Goal: Task Accomplishment & Management: Manage account settings

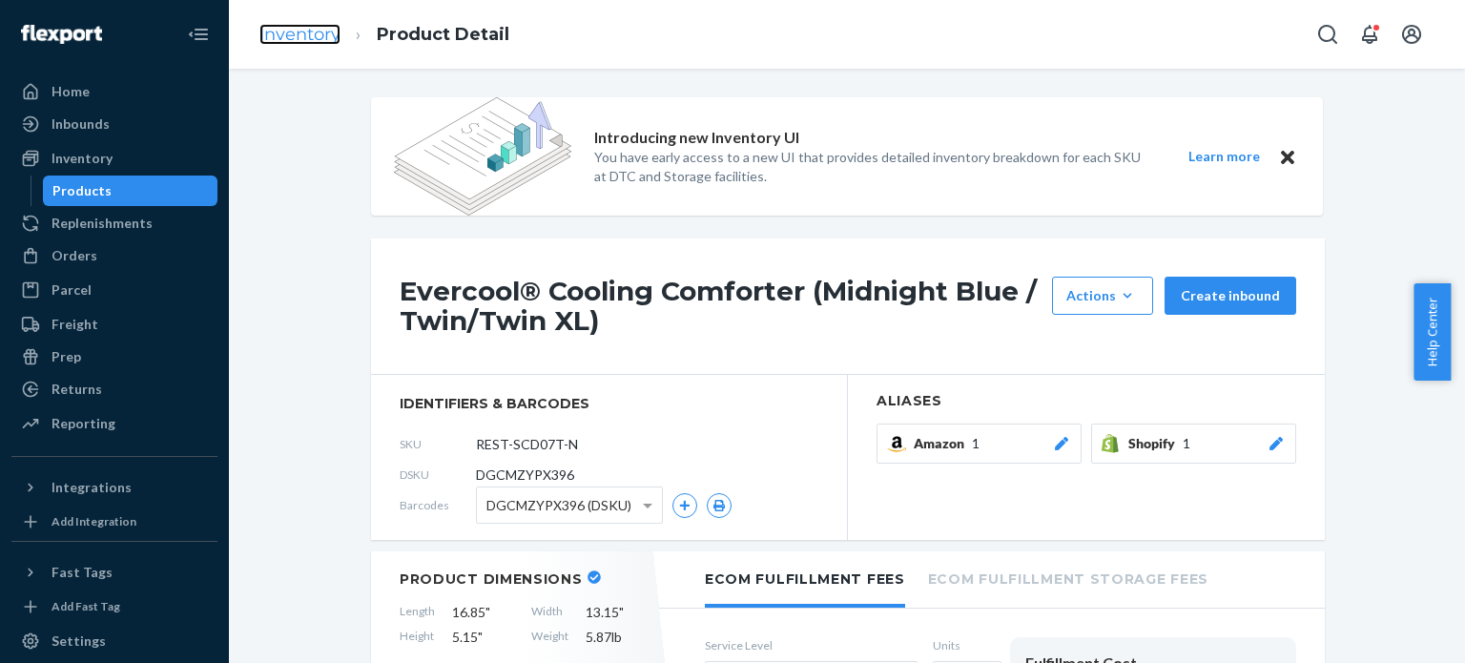
click at [300, 45] on link "Inventory" at bounding box center [299, 34] width 81 height 21
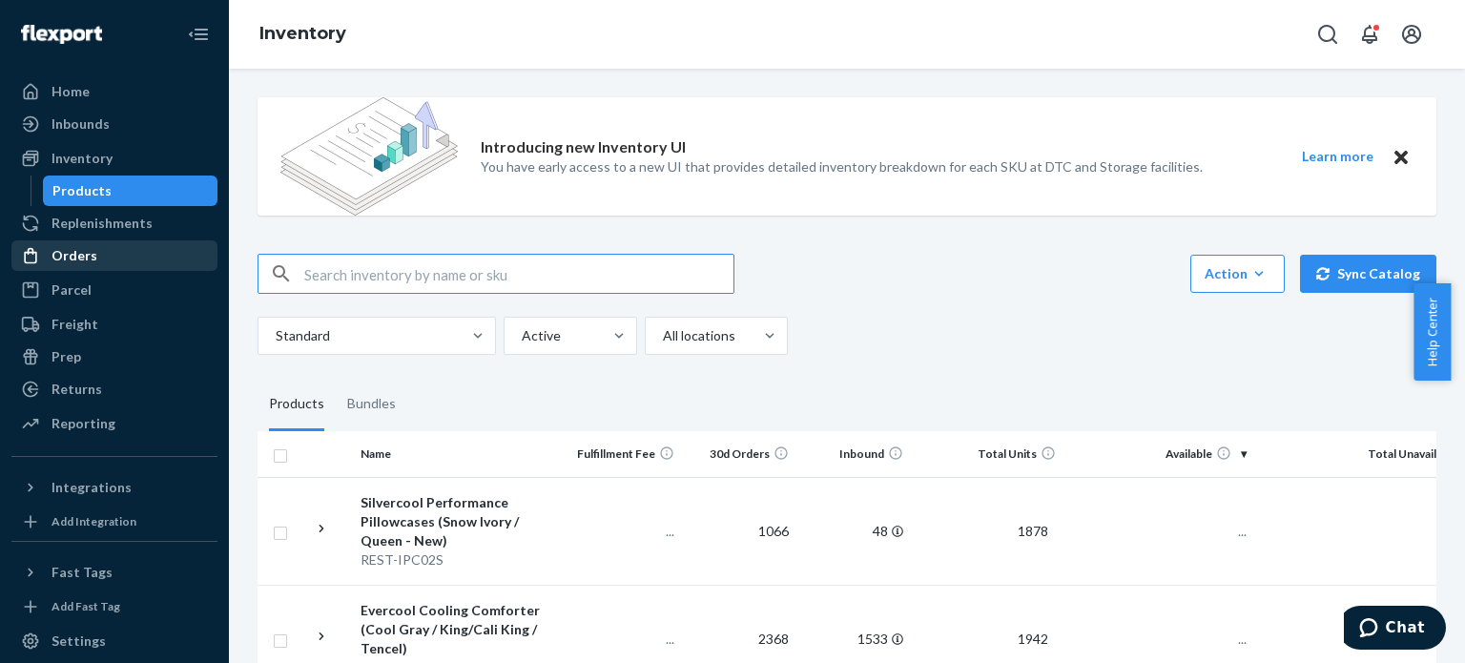
click at [88, 249] on div "Orders" at bounding box center [75, 255] width 46 height 19
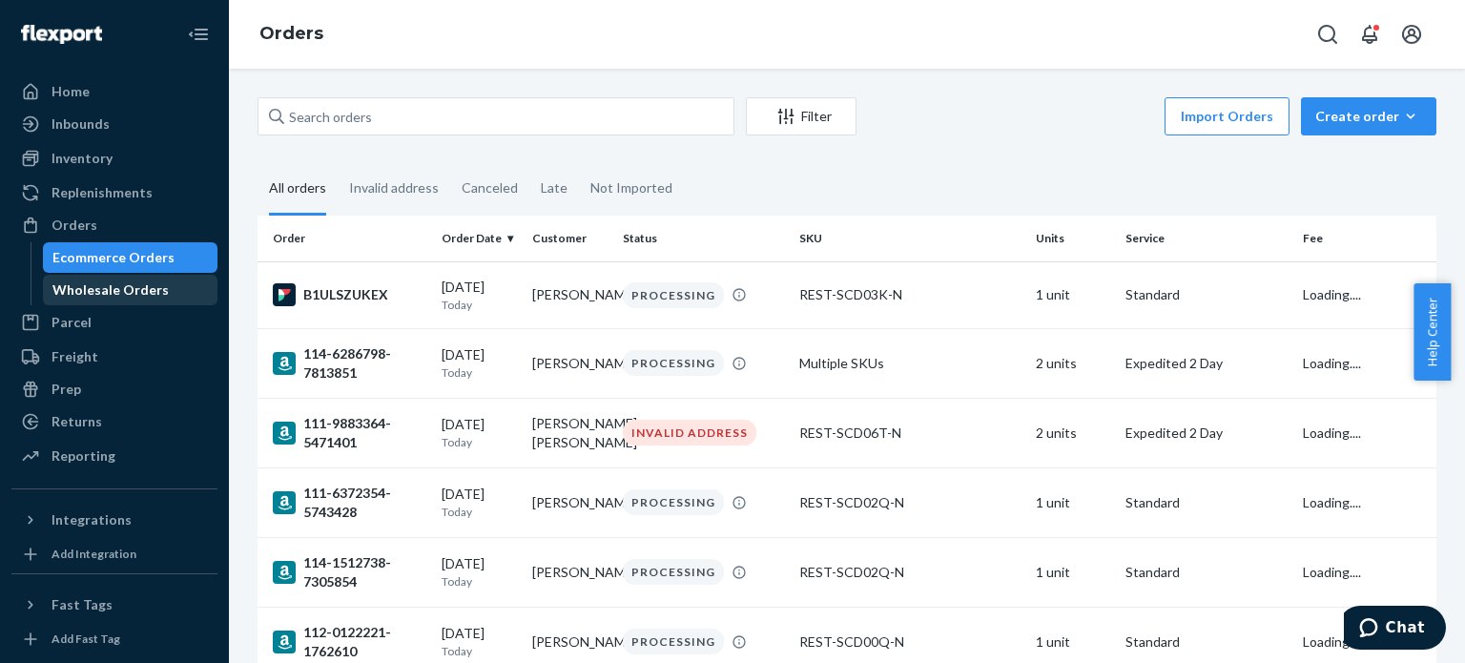
click at [131, 285] on div "Wholesale Orders" at bounding box center [110, 289] width 116 height 19
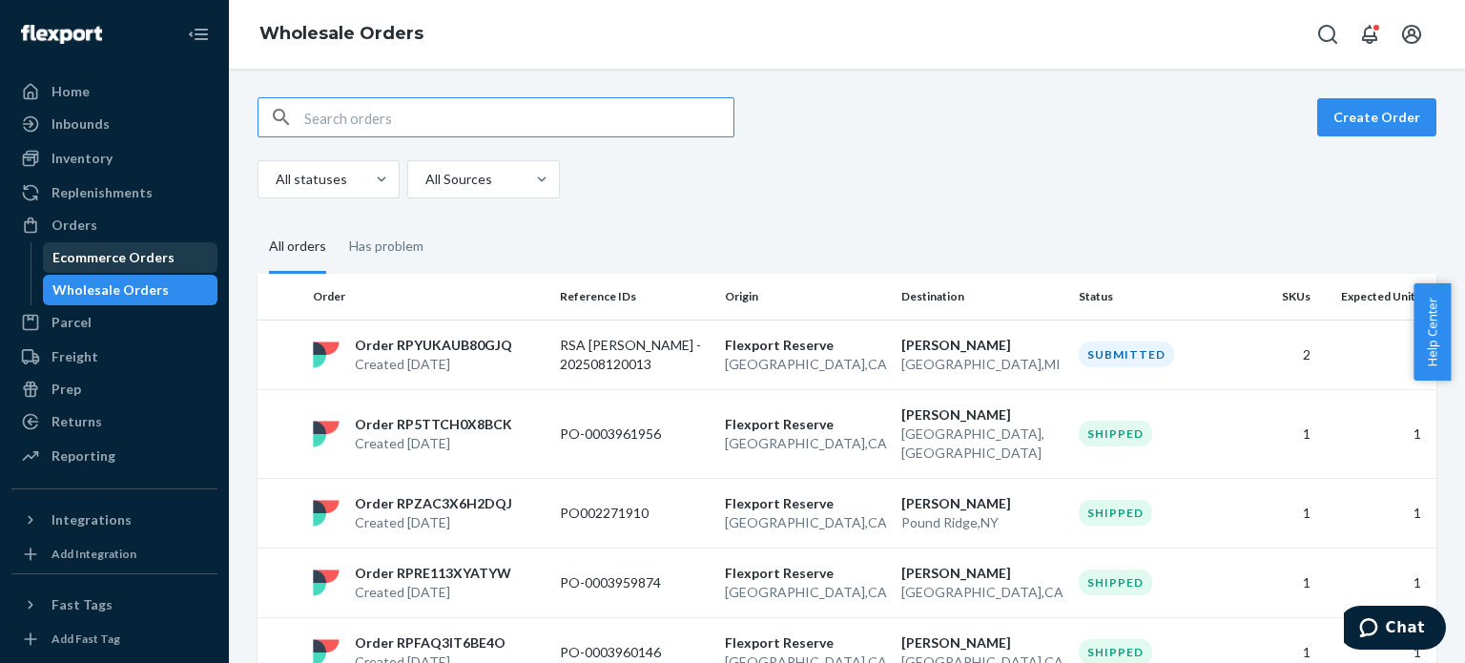
click at [122, 247] on div "Ecommerce Orders" at bounding box center [131, 257] width 172 height 27
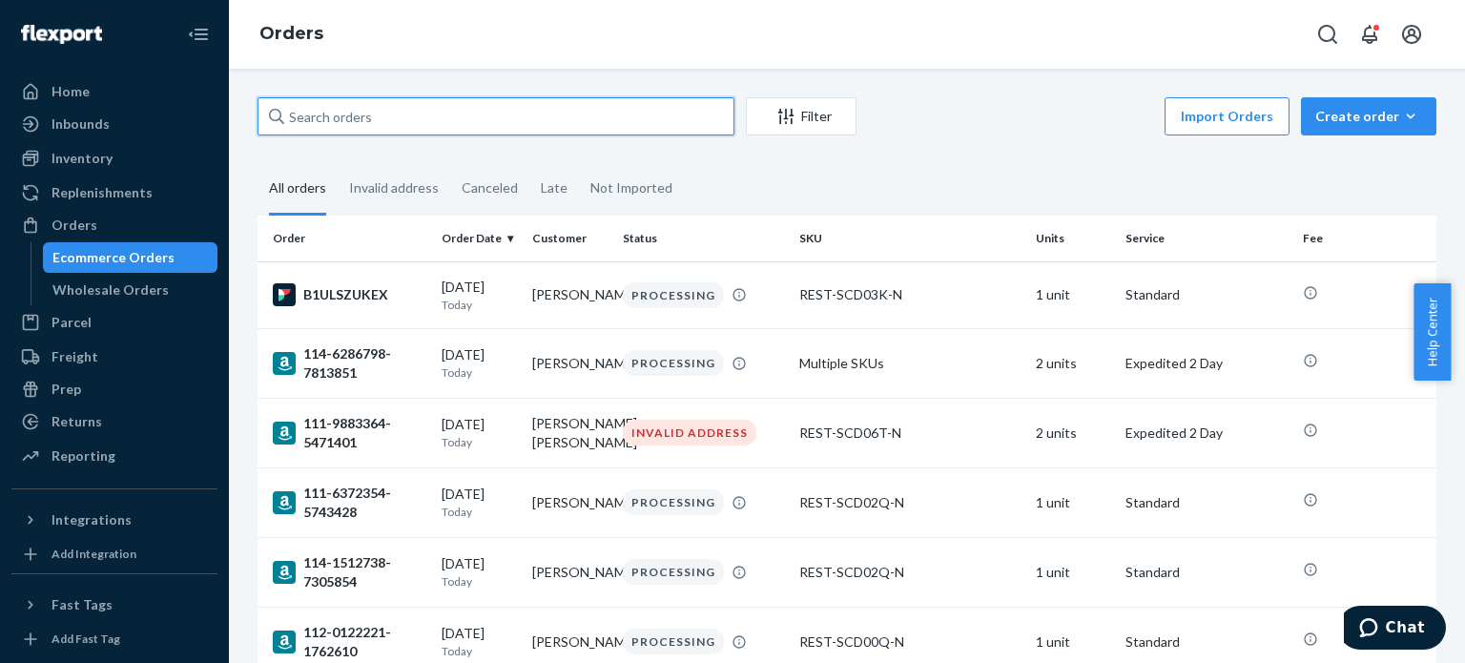
click at [369, 118] on input "text" at bounding box center [496, 116] width 477 height 38
paste input "US25343565"
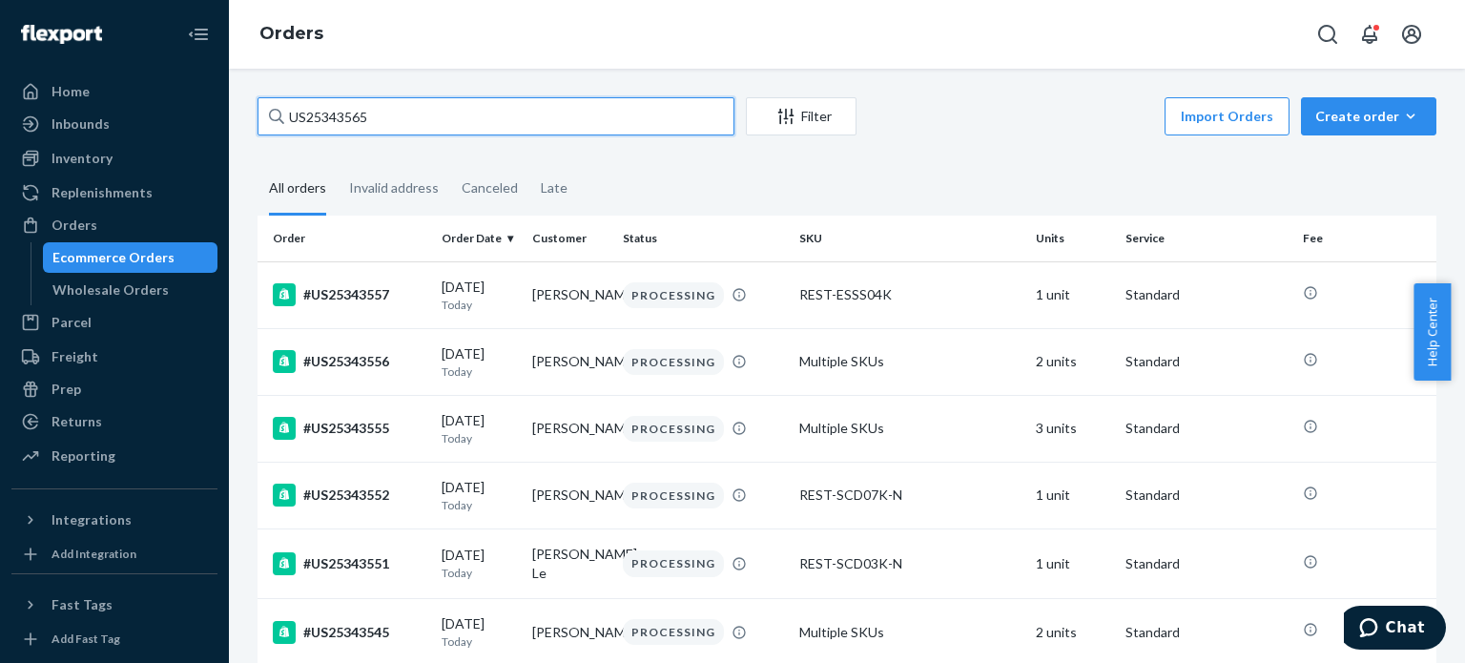
click at [381, 116] on input "US25343565" at bounding box center [496, 116] width 477 height 38
paste input "111-9926052-8102666"
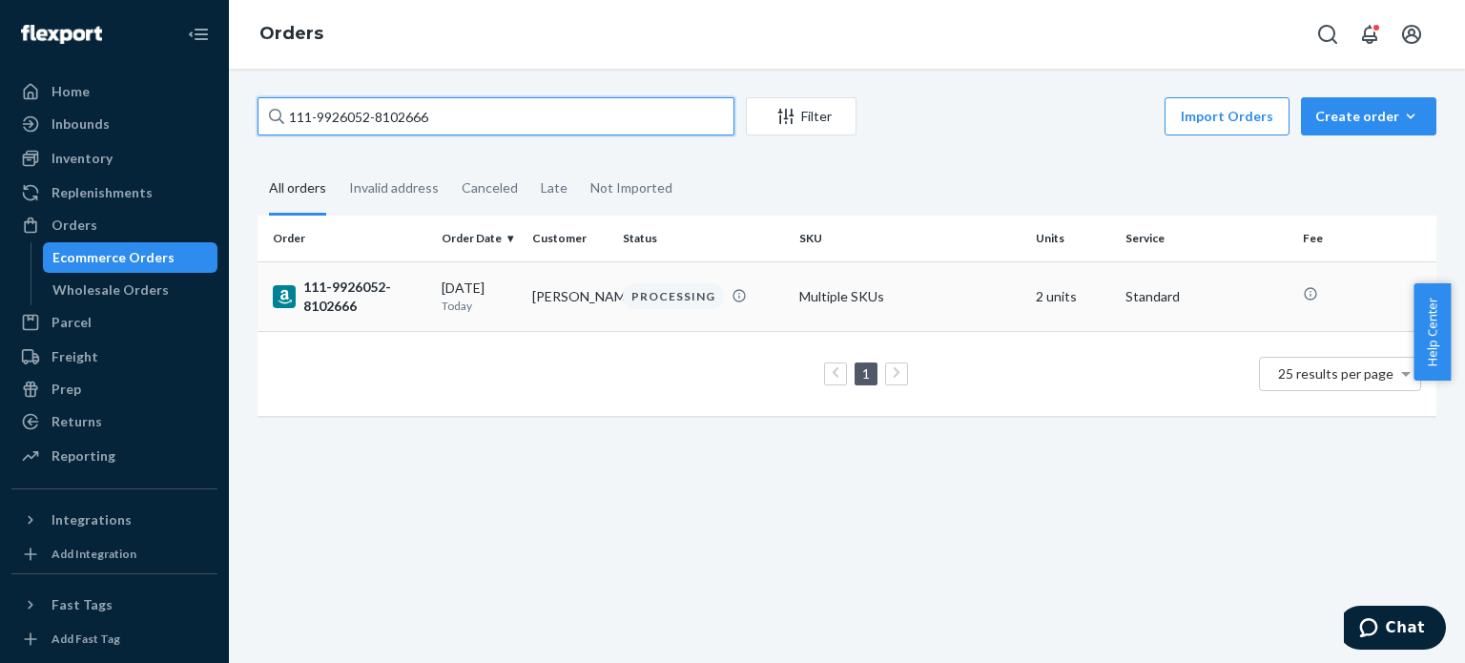
type input "111-9926052-8102666"
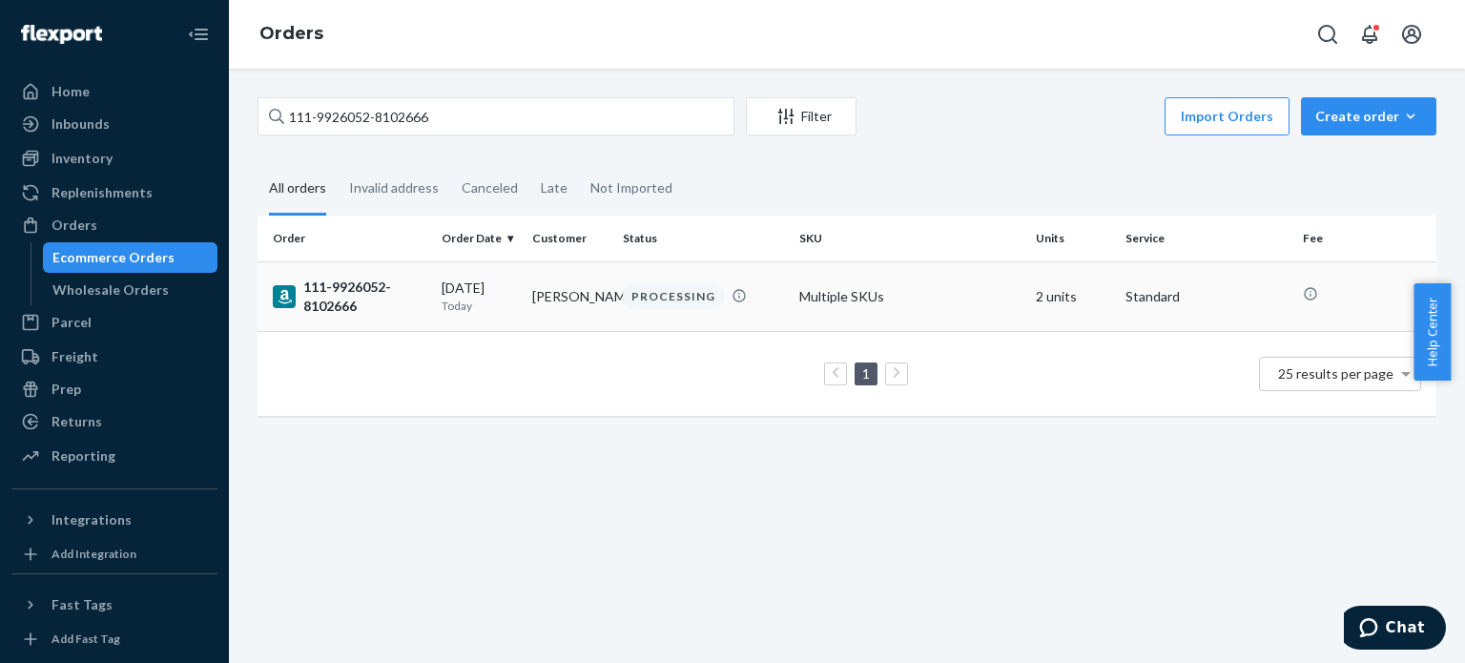
click at [324, 296] on div "111-9926052-8102666" at bounding box center [350, 297] width 154 height 38
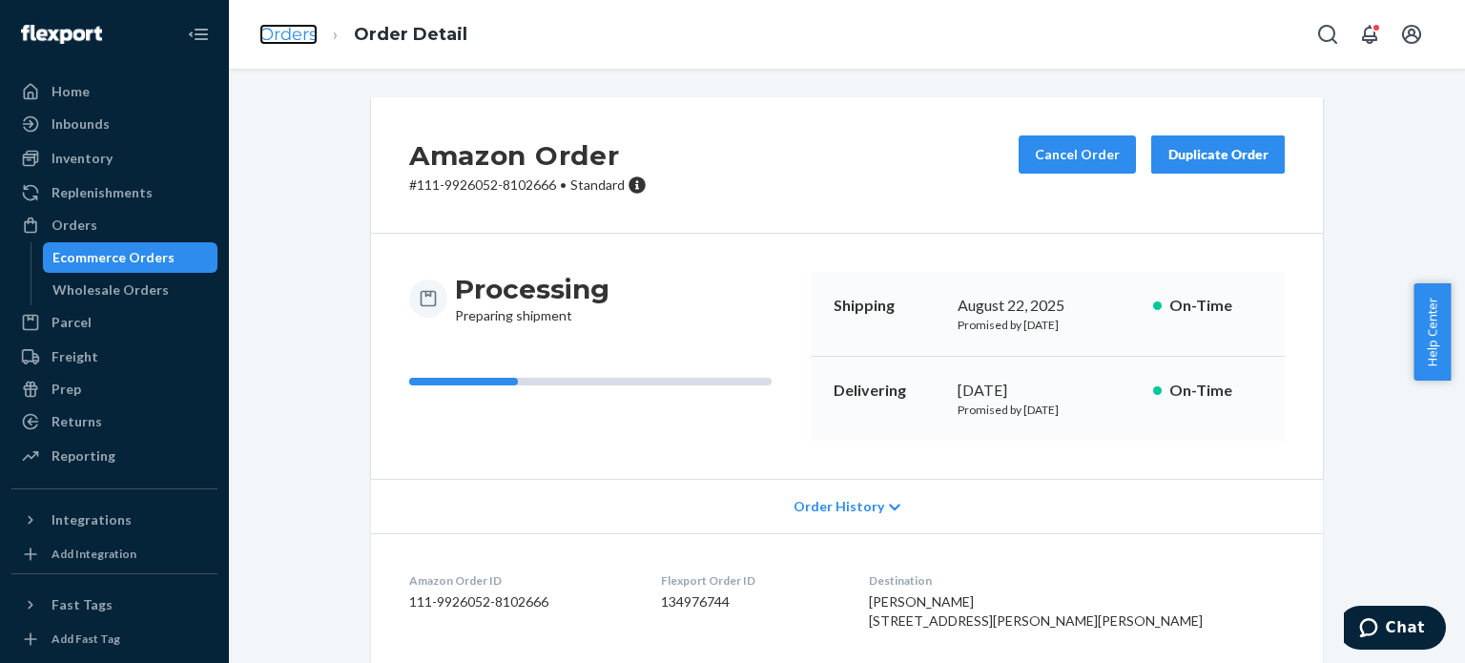
click at [269, 28] on link "Orders" at bounding box center [288, 34] width 58 height 21
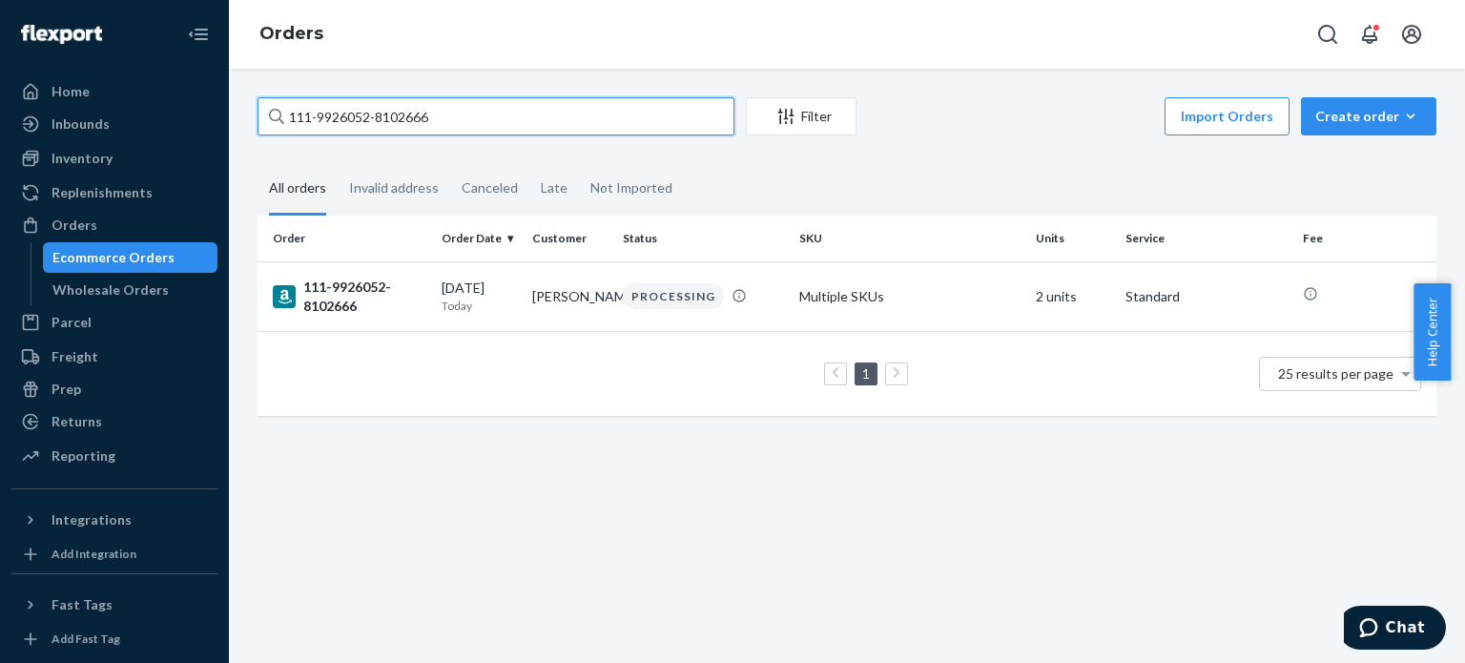
click at [386, 106] on input "111-9926052-8102666" at bounding box center [496, 116] width 477 height 38
paste input "0014074-3405817"
type input "111-0014074-3405817"
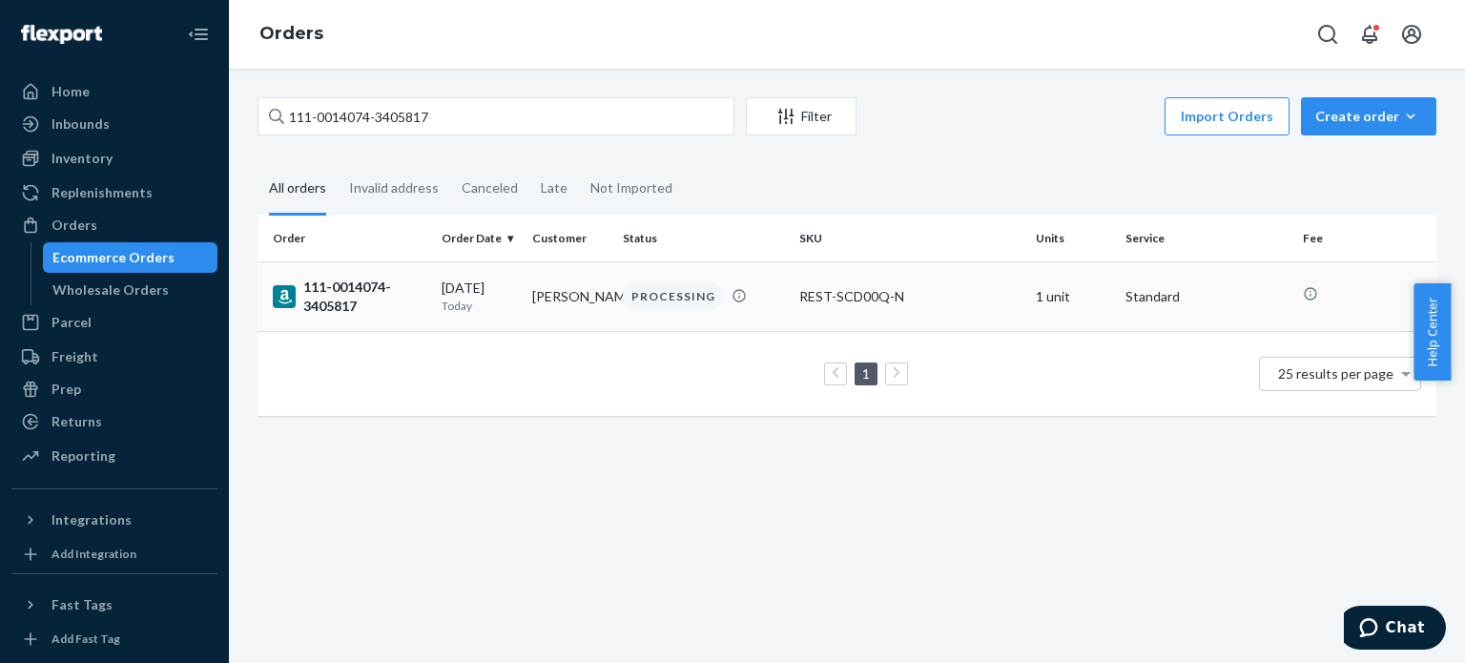
click at [355, 289] on div "111-0014074-3405817" at bounding box center [350, 297] width 154 height 38
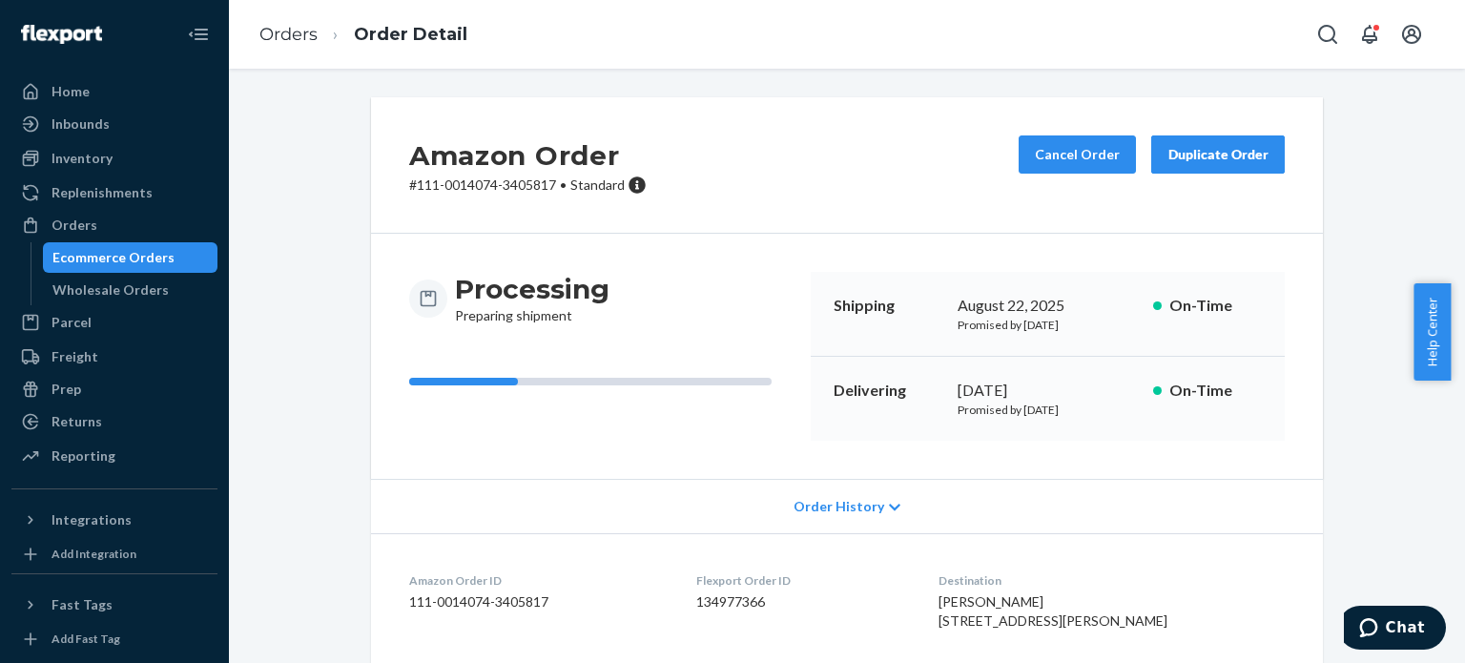
click at [256, 40] on ol "Orders Order Detail" at bounding box center [363, 35] width 238 height 56
click at [272, 43] on link "Orders" at bounding box center [288, 34] width 58 height 21
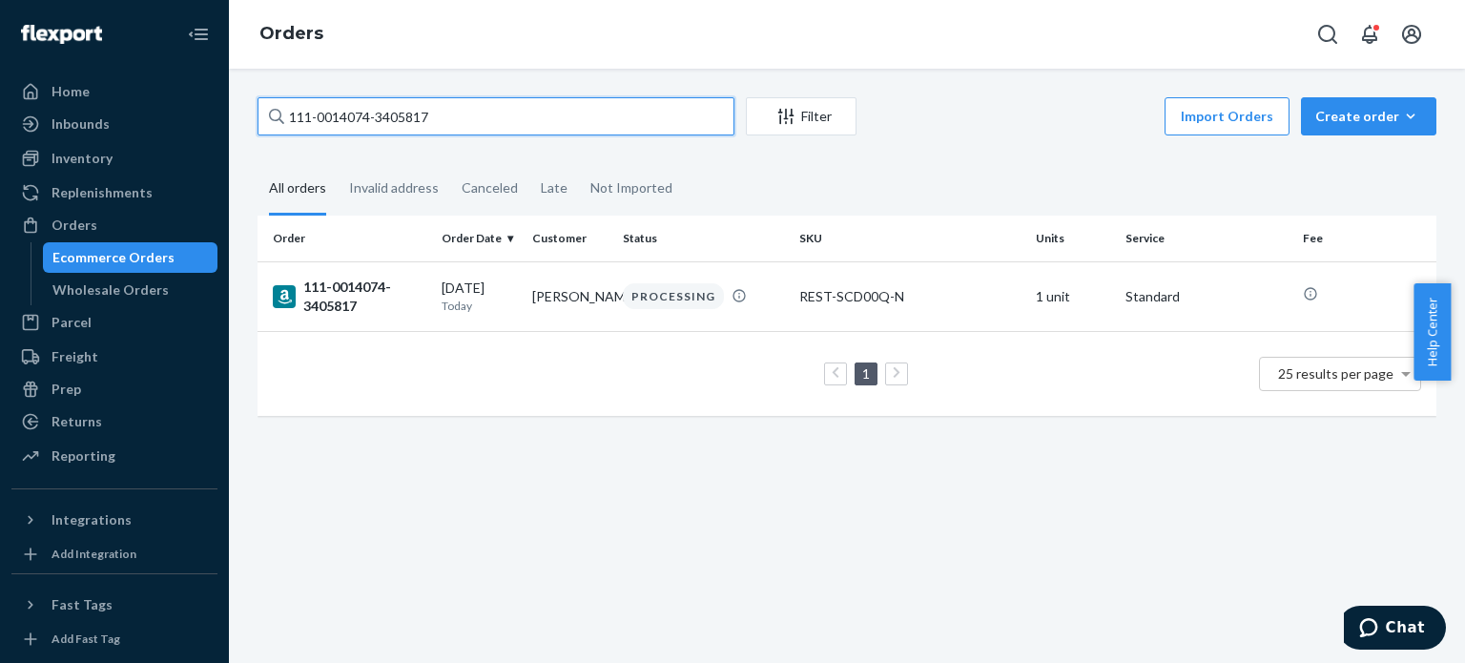
click at [337, 123] on input "111-0014074-3405817" at bounding box center [496, 116] width 477 height 38
paste input "2-7087857-9976239"
type input "112-7087857-9976239"
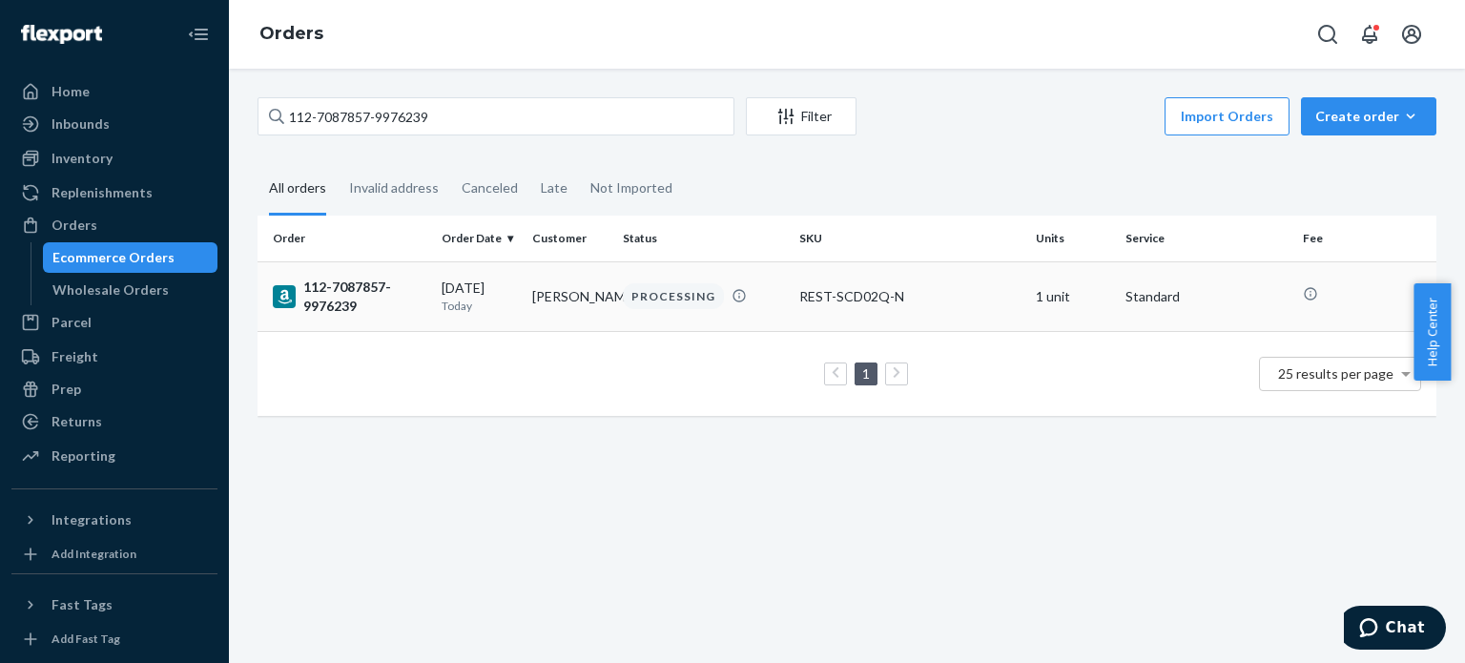
click at [344, 290] on div "112-7087857-9976239" at bounding box center [350, 297] width 154 height 38
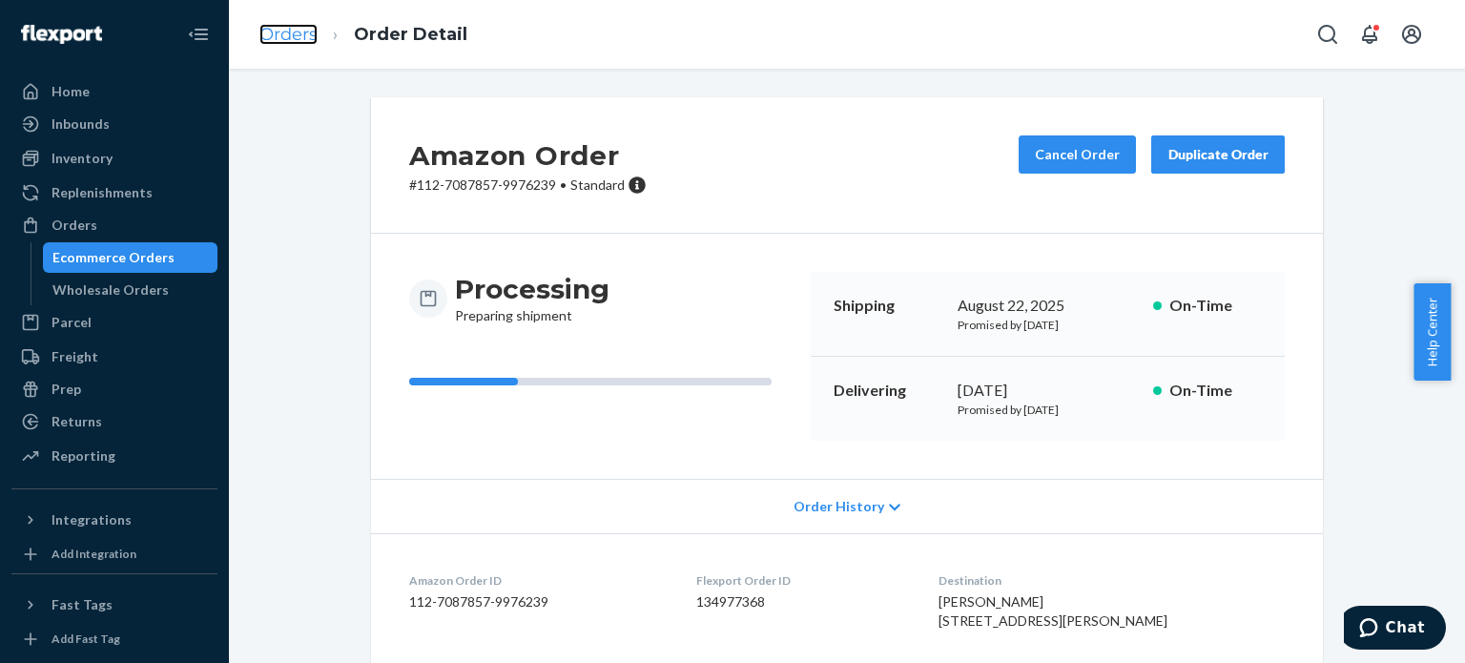
click at [271, 30] on link "Orders" at bounding box center [288, 34] width 58 height 21
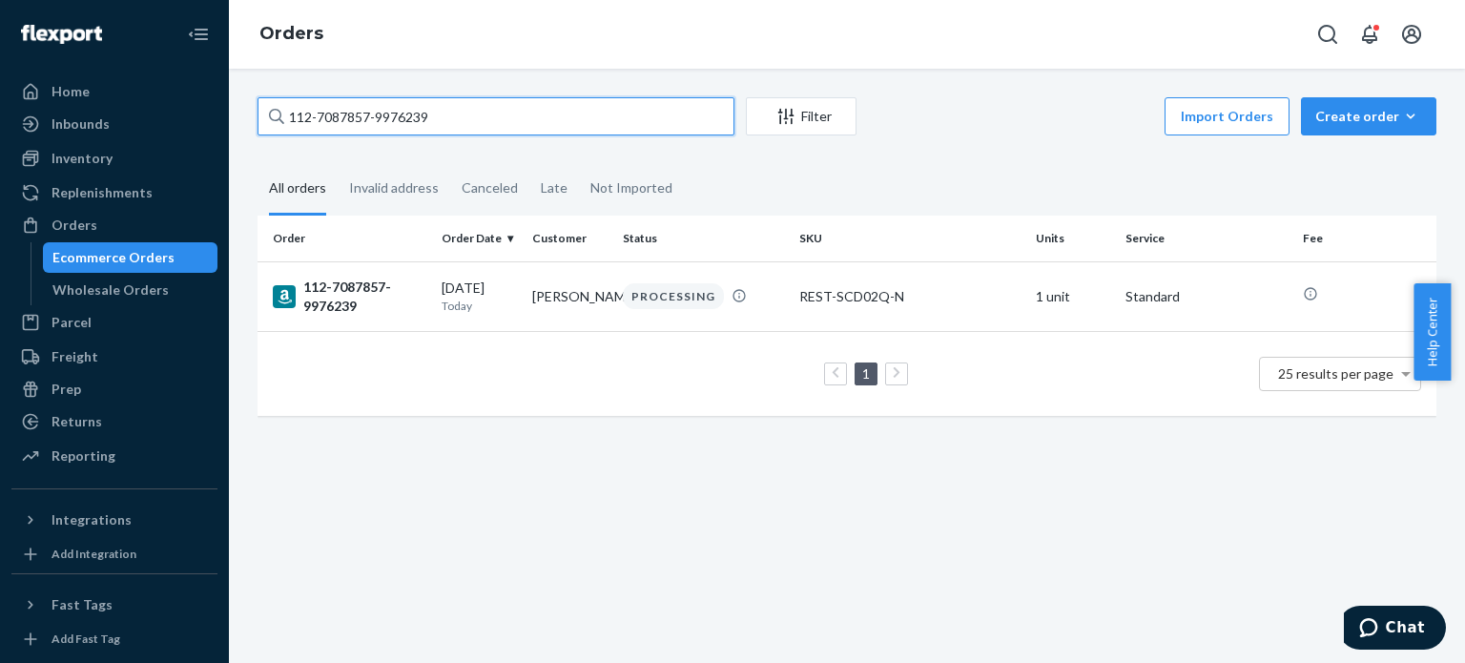
click at [330, 116] on input "112-7087857-9976239" at bounding box center [496, 116] width 477 height 38
paste input "8178569-1367455"
type input "112-8178569-1367455"
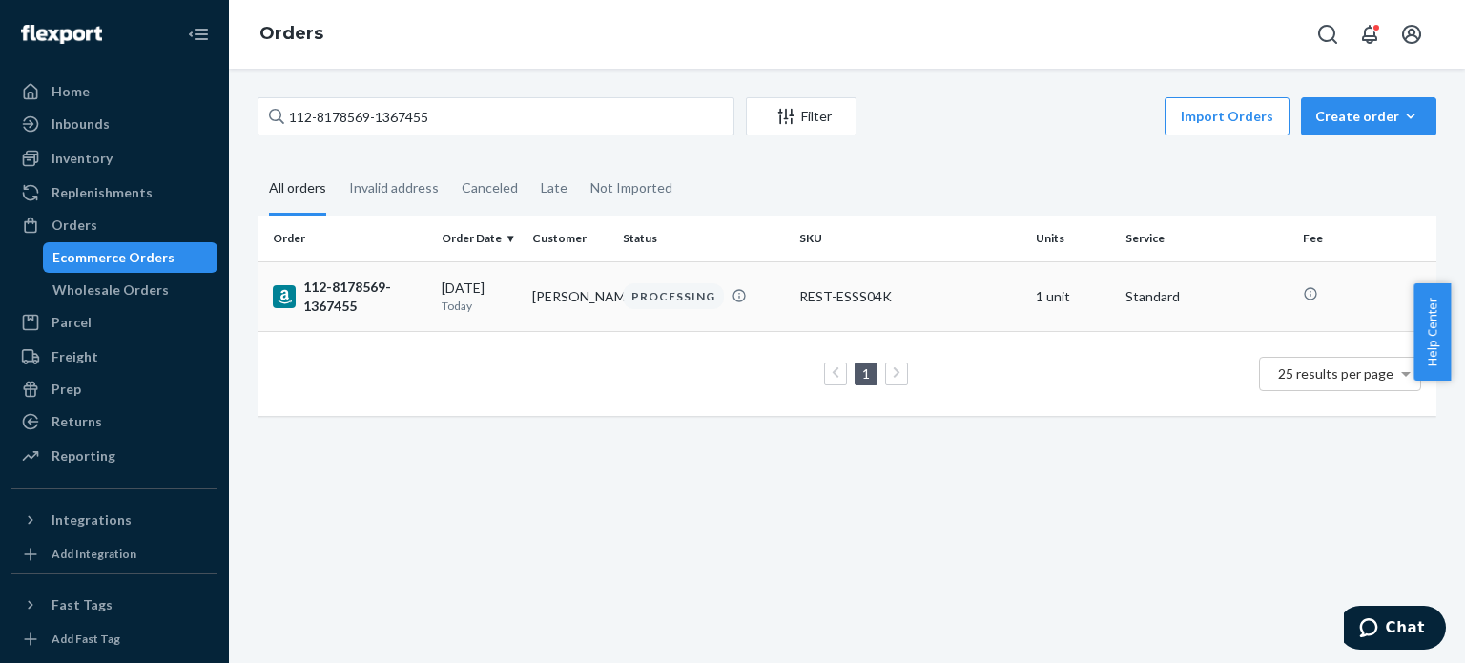
click at [333, 297] on div "112-8178569-1367455" at bounding box center [350, 297] width 154 height 38
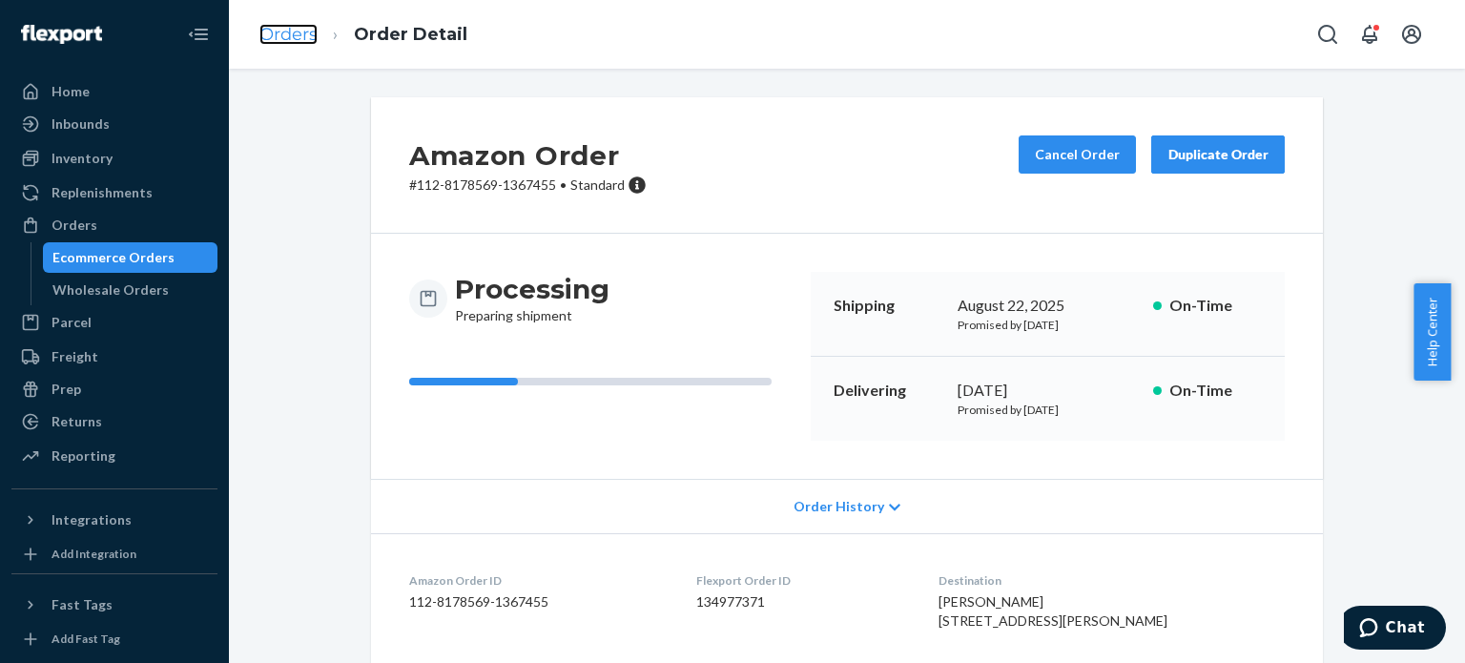
click at [279, 25] on link "Orders" at bounding box center [288, 34] width 58 height 21
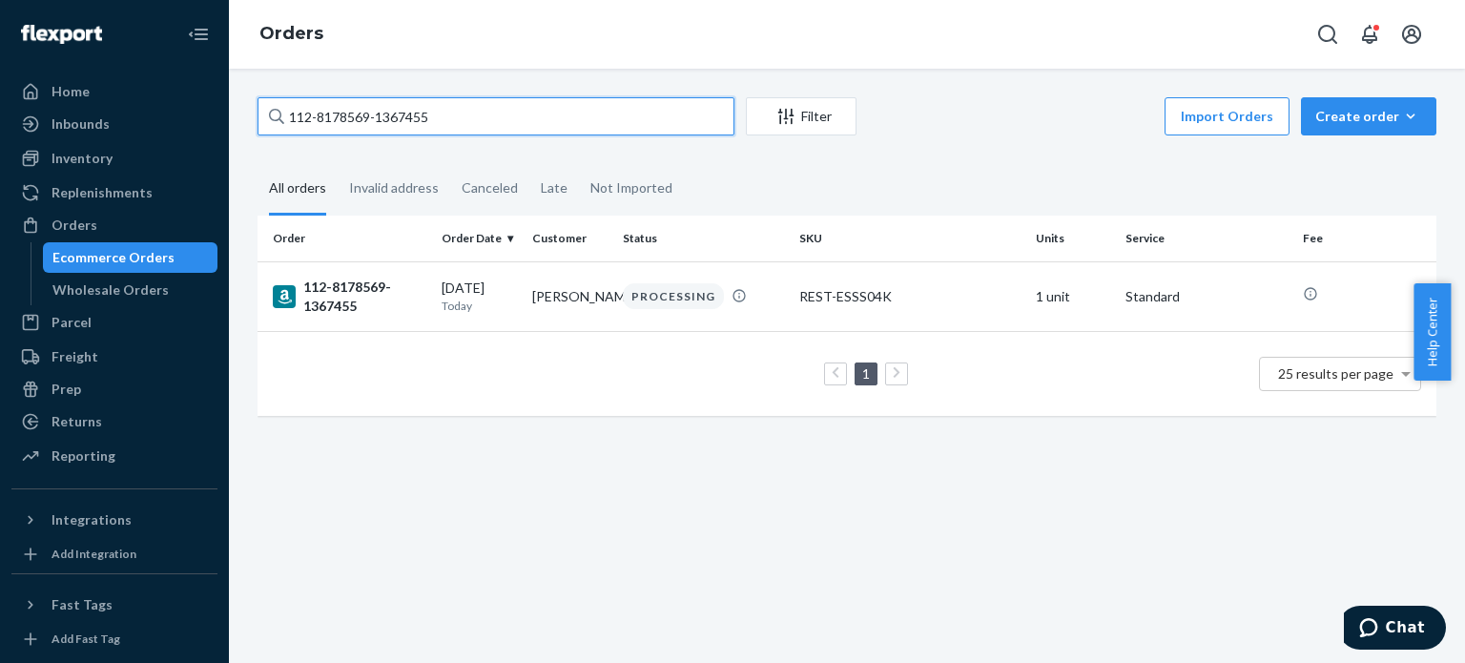
click at [356, 98] on input "112-8178569-1367455" at bounding box center [496, 116] width 477 height 38
paste input "1-0831889-8317060"
type input "111-0831889-8317060"
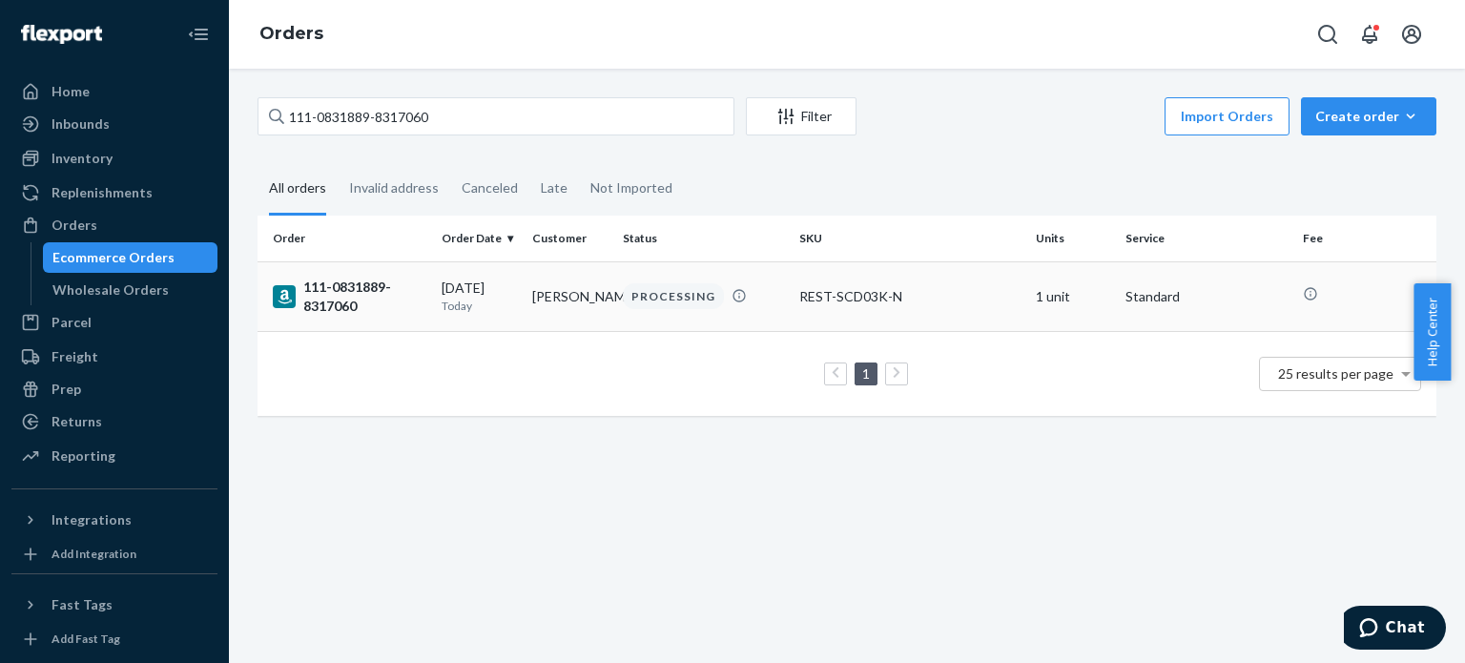
click at [356, 281] on div "111-0831889-8317060" at bounding box center [350, 297] width 154 height 38
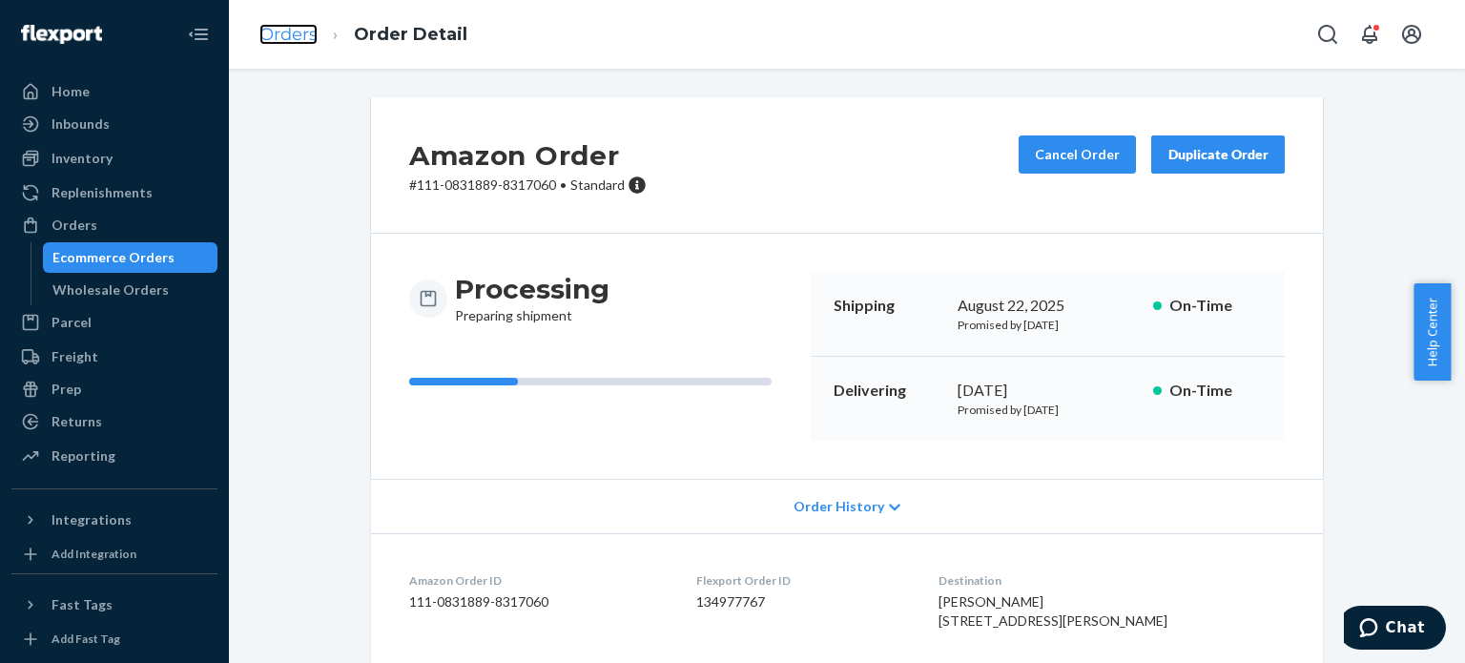
click at [302, 31] on link "Orders" at bounding box center [288, 34] width 58 height 21
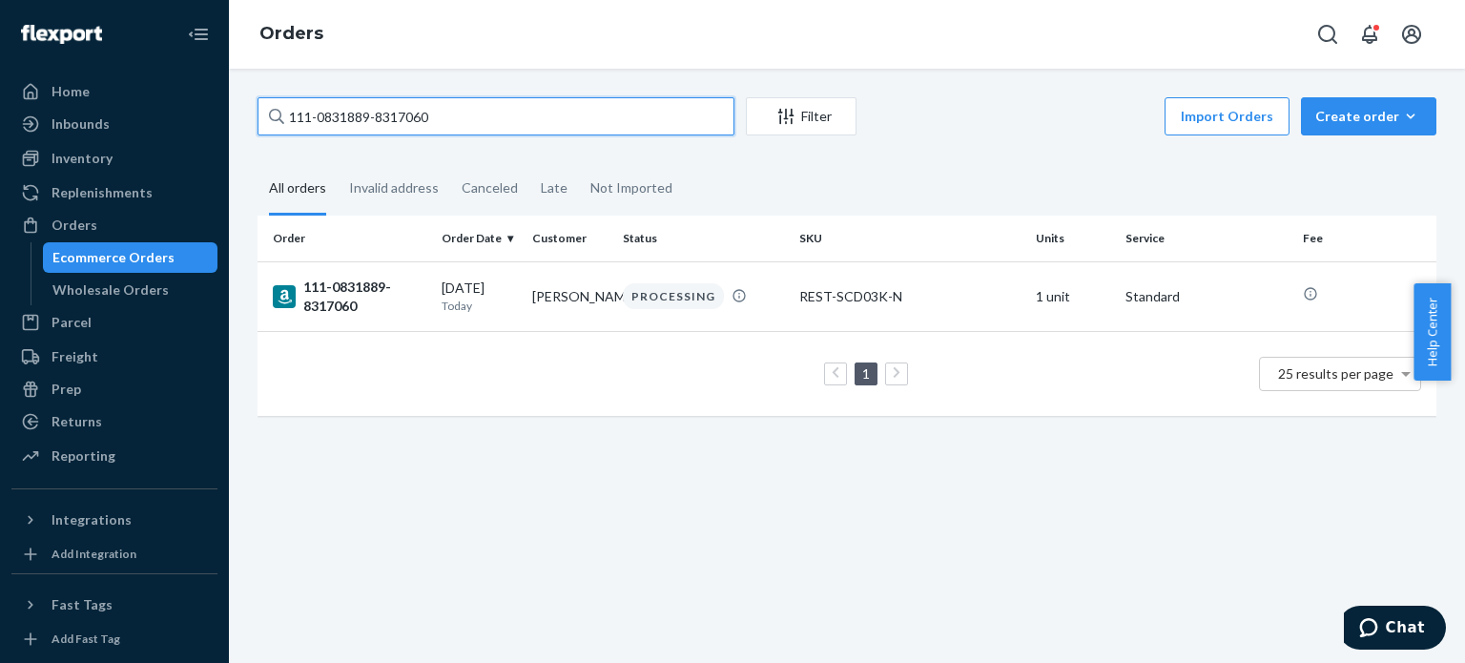
click at [353, 106] on input "111-0831889-8317060" at bounding box center [496, 116] width 477 height 38
paste input "4-5329685-7813035"
type input "114-5329685-7813035"
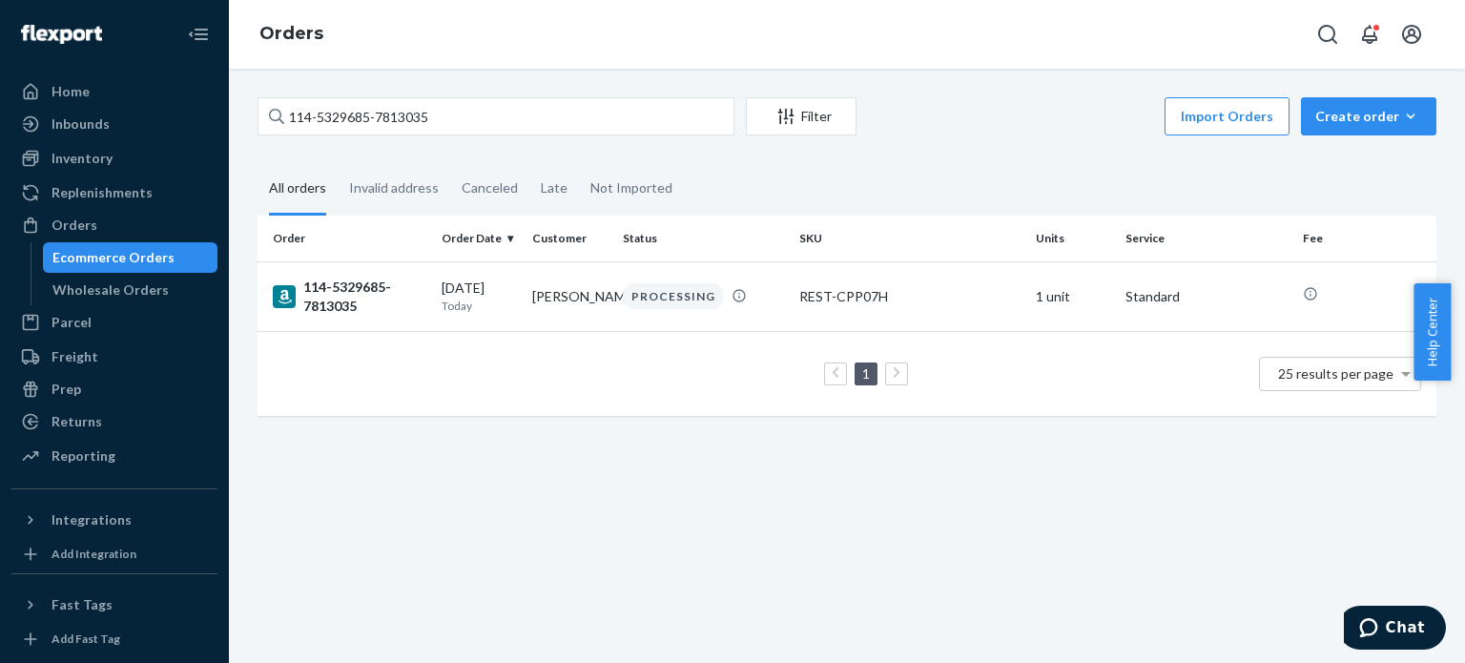
click at [351, 304] on div "114-5329685-7813035" at bounding box center [350, 297] width 154 height 38
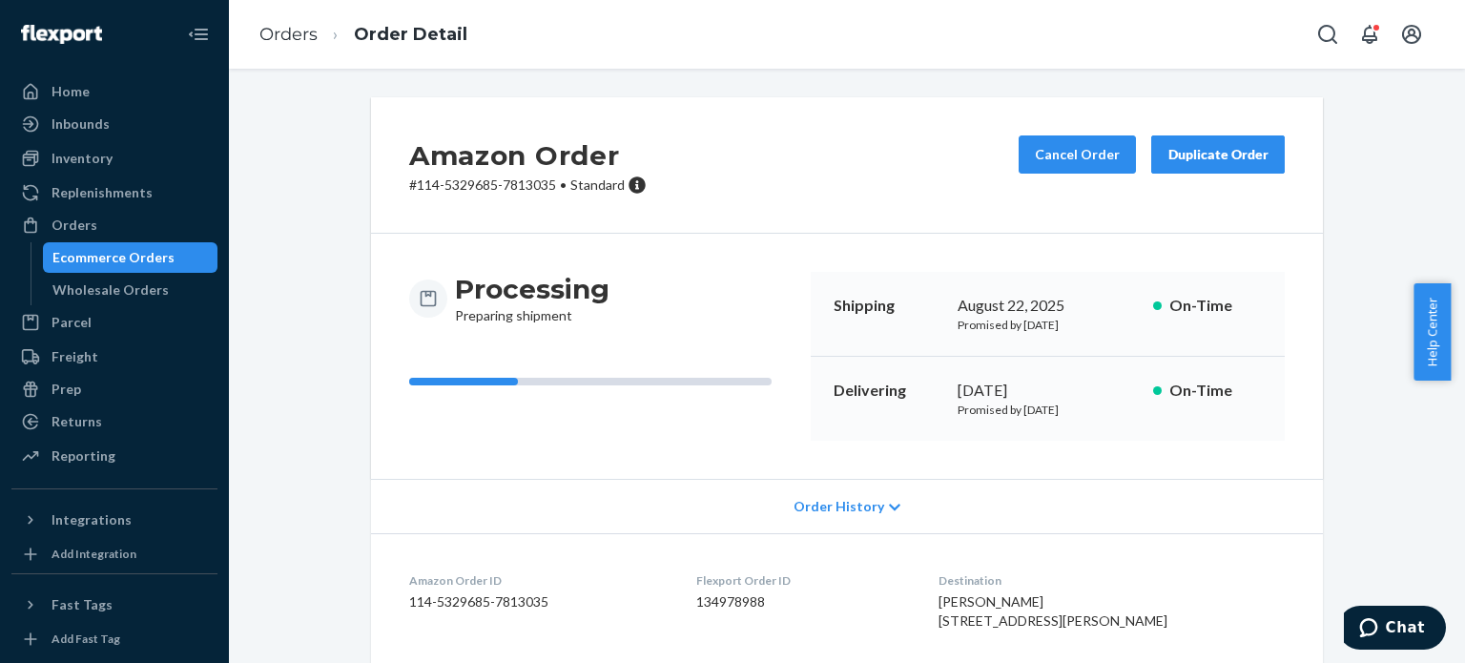
click at [279, 18] on ol "Orders Order Detail" at bounding box center [363, 35] width 238 height 56
click at [286, 30] on link "Orders" at bounding box center [288, 34] width 58 height 21
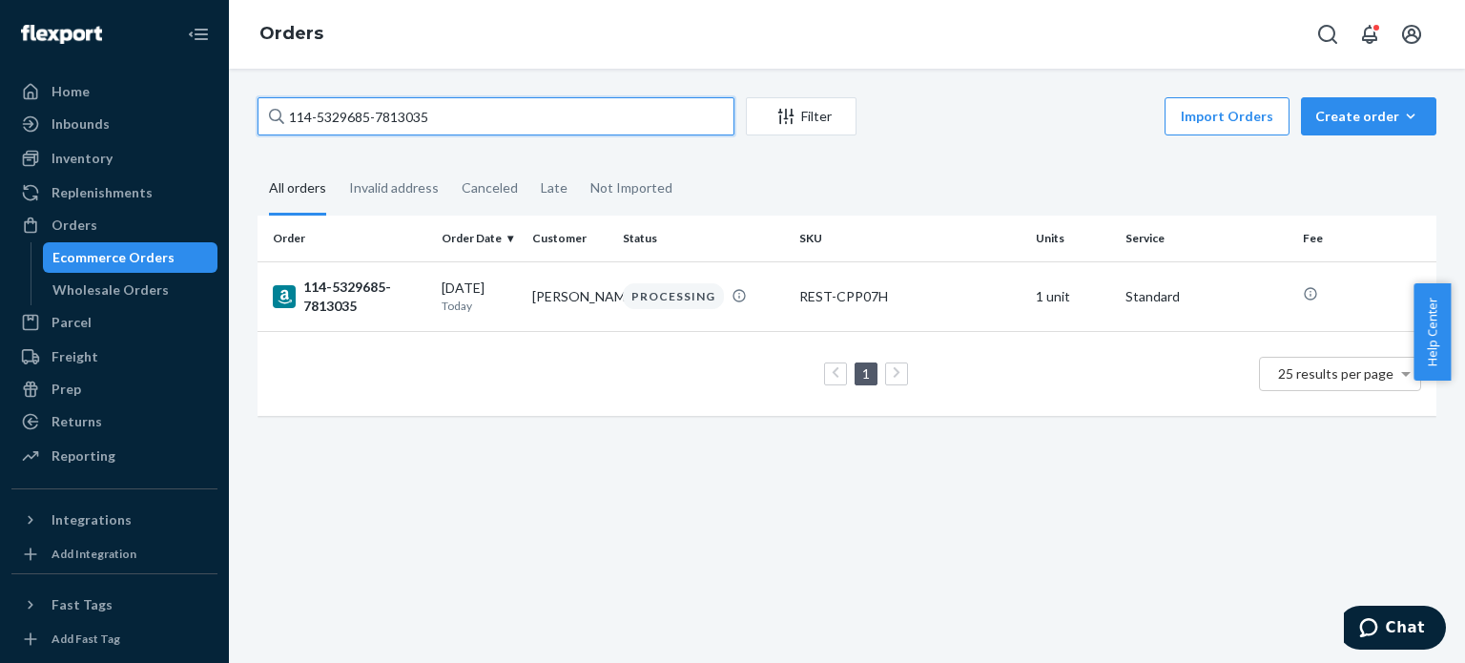
click at [351, 112] on input "114-5329685-7813035" at bounding box center [496, 116] width 477 height 38
paste input "1-8609704-973704"
type input "111-8609704-9737045"
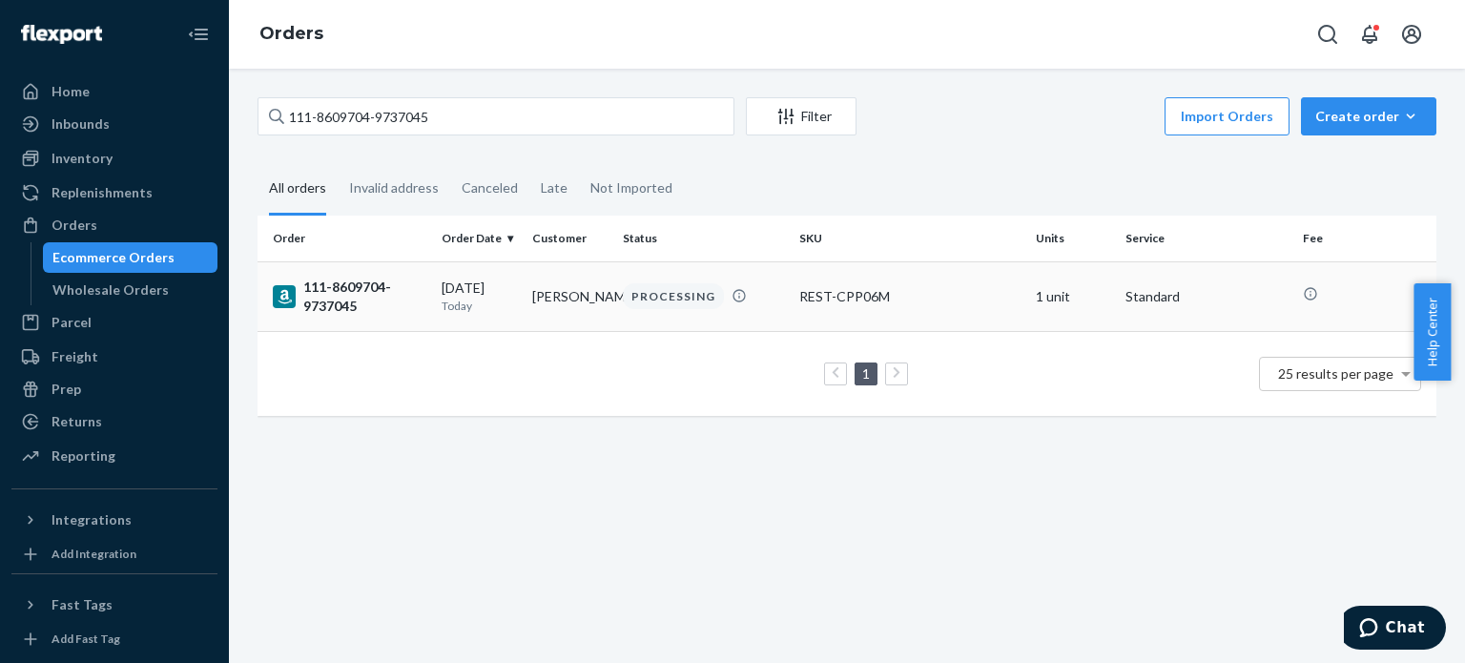
click at [337, 302] on div "111-8609704-9737045" at bounding box center [350, 297] width 154 height 38
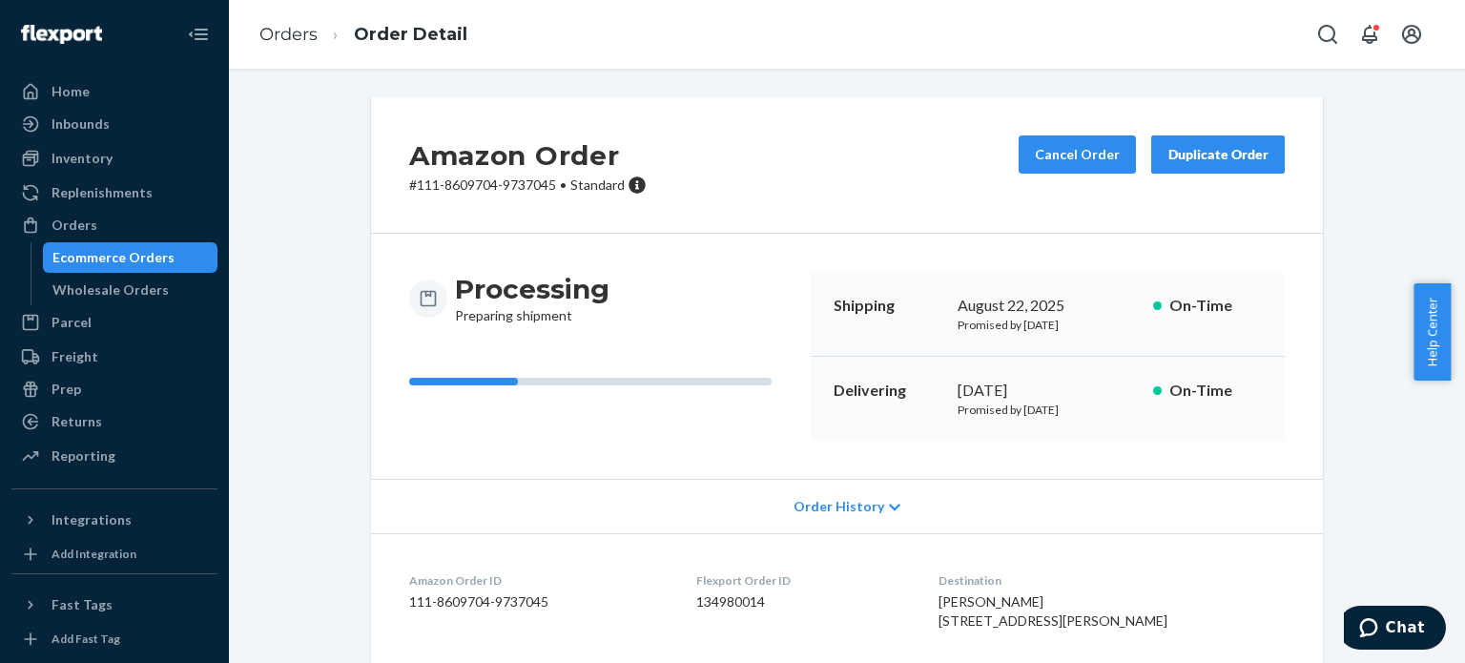
click at [258, 31] on ol "Orders Order Detail" at bounding box center [363, 35] width 238 height 56
click at [309, 38] on link "Orders" at bounding box center [288, 34] width 58 height 21
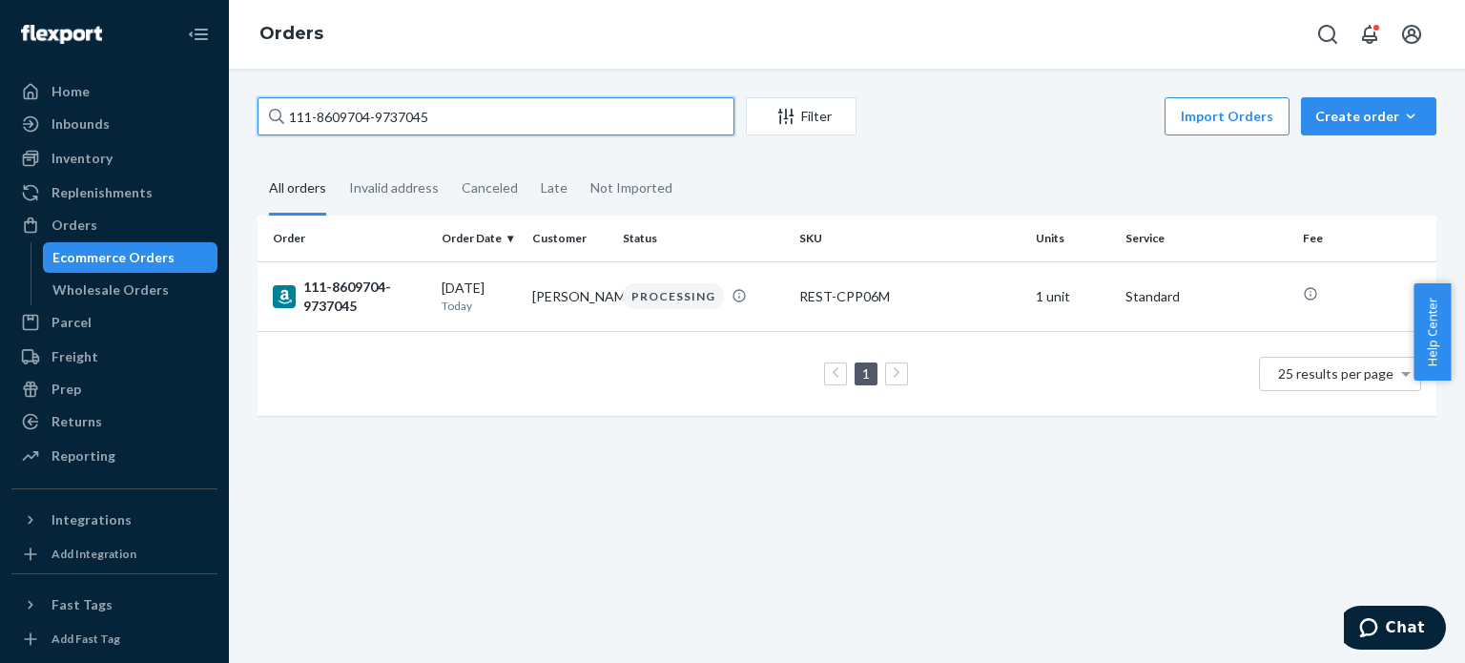
click at [338, 102] on input "111-8609704-9737045" at bounding box center [496, 116] width 477 height 38
paste input "0193286-8661834"
type input "111-0193286-8661834"
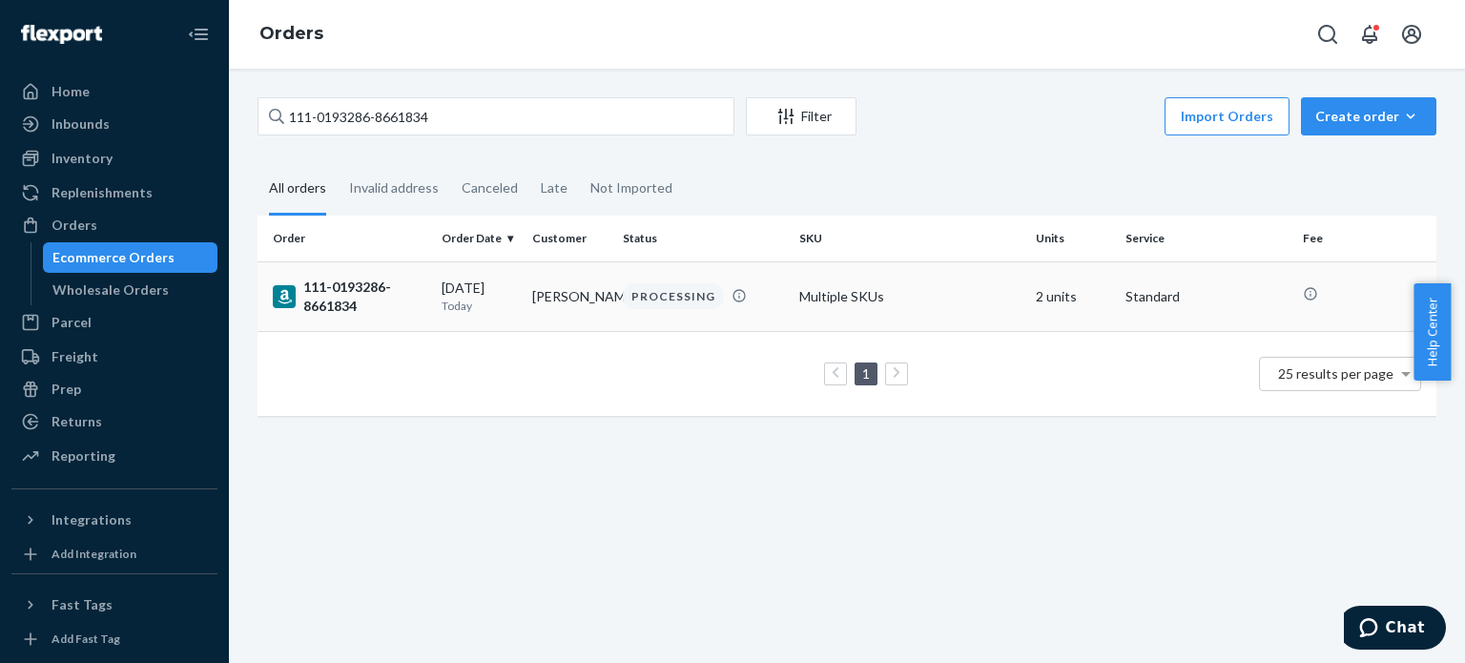
click at [336, 287] on div "111-0193286-8661834" at bounding box center [350, 297] width 154 height 38
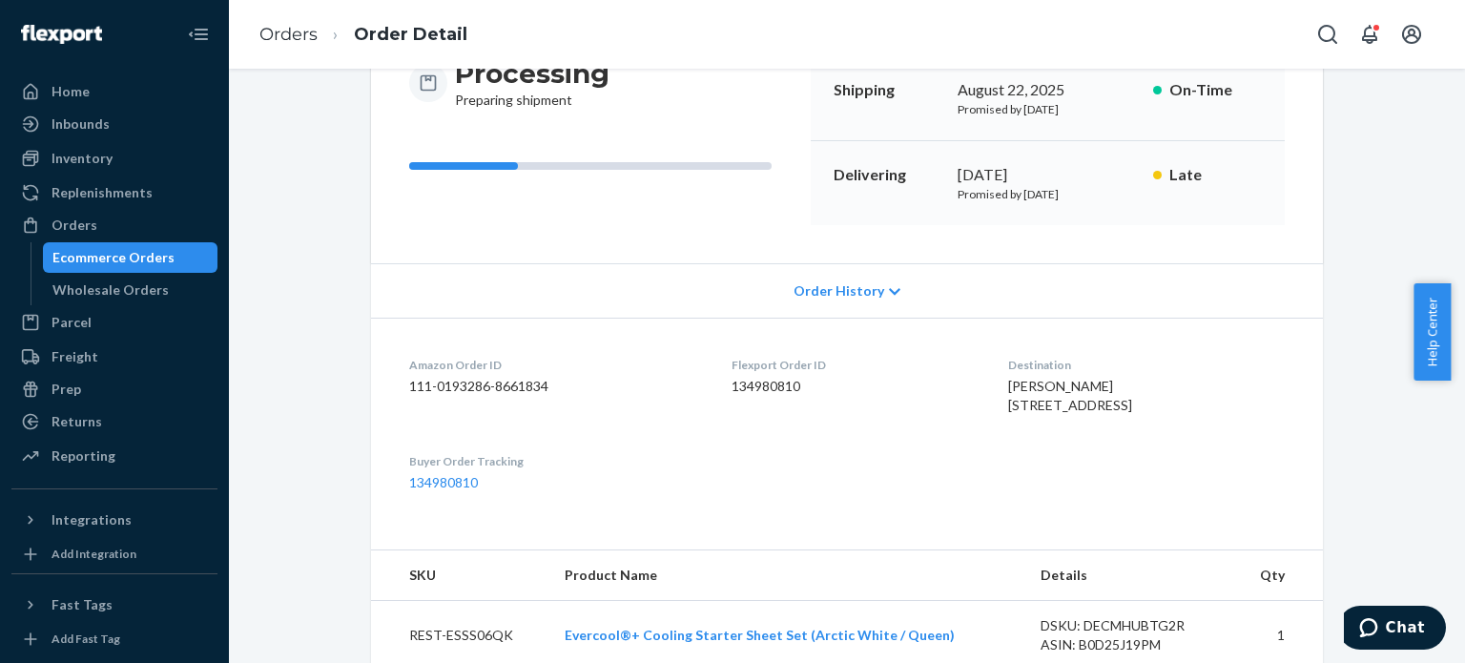
scroll to position [477, 0]
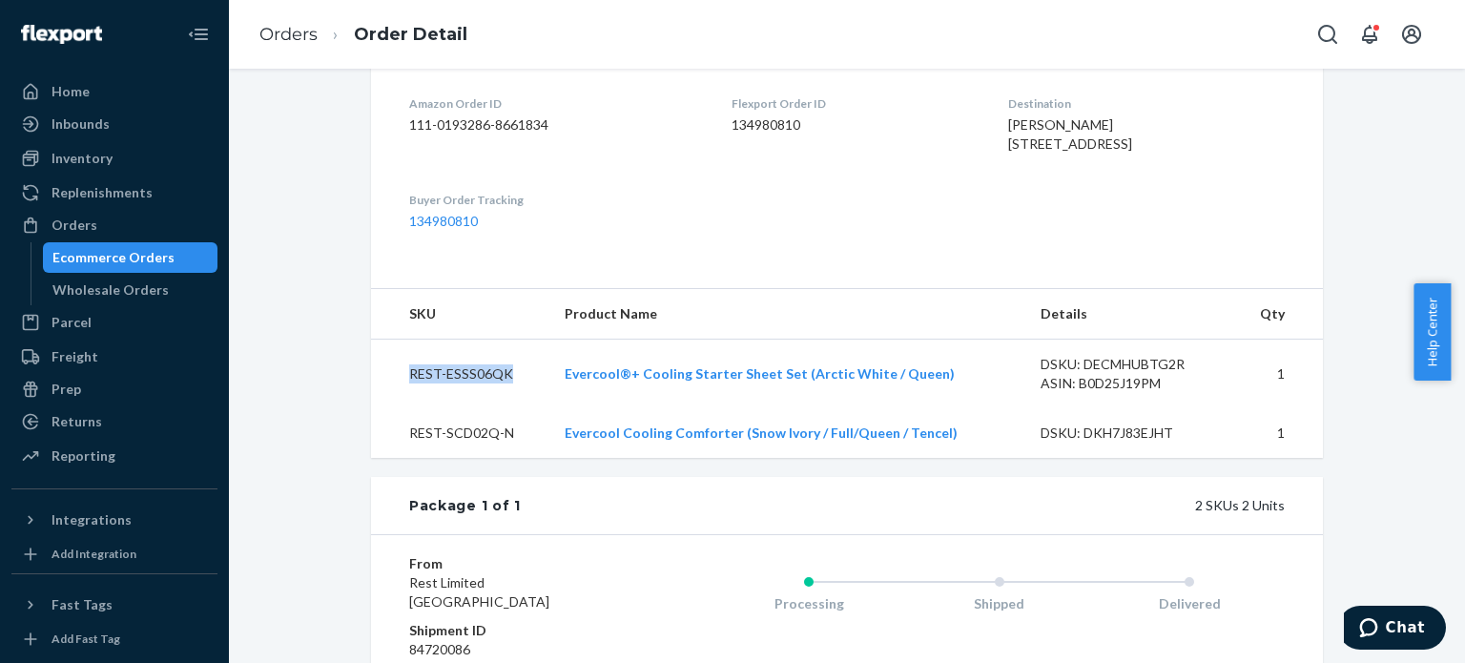
drag, startPoint x: 504, startPoint y: 411, endPoint x: 378, endPoint y: 410, distance: 125.9
click at [378, 409] on td "REST-ESSS06QK" at bounding box center [460, 375] width 178 height 70
copy td "REST-ESSS06QK"
click at [506, 458] on td "REST-SCD02Q-N" at bounding box center [460, 433] width 178 height 50
click at [484, 458] on td "REST-SCD02Q-N" at bounding box center [460, 433] width 178 height 50
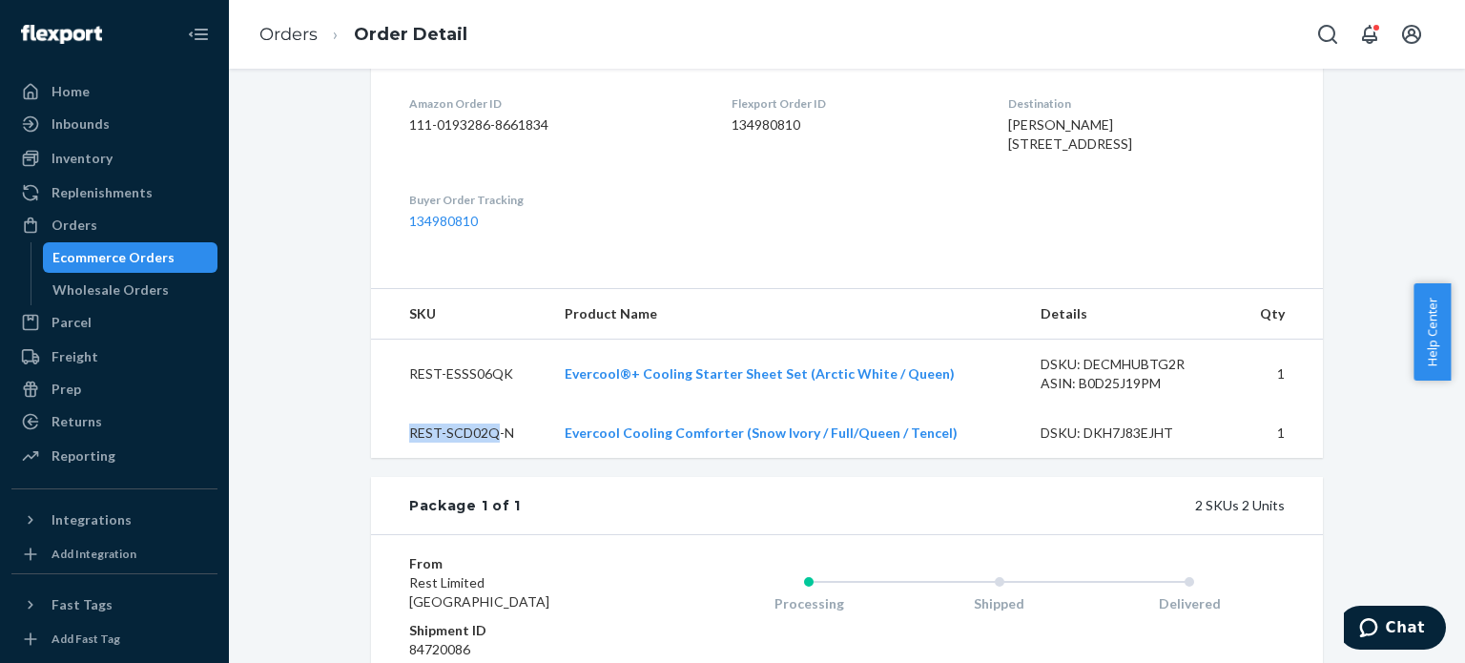
drag, startPoint x: 486, startPoint y: 469, endPoint x: 384, endPoint y: 468, distance: 102.1
click at [384, 458] on td "REST-SCD02Q-N" at bounding box center [460, 433] width 178 height 50
copy td "REST-SCD02Q"
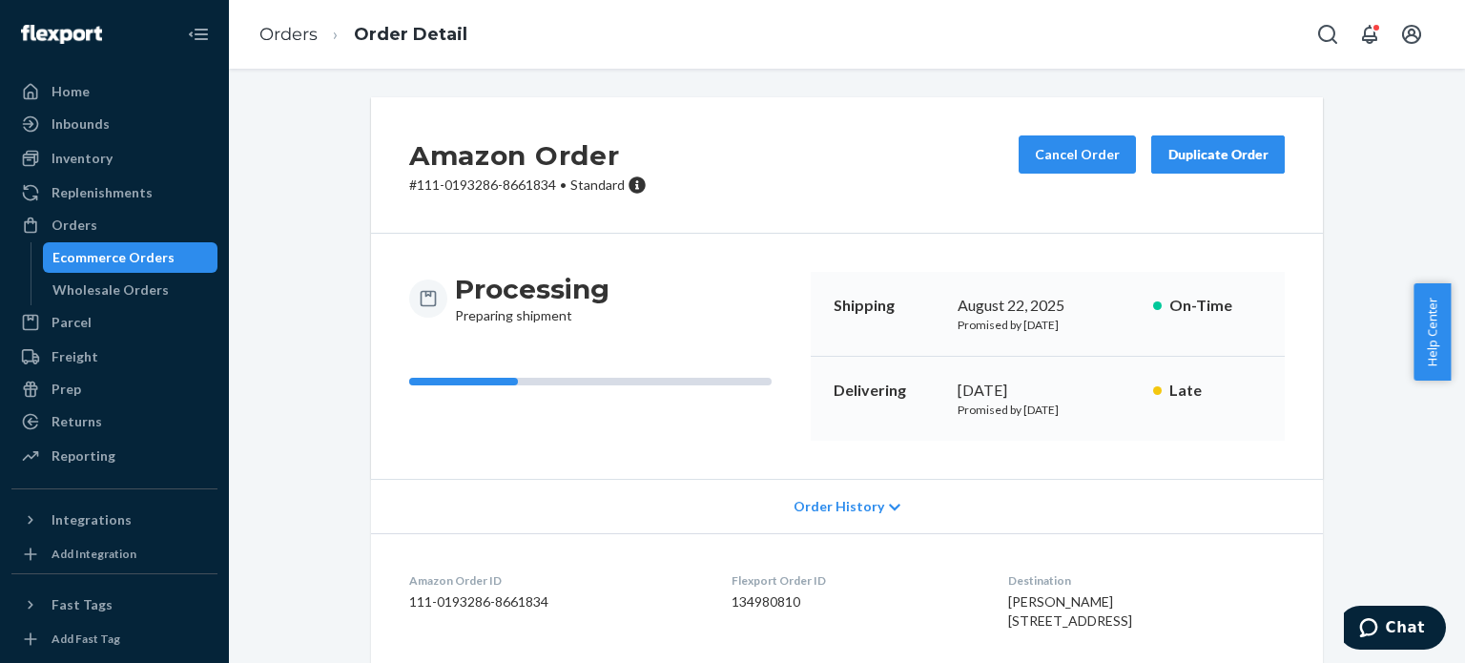
scroll to position [382, 0]
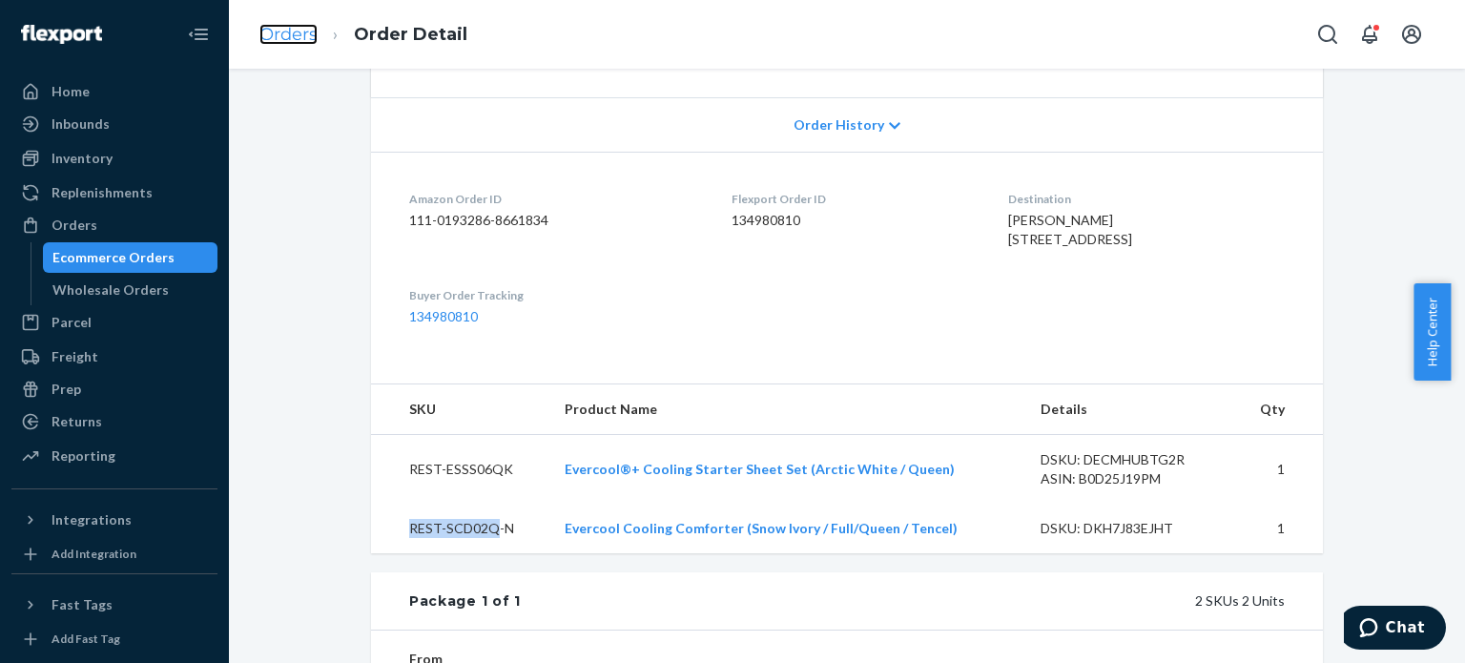
click at [259, 29] on link "Orders" at bounding box center [288, 34] width 58 height 21
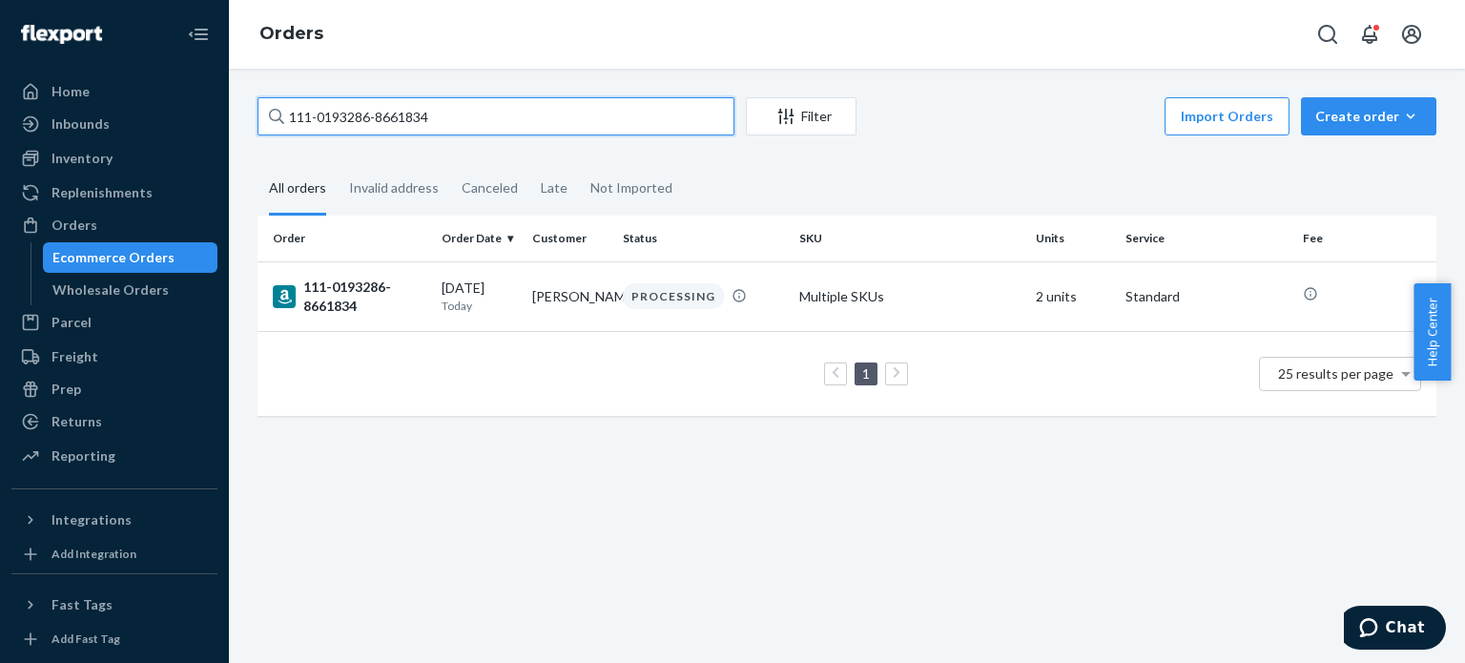
click at [345, 115] on input "111-0193286-8661834" at bounding box center [496, 116] width 477 height 38
click at [344, 115] on input "111-0193286-8661834" at bounding box center [496, 116] width 477 height 38
paste input "1793494-4153063"
type input "111-1793494-4153063"
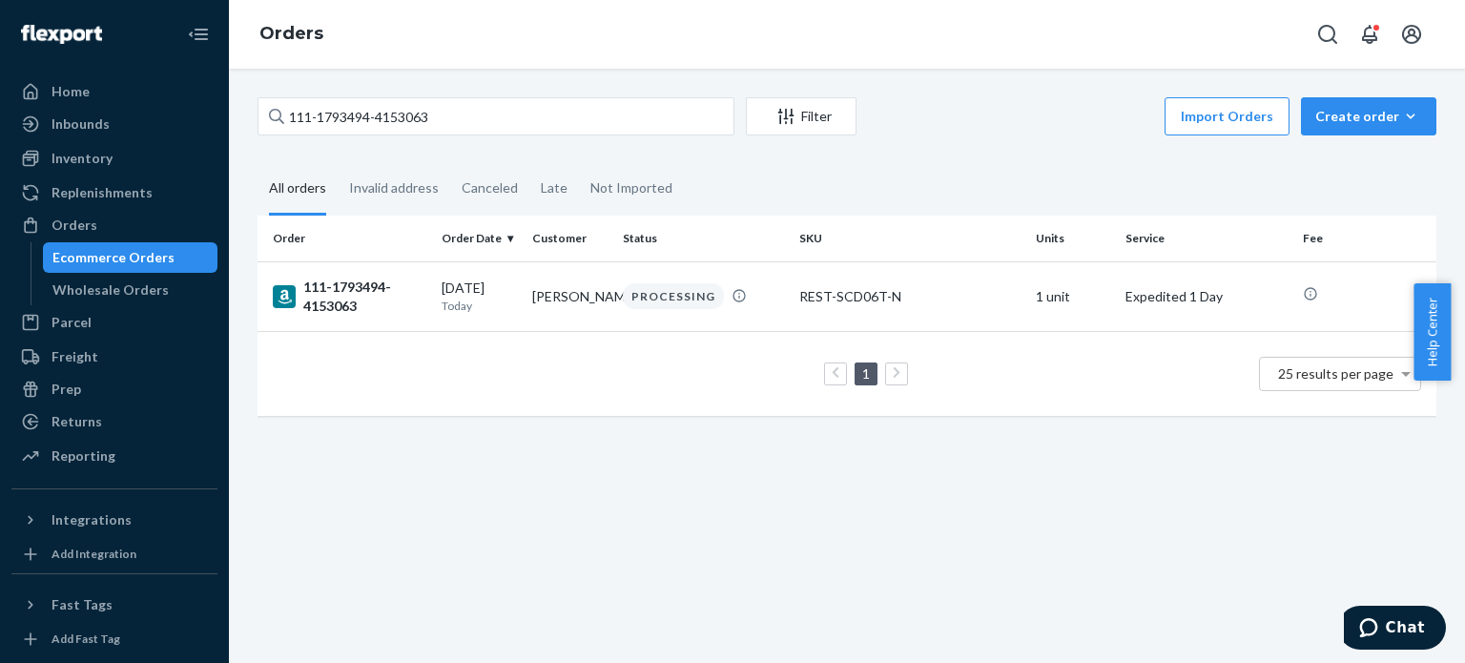
click at [354, 306] on div "111-1793494-4153063" at bounding box center [350, 297] width 154 height 38
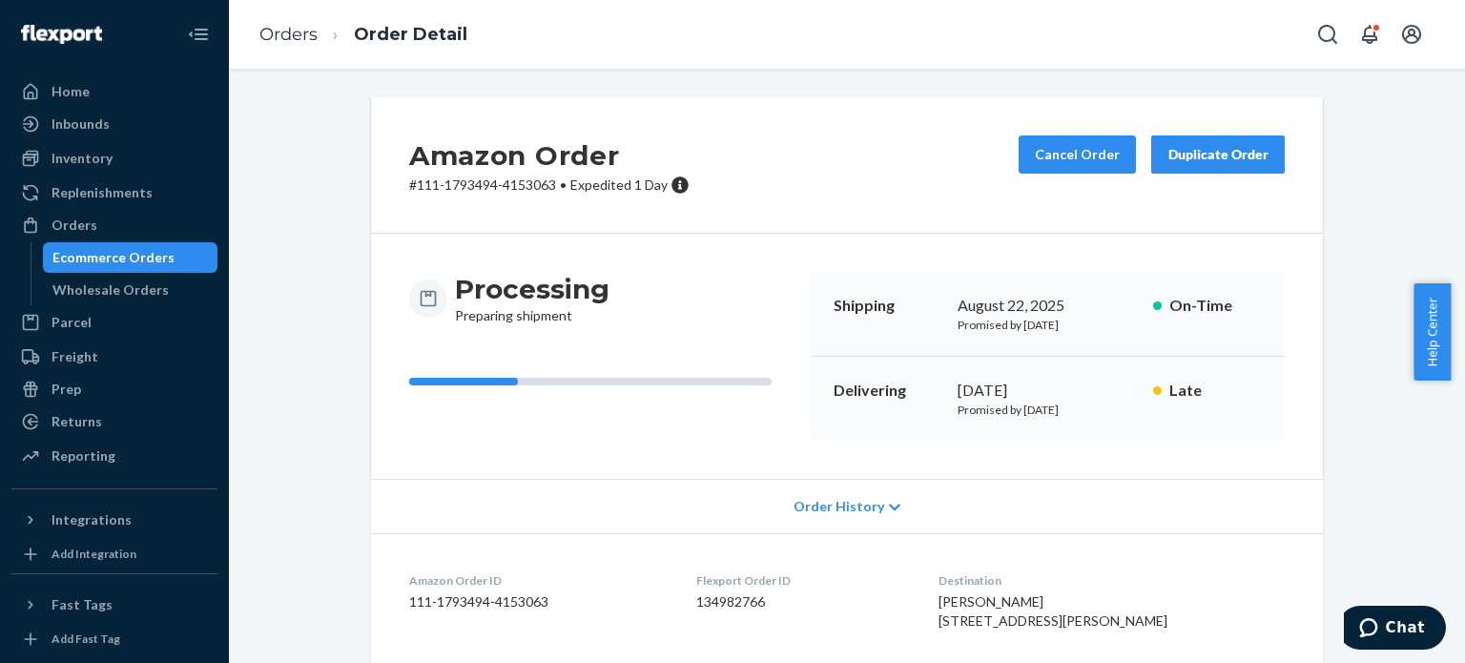
scroll to position [382, 0]
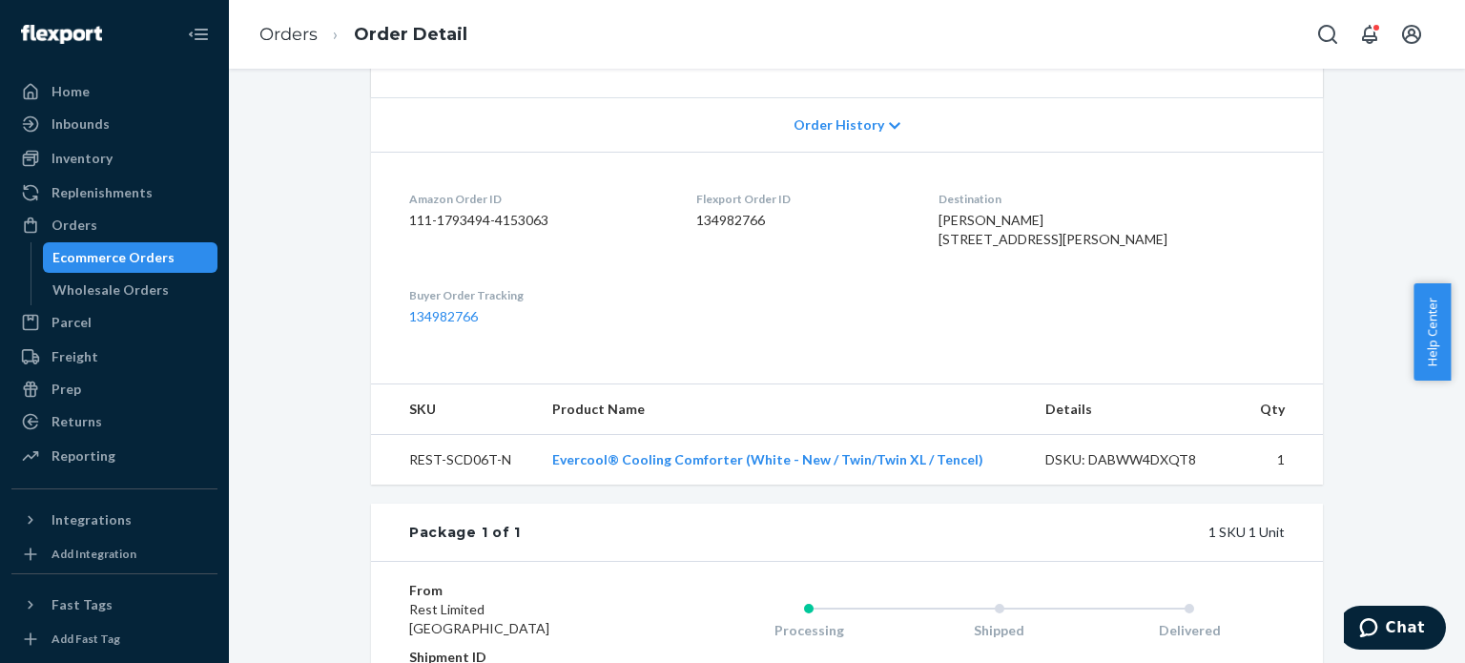
click at [482, 485] on td "REST-SCD06T-N" at bounding box center [454, 460] width 166 height 51
drag, startPoint x: 484, startPoint y: 494, endPoint x: 401, endPoint y: 497, distance: 83.0
click at [401, 485] on td "REST-SCD06T-N" at bounding box center [454, 460] width 166 height 51
copy td "REST-SCD06T"
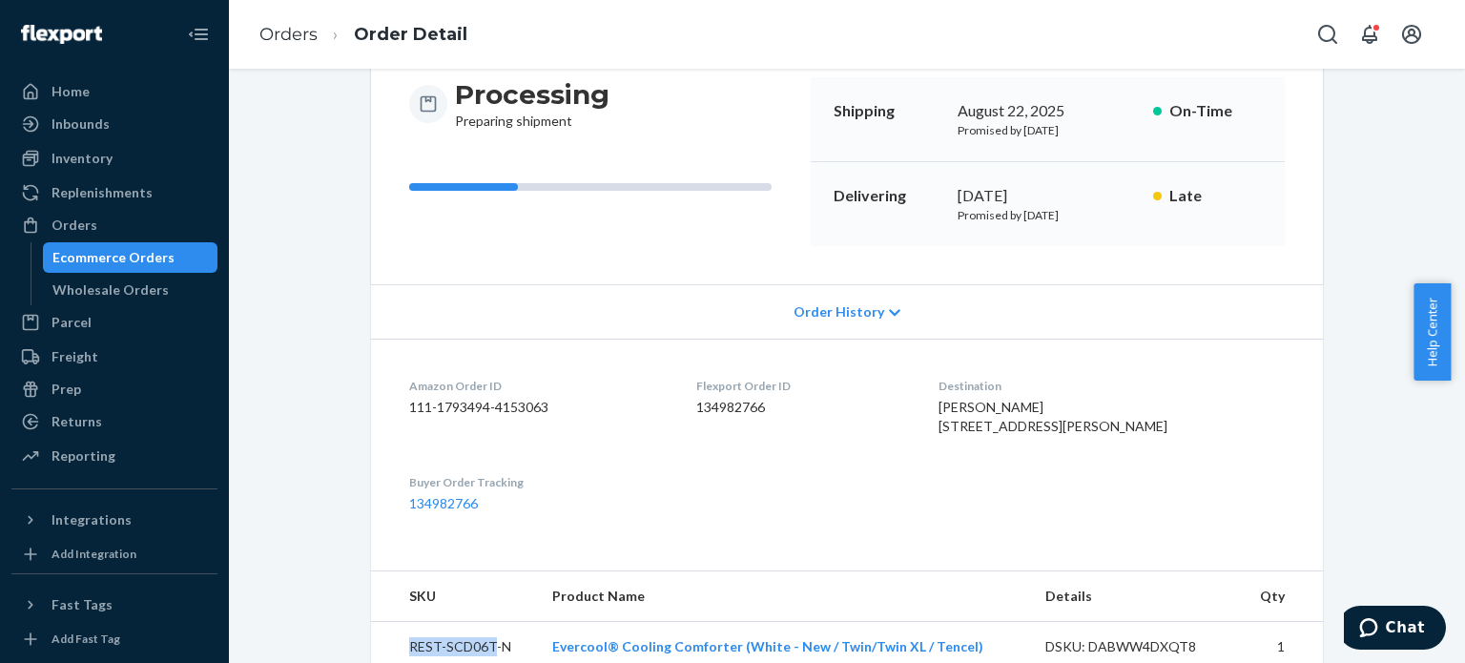
scroll to position [0, 0]
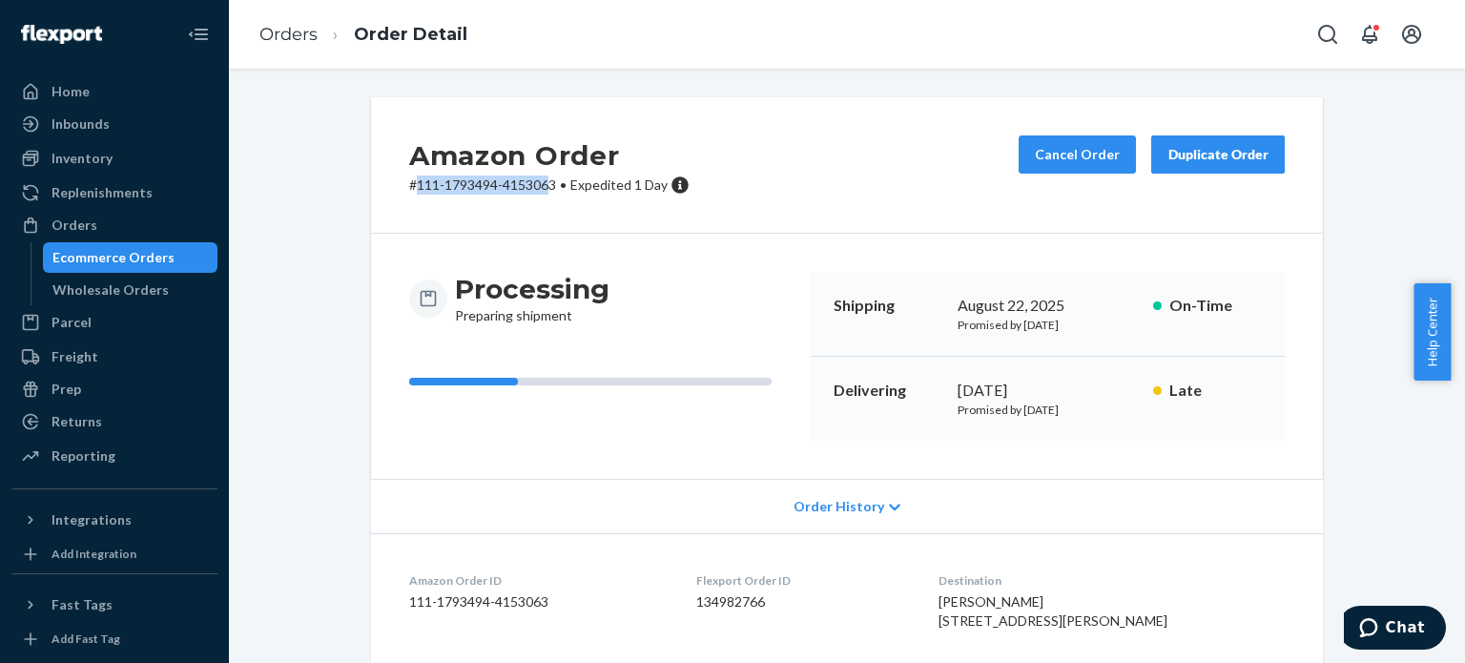
drag, startPoint x: 546, startPoint y: 182, endPoint x: 409, endPoint y: 182, distance: 136.4
click at [409, 182] on p "# 111-1793494-4153063 • Expedited 1 Day" at bounding box center [549, 185] width 280 height 19
click at [588, 208] on div "Amazon Order # 111-1793494-4153063 • Expedited 1 Day Cancel Order Duplicate Ord…" at bounding box center [847, 165] width 952 height 136
click at [284, 38] on link "Orders" at bounding box center [288, 34] width 58 height 21
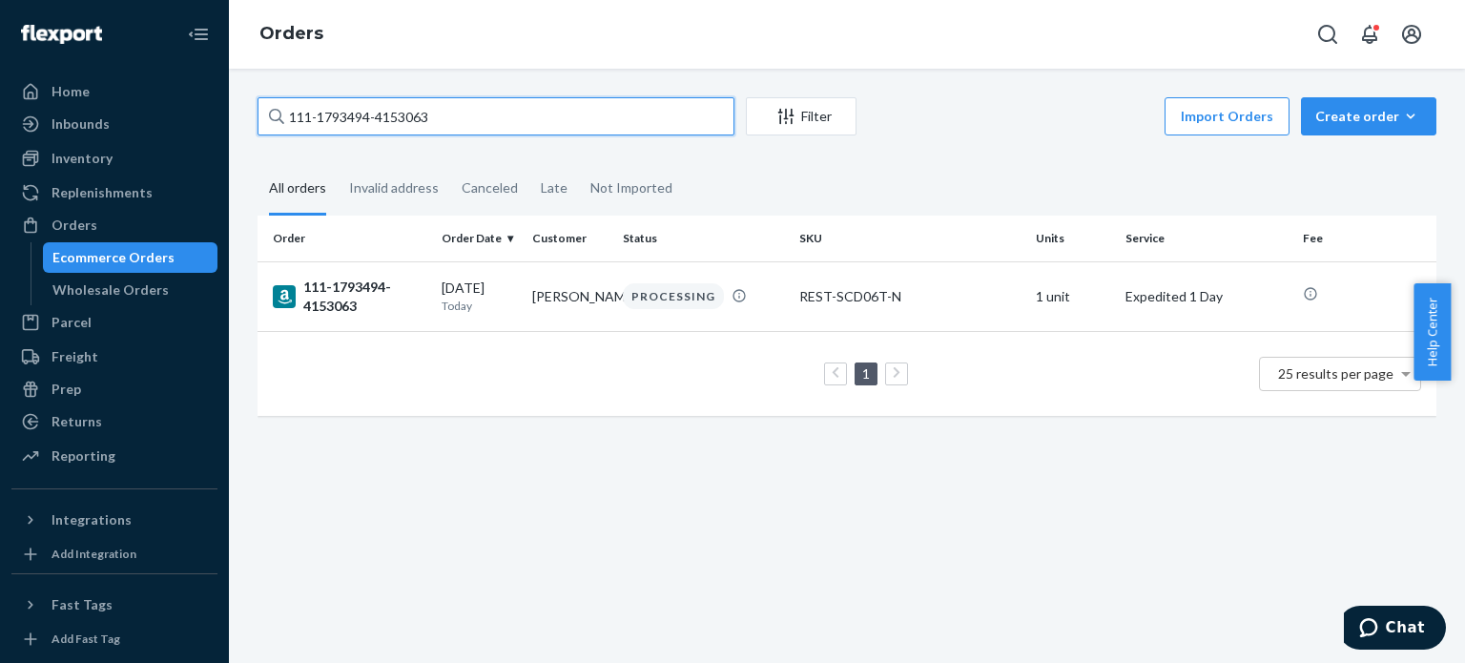
click at [351, 117] on input "111-1793494-4153063" at bounding box center [496, 116] width 477 height 38
paste input "7352814-1230665"
type input "111-7352814-1230665"
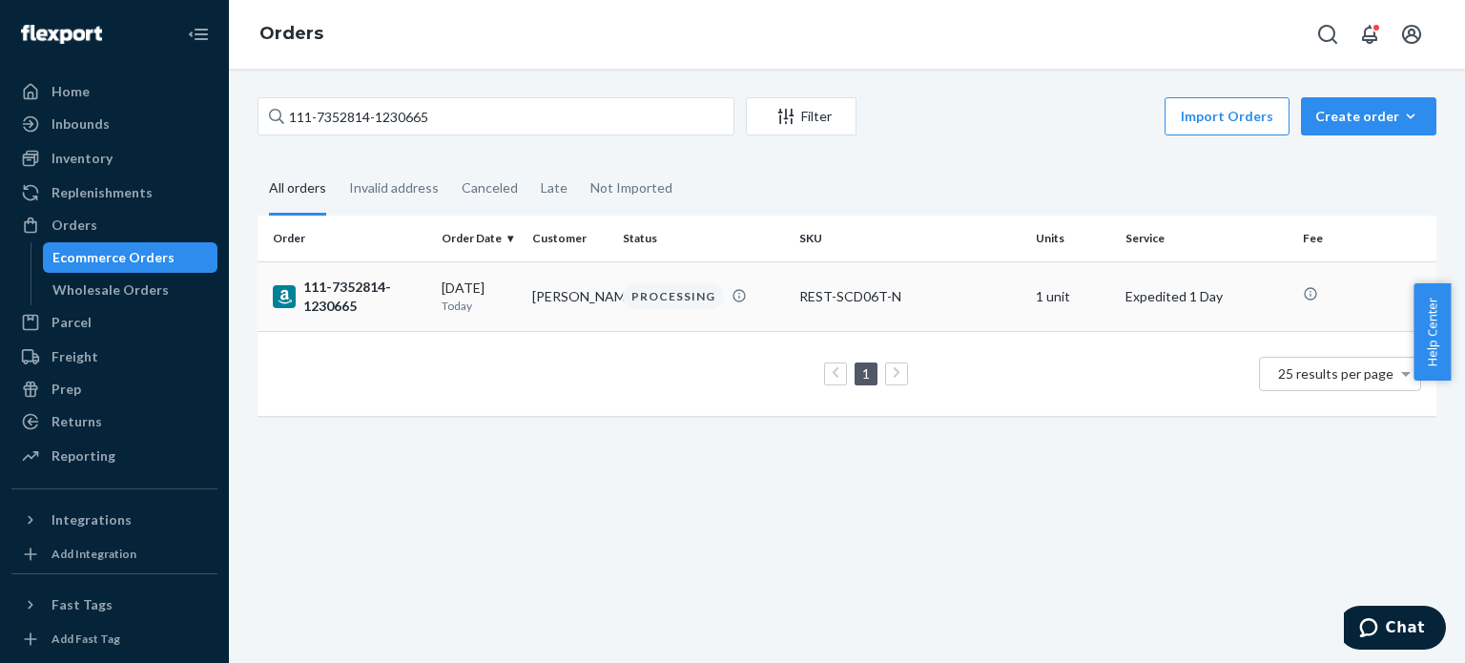
click at [316, 300] on div "111-7352814-1230665" at bounding box center [350, 297] width 154 height 38
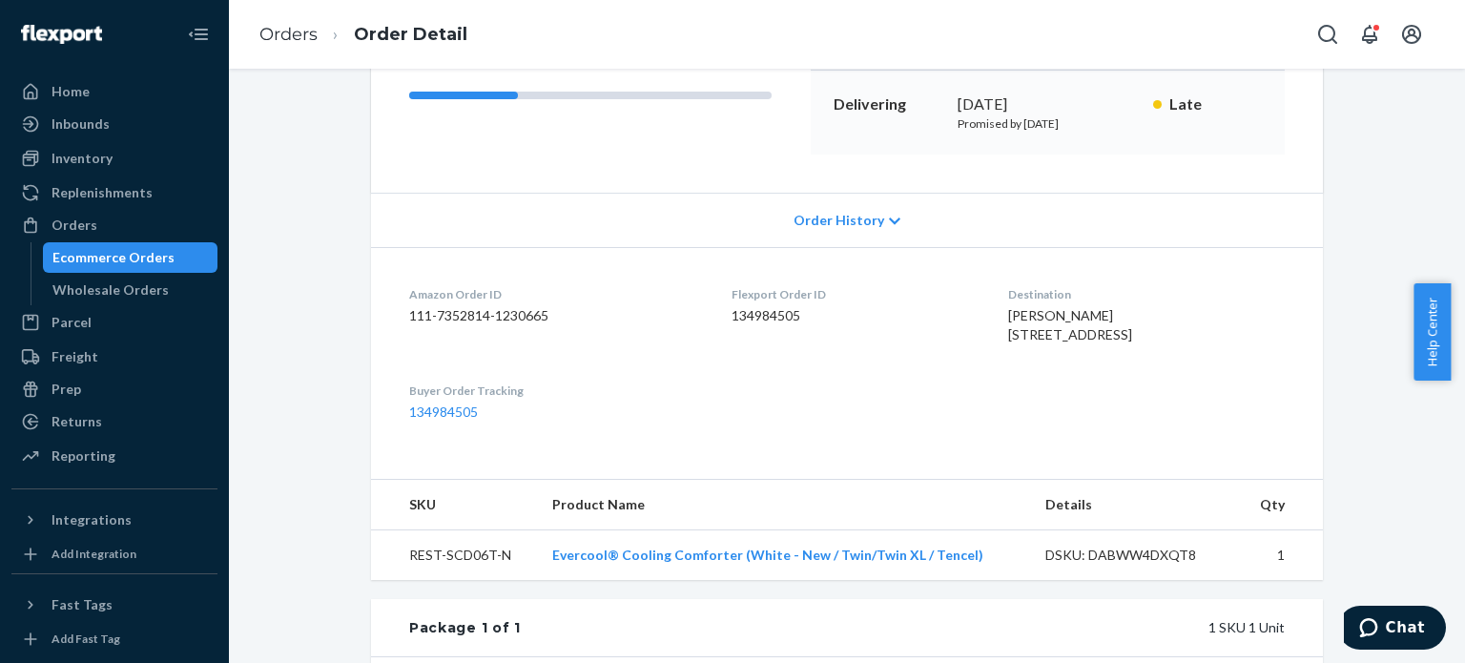
scroll to position [572, 0]
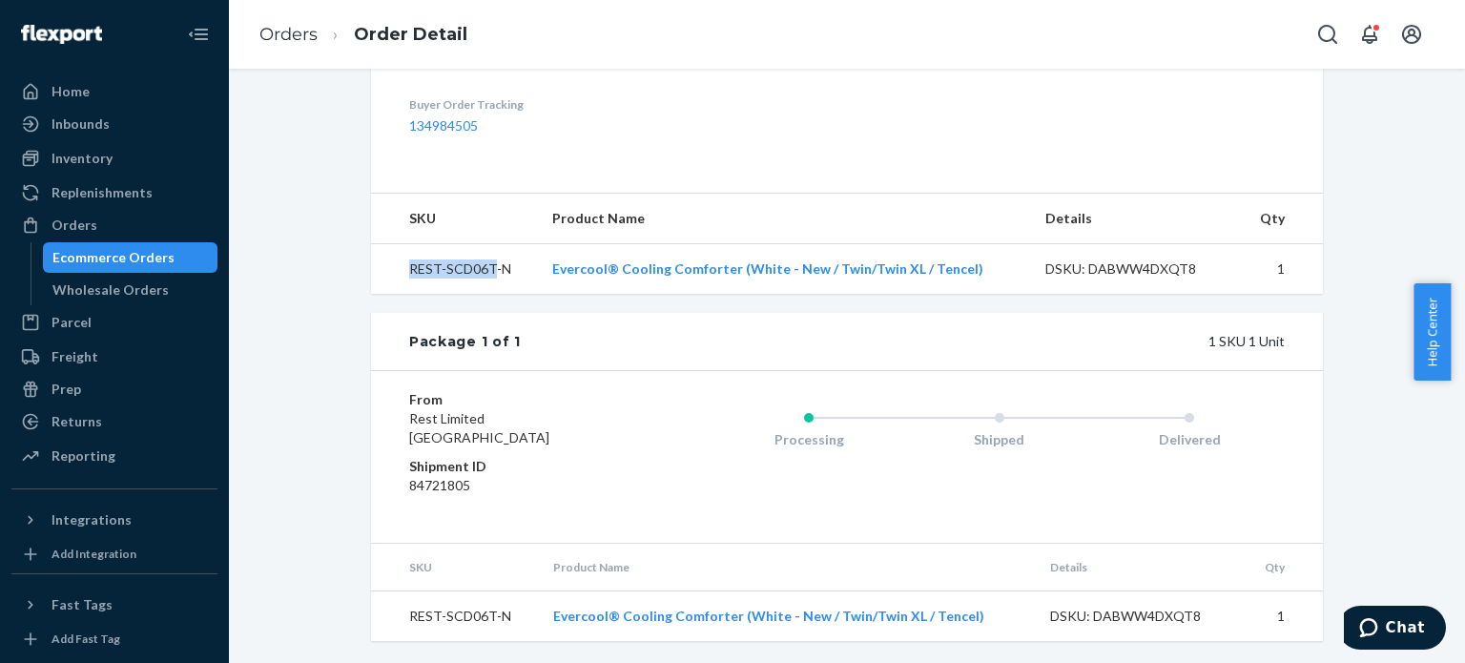
drag, startPoint x: 485, startPoint y: 304, endPoint x: 405, endPoint y: 304, distance: 79.2
click at [405, 295] on td "REST-SCD06T-N" at bounding box center [454, 269] width 166 height 51
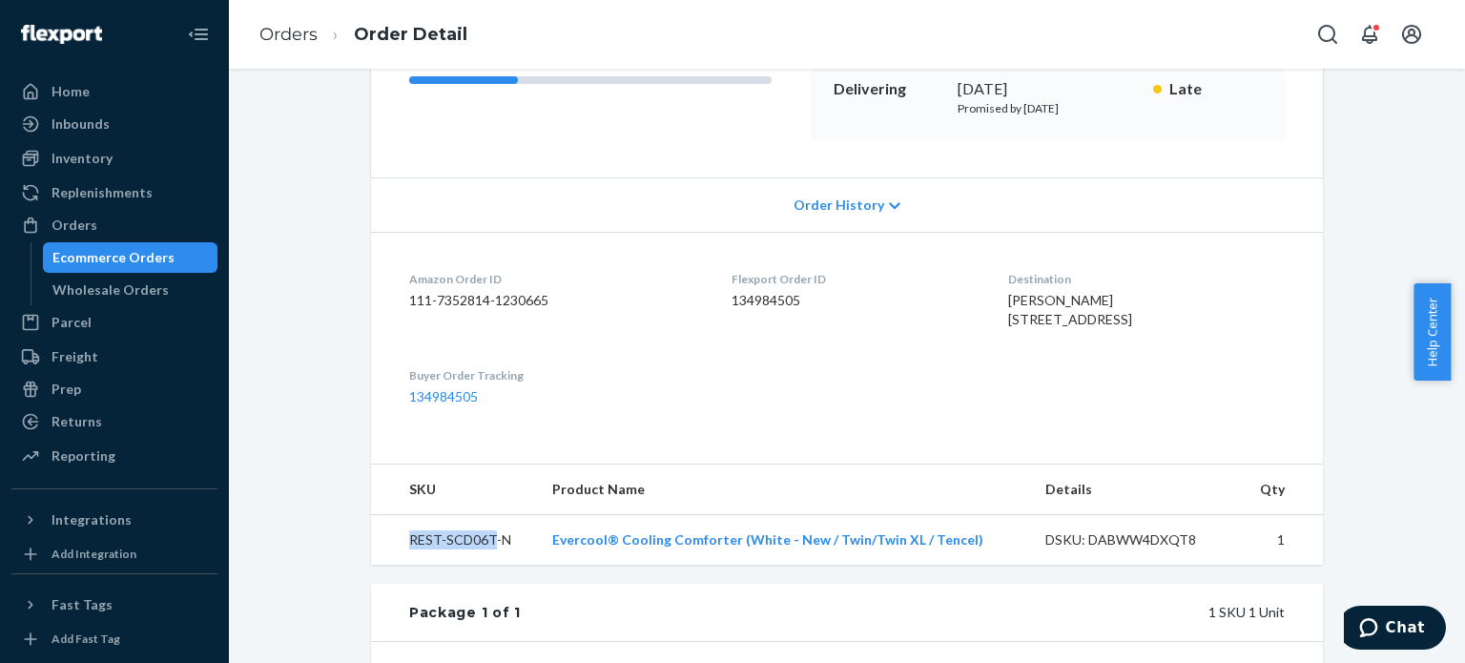
scroll to position [286, 0]
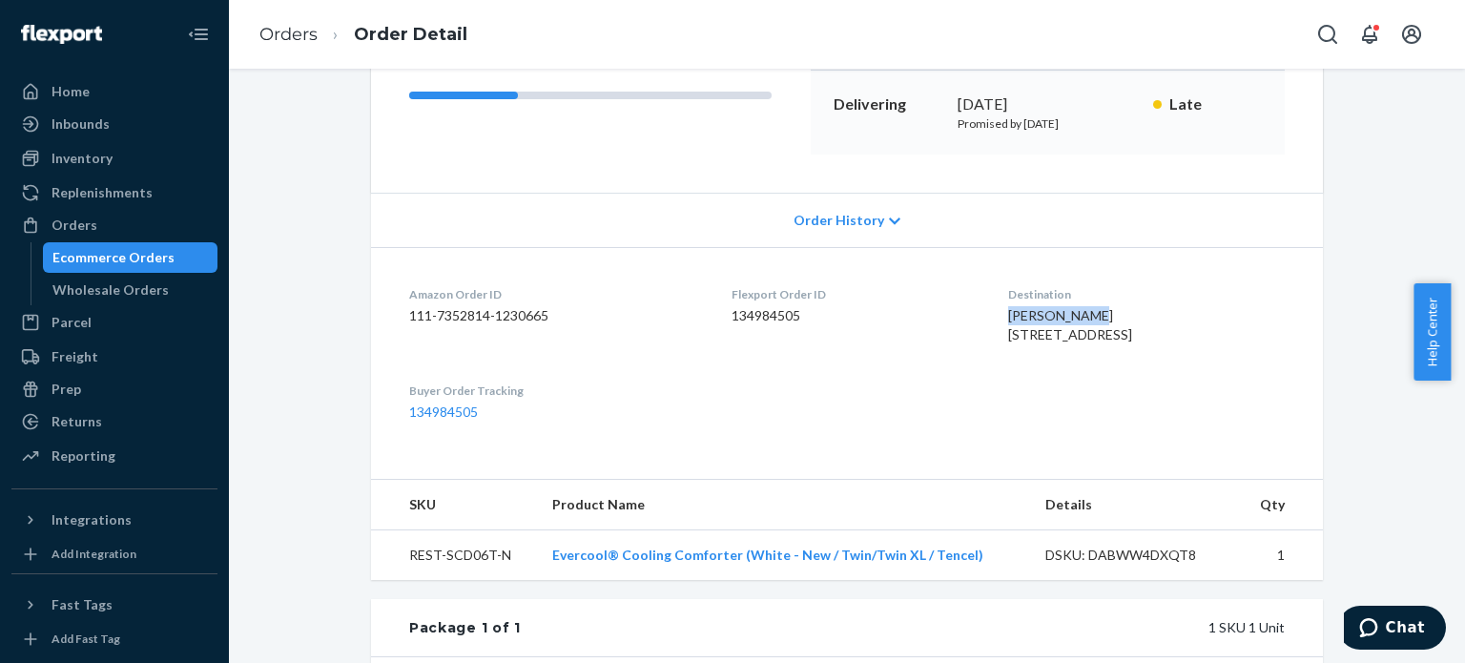
drag, startPoint x: 950, startPoint y: 318, endPoint x: 1057, endPoint y: 319, distance: 106.8
click at [1057, 319] on div "Robert Ellis 3356 Bridgeway Lakes Dr West Sacramento, CA 95691-6243 US" at bounding box center [1146, 325] width 277 height 38
copy span "[PERSON_NAME]"
drag, startPoint x: 950, startPoint y: 335, endPoint x: 1106, endPoint y: 333, distance: 156.4
click at [1106, 333] on div "Robert Ellis 3356 Bridgeway Lakes Dr West Sacramento, CA 95691-6243 US" at bounding box center [1146, 325] width 277 height 38
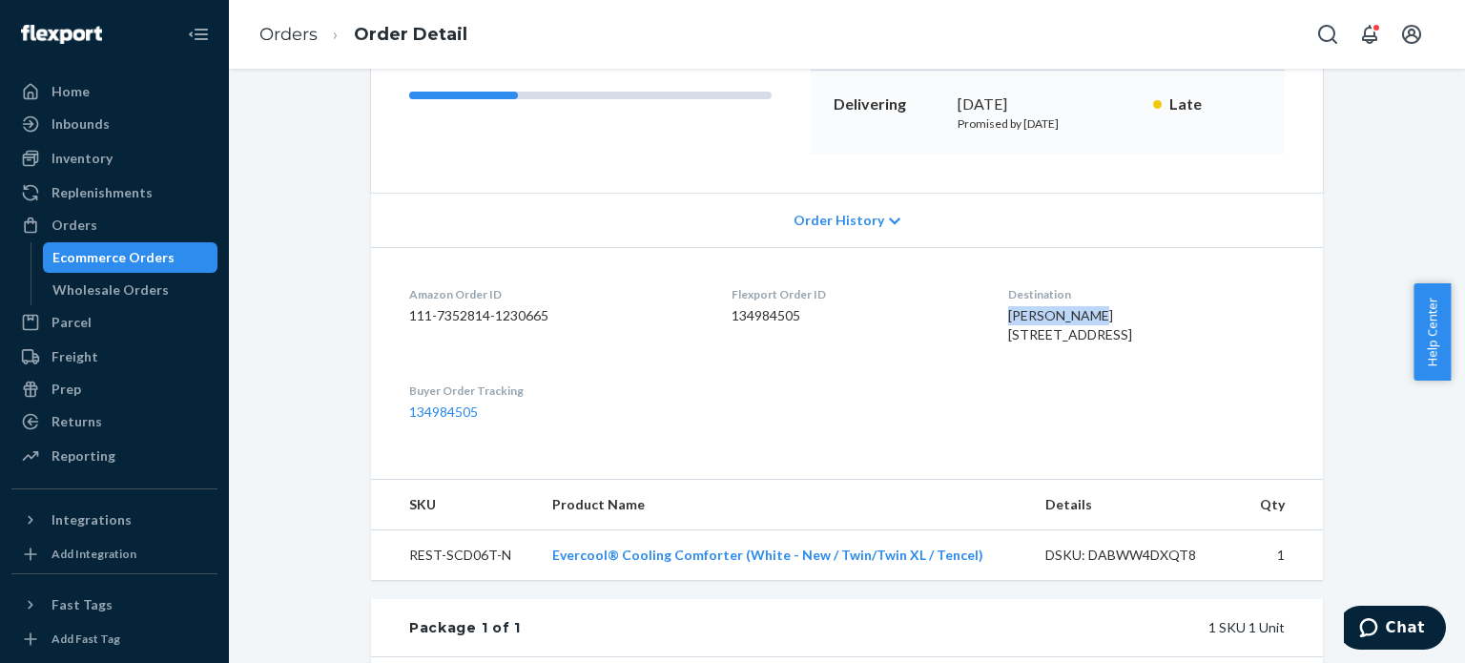
copy span "3356 Bridgeway Lakes Dr"
drag, startPoint x: 950, startPoint y: 350, endPoint x: 1049, endPoint y: 354, distance: 99.3
click at [1049, 342] on span "Robert Ellis 3356 Bridgeway Lakes Dr West Sacramento, CA 95691-6243 US" at bounding box center [1070, 324] width 124 height 35
copy span "West Sacramento"
click at [658, 340] on div "Amazon Order ID 111-7352814-1230665" at bounding box center [555, 319] width 292 height 66
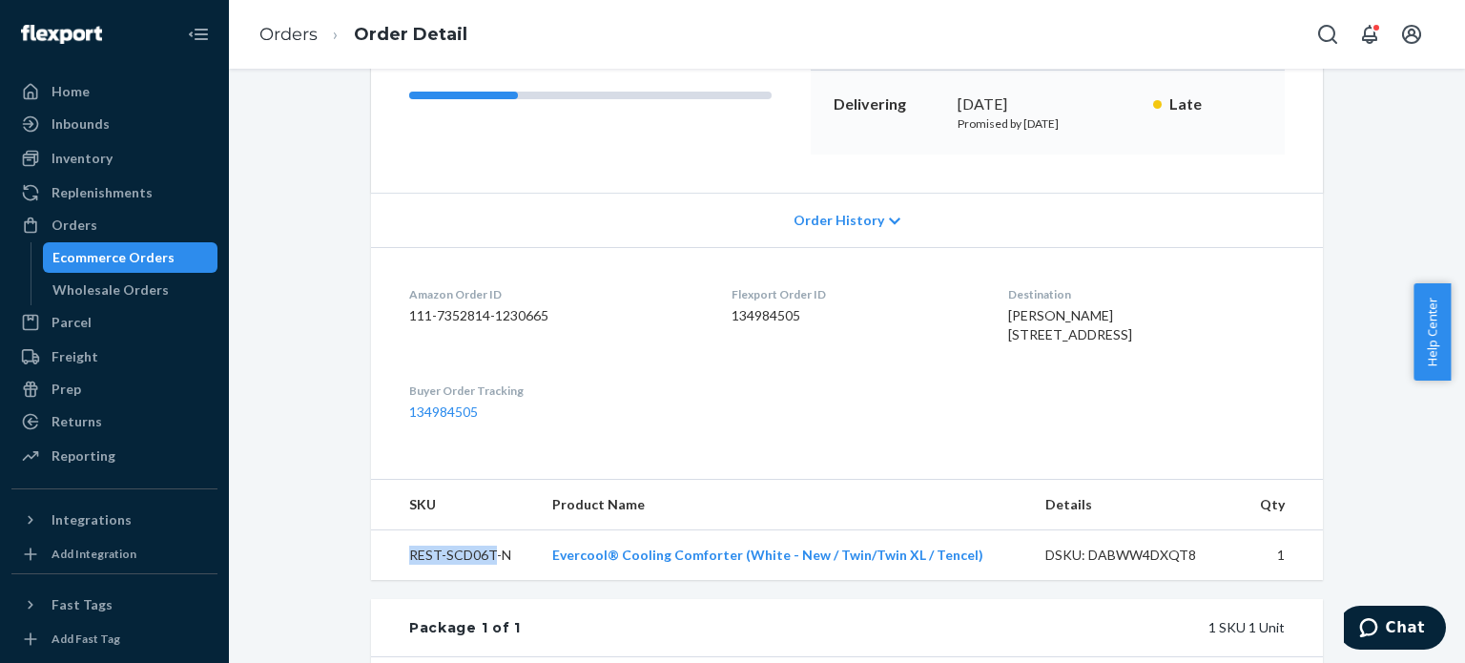
drag, startPoint x: 484, startPoint y: 590, endPoint x: 393, endPoint y: 592, distance: 90.6
click at [393, 581] on td "REST-SCD06T-N" at bounding box center [454, 555] width 166 height 51
copy td "REST-SCD06T"
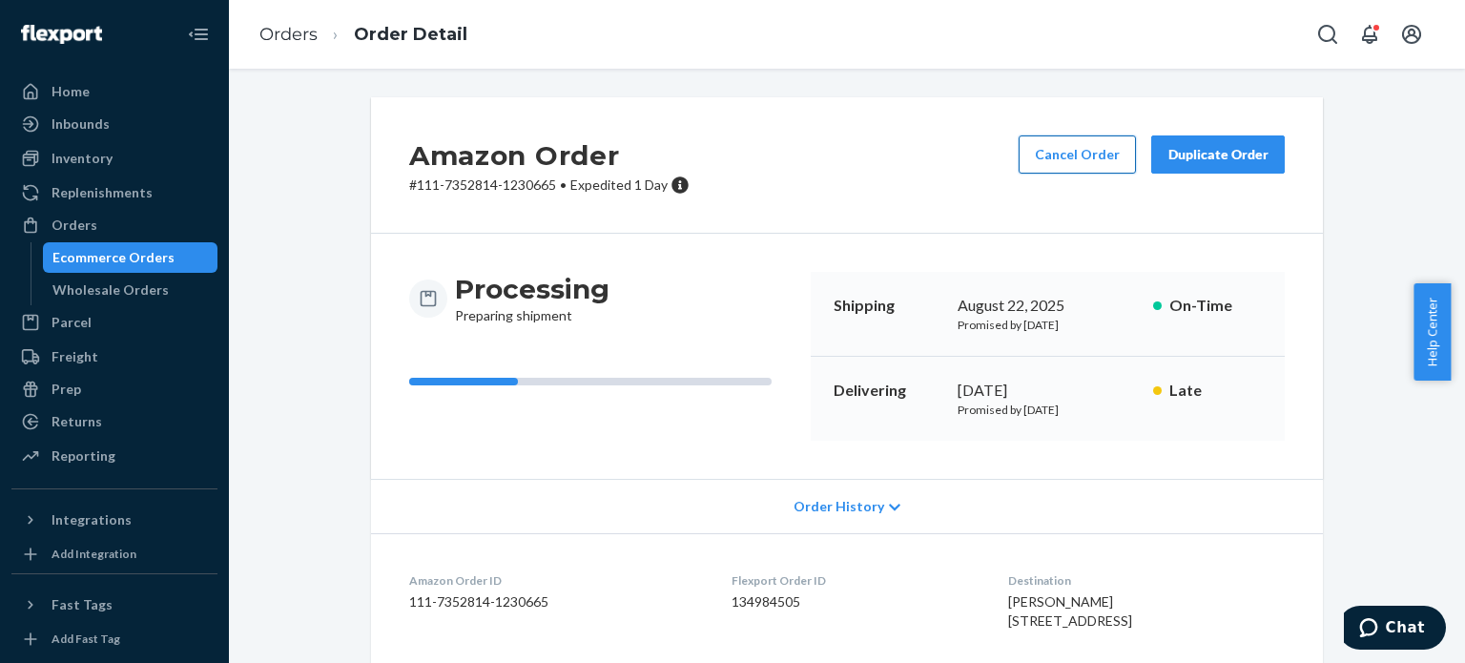
click at [1056, 163] on button "Cancel Order" at bounding box center [1077, 154] width 117 height 38
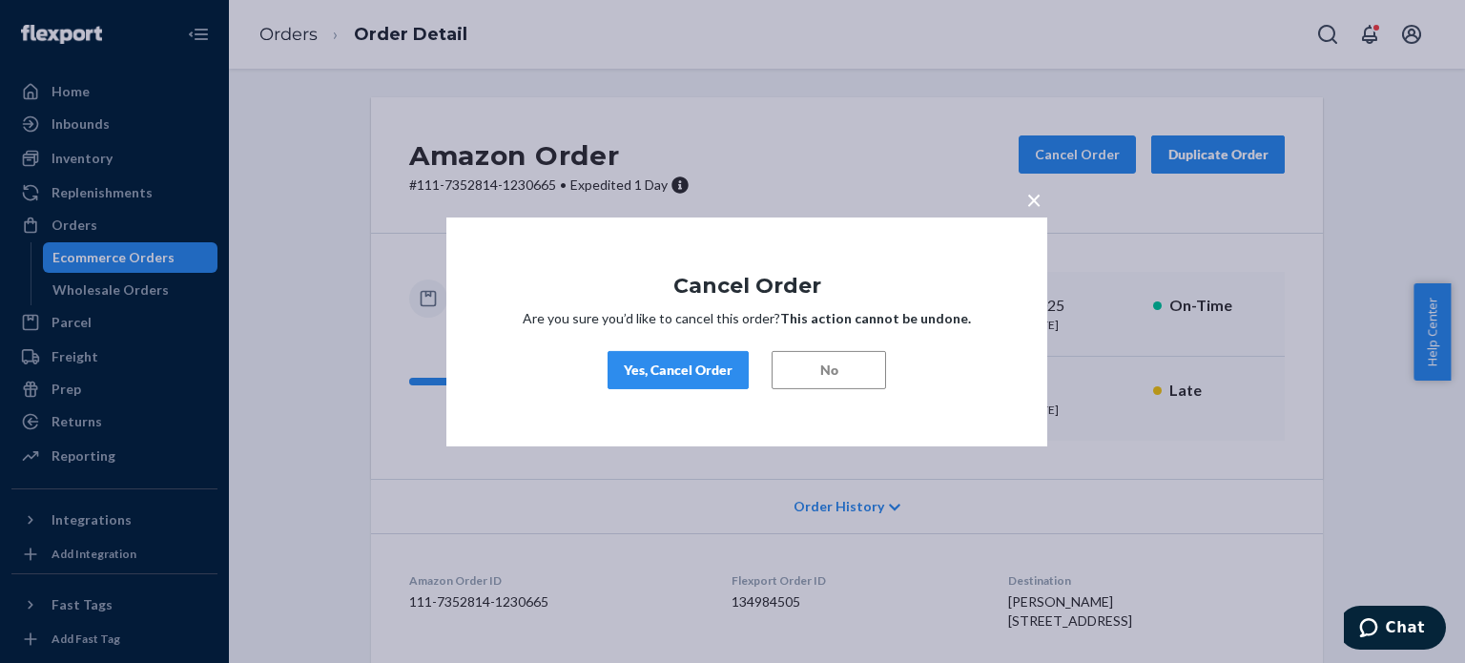
click at [693, 366] on div "Yes, Cancel Order" at bounding box center [678, 370] width 109 height 19
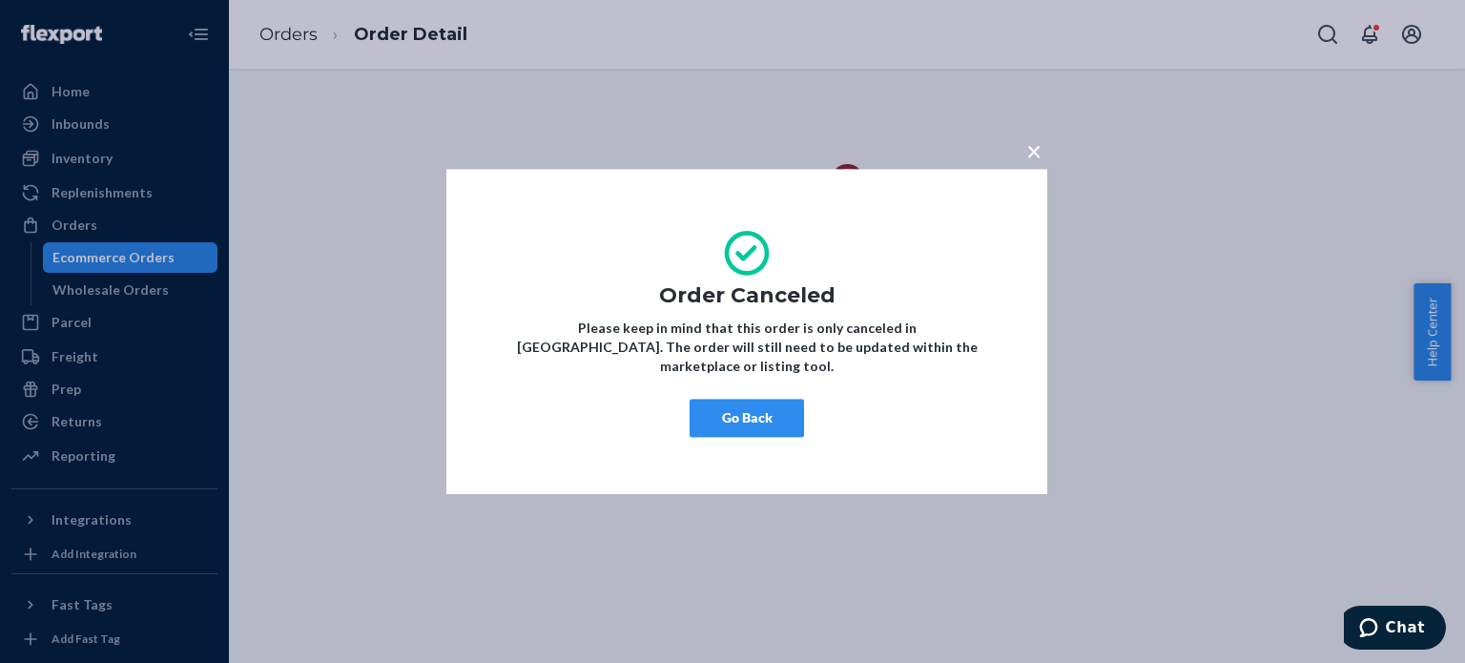
click at [724, 405] on button "Go Back" at bounding box center [747, 418] width 114 height 38
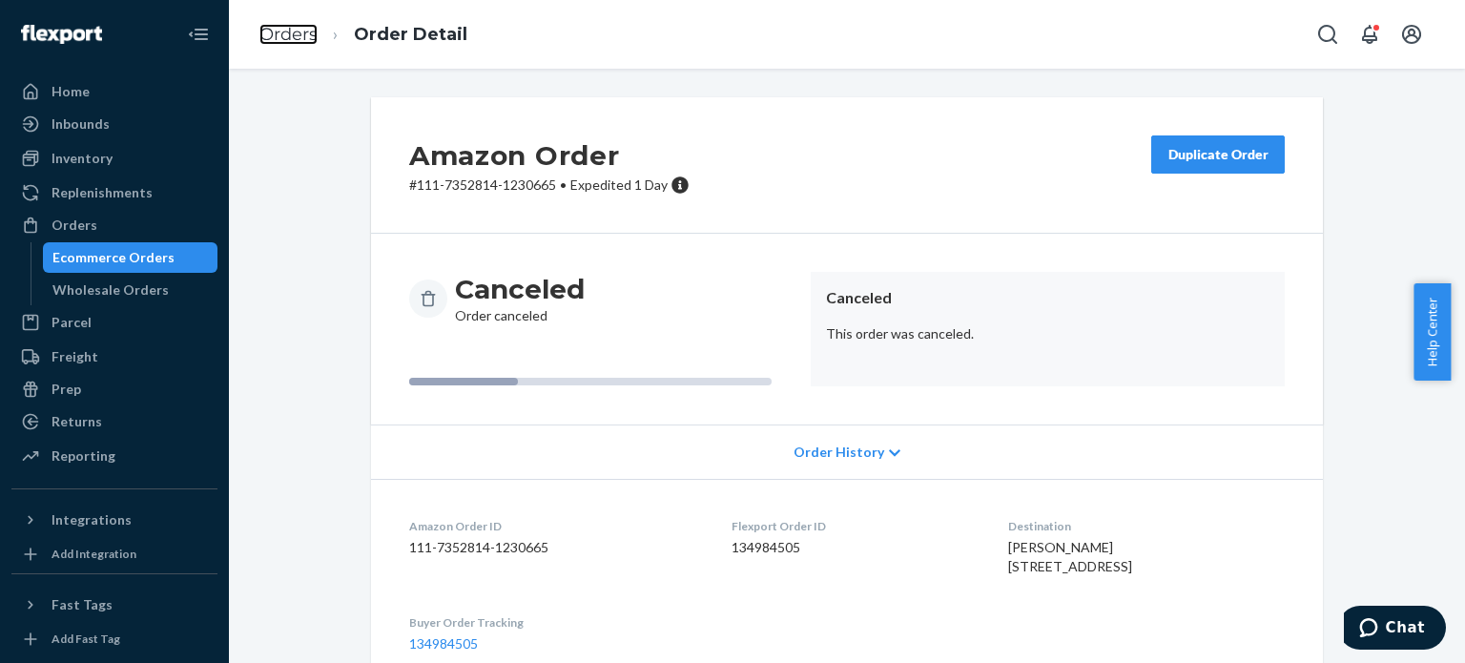
click at [298, 37] on link "Orders" at bounding box center [288, 34] width 58 height 21
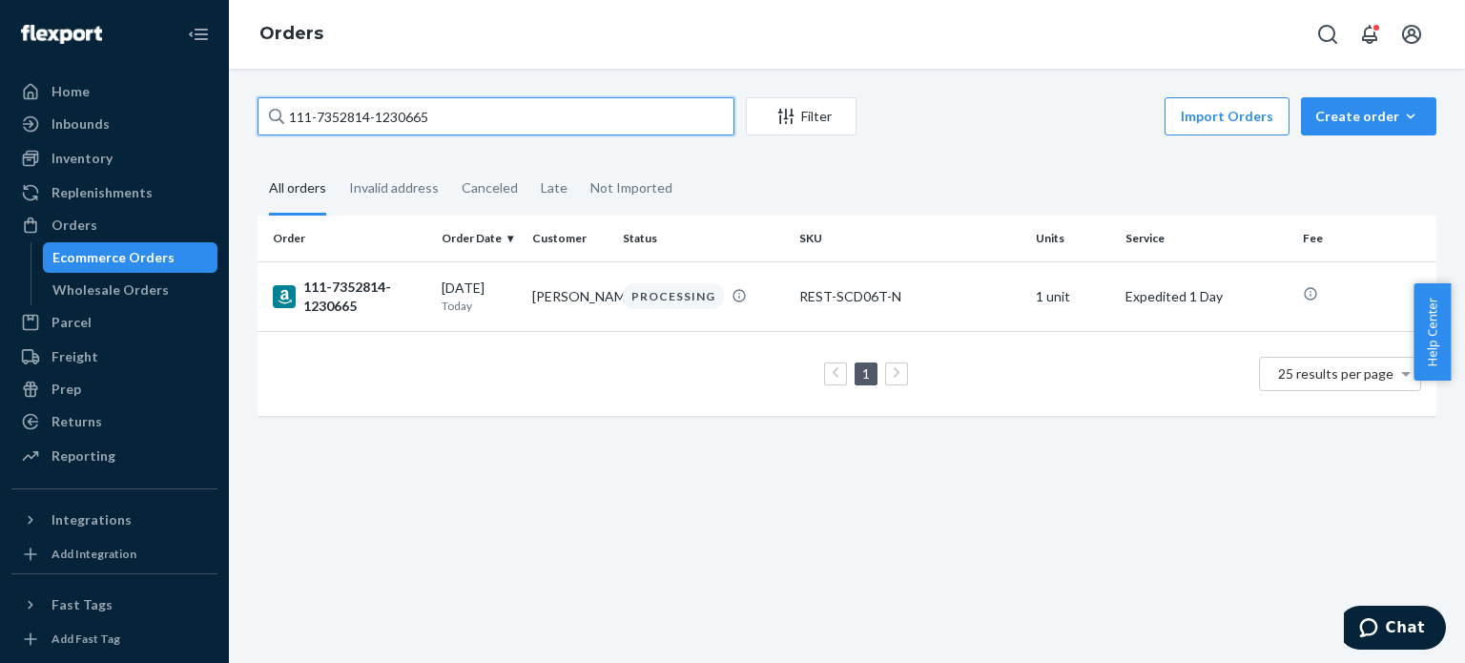
click at [337, 125] on input "111-7352814-1230665" at bounding box center [496, 116] width 477 height 38
paste input "3-8310393-5919400"
type input "113-8310393-5919400"
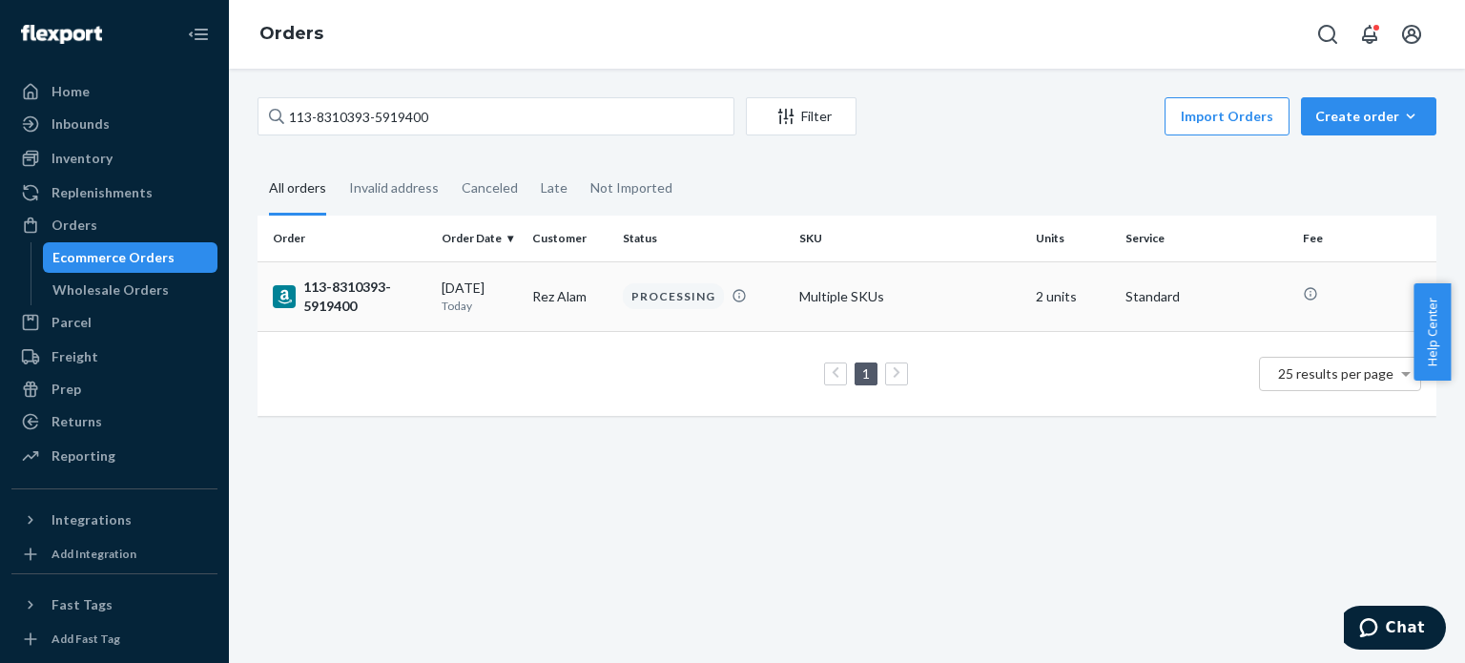
click at [328, 292] on div "113-8310393-5919400" at bounding box center [350, 297] width 154 height 38
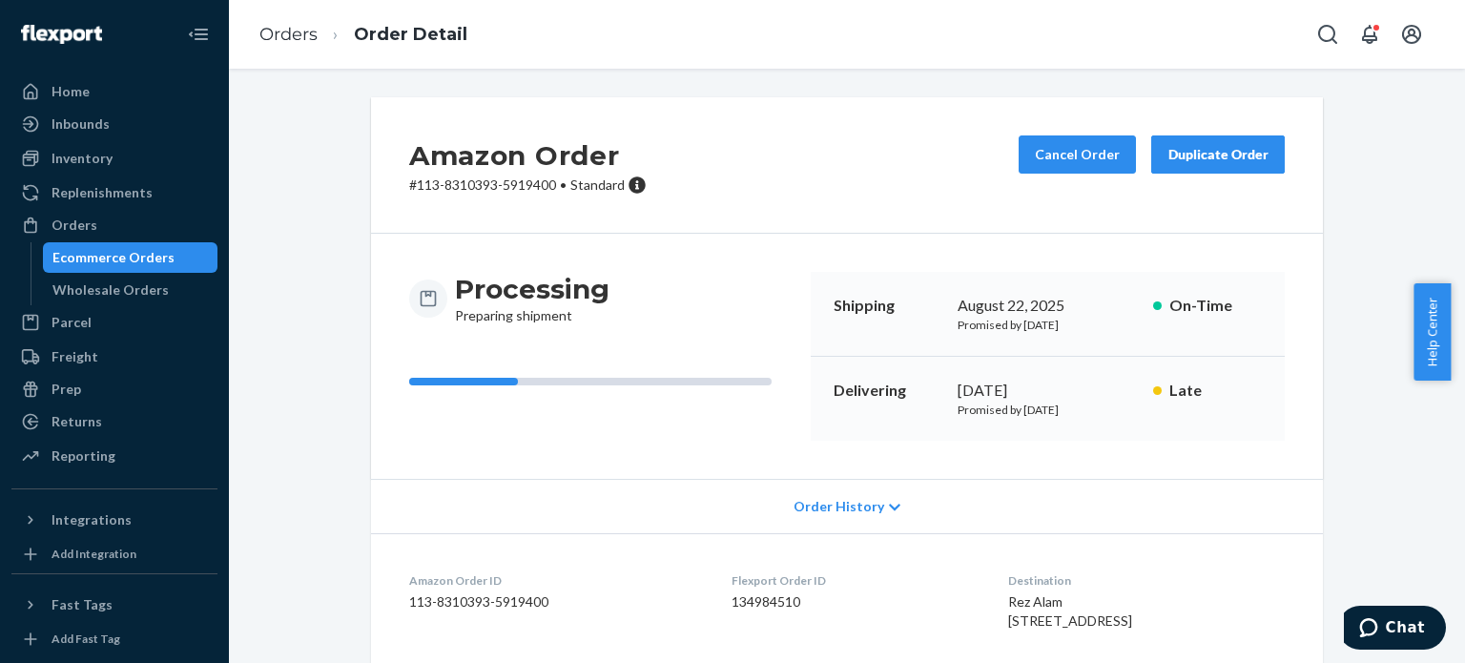
scroll to position [382, 0]
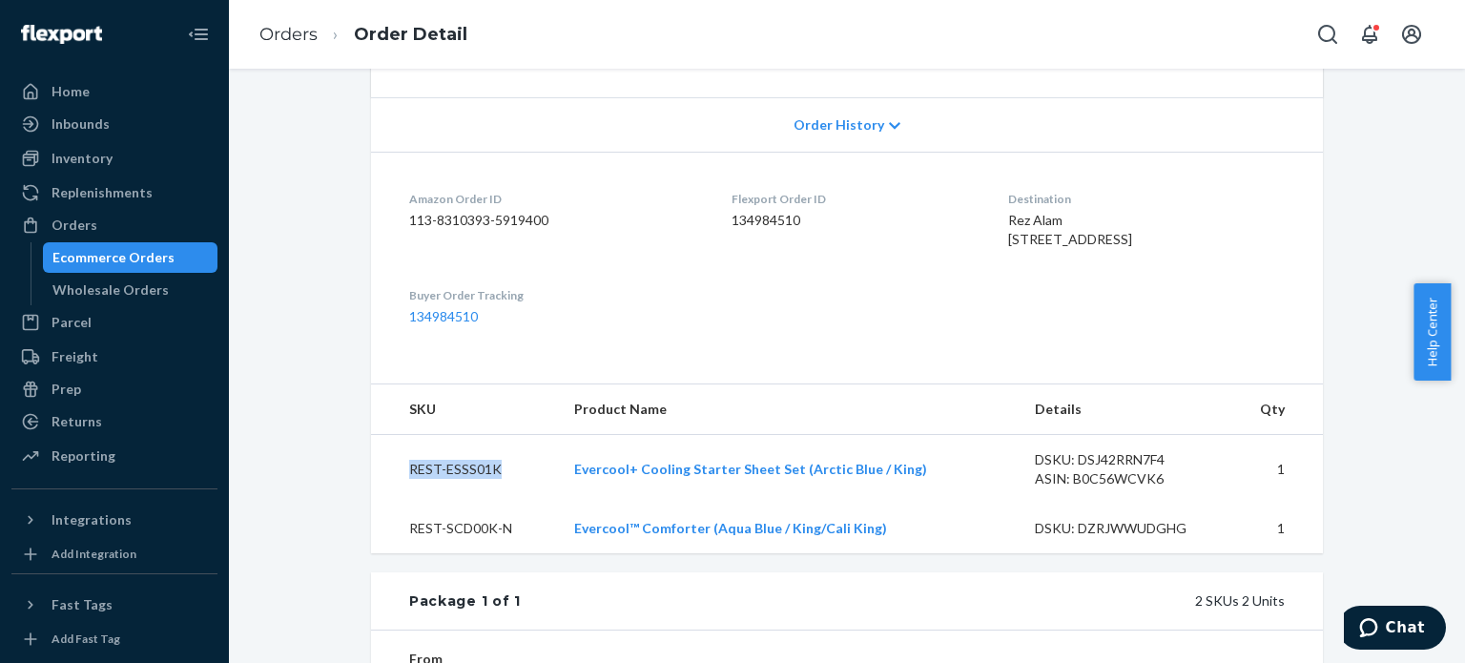
drag, startPoint x: 497, startPoint y: 510, endPoint x: 401, endPoint y: 510, distance: 96.3
click at [401, 505] on td "REST-ESSS01K" at bounding box center [465, 470] width 188 height 70
copy td "REST-ESSS01K"
drag, startPoint x: 483, startPoint y: 565, endPoint x: 400, endPoint y: 565, distance: 83.0
click at [400, 553] on td "REST-SCD00K-N" at bounding box center [465, 529] width 188 height 50
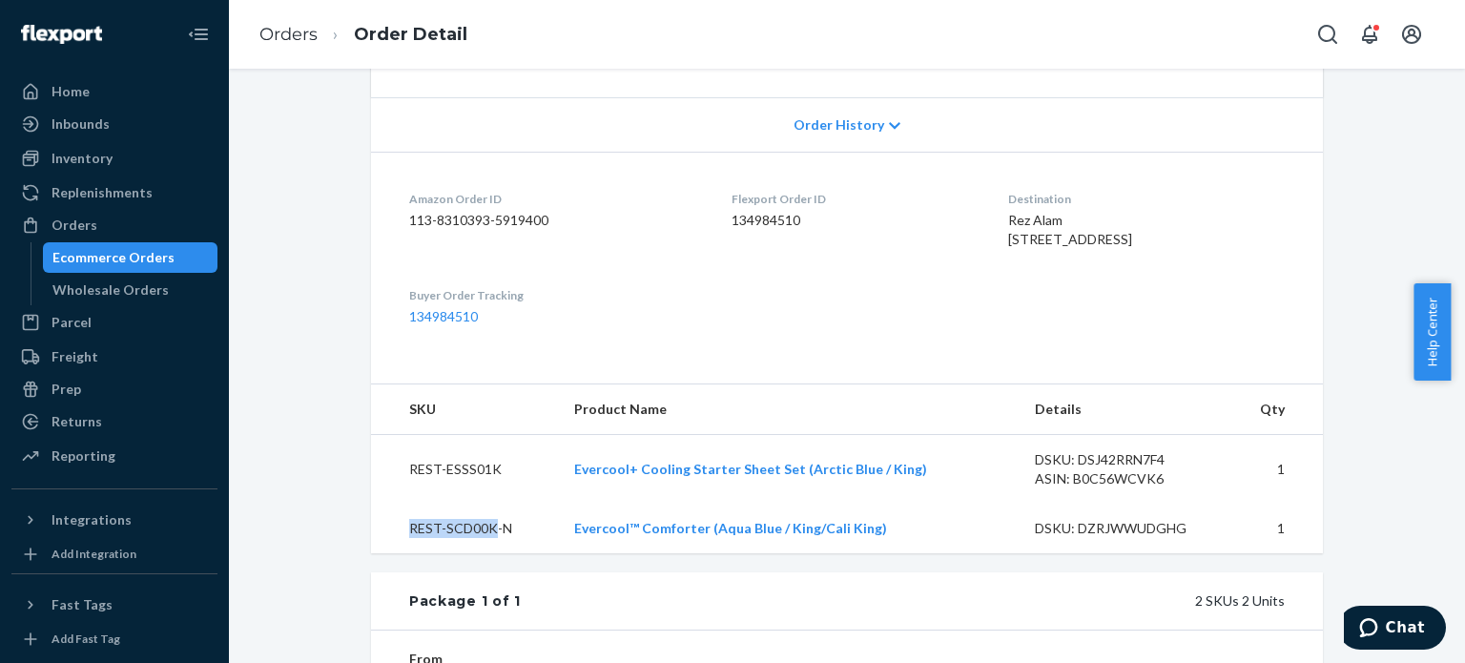
copy td "REST-SCD00K"
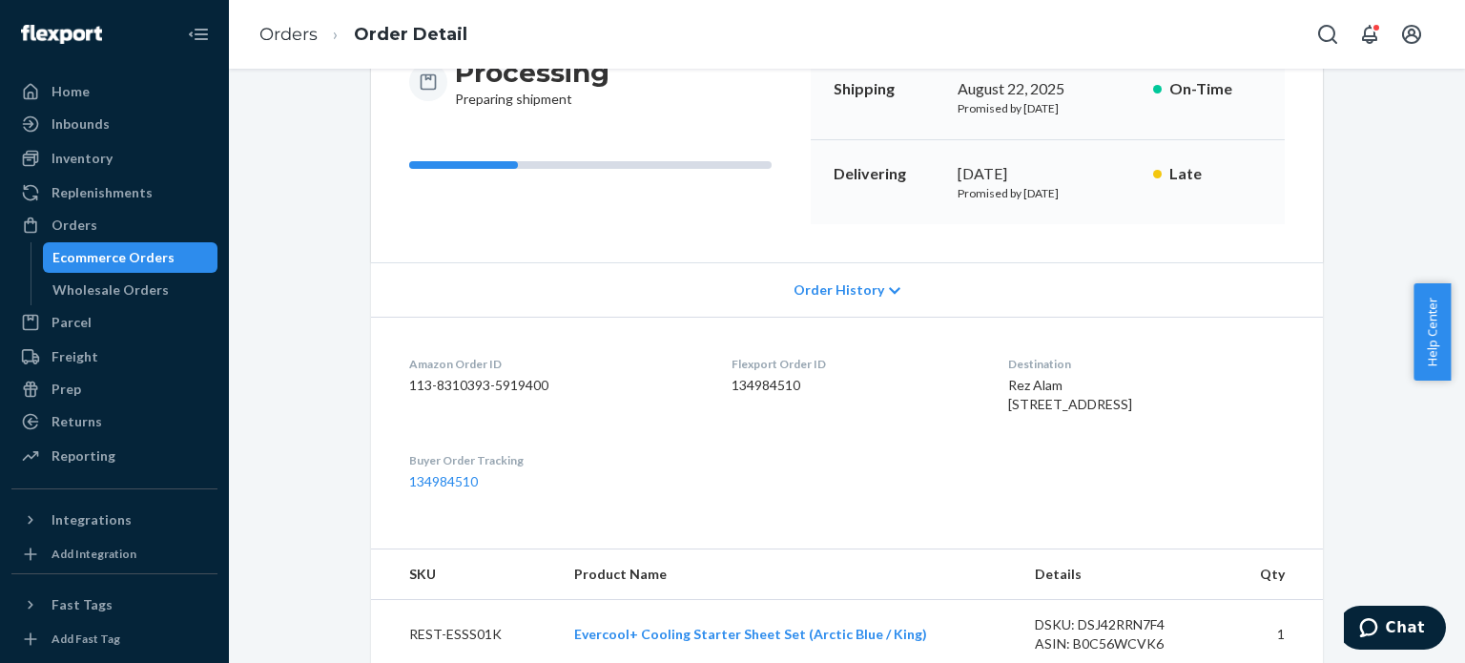
scroll to position [0, 0]
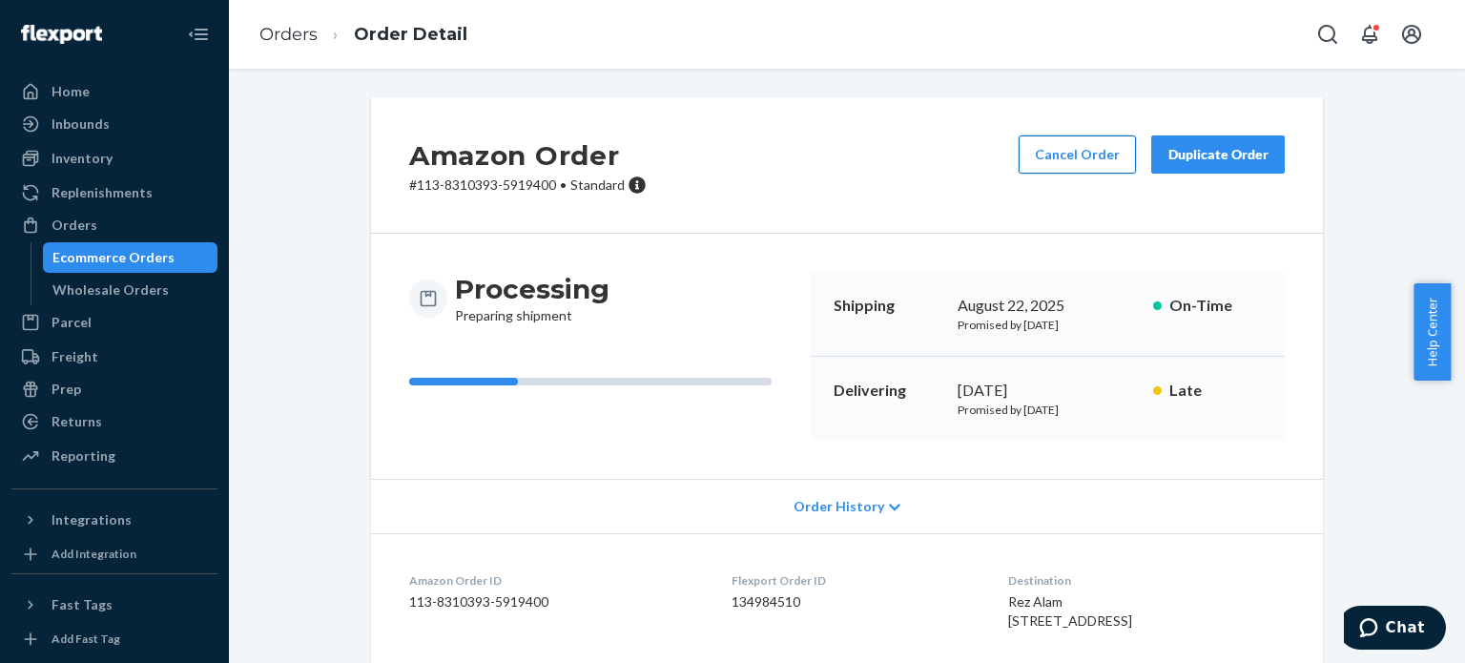
click at [1080, 155] on button "Cancel Order" at bounding box center [1077, 154] width 117 height 38
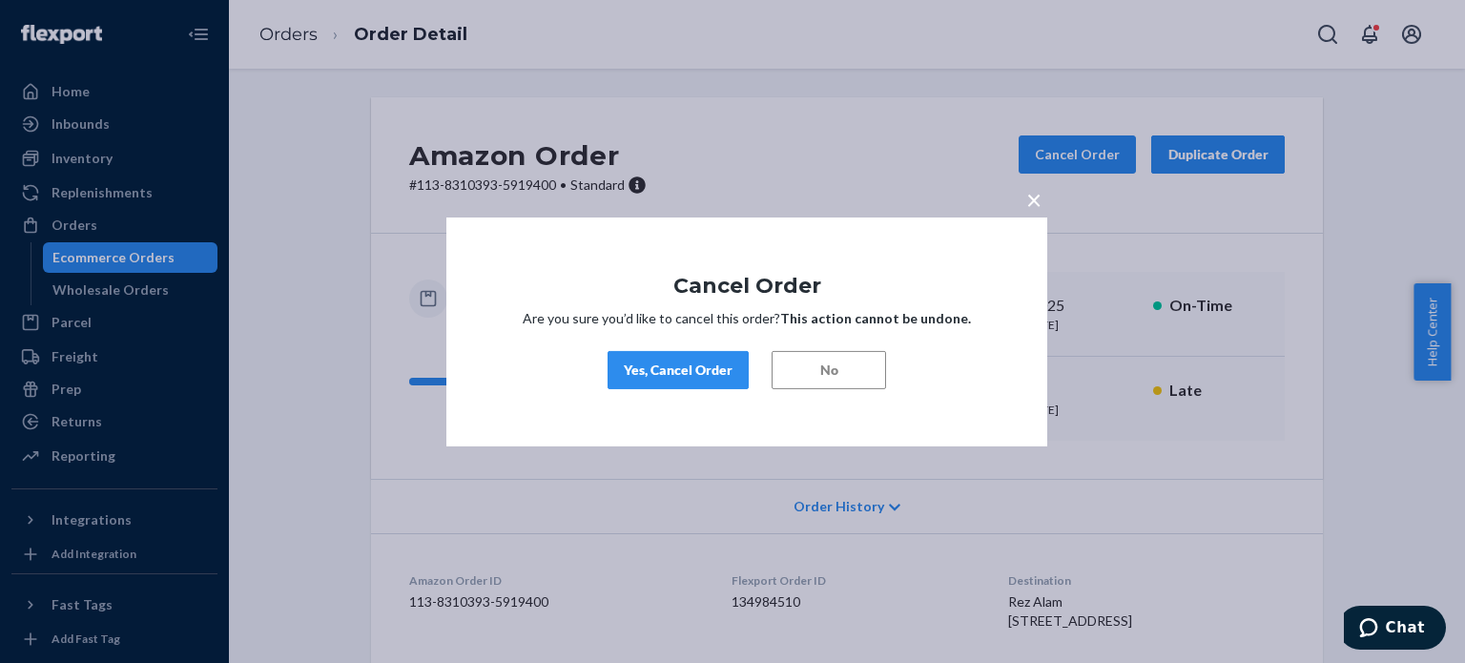
click at [684, 376] on div "Yes, Cancel Order" at bounding box center [678, 370] width 109 height 19
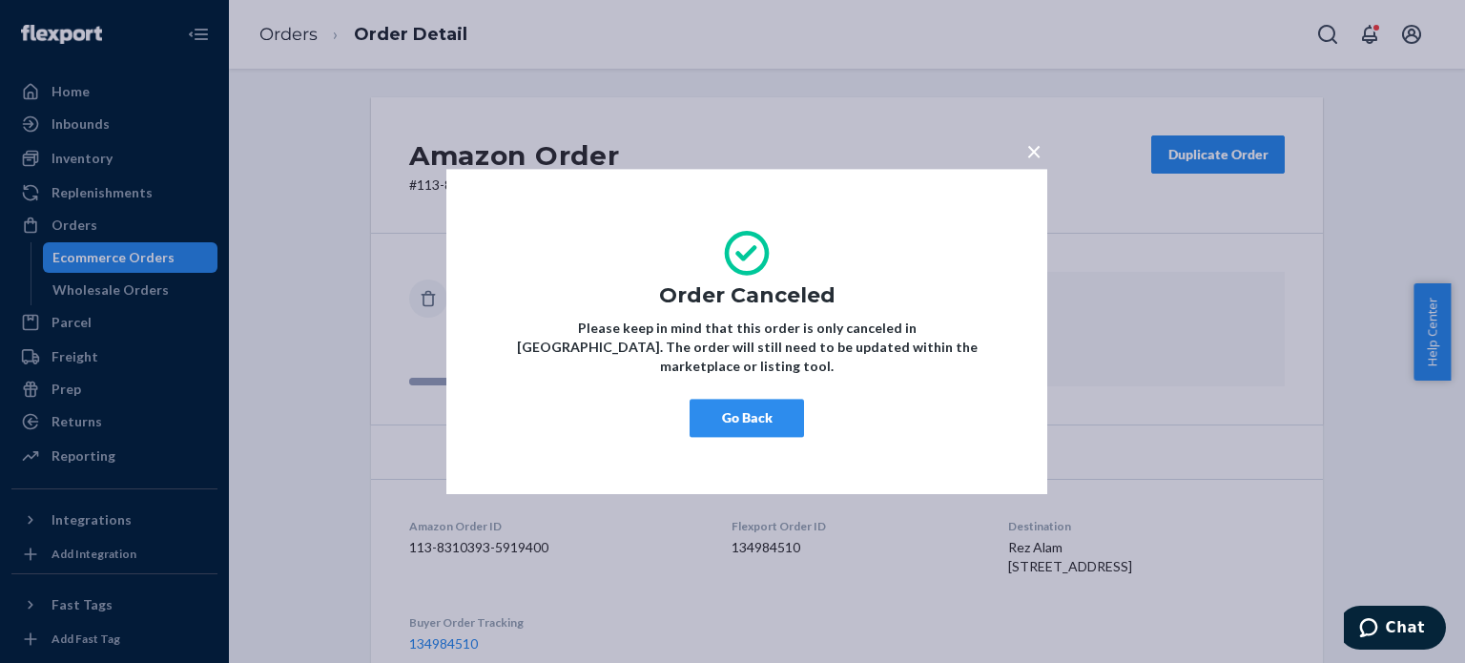
click at [765, 415] on button "Go Back" at bounding box center [747, 418] width 114 height 38
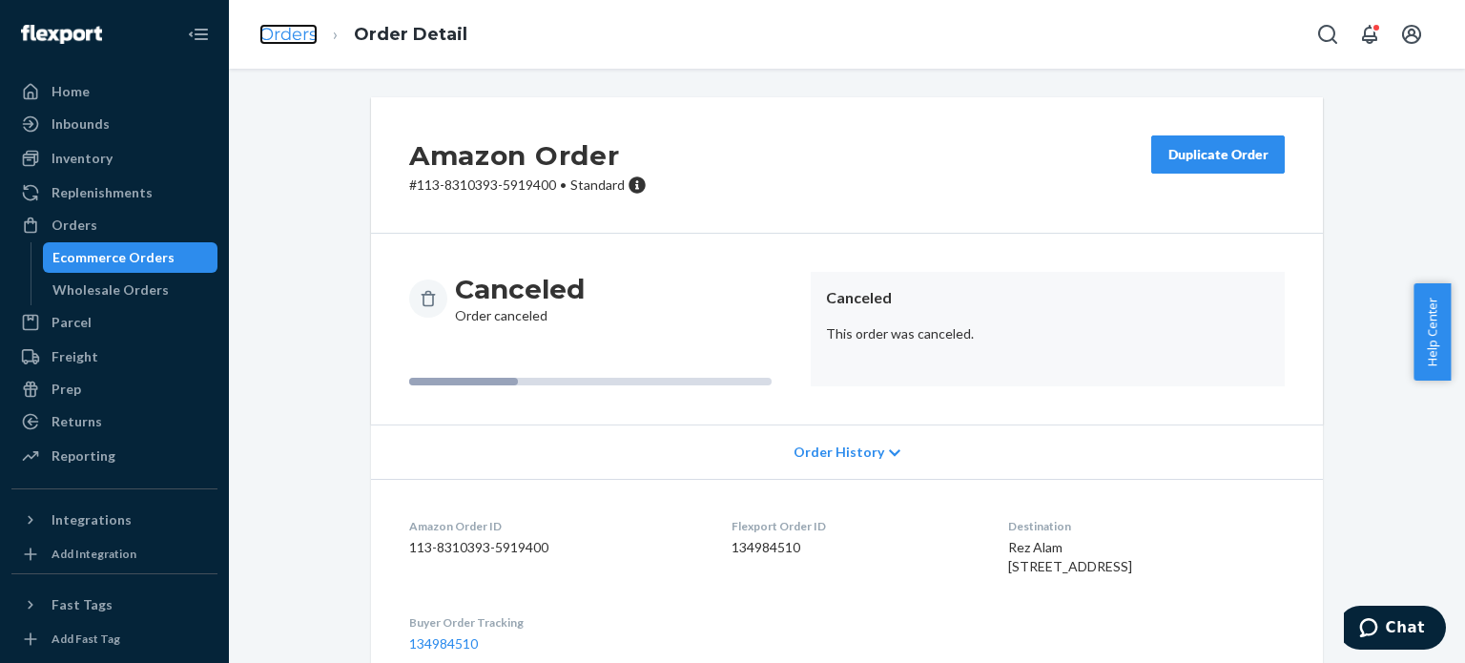
click at [271, 24] on link "Orders" at bounding box center [288, 34] width 58 height 21
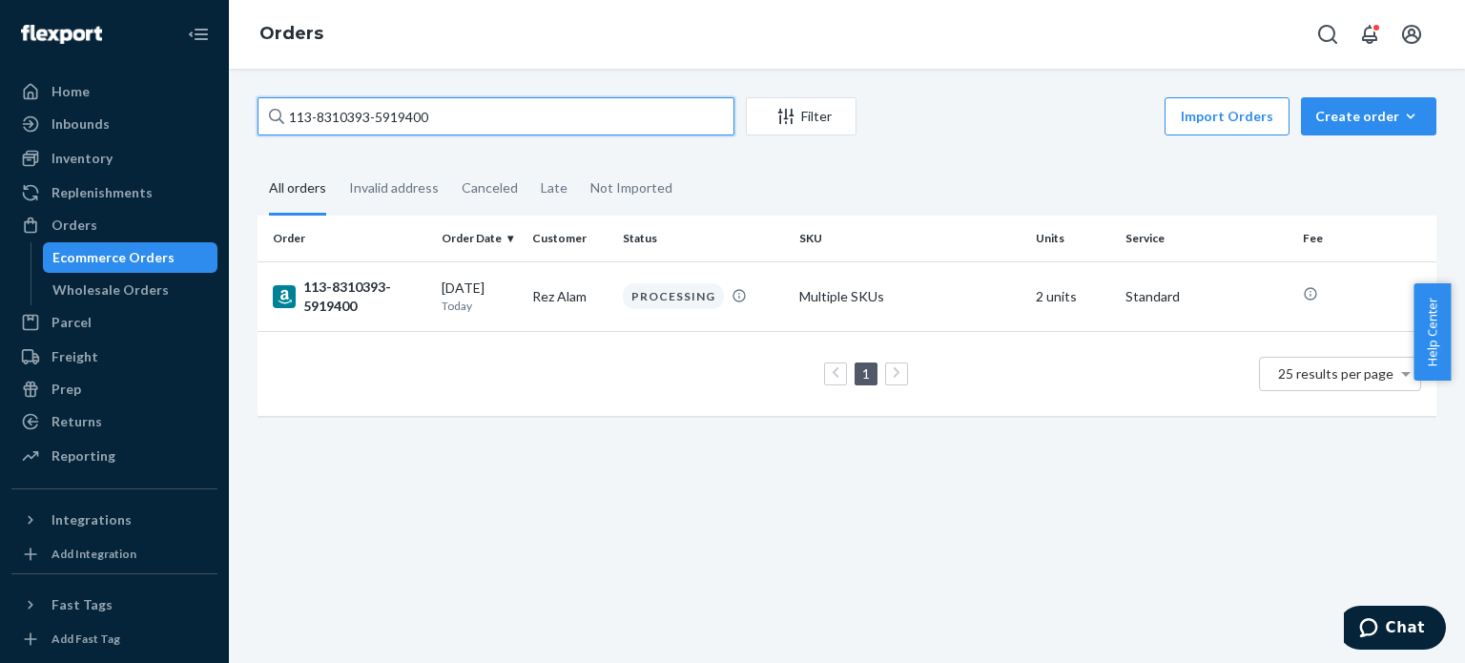
click at [340, 114] on input "113-8310393-5919400" at bounding box center [496, 116] width 477 height 38
paste input "4-5852942-7852216"
type input "114-5852942-7852216"
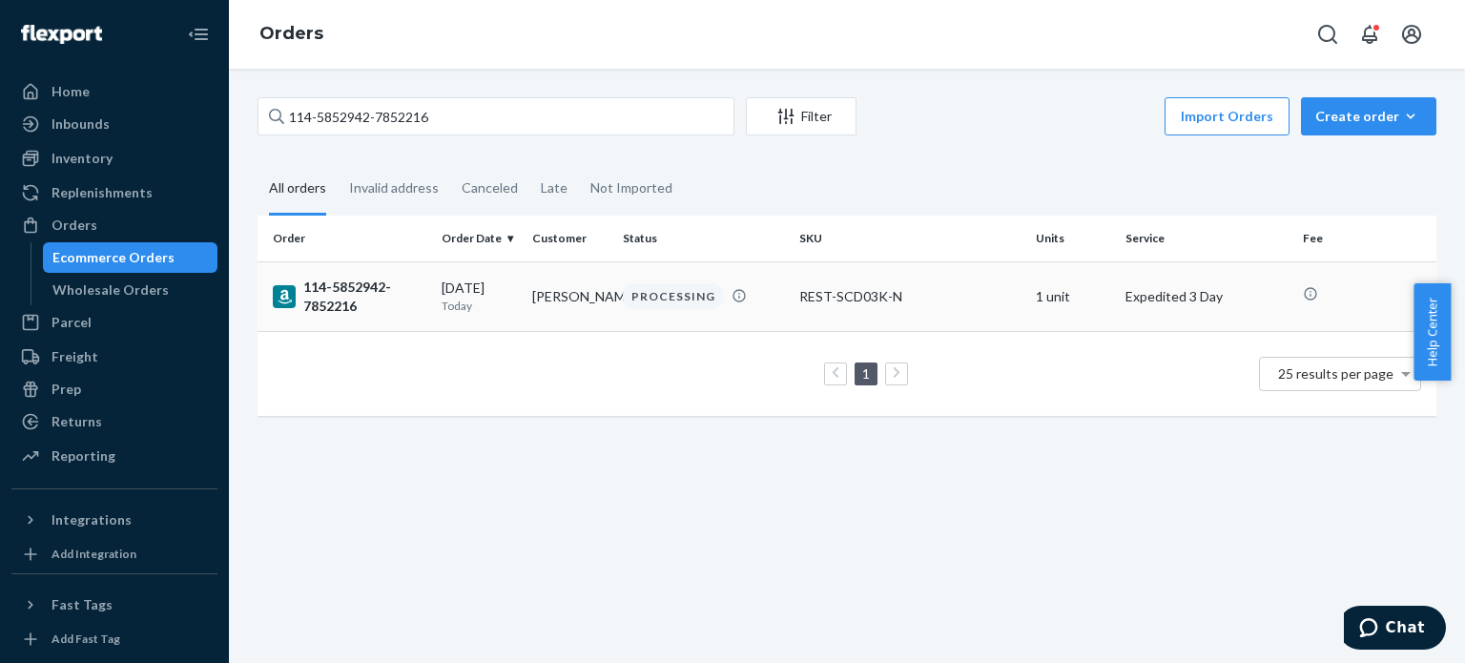
click at [355, 295] on div "114-5852942-7852216" at bounding box center [350, 297] width 154 height 38
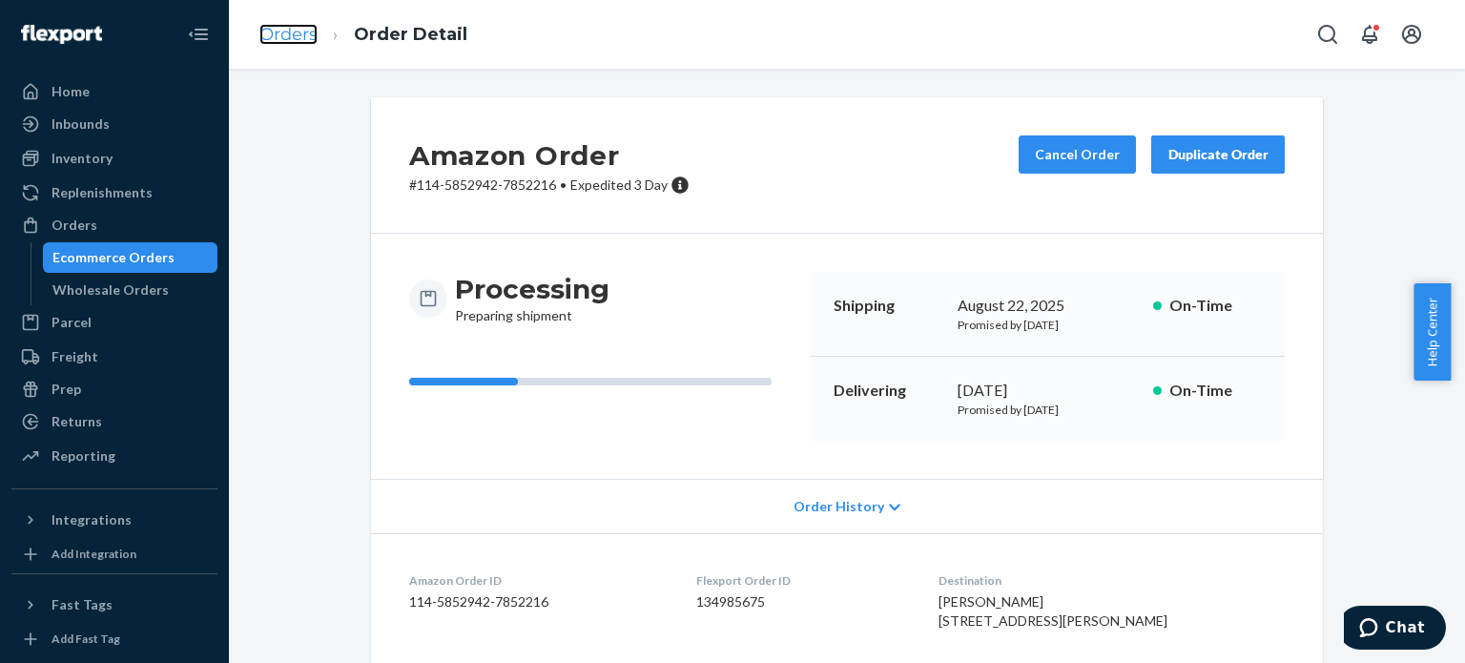
click at [305, 32] on link "Orders" at bounding box center [288, 34] width 58 height 21
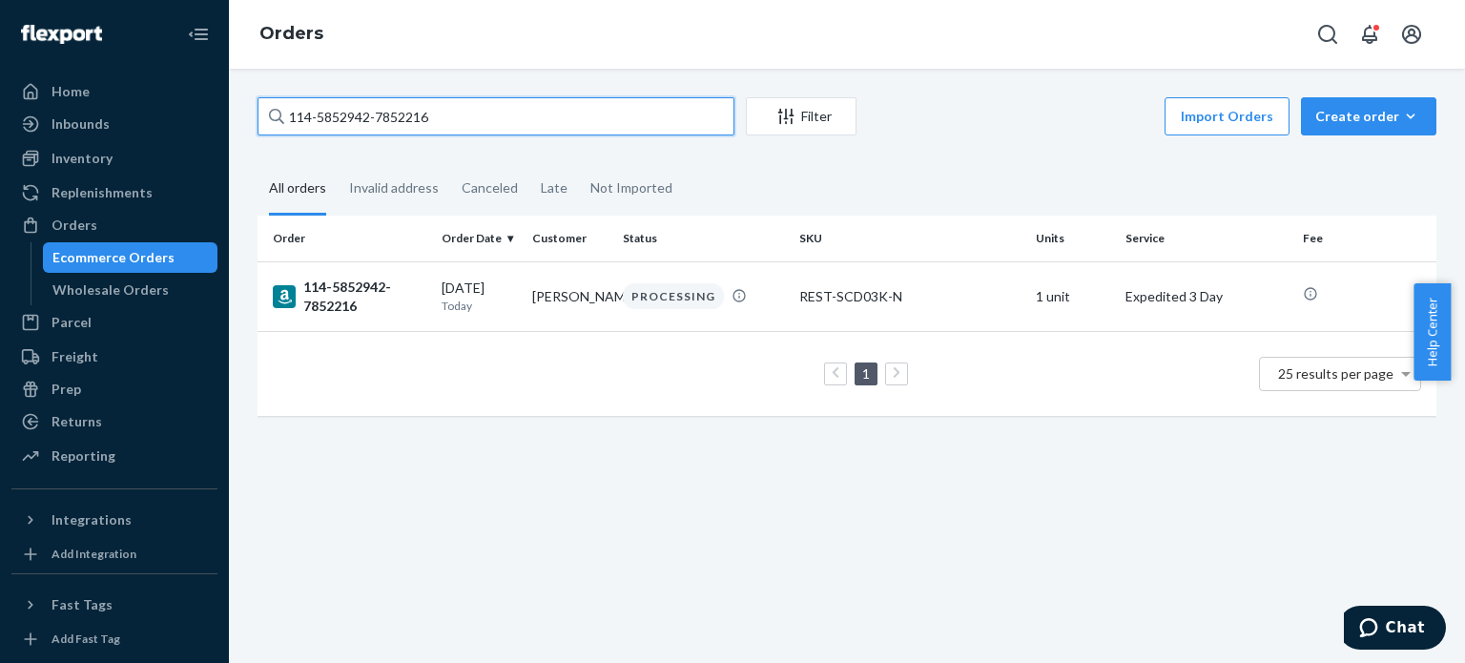
click at [405, 133] on input "114-5852942-7852216" at bounding box center [496, 116] width 477 height 38
paste input "8065301-8036239"
type input "114-8065301-8036239"
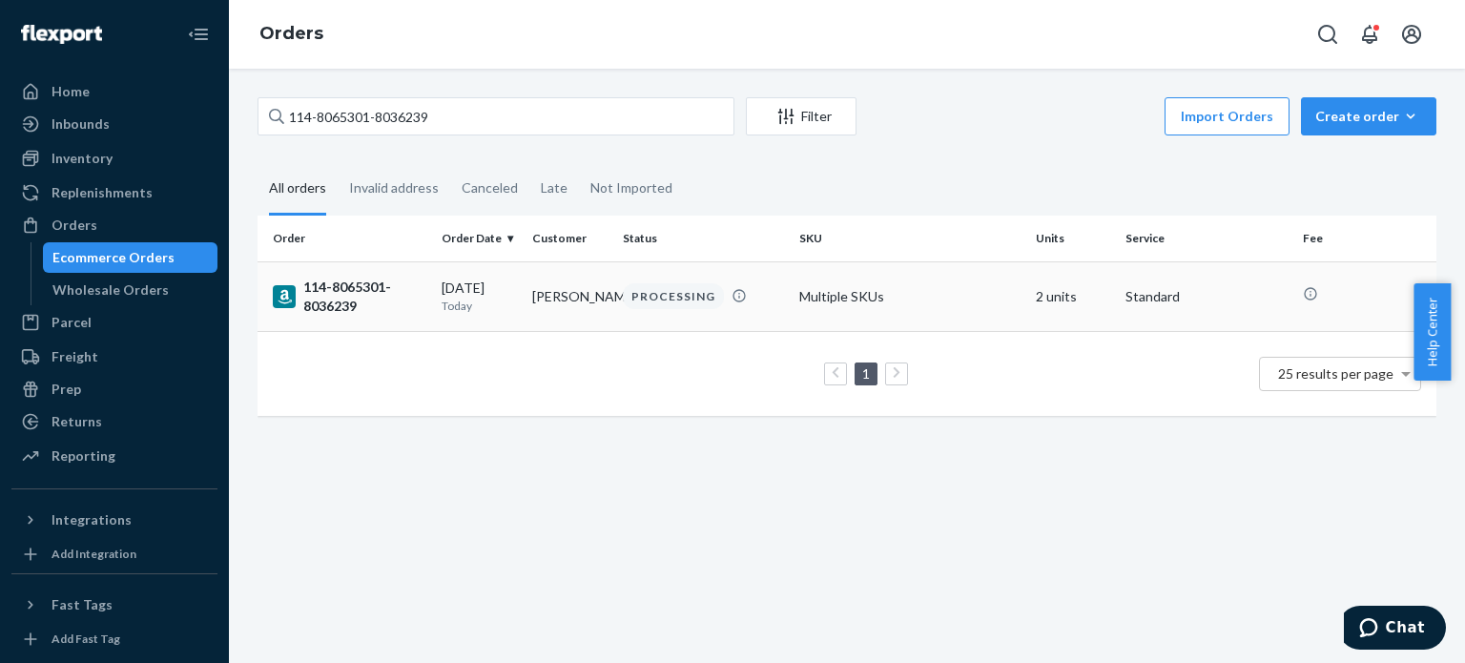
click at [340, 297] on div "114-8065301-8036239" at bounding box center [350, 297] width 154 height 38
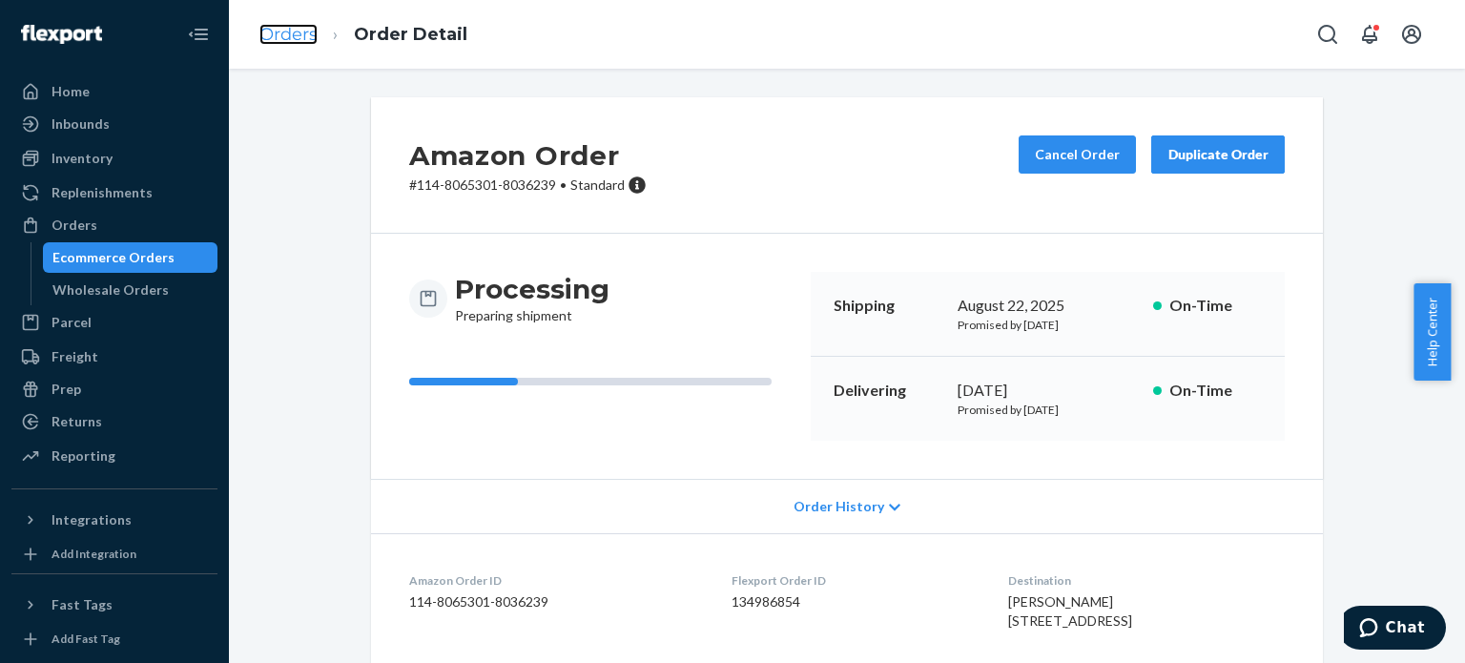
click at [294, 42] on link "Orders" at bounding box center [288, 34] width 58 height 21
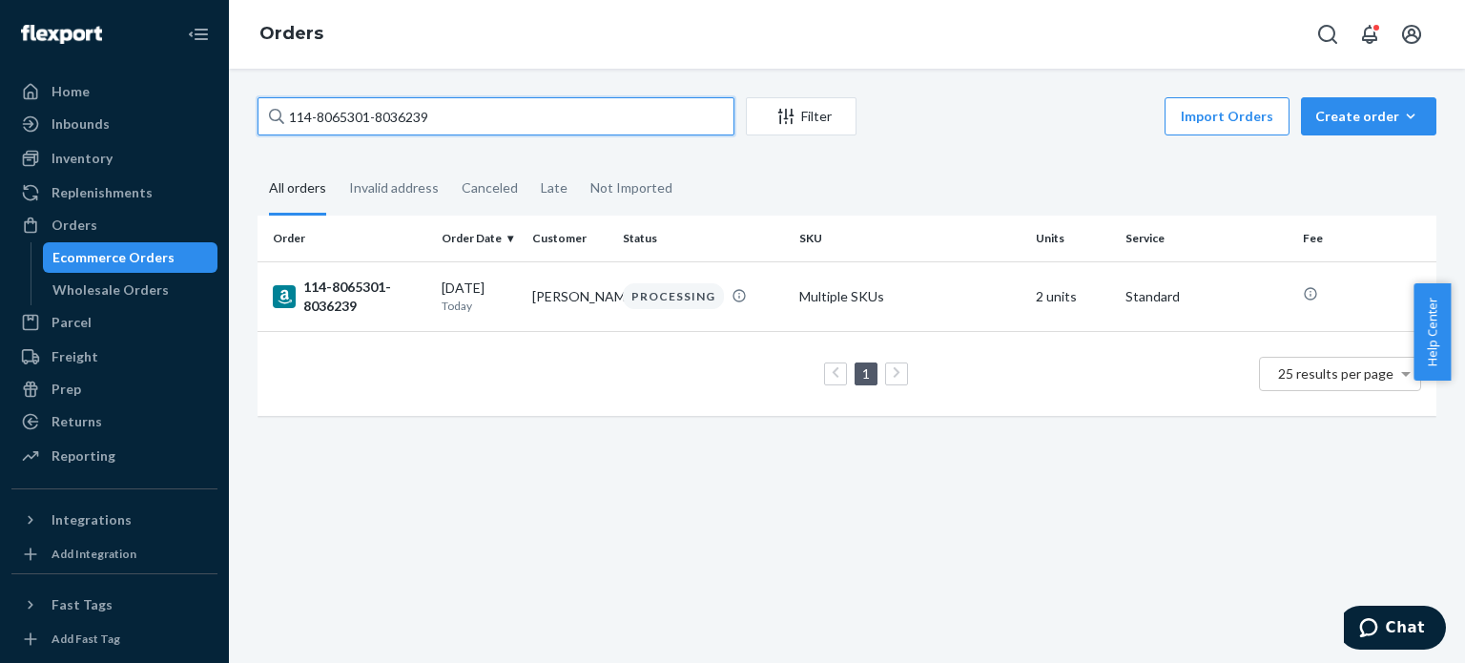
click at [328, 107] on input "114-8065301-8036239" at bounding box center [496, 116] width 477 height 38
paste input "1-3285880-3945851"
type input "111-3285880-3945851"
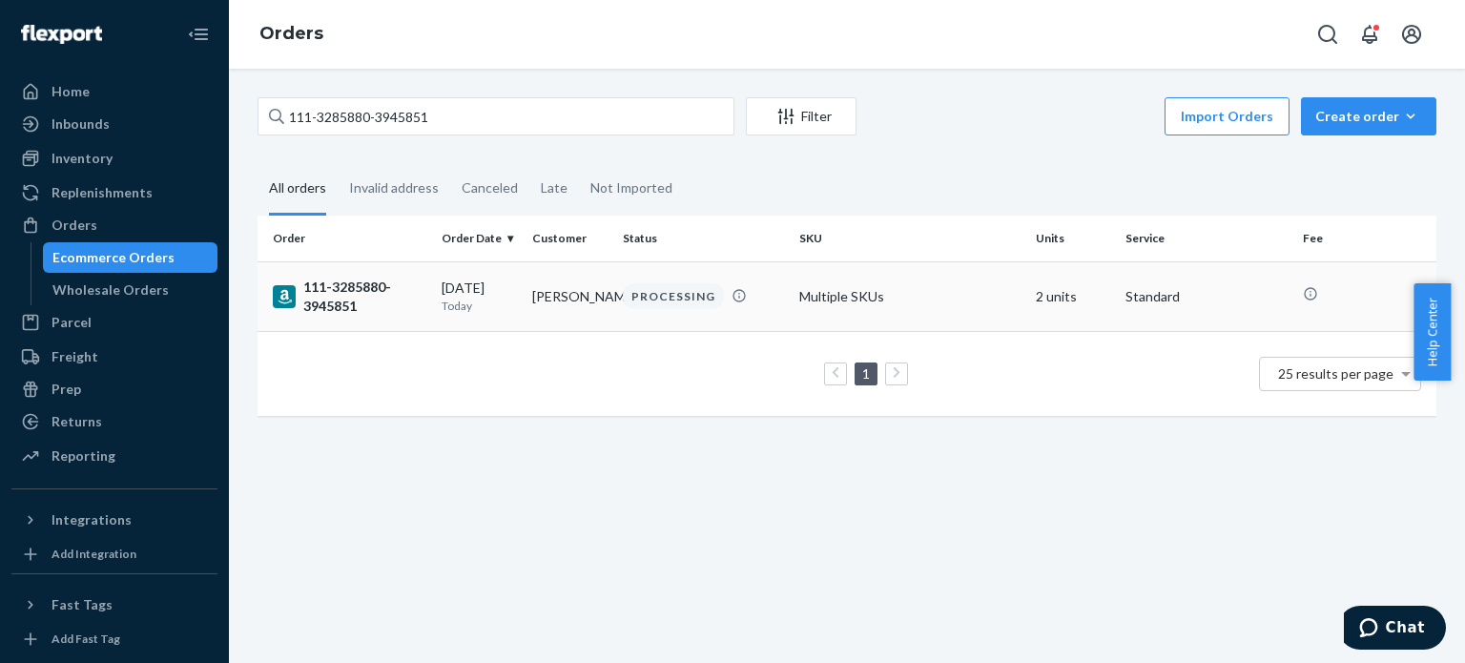
click at [351, 299] on div "111-3285880-3945851" at bounding box center [350, 297] width 154 height 38
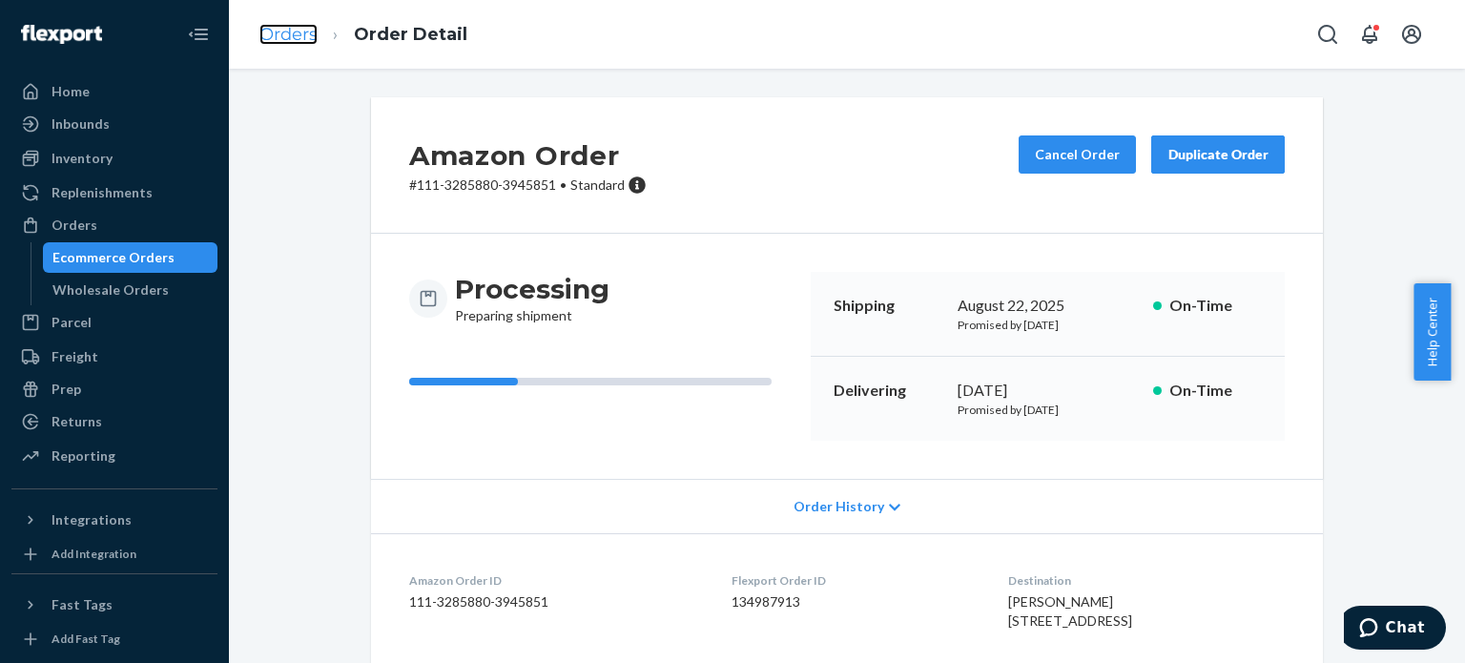
click at [279, 43] on link "Orders" at bounding box center [288, 34] width 58 height 21
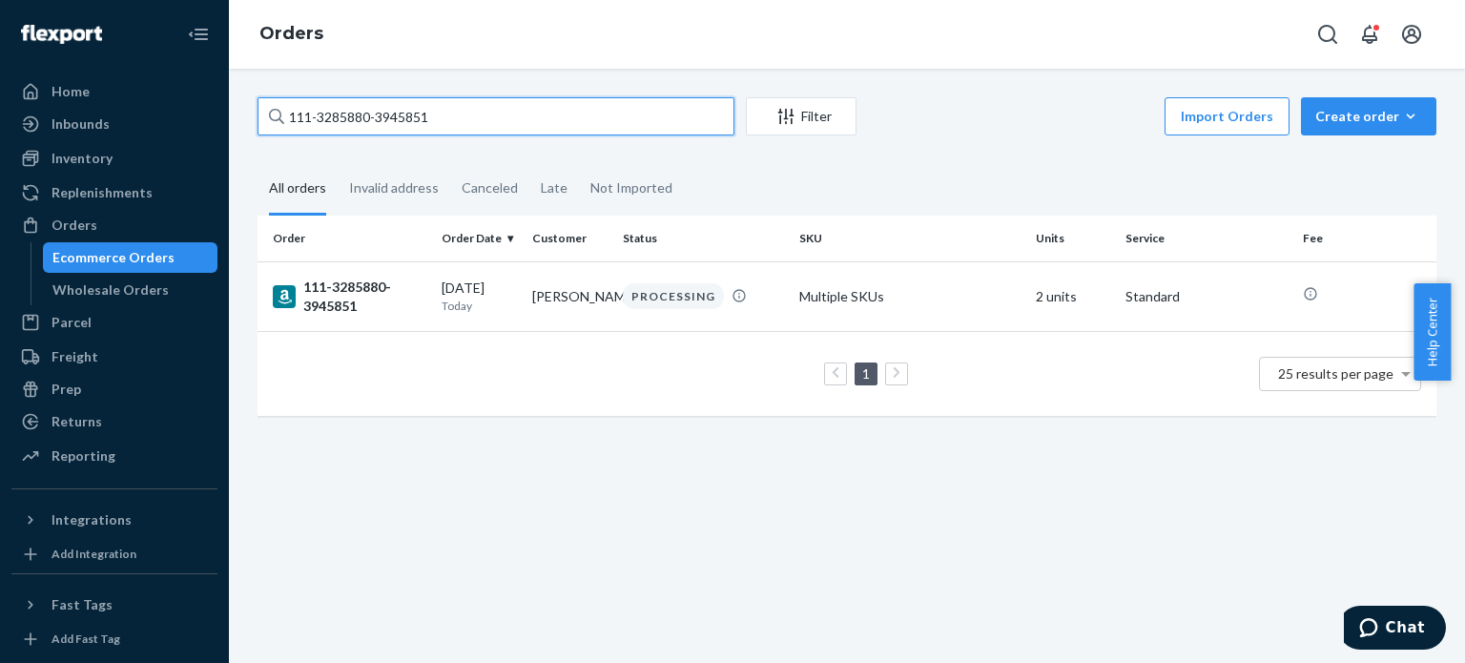
click at [343, 119] on input "111-3285880-3945851" at bounding box center [496, 116] width 477 height 38
paste input "4-0234553-7805048"
type input "114-0234553-7805048"
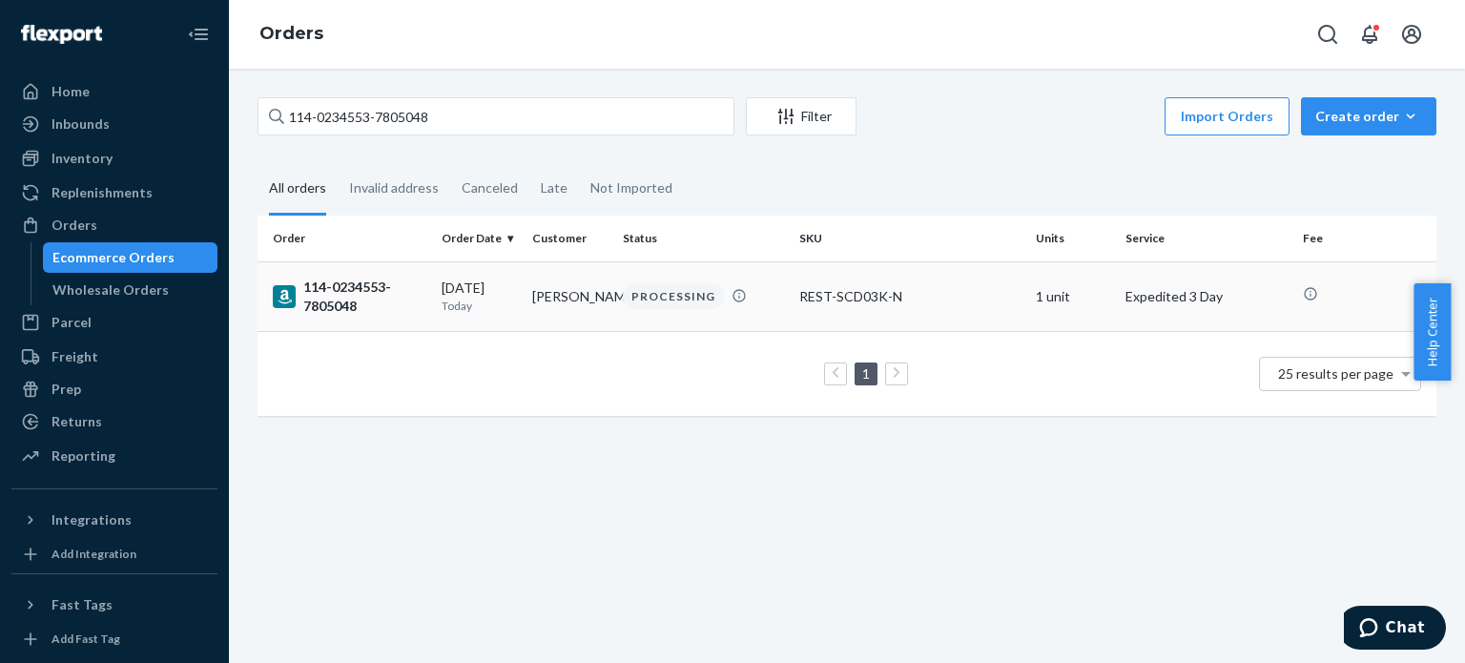
click at [321, 299] on div "114-0234553-7805048" at bounding box center [350, 297] width 154 height 38
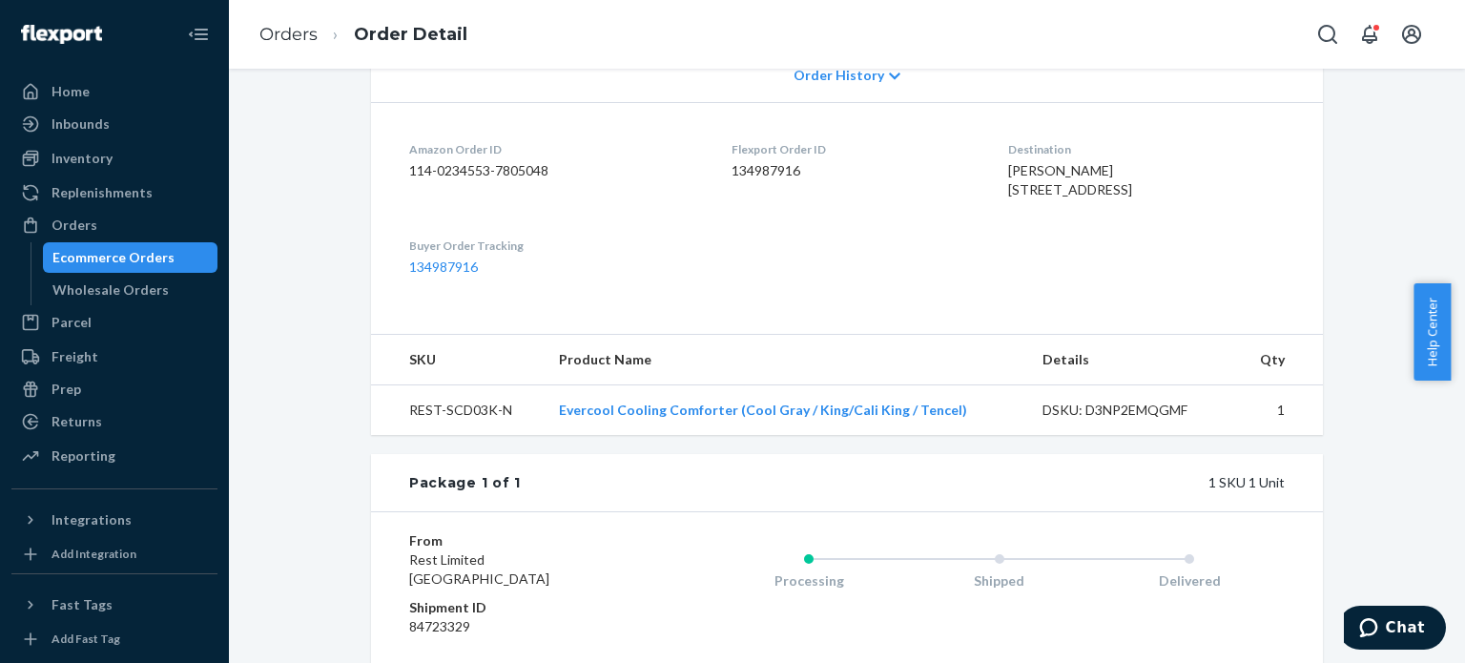
scroll to position [477, 0]
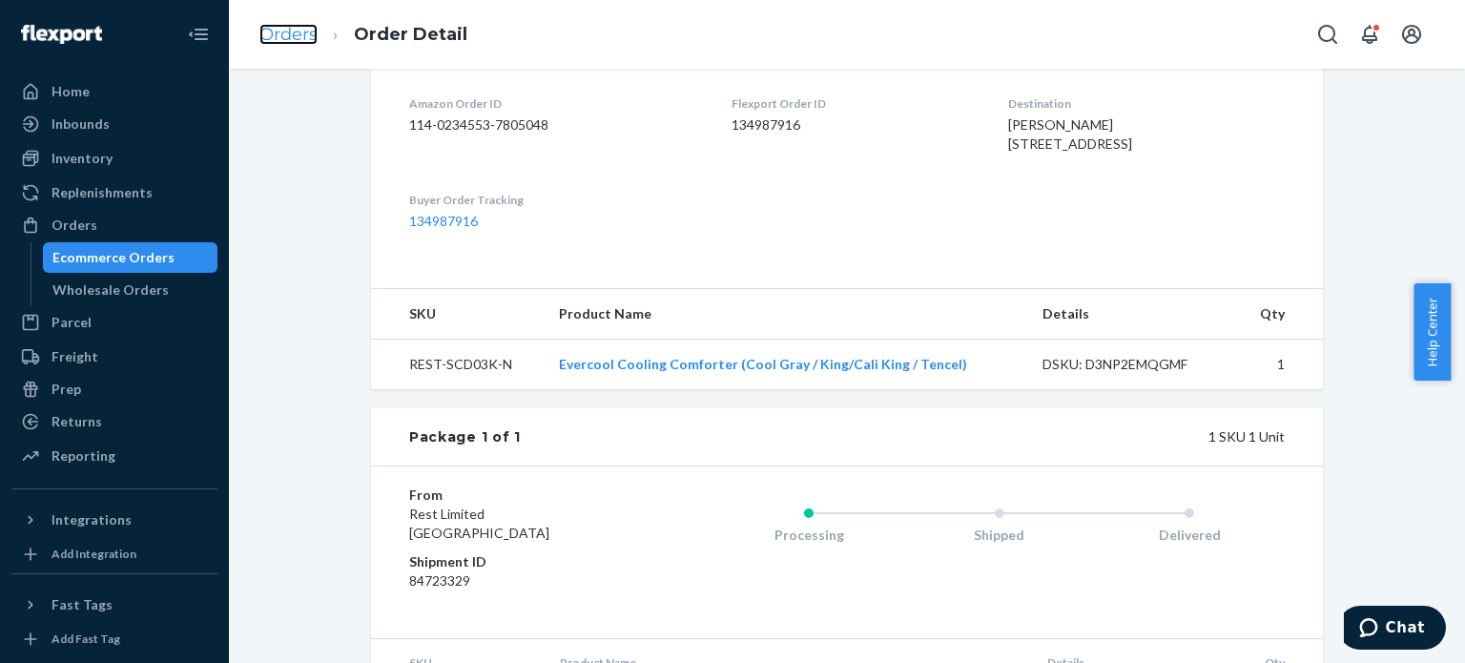
click at [290, 26] on link "Orders" at bounding box center [288, 34] width 58 height 21
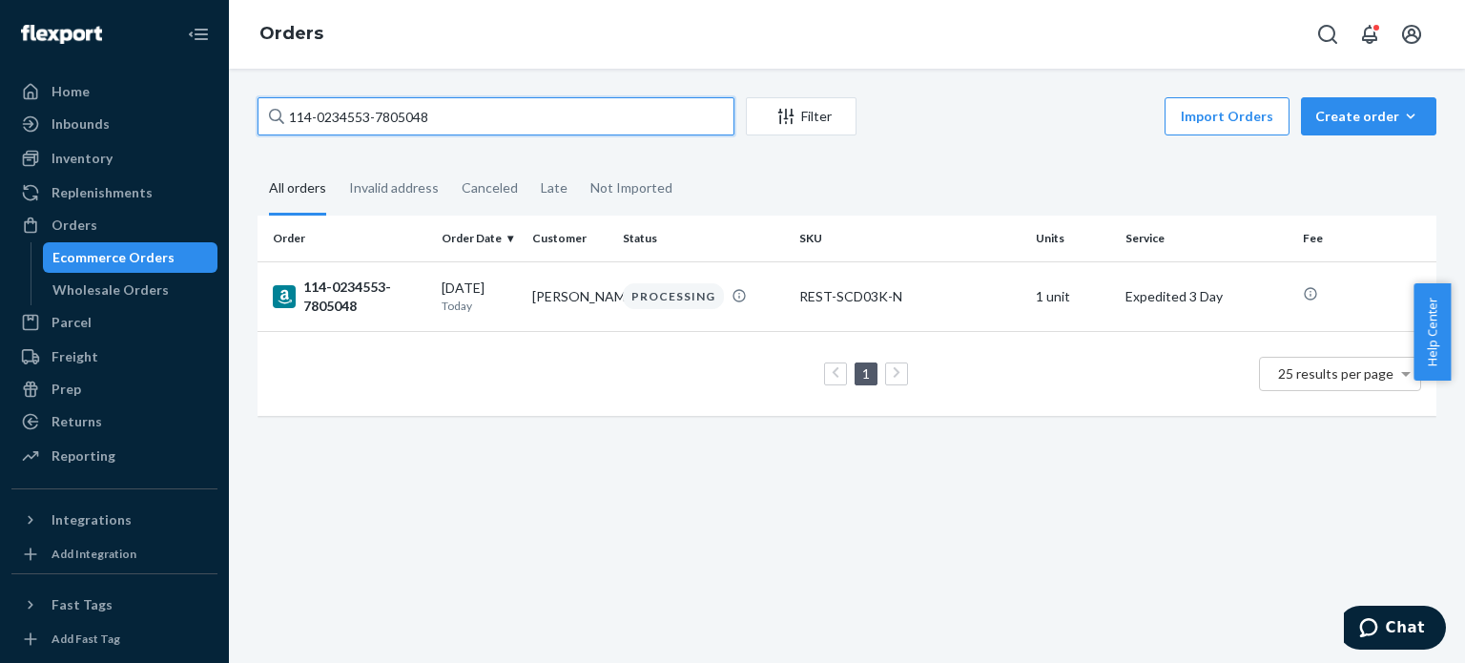
click at [341, 105] on input "114-0234553-7805048" at bounding box center [496, 116] width 477 height 38
paste input "3-2177067-3323421"
type input "113-2177067-3323421"
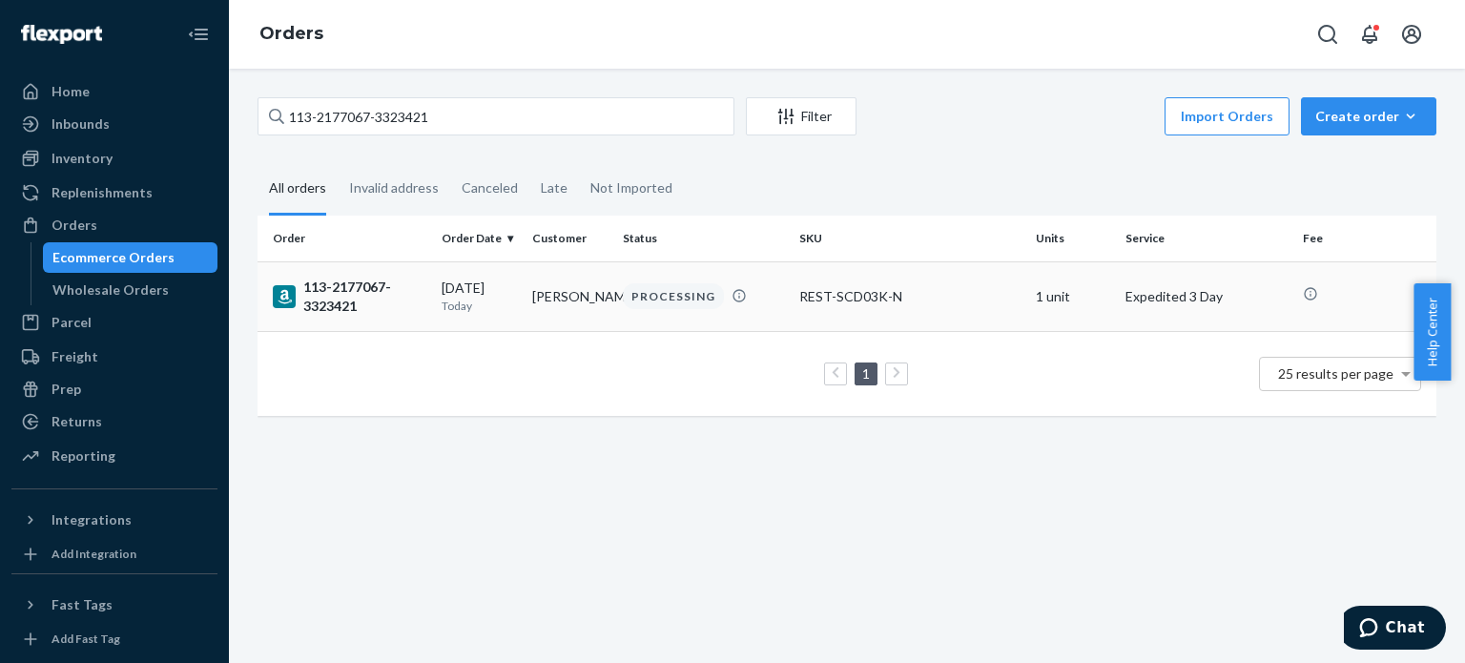
click at [343, 308] on div "113-2177067-3323421" at bounding box center [350, 297] width 154 height 38
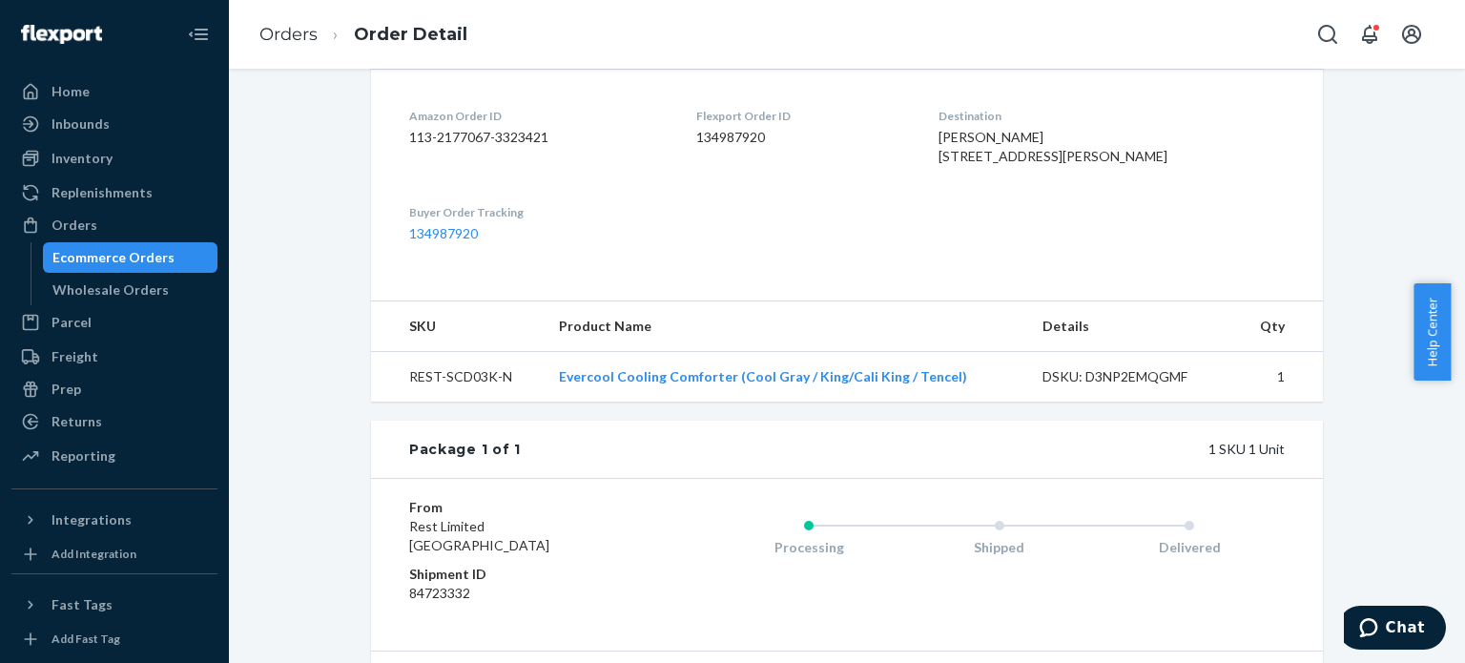
scroll to position [477, 0]
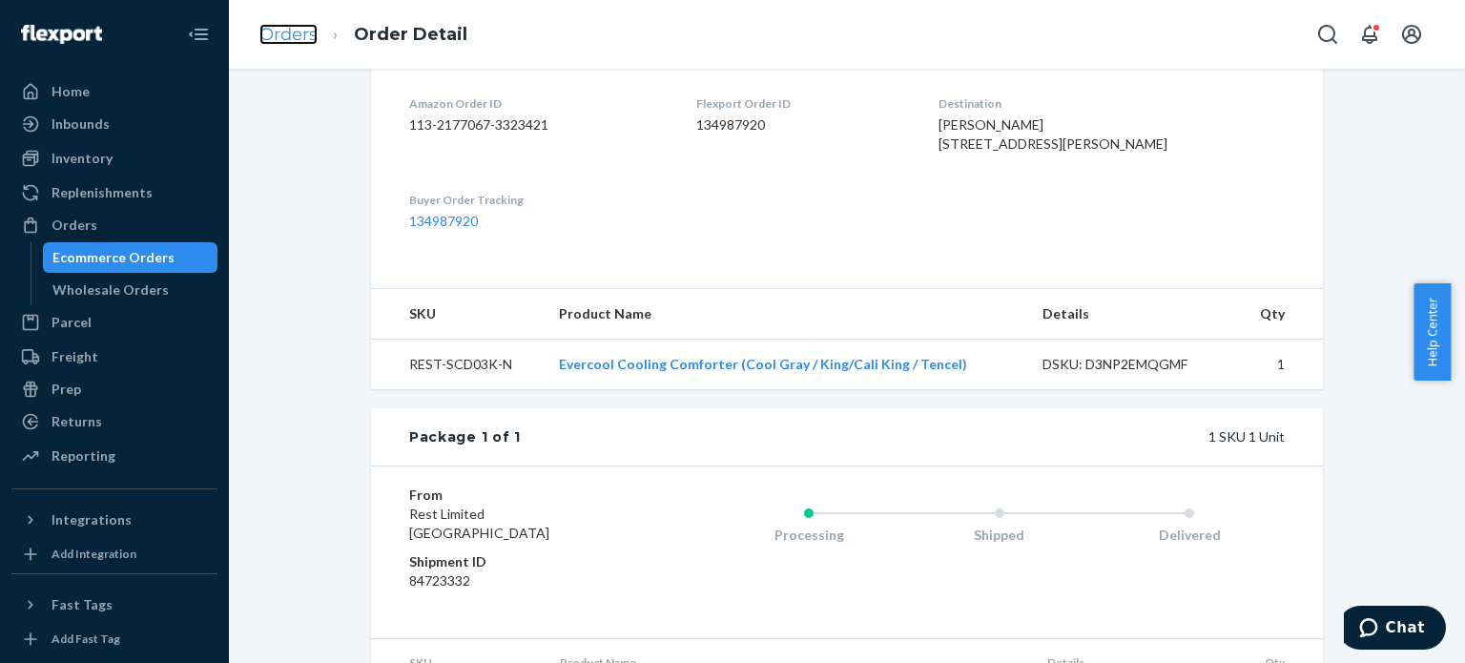
click at [279, 31] on link "Orders" at bounding box center [288, 34] width 58 height 21
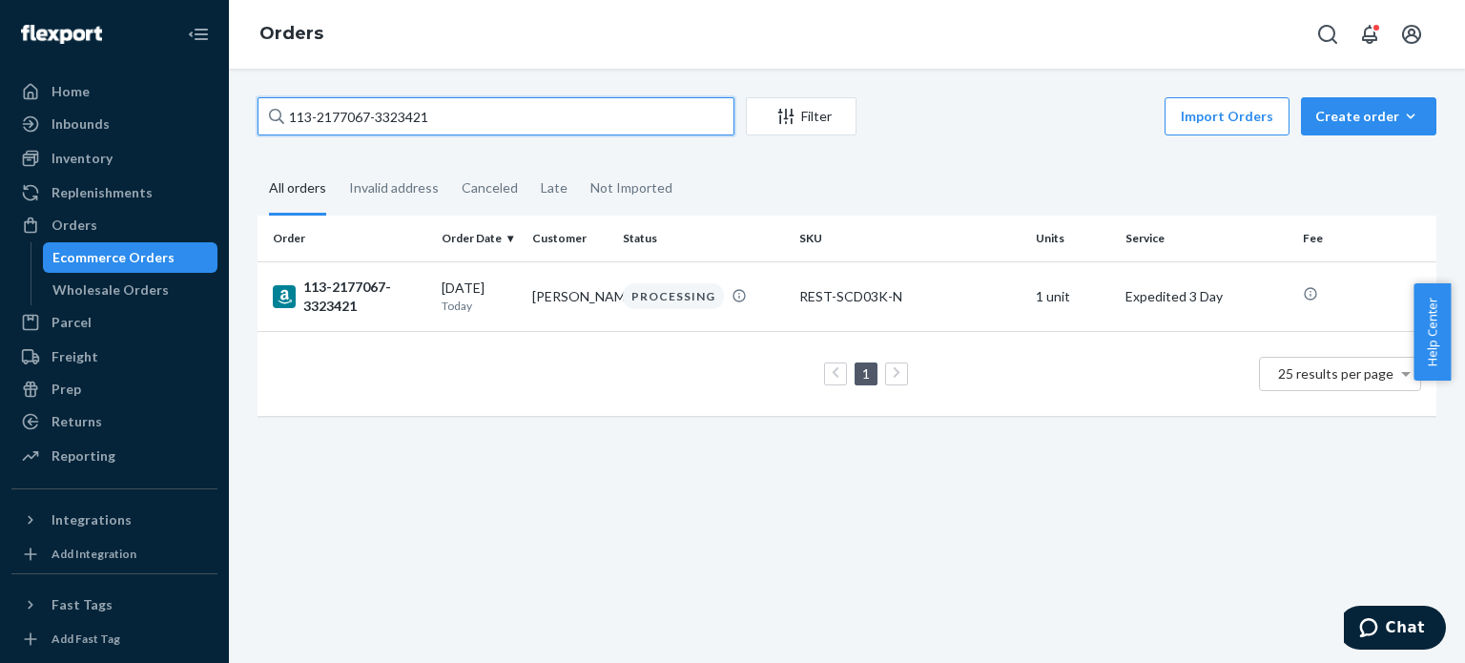
click at [355, 100] on input "113-2177067-3323421" at bounding box center [496, 116] width 477 height 38
paste input "2-6992562-1609029"
type input "112-6992562-1609029"
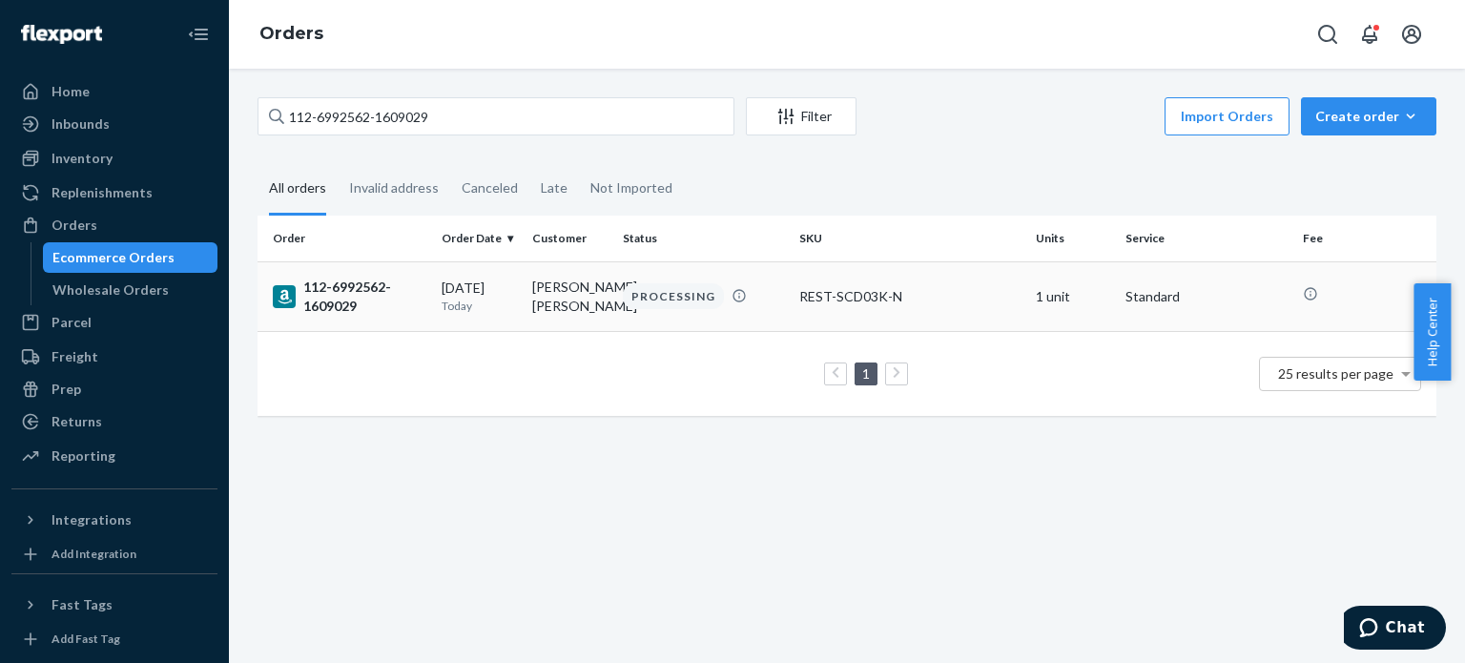
click at [338, 288] on div "112-6992562-1609029" at bounding box center [350, 297] width 154 height 38
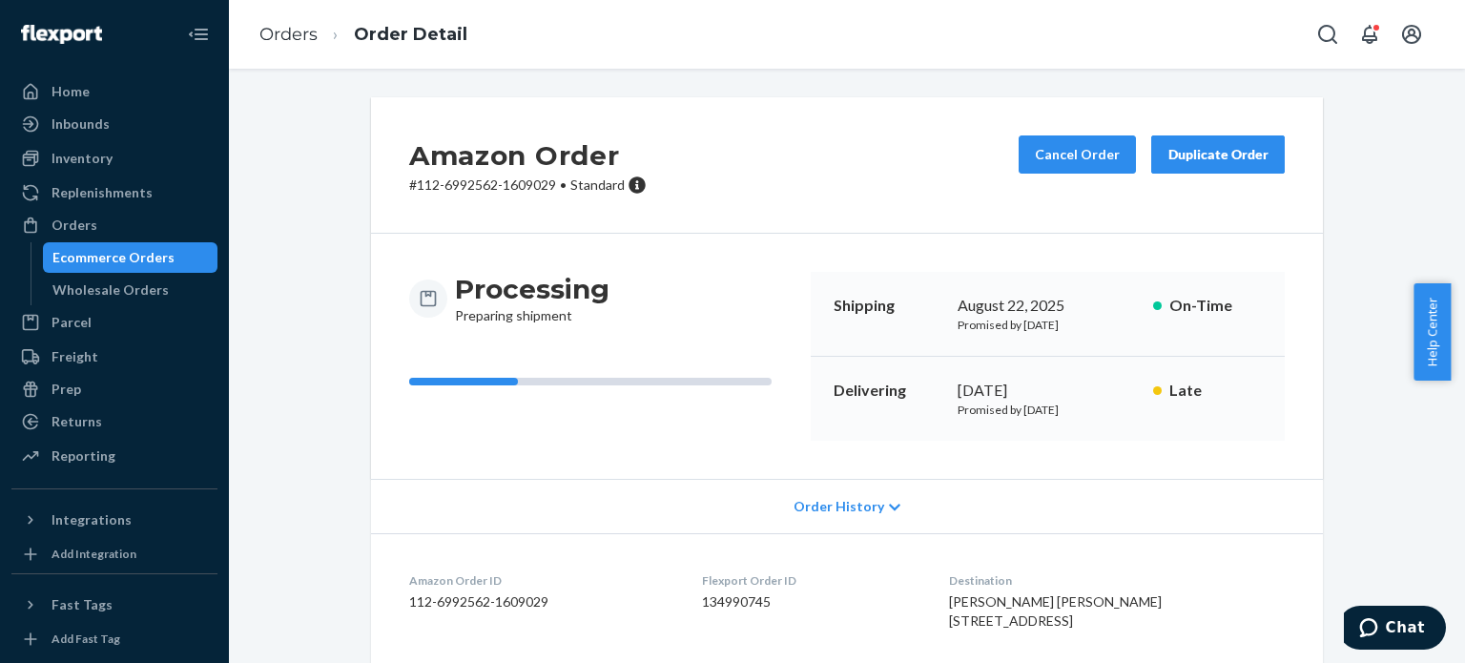
scroll to position [382, 0]
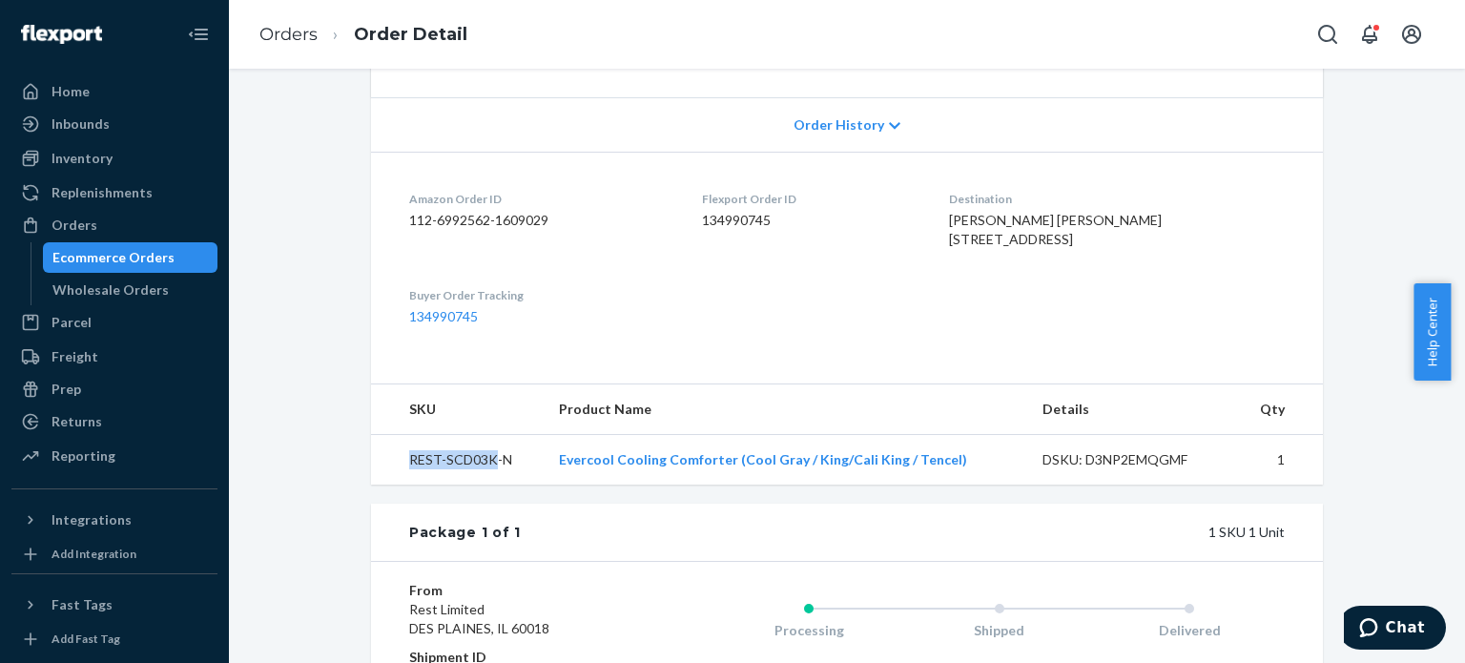
drag, startPoint x: 488, startPoint y: 493, endPoint x: 404, endPoint y: 492, distance: 83.9
click at [404, 485] on td "REST-SCD03K-N" at bounding box center [457, 460] width 173 height 51
copy td "REST-SCD03K"
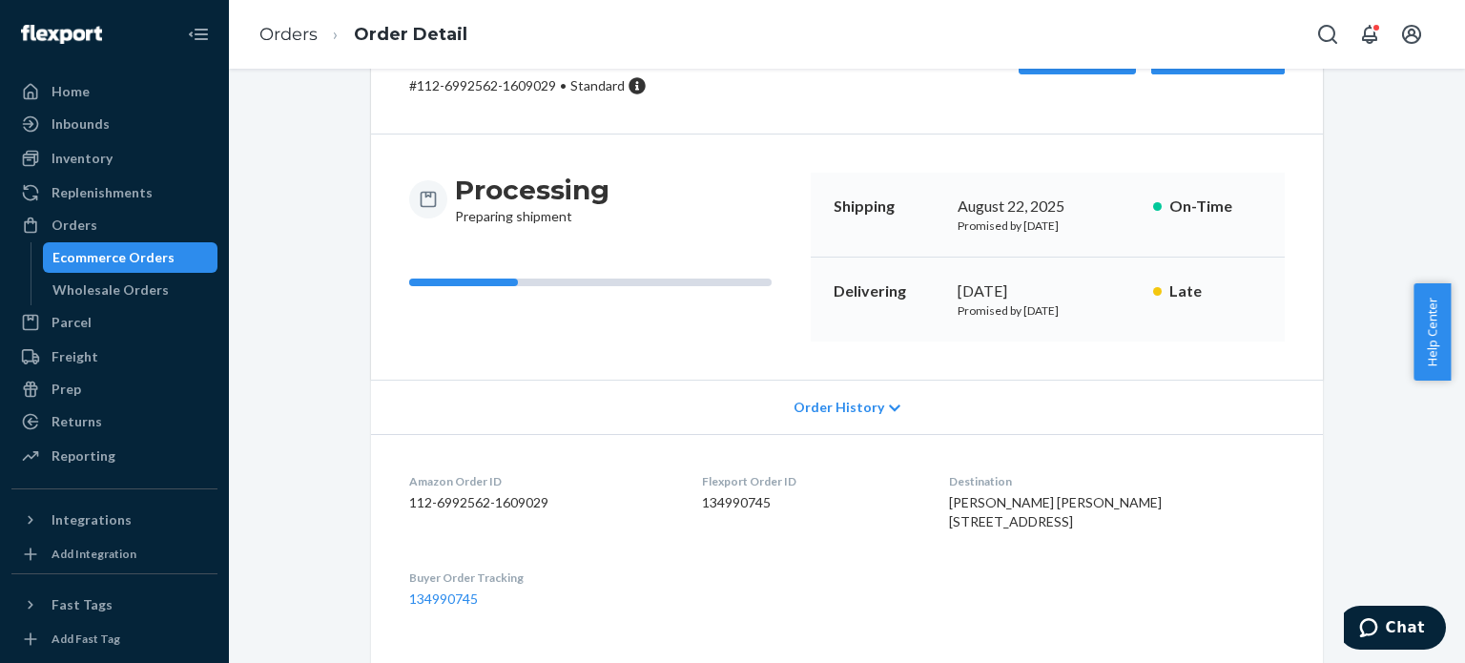
scroll to position [95, 0]
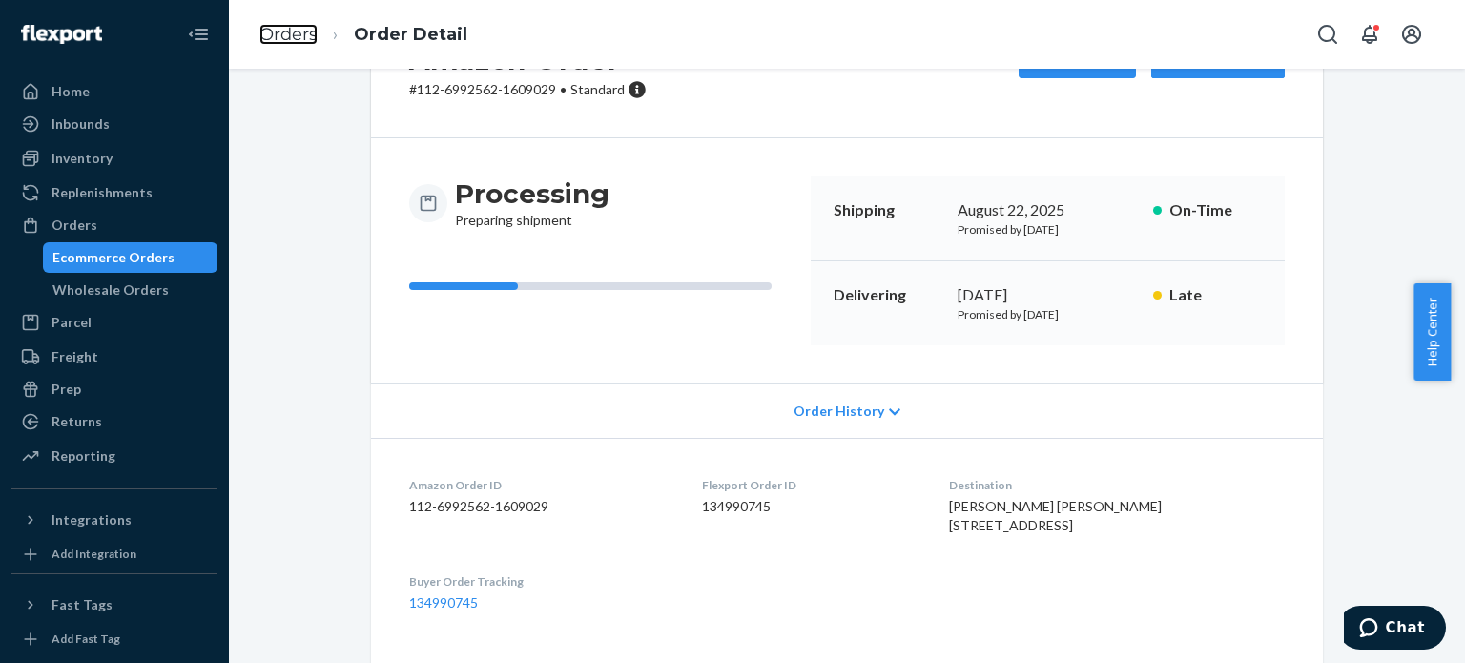
click at [305, 33] on link "Orders" at bounding box center [288, 34] width 58 height 21
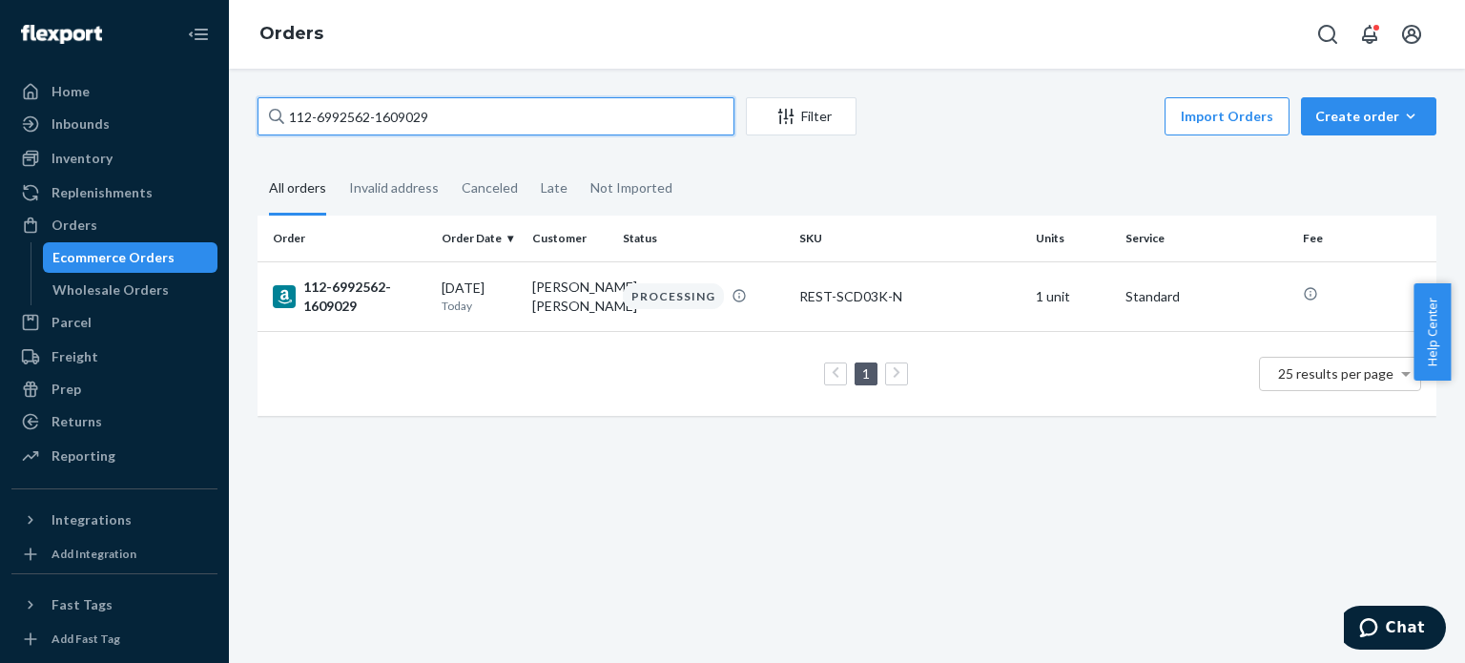
click at [325, 114] on input "112-6992562-1609029" at bounding box center [496, 116] width 477 height 38
paste input "1-4398580-8800241"
type input "111-4398580-8800241"
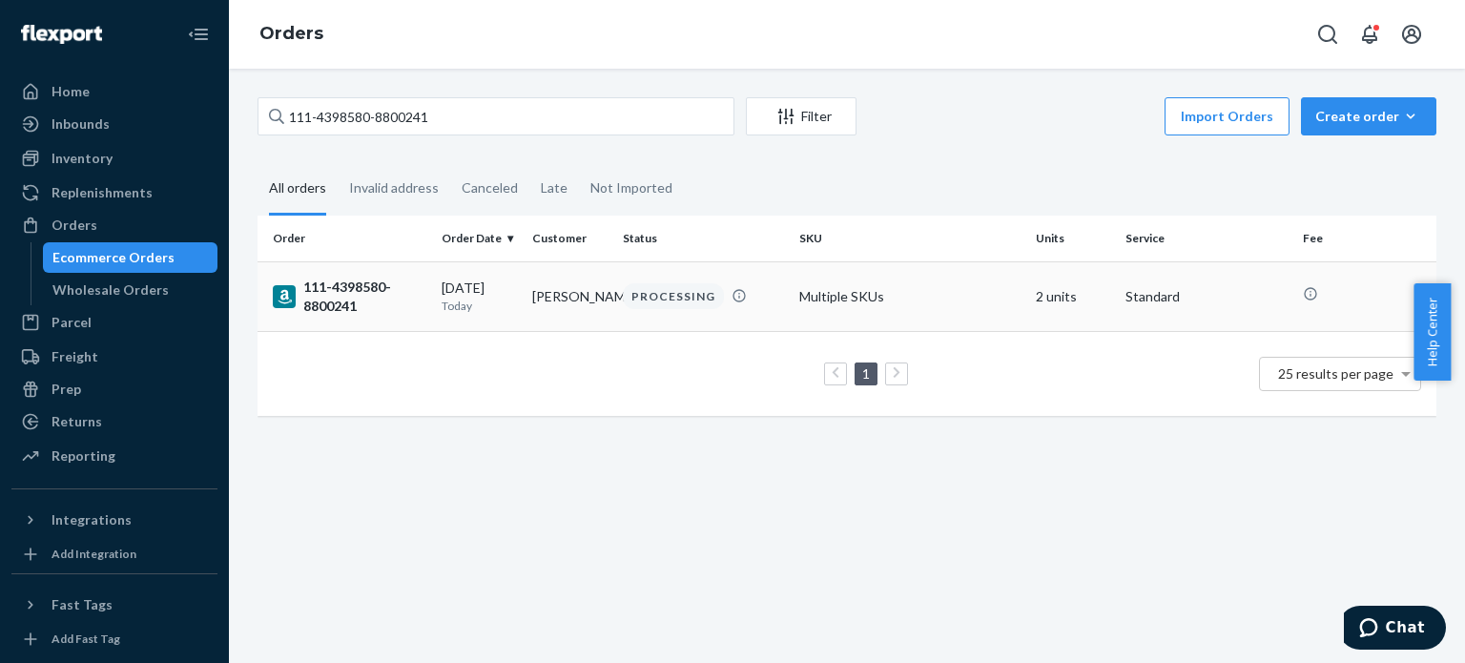
click at [343, 285] on div "111-4398580-8800241" at bounding box center [350, 297] width 154 height 38
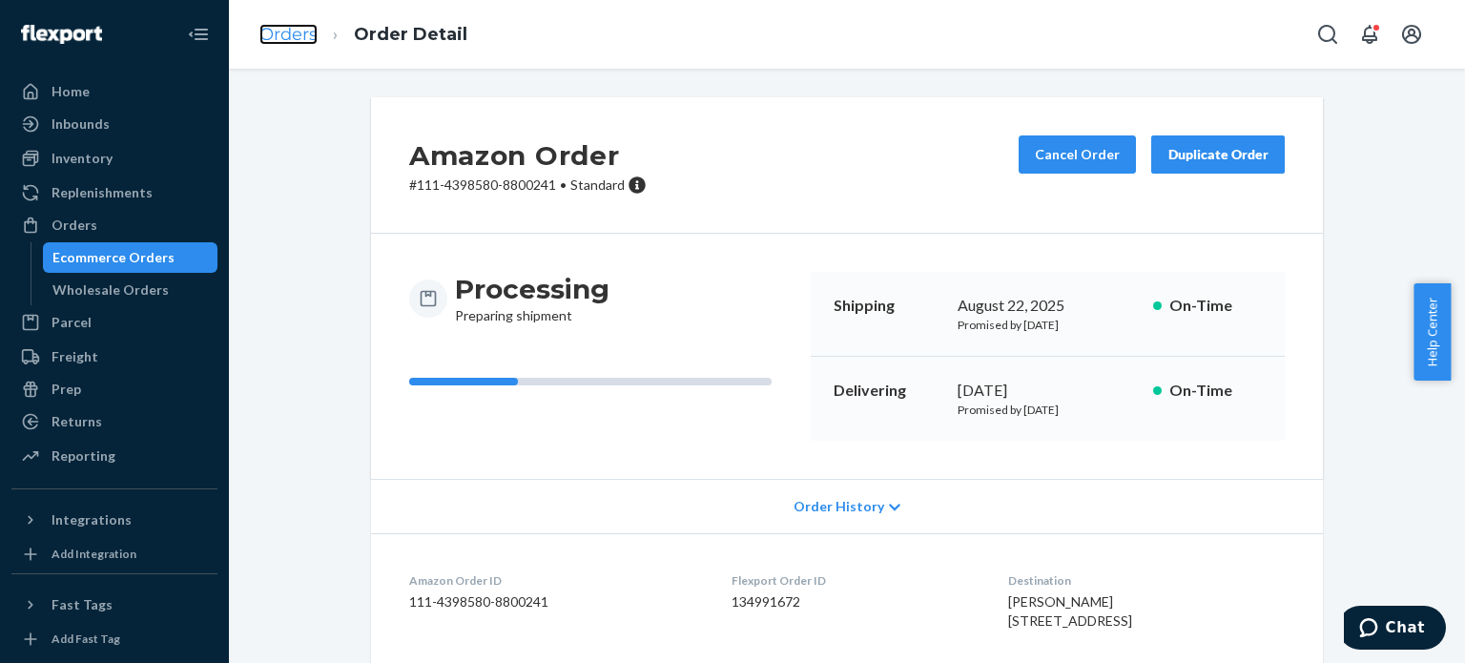
click at [296, 30] on link "Orders" at bounding box center [288, 34] width 58 height 21
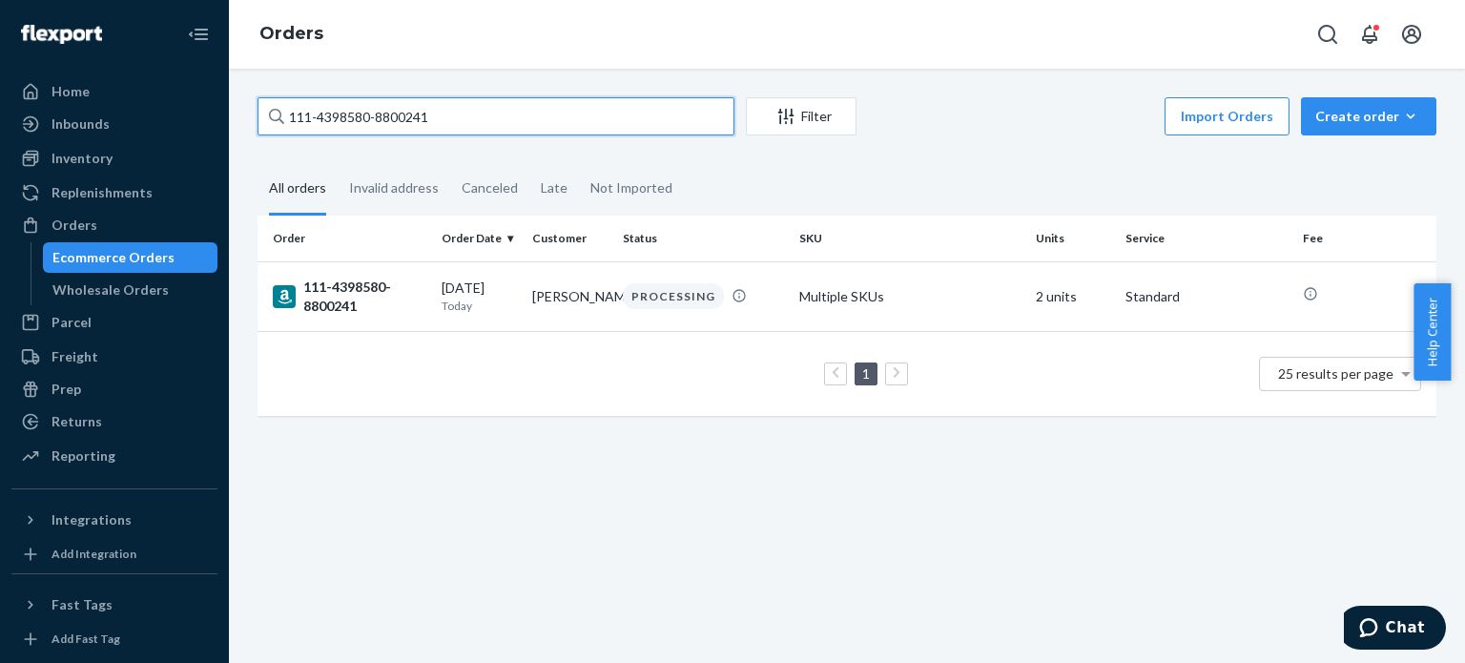
click at [321, 104] on input "111-4398580-8800241" at bounding box center [496, 116] width 477 height 38
paste input "3-3889449-4230619"
type input "113-3889449-4230619"
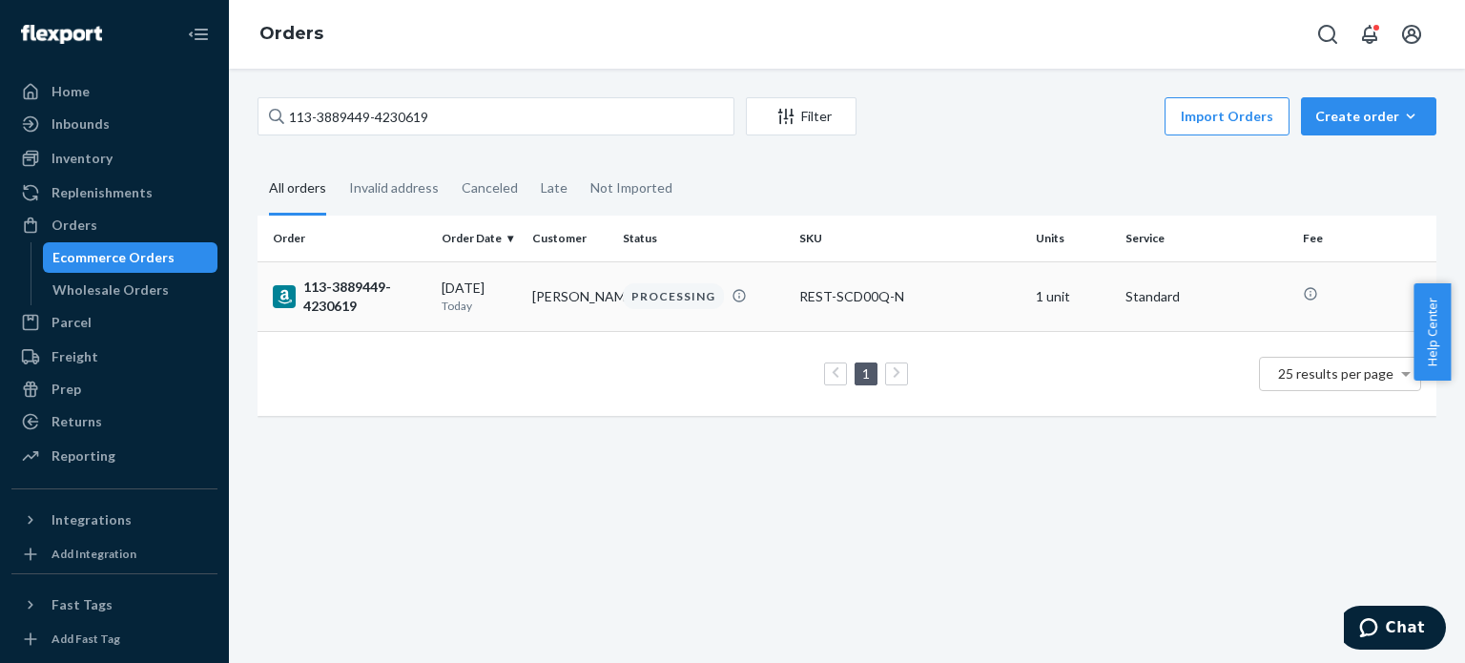
click at [336, 306] on div "113-3889449-4230619" at bounding box center [350, 297] width 154 height 38
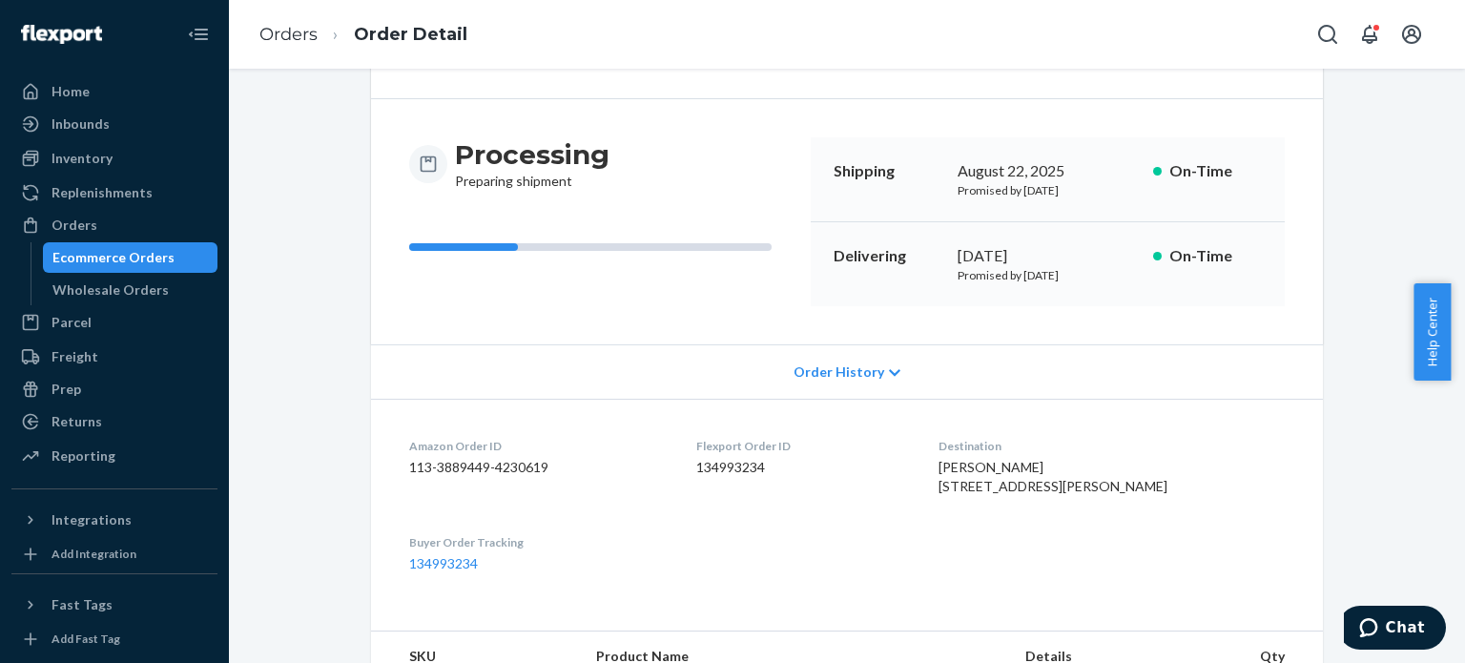
scroll to position [382, 0]
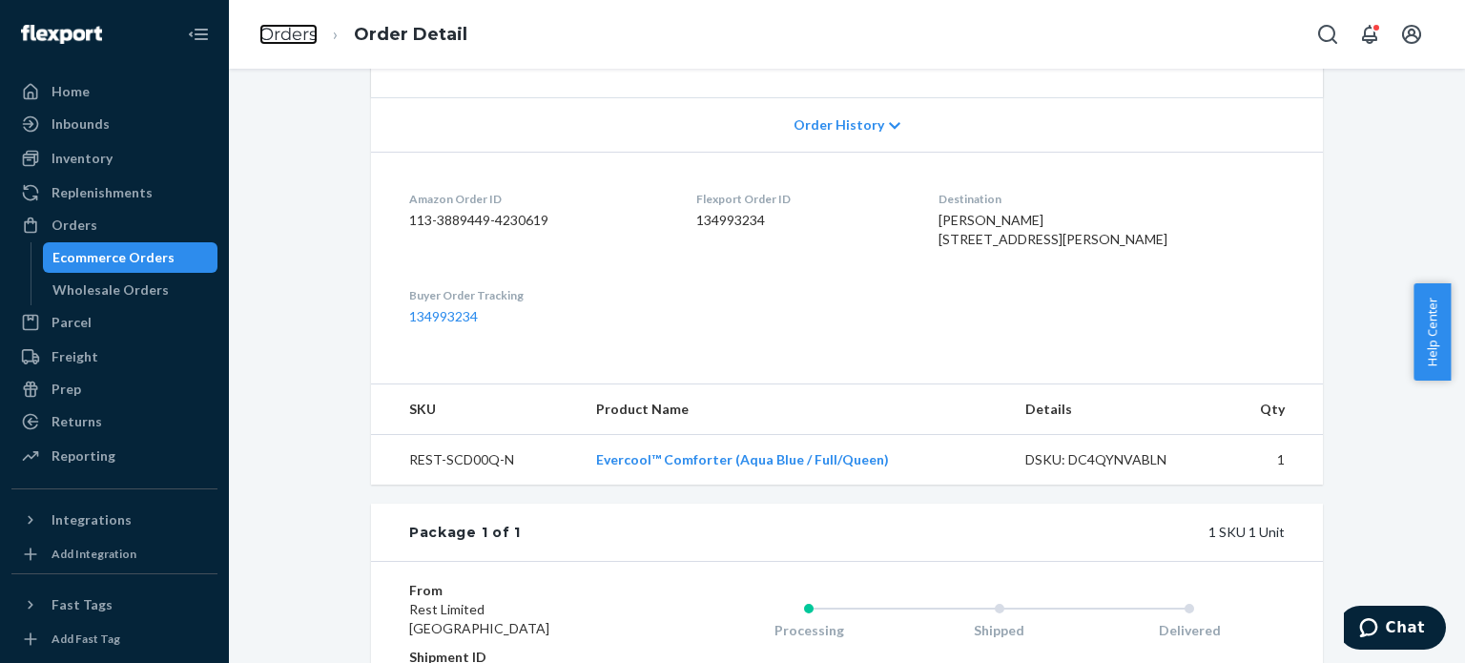
drag, startPoint x: 304, startPoint y: 42, endPoint x: 309, endPoint y: 79, distance: 37.5
click at [304, 42] on link "Orders" at bounding box center [288, 34] width 58 height 21
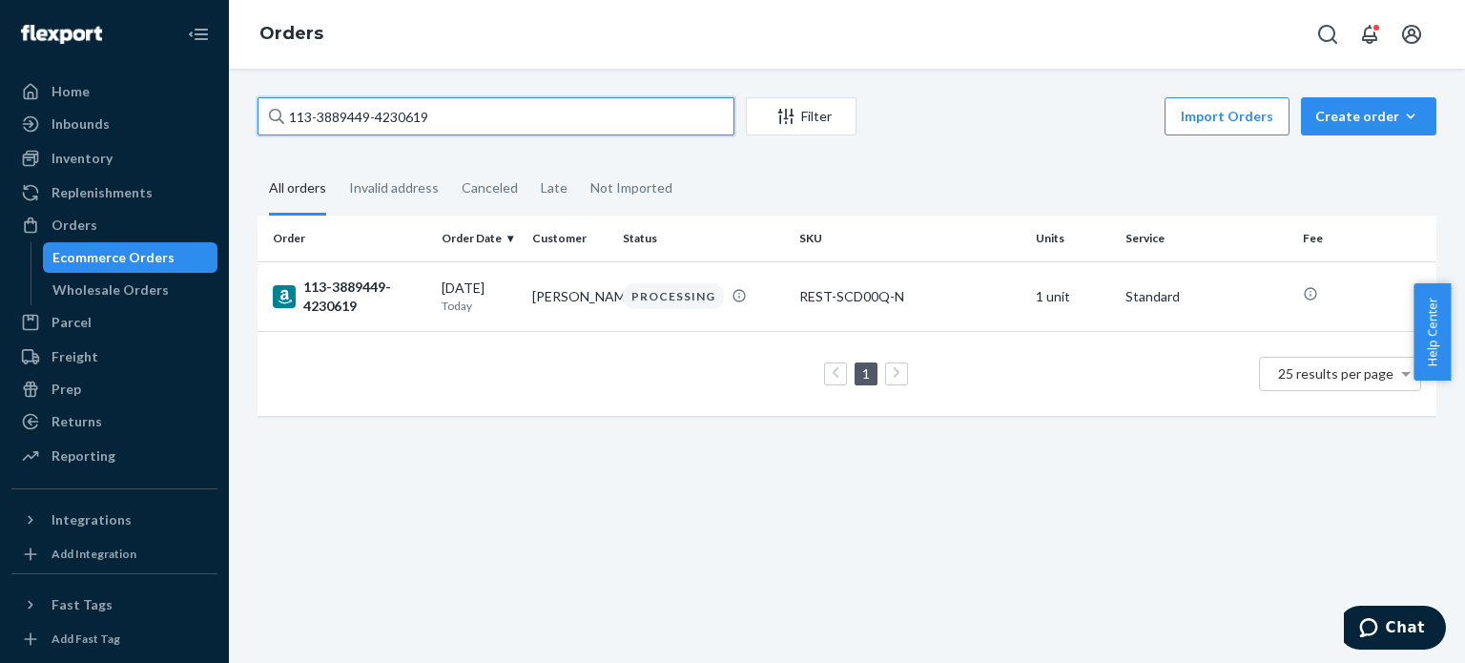
click at [323, 122] on input "113-3889449-4230619" at bounding box center [496, 116] width 477 height 38
paste input "4-8410178-5821002"
type input "114-8410178-5821002"
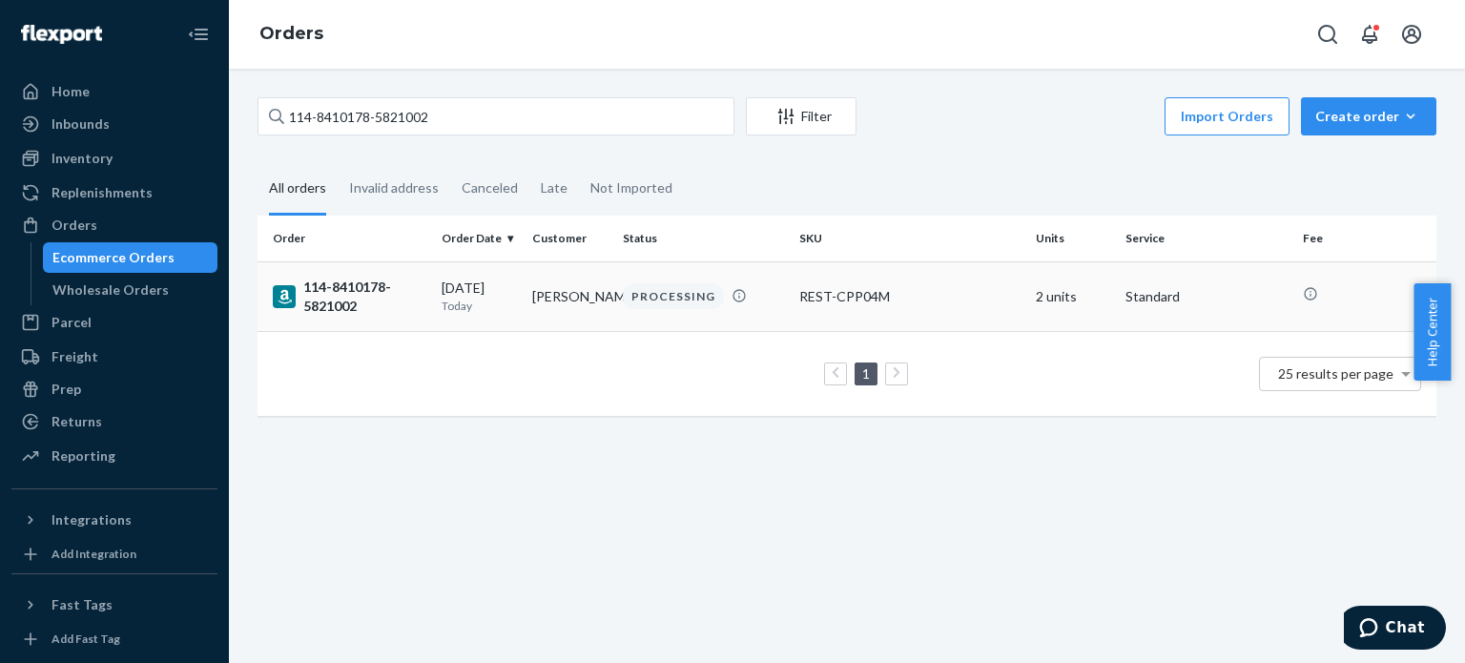
click at [324, 278] on div "114-8410178-5821002" at bounding box center [350, 297] width 154 height 38
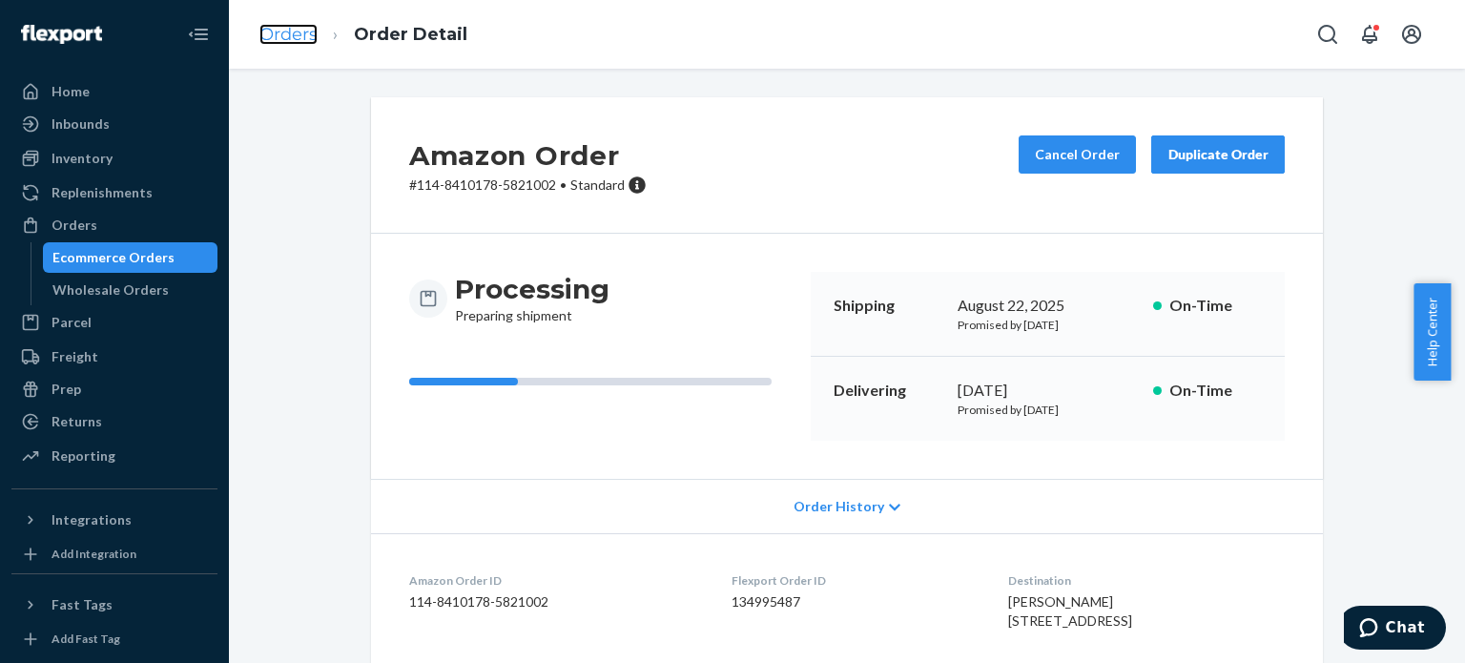
click at [300, 45] on link "Orders" at bounding box center [288, 34] width 58 height 21
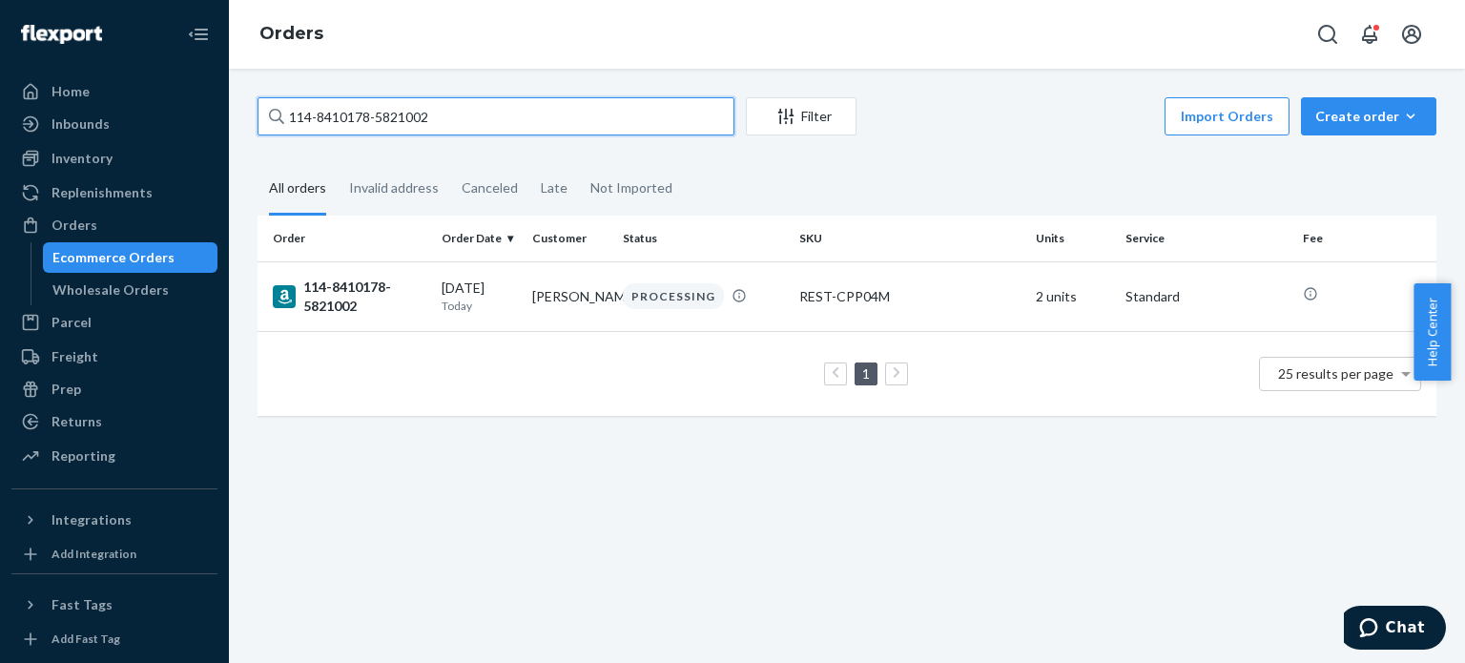
click at [331, 128] on input "114-8410178-5821002" at bounding box center [496, 116] width 477 height 38
paste input "1-3481698-3065006"
type input "111-3481698-3065006"
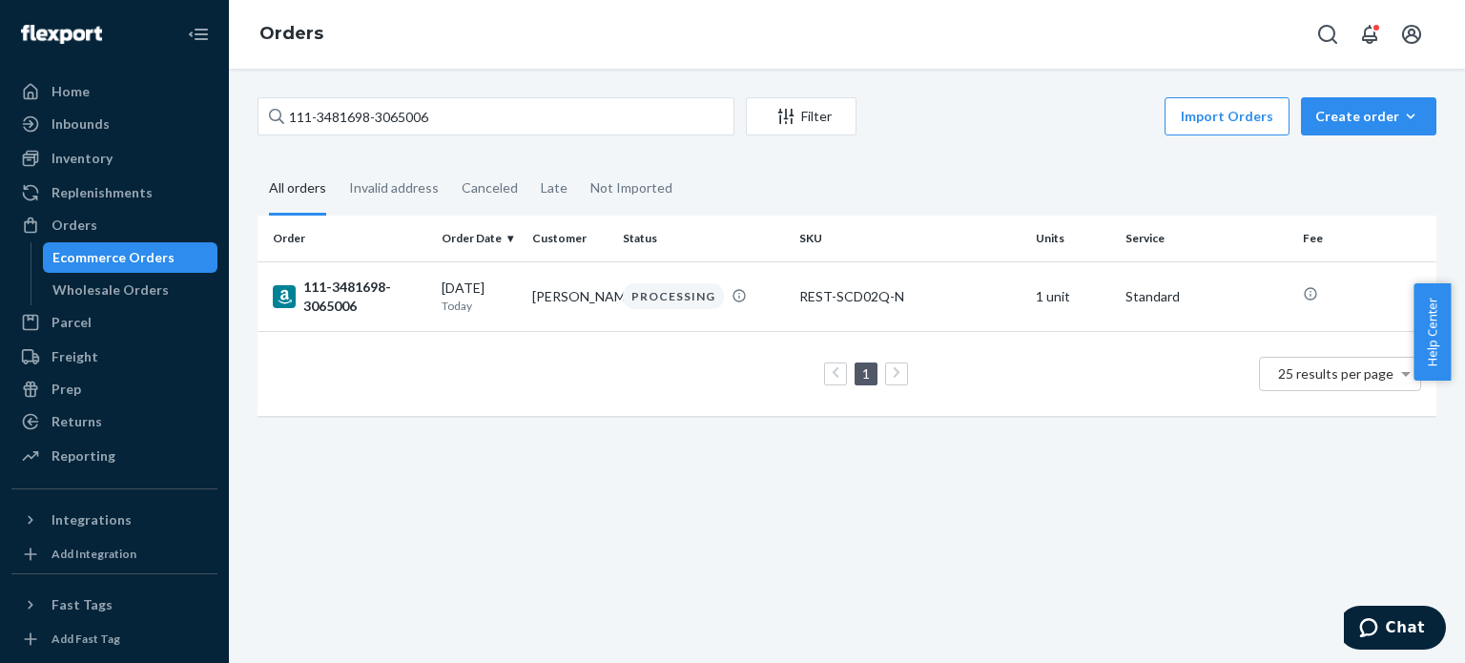
click at [336, 299] on div "111-3481698-3065006" at bounding box center [350, 297] width 154 height 38
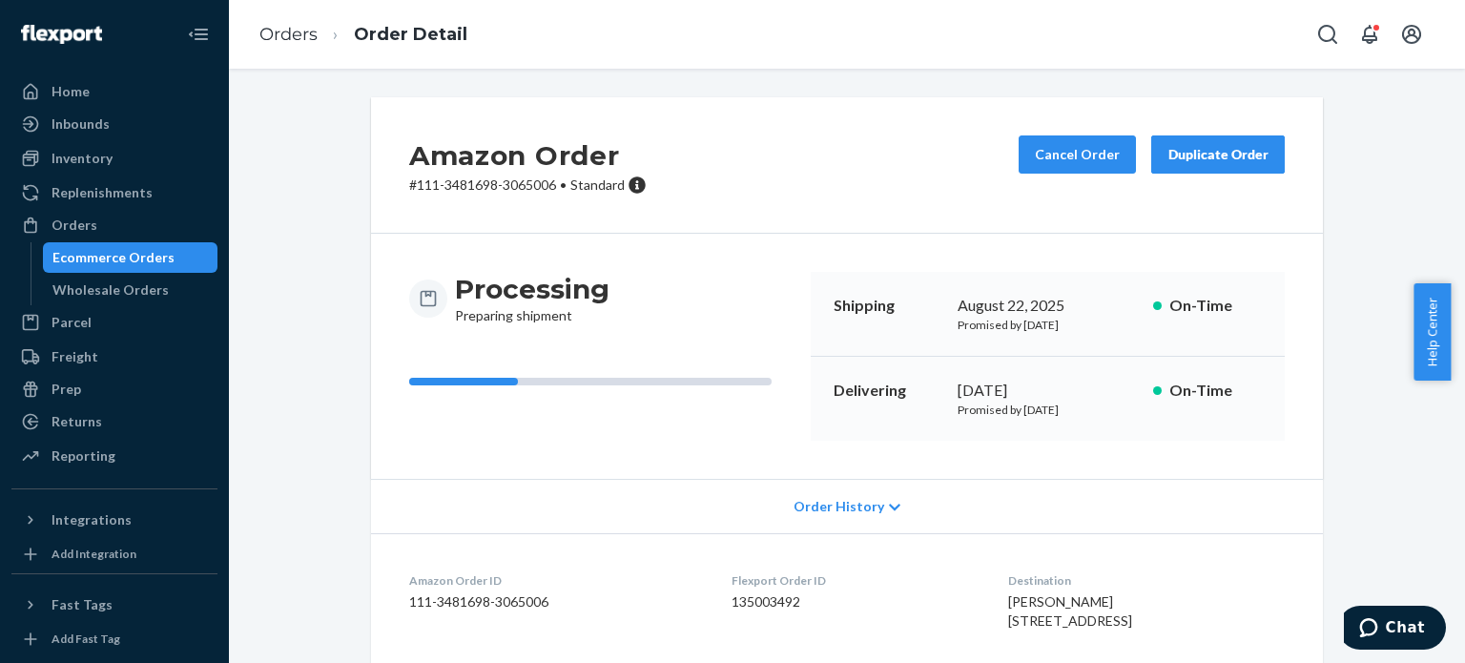
scroll to position [382, 0]
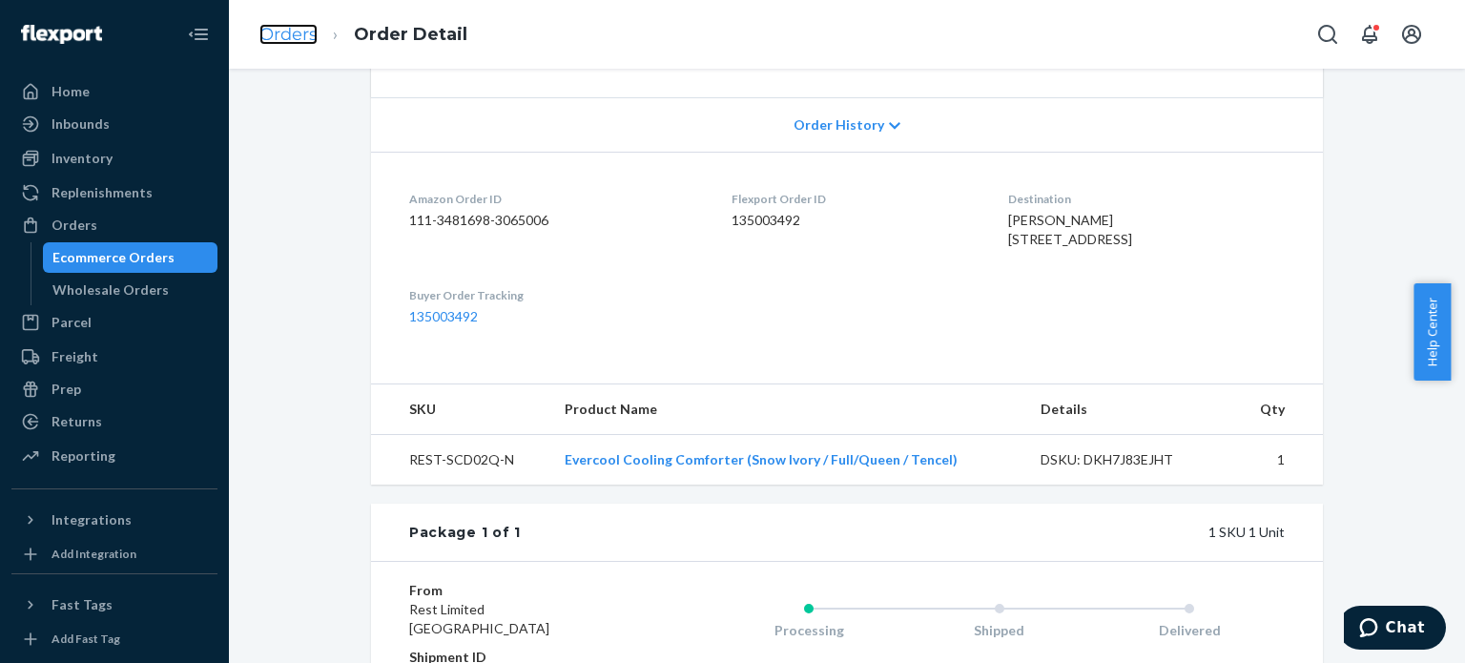
click at [309, 33] on link "Orders" at bounding box center [288, 34] width 58 height 21
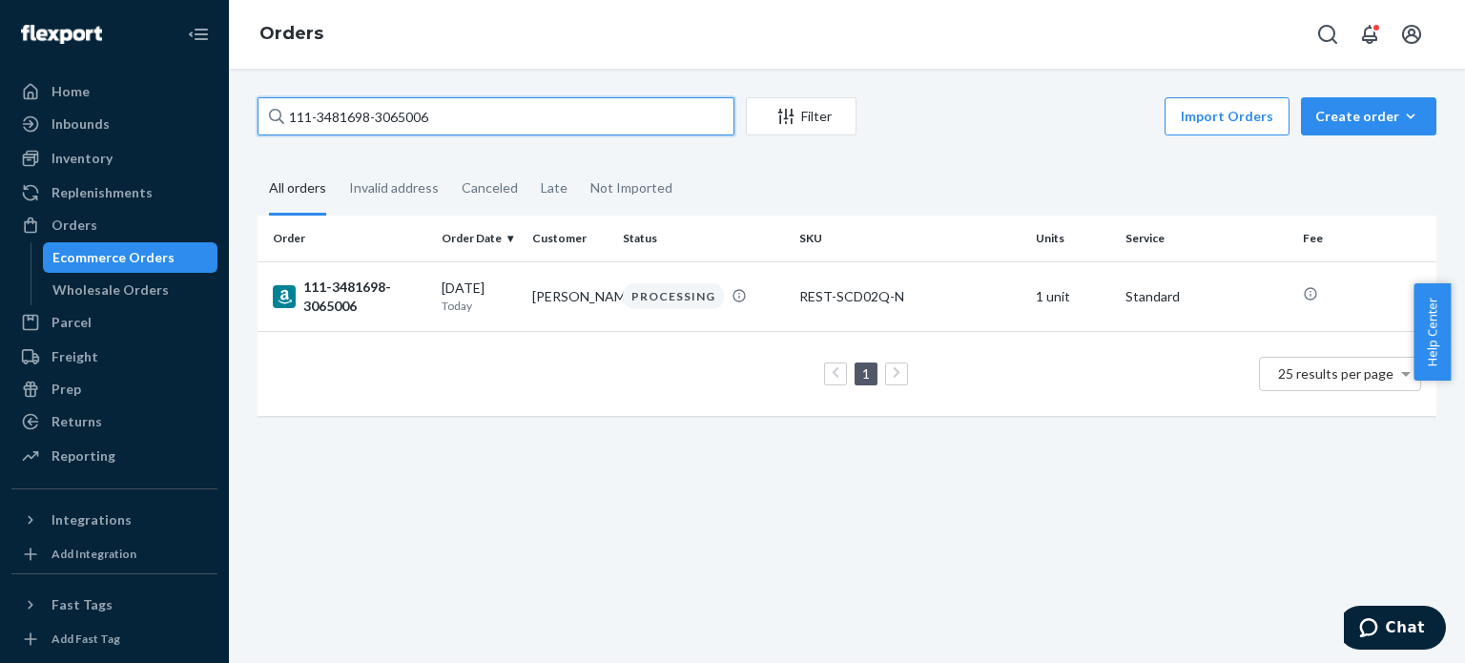
click at [334, 122] on input "111-3481698-3065006" at bounding box center [496, 116] width 477 height 38
paste input "3-7541965-4260240"
type input "113-7541965-4260240"
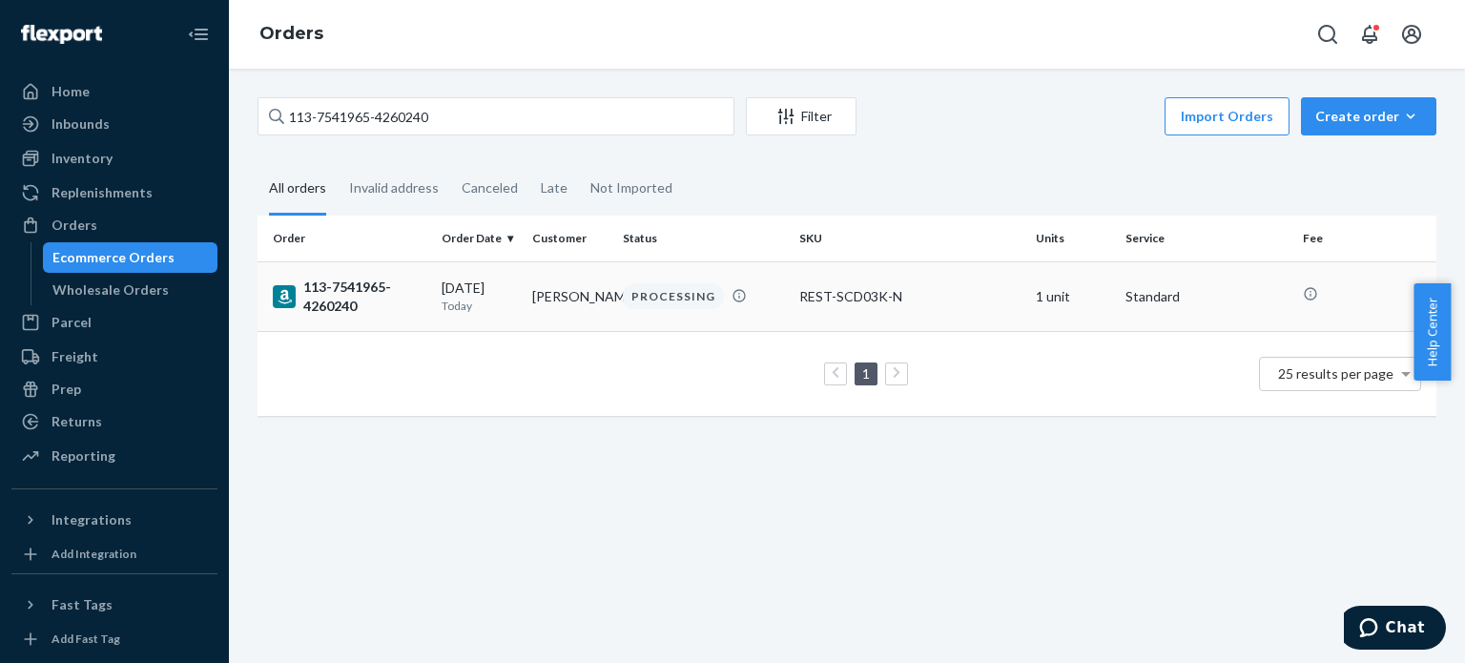
click at [341, 310] on div "113-7541965-4260240" at bounding box center [350, 297] width 154 height 38
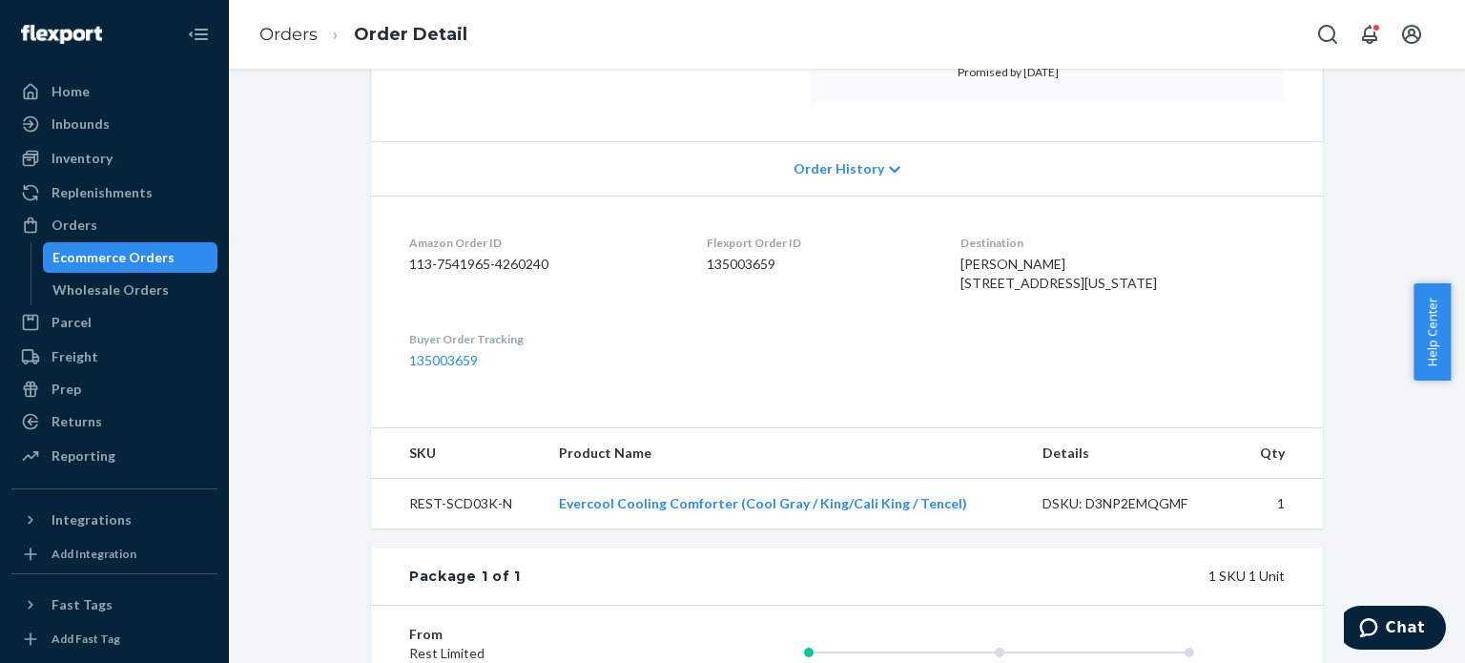
scroll to position [382, 0]
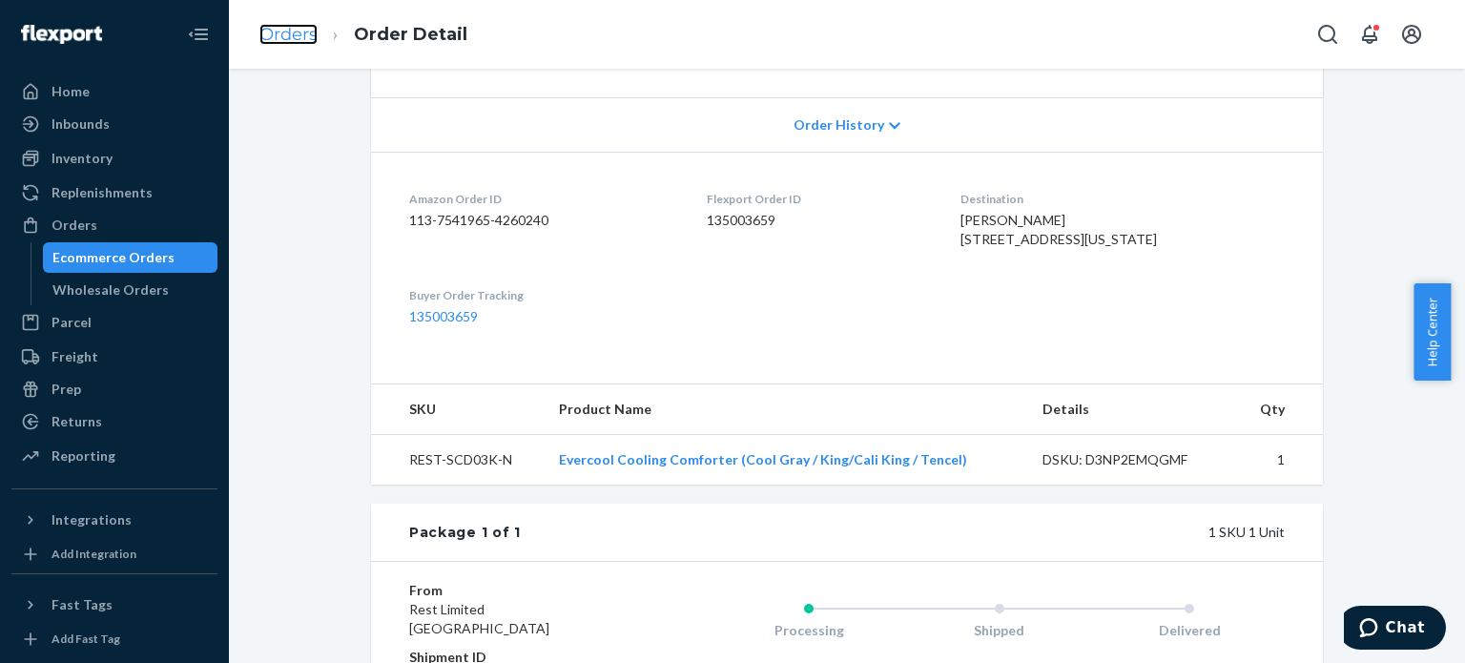
click at [277, 31] on link "Orders" at bounding box center [288, 34] width 58 height 21
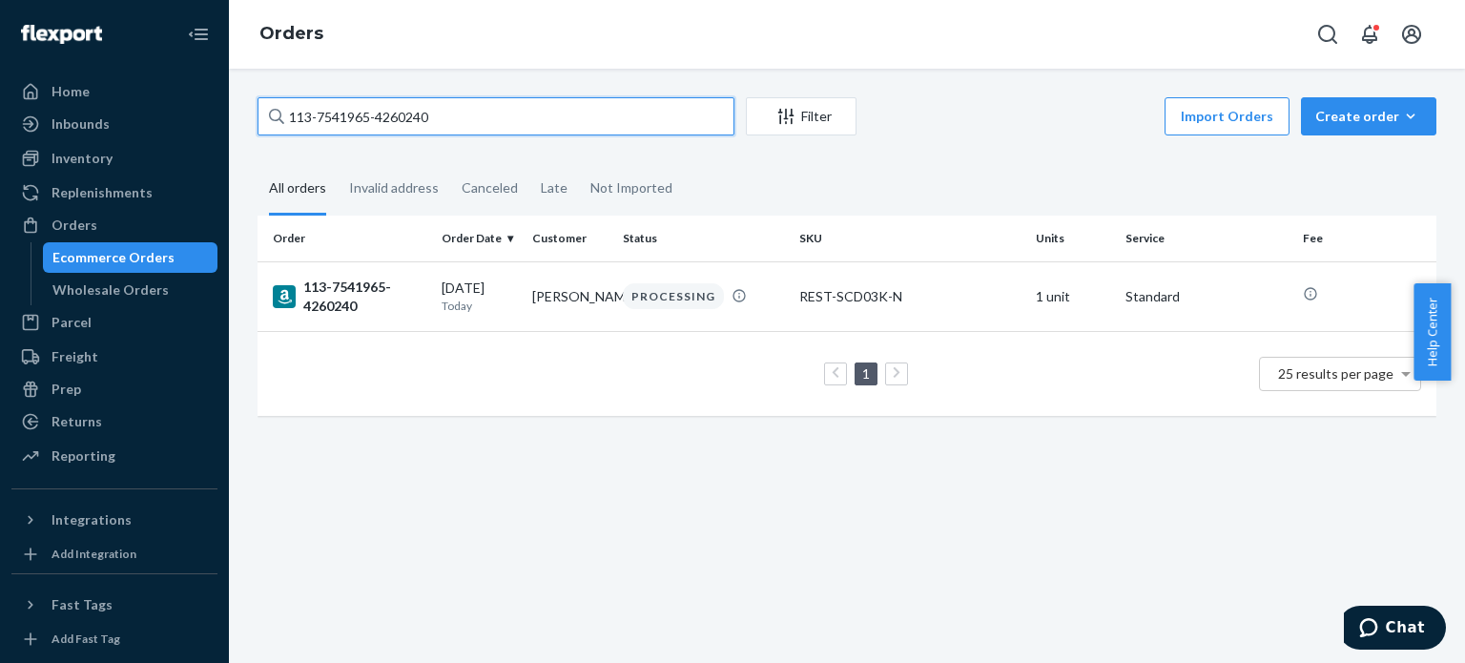
click at [332, 105] on input "113-7541965-4260240" at bounding box center [496, 116] width 477 height 38
paste input "4-8774750-4657066"
type input "114-8774750-4657066"
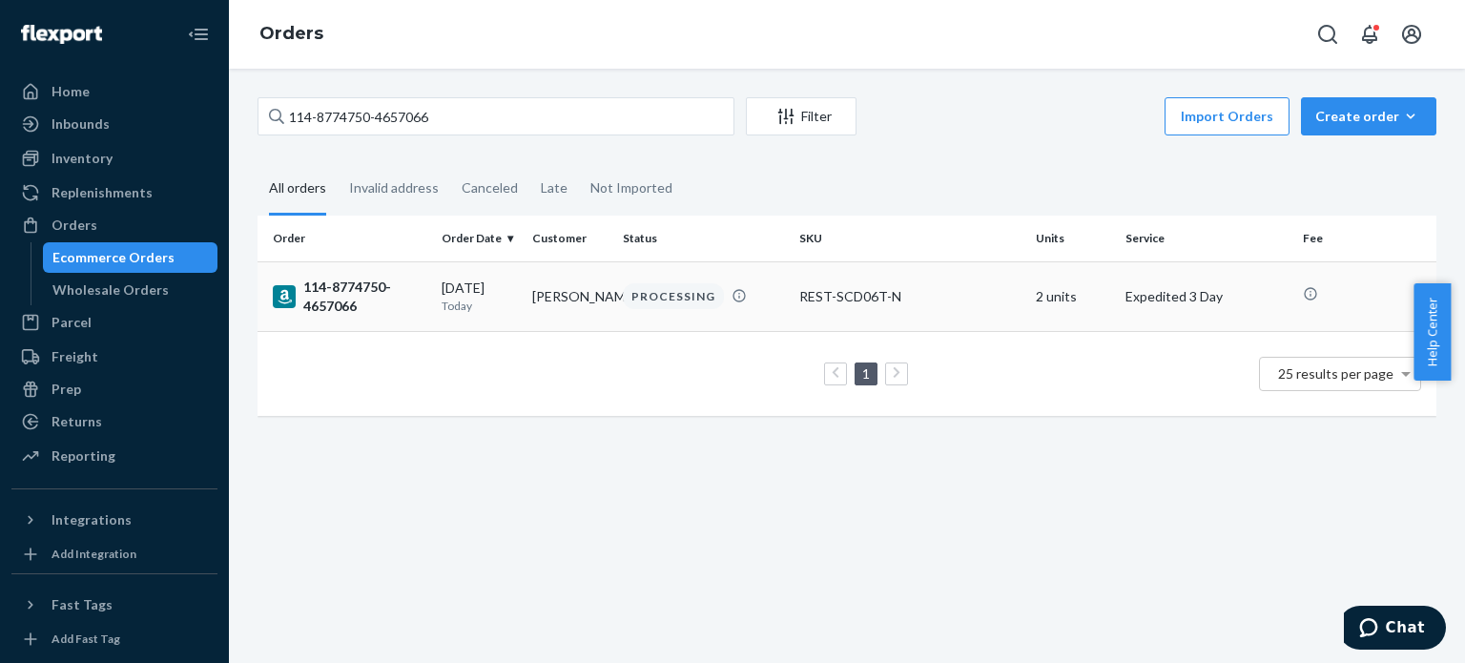
click at [345, 312] on div "114-8774750-4657066" at bounding box center [350, 297] width 154 height 38
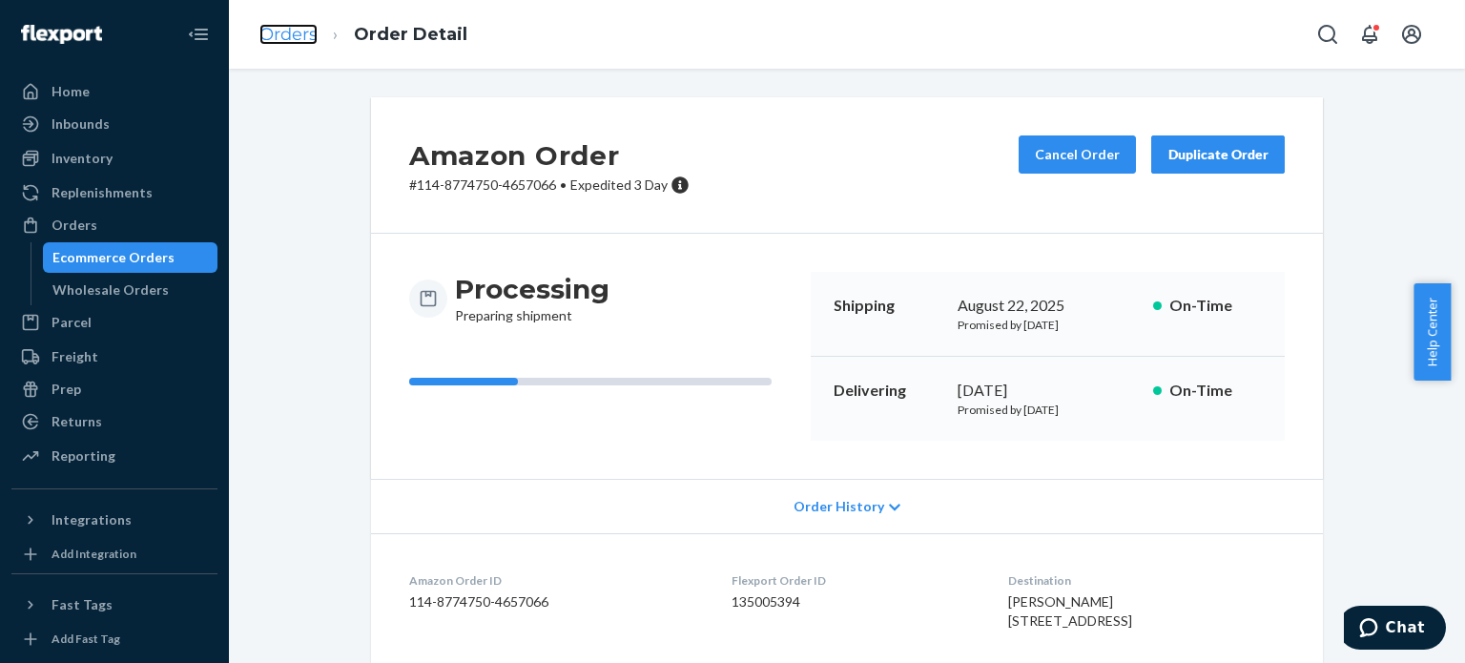
click at [281, 37] on link "Orders" at bounding box center [288, 34] width 58 height 21
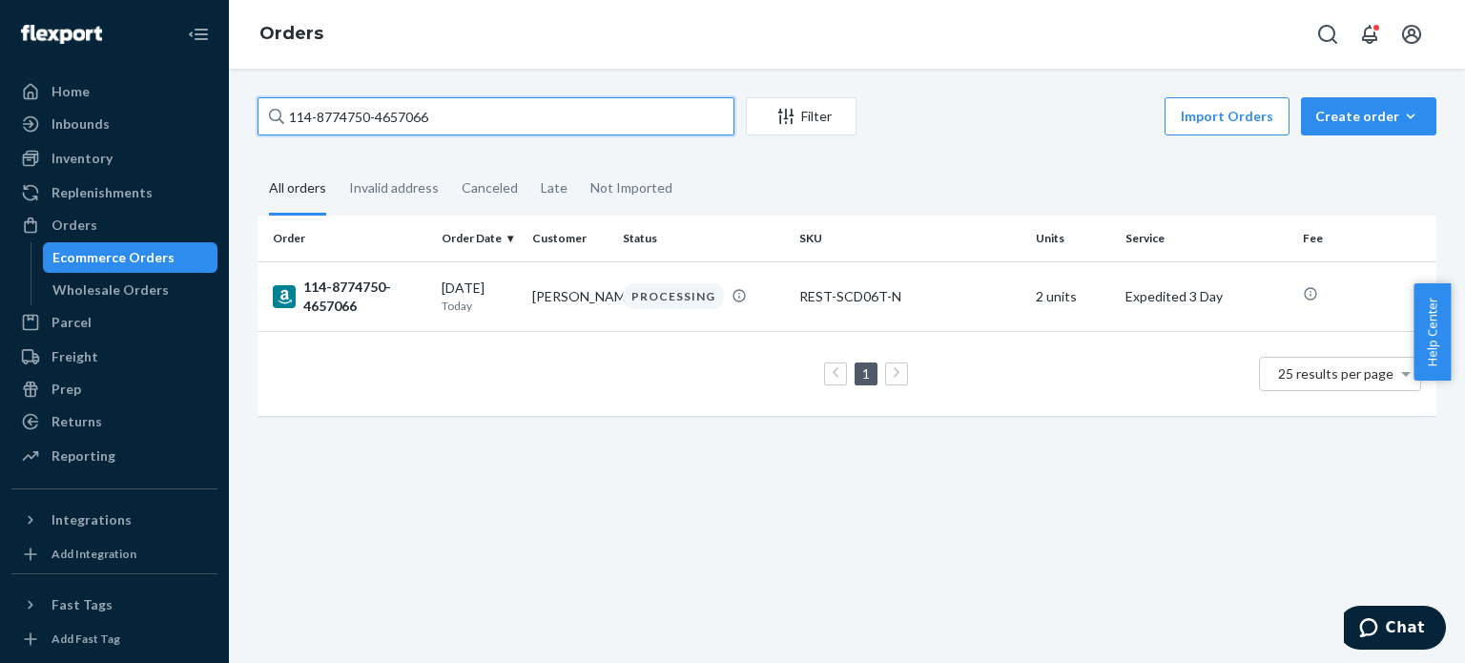
click at [340, 124] on input "114-8774750-4657066" at bounding box center [496, 116] width 477 height 38
paste input "5694672-5521850"
type input "114-5694672-5521850"
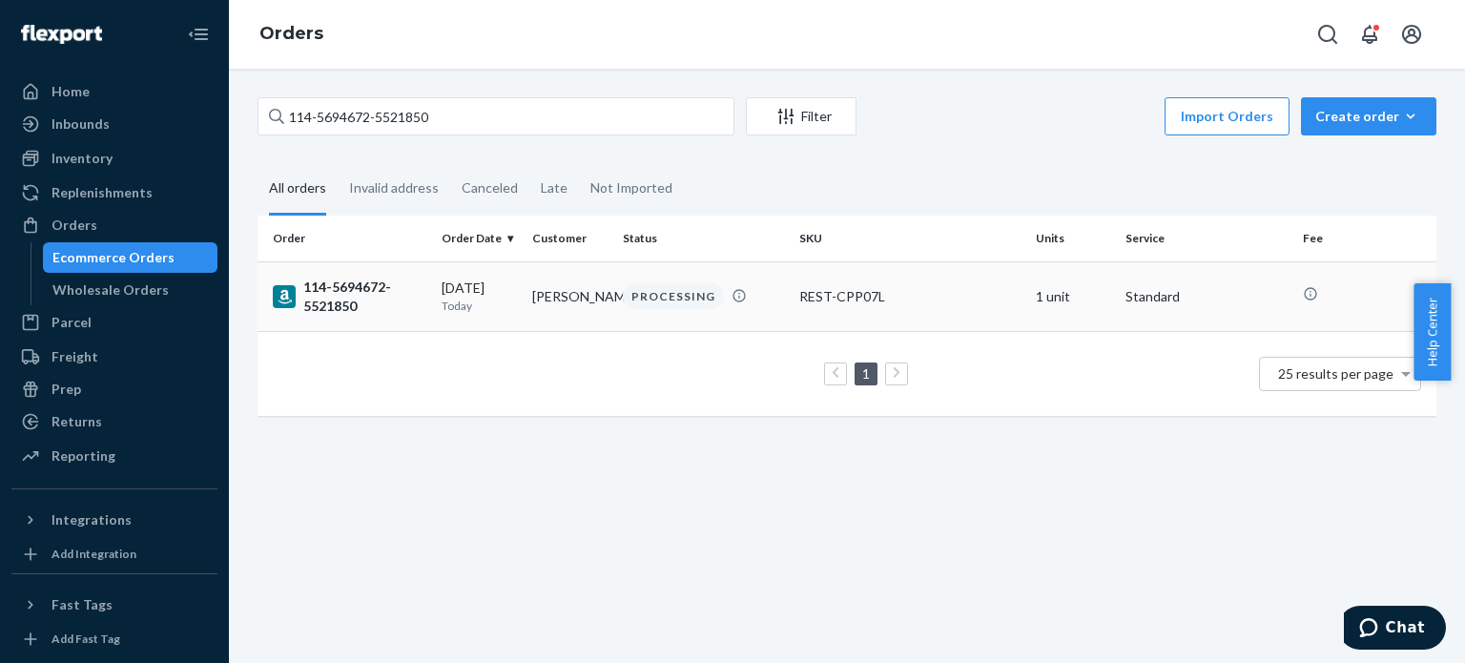
click at [342, 289] on div "114-5694672-5521850" at bounding box center [350, 297] width 154 height 38
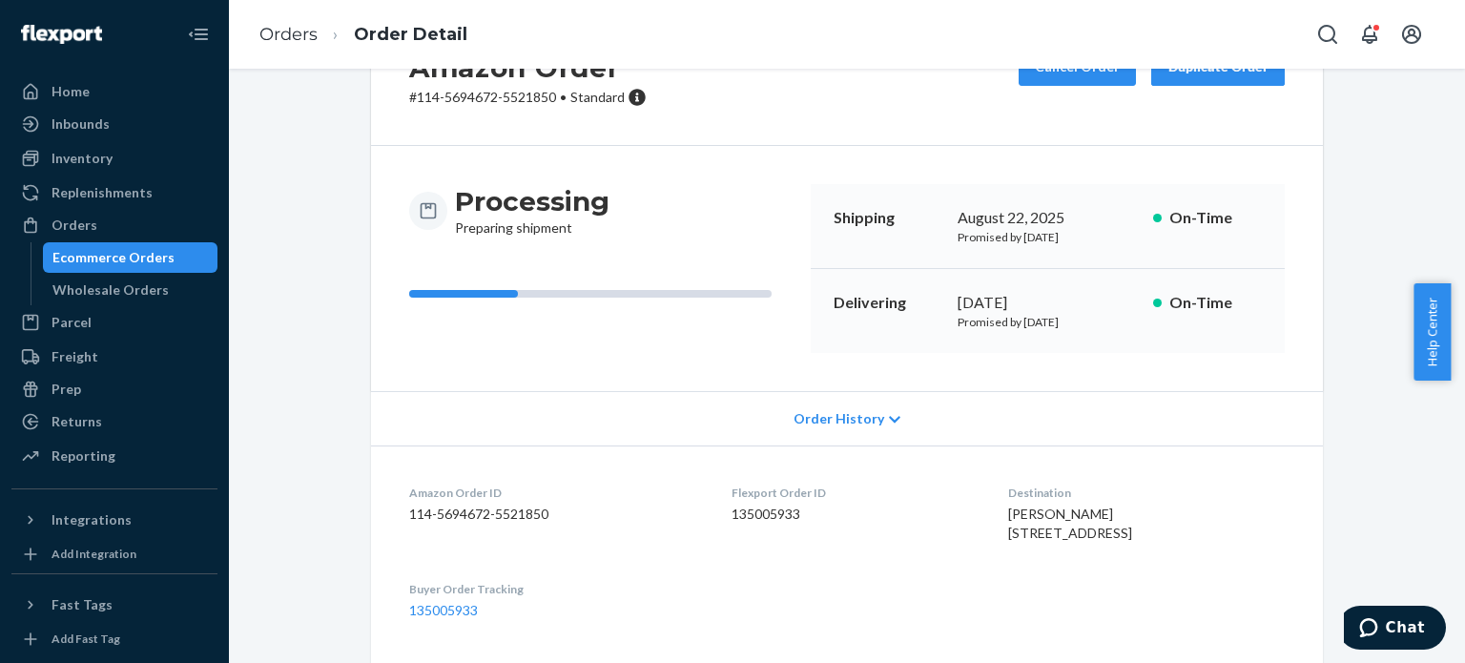
scroll to position [286, 0]
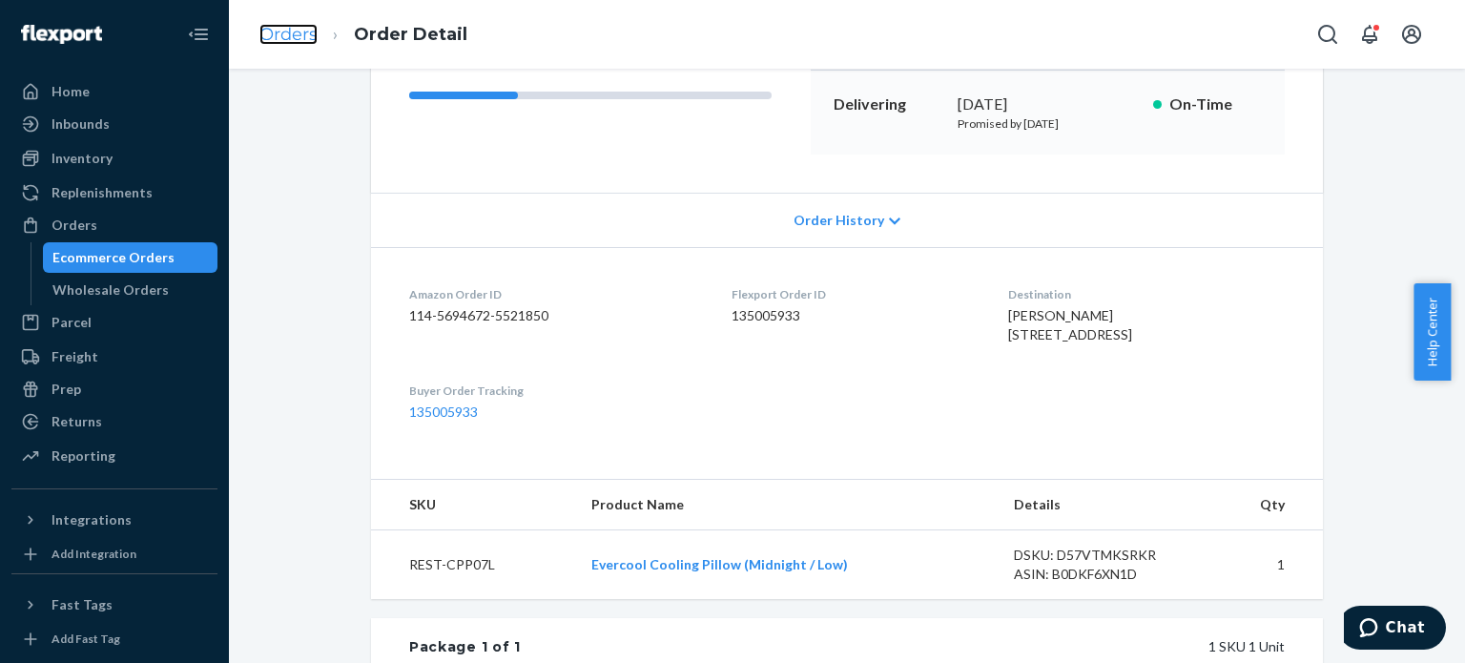
click at [279, 26] on link "Orders" at bounding box center [288, 34] width 58 height 21
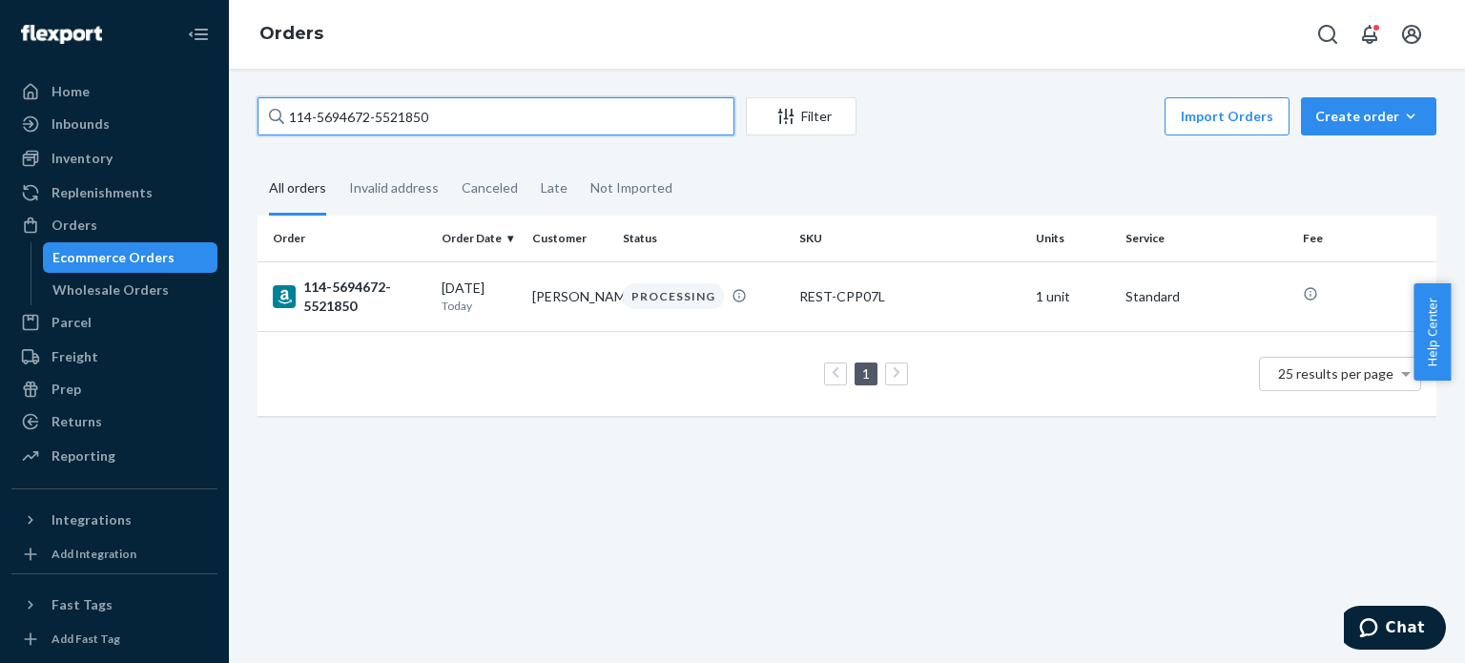
click at [347, 107] on input "114-5694672-5521850" at bounding box center [496, 116] width 477 height 38
click at [346, 107] on input "114-5694672-5521850" at bounding box center [496, 116] width 477 height 38
paste input "2-2247269-7831454"
type input "112-2247269-7831454"
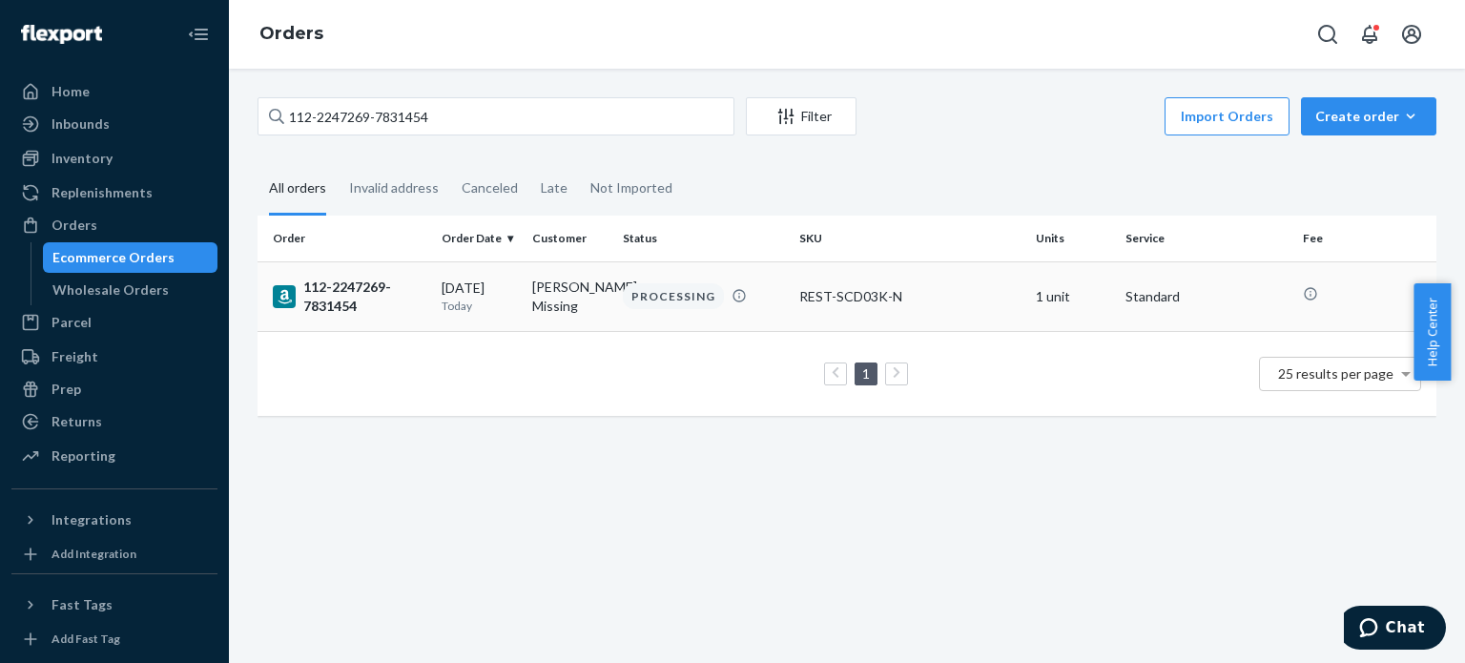
click at [332, 304] on div "112-2247269-7831454" at bounding box center [350, 297] width 154 height 38
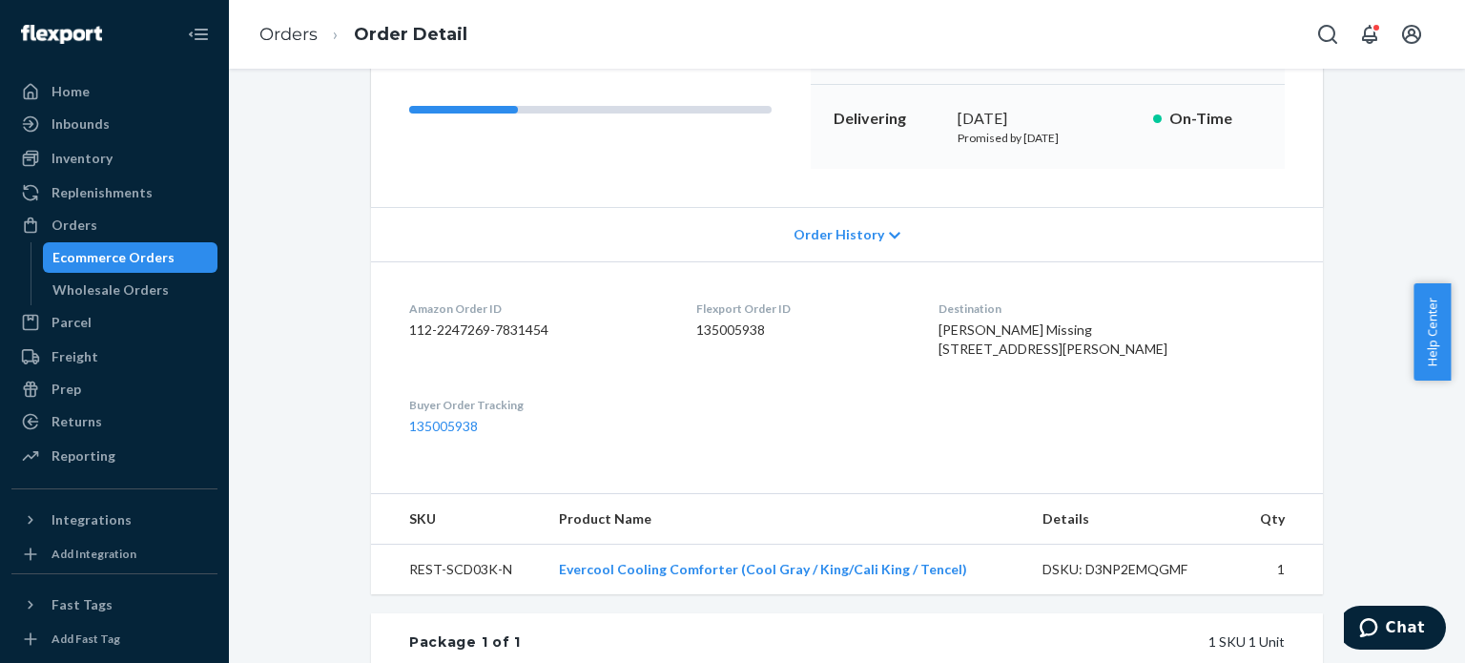
scroll to position [382, 0]
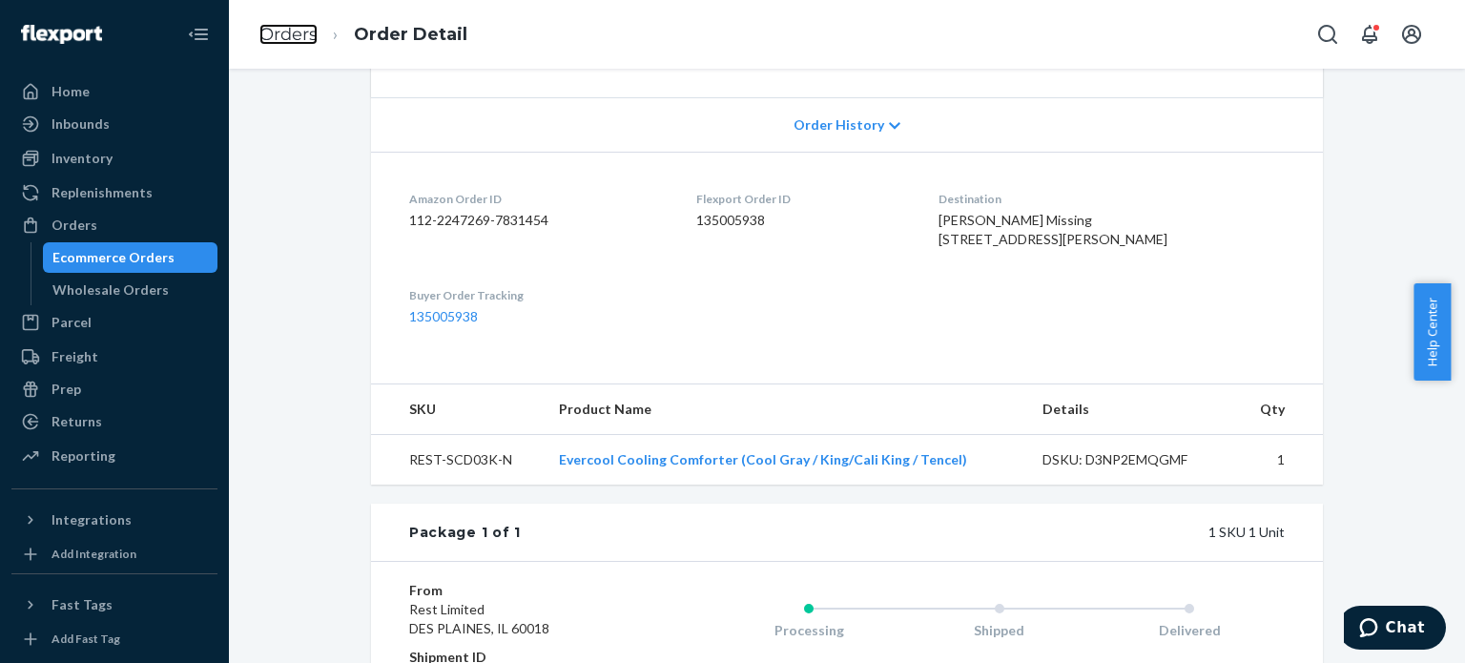
drag, startPoint x: 282, startPoint y: 33, endPoint x: 311, endPoint y: 69, distance: 45.4
click at [282, 33] on link "Orders" at bounding box center [288, 34] width 58 height 21
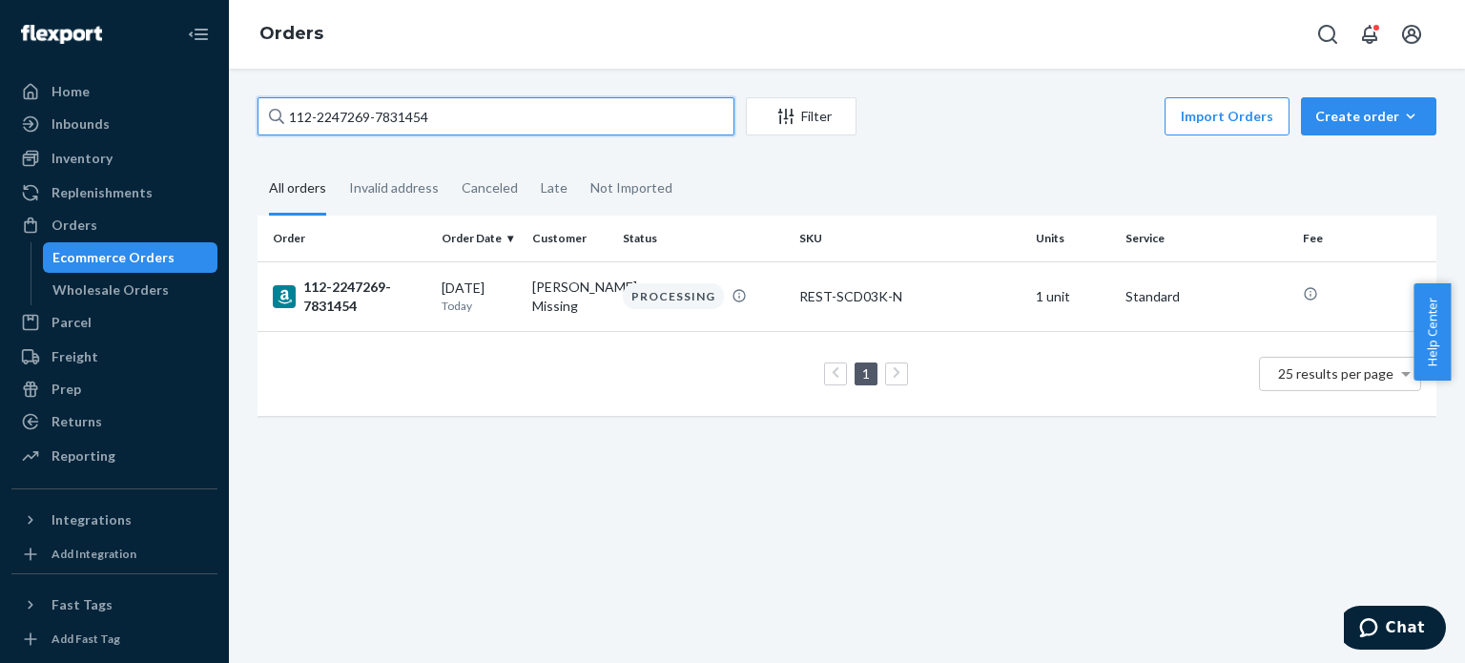
click at [339, 125] on input "112-2247269-7831454" at bounding box center [496, 116] width 477 height 38
paste input "8172024-0890628"
type input "112-8172024-0890628"
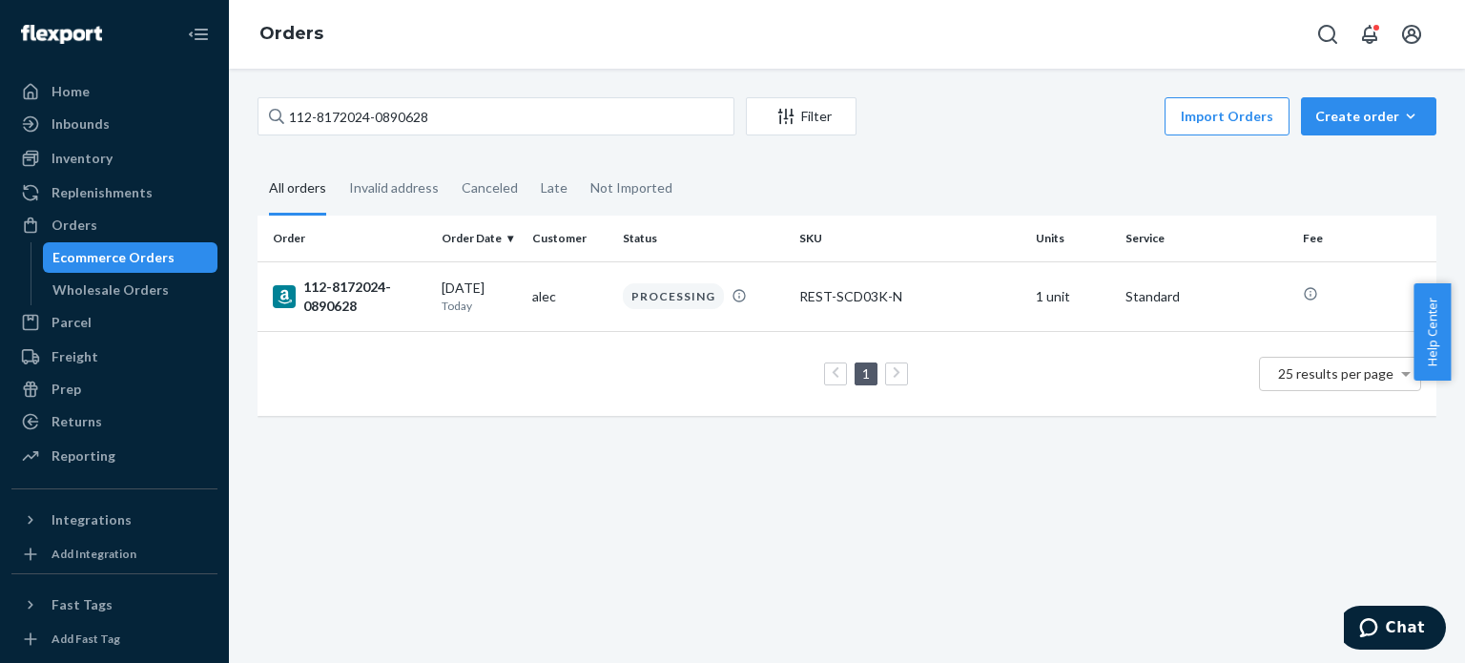
click at [335, 285] on div "112-8172024-0890628" at bounding box center [350, 297] width 154 height 38
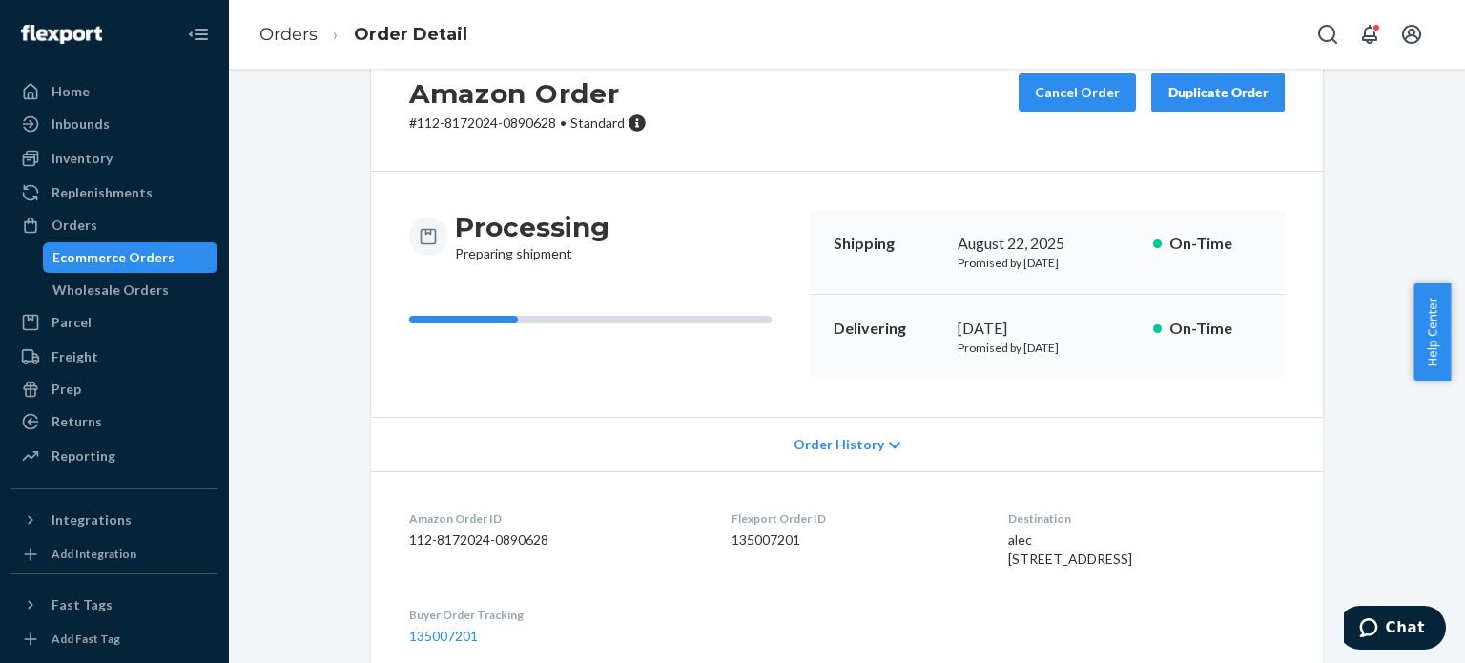
scroll to position [95, 0]
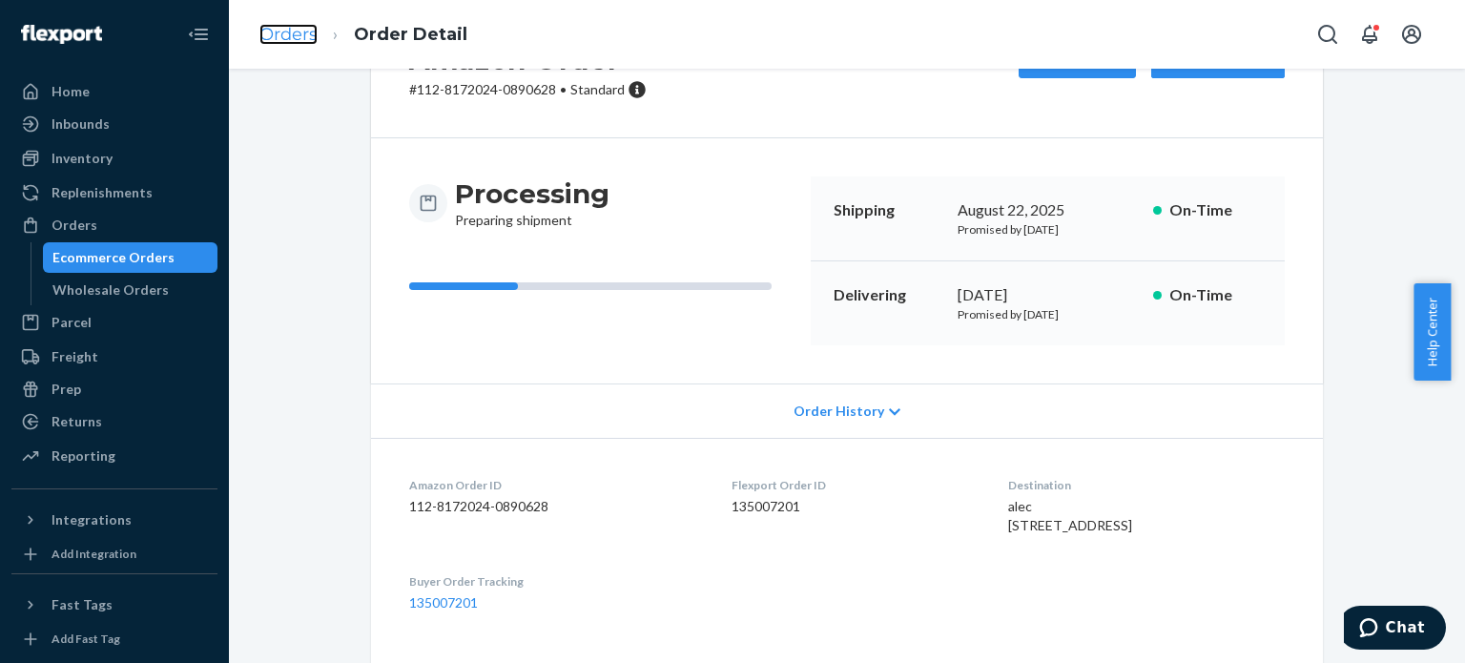
click at [297, 33] on link "Orders" at bounding box center [288, 34] width 58 height 21
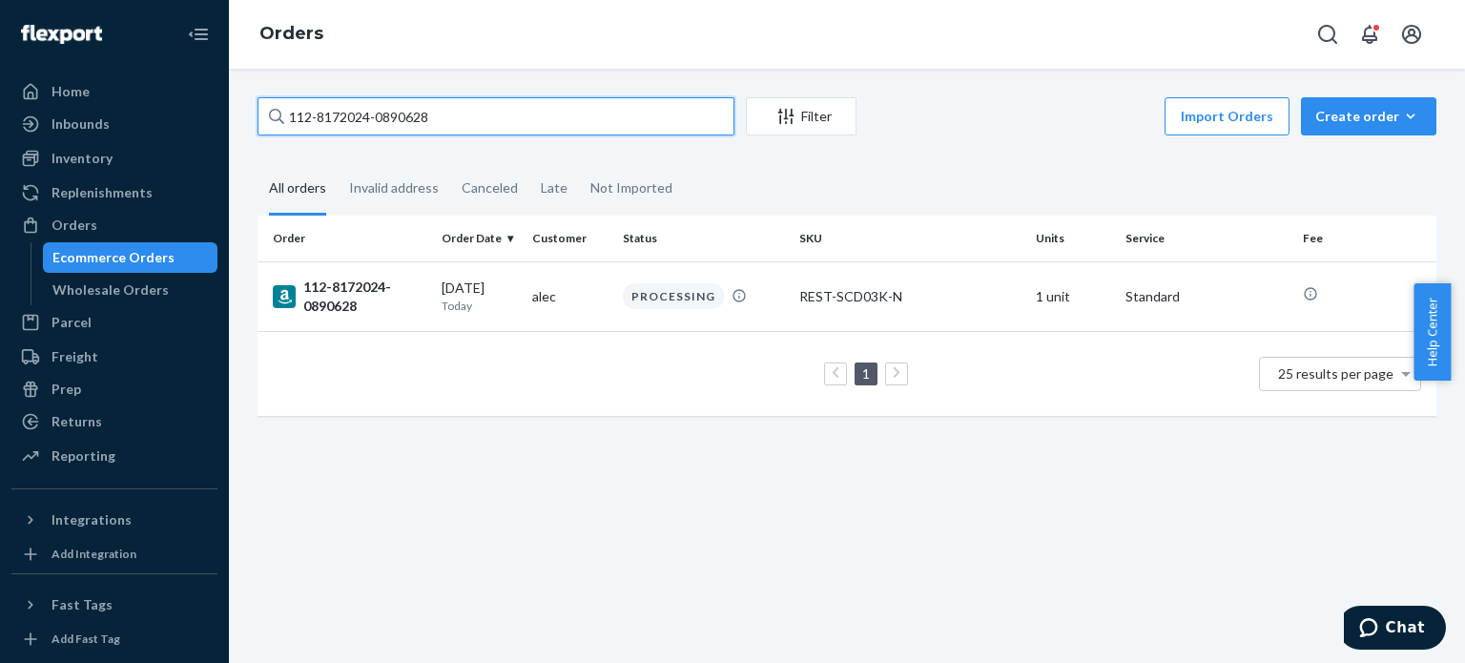
click at [341, 114] on input "112-8172024-0890628" at bounding box center [496, 116] width 477 height 38
paste input "4-6549430-6189809"
type input "114-6549430-6189809"
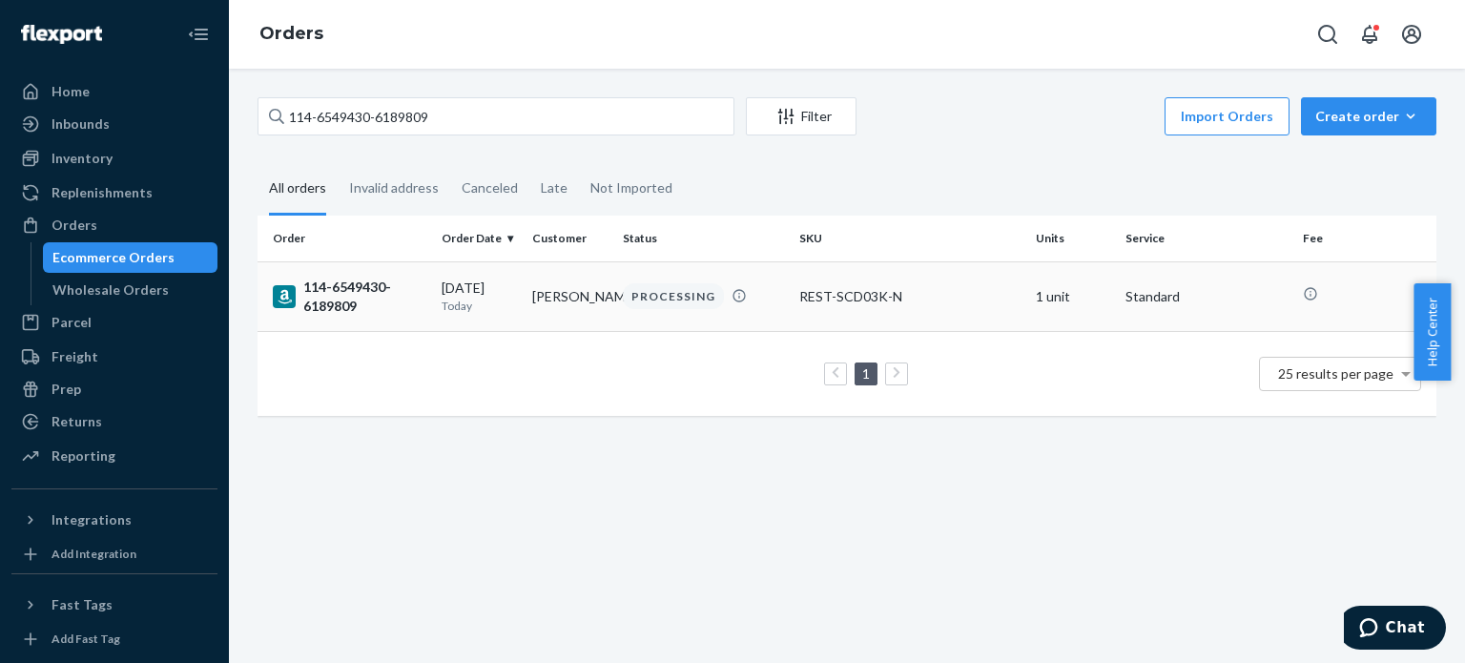
click at [343, 309] on div "114-6549430-6189809" at bounding box center [350, 297] width 154 height 38
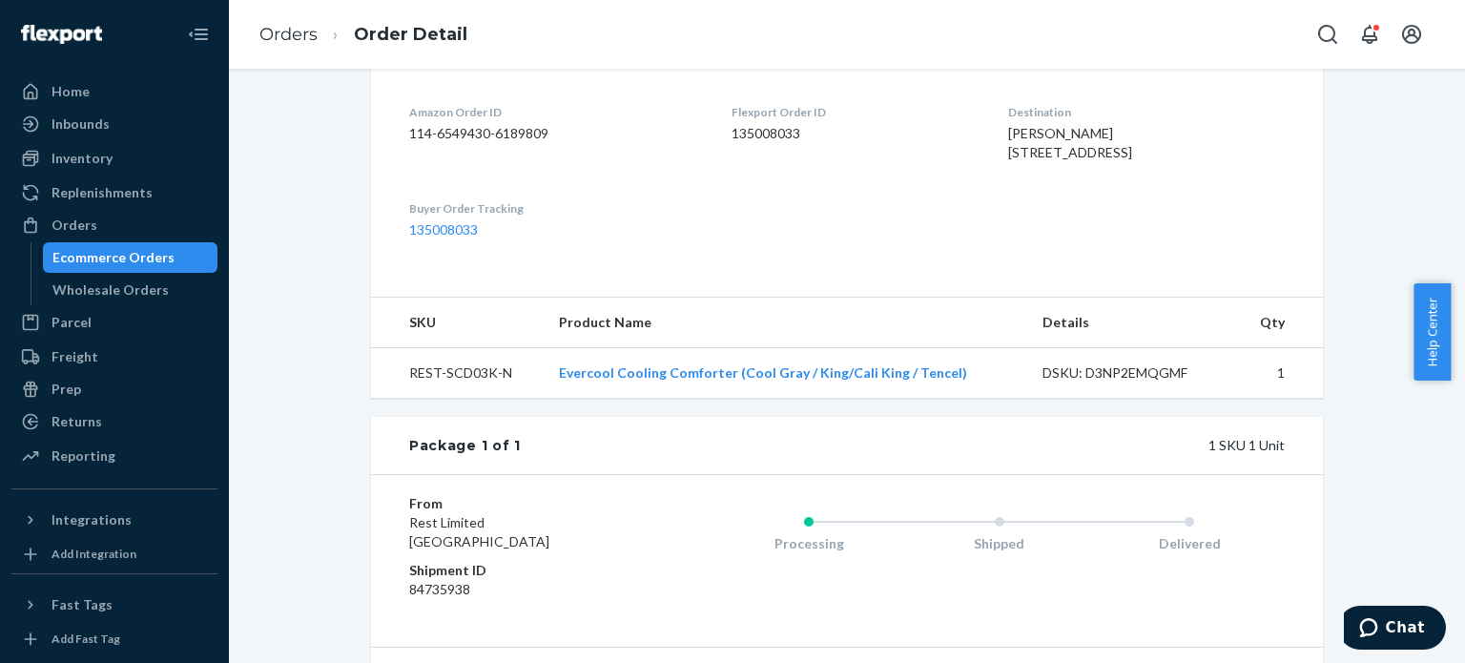
scroll to position [477, 0]
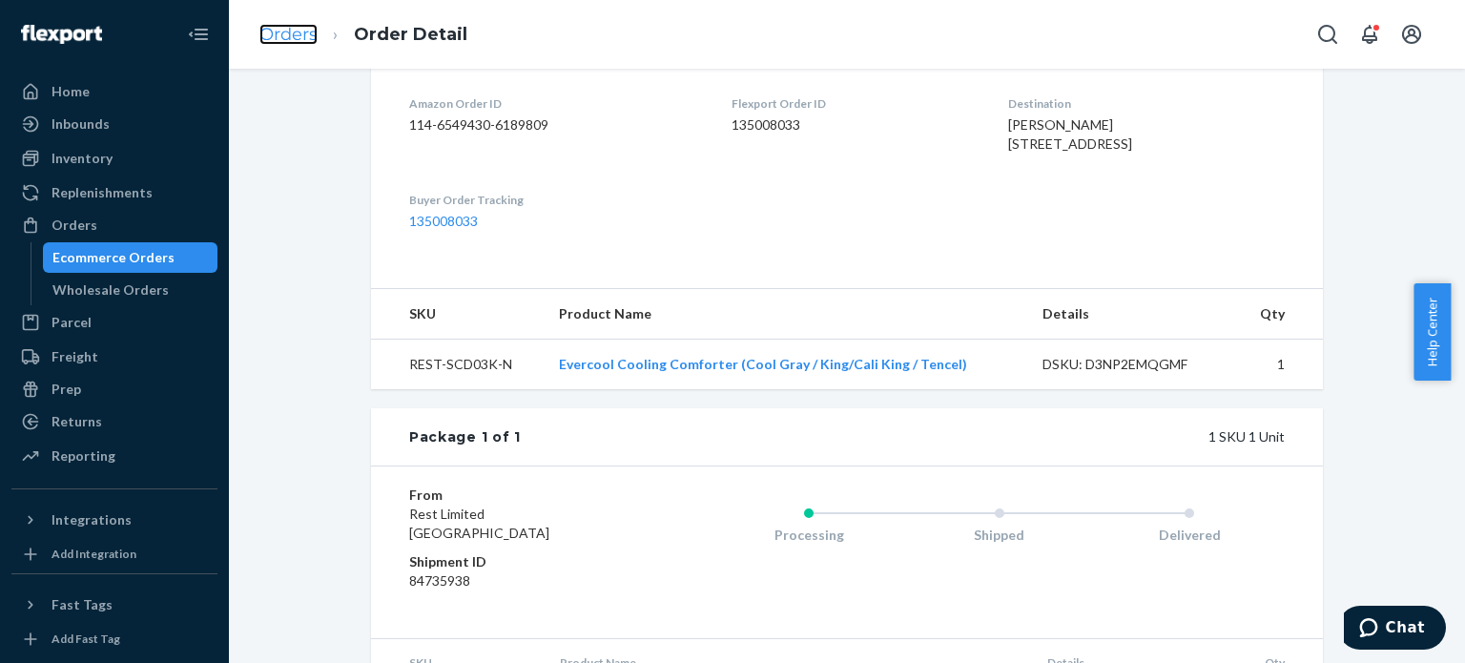
click at [288, 34] on link "Orders" at bounding box center [288, 34] width 58 height 21
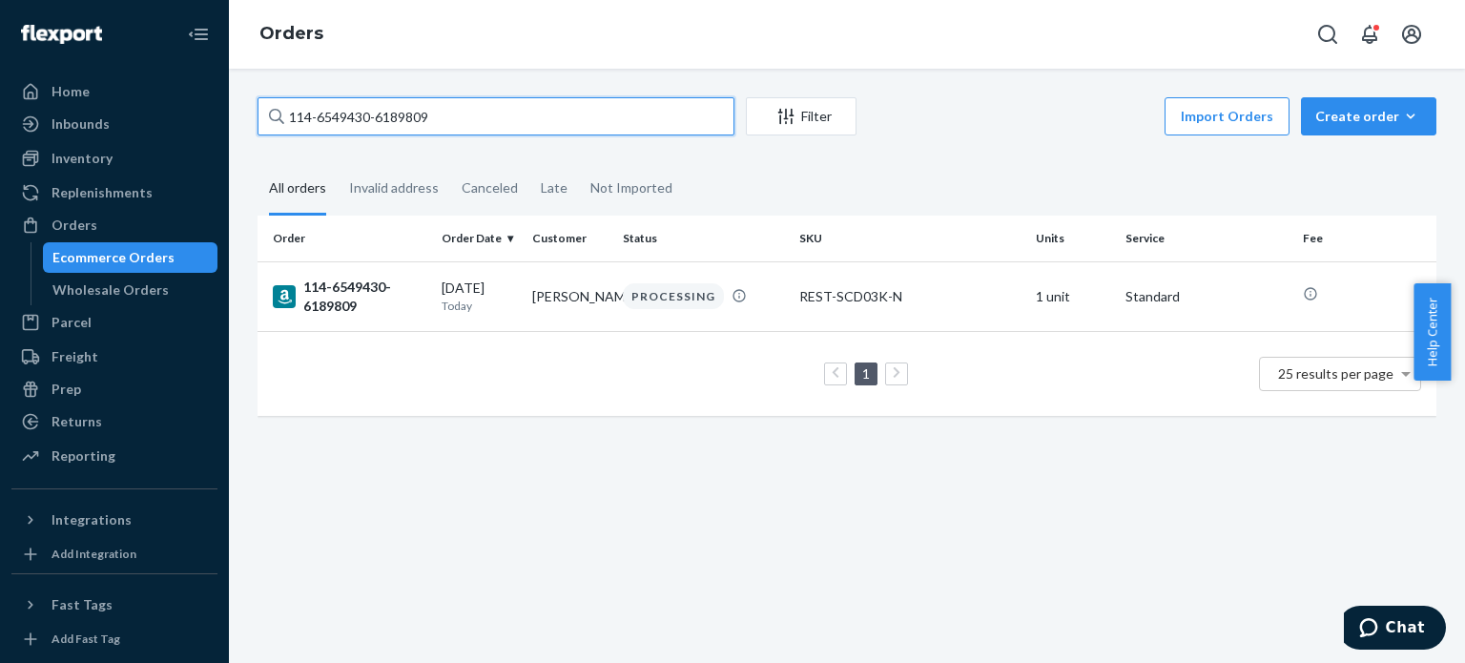
click at [345, 102] on input "114-6549430-6189809" at bounding box center [496, 116] width 477 height 38
paste input "2-0122221-1762610"
type input "112-0122221-1762610"
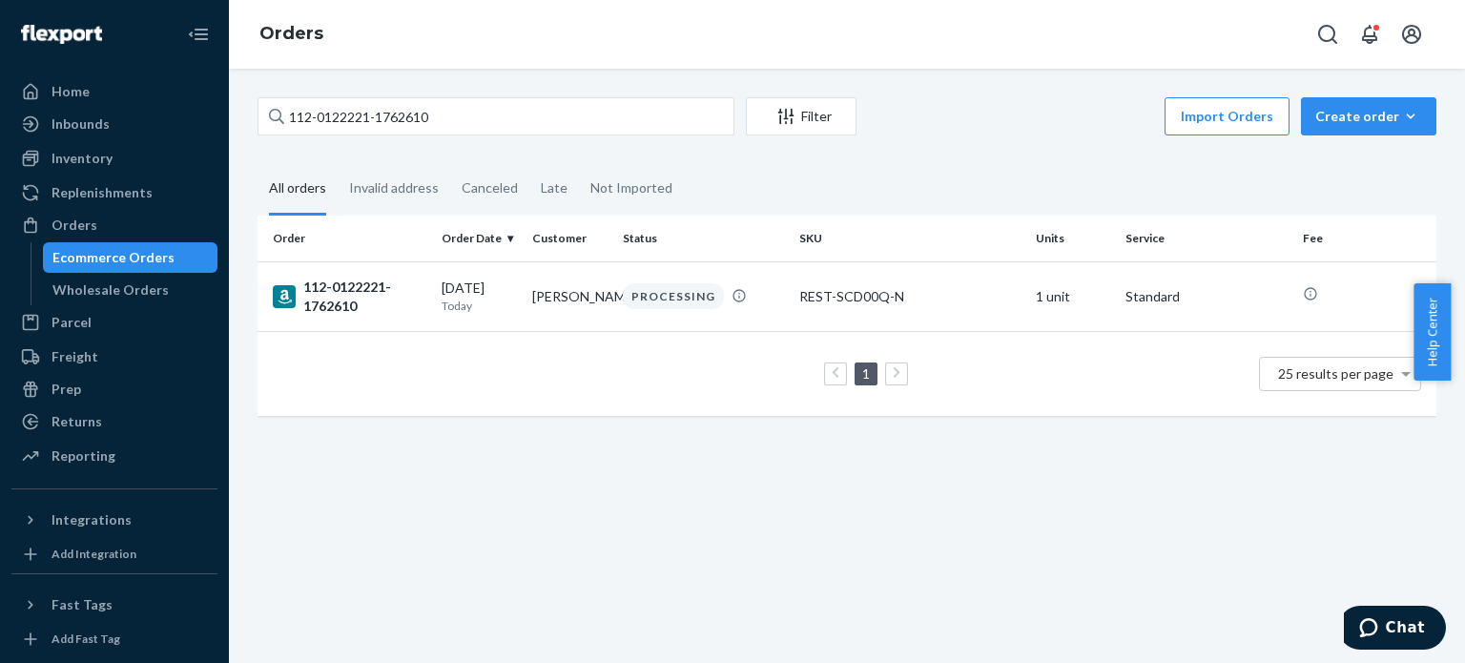
click at [328, 287] on div "112-0122221-1762610" at bounding box center [350, 297] width 154 height 38
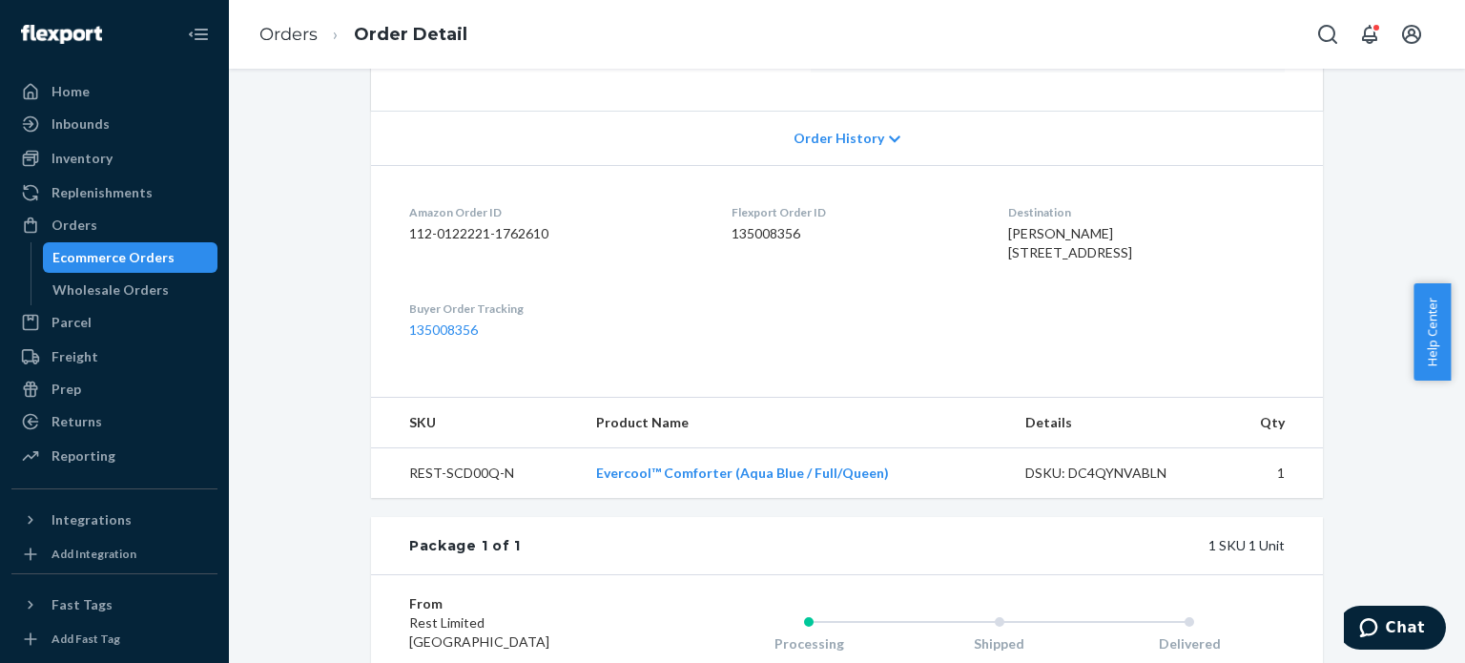
scroll to position [382, 0]
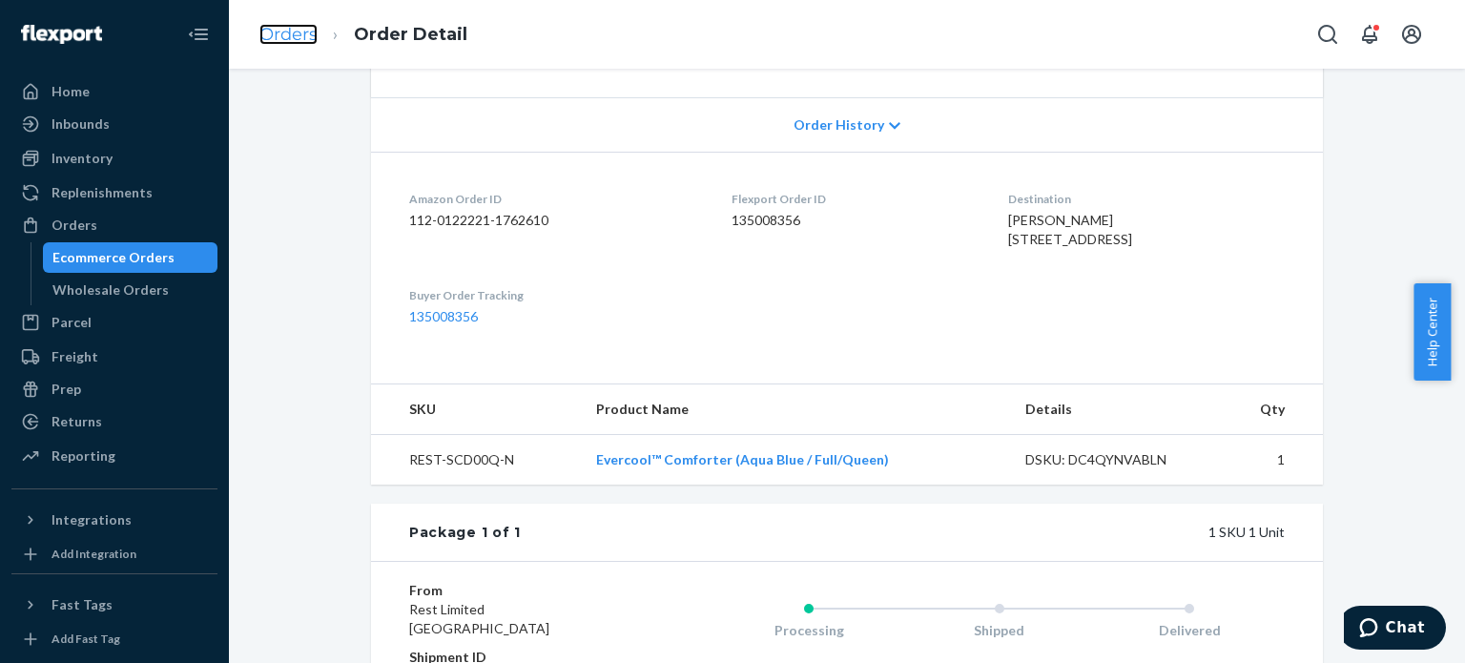
click at [286, 33] on link "Orders" at bounding box center [288, 34] width 58 height 21
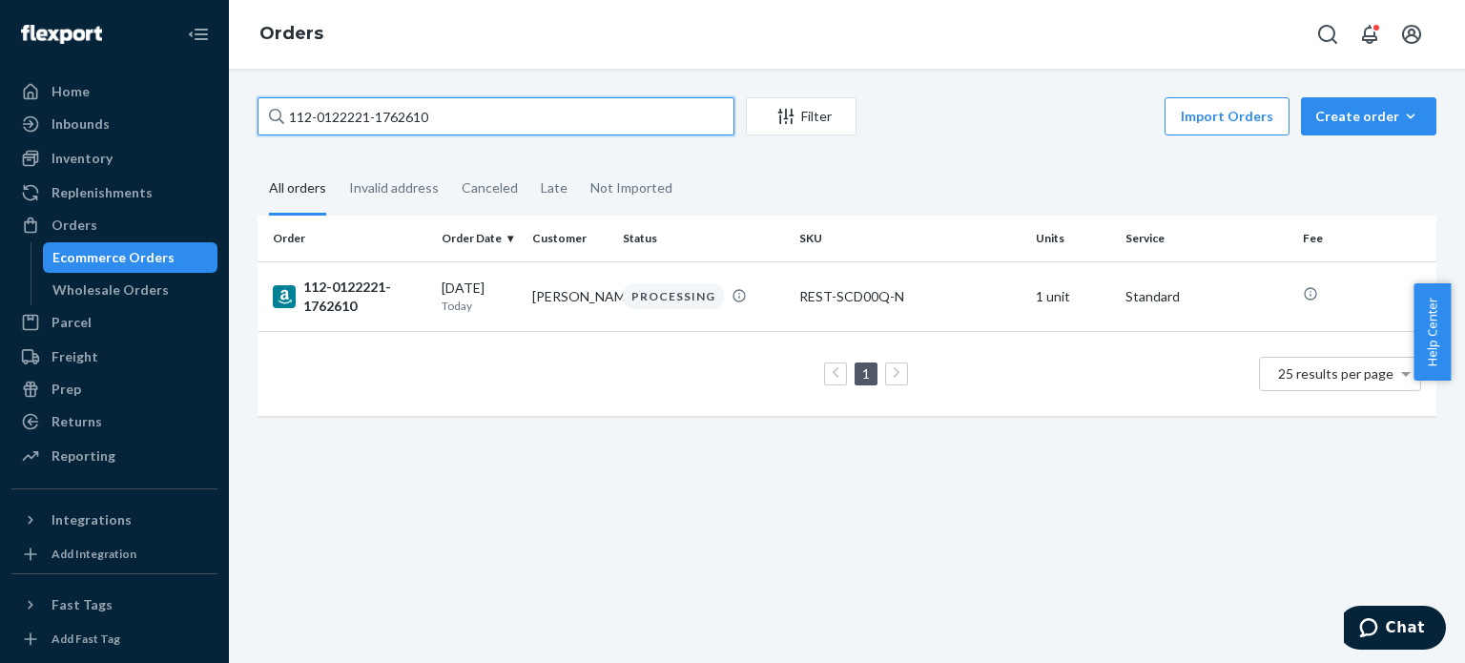
click at [375, 120] on input "112-0122221-1762610" at bounding box center [496, 116] width 477 height 38
paste input "4-1512738-7305854"
type input "114-1512738-7305854"
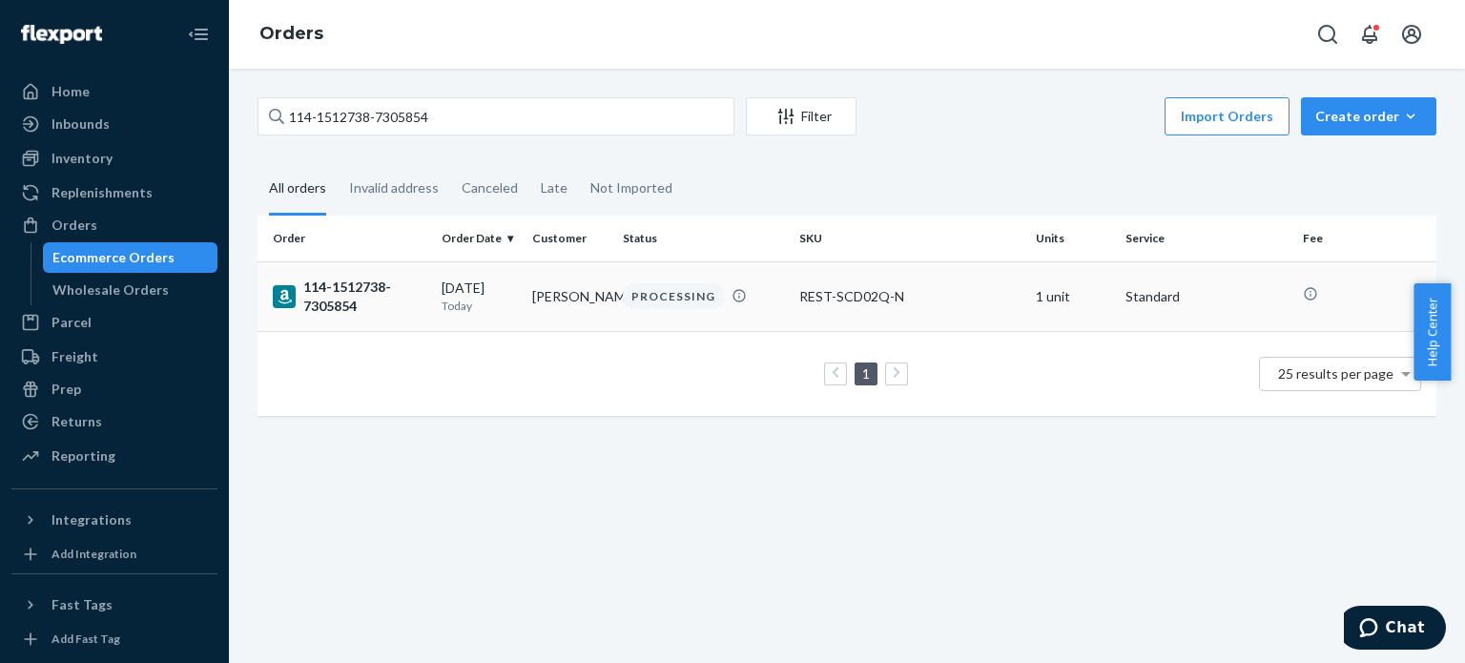
click at [368, 296] on div "114-1512738-7305854" at bounding box center [350, 297] width 154 height 38
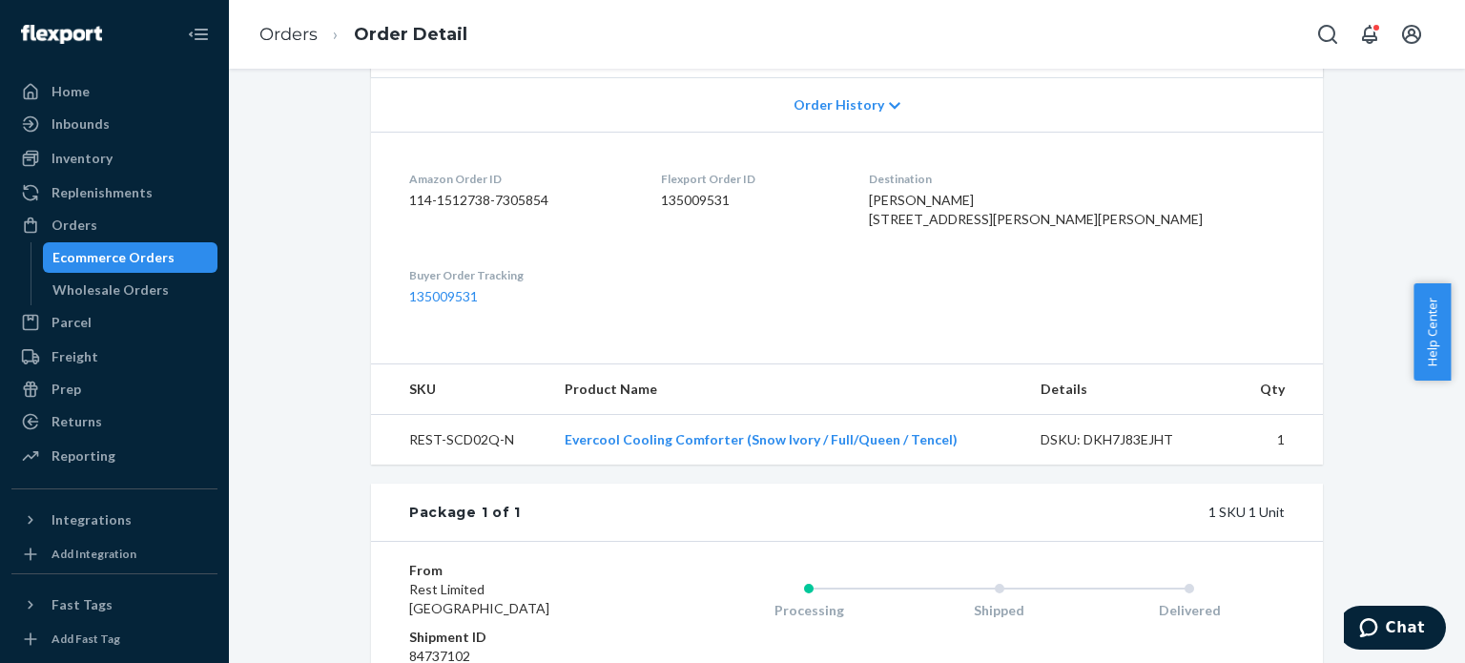
scroll to position [572, 0]
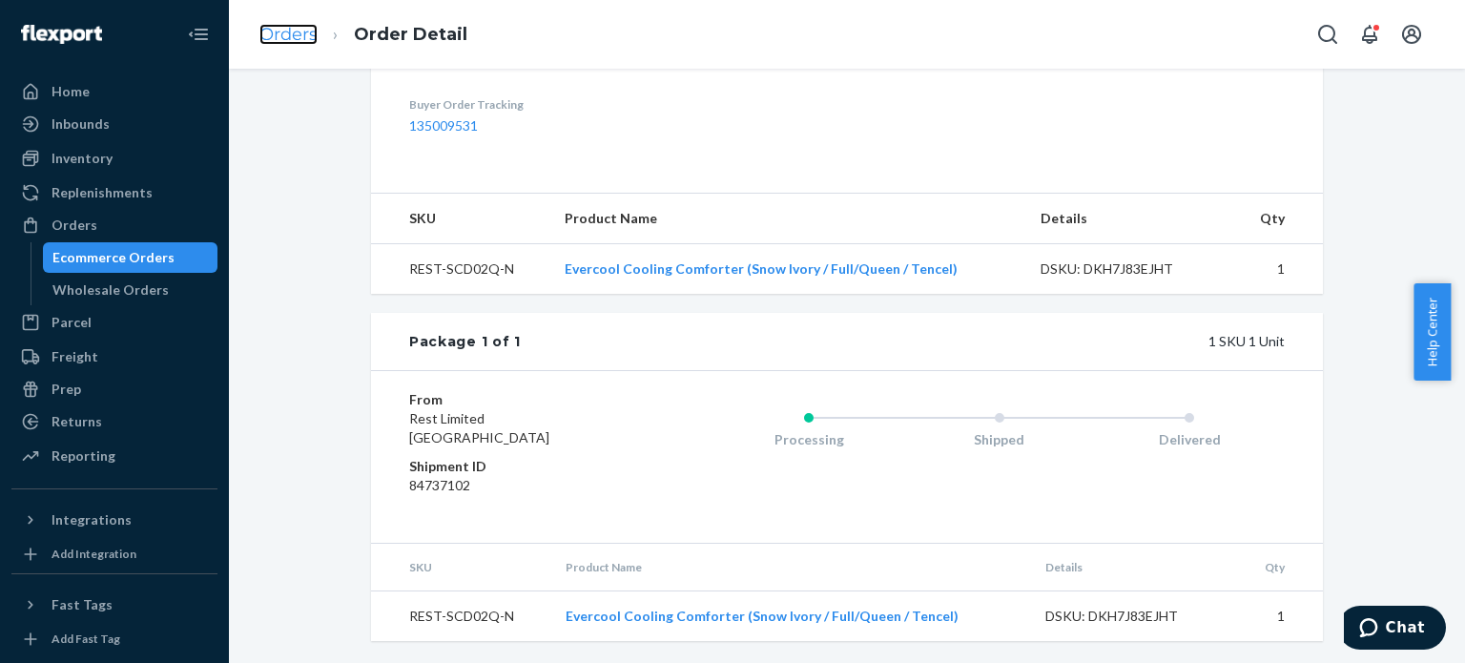
click at [287, 41] on link "Orders" at bounding box center [288, 34] width 58 height 21
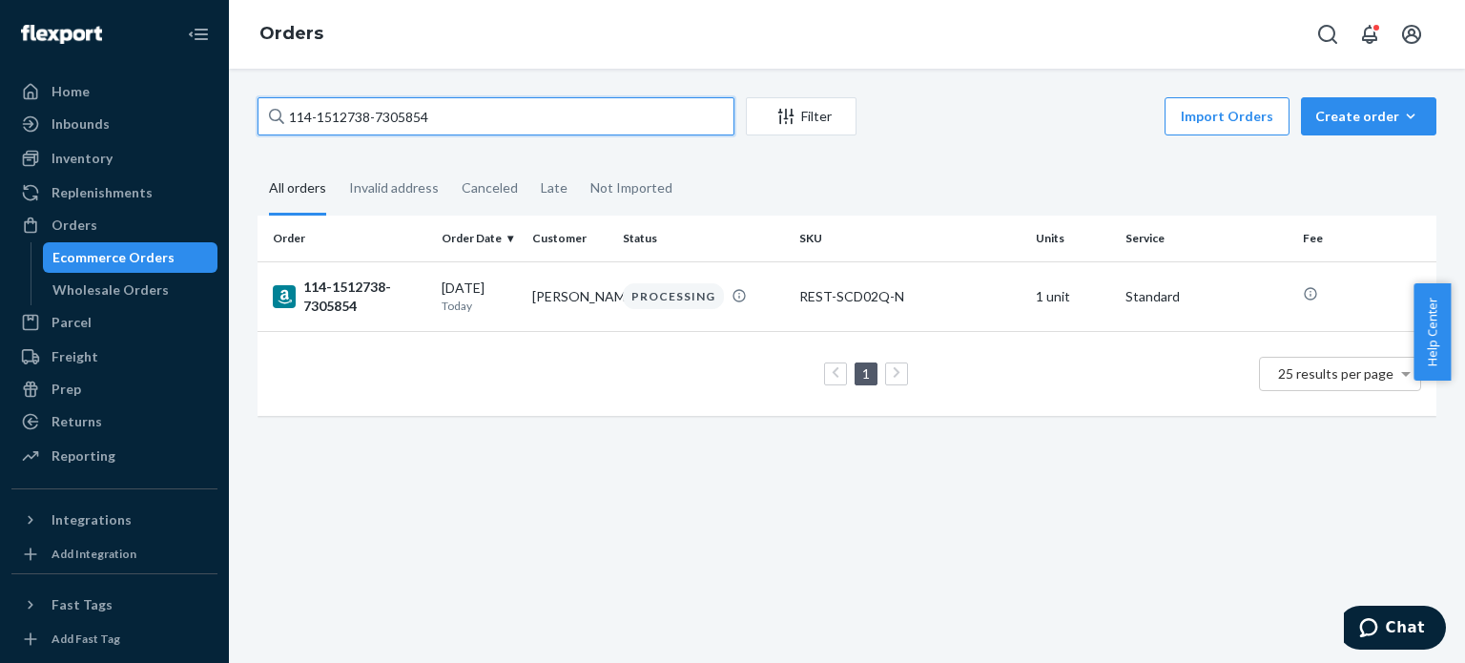
click at [327, 110] on input "114-1512738-7305854" at bounding box center [496, 116] width 477 height 38
paste input "1-6372354-5743428"
type input "111-6372354-5743428"
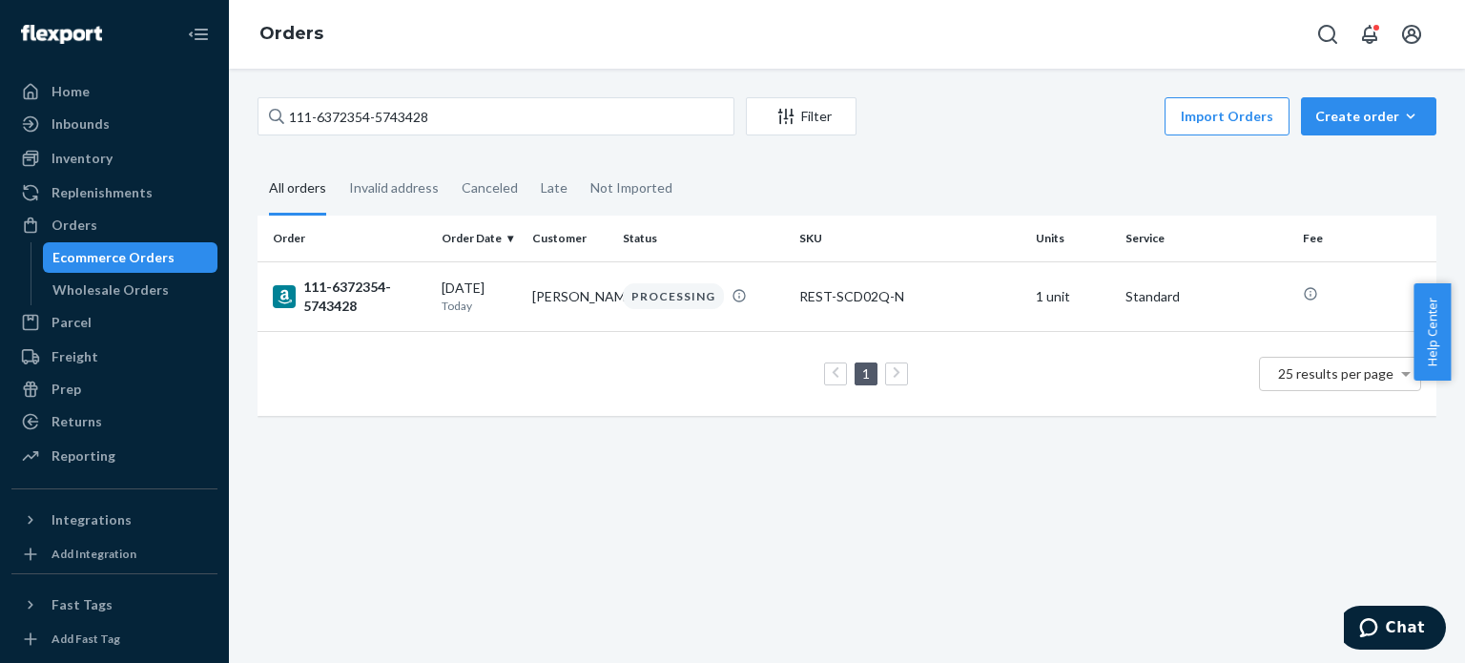
click at [313, 299] on div "111-6372354-5743428" at bounding box center [350, 297] width 154 height 38
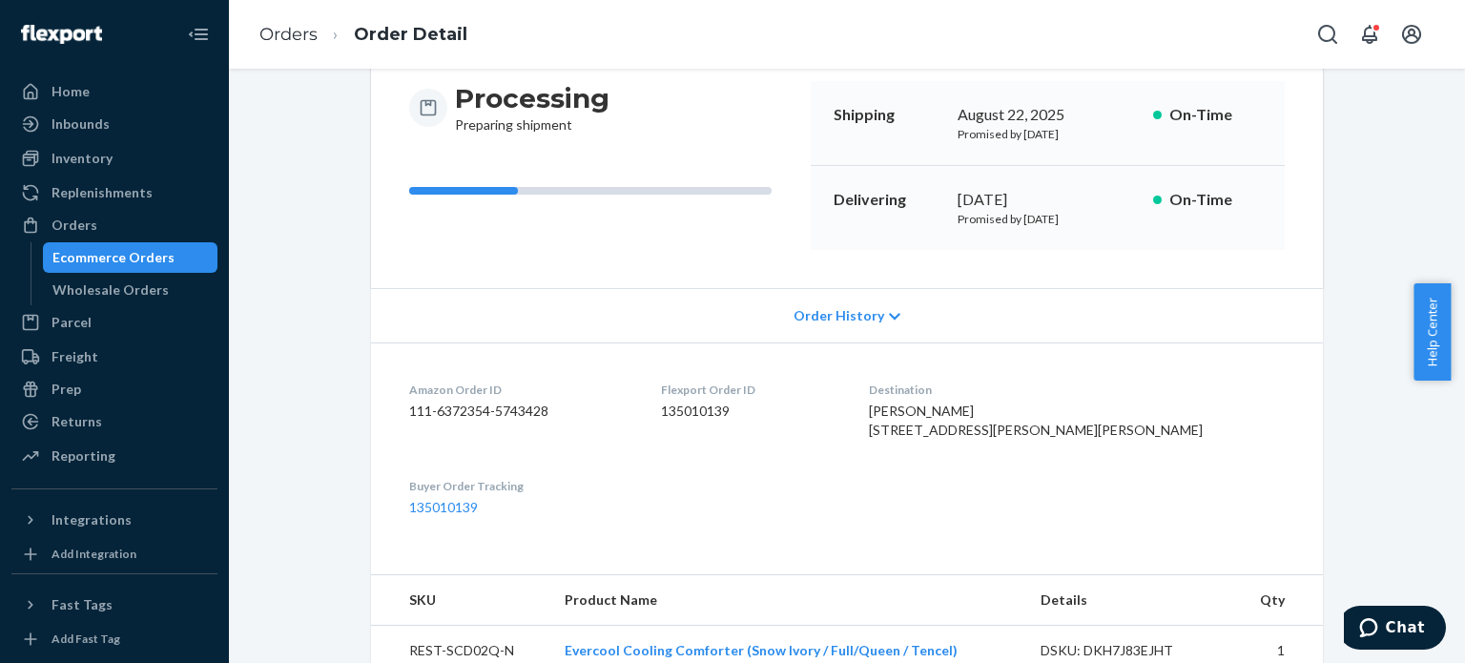
scroll to position [382, 0]
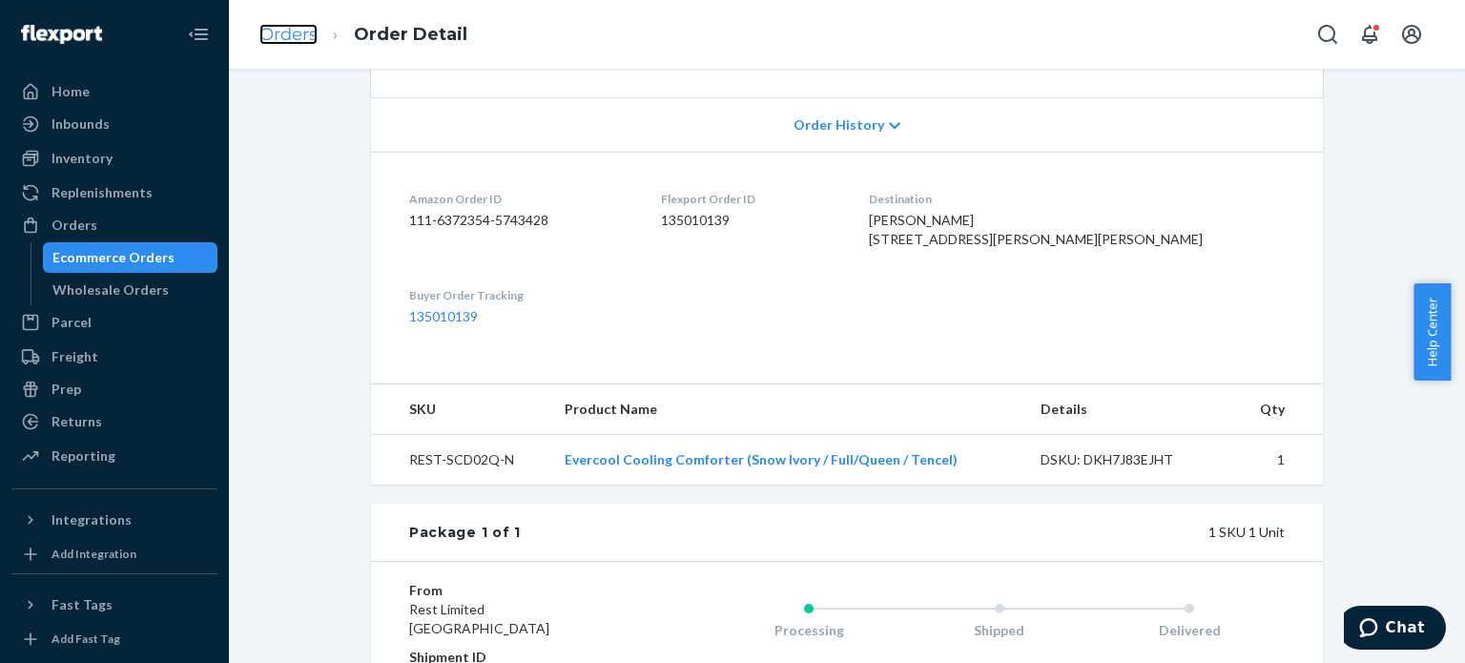
click at [297, 35] on link "Orders" at bounding box center [288, 34] width 58 height 21
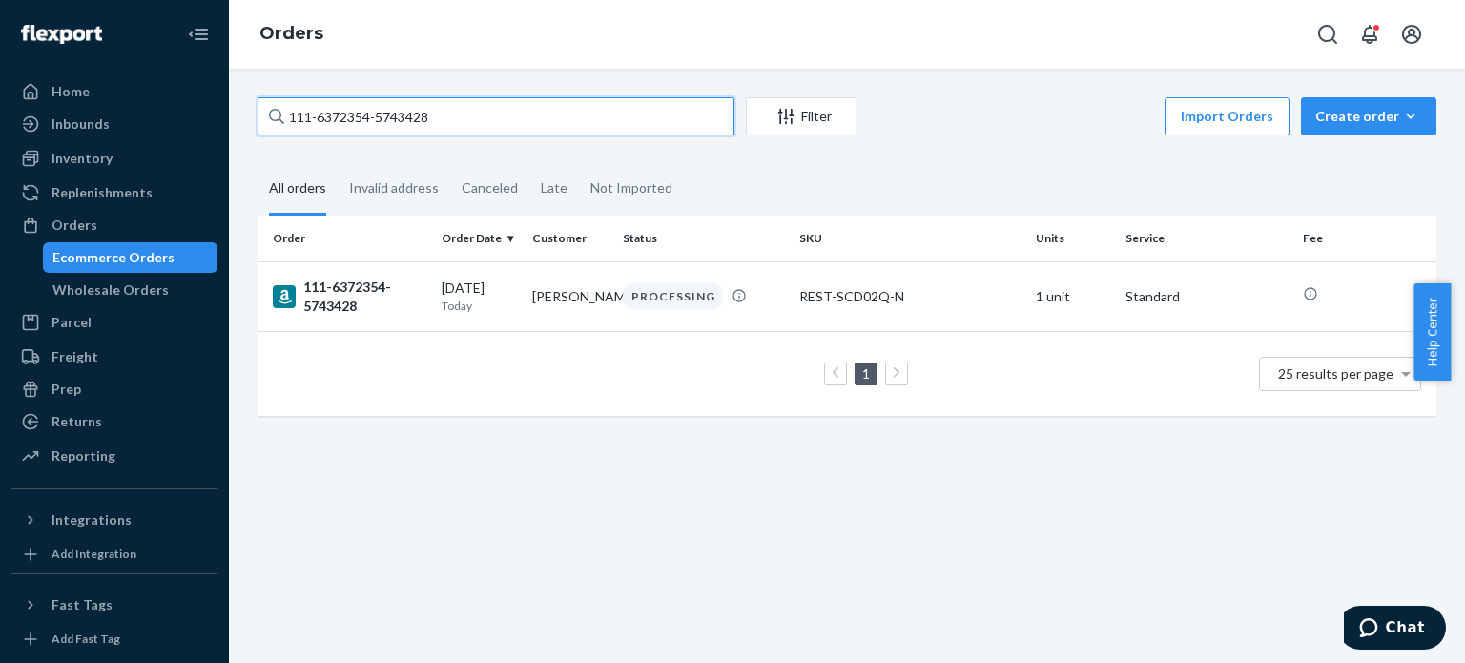
click at [355, 103] on input "111-6372354-5743428" at bounding box center [496, 116] width 477 height 38
paste input "9883364-5471401"
type input "111-9883364-5471401"
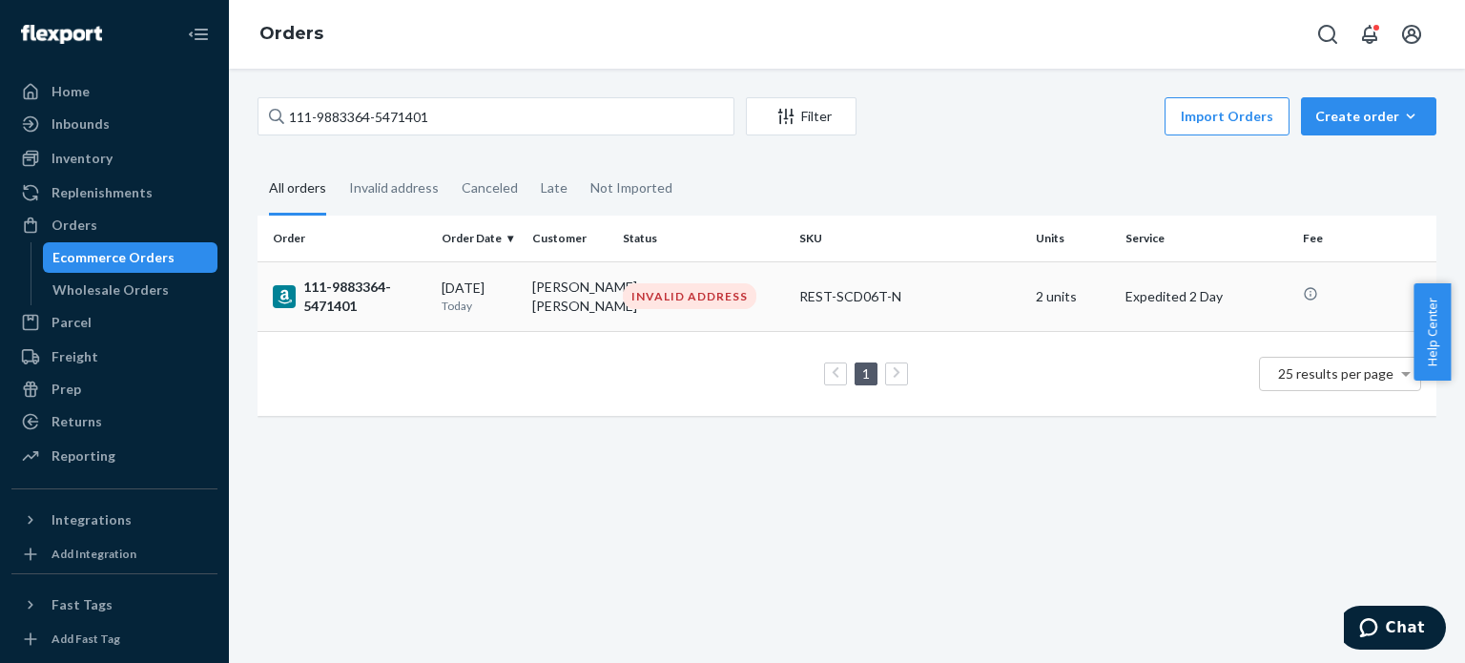
click at [353, 304] on div "111-9883364-5471401" at bounding box center [350, 297] width 154 height 38
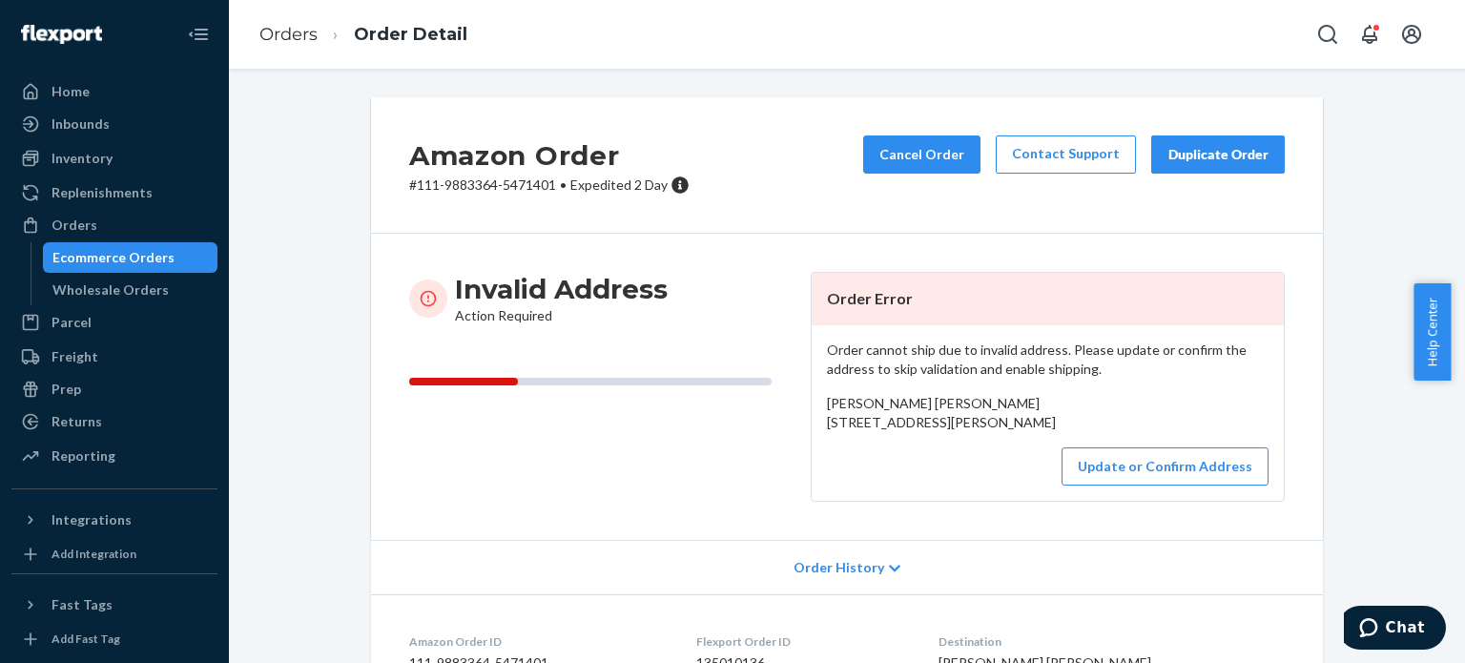
drag, startPoint x: 821, startPoint y: 402, endPoint x: 991, endPoint y: 464, distance: 180.7
click at [991, 432] on div "Soham Kutir Shah 206 Marquis Road (main lobby building) - Pocono Palace East St…" at bounding box center [1048, 413] width 442 height 38
click at [993, 394] on div "Soham Kutir Shah 206 Marquis Road (main lobby building) - Pocono Palace East St…" at bounding box center [1048, 413] width 442 height 38
click at [981, 421] on div "Soham Kutir Shah 206 Marquis Road (main lobby building) - Pocono Palace East St…" at bounding box center [1048, 413] width 442 height 38
click at [1117, 485] on button "Update or Confirm Address" at bounding box center [1165, 466] width 207 height 38
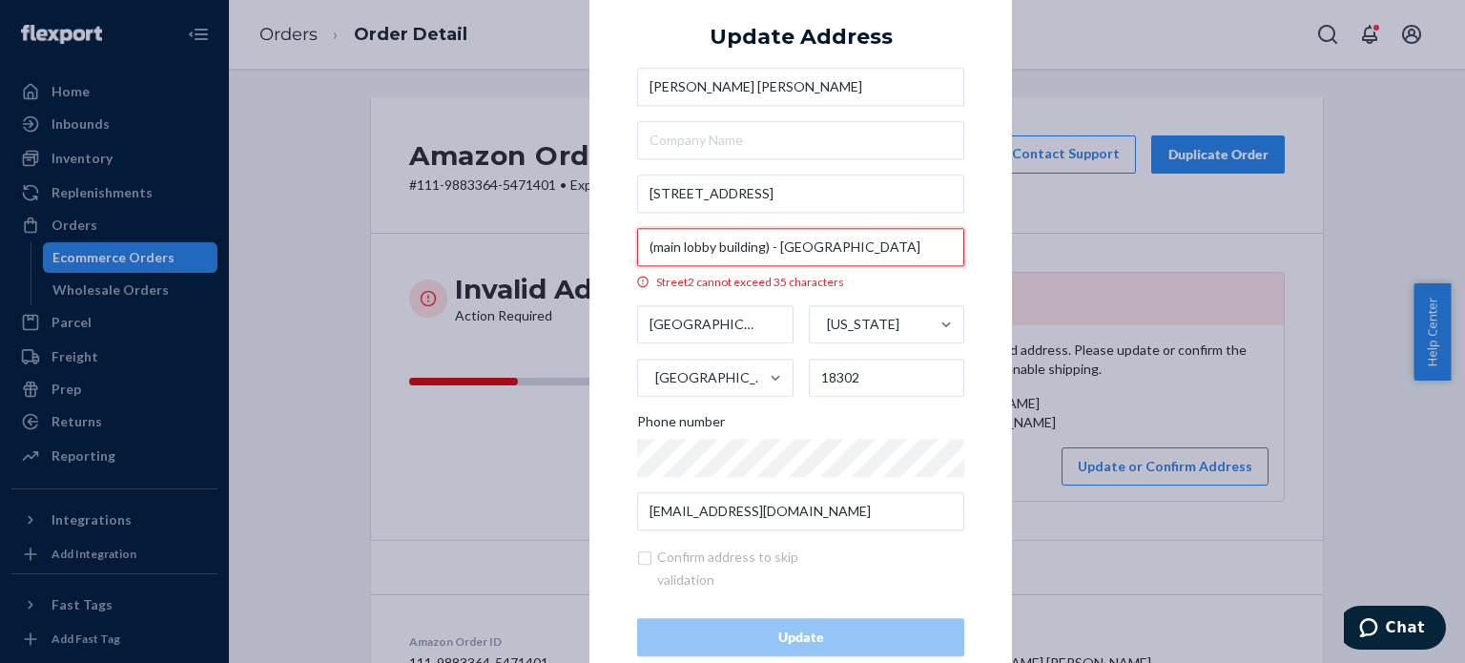
click at [770, 244] on input "(main lobby building) - Pocono Palace" at bounding box center [800, 247] width 327 height 38
click at [761, 243] on input "(main lobby building) - Pocono Palace" at bounding box center [800, 247] width 327 height 38
click at [649, 247] on input "(main lobby building - Pocono Palace" at bounding box center [800, 247] width 327 height 38
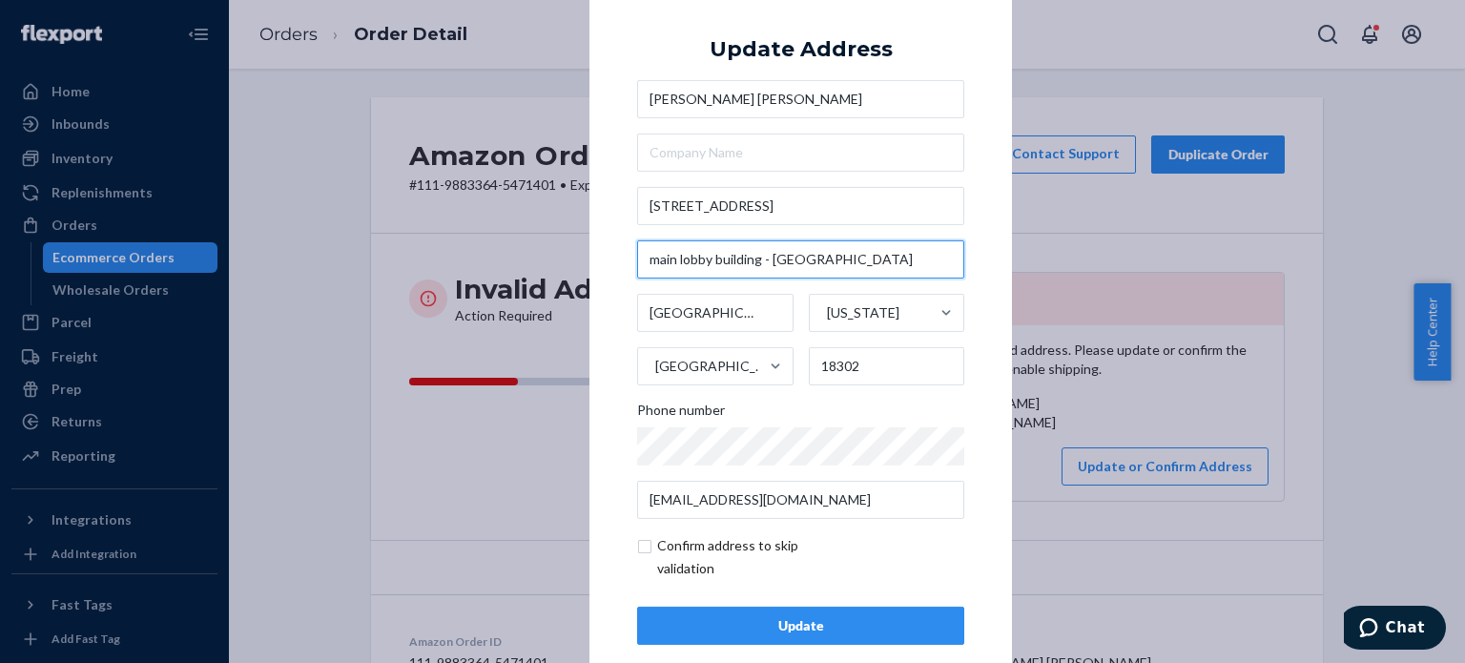
type input "main lobby building - Pocono Palace"
click at [637, 548] on input "checkbox" at bounding box center [747, 557] width 221 height 46
checkbox input "true"
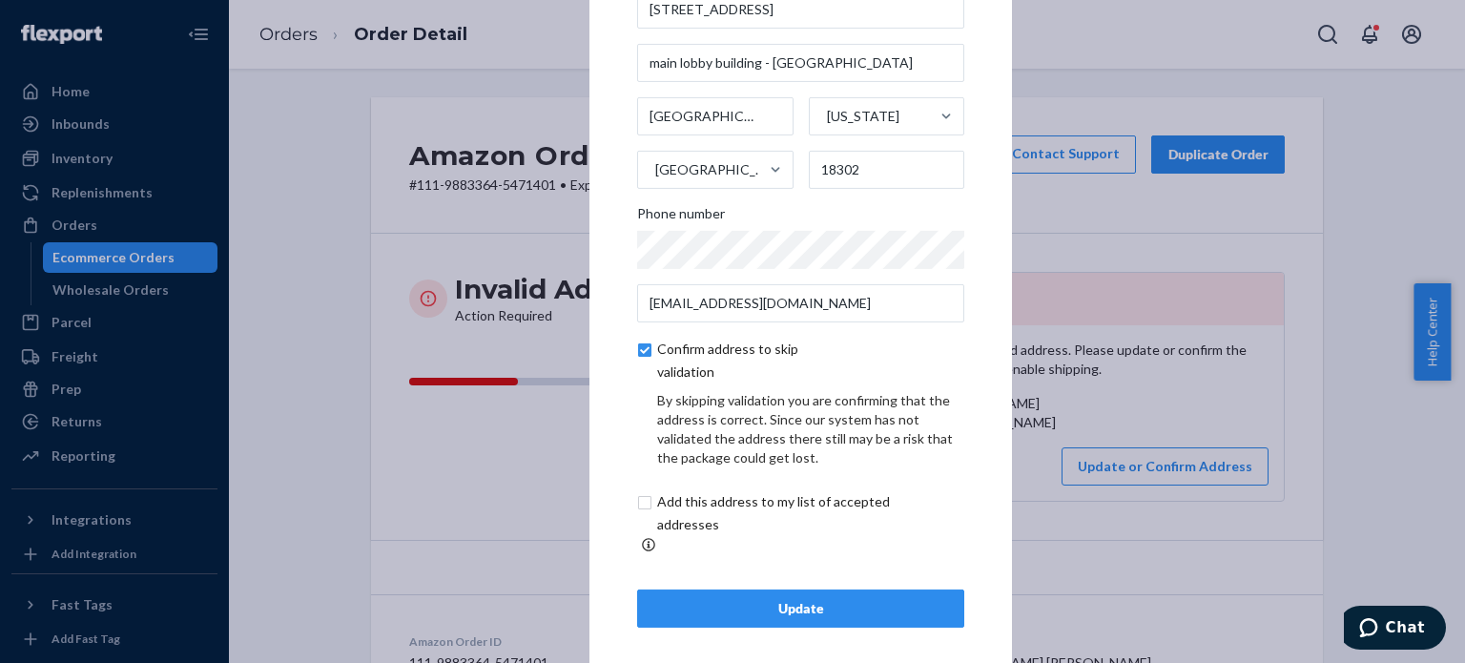
scroll to position [109, 0]
click at [782, 597] on div "Update" at bounding box center [800, 606] width 295 height 19
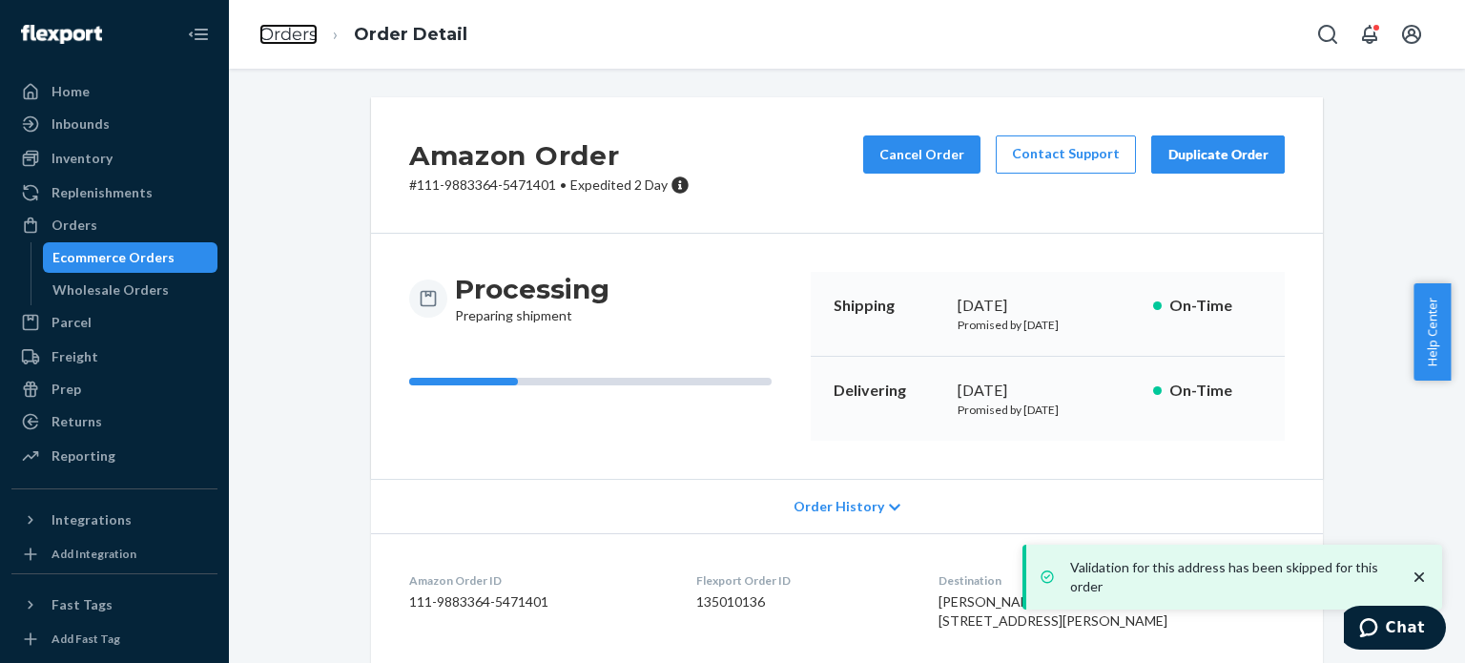
drag, startPoint x: 279, startPoint y: 35, endPoint x: 314, endPoint y: 76, distance: 54.1
click at [279, 35] on link "Orders" at bounding box center [288, 34] width 58 height 21
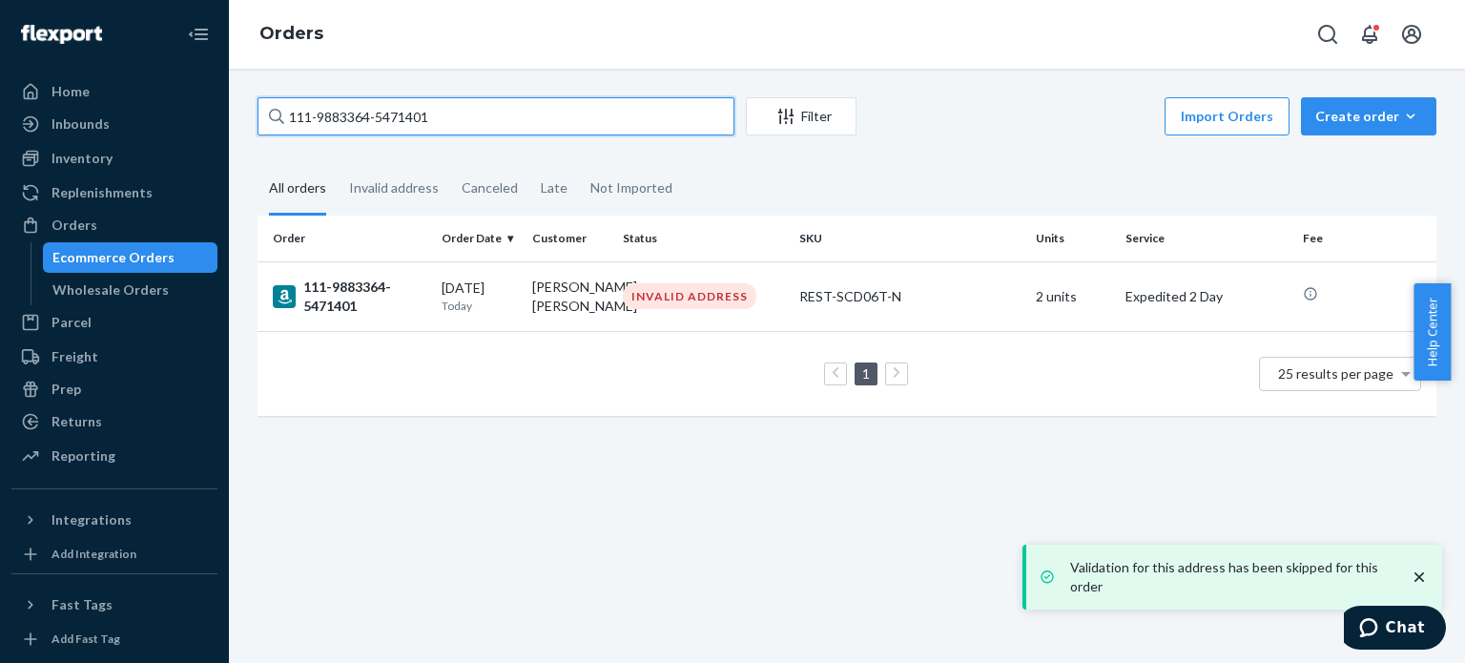
click at [340, 110] on input "111-9883364-5471401" at bounding box center [496, 116] width 477 height 38
paste input "4-6286798-781385"
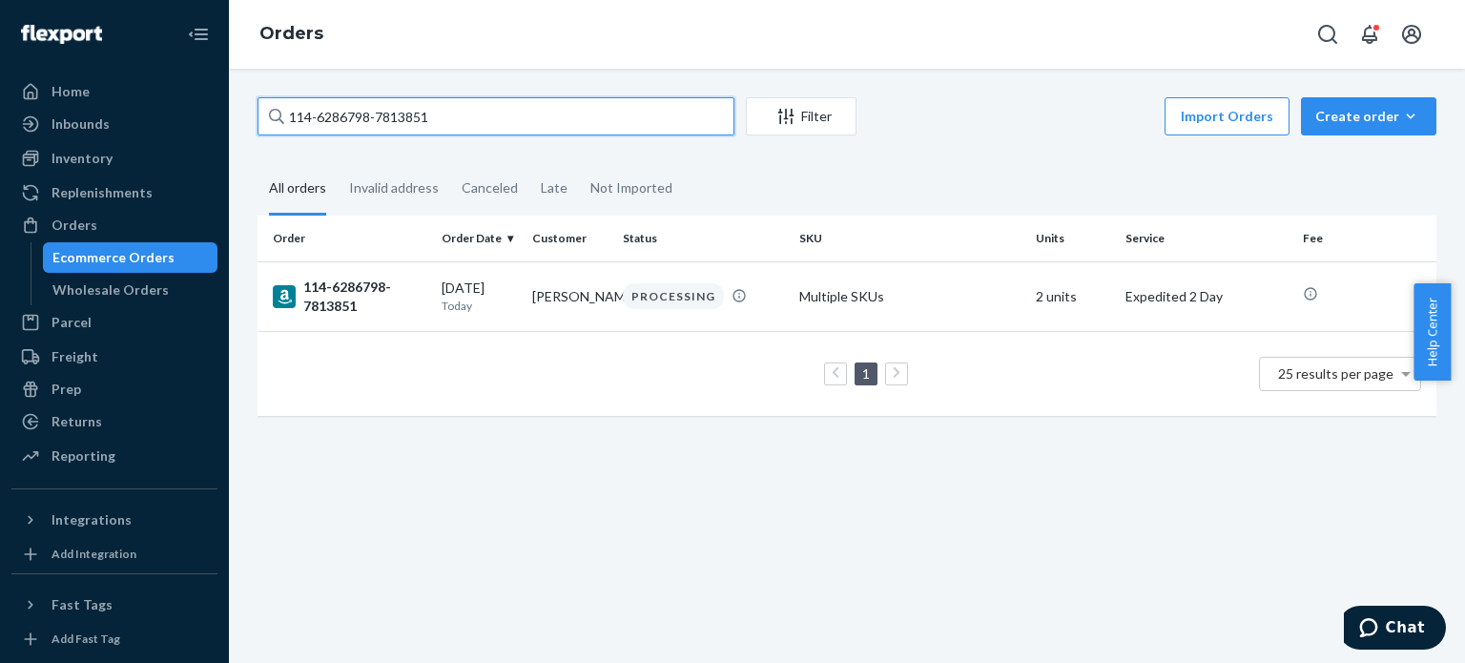
type input "114-6286798-7813851"
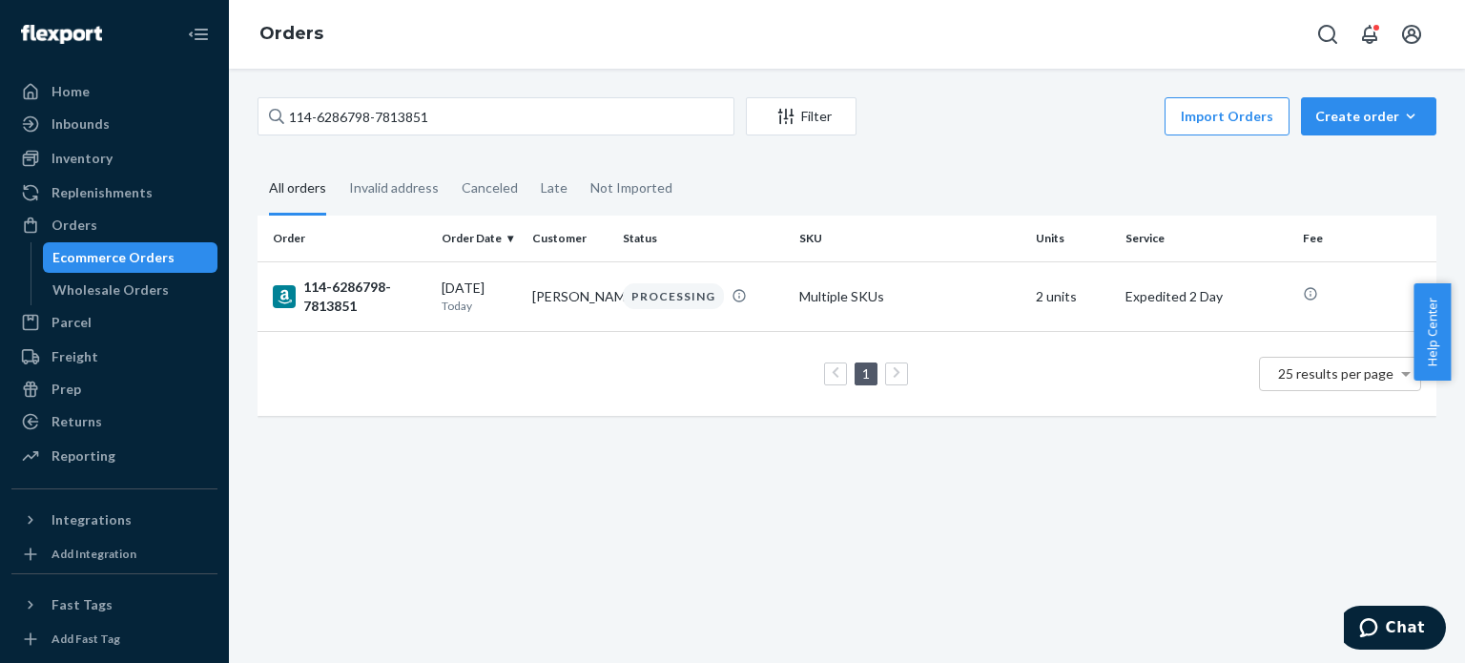
click at [352, 304] on div "114-6286798-7813851" at bounding box center [350, 297] width 154 height 38
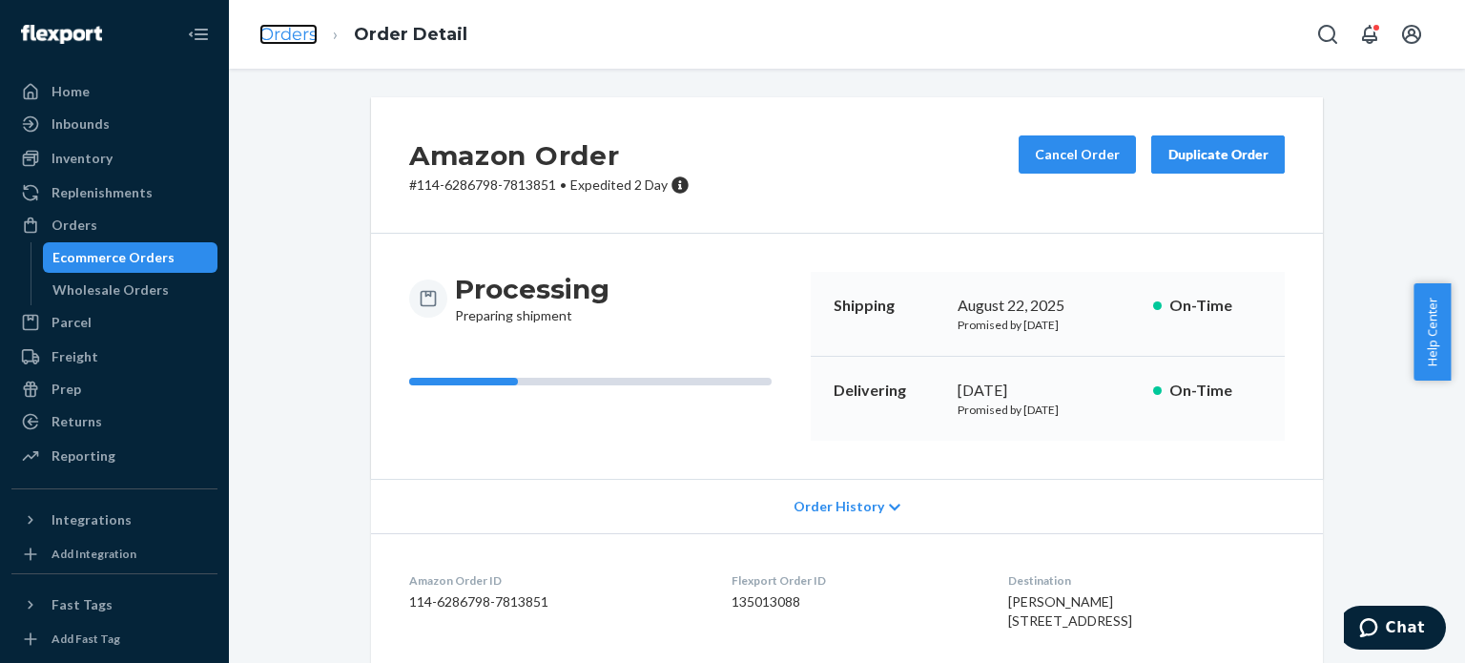
click at [275, 32] on link "Orders" at bounding box center [288, 34] width 58 height 21
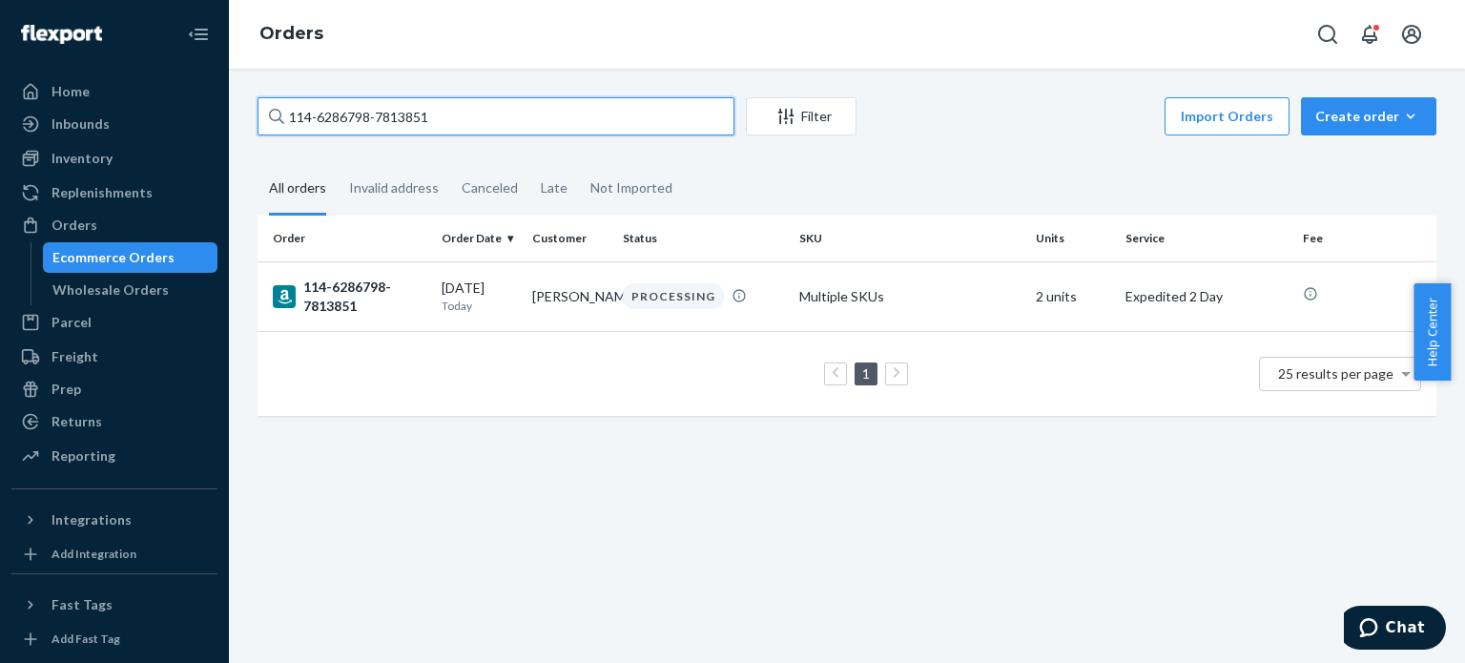
click at [333, 102] on input "114-6286798-7813851" at bounding box center [496, 116] width 477 height 38
paste input "2-7976304-8292253"
type input "112-7976304-8292253"
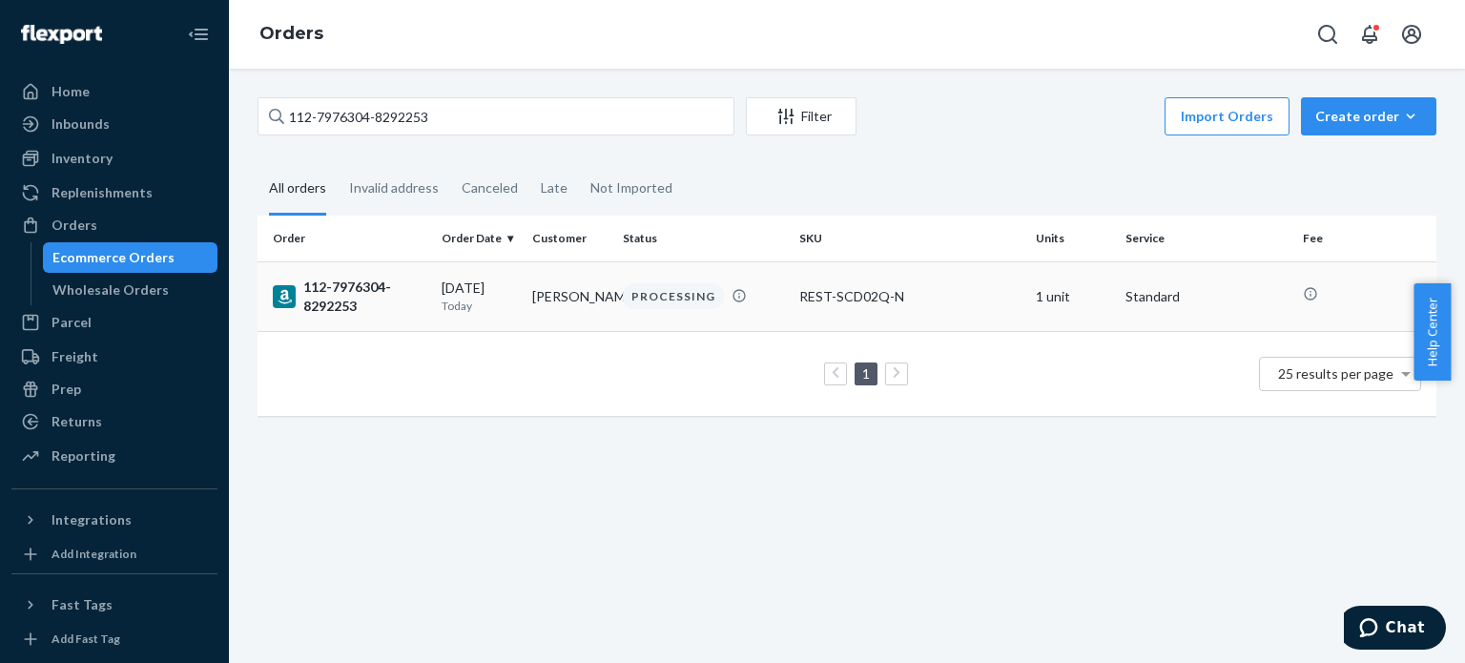
click at [336, 293] on div "112-7976304-8292253" at bounding box center [350, 297] width 154 height 38
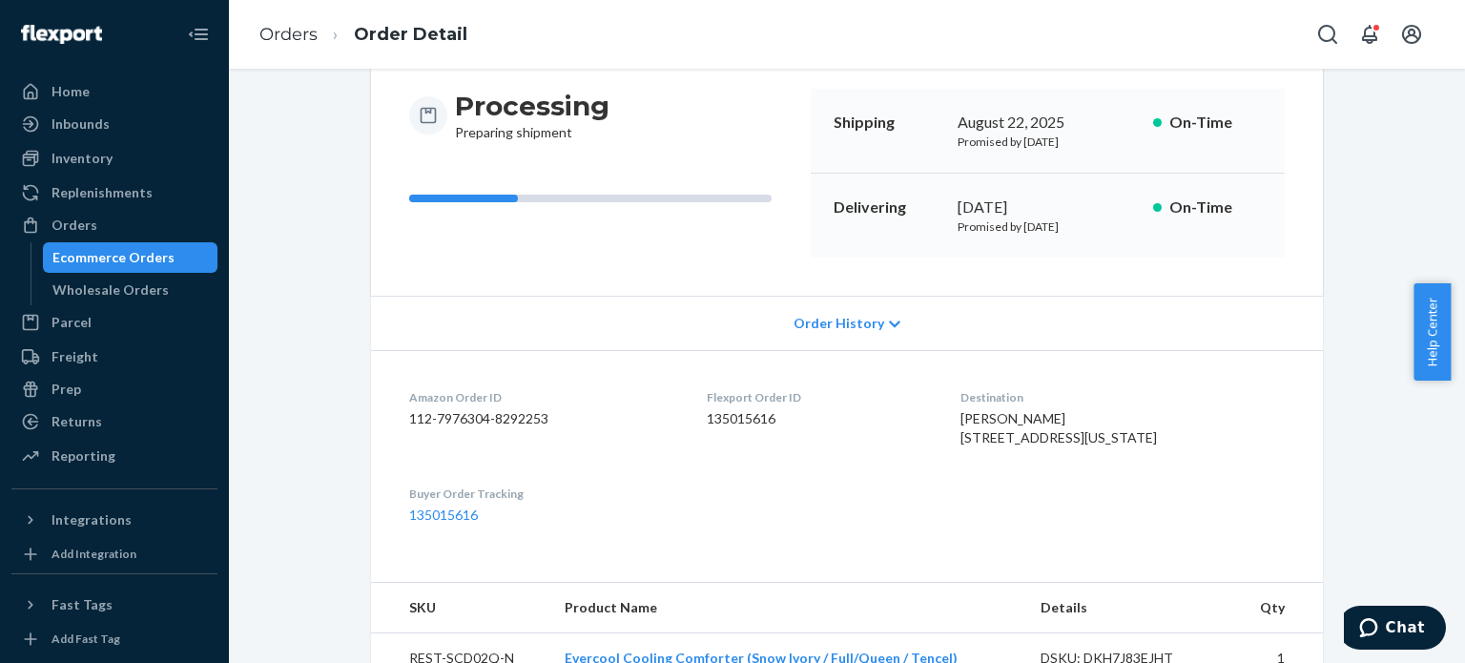
scroll to position [191, 0]
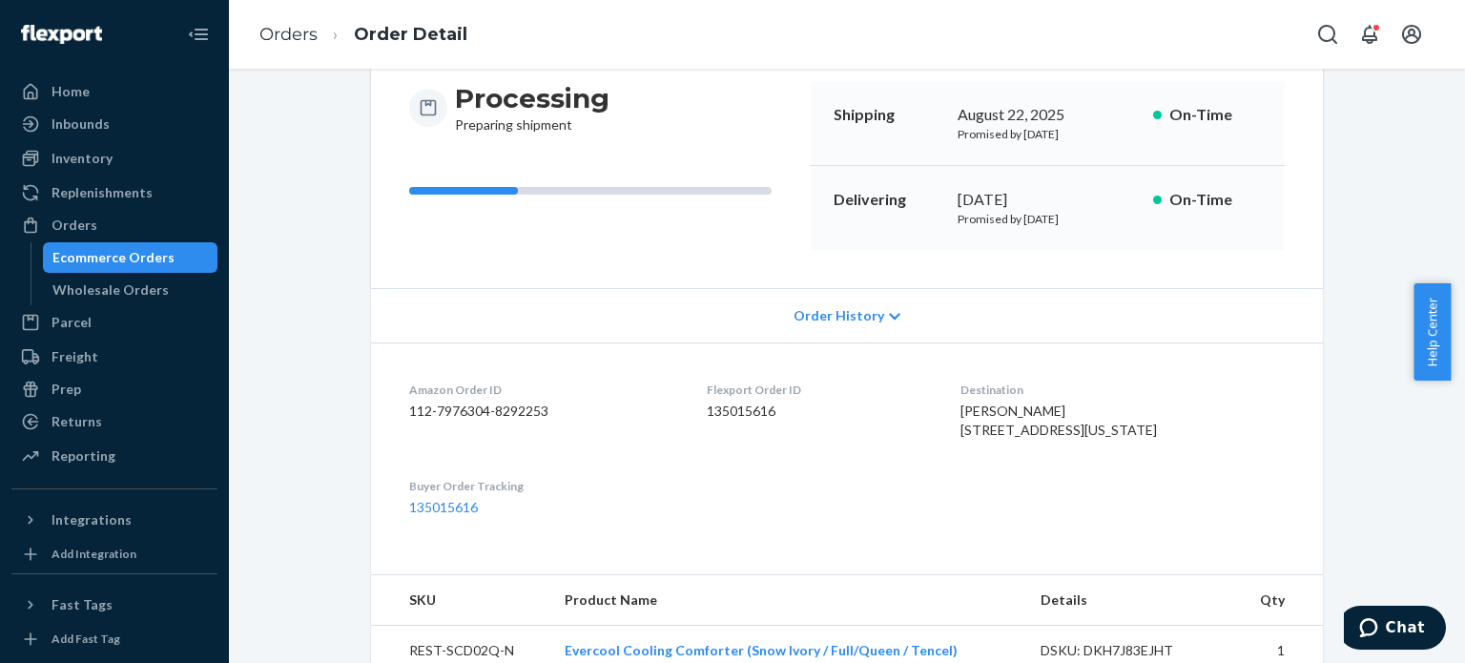
click at [320, 30] on li "Order Detail" at bounding box center [393, 35] width 150 height 26
click at [314, 42] on link "Orders" at bounding box center [288, 34] width 58 height 21
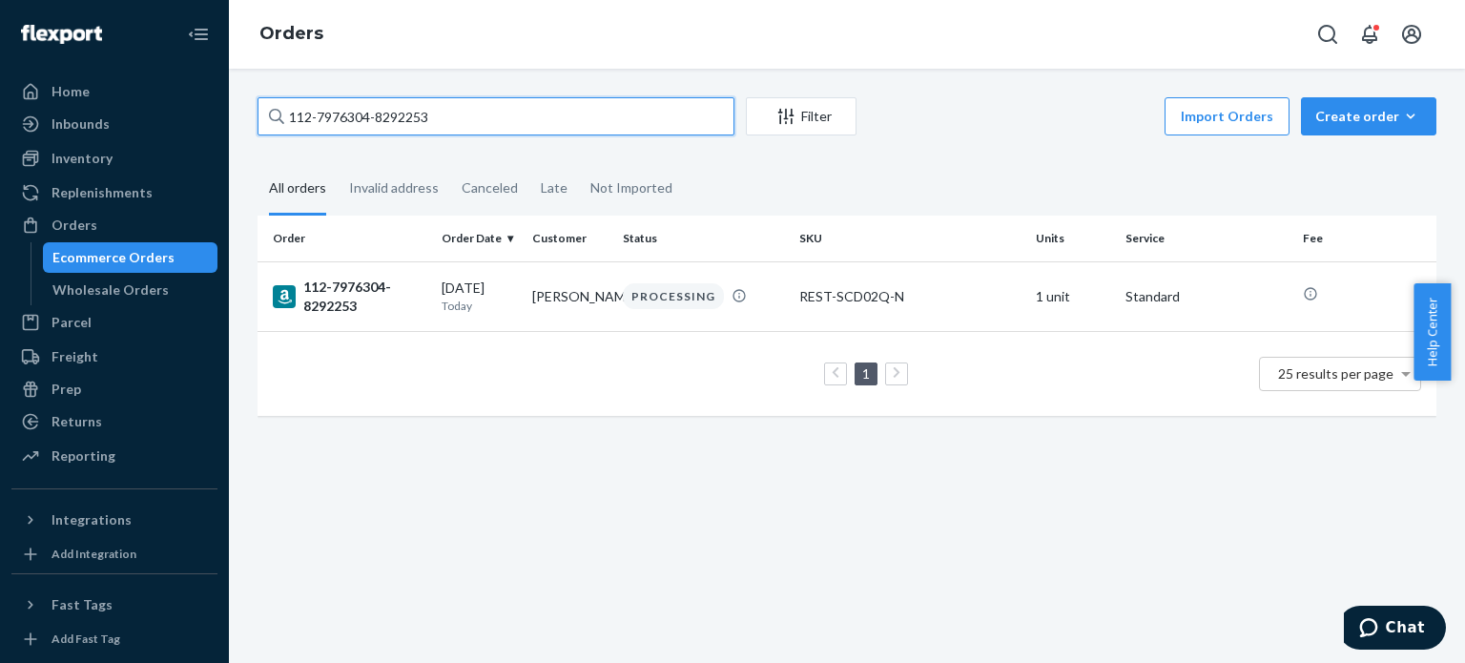
click at [346, 117] on input "112-7976304-8292253" at bounding box center [496, 116] width 477 height 38
paste input "1605004-4115419"
type input "112-1605004-4115419"
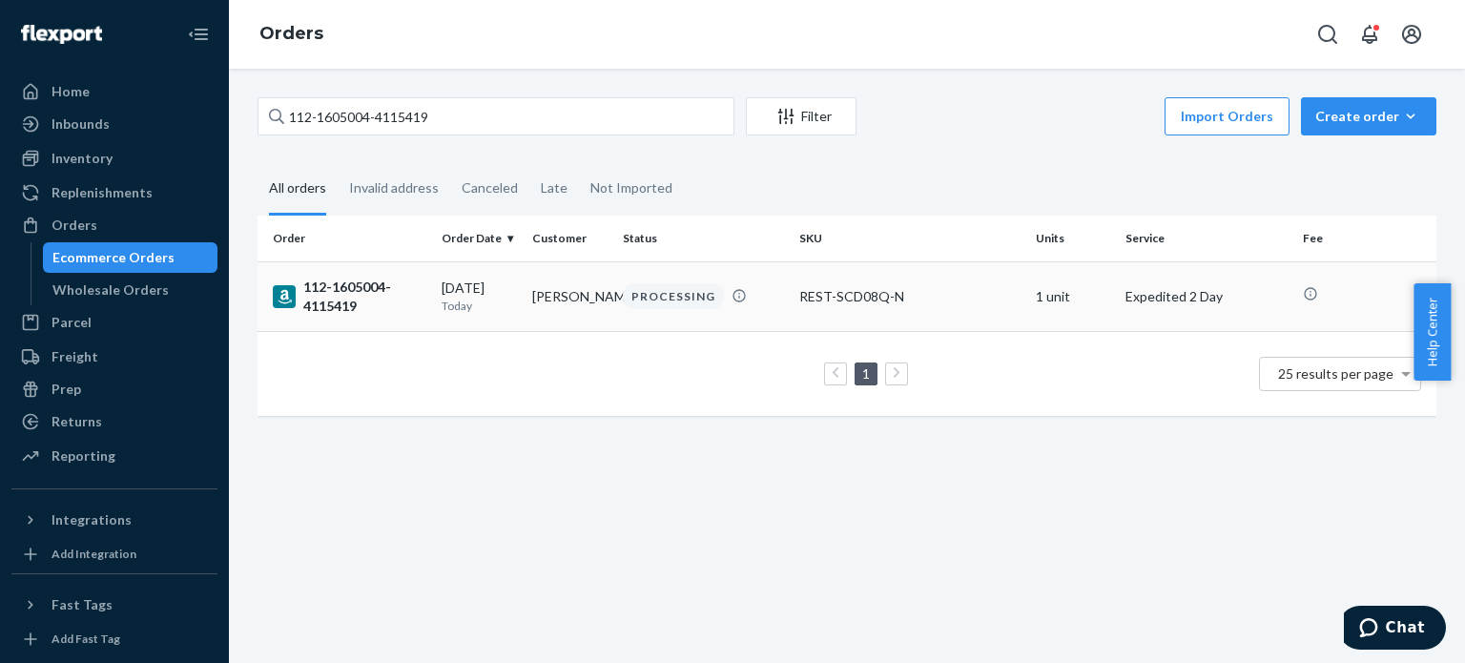
click at [349, 301] on div "112-1605004-4115419" at bounding box center [350, 297] width 154 height 38
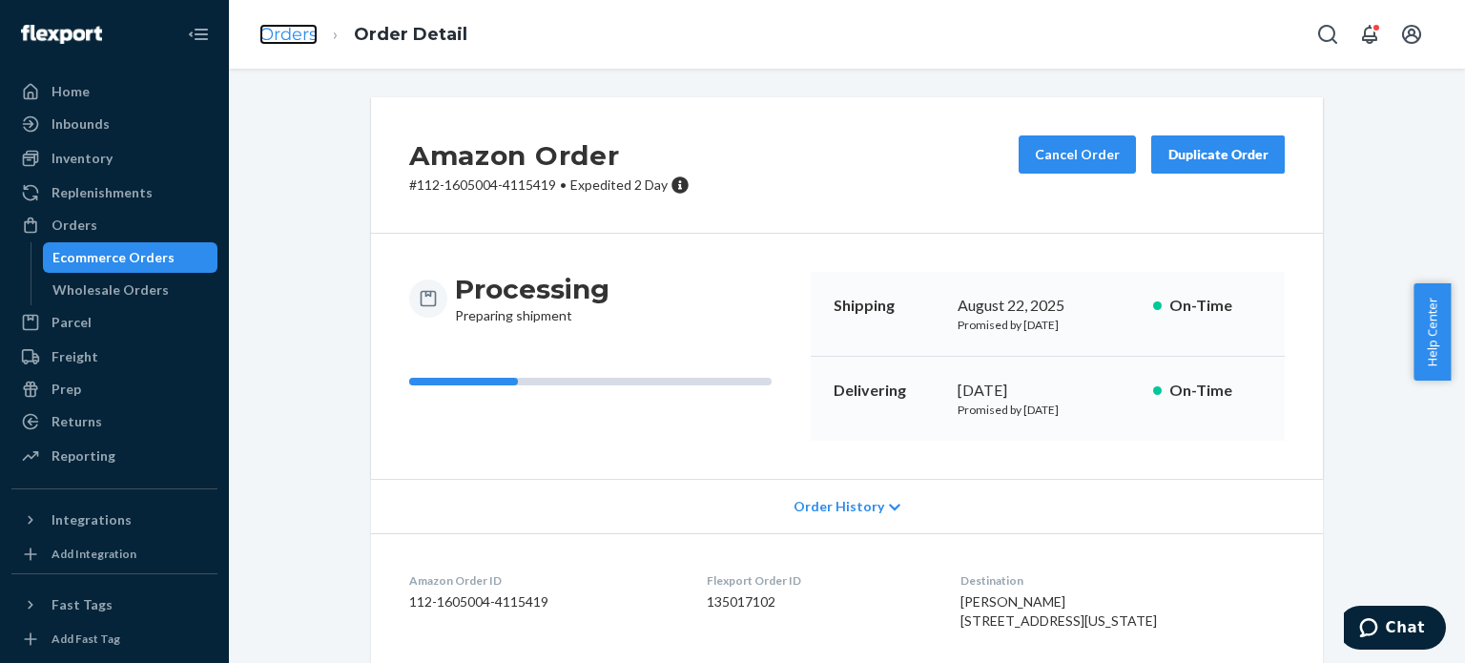
click at [275, 34] on link "Orders" at bounding box center [288, 34] width 58 height 21
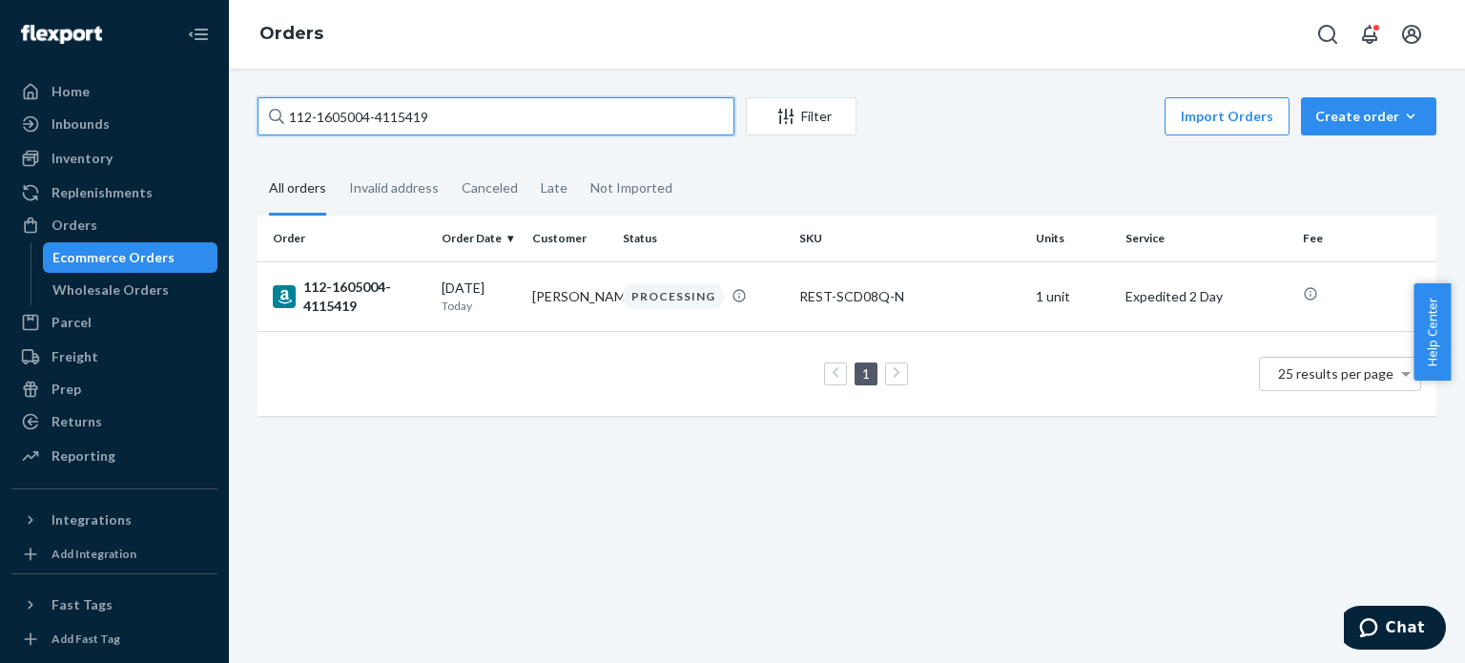
click at [332, 107] on input "112-1605004-4115419" at bounding box center [496, 116] width 477 height 38
paste input "2076803-3681806"
type input "112-2076803-3681806"
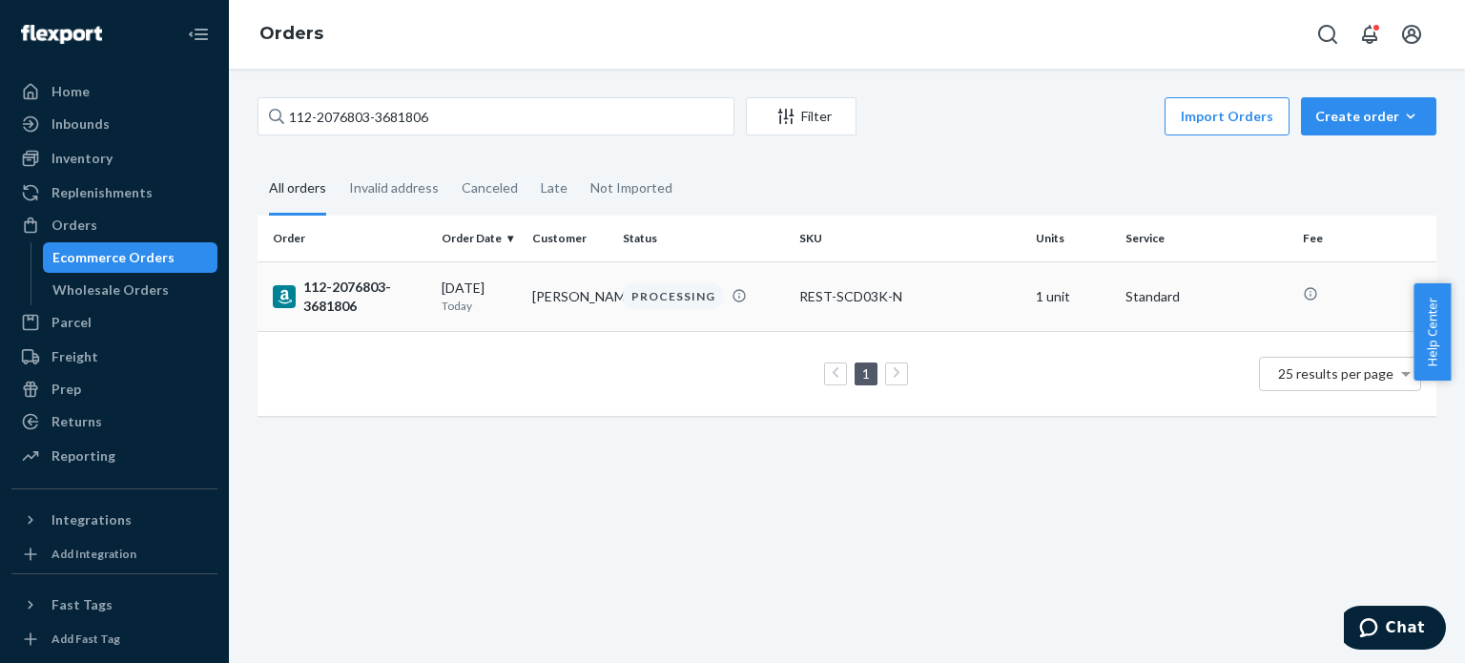
click at [343, 293] on div "112-2076803-3681806" at bounding box center [350, 297] width 154 height 38
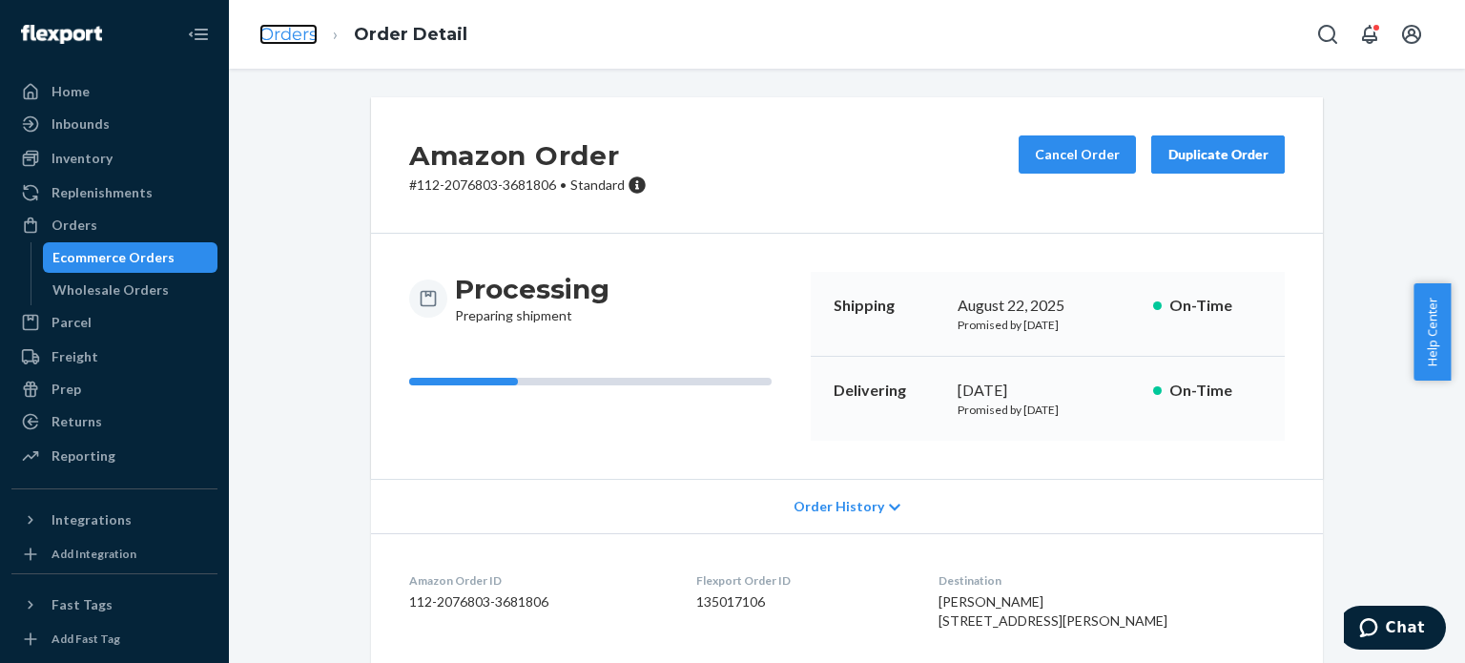
click at [306, 28] on link "Orders" at bounding box center [288, 34] width 58 height 21
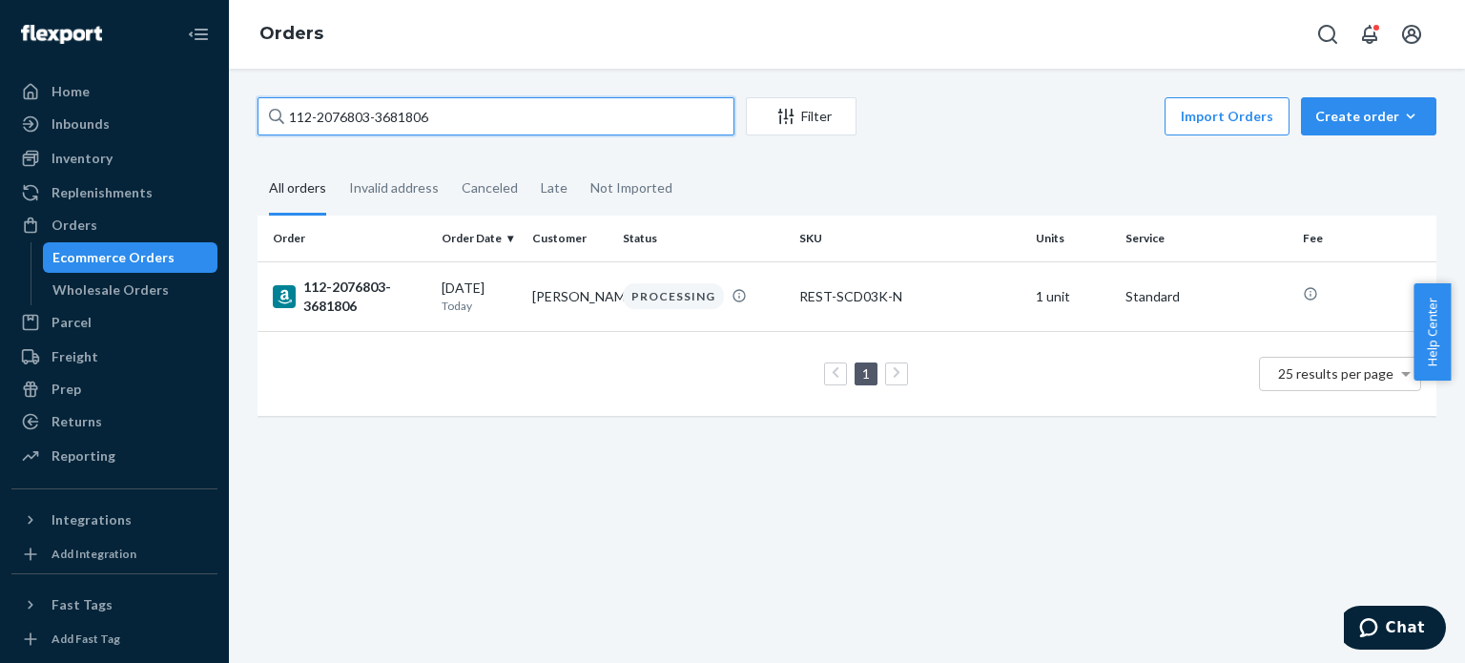
click at [376, 100] on input "112-2076803-3681806" at bounding box center [496, 116] width 477 height 38
paste input "1-5575764-7841817"
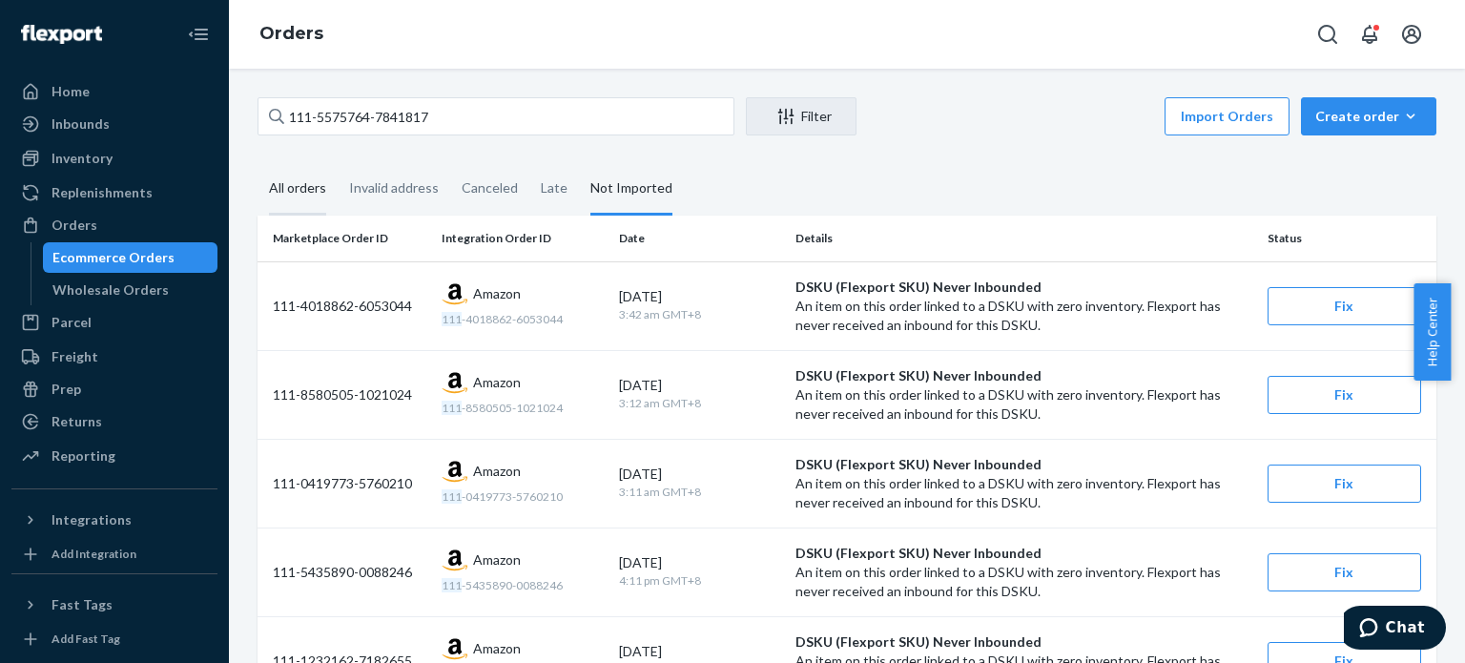
click at [299, 170] on div "All orders" at bounding box center [297, 189] width 57 height 52
click at [258, 163] on input "All orders" at bounding box center [258, 163] width 0 height 0
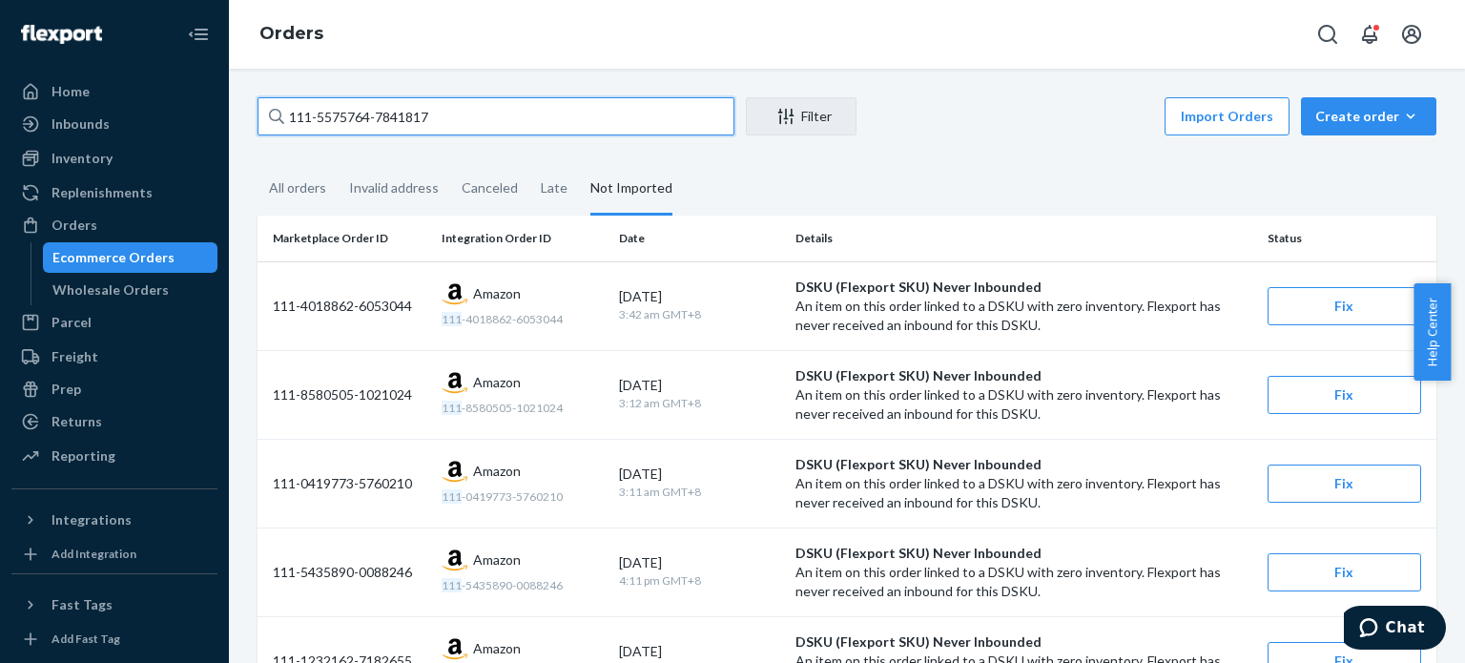
click at [416, 121] on input "111-5575764-7841817" at bounding box center [496, 116] width 477 height 38
paste input "3-9056866-6258646"
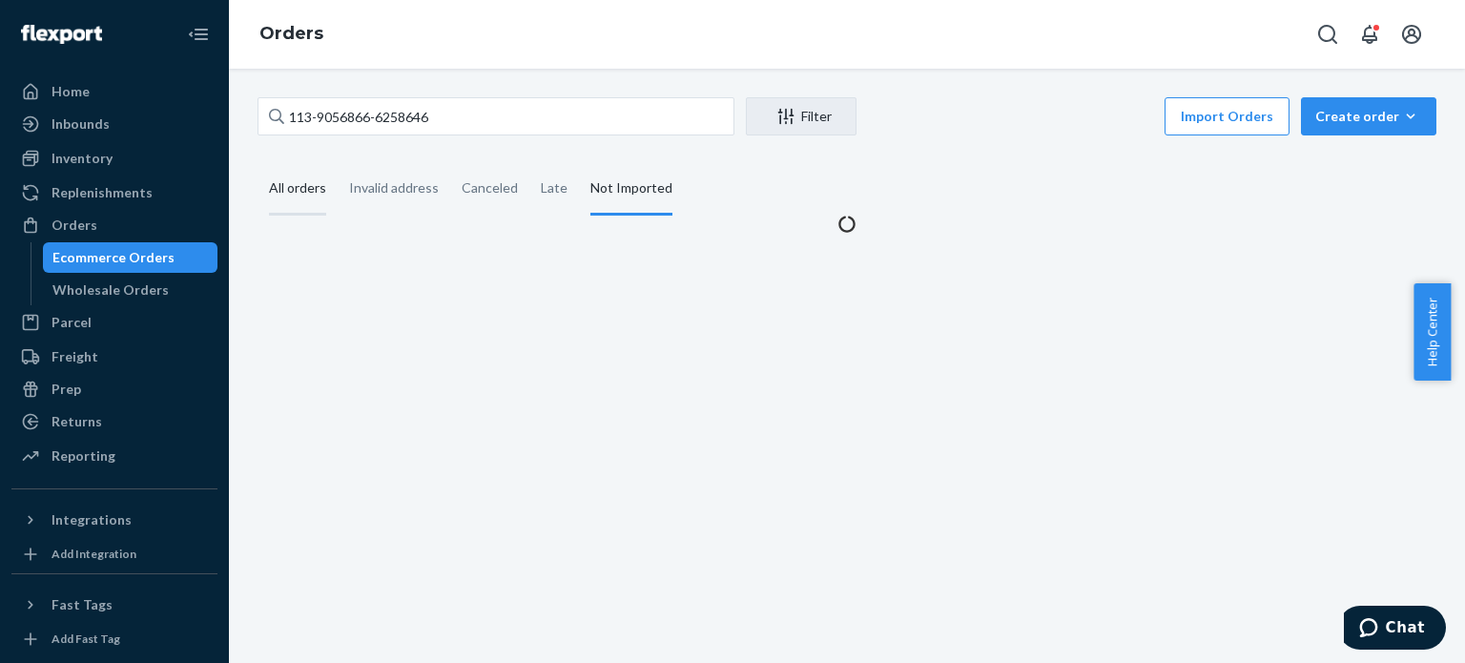
click at [302, 201] on div "All orders" at bounding box center [297, 189] width 57 height 52
click at [258, 163] on input "All orders" at bounding box center [258, 163] width 0 height 0
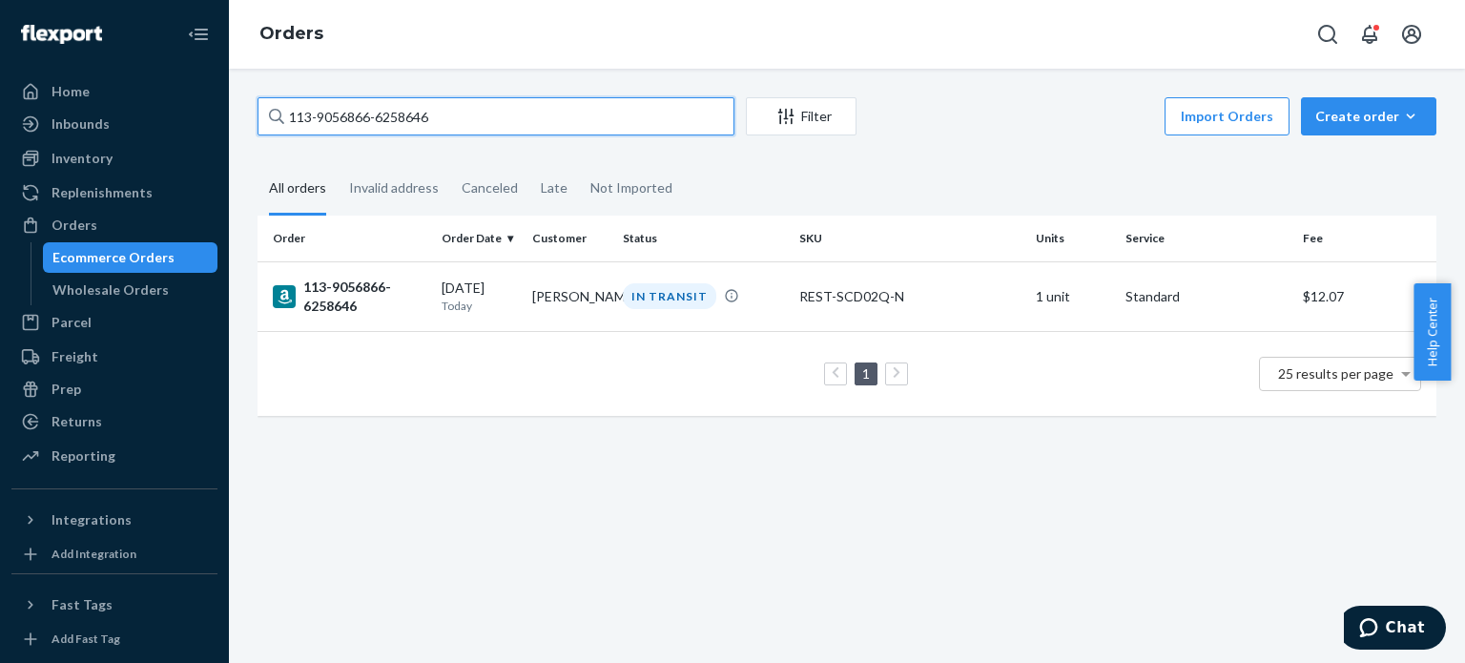
click at [471, 121] on input "113-9056866-6258646" at bounding box center [496, 116] width 477 height 38
paste input "4-3134273-7812238"
click at [521, 114] on input "114-3134273-7812238" at bounding box center [496, 116] width 477 height 38
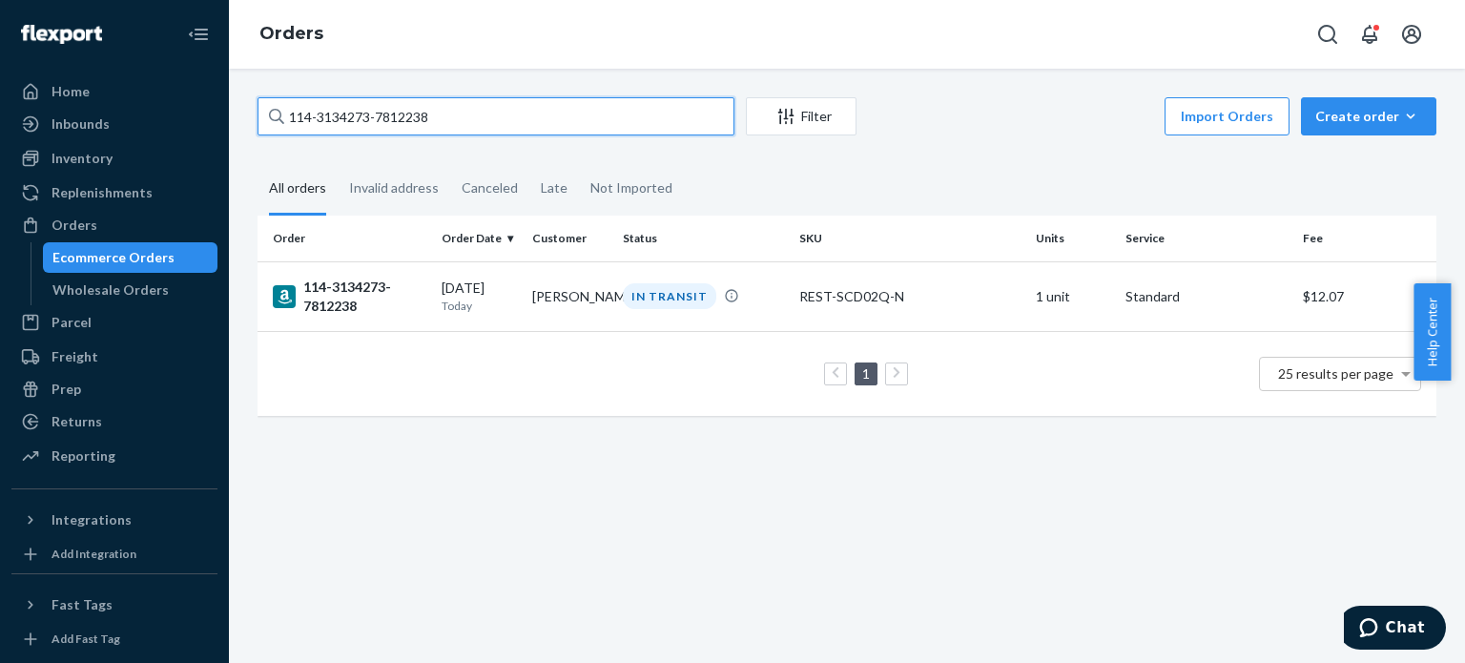
click at [521, 114] on input "114-3134273-7812238" at bounding box center [496, 116] width 477 height 38
paste input "2-5481791-0880"
click at [500, 104] on input "112-5481791-0880238" at bounding box center [496, 116] width 477 height 38
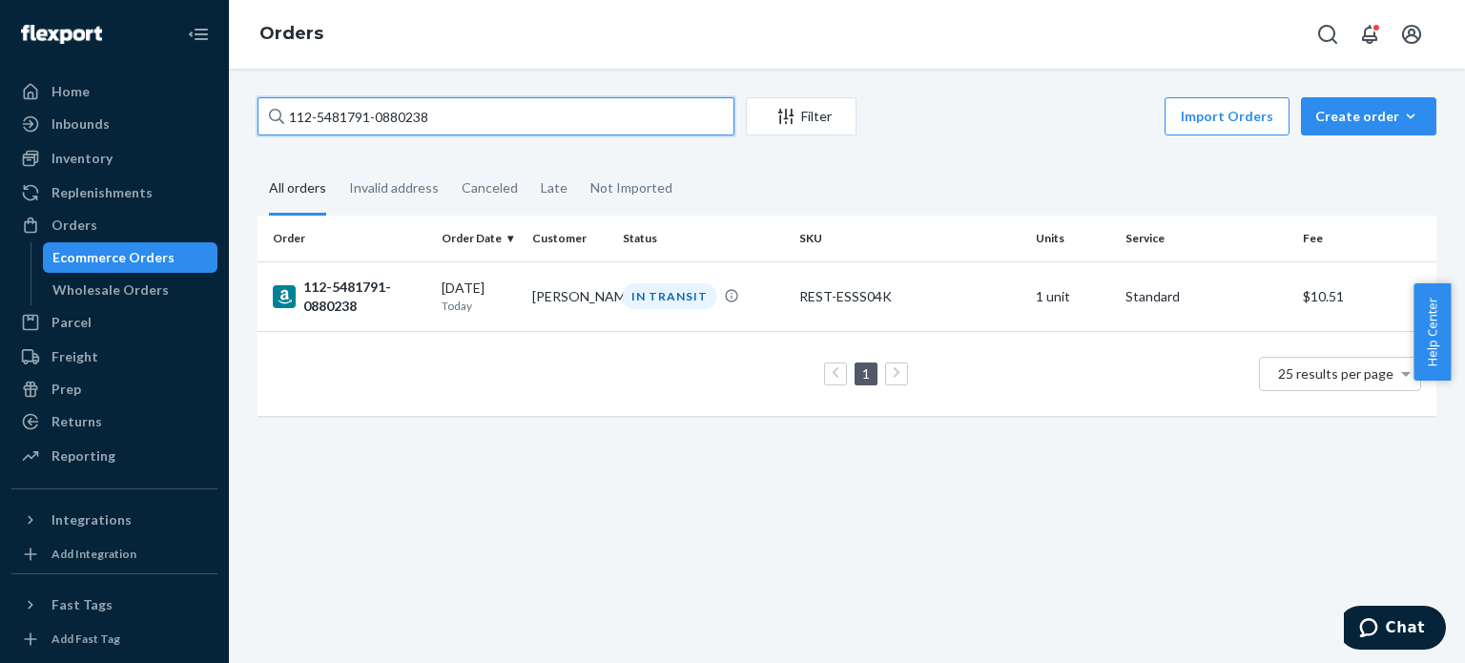
click at [500, 104] on input "112-5481791-0880238" at bounding box center [496, 116] width 477 height 38
paste input "4-1706501-5781845"
click at [550, 106] on input "114-1706501-5781845" at bounding box center [496, 116] width 477 height 38
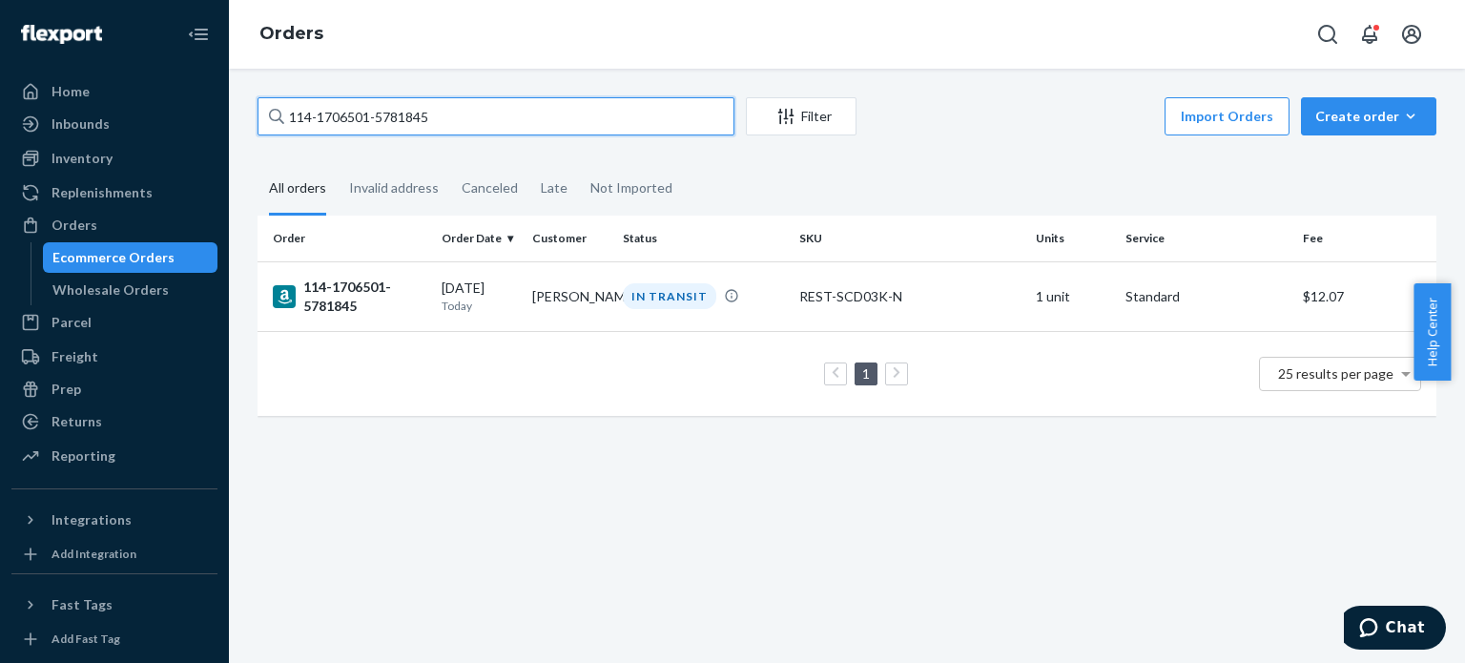
paste input "4933397-9381809"
click at [476, 110] on input "114-4933397-9381809" at bounding box center [496, 116] width 477 height 38
paste input "5915100-6787408"
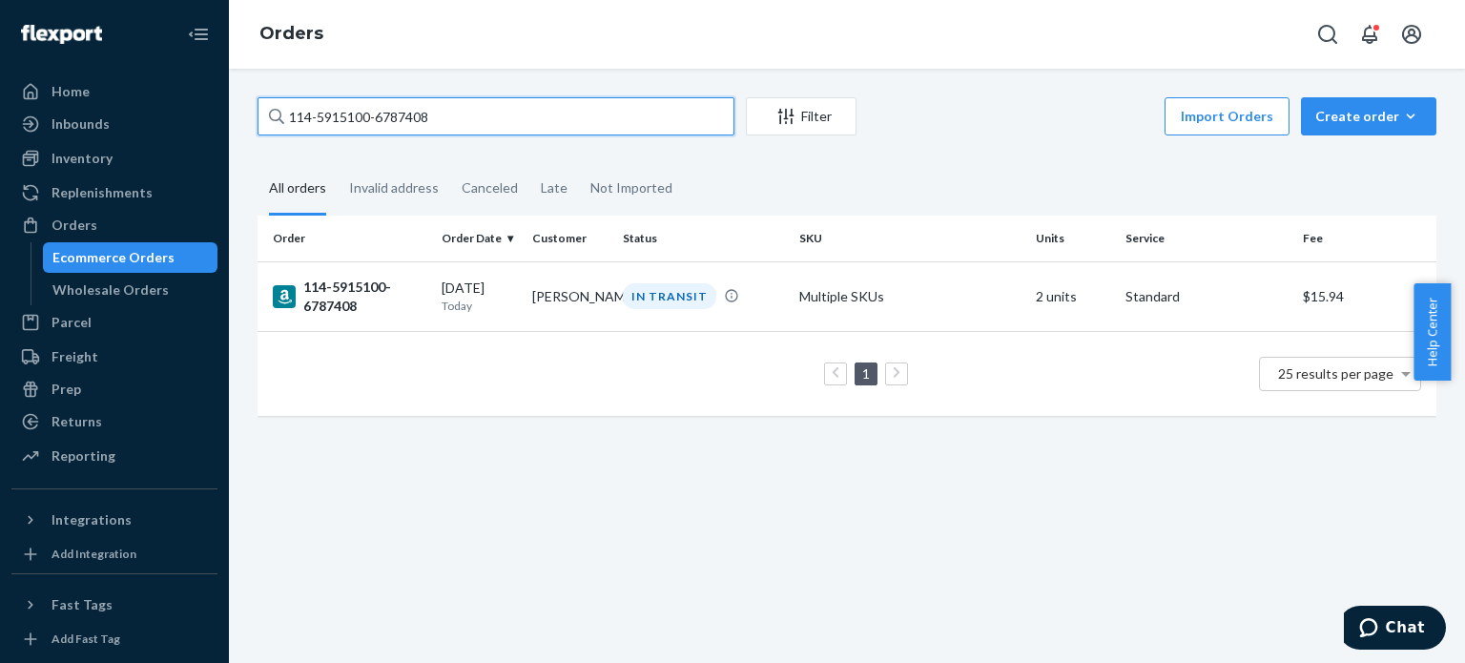
click at [591, 121] on input "114-5915100-6787408" at bounding box center [496, 116] width 477 height 38
paste input "3-0226501-1329002"
click at [439, 121] on input "113-0226501-1329002" at bounding box center [496, 116] width 477 height 38
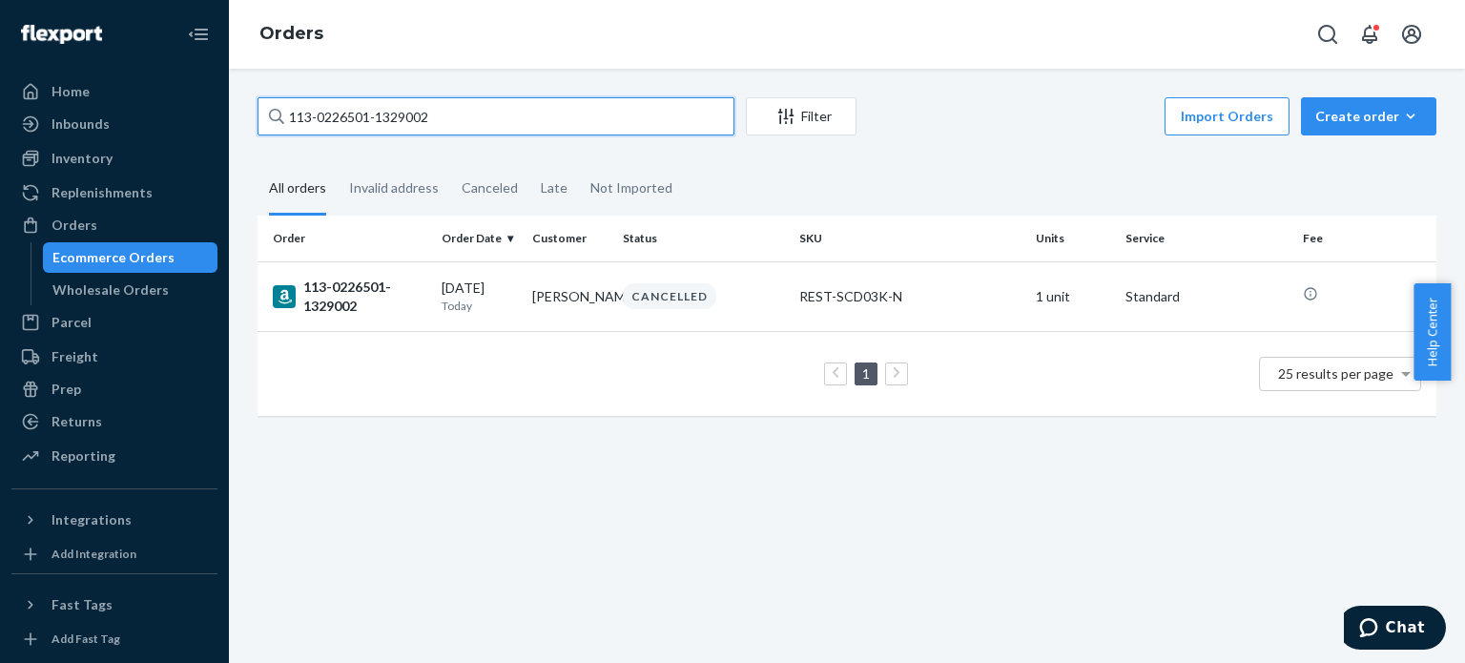
click at [439, 121] on input "113-0226501-1329002" at bounding box center [496, 116] width 477 height 38
paste input "1-7605390-4361837"
click at [446, 133] on input "111-7605390-4361837" at bounding box center [496, 116] width 477 height 38
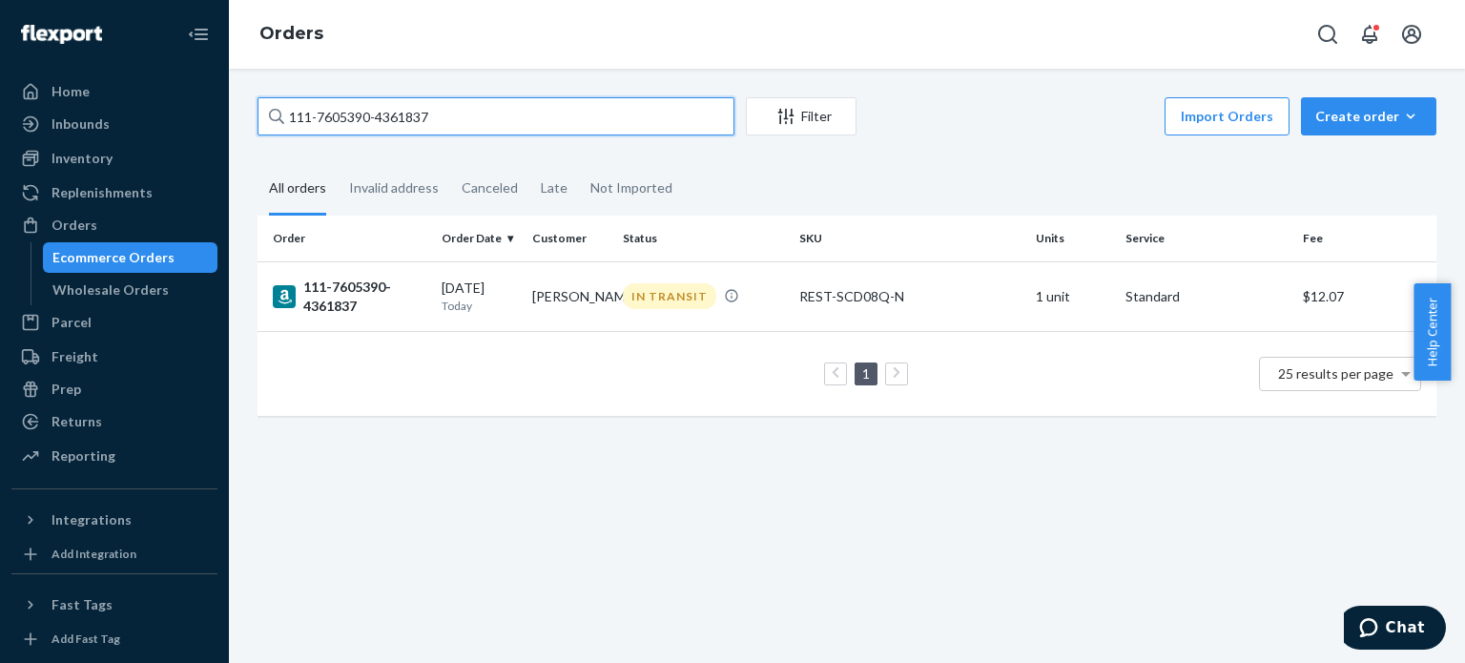
click at [446, 133] on input "111-7605390-4361837" at bounding box center [496, 116] width 477 height 38
paste input "014759-3867441"
click at [482, 124] on input "111-7014759-3867441" at bounding box center [496, 116] width 477 height 38
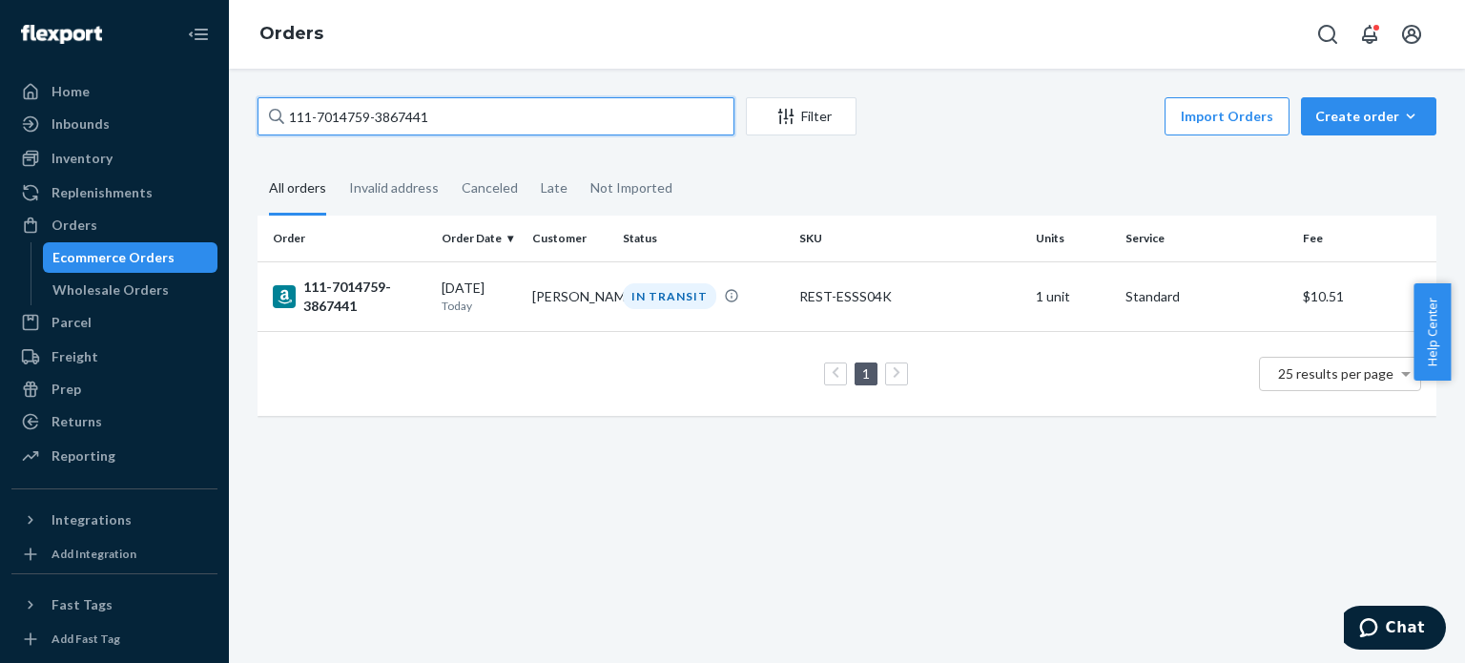
paste input "4429665-4205825"
click at [479, 114] on input "111-4429665-4205825" at bounding box center [496, 116] width 477 height 38
paste input "3-3576888-484586"
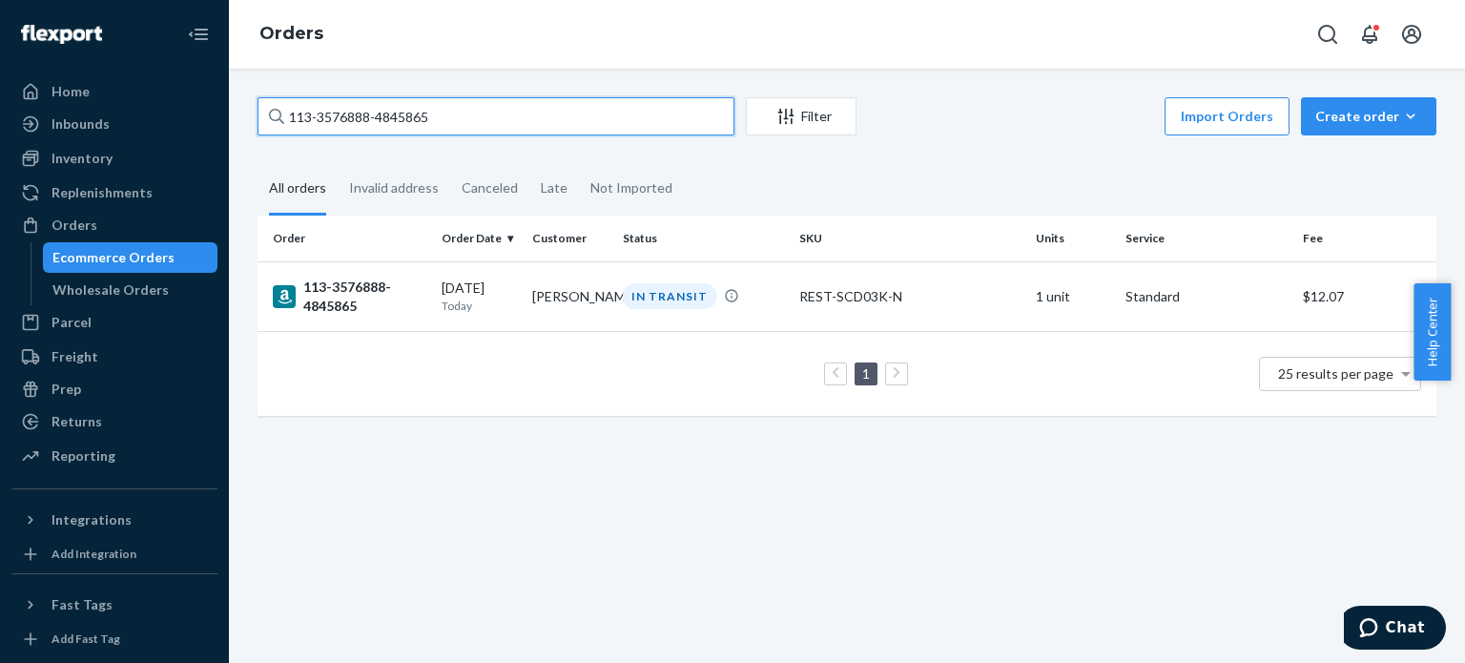
click at [529, 127] on input "113-3576888-4845865" at bounding box center [496, 116] width 477 height 38
click at [527, 127] on input "113-3576888-4845865" at bounding box center [496, 116] width 477 height 38
paste input "111-7467124-9612234"
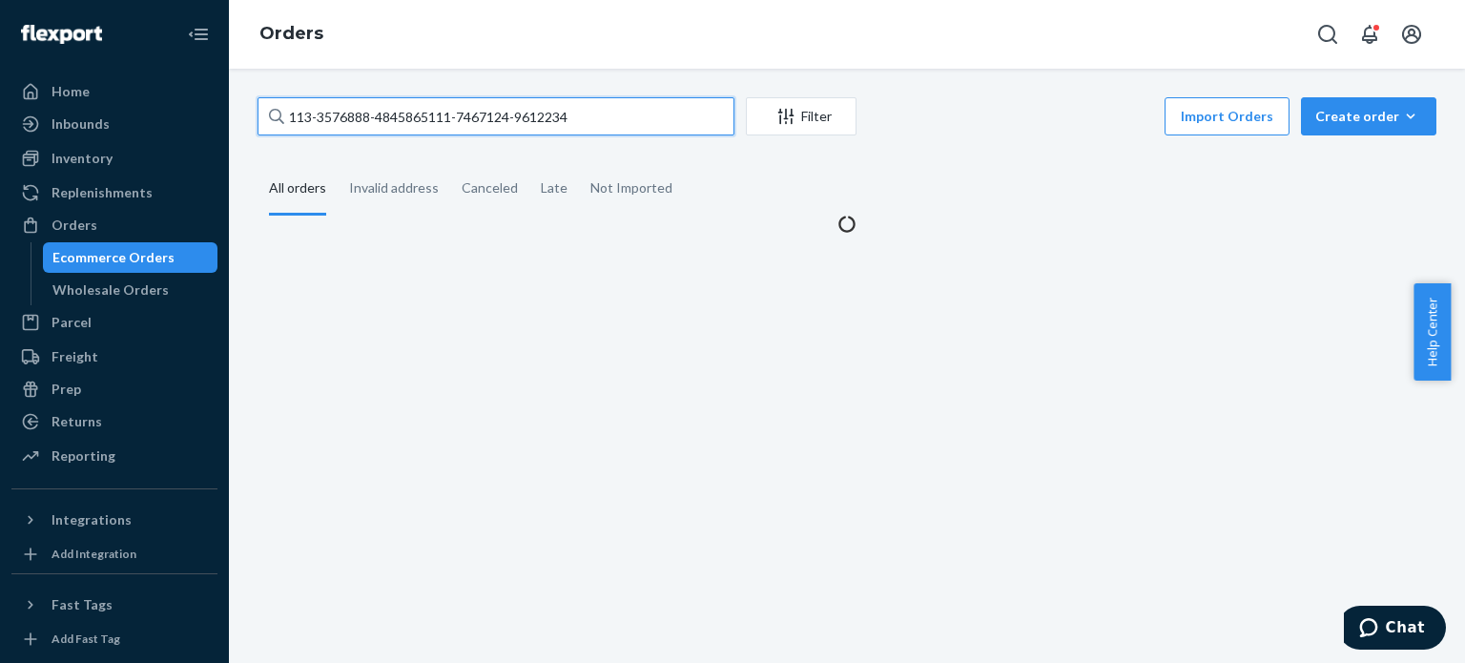
click at [540, 114] on input "113-3576888-4845865111-7467124-9612234" at bounding box center [496, 116] width 477 height 38
paste input "text"
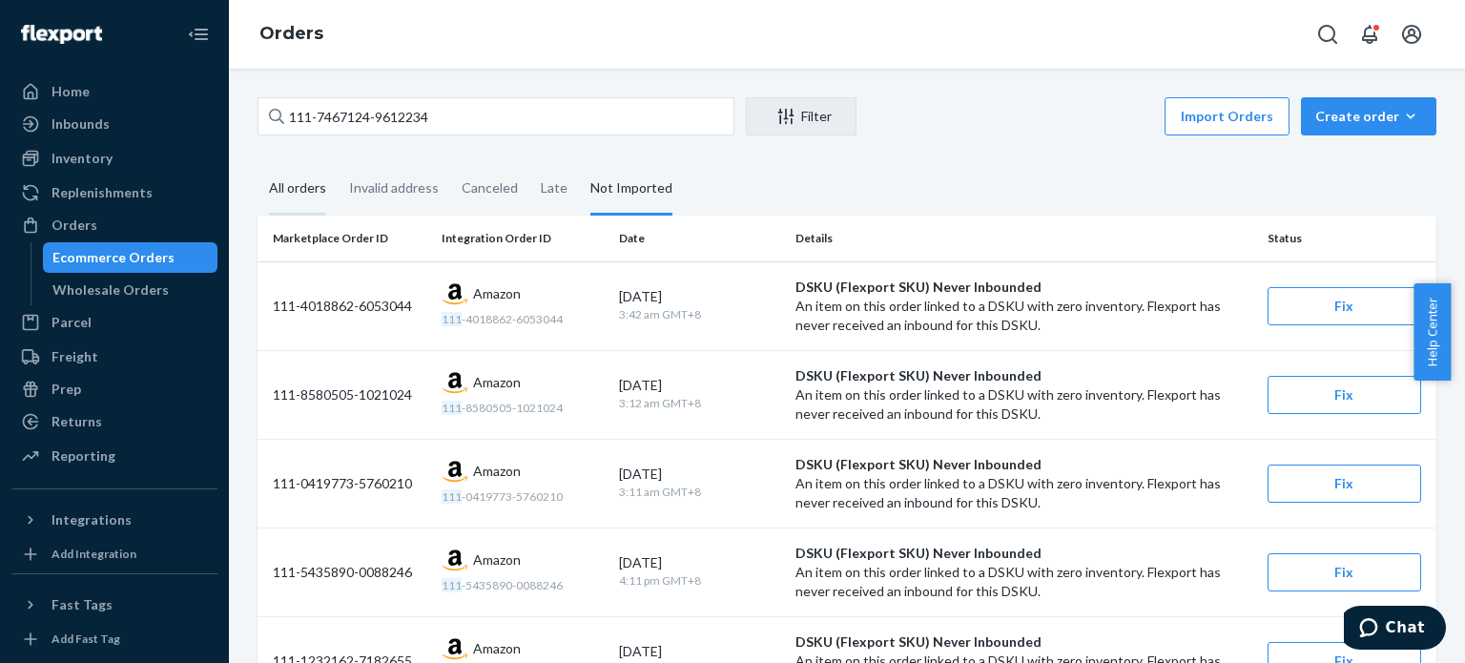
click at [315, 175] on div "All orders" at bounding box center [297, 189] width 57 height 52
click at [258, 163] on input "All orders" at bounding box center [258, 163] width 0 height 0
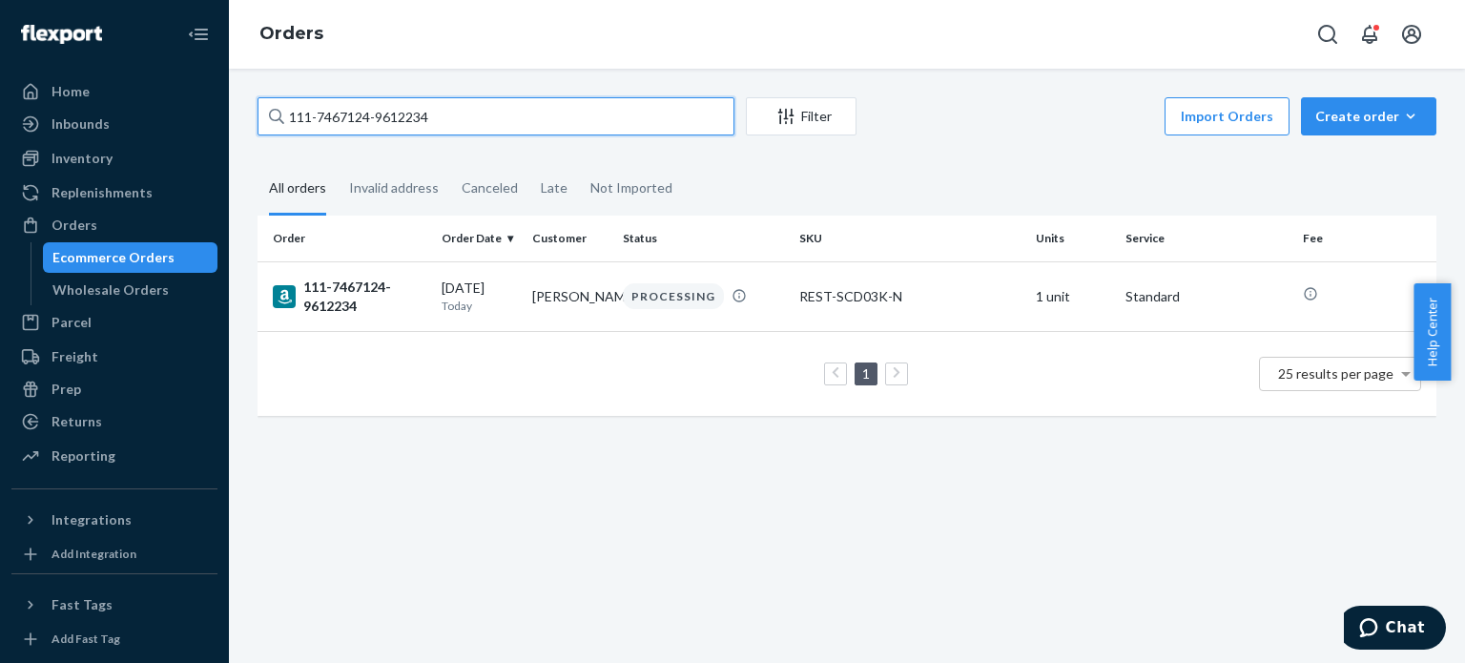
click at [474, 121] on input "111-7467124-9612234" at bounding box center [496, 116] width 477 height 38
paste input "9530633-7257806"
click at [535, 117] on input "111-9530633-7257806" at bounding box center [496, 116] width 477 height 38
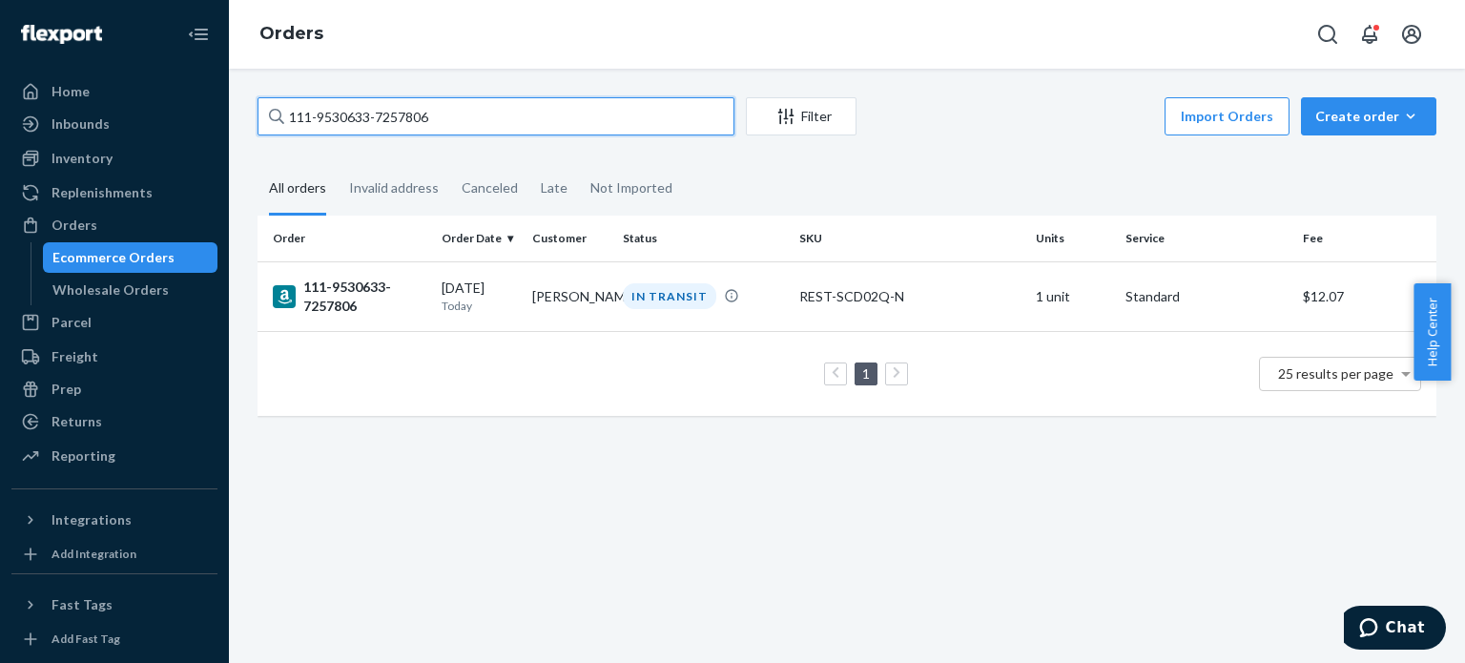
click at [535, 117] on input "111-9530633-7257806" at bounding box center [496, 116] width 477 height 38
paste input "2-0744163-3653004"
click at [565, 124] on input "112-0744163-3653004" at bounding box center [496, 116] width 477 height 38
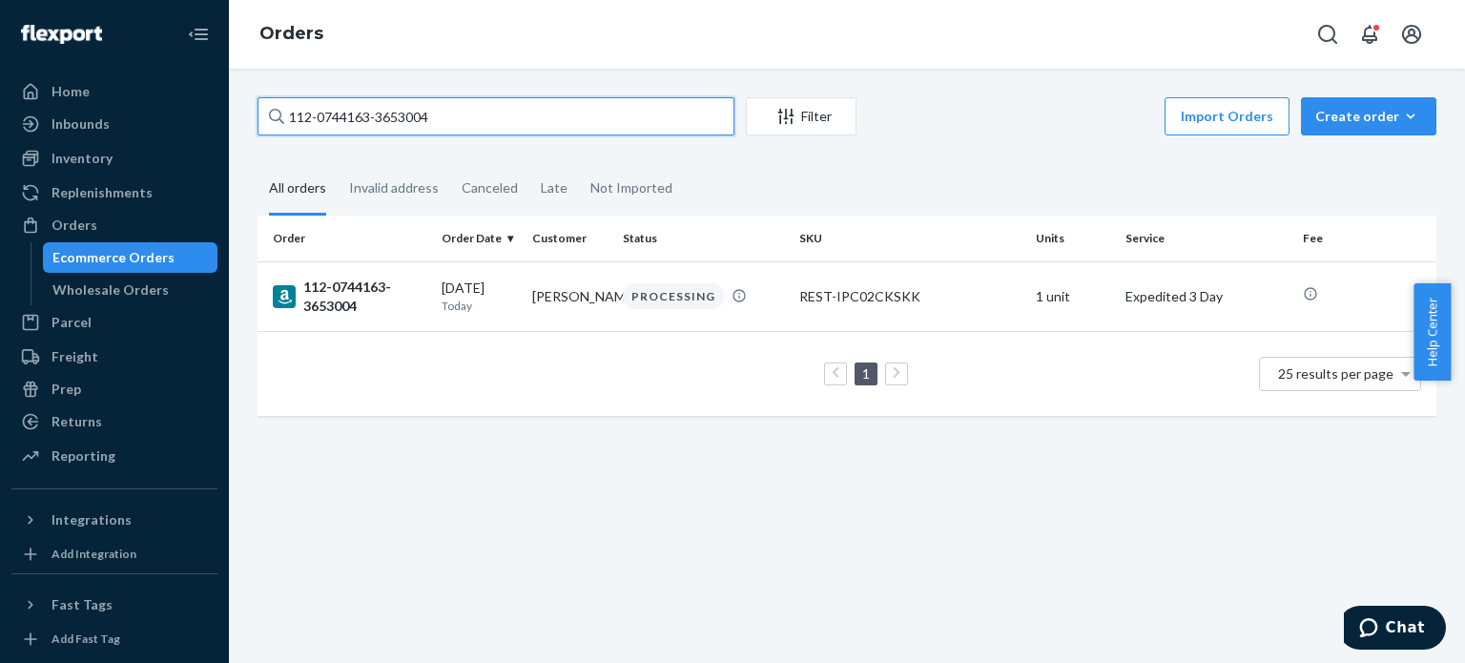
click at [565, 124] on input "112-0744163-3653004" at bounding box center [496, 116] width 477 height 38
paste input "4-2110016-9984237"
click at [454, 133] on input "114-2110016-9984237" at bounding box center [496, 116] width 477 height 38
click at [456, 129] on input "114-2110016-9984237" at bounding box center [496, 116] width 477 height 38
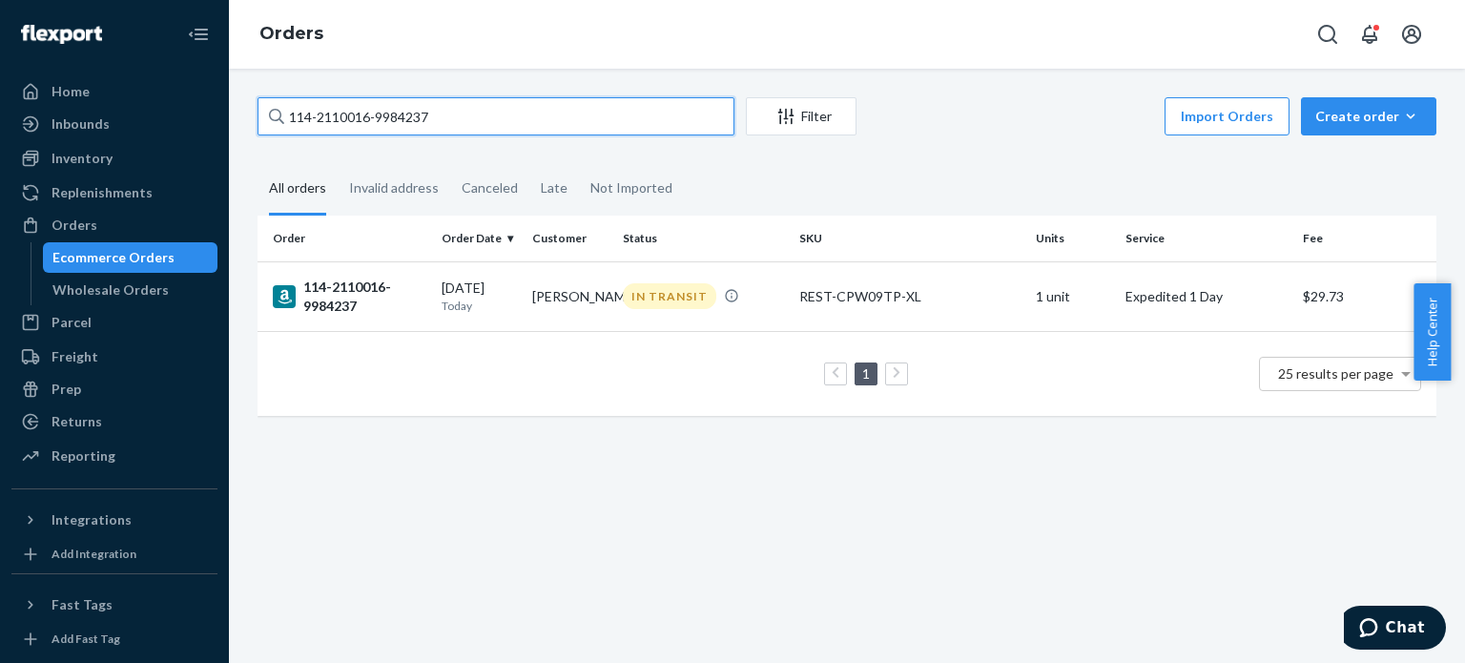
click at [456, 129] on input "114-2110016-9984237" at bounding box center [496, 116] width 477 height 38
paste input "2-2880213-3542609"
click at [485, 113] on input "112-2880213-3542609" at bounding box center [496, 116] width 477 height 38
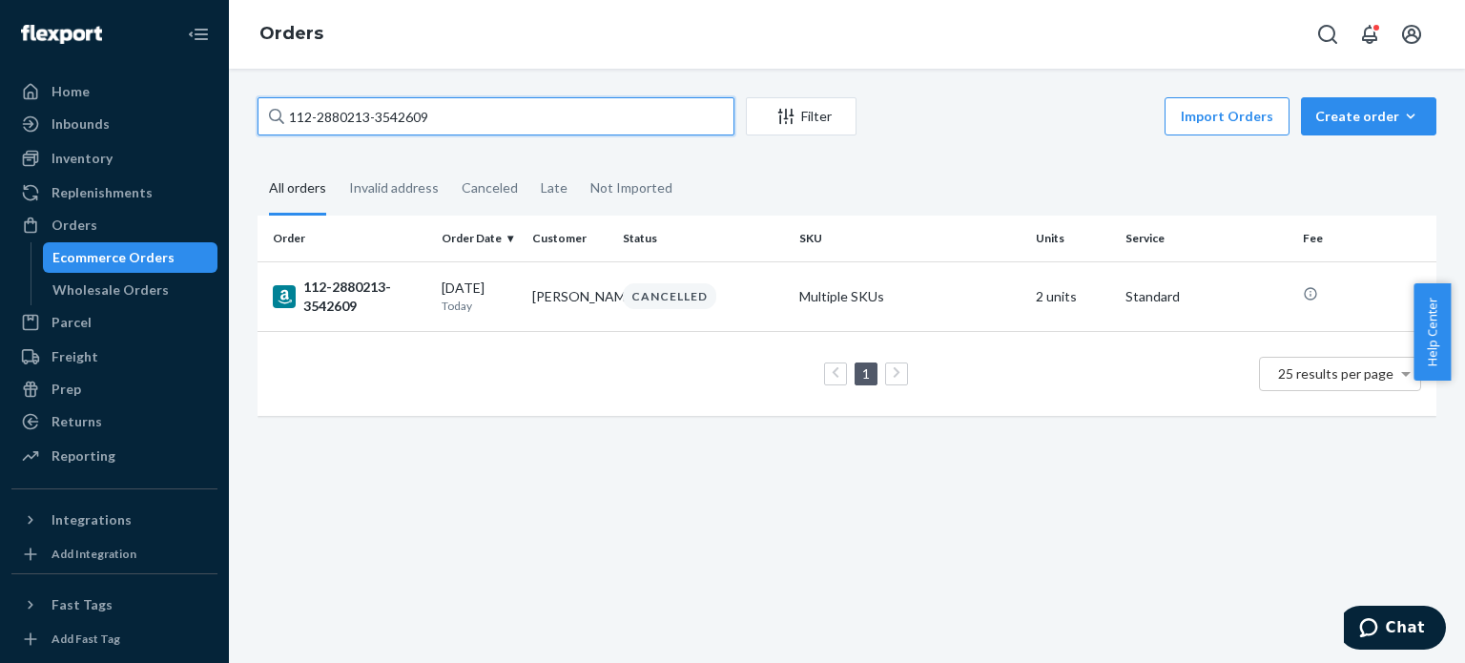
click at [485, 113] on input "112-2880213-3542609" at bounding box center [496, 116] width 477 height 38
paste input "1-5281462-0389803"
click at [483, 111] on input "111-5281462-0389803" at bounding box center [496, 116] width 477 height 38
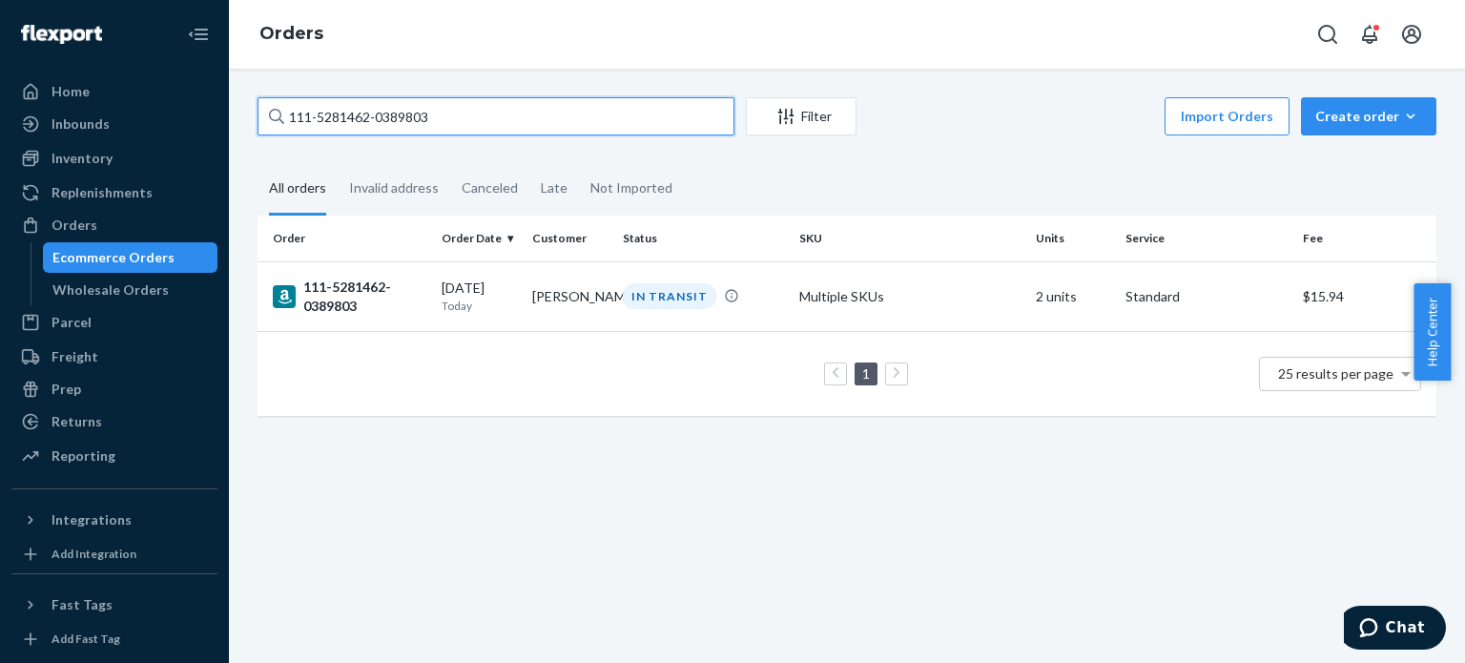
paste input "860932-0418611"
click at [574, 117] on input "111-5860932-0418611" at bounding box center [496, 116] width 477 height 38
paste input "3-6528389-5028268"
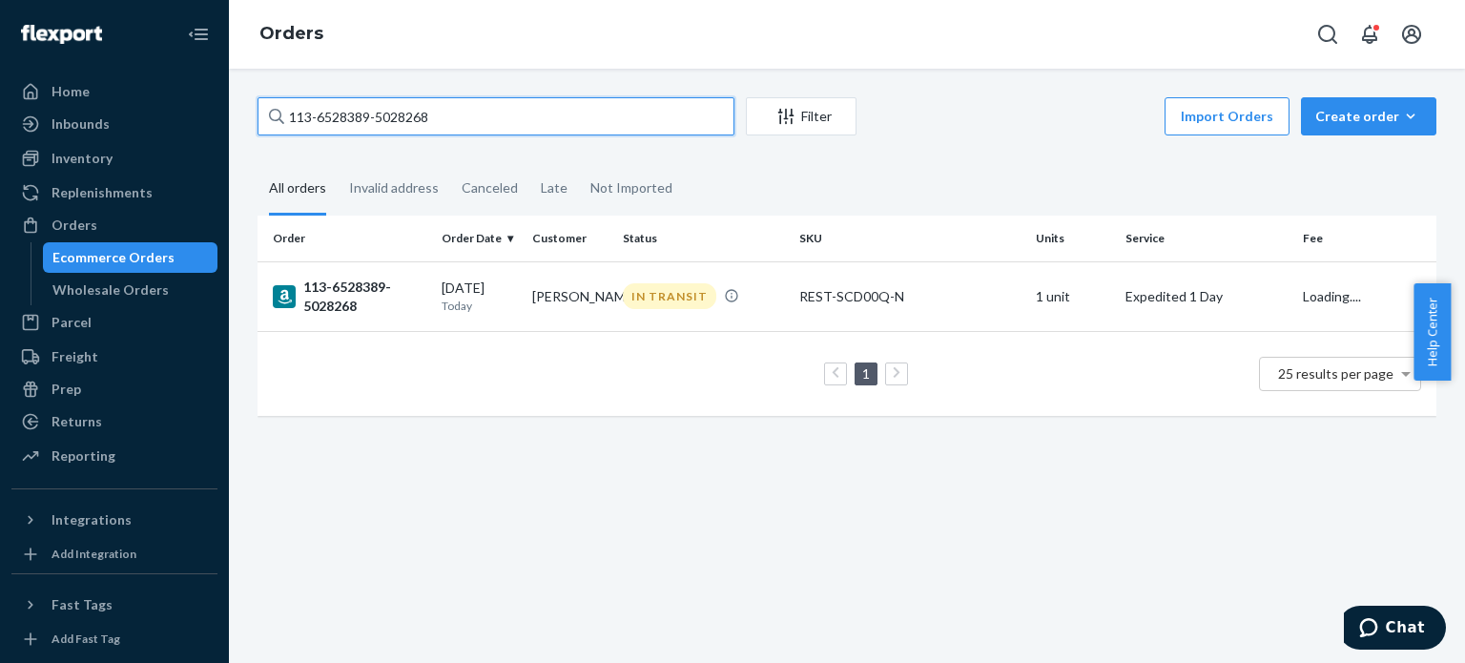
type input "113-6528389-5028268"
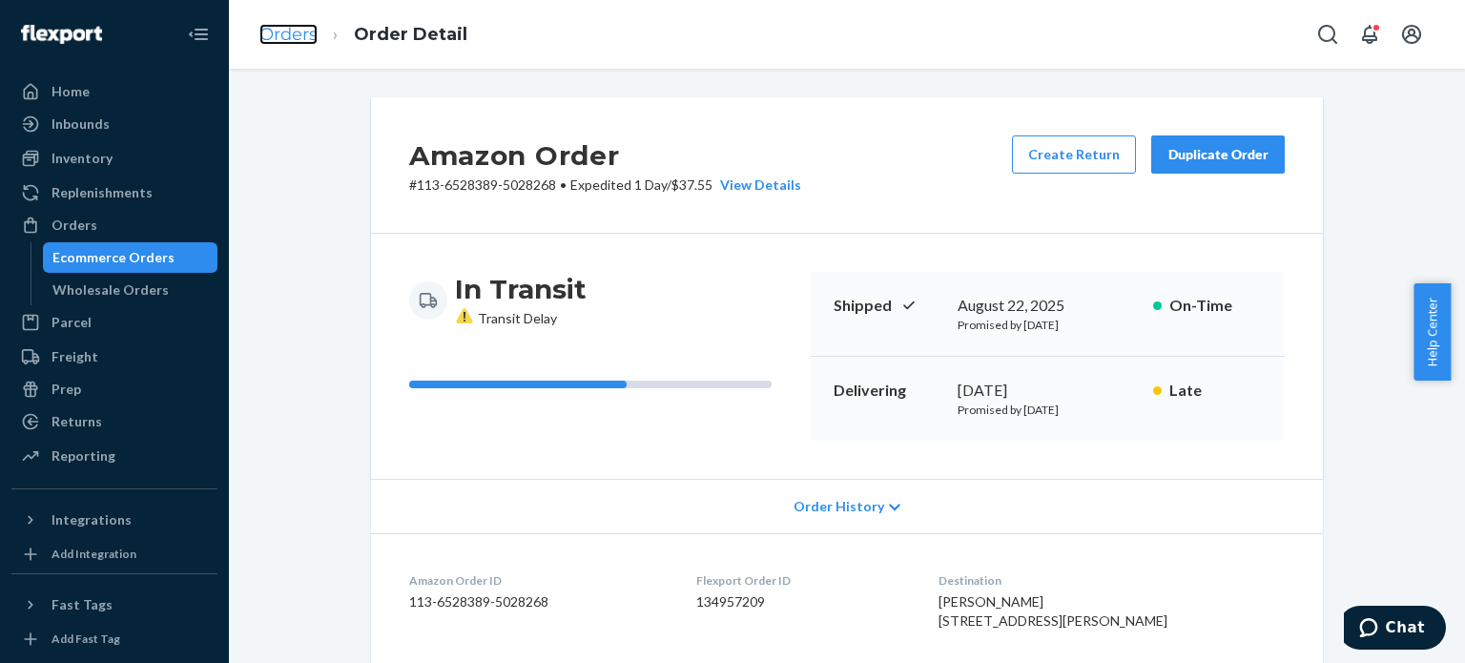
click at [288, 30] on link "Orders" at bounding box center [288, 34] width 58 height 21
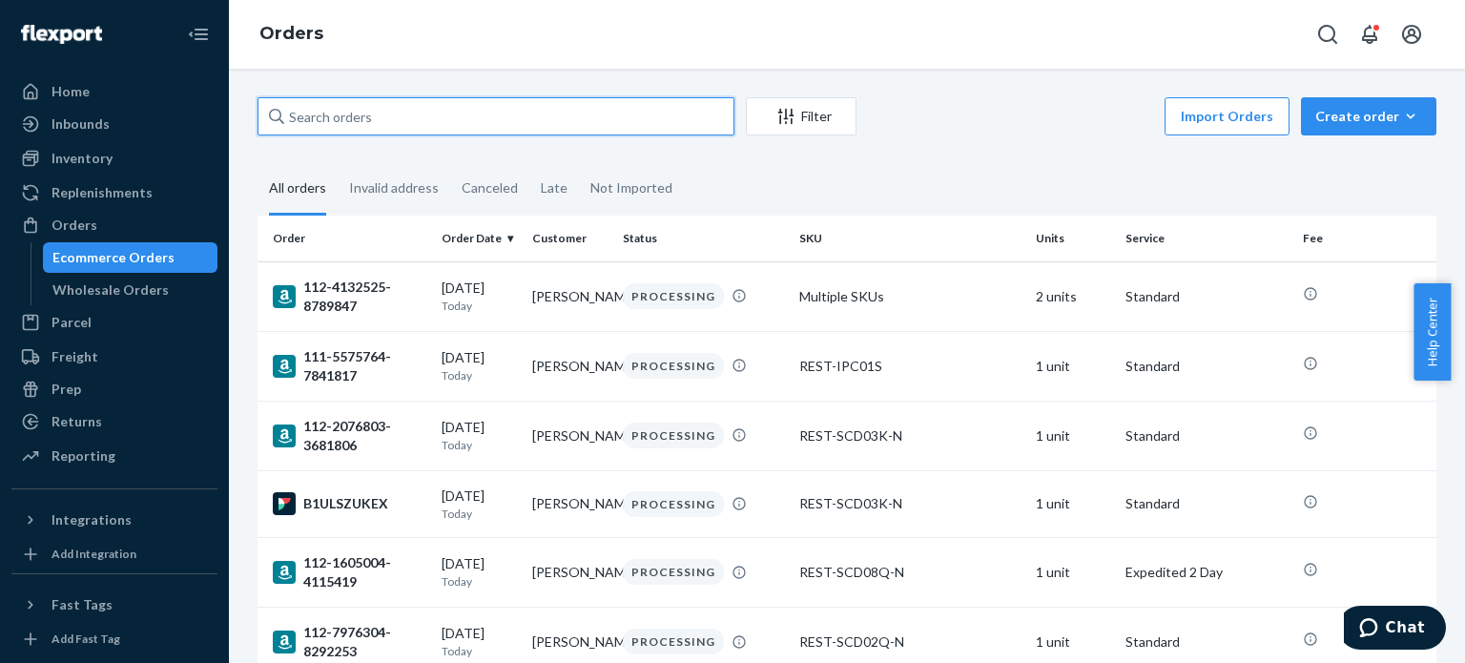
click at [493, 117] on input "text" at bounding box center [496, 116] width 477 height 38
paste input "114-4911305-9707429"
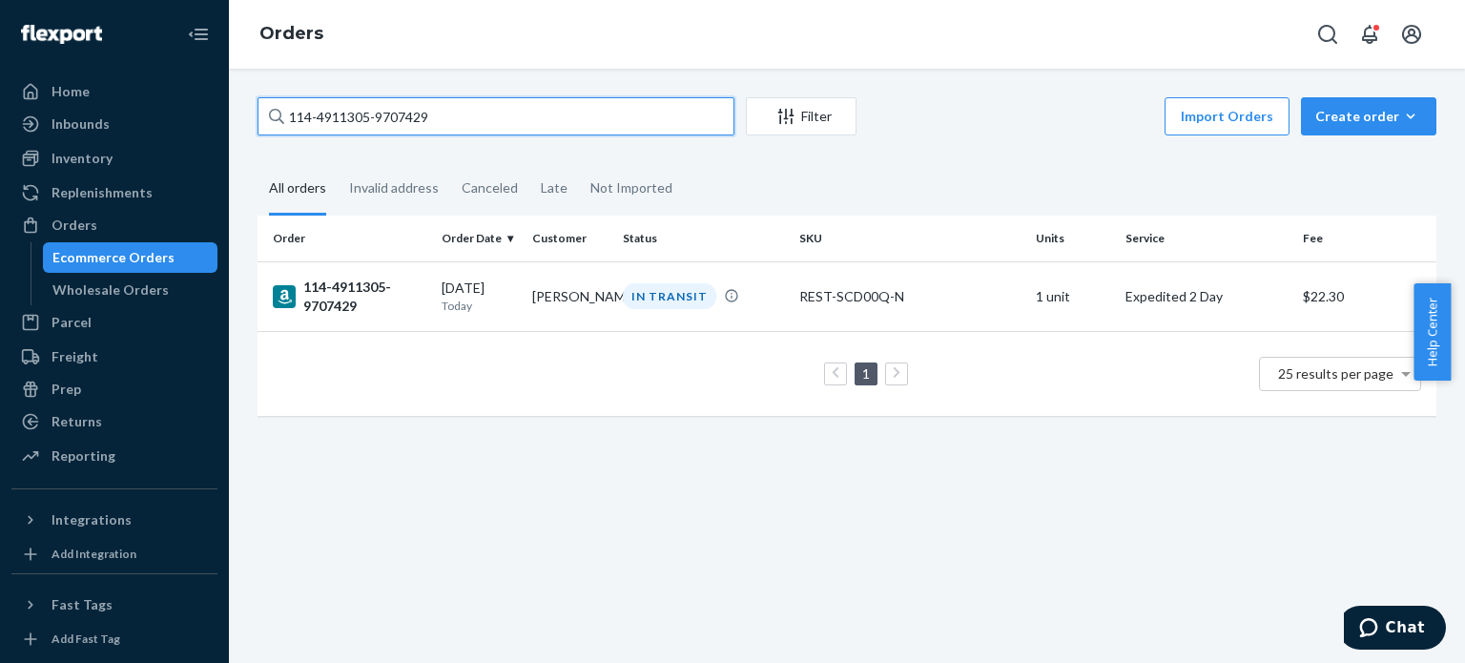
click at [467, 105] on input "114-4911305-9707429" at bounding box center [496, 116] width 477 height 38
paste input "5444897-8781033"
click at [457, 117] on input "114-5444897-8781033" at bounding box center [496, 116] width 477 height 38
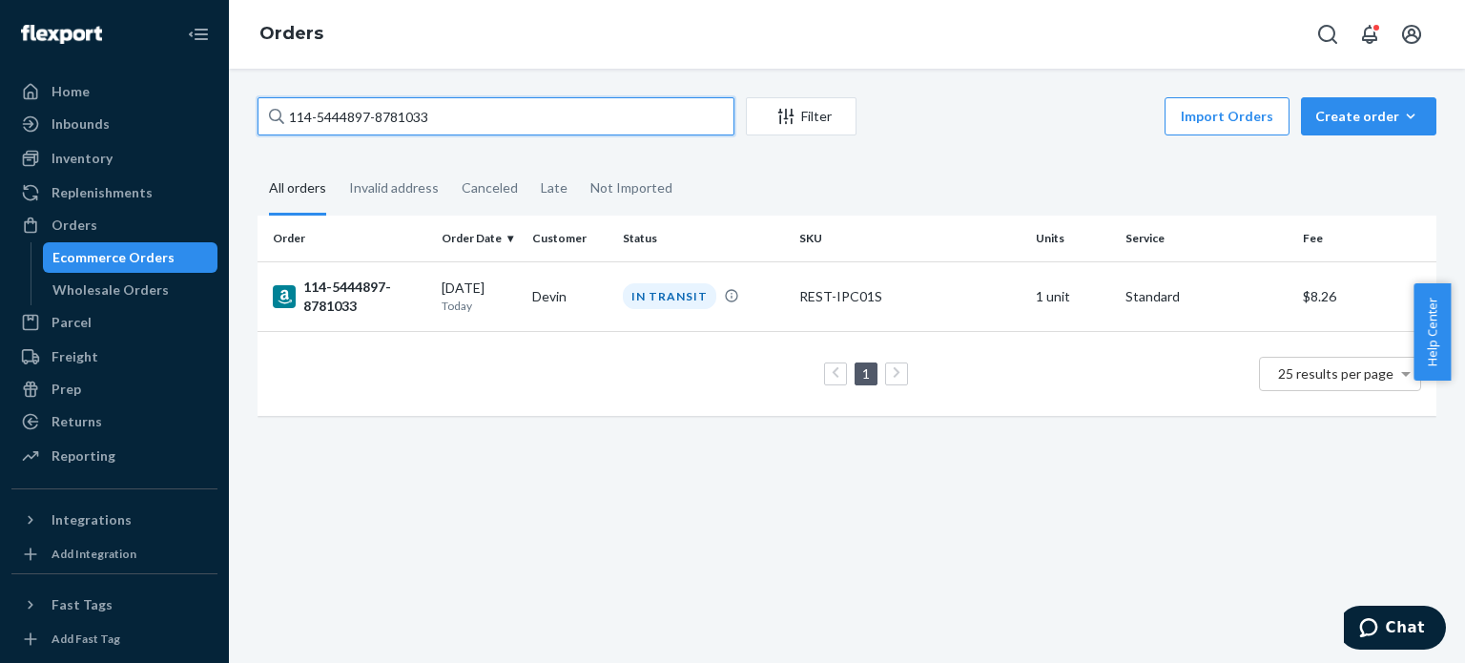
click at [457, 117] on input "114-5444897-8781033" at bounding box center [496, 116] width 477 height 38
paste input "0919179-2035410"
click at [482, 123] on input "114-0919179-2035410" at bounding box center [496, 116] width 477 height 38
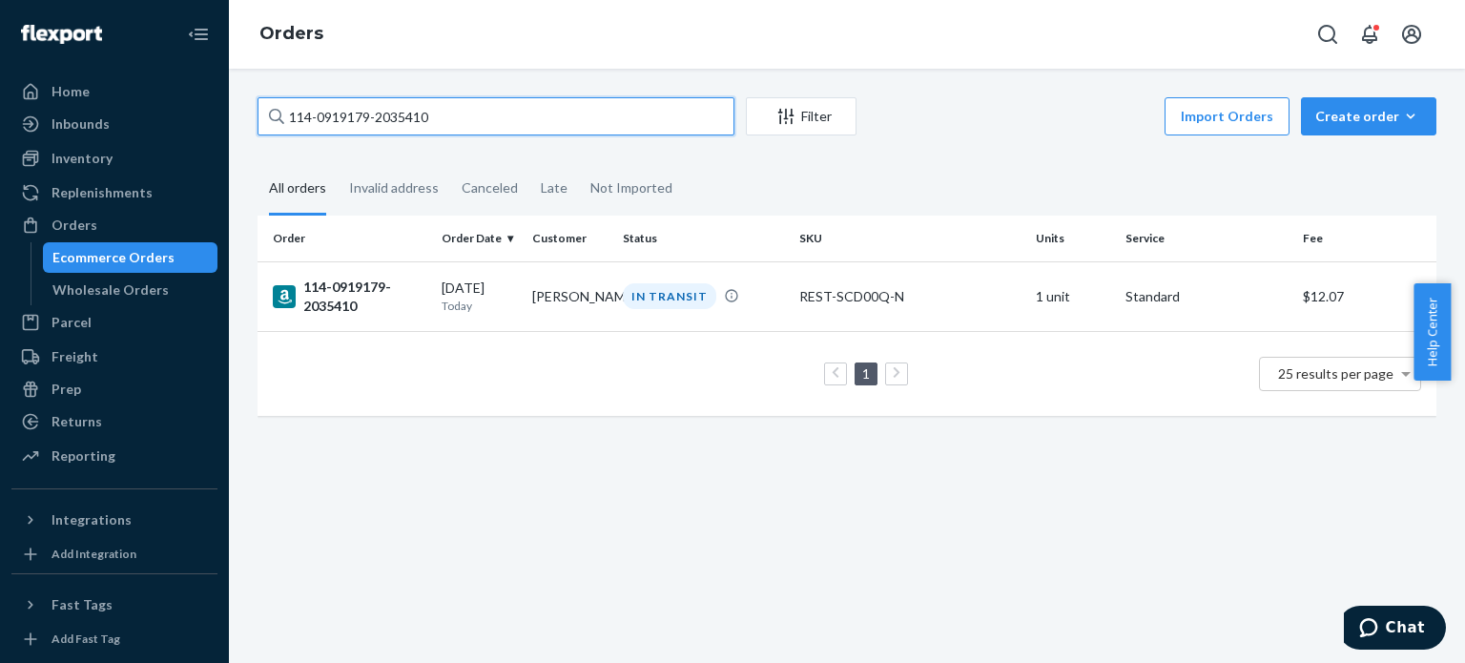
click at [482, 123] on input "114-0919179-2035410" at bounding box center [496, 116] width 477 height 38
paste input "1-4693478-7093004"
click at [537, 133] on input "111-4693478-7093004" at bounding box center [496, 116] width 477 height 38
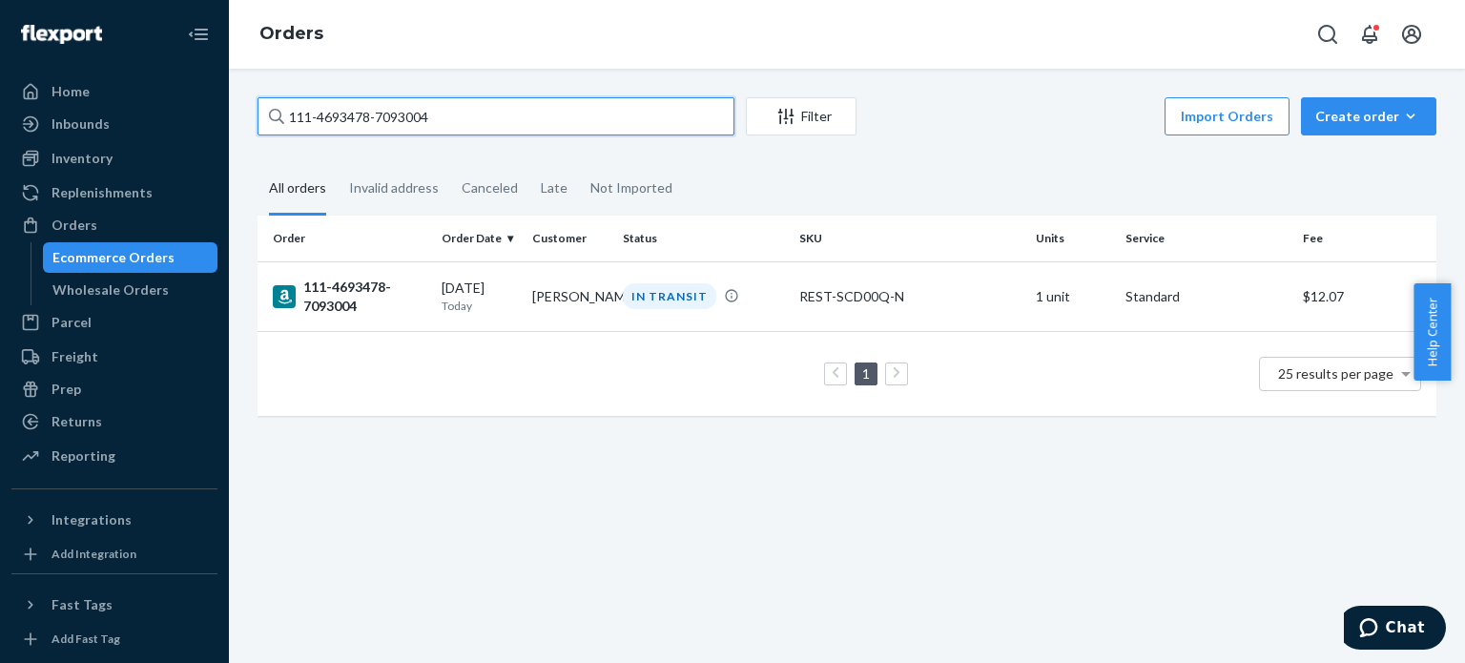
paste input "4-2047107-3597853"
click at [545, 108] on input "114-2047107-3597853" at bounding box center [496, 116] width 477 height 38
paste input "3-8392481-1286646"
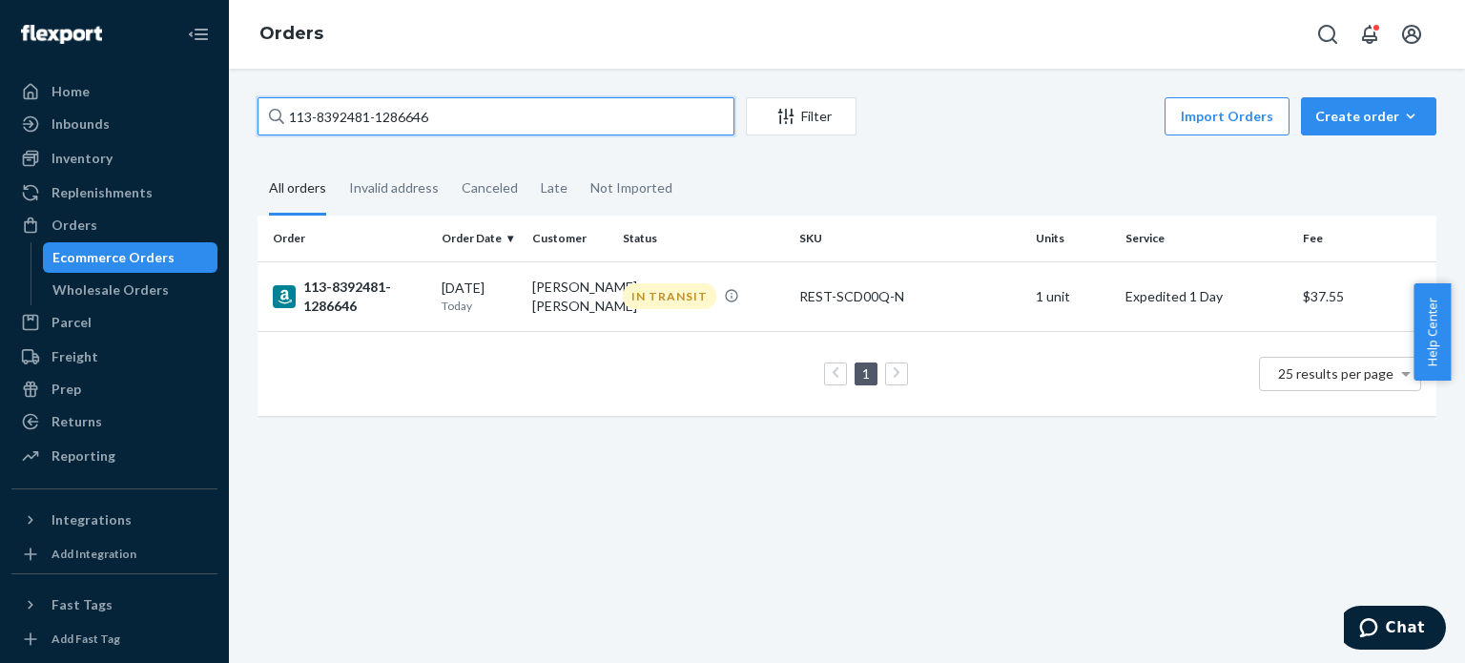
click at [488, 121] on input "113-8392481-1286646" at bounding box center [496, 116] width 477 height 38
paste input "2-6537760-2967450"
click at [516, 114] on input "112-6537760-2967450" at bounding box center [496, 116] width 477 height 38
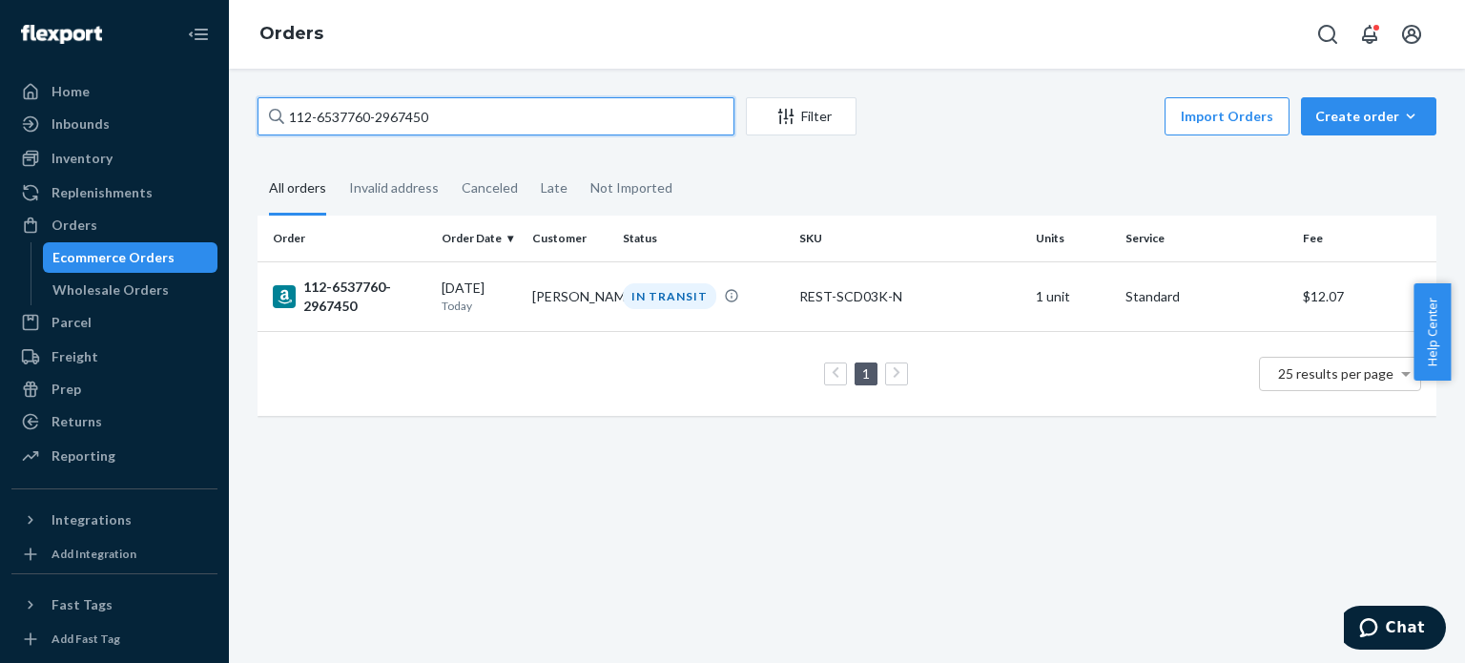
click at [516, 114] on input "112-6537760-2967450" at bounding box center [496, 116] width 477 height 38
paste input "3-9331633-4911462"
click at [507, 114] on input "113-9331633-4911462" at bounding box center [496, 116] width 477 height 38
click at [507, 115] on input "113-9331633-4911462" at bounding box center [496, 116] width 477 height 38
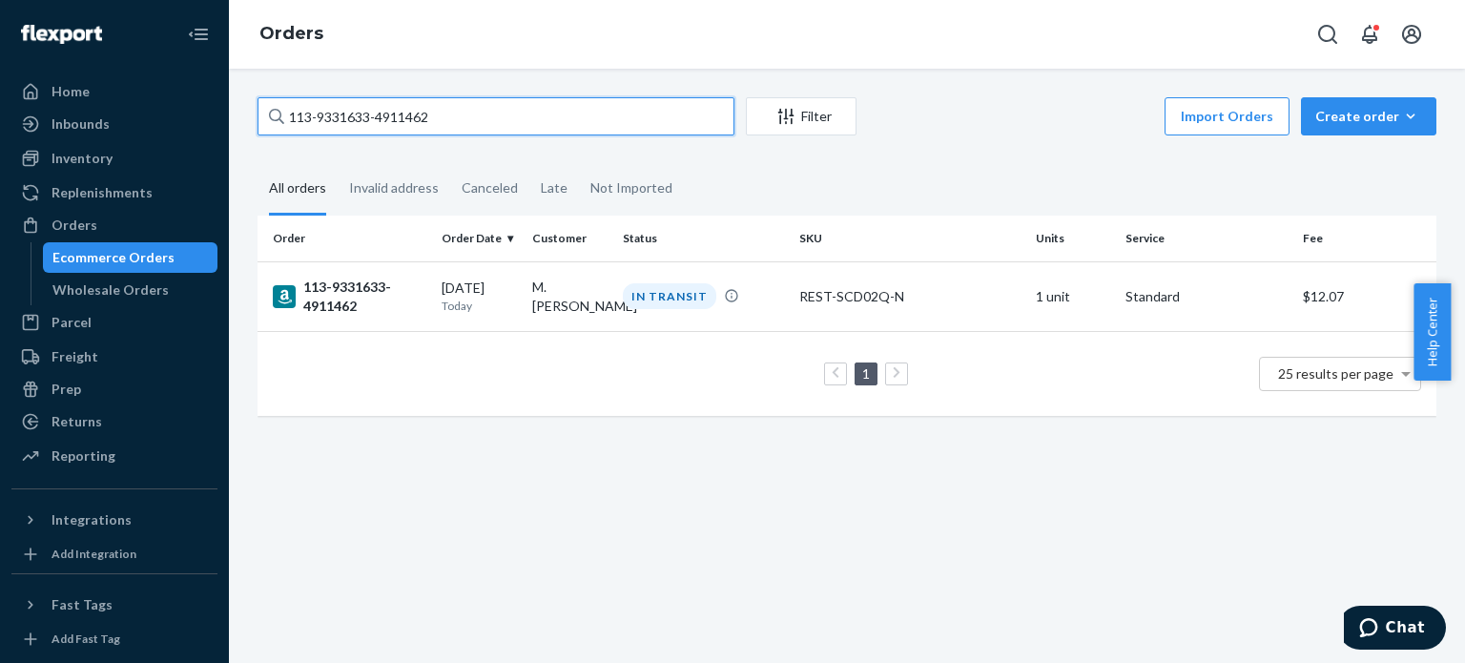
click at [507, 115] on input "113-9331633-4911462" at bounding box center [496, 116] width 477 height 38
paste input "4-2112639-7412204"
click at [589, 114] on input "114-2112639-7412204" at bounding box center [496, 116] width 477 height 38
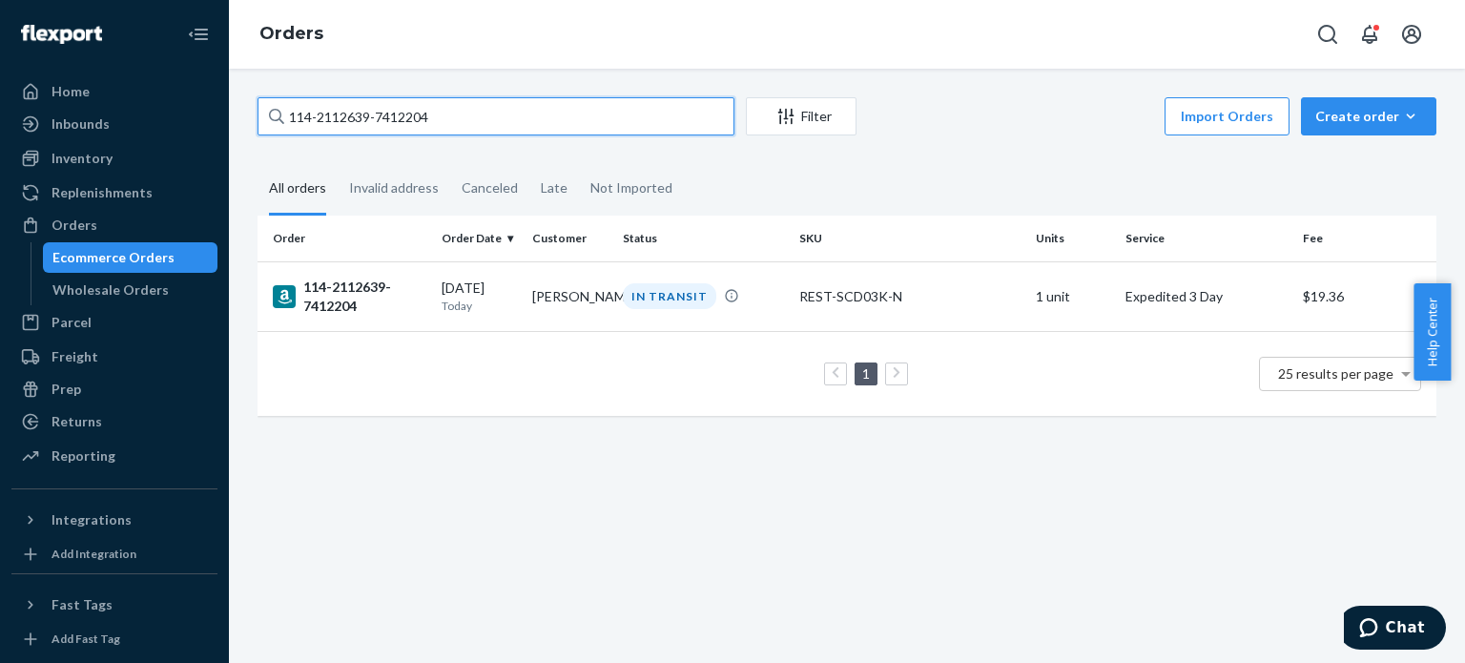
paste input "570800-6007418"
click at [548, 106] on input "114-2570800-6007418" at bounding box center [496, 116] width 477 height 38
click at [547, 106] on input "114-2570800-6007418" at bounding box center [496, 116] width 477 height 38
paste input "3-7129954-586746"
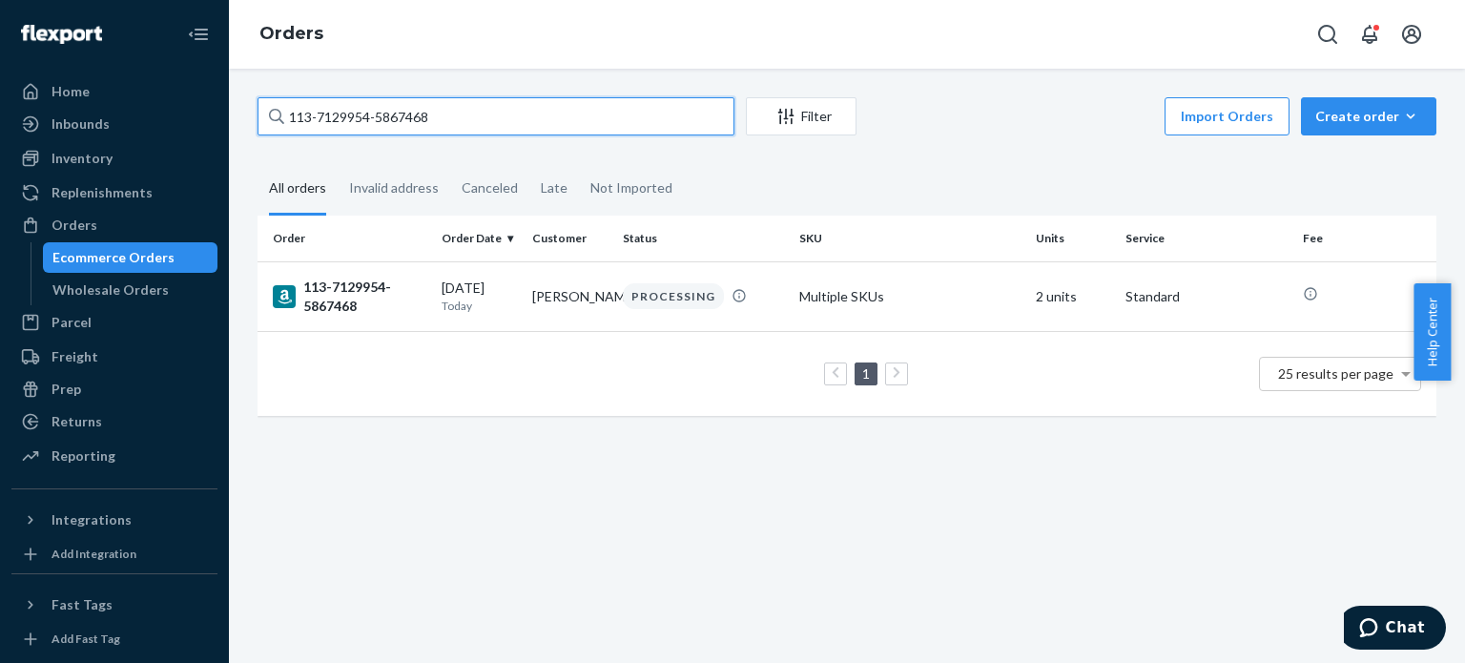
click at [608, 121] on input "113-7129954-5867468" at bounding box center [496, 116] width 477 height 38
paste input "1-3663901-0176236"
click at [607, 113] on input "111-3663901-0176236" at bounding box center [496, 116] width 477 height 38
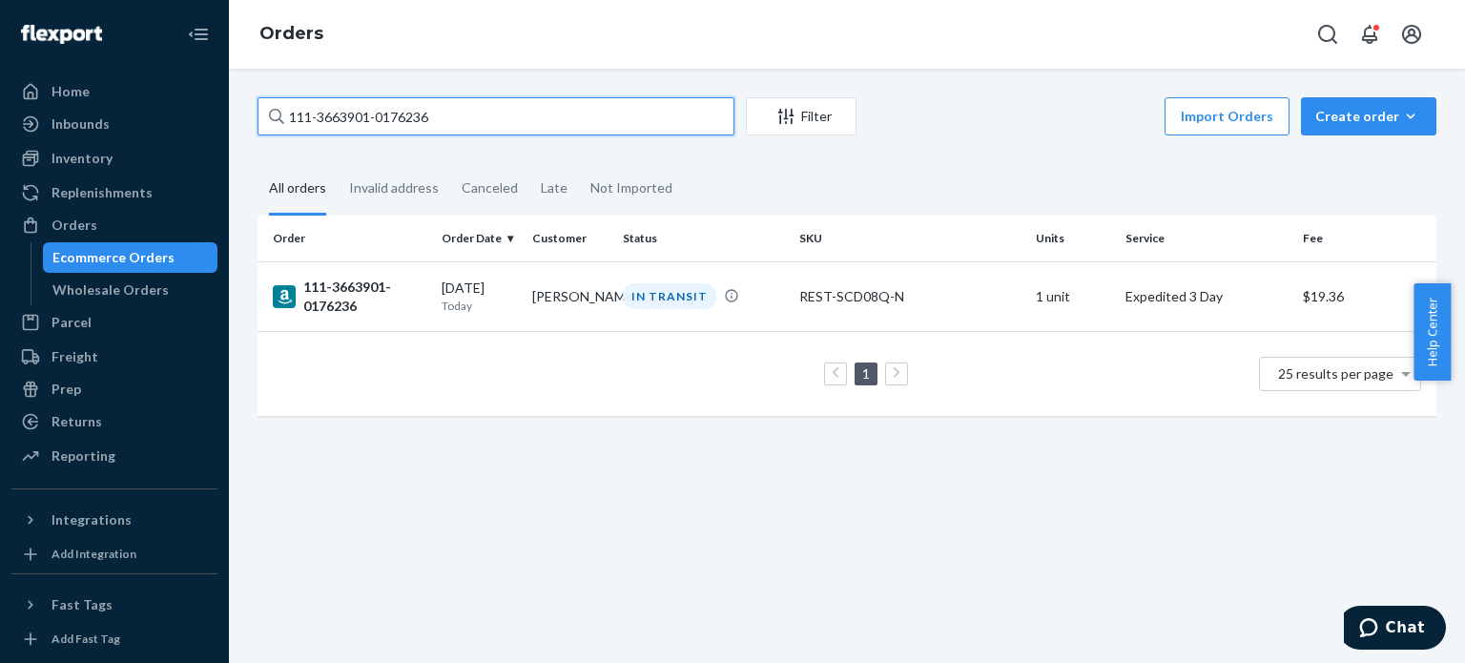
click at [607, 113] on input "111-3663901-0176236" at bounding box center [496, 116] width 477 height 38
paste input "4140020-8195457"
click at [514, 104] on input "111-4140020-8195457" at bounding box center [496, 116] width 477 height 38
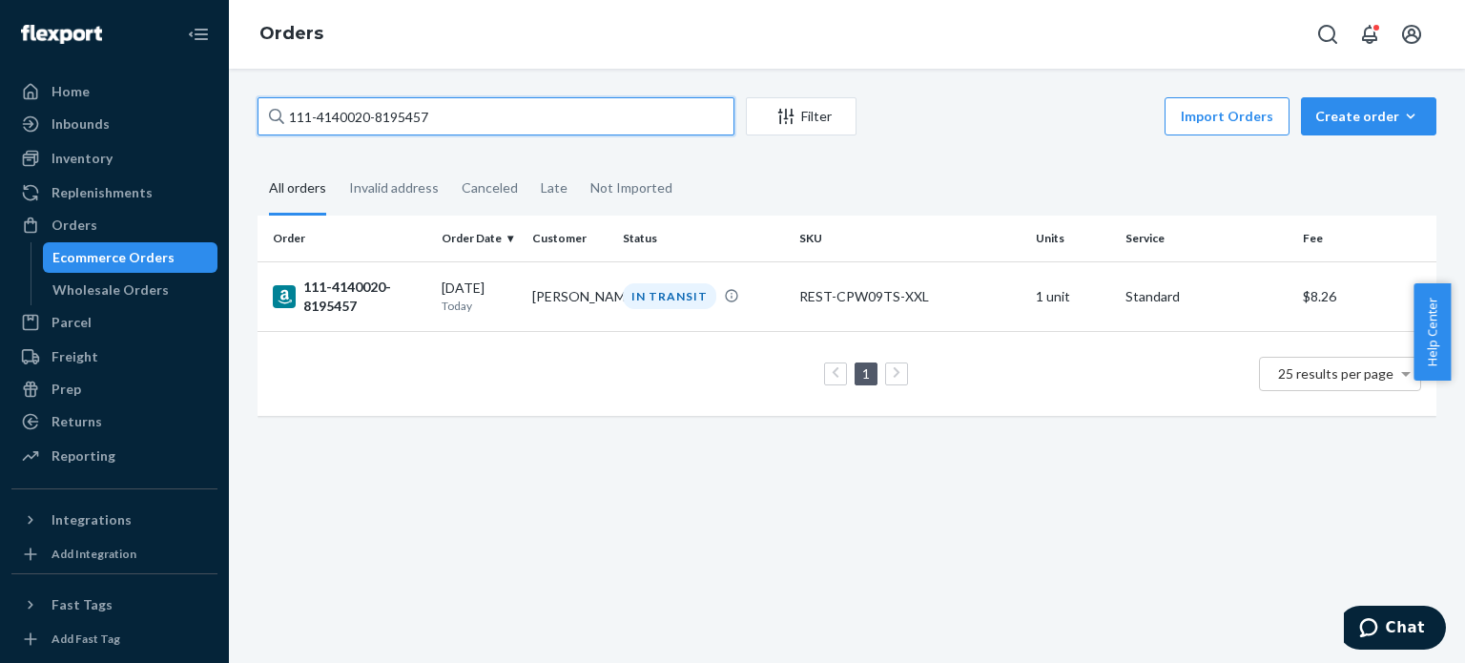
click at [514, 104] on input "111-4140020-8195457" at bounding box center [496, 116] width 477 height 38
paste input "2-3451200-2662651"
click at [588, 126] on input "112-3451200-2662651" at bounding box center [496, 116] width 477 height 38
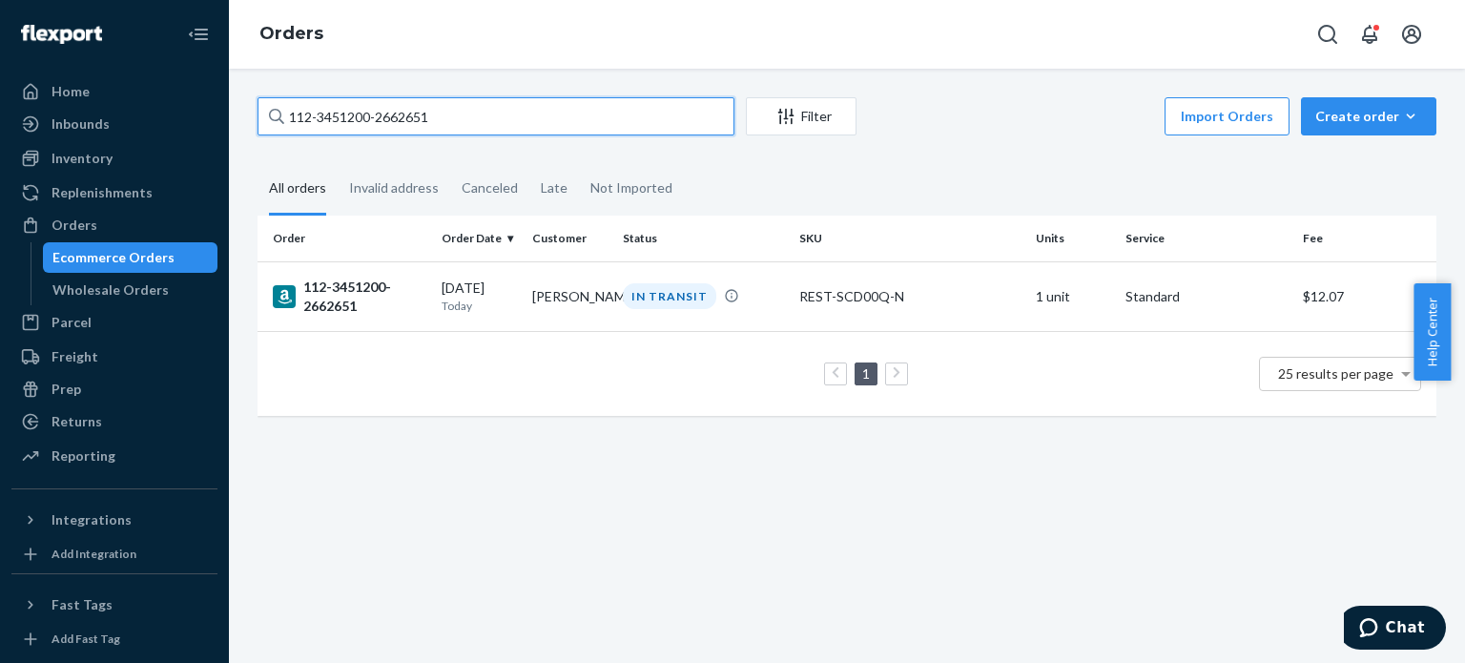
paste input "3-4504605-0208237"
click at [557, 101] on input "113-4504605-0208237" at bounding box center [496, 116] width 477 height 38
click at [556, 101] on input "113-4504605-0208237" at bounding box center [496, 116] width 477 height 38
paste input "2-6637257-585146"
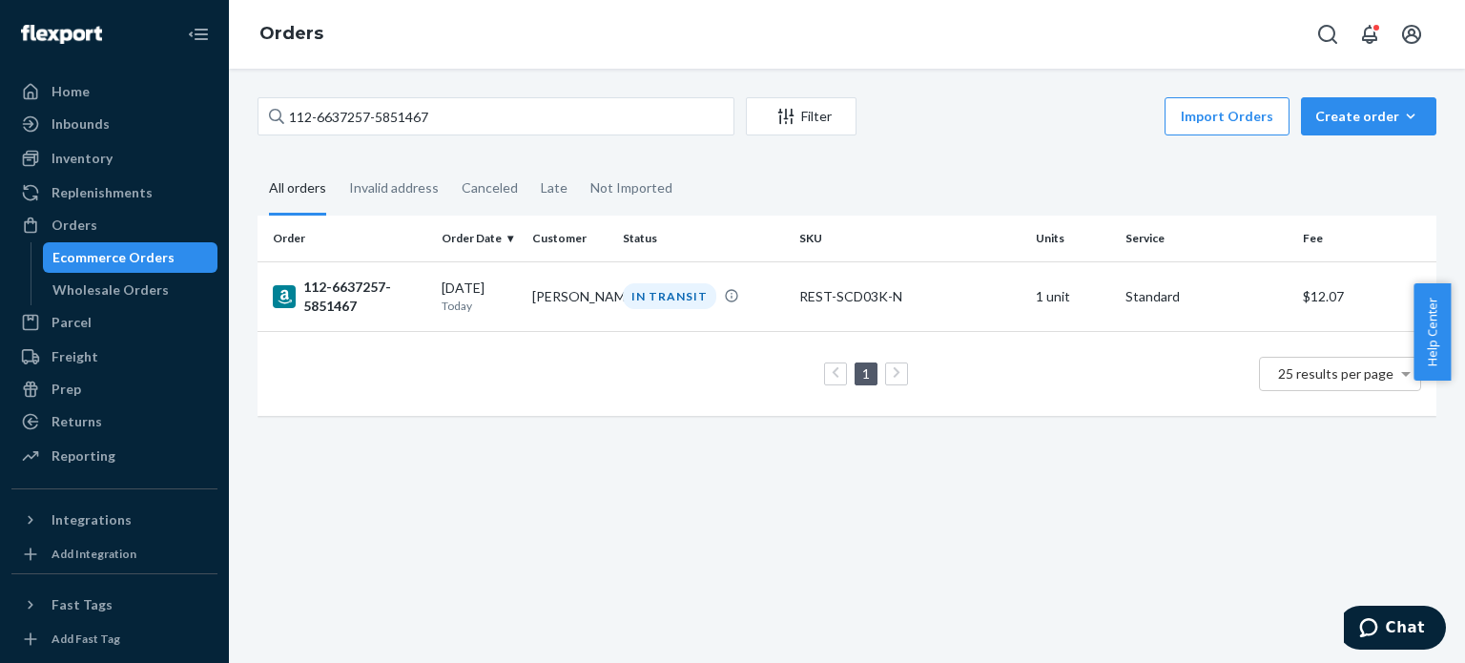
click at [643, 135] on div "112-6637257-5851467 Filter Import Orders Create order Ecommerce order Removal o…" at bounding box center [847, 118] width 1179 height 43
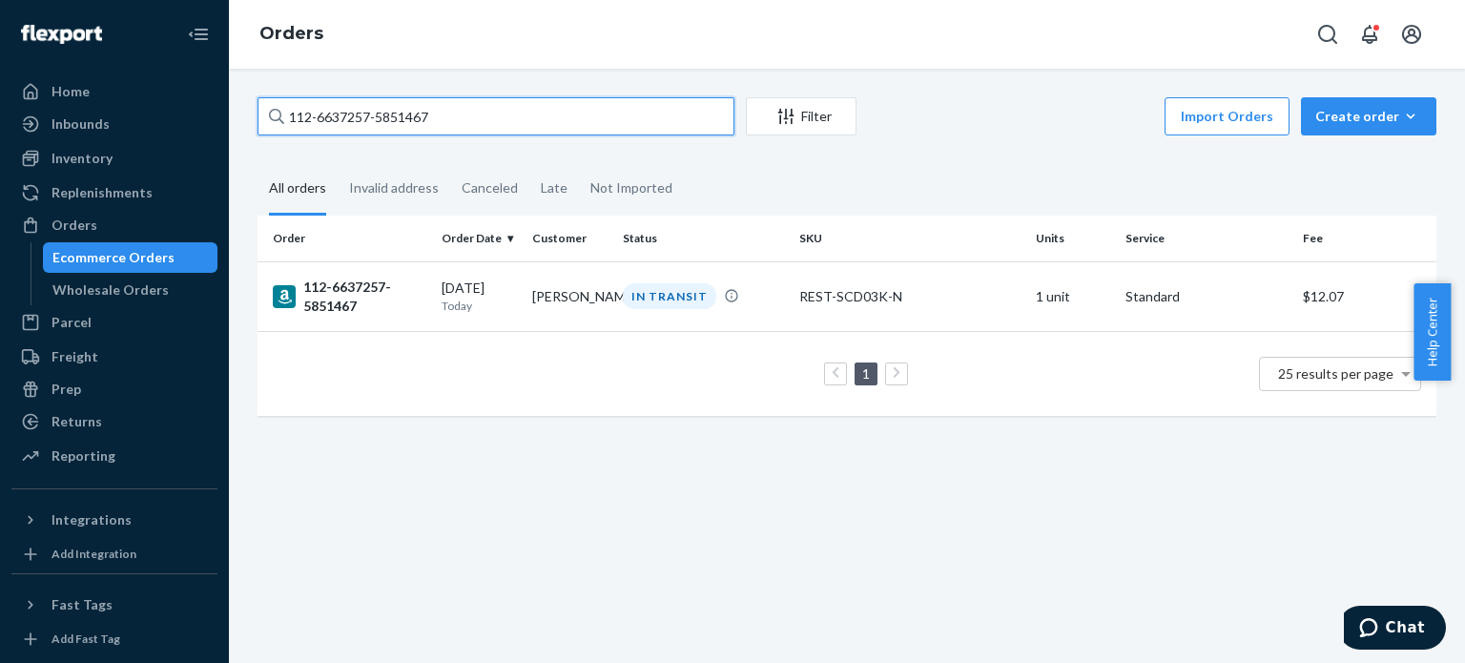
click at [641, 121] on input "112-6637257-5851467" at bounding box center [496, 116] width 477 height 38
paste input "1-6651025-3813036"
click at [561, 112] on input "111-6651025-3813036" at bounding box center [496, 116] width 477 height 38
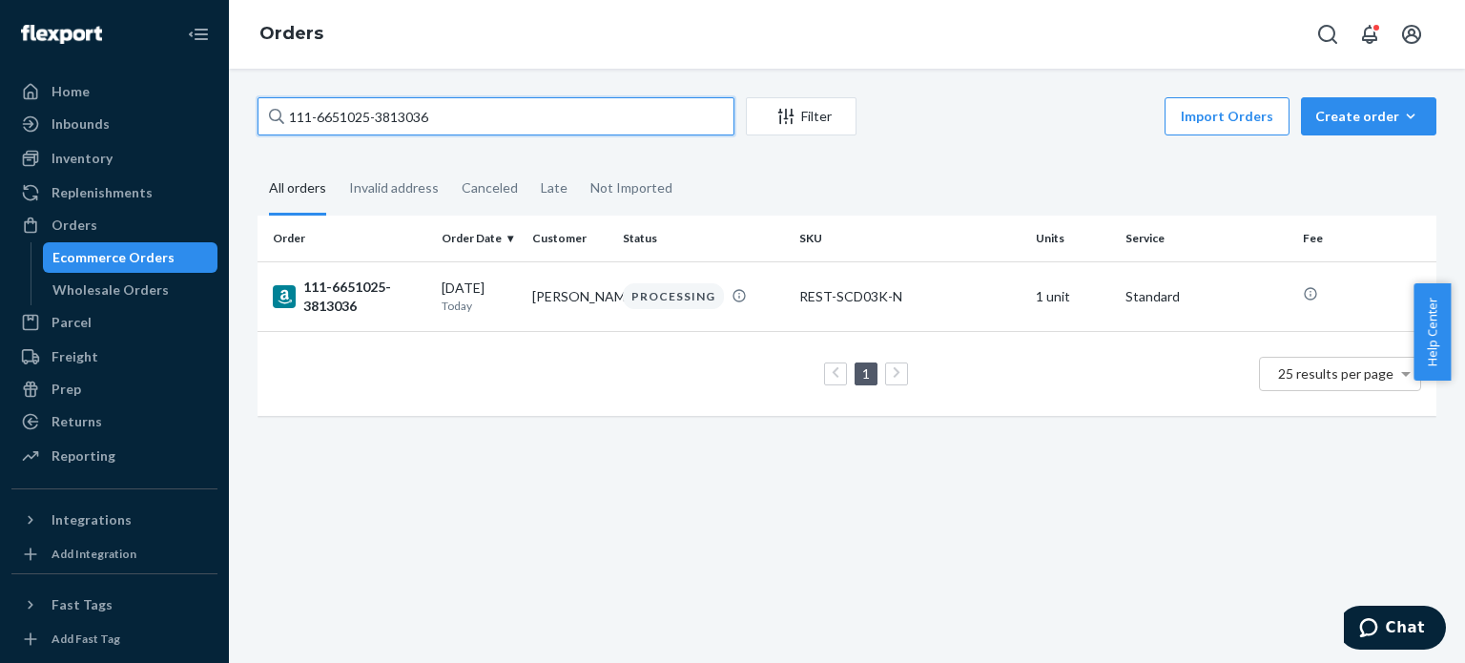
click at [561, 112] on input "111-6651025-3813036" at bounding box center [496, 116] width 477 height 38
paste input "789490-79546"
click at [622, 121] on input "111-6789490-7954636" at bounding box center [496, 116] width 477 height 38
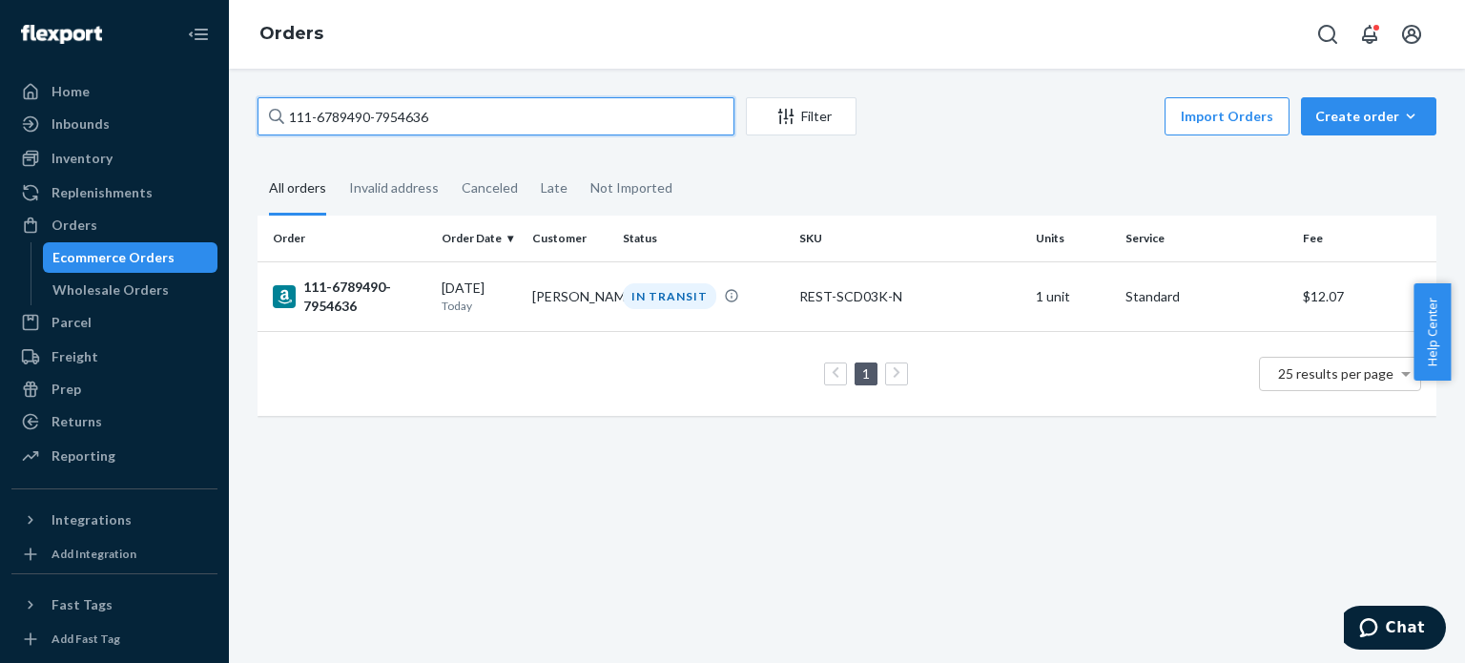
click at [622, 121] on input "111-6789490-7954636" at bounding box center [496, 116] width 477 height 38
paste input "113-5057067-8861057"
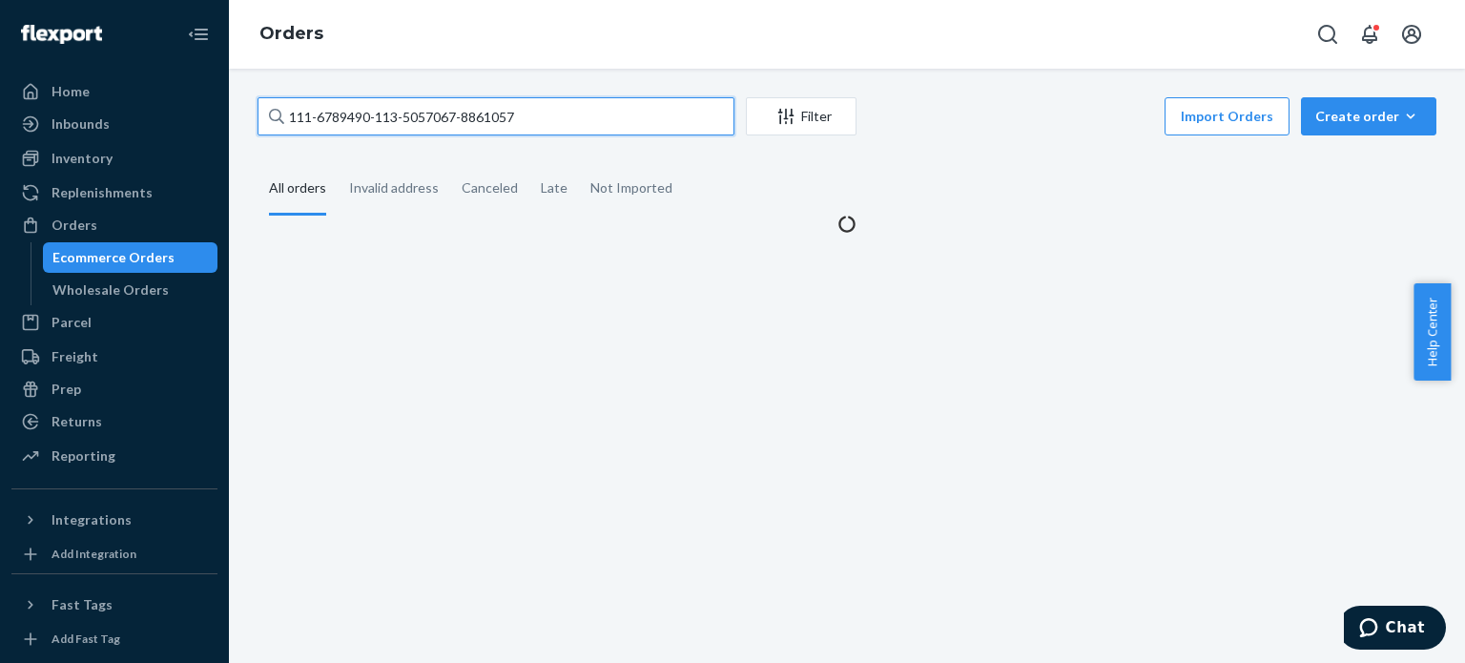
click at [616, 120] on input "111-6789490-113-5057067-8861057" at bounding box center [496, 116] width 477 height 38
paste input "text"
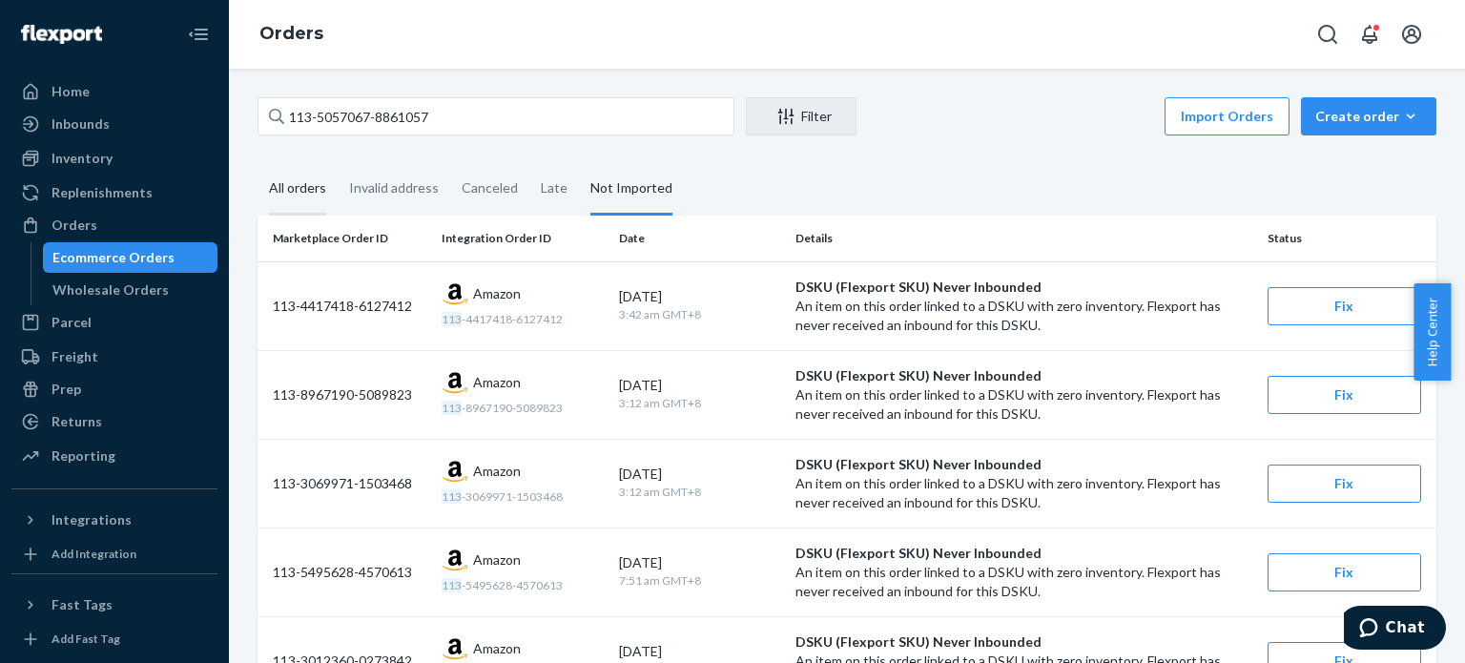
click at [307, 191] on div "All orders" at bounding box center [297, 189] width 57 height 52
click at [258, 163] on input "All orders" at bounding box center [258, 163] width 0 height 0
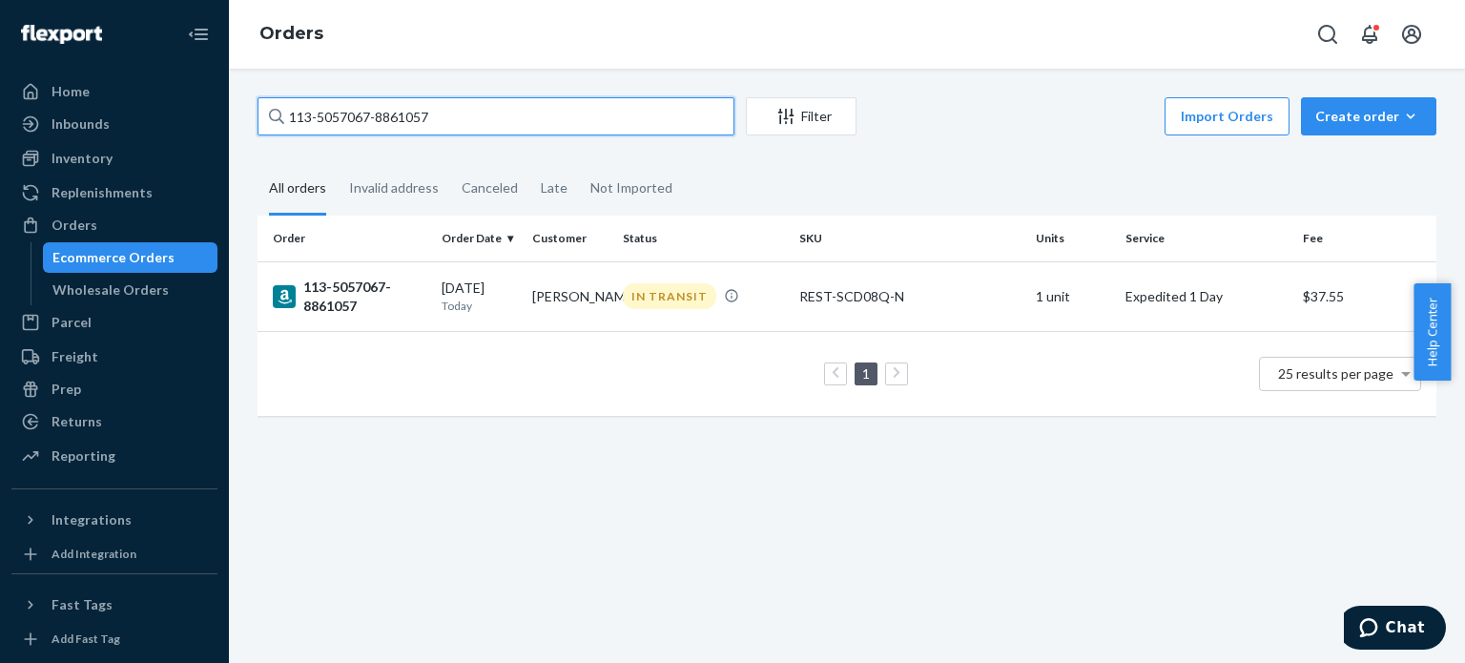
click at [446, 114] on input "113-5057067-8861057" at bounding box center [496, 116] width 477 height 38
paste input "2-6686299-9113852"
click at [613, 114] on input "112-6686299-9113852" at bounding box center [496, 116] width 477 height 38
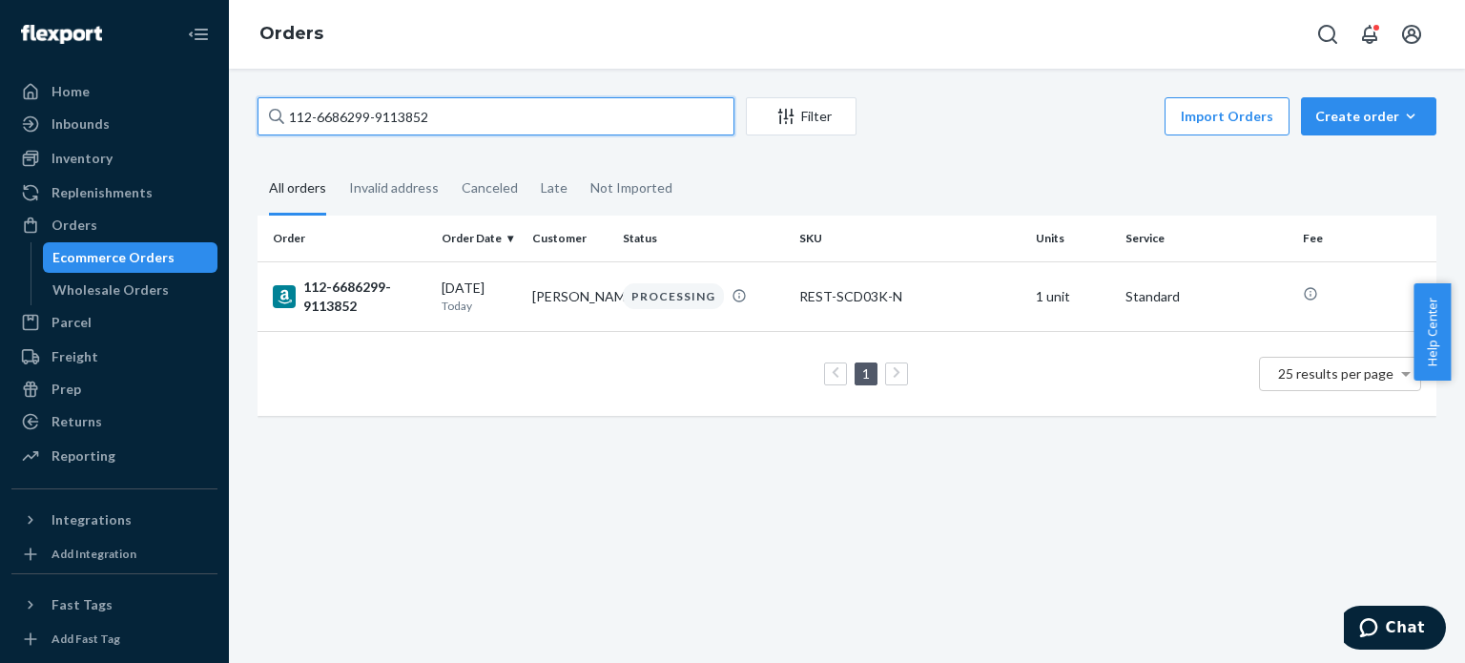
click at [613, 114] on input "112-6686299-9113852" at bounding box center [496, 116] width 477 height 38
paste input "1-4338990-6930663"
click at [616, 106] on input "111-4338990-6930663" at bounding box center [496, 116] width 477 height 38
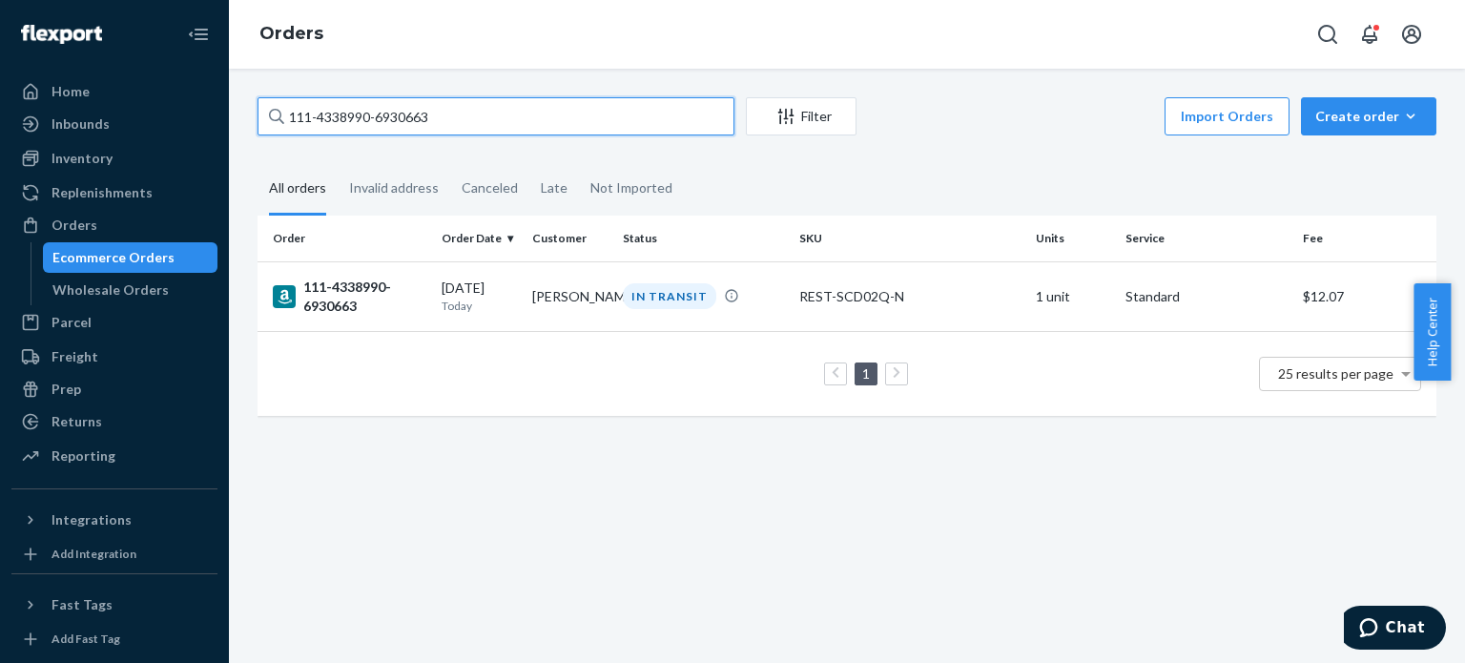
click at [616, 106] on input "111-4338990-6930663" at bounding box center [496, 116] width 477 height 38
paste input "4-0345703-5303454"
click at [610, 121] on input "114-0345703-5303454" at bounding box center [496, 116] width 477 height 38
click at [610, 120] on input "114-0345703-5303454" at bounding box center [496, 116] width 477 height 38
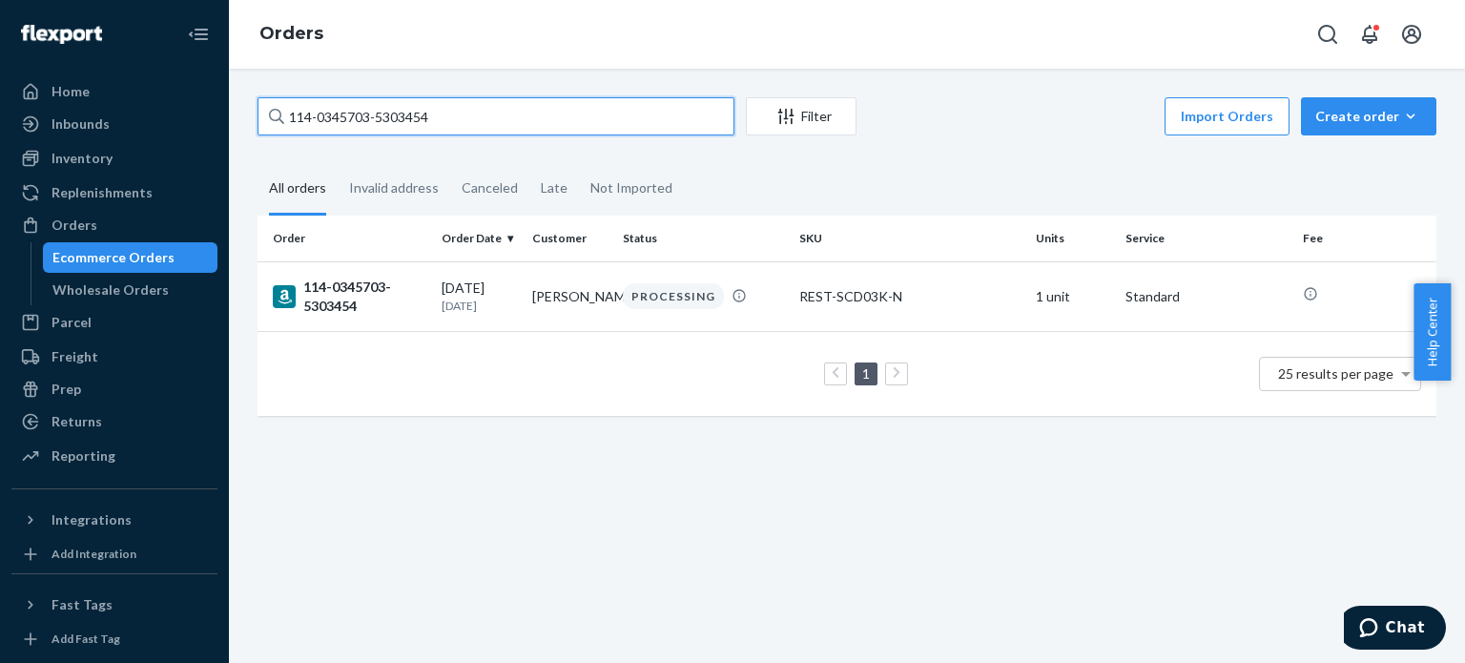
paste input "1-4258533-6077008"
click at [628, 104] on input "111-4258533-6077008" at bounding box center [496, 116] width 477 height 38
paste input "1103685-1727435"
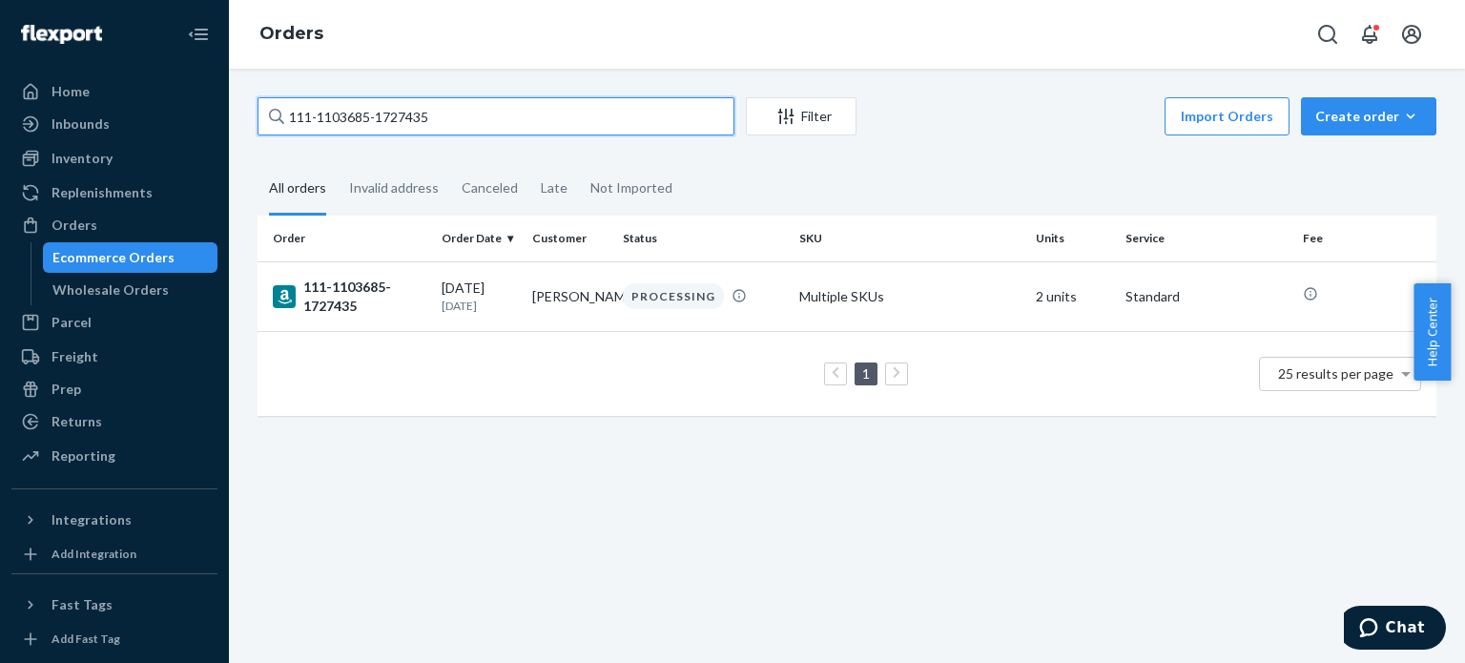
click at [604, 117] on input "111-1103685-1727435" at bounding box center [496, 116] width 477 height 38
paste input "2-2198629-2567432"
click at [528, 115] on input "112-2198629-2567432" at bounding box center [496, 116] width 477 height 38
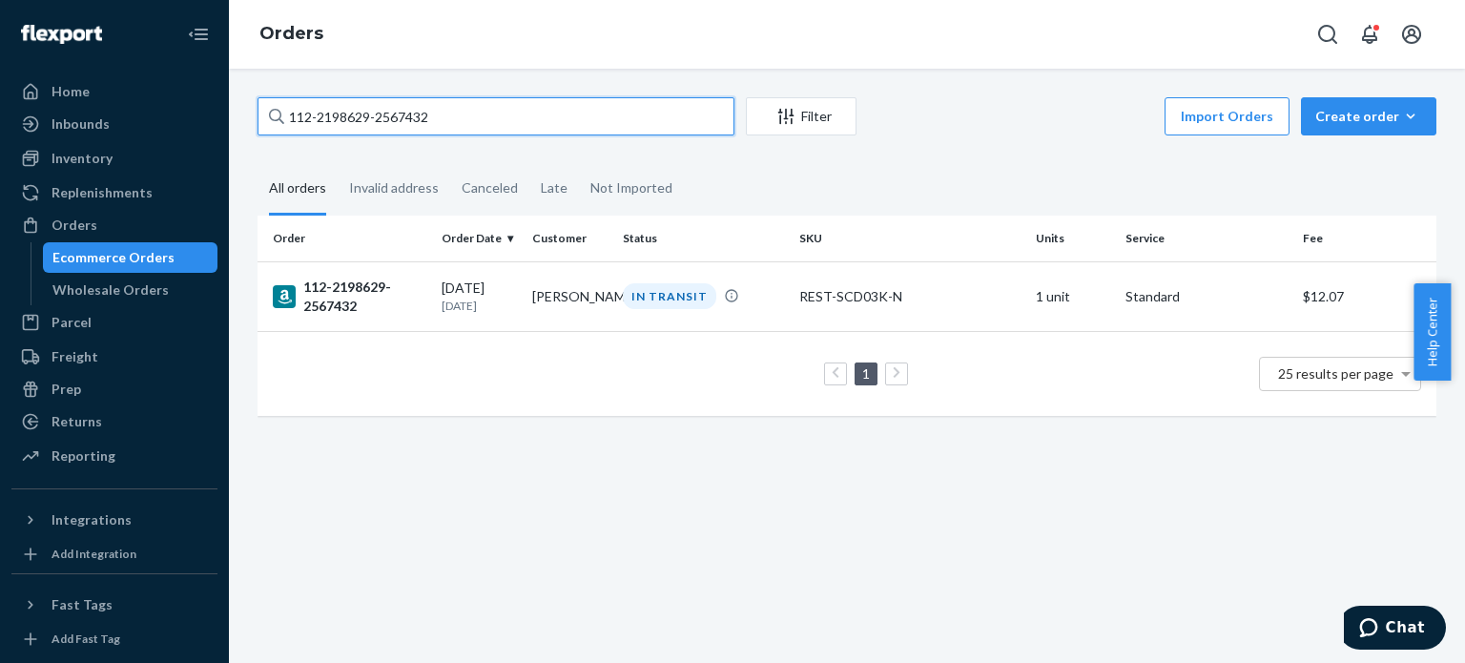
click at [528, 115] on input "112-2198629-2567432" at bounding box center [496, 116] width 477 height 38
paste input "6614205-8124206"
click at [637, 113] on input "112-6614205-8124206" at bounding box center [496, 116] width 477 height 38
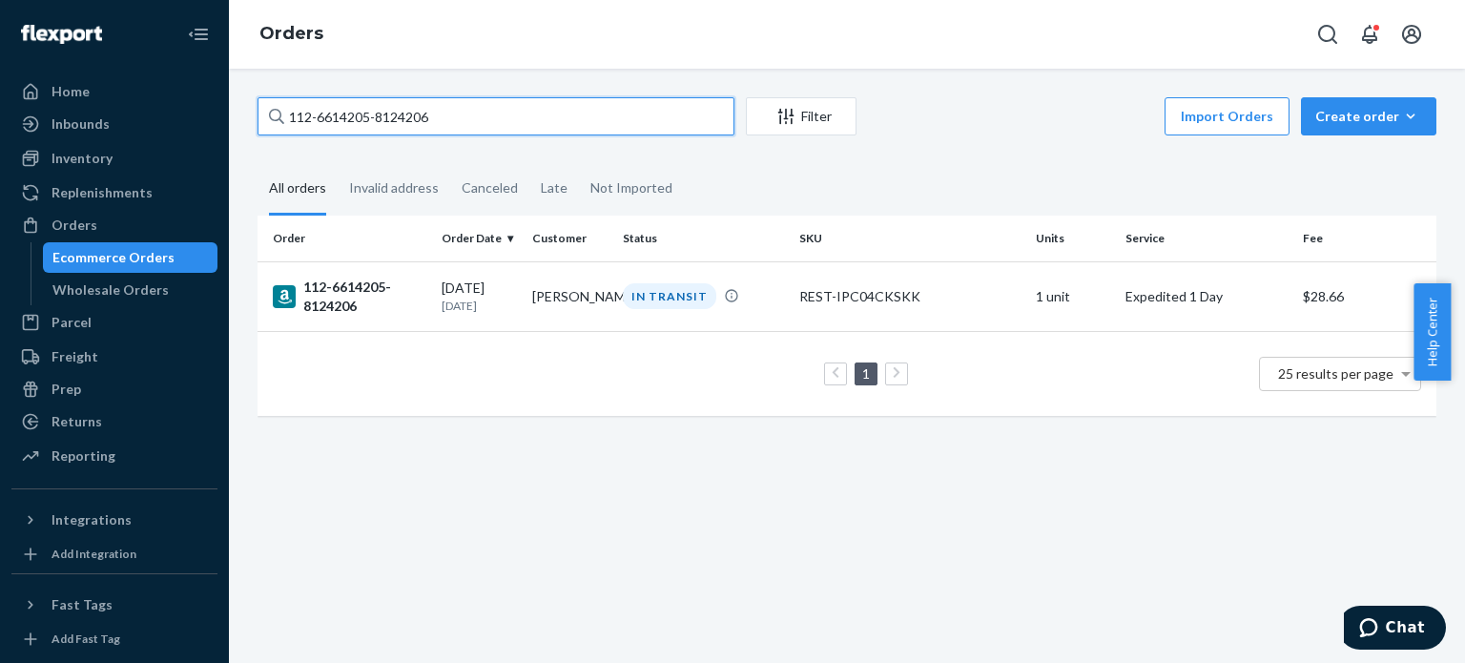
click at [637, 113] on input "112-6614205-8124206" at bounding box center [496, 116] width 477 height 38
paste input "4189263-4229839"
click at [593, 106] on input "112-4189263-4229839" at bounding box center [496, 116] width 477 height 38
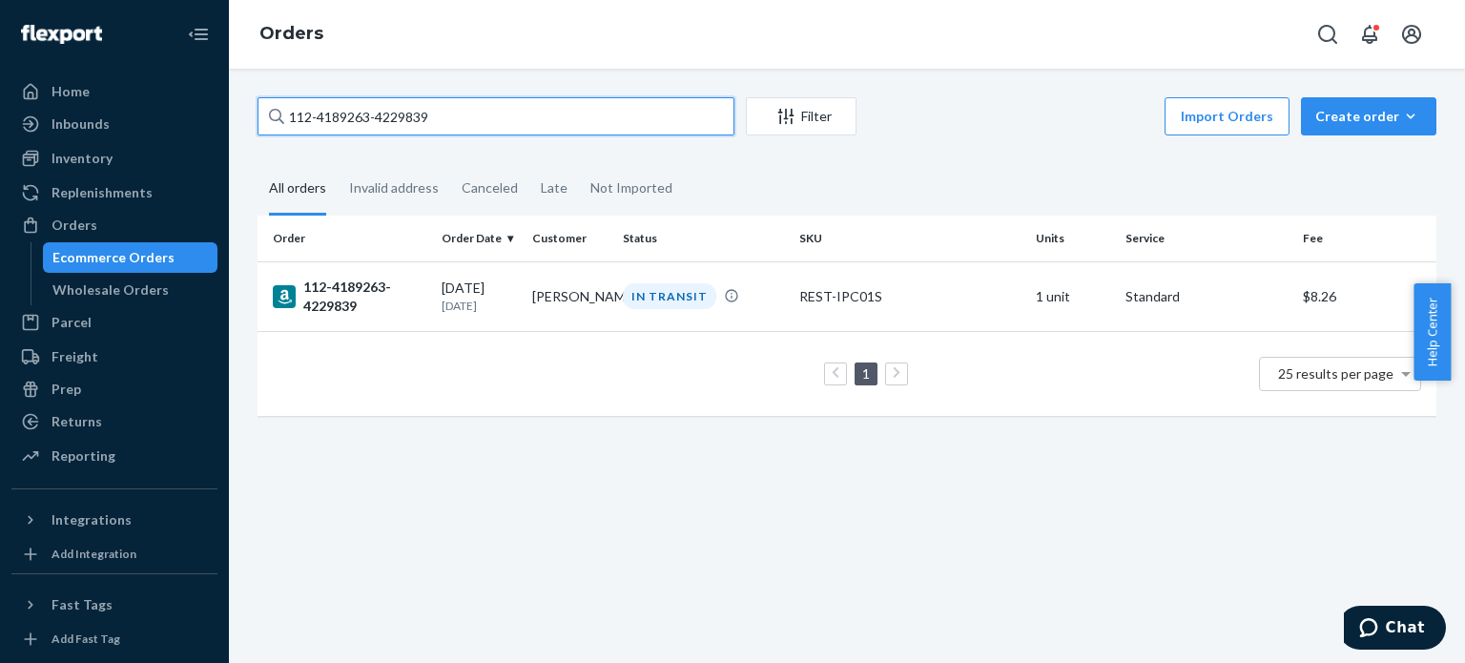
paste input "3-4035090-8345036"
click at [633, 114] on input "113-4035090-8345036" at bounding box center [496, 116] width 477 height 38
paste input "4-4666262-0733014"
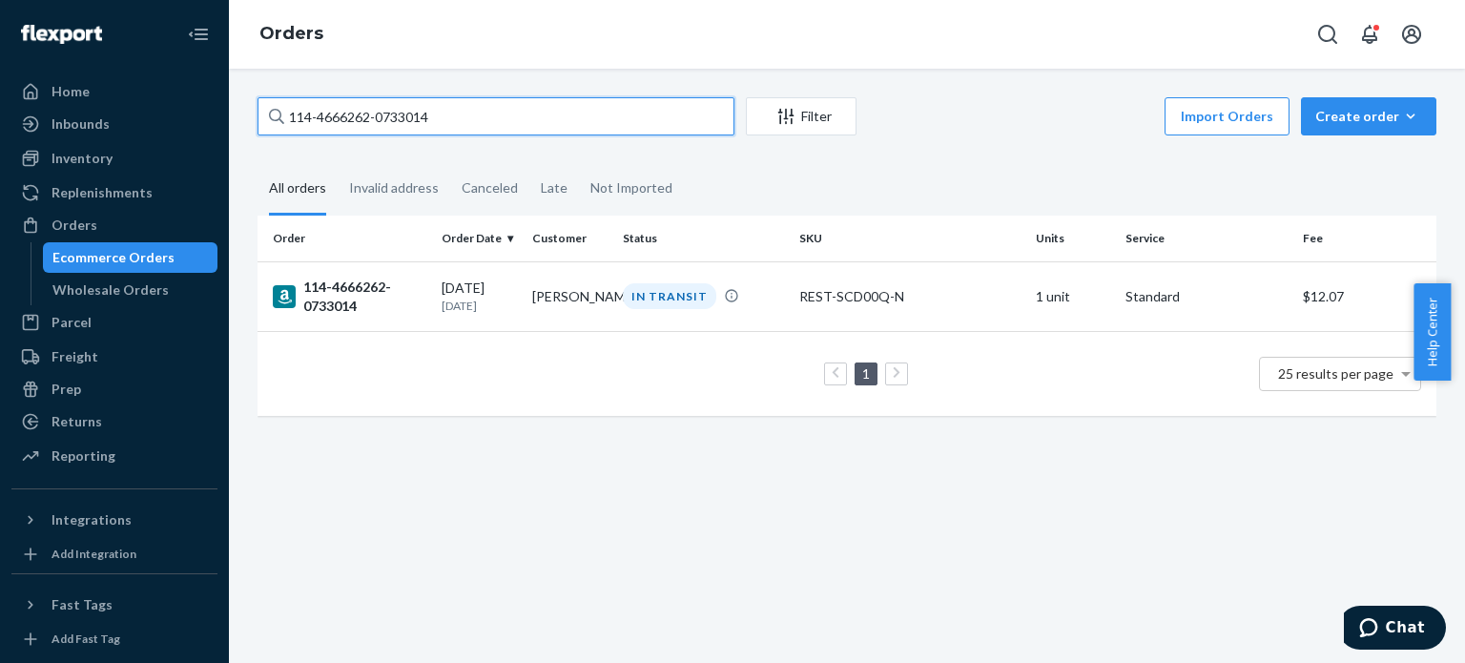
click at [570, 110] on input "114-4666262-0733014" at bounding box center [496, 116] width 477 height 38
paste input "2-3493110-4529032"
click at [595, 133] on input "112-3493110-4529032" at bounding box center [496, 116] width 477 height 38
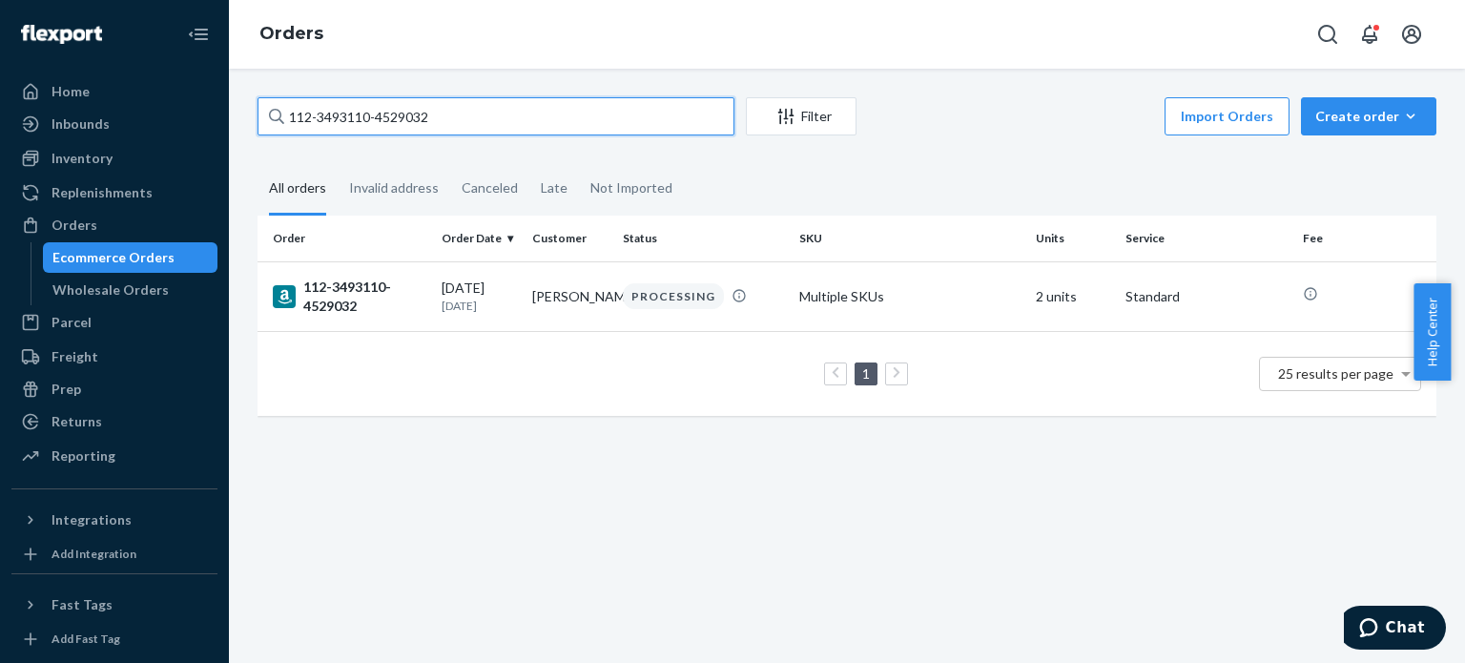
click at [595, 133] on input "112-3493110-4529032" at bounding box center [496, 116] width 477 height 38
paste input "4-7208491-2729023"
click at [565, 123] on input "114-7208491-2729023" at bounding box center [496, 116] width 477 height 38
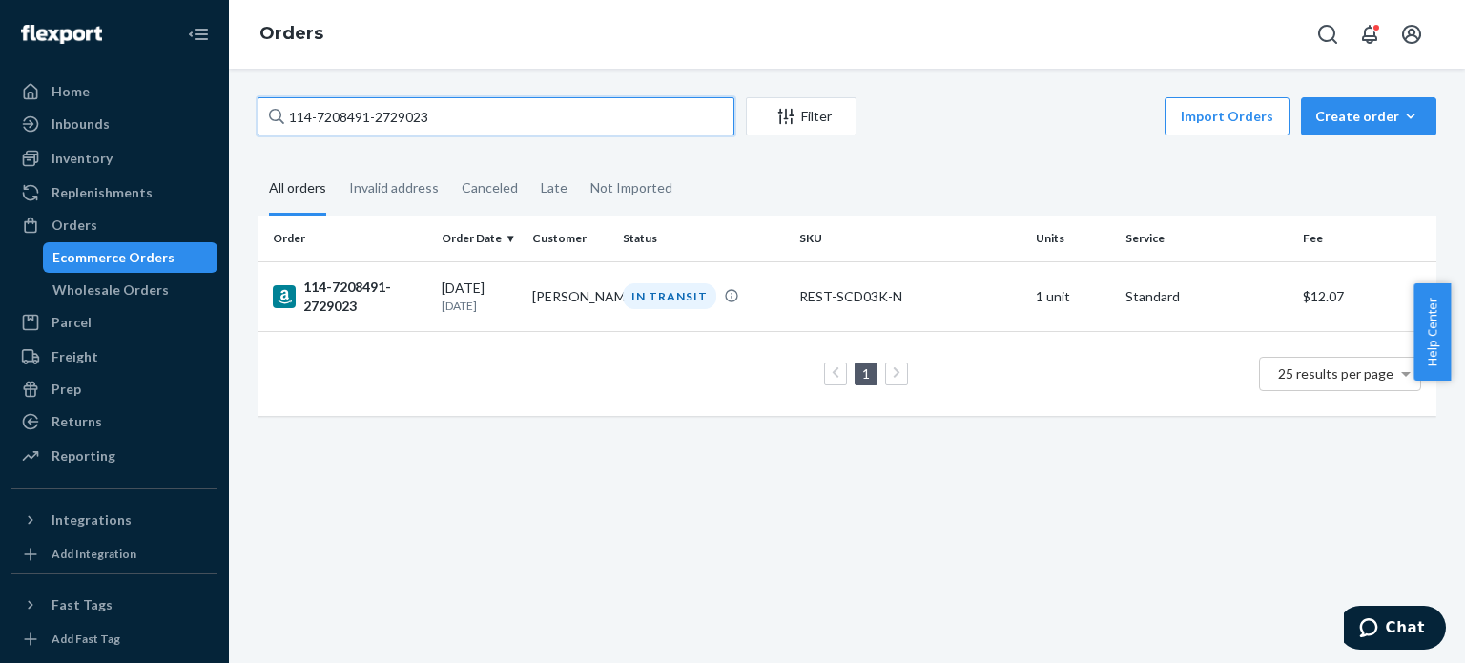
click at [565, 123] on input "114-7208491-2729023" at bounding box center [496, 116] width 477 height 38
paste input "2-6981870-9977836"
click at [637, 111] on input "112-6981870-9977836" at bounding box center [496, 116] width 477 height 38
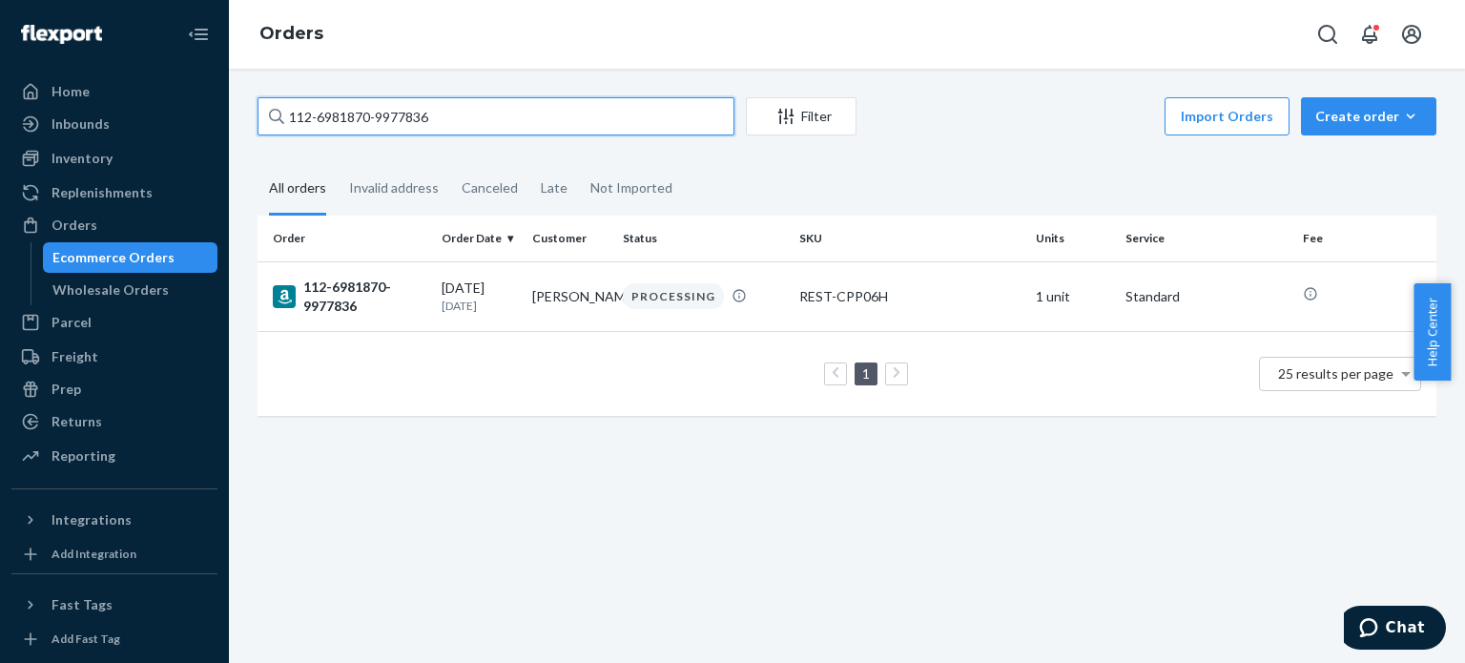
paste input "1716655-036502"
click at [616, 111] on input "112-1716655-0365026" at bounding box center [496, 116] width 477 height 38
paste input "4-6098495-0416203"
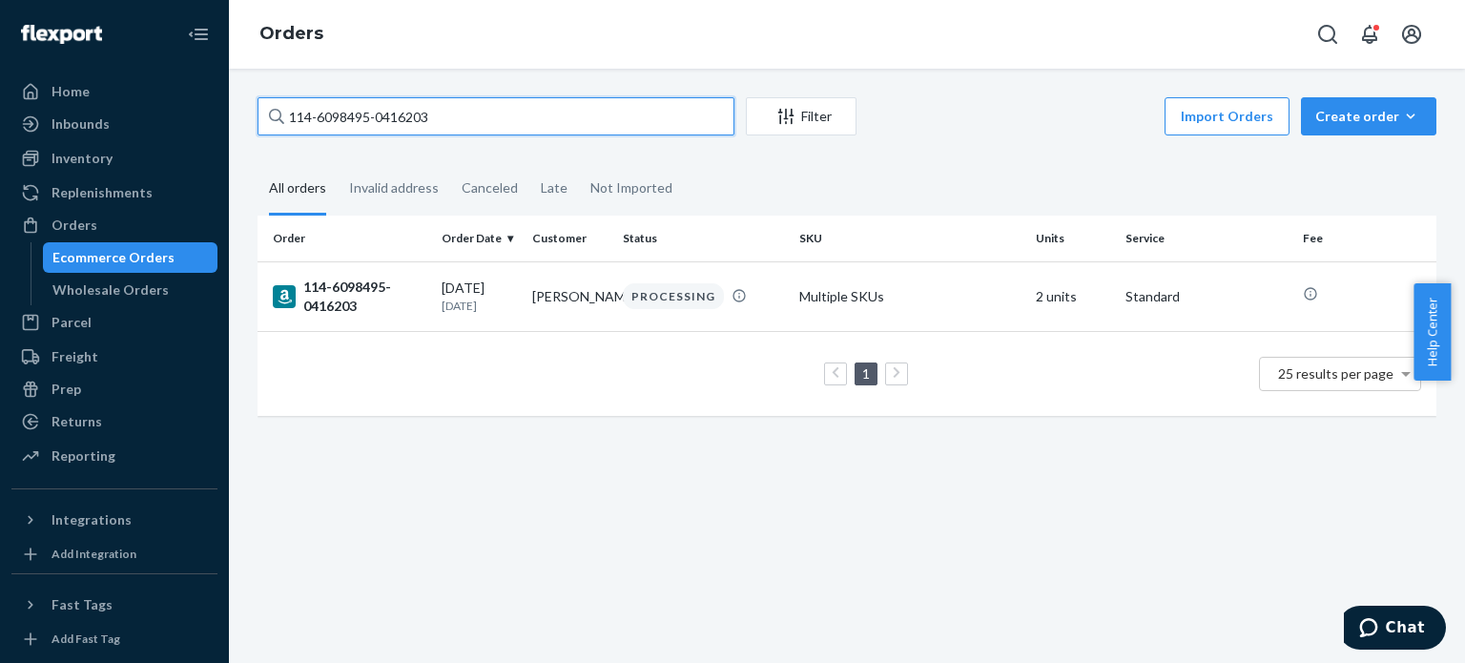
click at [489, 120] on input "114-6098495-0416203" at bounding box center [496, 116] width 477 height 38
click at [488, 121] on input "114-6098495-0416203" at bounding box center [496, 116] width 477 height 38
paste input "2-1102152-4133058"
click at [510, 108] on input "112-1102152-4133058" at bounding box center [496, 116] width 477 height 38
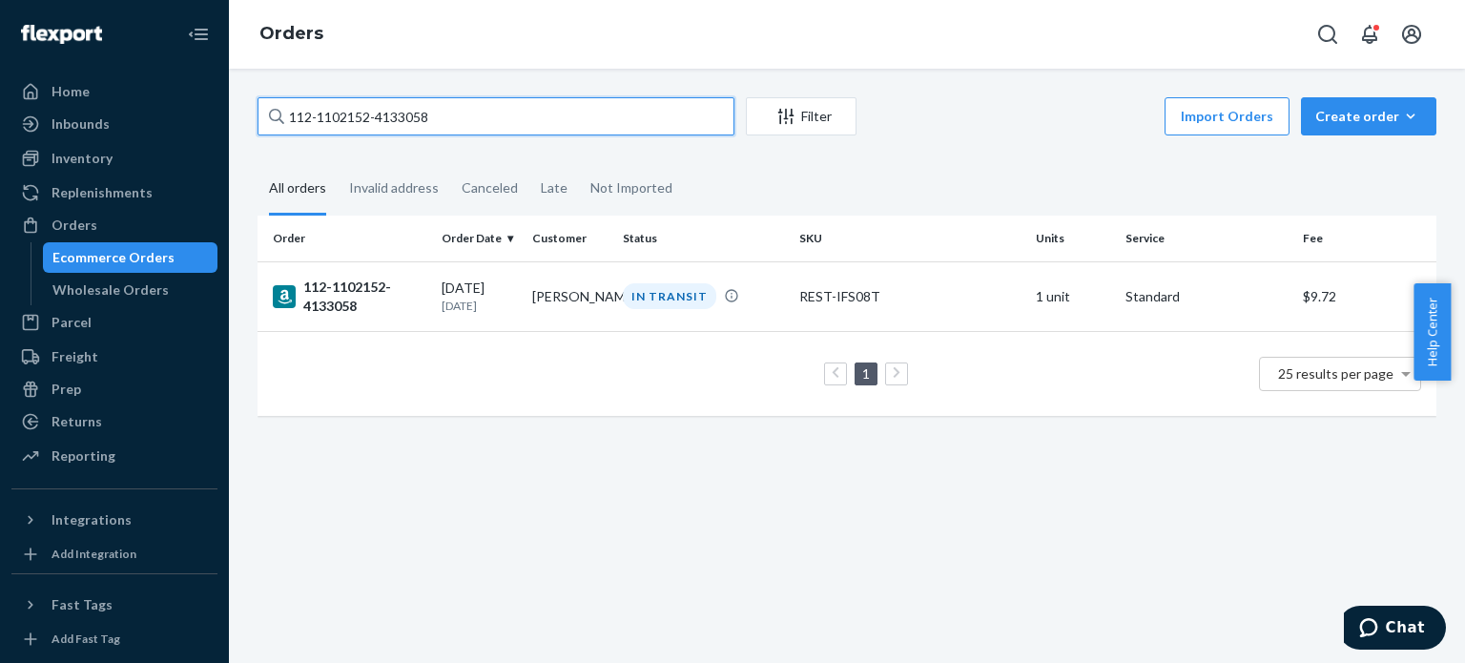
click at [510, 108] on input "112-1102152-4133058" at bounding box center [496, 116] width 477 height 38
paste input "1-0390667-060664"
click at [574, 110] on input "111-0390667-0606648" at bounding box center [496, 116] width 477 height 38
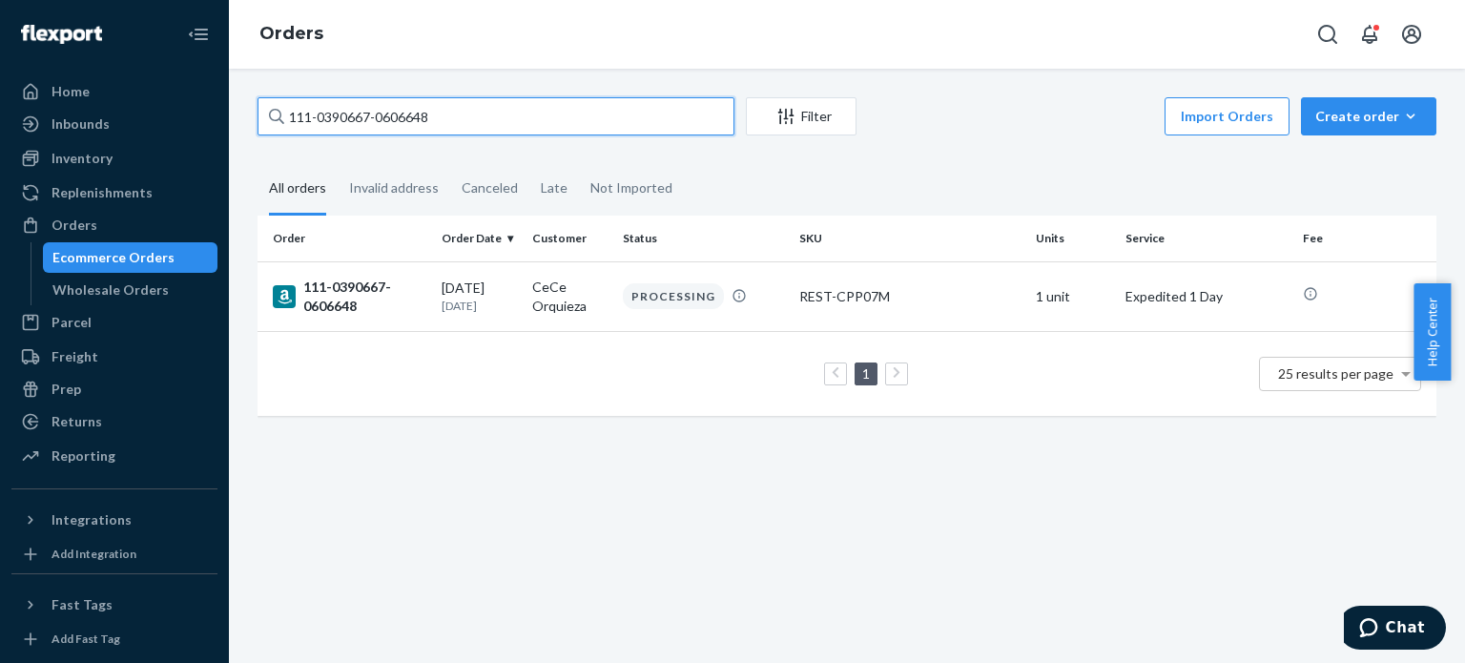
click at [574, 110] on input "111-0390667-0606648" at bounding box center [496, 116] width 477 height 38
paste input "4-2913205-4334659"
click at [591, 119] on input "114-2913205-4334659" at bounding box center [496, 116] width 477 height 38
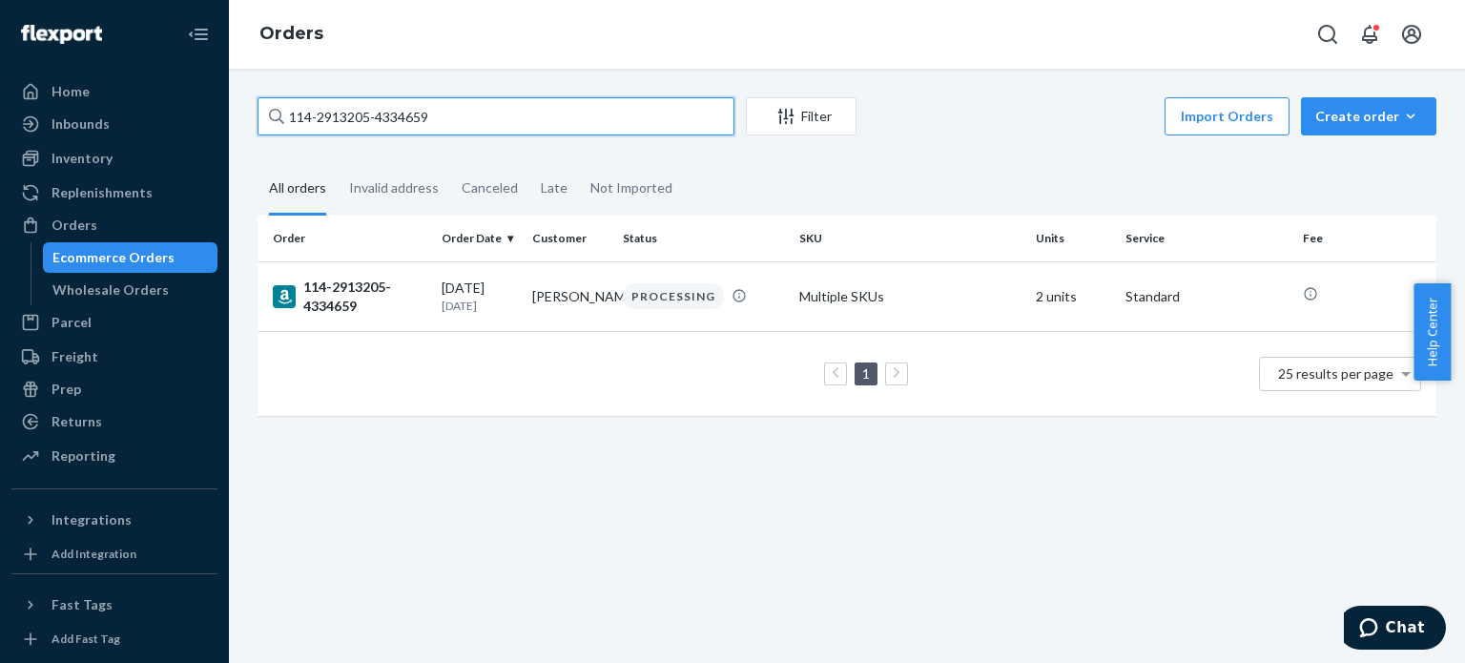
paste input "387399-0701017"
click at [588, 119] on input "114-2387399-0701017" at bounding box center [496, 116] width 477 height 38
paste input "1215981-1627413"
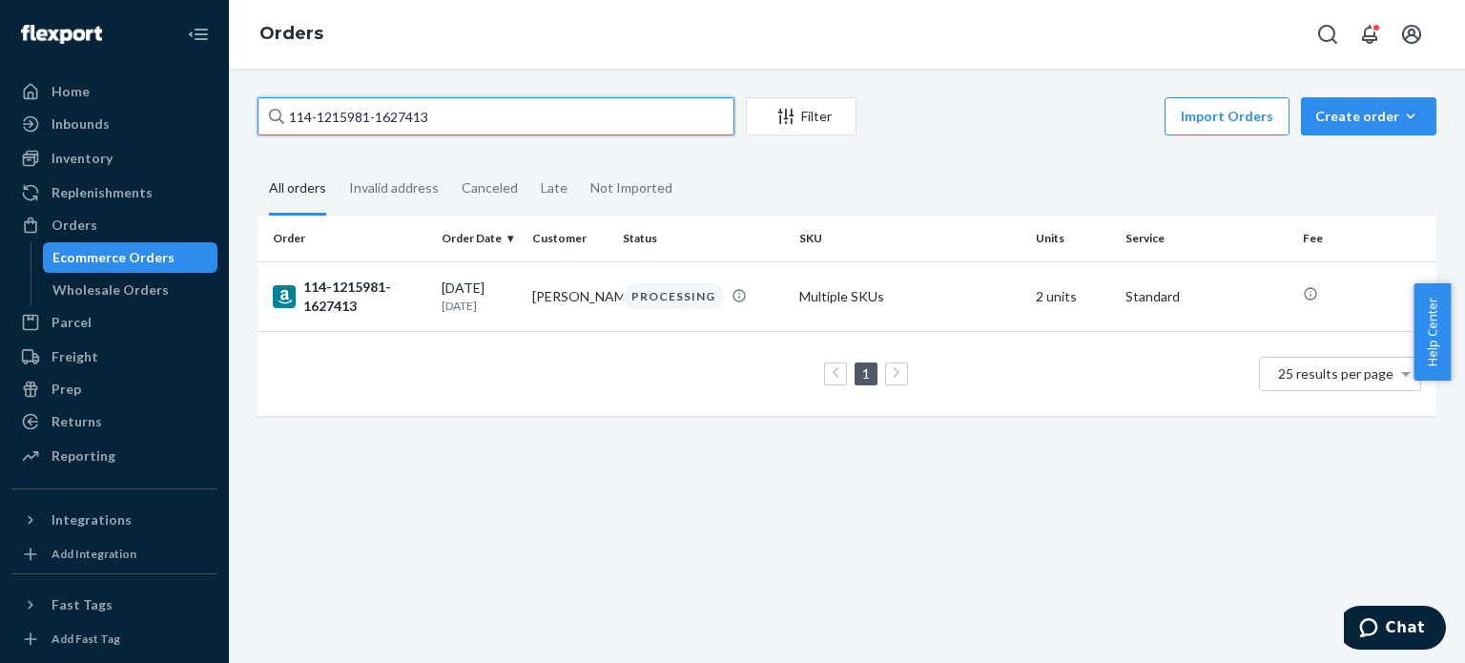
click at [362, 121] on input "114-1215981-1627413" at bounding box center [496, 116] width 477 height 38
paste input "1-5575764-7841817"
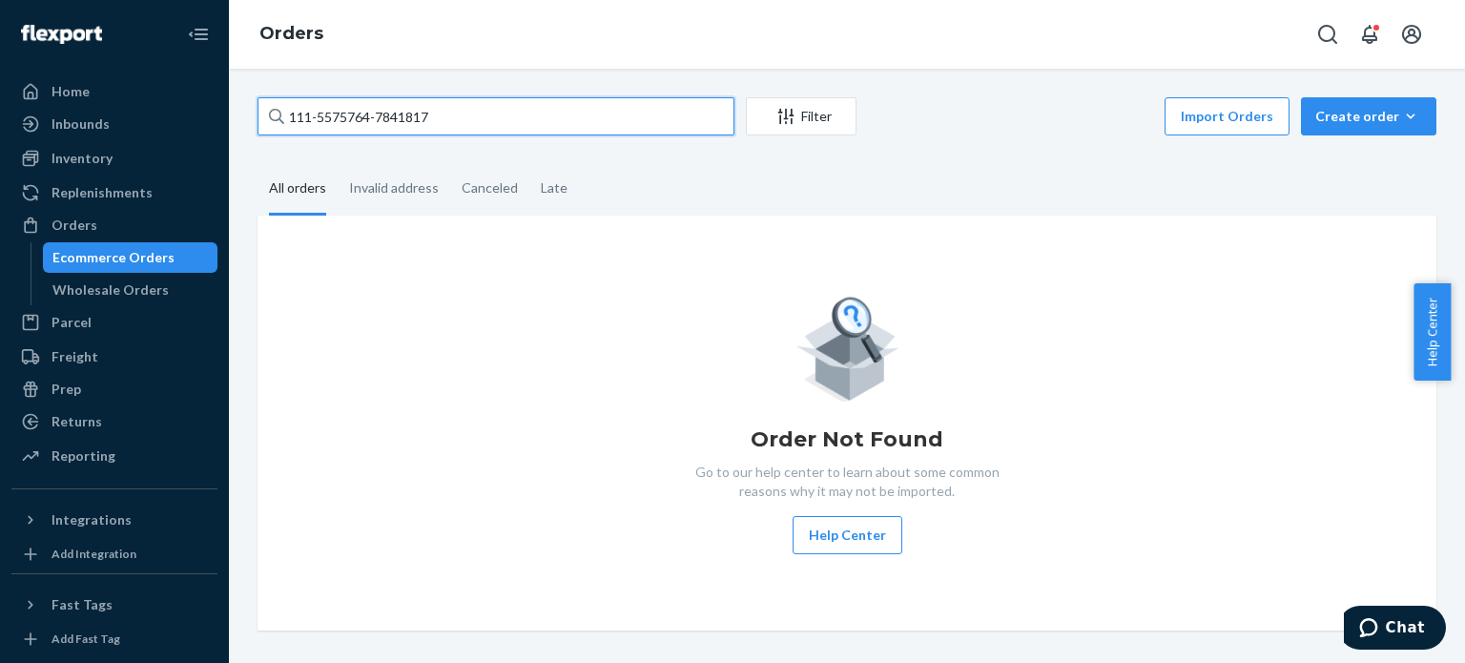
type input "111-5575764-7841817"
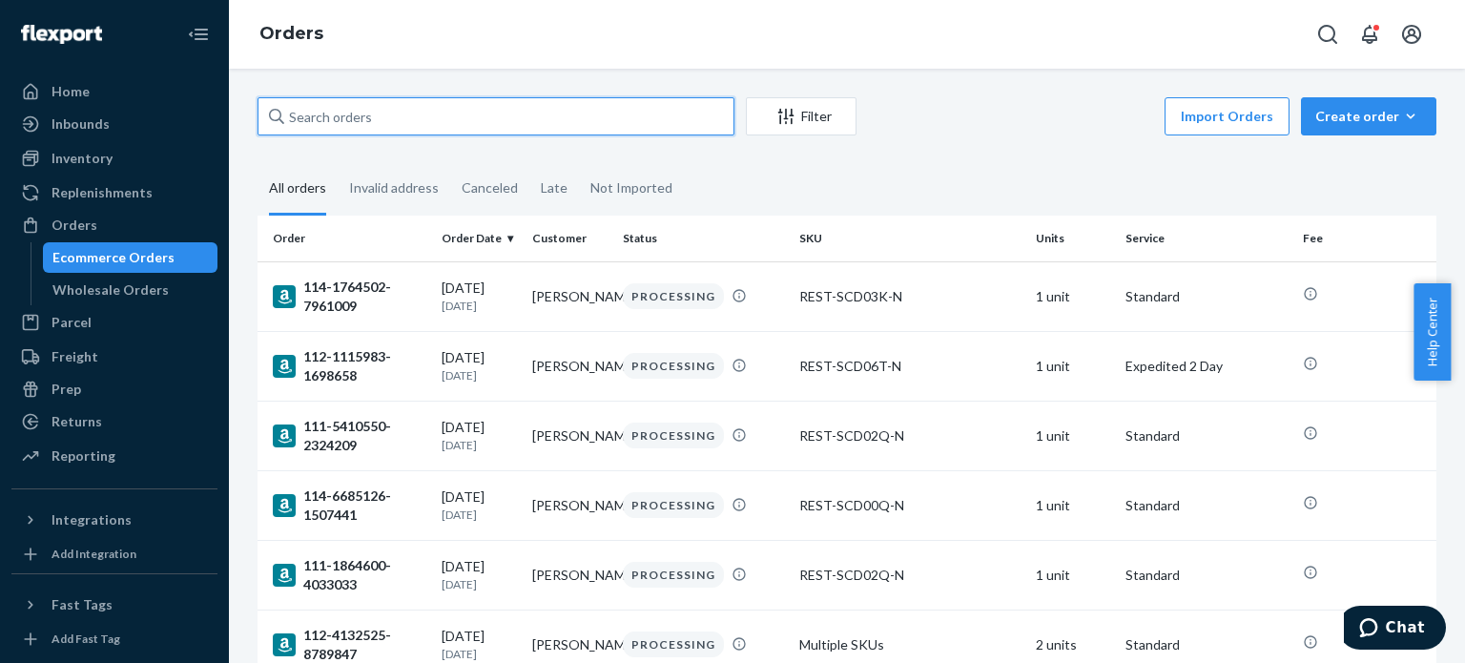
click at [473, 114] on input "text" at bounding box center [496, 116] width 477 height 38
paste input "111-5575764-7841817"
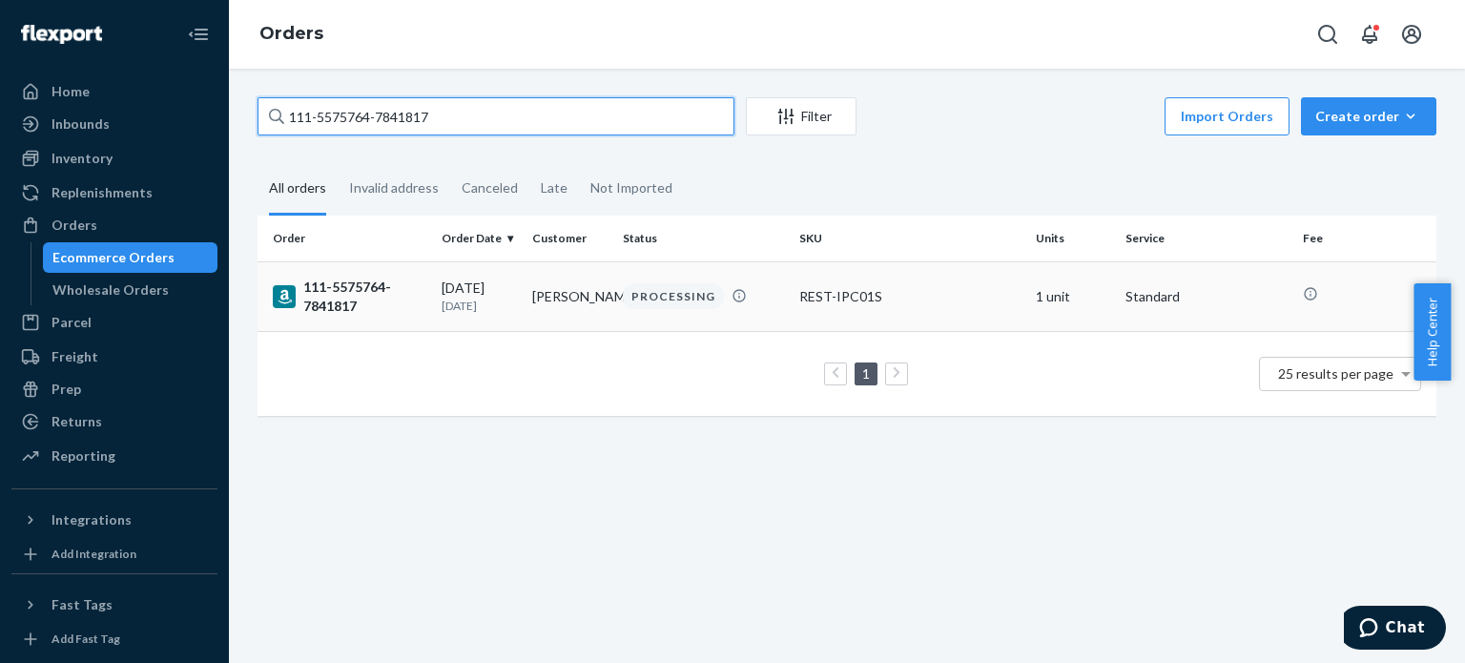
type input "111-5575764-7841817"
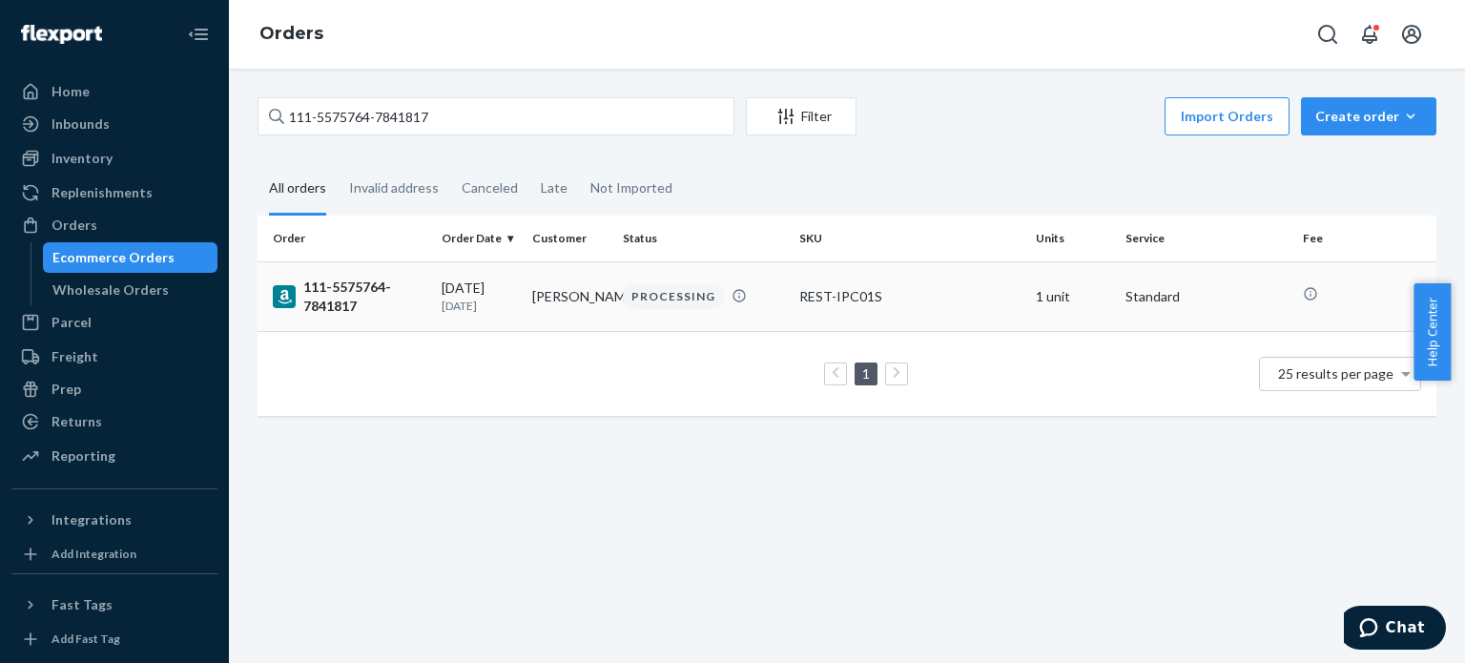
click at [328, 281] on div "111-5575764-7841817" at bounding box center [350, 297] width 154 height 38
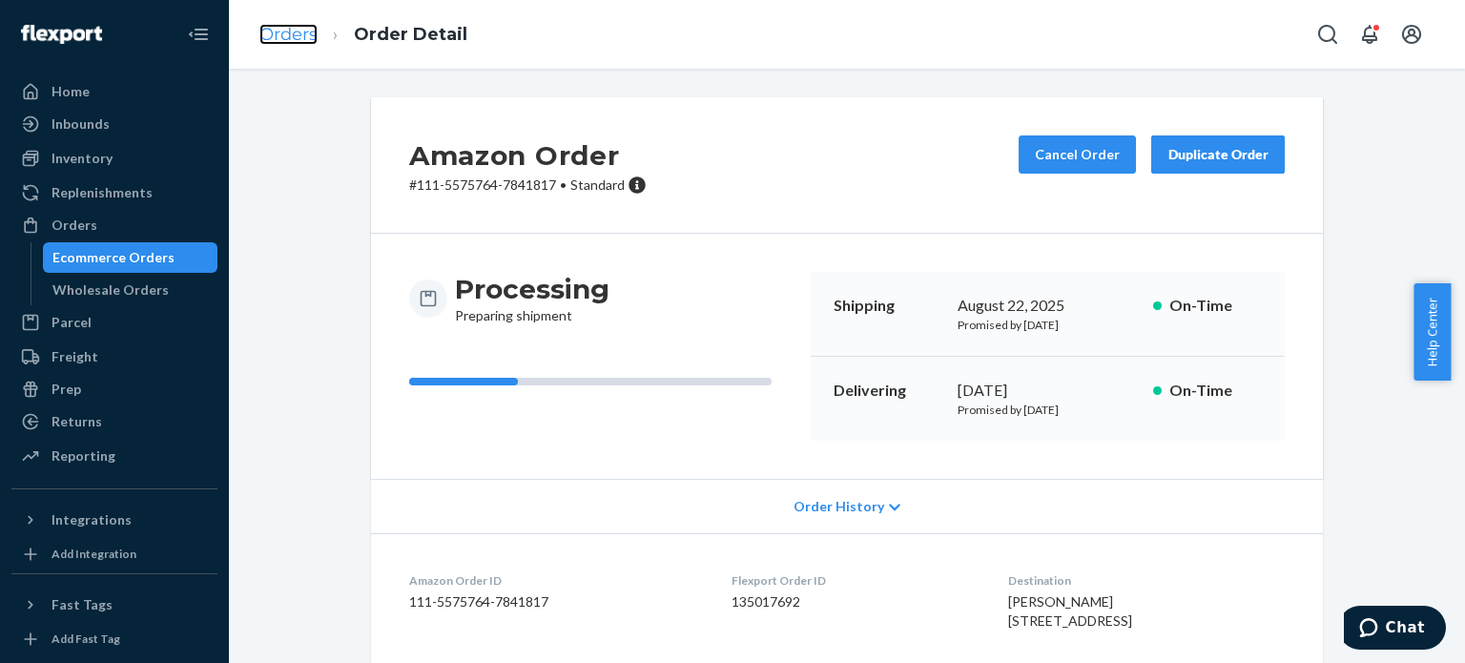
click at [294, 33] on link "Orders" at bounding box center [288, 34] width 58 height 21
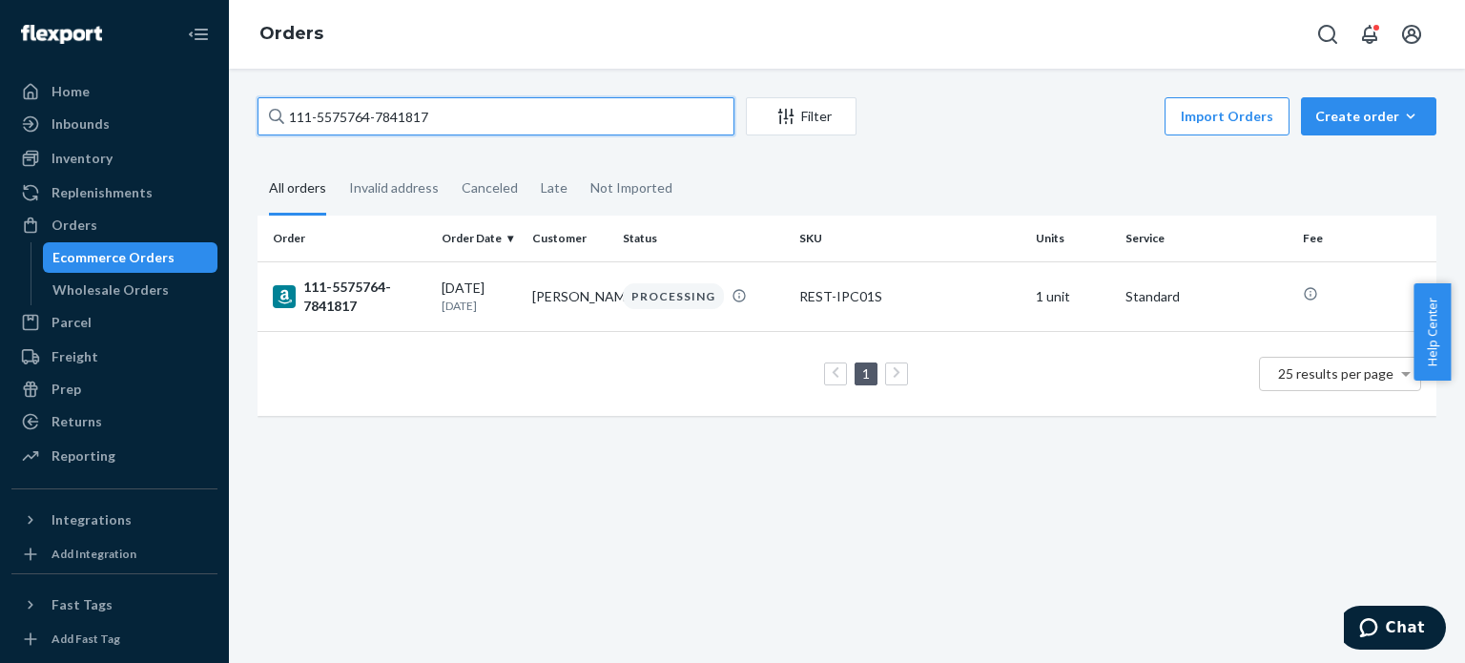
click at [324, 106] on input "111-5575764-7841817" at bounding box center [496, 116] width 477 height 38
paste input "2-4132525-878984"
type input "112-4132525-8789847"
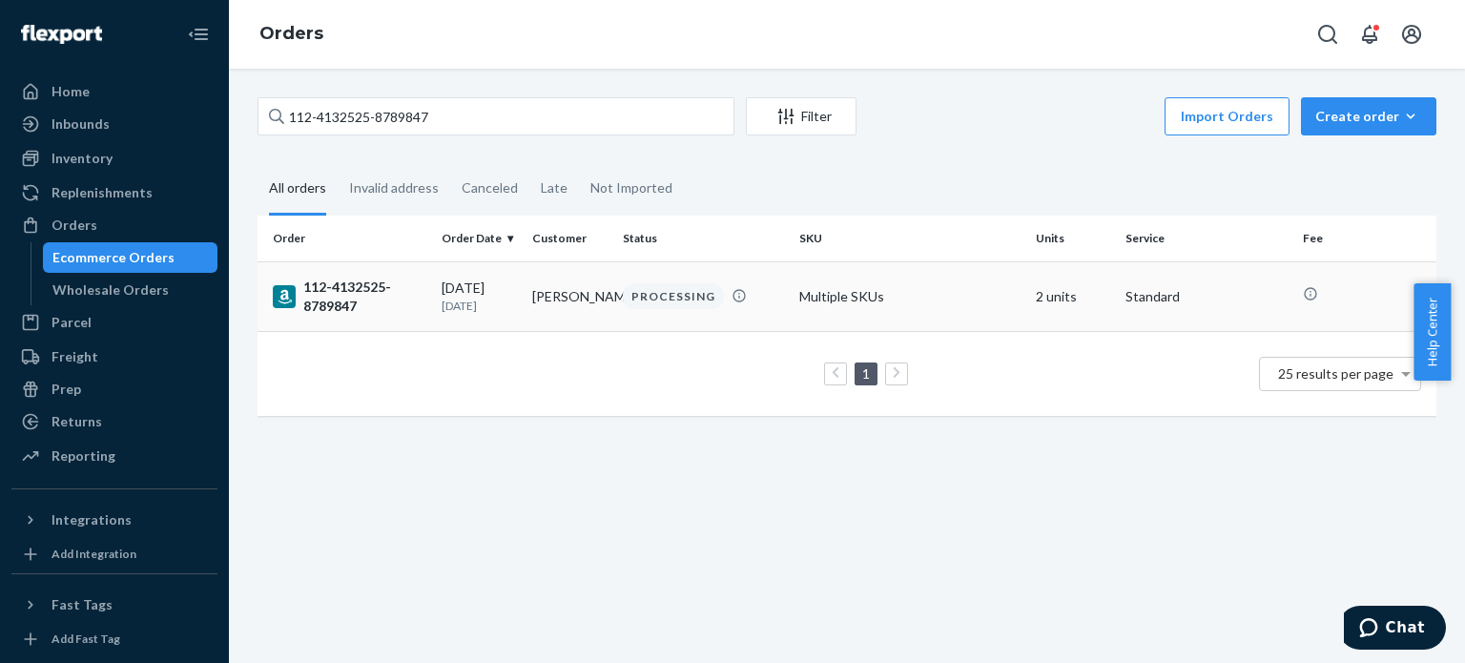
click at [350, 293] on div "112-4132525-8789847" at bounding box center [350, 297] width 154 height 38
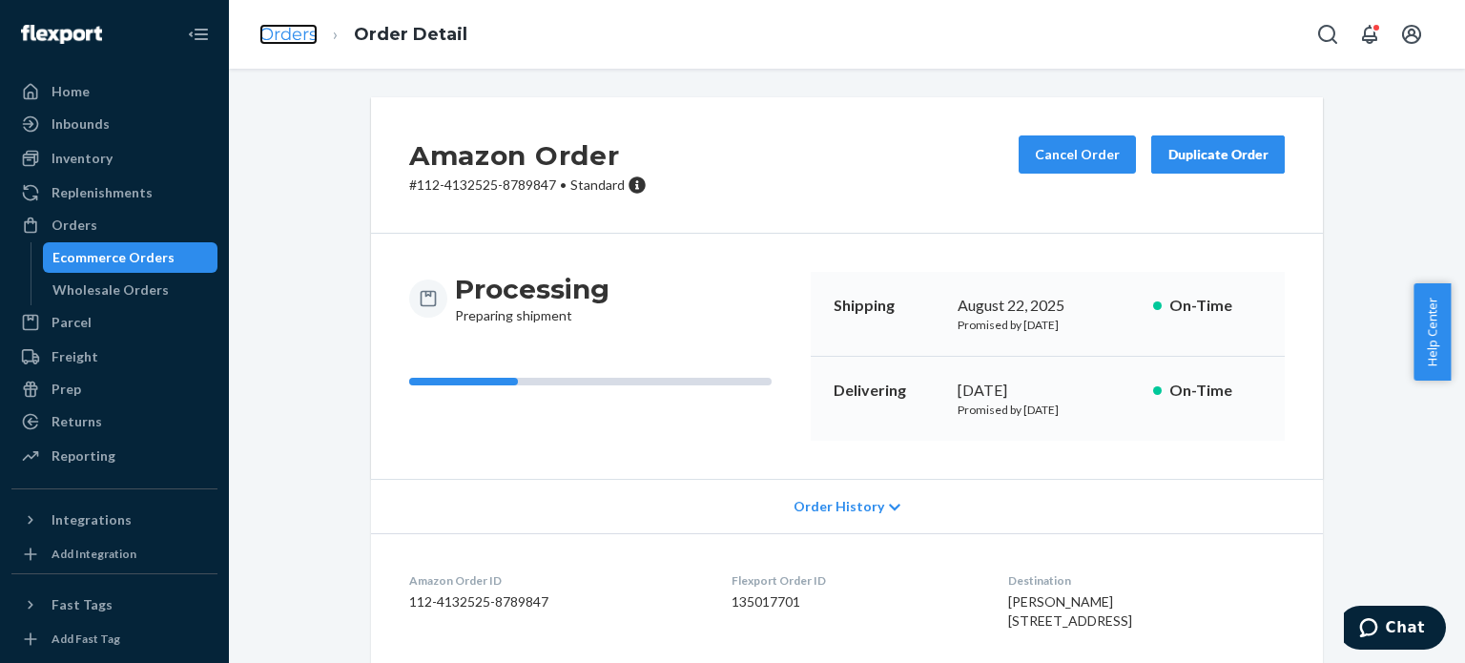
click at [298, 33] on link "Orders" at bounding box center [288, 34] width 58 height 21
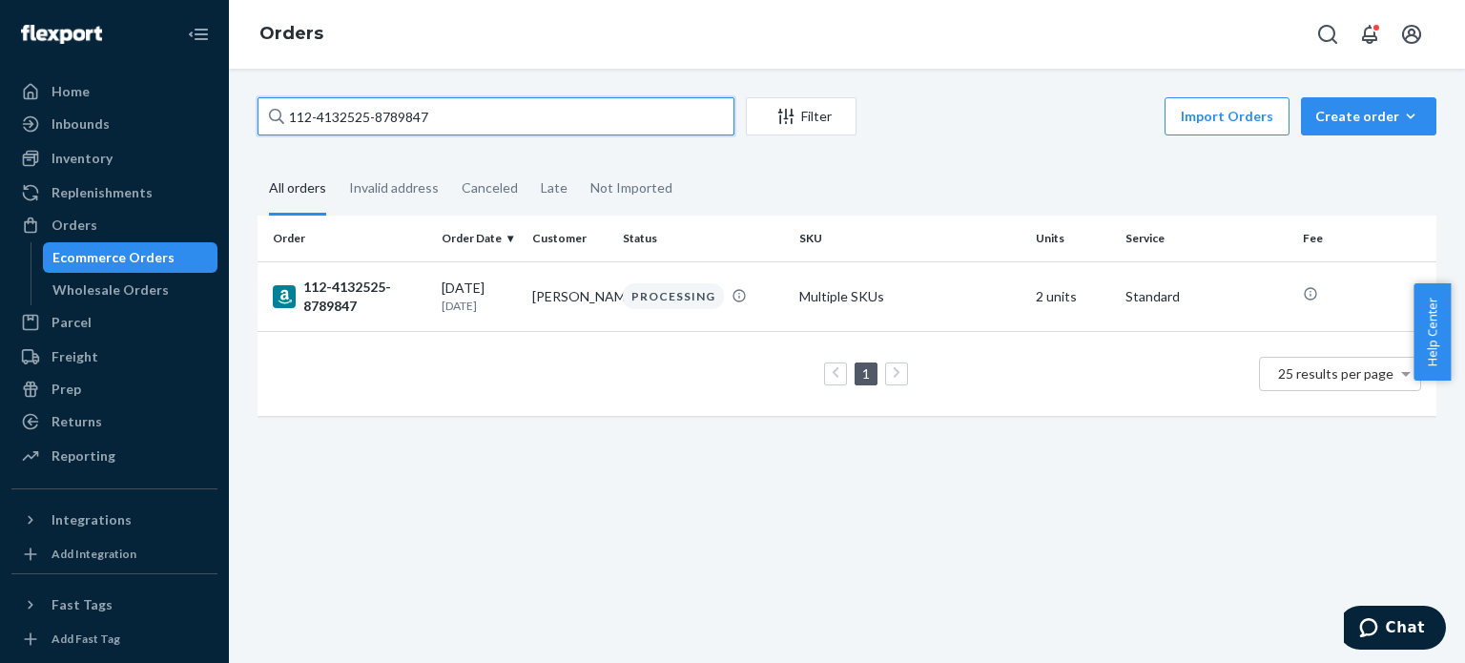
click at [324, 107] on input "112-4132525-8789847" at bounding box center [496, 116] width 477 height 38
paste input "1-1864600-4033033"
type input "111-1864600-4033033"
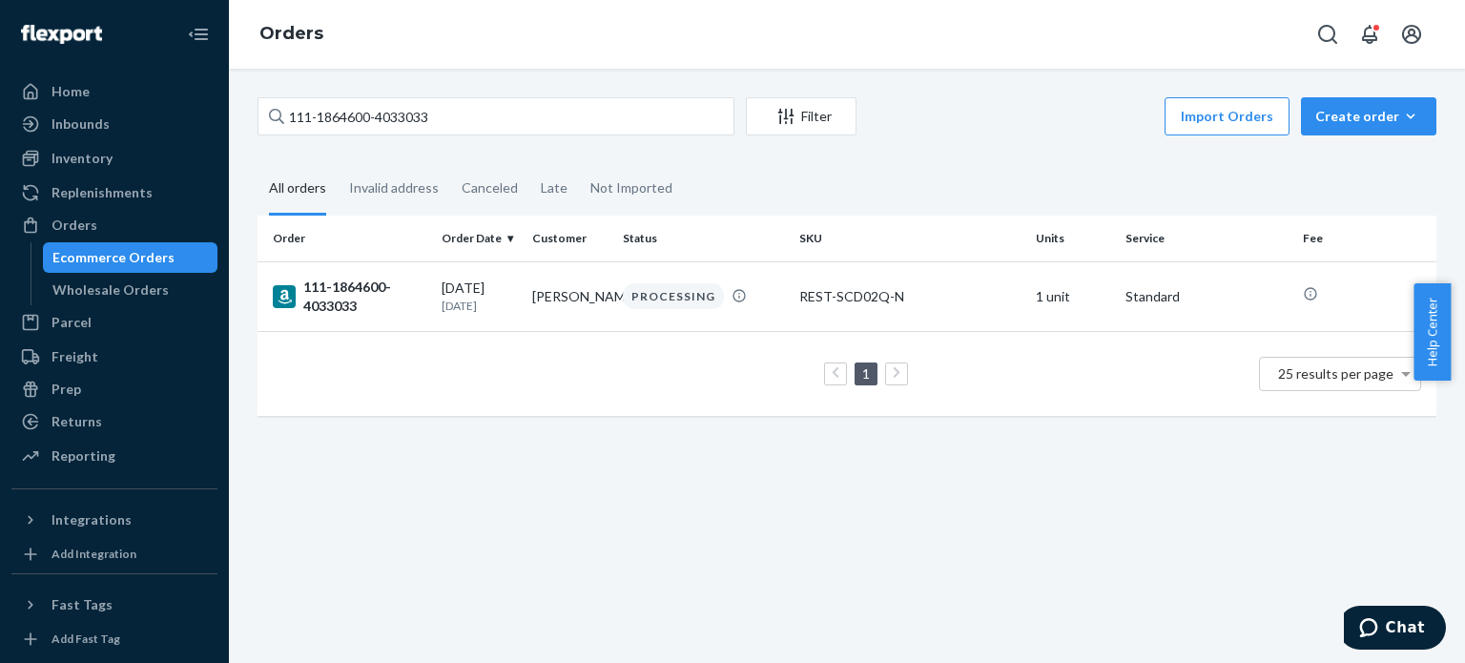
click at [341, 299] on div "111-1864600-4033033" at bounding box center [350, 297] width 154 height 38
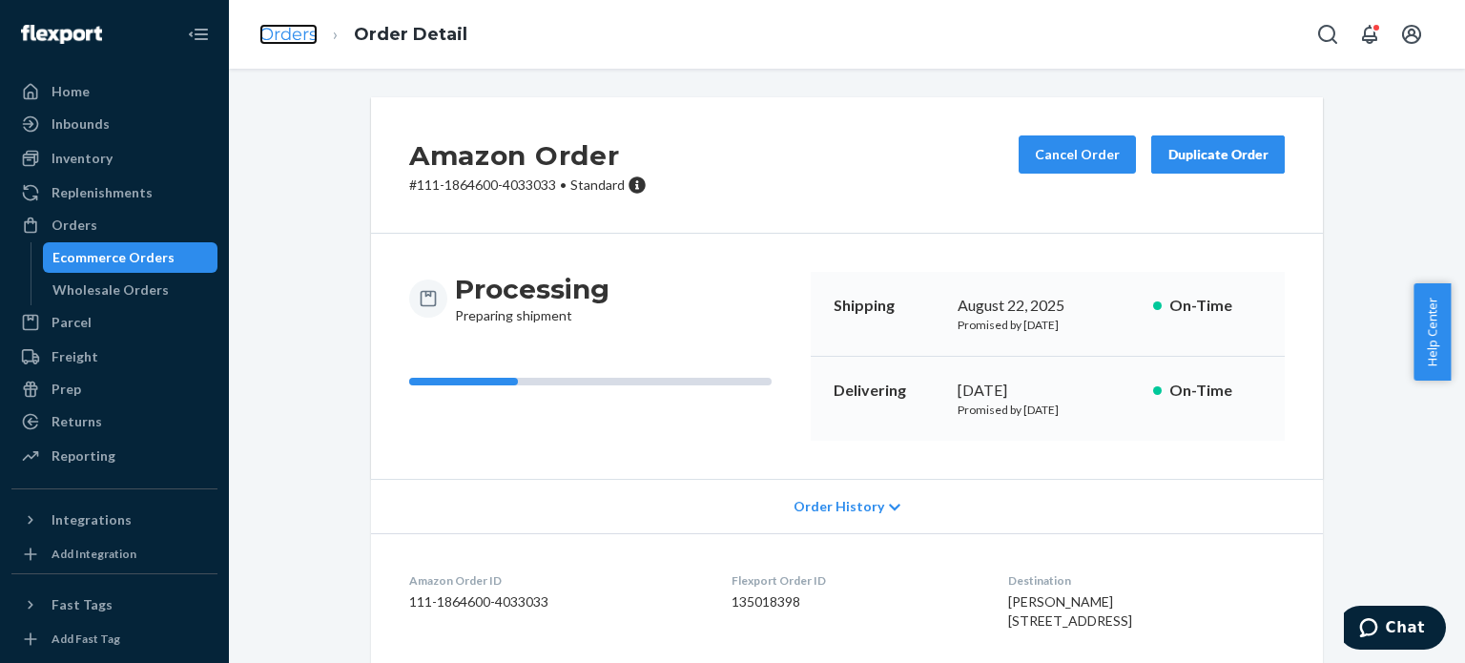
click at [306, 26] on link "Orders" at bounding box center [288, 34] width 58 height 21
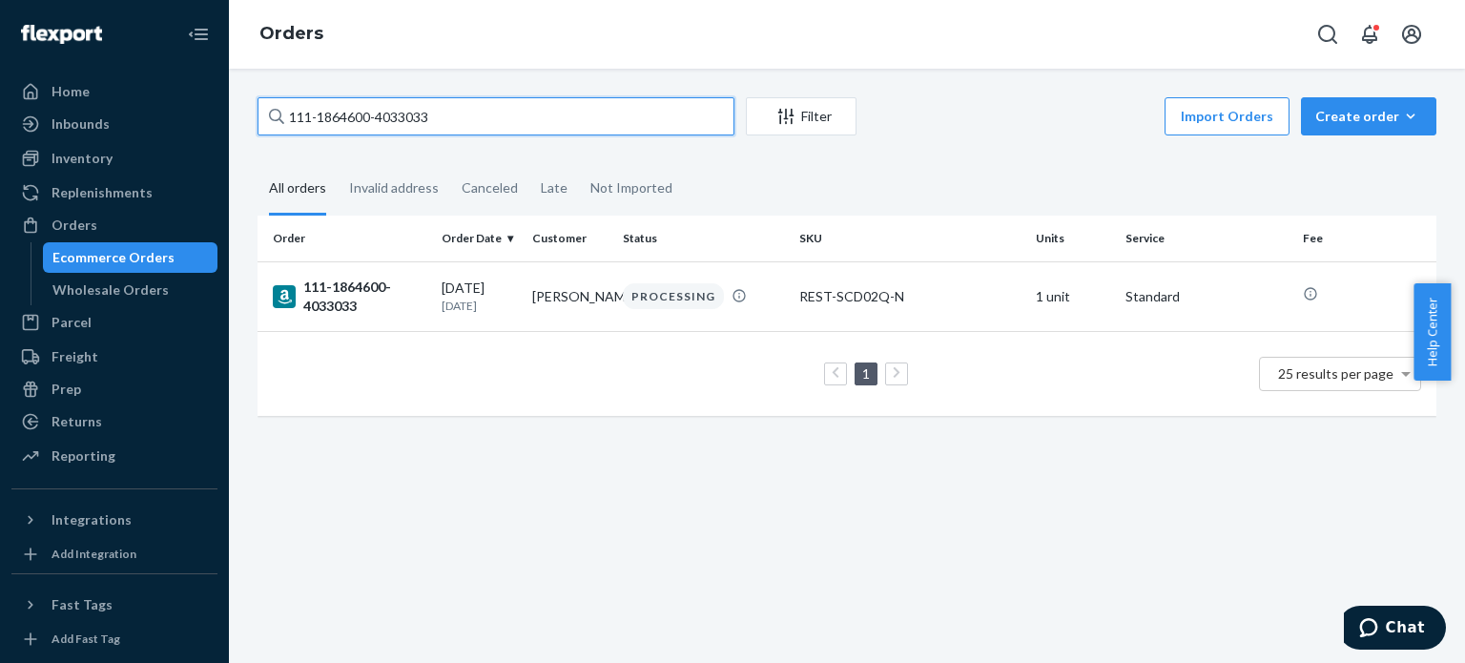
click at [351, 99] on input "111-1864600-4033033" at bounding box center [496, 116] width 477 height 38
paste input "4-6685126-1507441"
type input "114-6685126-1507441"
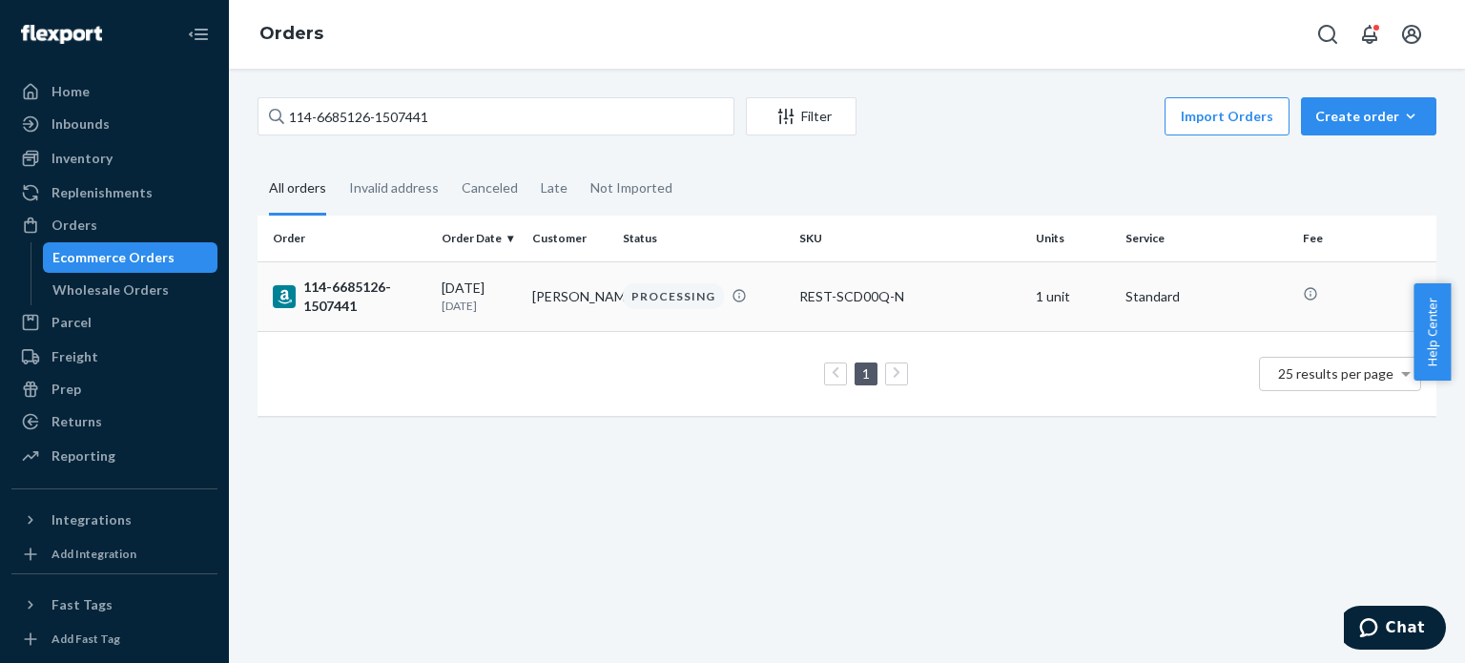
click at [340, 279] on div "114-6685126-1507441" at bounding box center [350, 297] width 154 height 38
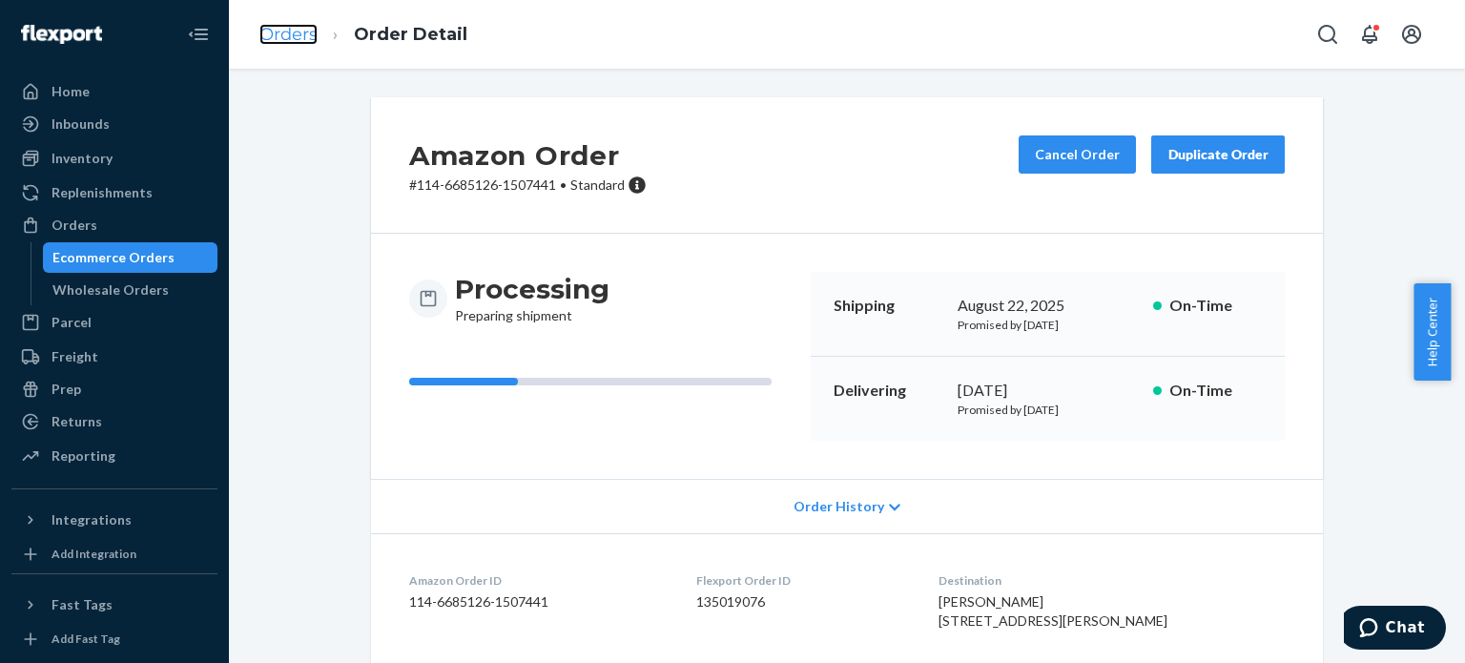
click at [287, 25] on link "Orders" at bounding box center [288, 34] width 58 height 21
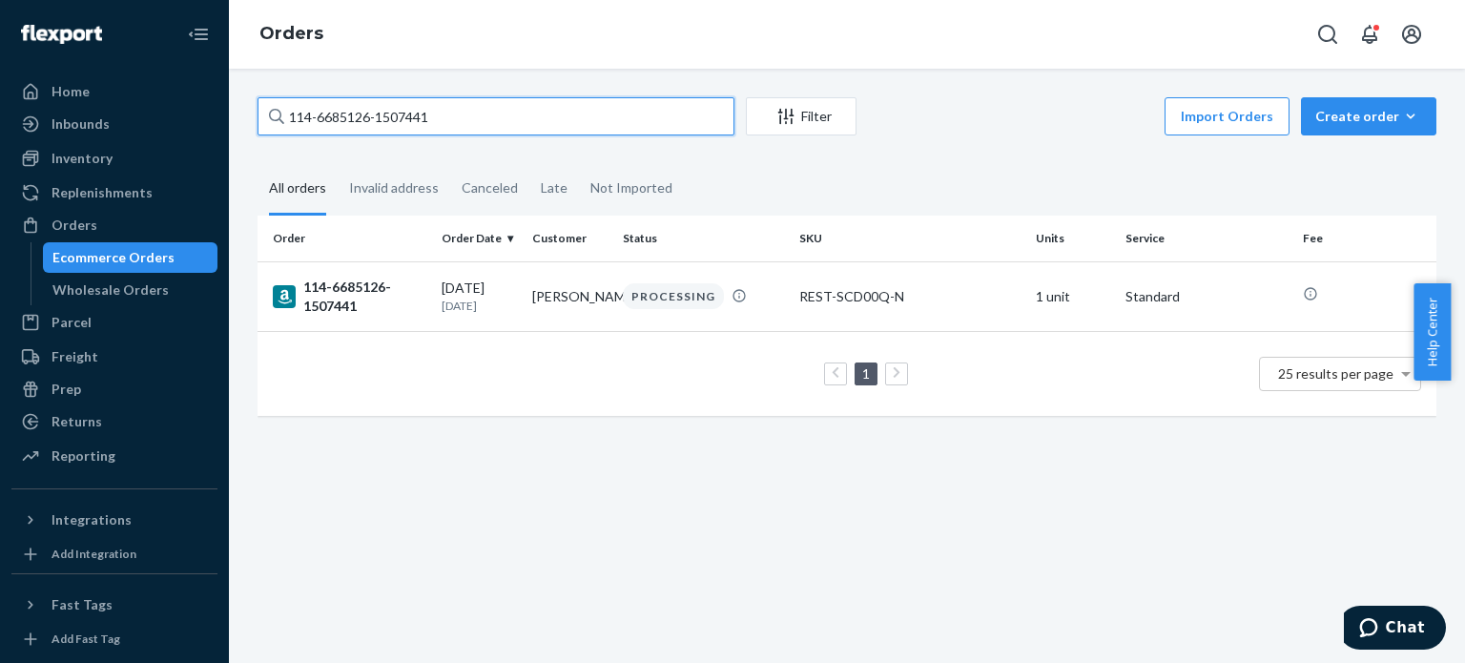
click at [371, 127] on input "114-6685126-1507441" at bounding box center [496, 116] width 477 height 38
paste input "1-5410550-2324209"
type input "111-5410550-2324209"
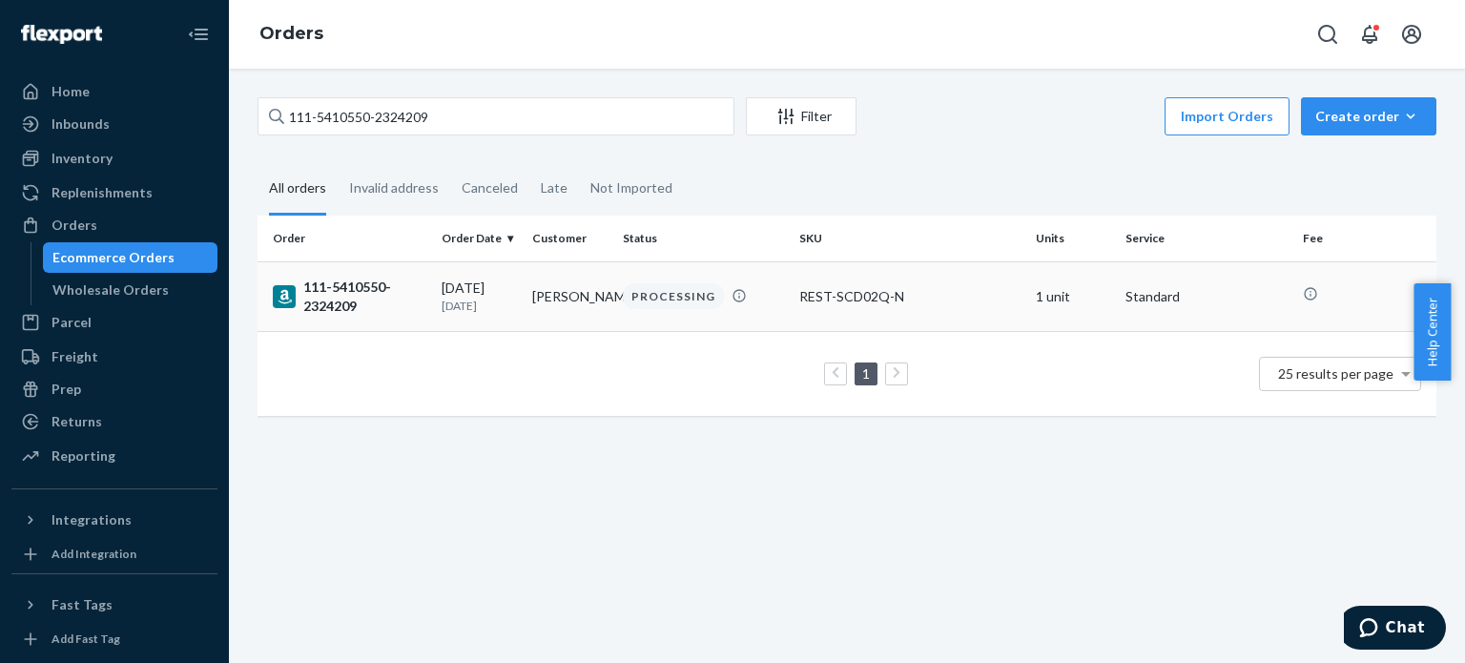
click at [352, 281] on div "111-5410550-2324209" at bounding box center [350, 297] width 154 height 38
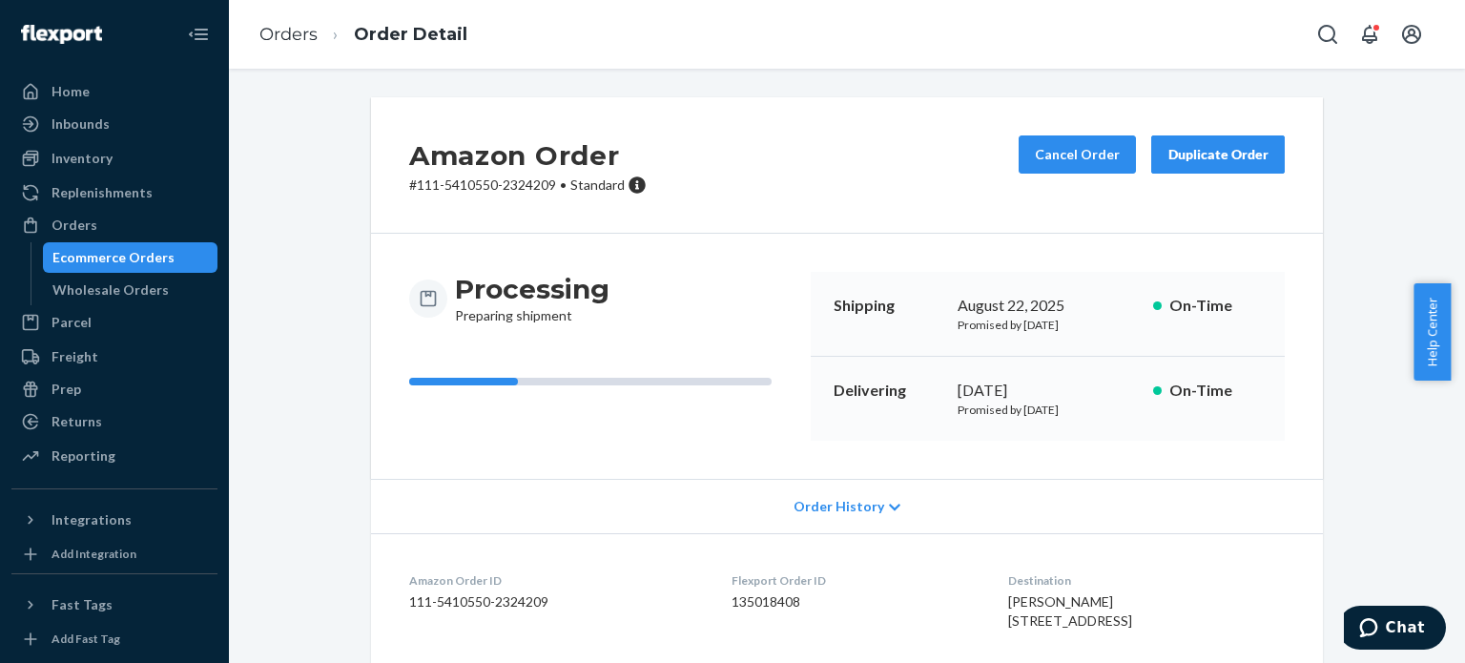
click at [321, 36] on li "Order Detail" at bounding box center [393, 35] width 150 height 26
click at [302, 33] on link "Orders" at bounding box center [288, 34] width 58 height 21
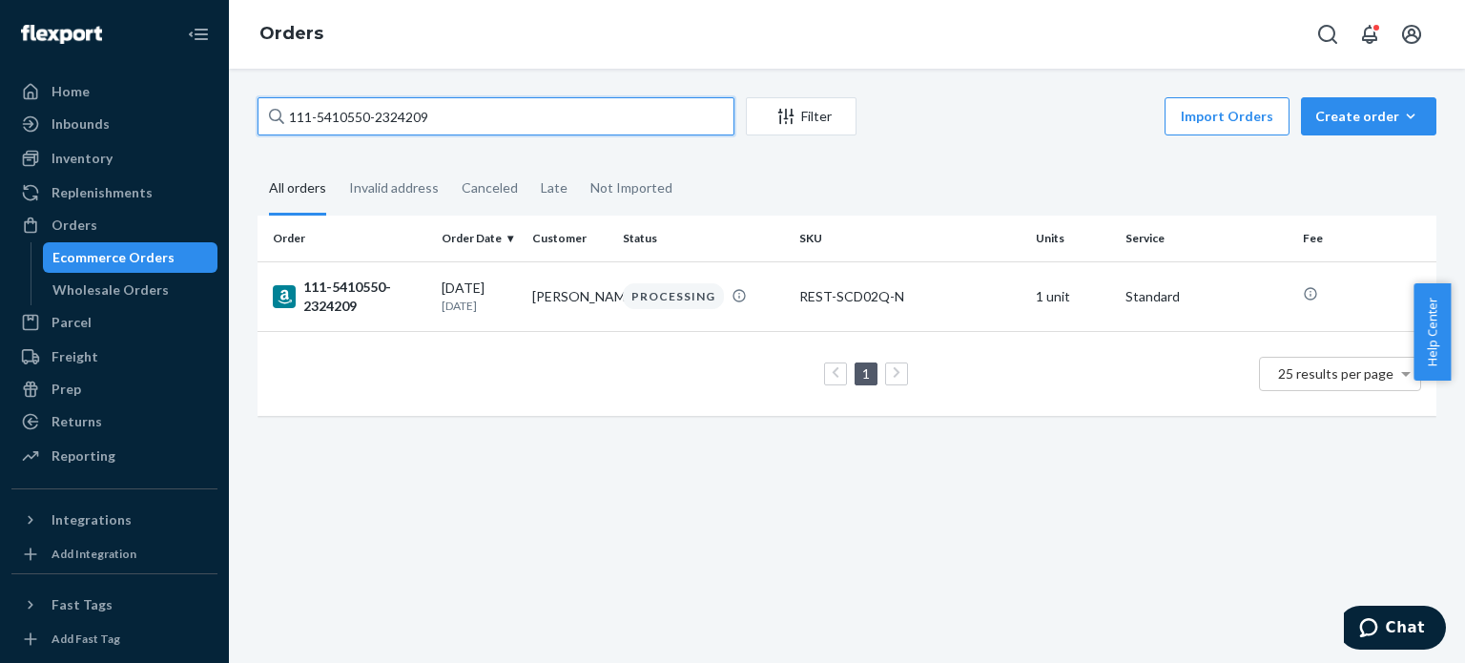
click at [351, 100] on input "111-5410550-2324209" at bounding box center [496, 116] width 477 height 38
paste input "2-1115983-1698658"
type input "112-1115983-1698658"
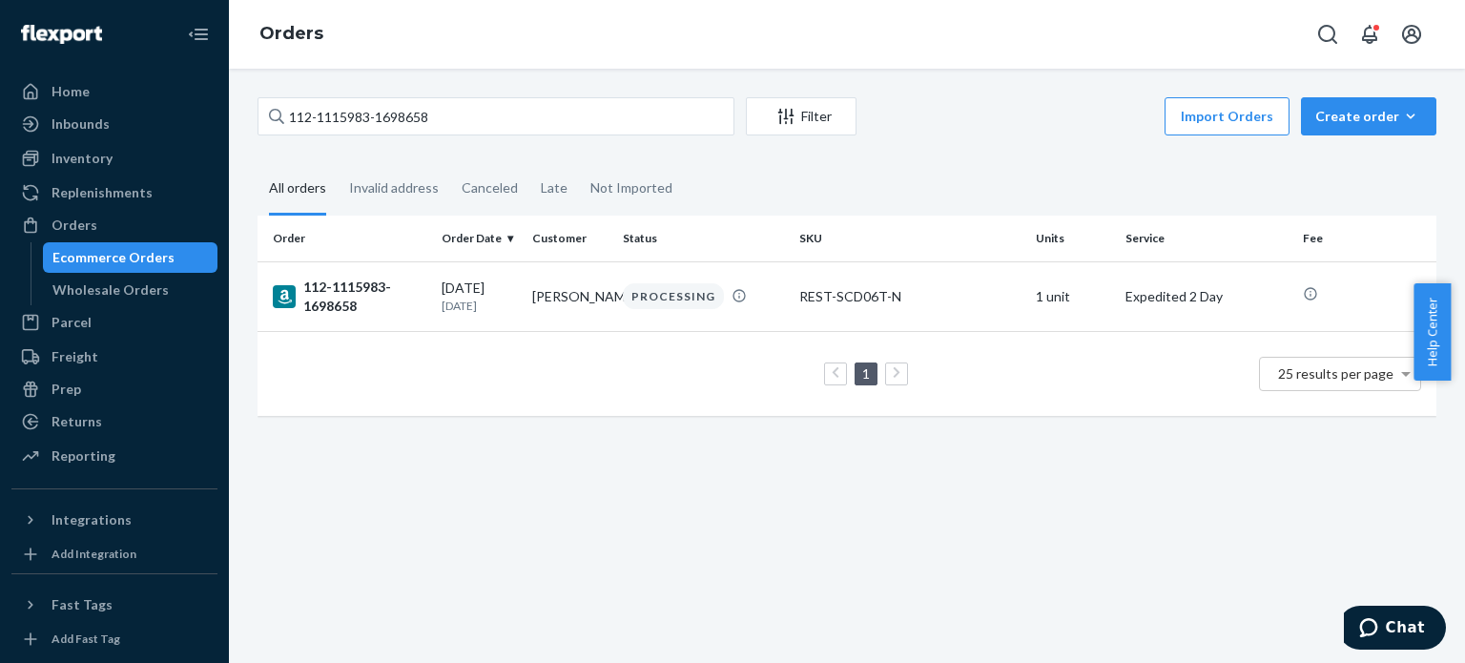
click at [352, 301] on div "112-1115983-1698658" at bounding box center [350, 297] width 154 height 38
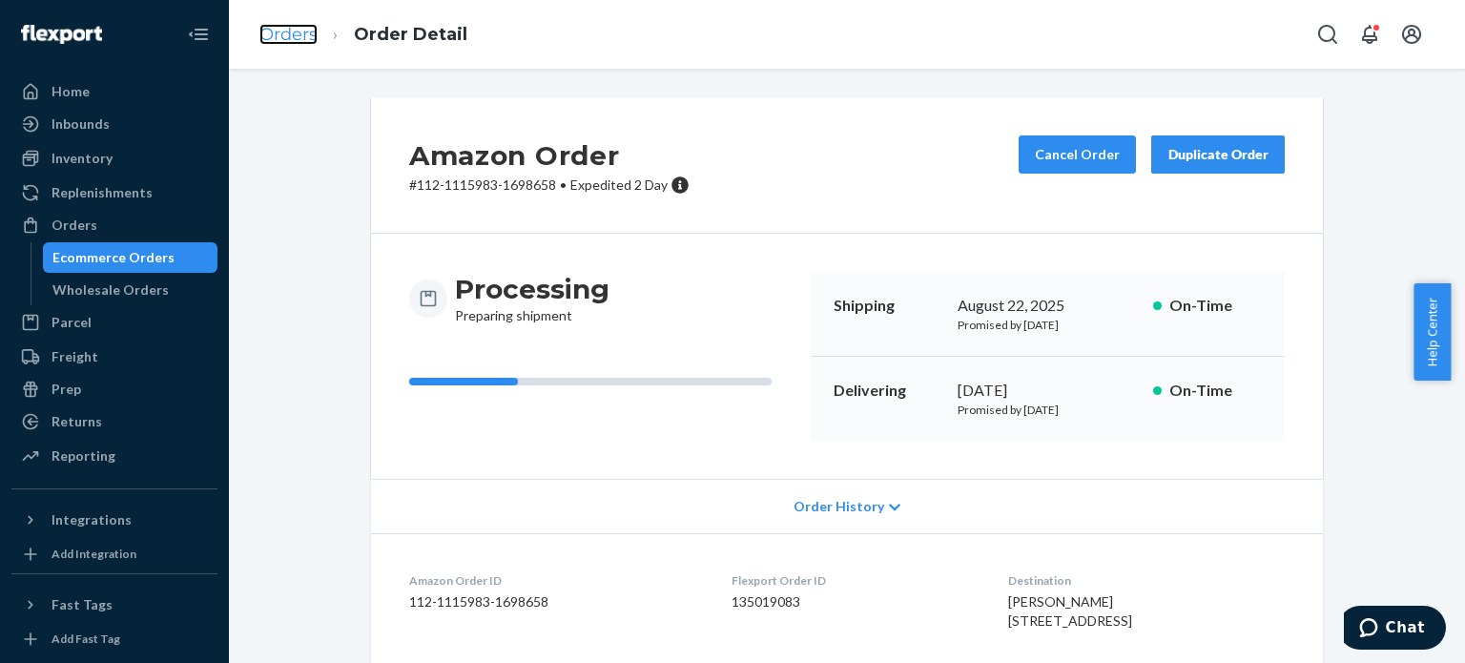
click at [311, 33] on link "Orders" at bounding box center [288, 34] width 58 height 21
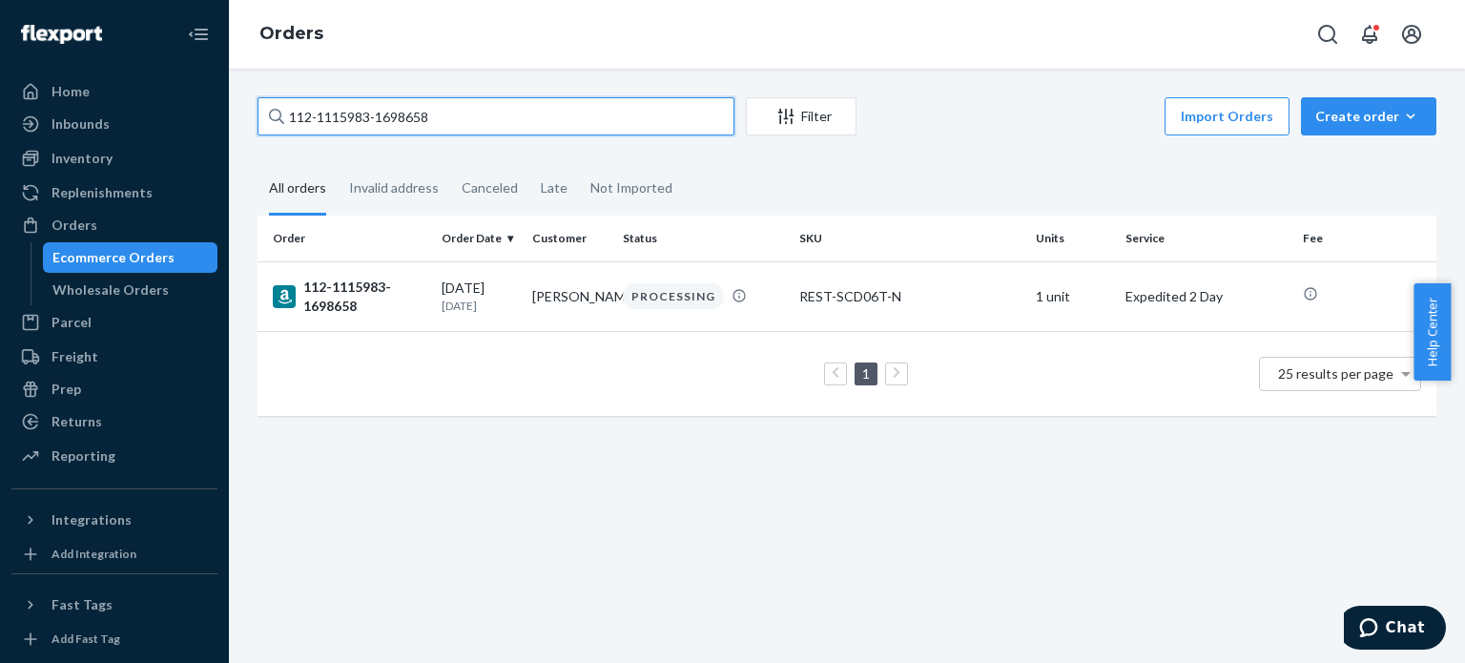
click at [379, 125] on input "112-1115983-1698658" at bounding box center [496, 116] width 477 height 38
paste input "1-4381845-4542637"
type input "111-4381845-4542637"
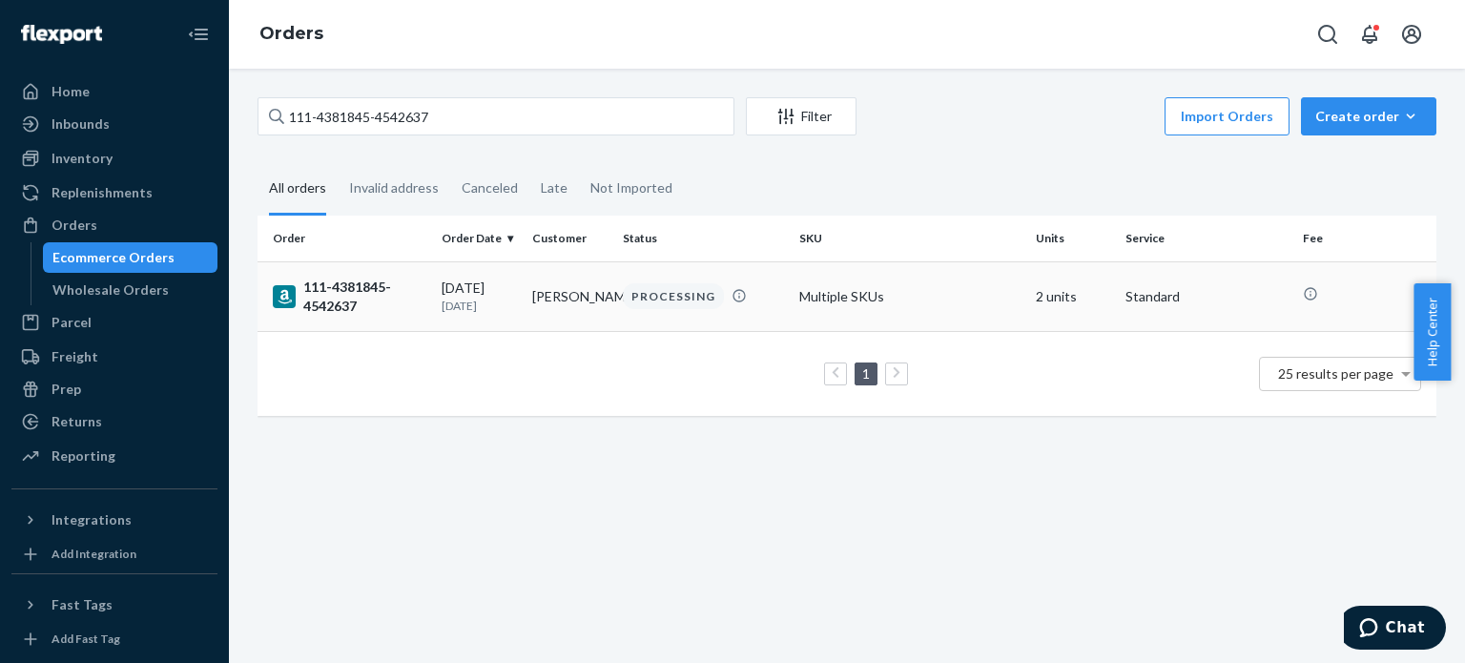
click at [326, 289] on div "111-4381845-4542637" at bounding box center [350, 297] width 154 height 38
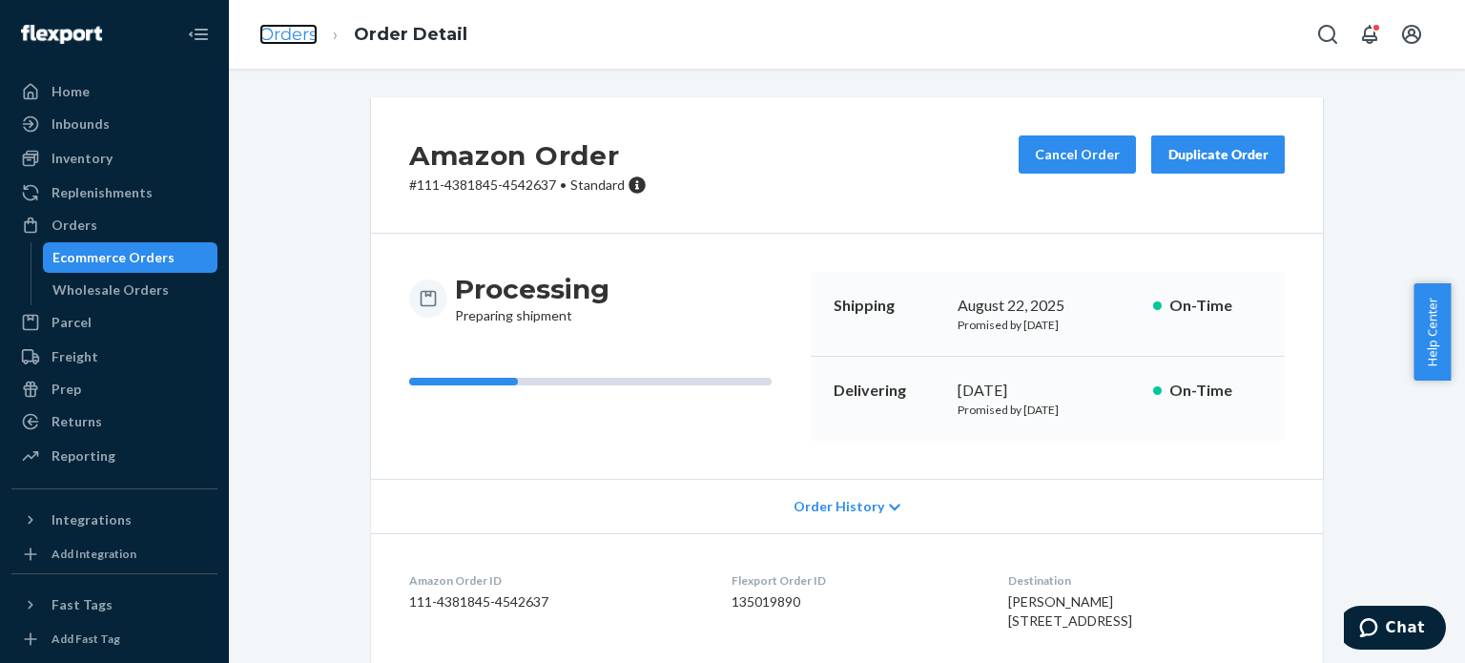
click at [275, 28] on link "Orders" at bounding box center [288, 34] width 58 height 21
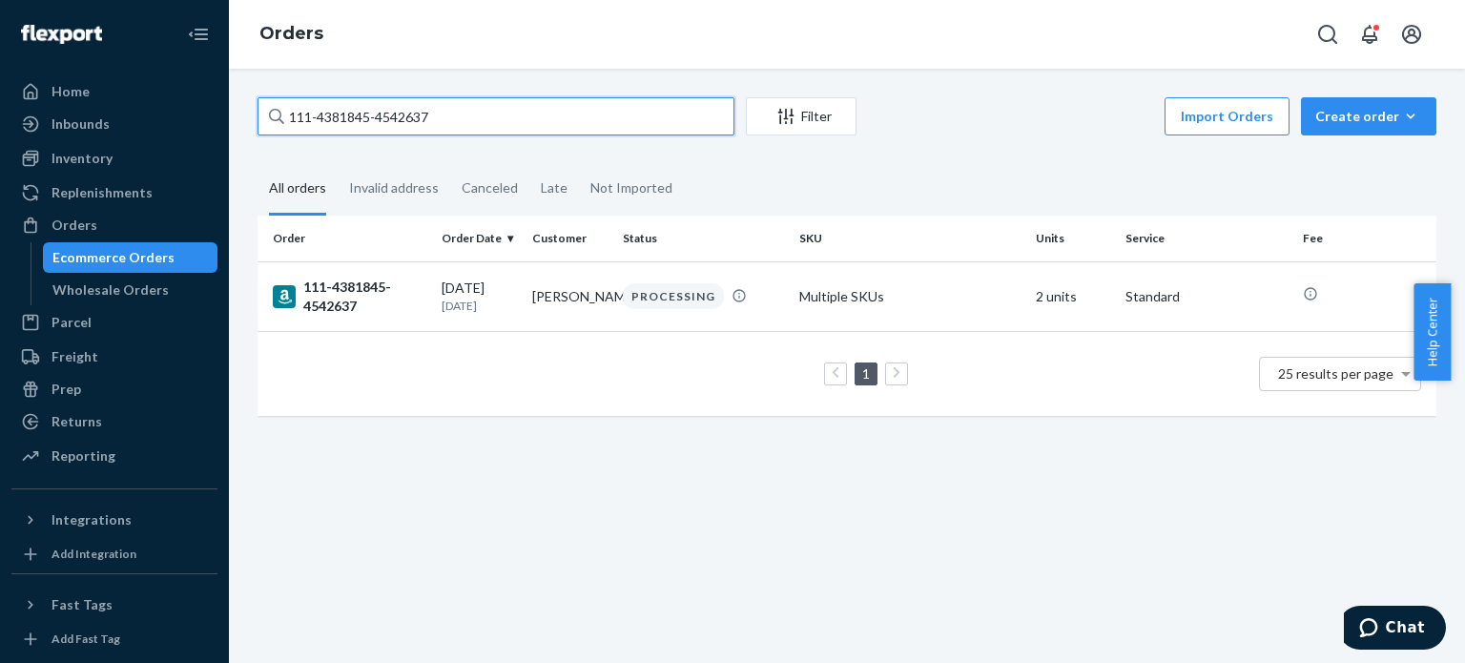
click at [348, 117] on input "111-4381845-4542637" at bounding box center [496, 116] width 477 height 38
paste input "2-7373307-7804210"
type input "112-7373307-7804210"
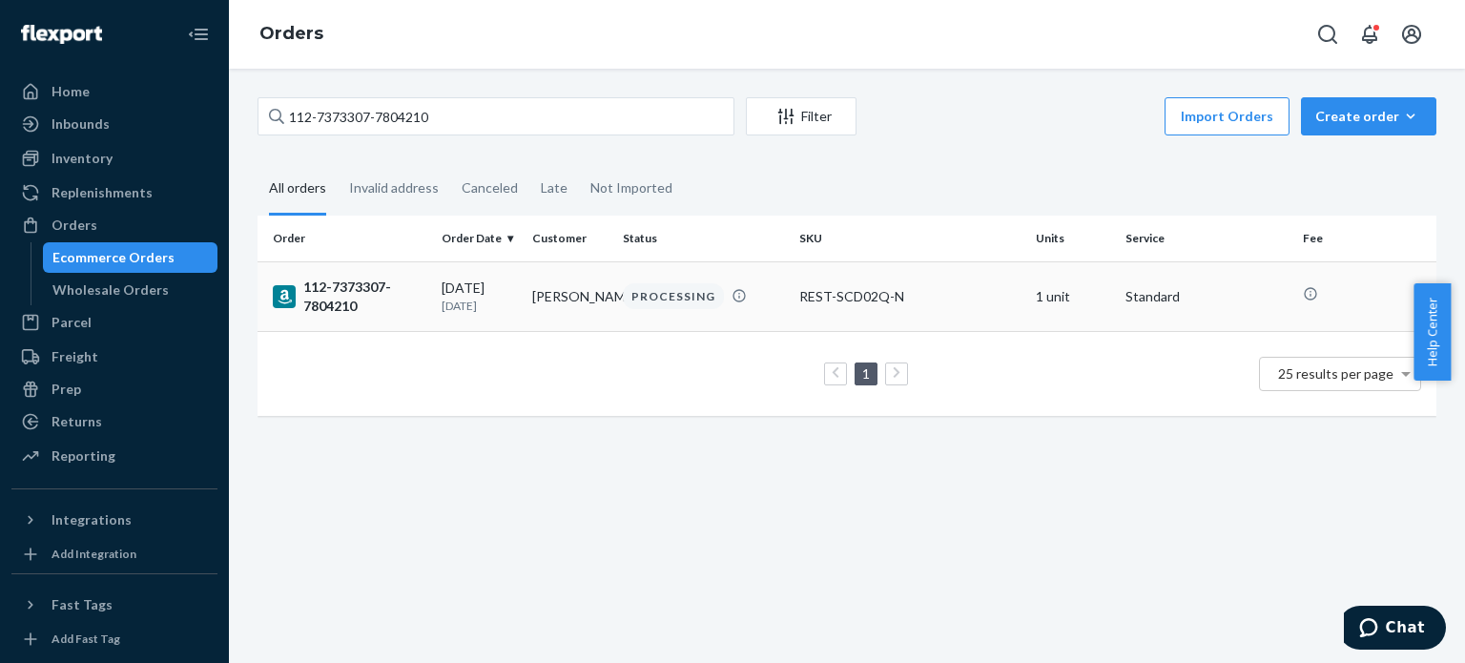
click at [347, 306] on div "112-7373307-7804210" at bounding box center [350, 297] width 154 height 38
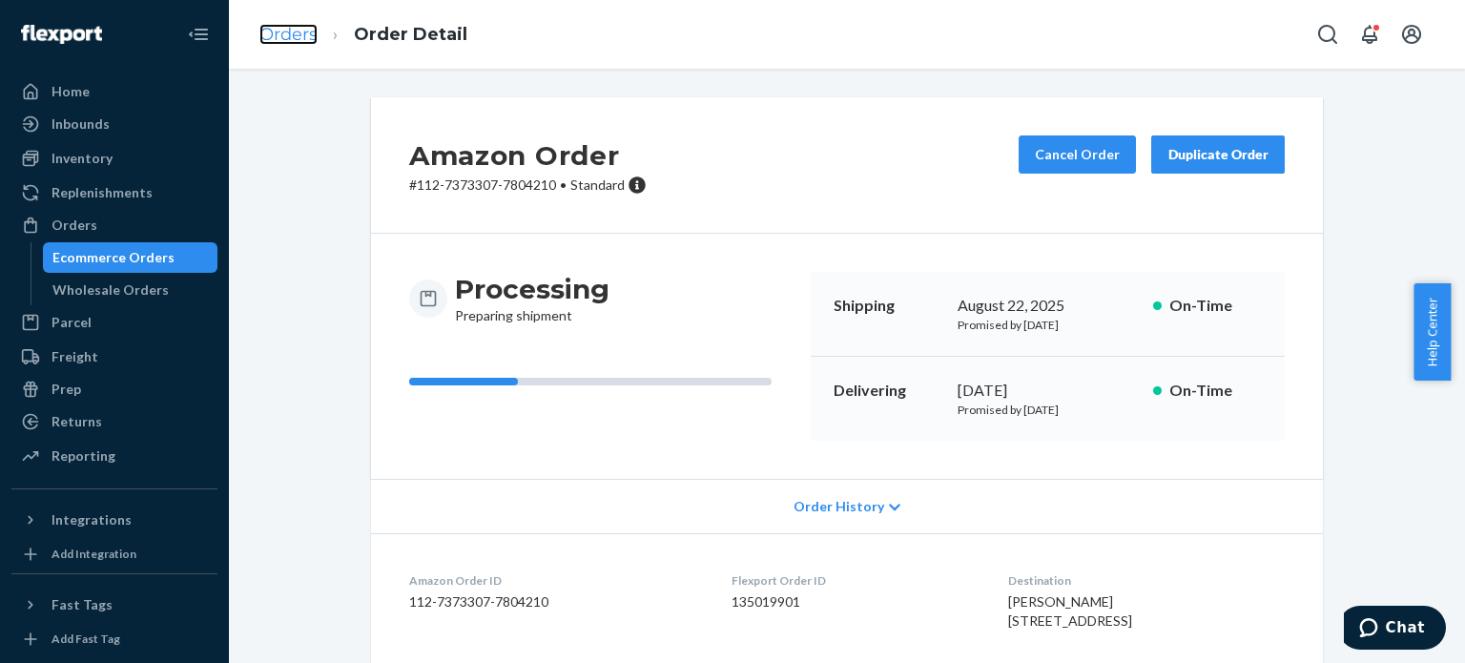
click at [285, 37] on link "Orders" at bounding box center [288, 34] width 58 height 21
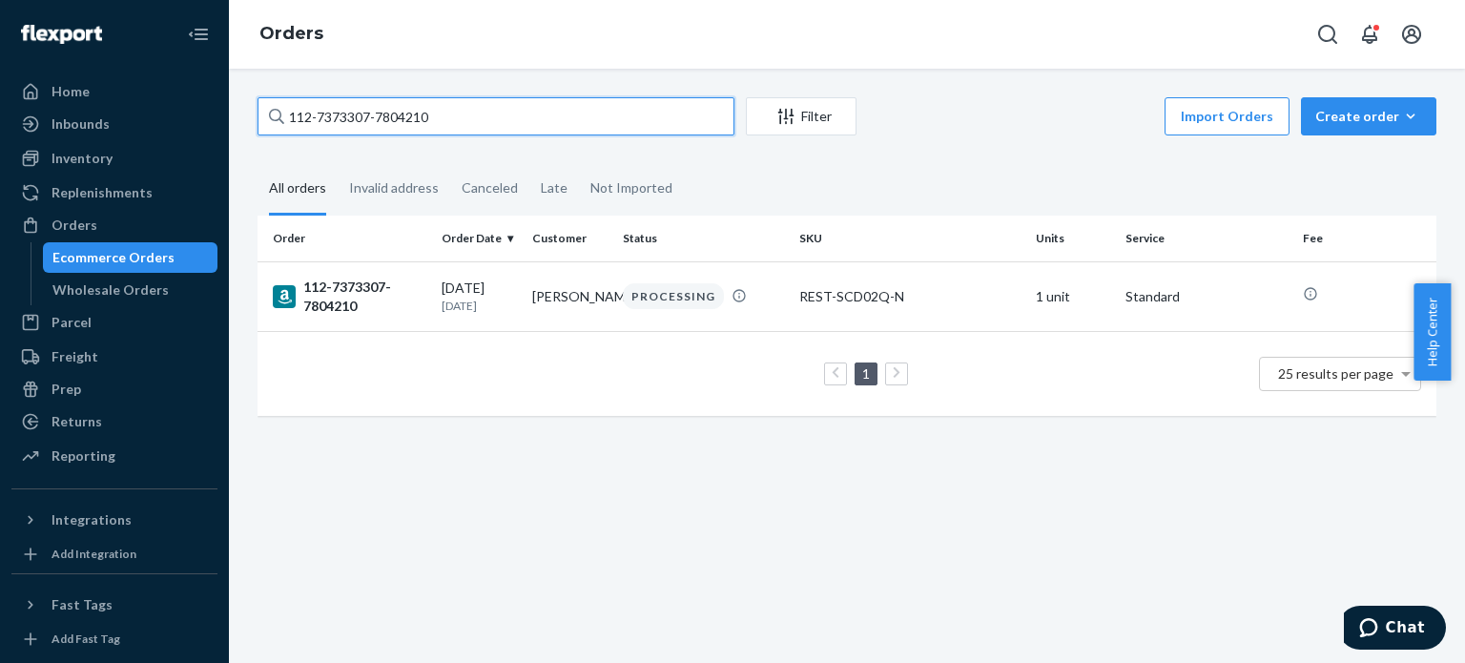
click at [331, 133] on input "112-7373307-7804210" at bounding box center [496, 116] width 477 height 38
paste input "4-1764502-7961009"
type input "114-1764502-7961009"
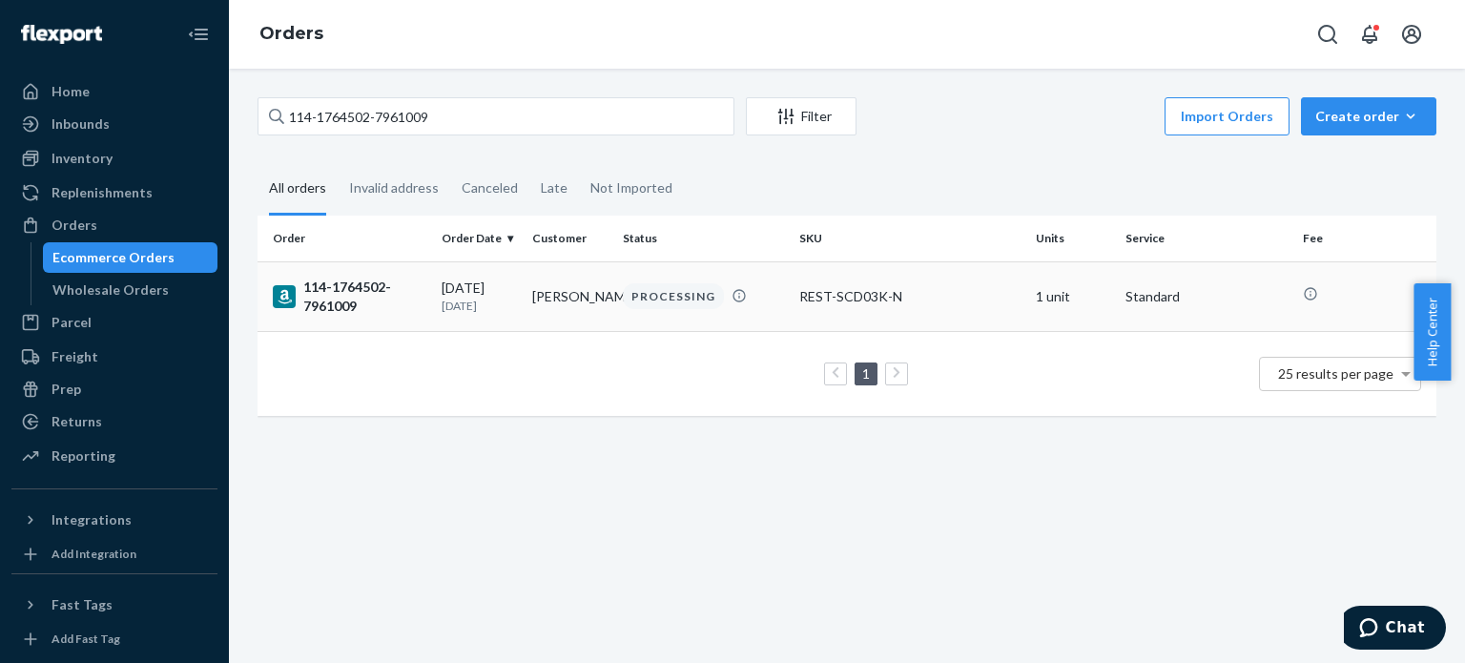
click at [355, 309] on div "114-1764502-7961009" at bounding box center [350, 297] width 154 height 38
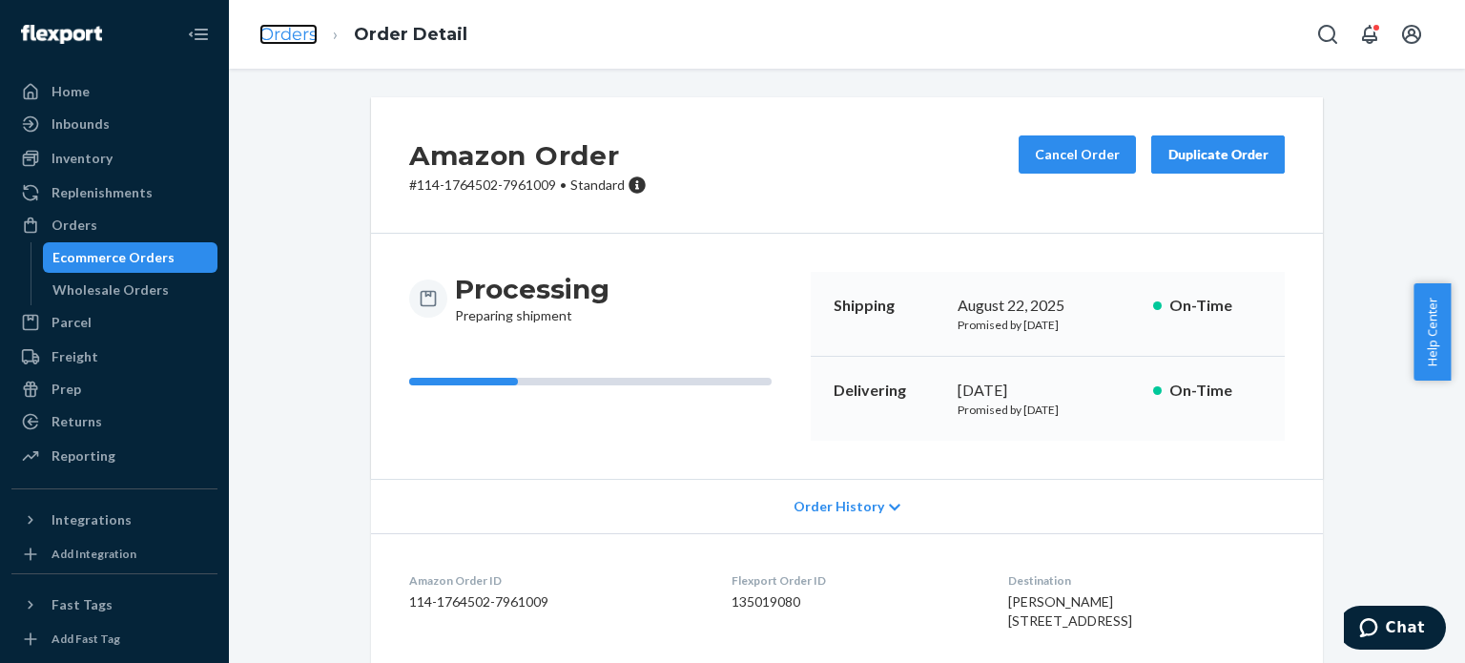
click at [279, 28] on link "Orders" at bounding box center [288, 34] width 58 height 21
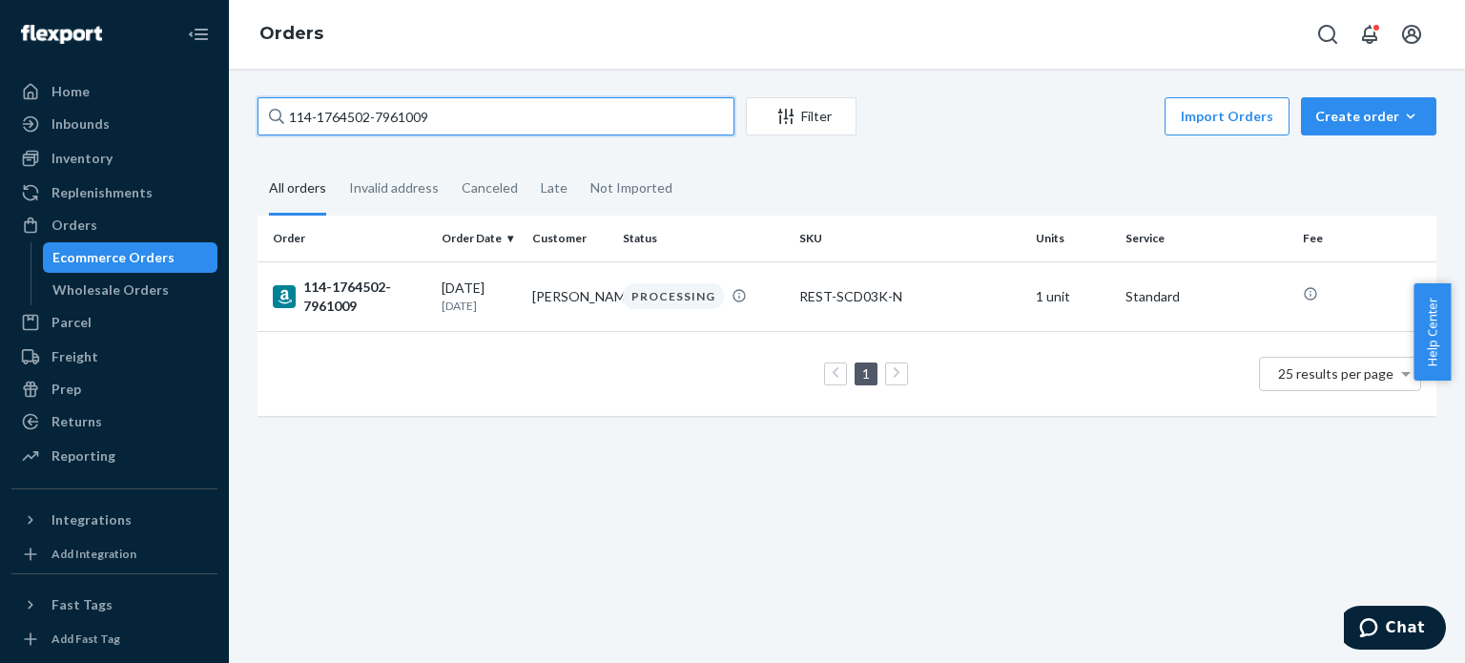
click at [370, 106] on input "114-1764502-7961009" at bounding box center [496, 116] width 477 height 38
drag, startPoint x: 355, startPoint y: 92, endPoint x: 370, endPoint y: 106, distance: 20.9
click at [370, 106] on input "114-1764502-7961009" at bounding box center [496, 116] width 477 height 38
paste input "2-0378665-7466664"
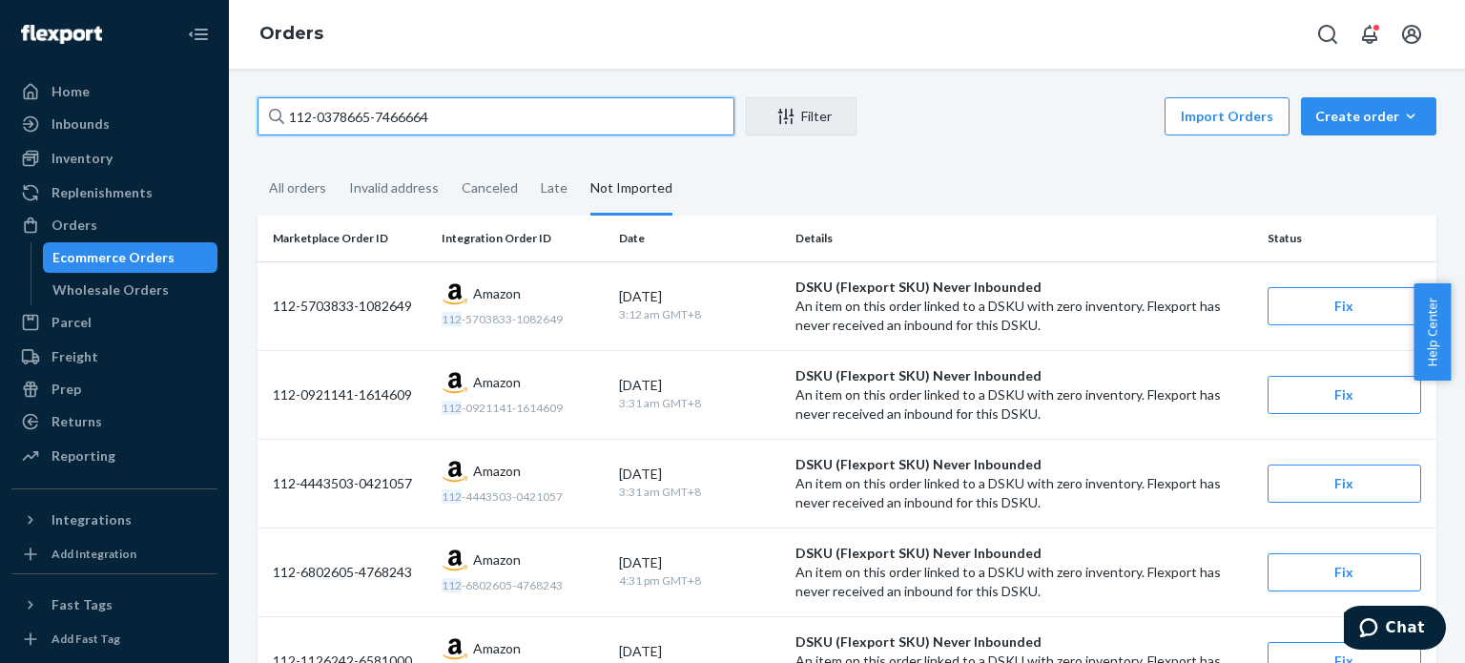
type input "112-0378665-7466664"
click at [367, 106] on input "112-0378665-7466664" at bounding box center [496, 116] width 477 height 38
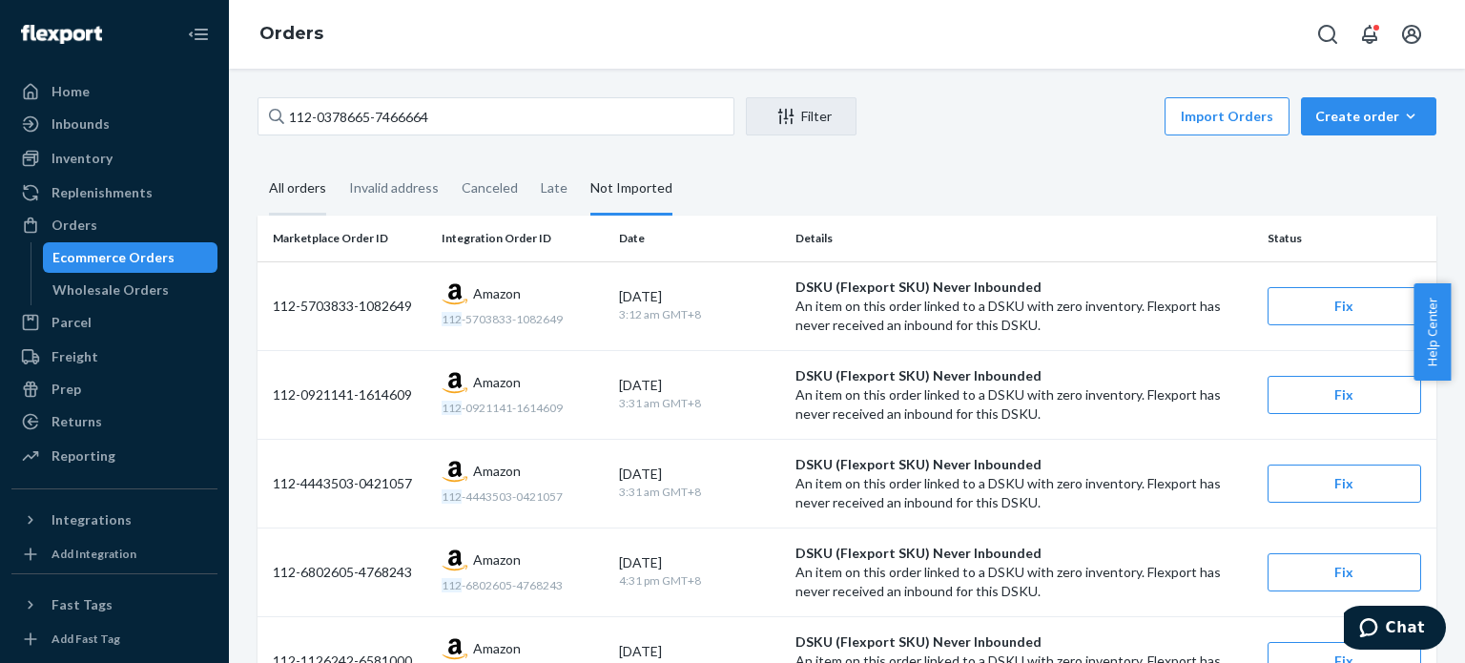
click at [299, 194] on div "All orders" at bounding box center [297, 189] width 57 height 52
click at [258, 163] on input "All orders" at bounding box center [258, 163] width 0 height 0
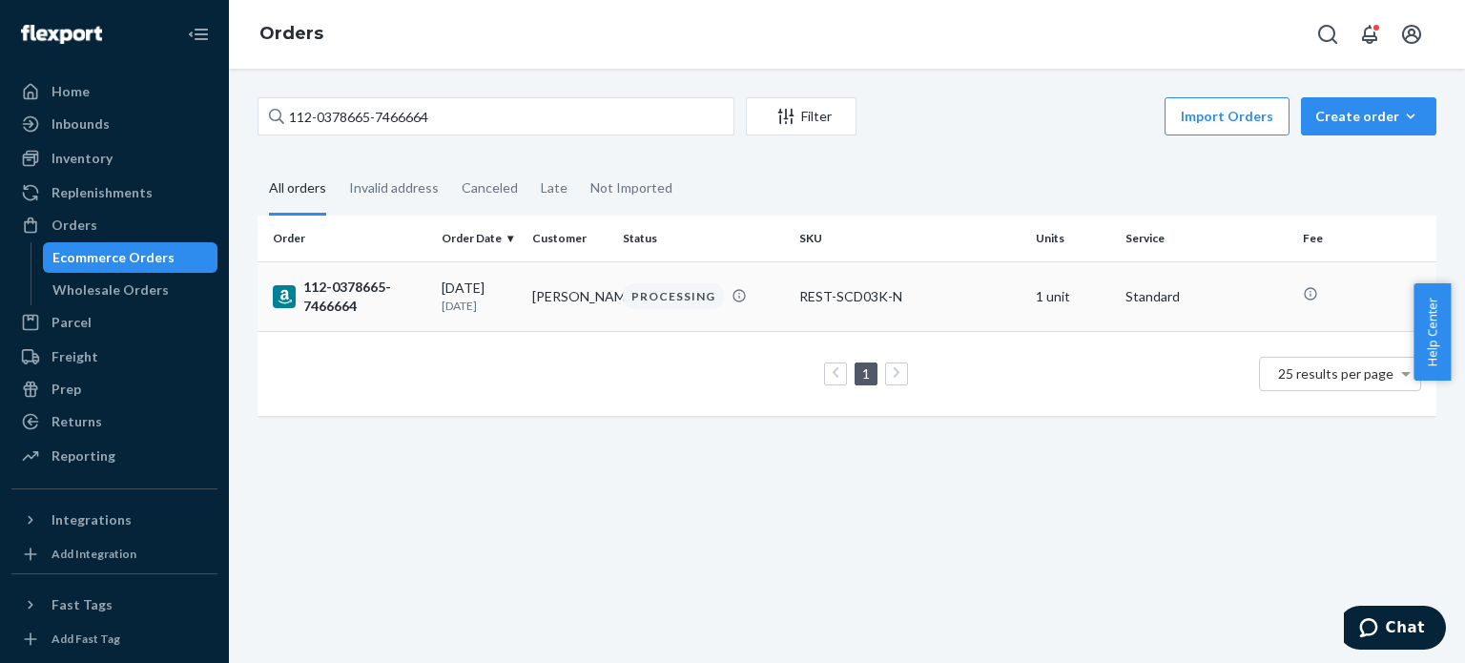
click at [330, 279] on div "112-0378665-7466664" at bounding box center [350, 297] width 154 height 38
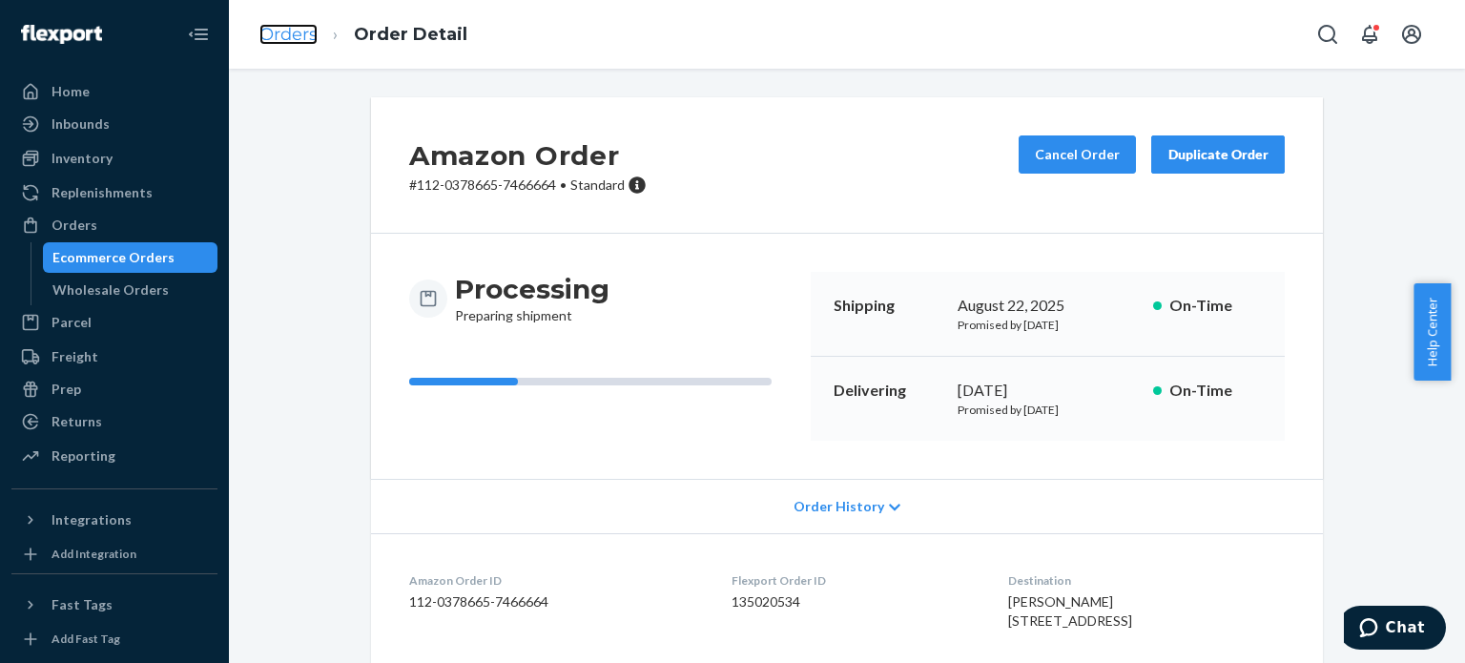
click at [286, 33] on link "Orders" at bounding box center [288, 34] width 58 height 21
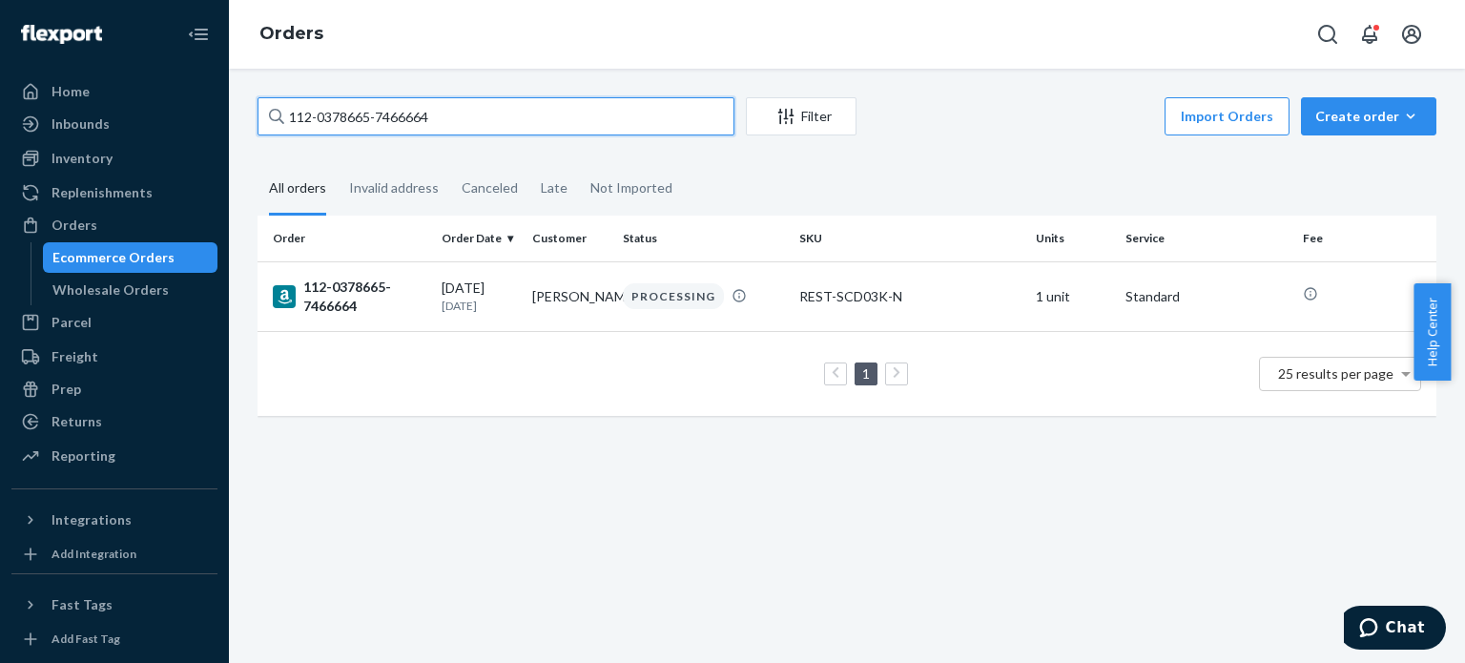
click at [357, 124] on input "112-0378665-7466664" at bounding box center [496, 116] width 477 height 38
paste input "1-3285161-4537029"
type input "111-3285161-4537029"
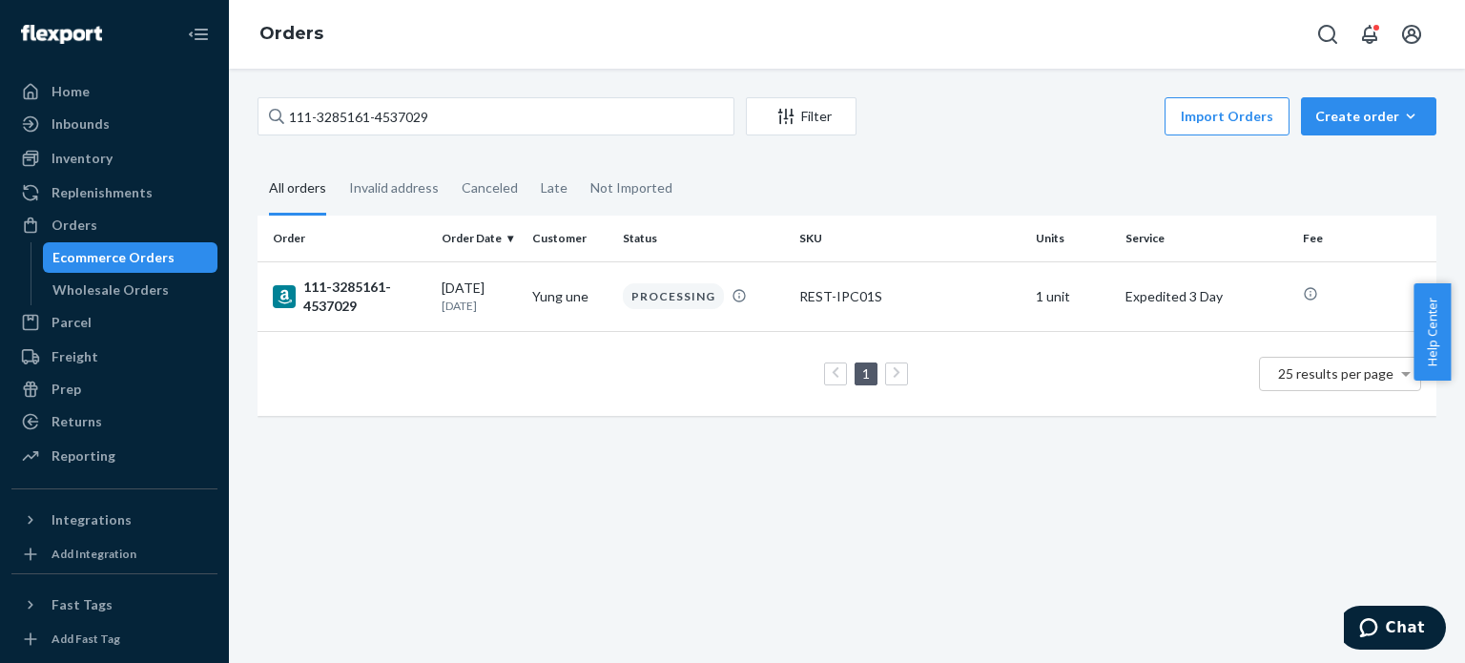
click at [345, 291] on div "111-3285161-4537029" at bounding box center [350, 297] width 154 height 38
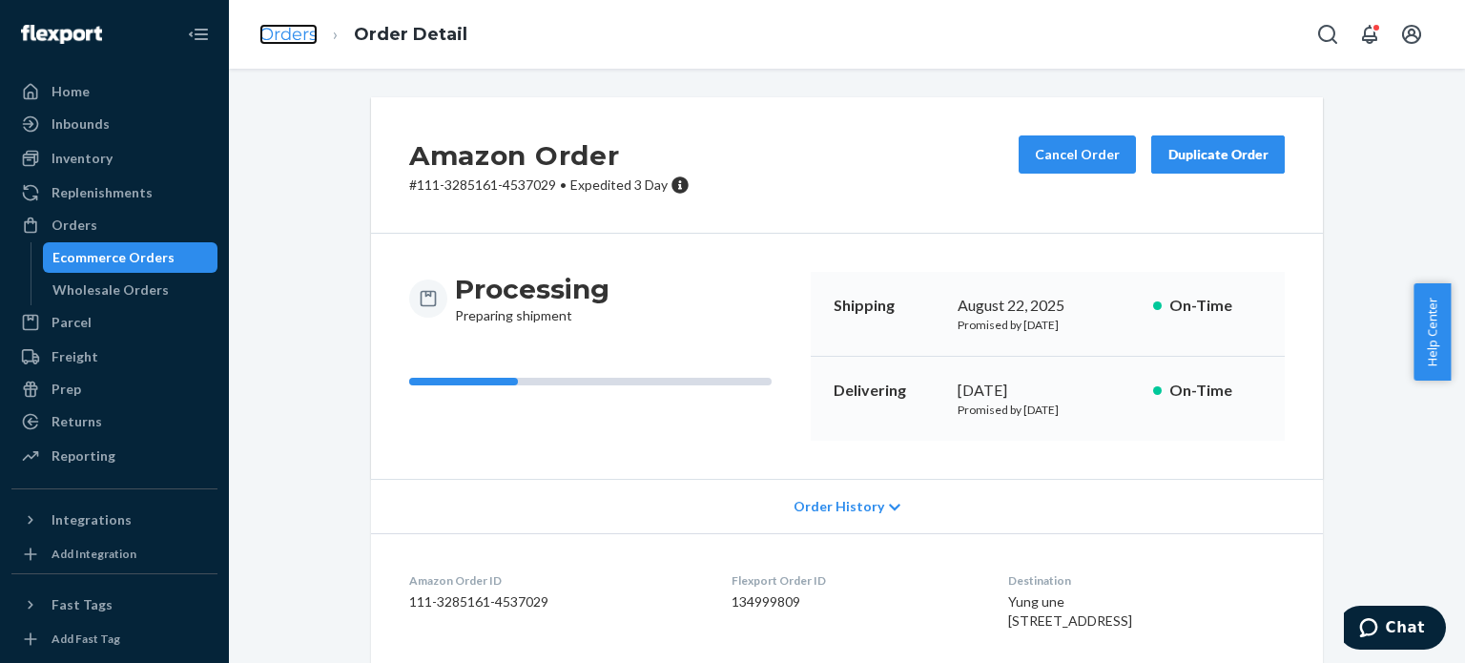
click at [309, 36] on link "Orders" at bounding box center [288, 34] width 58 height 21
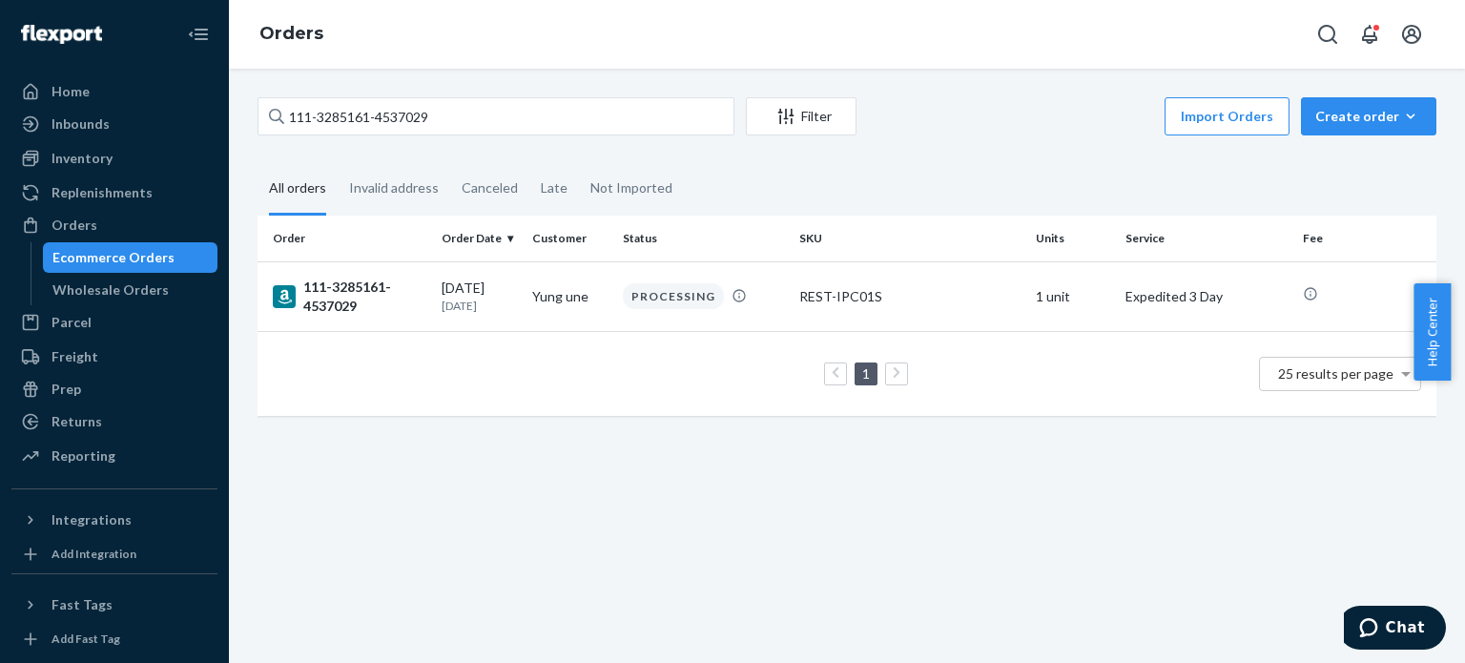
click at [376, 137] on div "111-3285161-4537029 Filter Import Orders Create order Ecommerce order Removal o…" at bounding box center [847, 118] width 1179 height 43
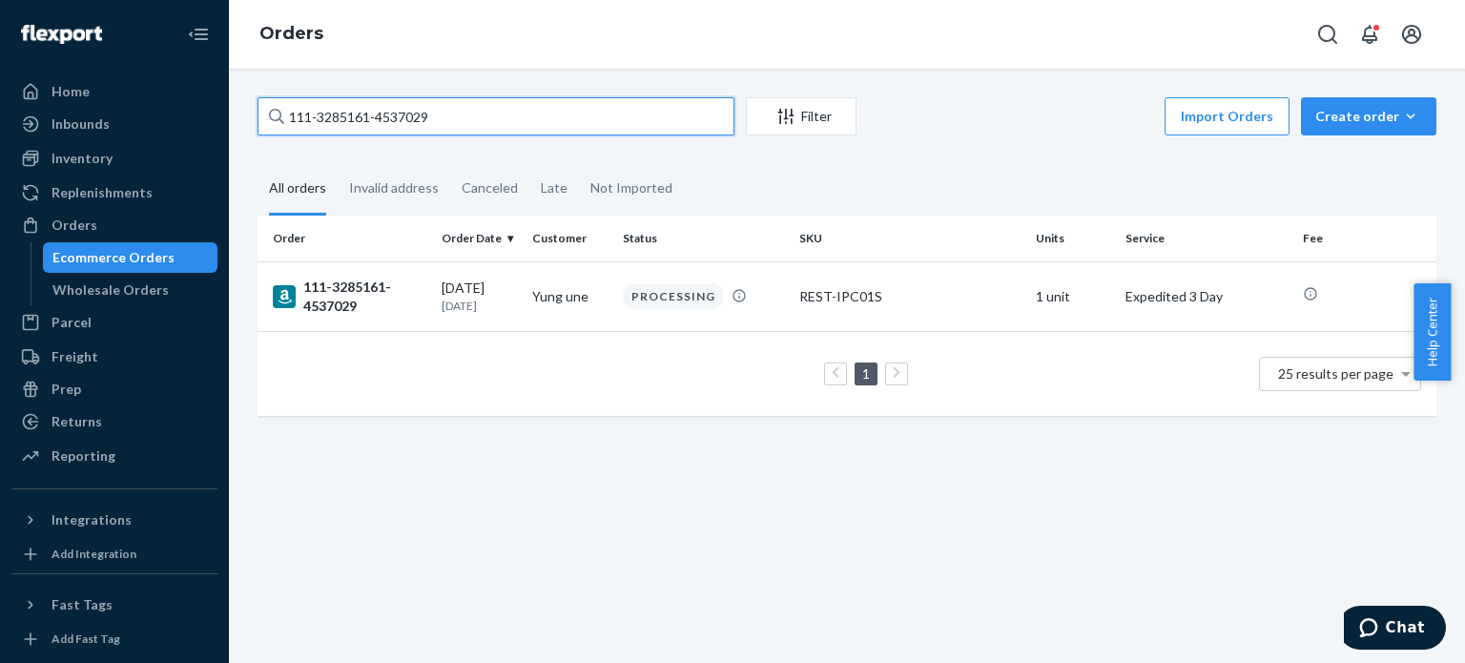
click at [377, 112] on input "111-3285161-4537029" at bounding box center [496, 116] width 477 height 38
paste input "2-2296245-4617065"
type input "112-2296245-4617065"
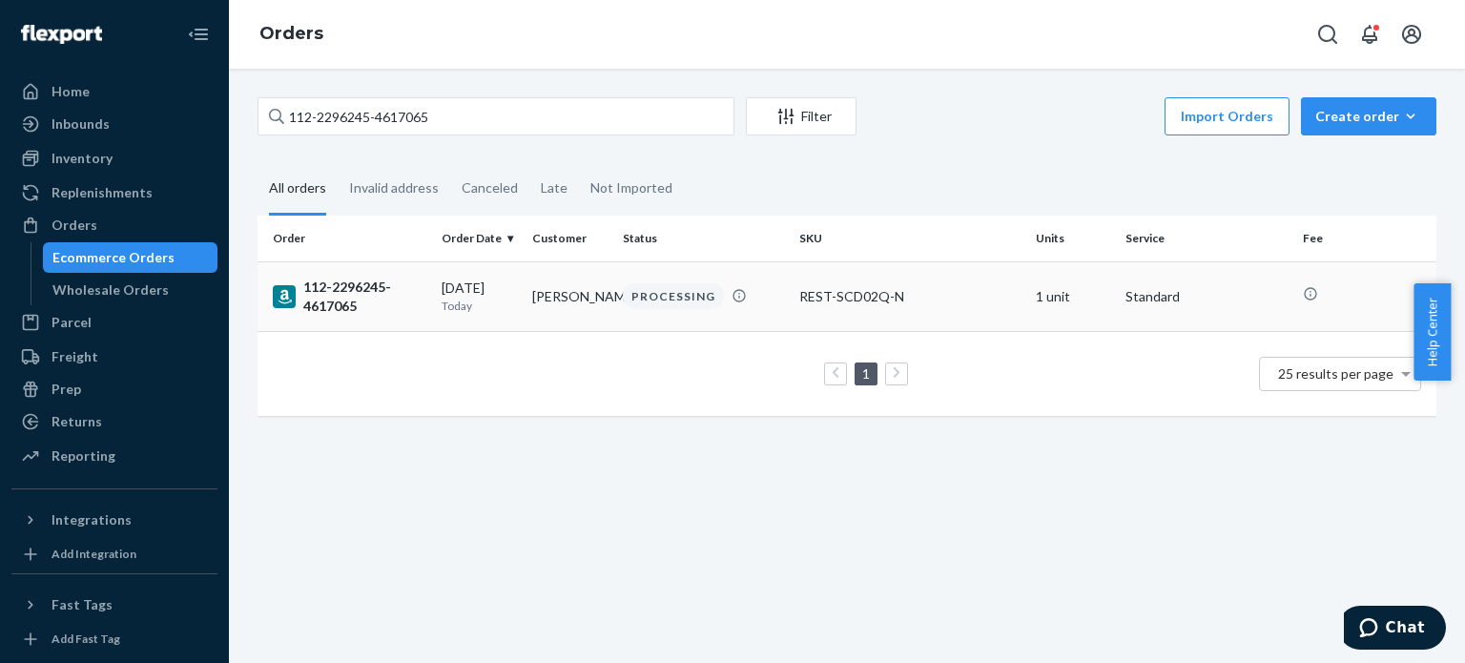
click at [310, 282] on div "112-2296245-4617065" at bounding box center [350, 297] width 154 height 38
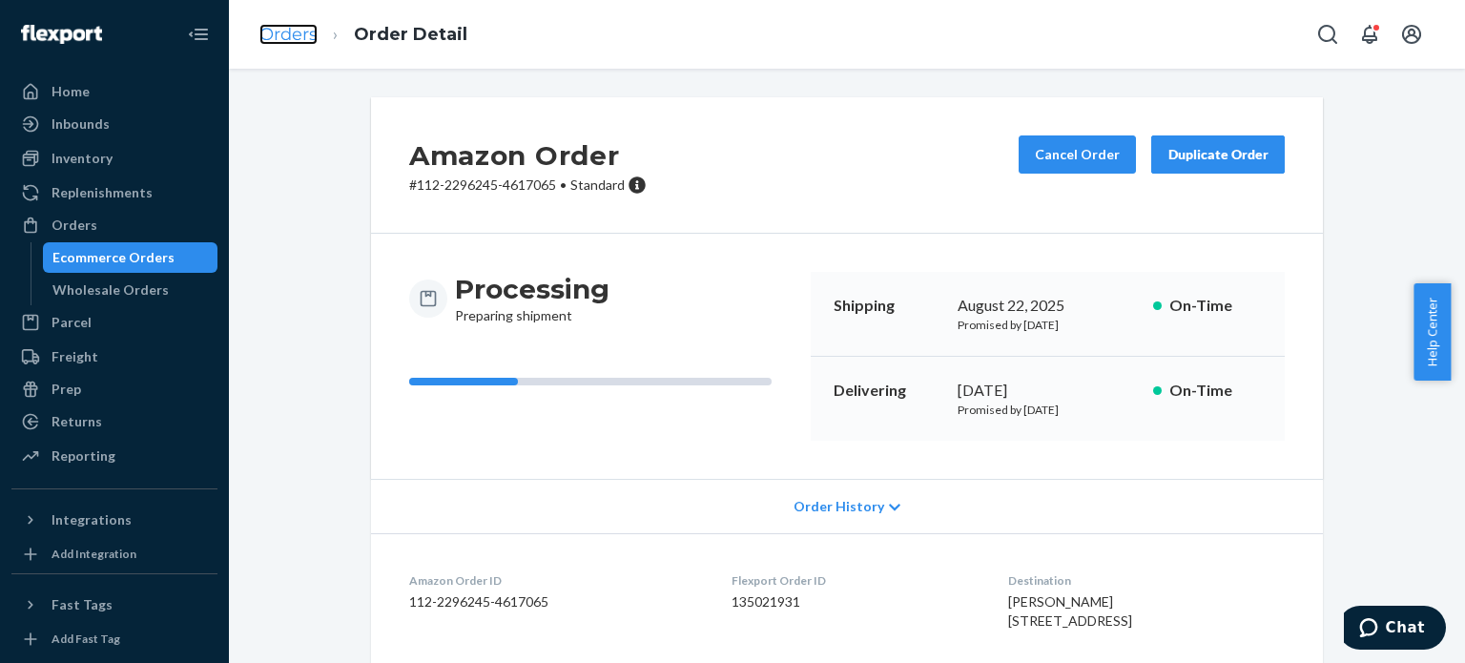
click at [292, 34] on link "Orders" at bounding box center [288, 34] width 58 height 21
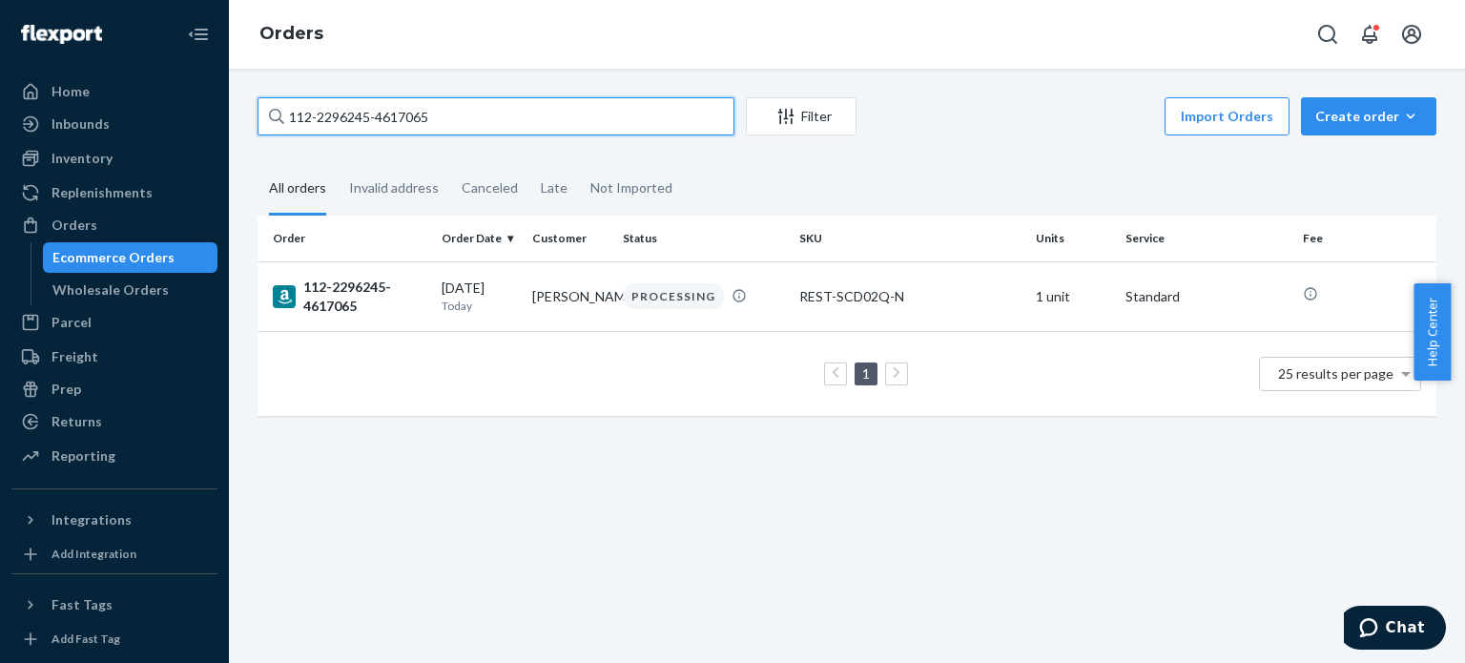
click at [351, 128] on input "112-2296245-4617065" at bounding box center [496, 116] width 477 height 38
paste input "3-2173653-9841804"
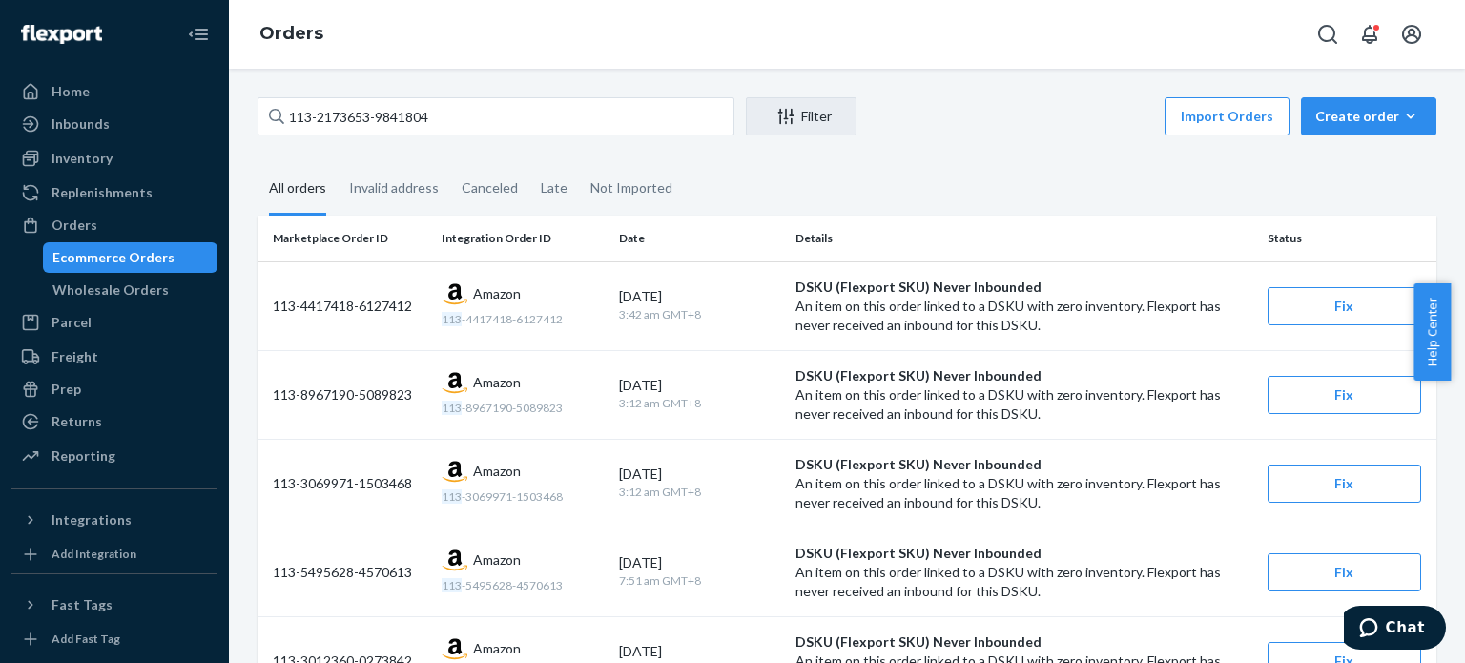
click at [291, 195] on div "All orders" at bounding box center [297, 189] width 57 height 52
click at [258, 163] on input "All orders" at bounding box center [258, 163] width 0 height 0
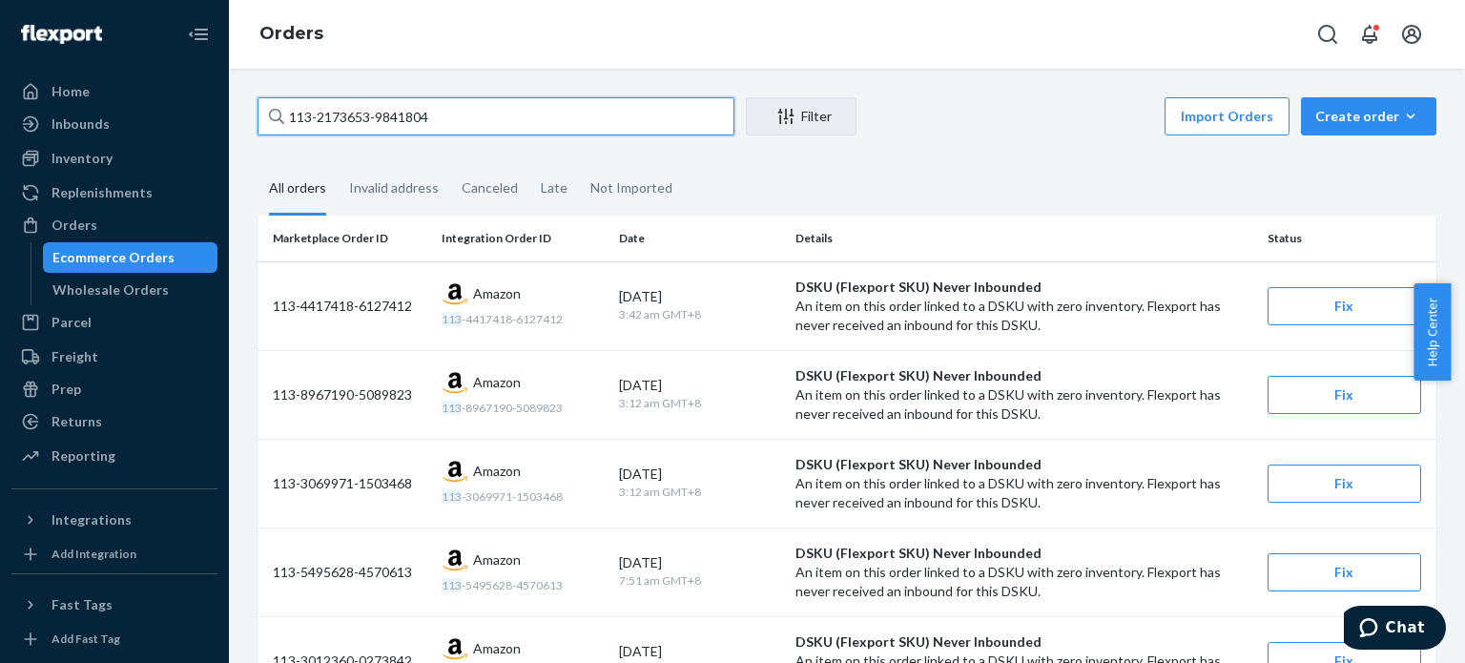
click at [540, 116] on input "113-2173653-9841804" at bounding box center [496, 116] width 477 height 38
paste input "4-4933397-9381809"
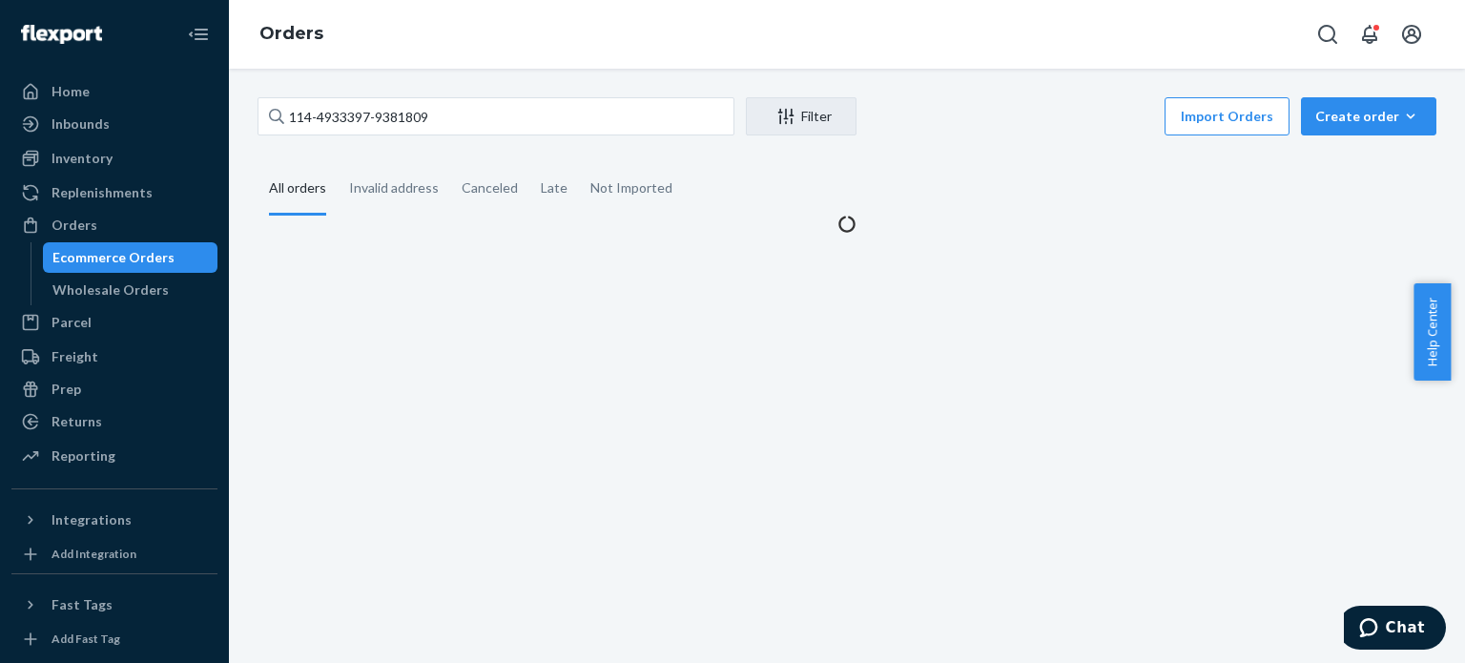
click at [279, 197] on div "All orders" at bounding box center [297, 189] width 57 height 52
click at [258, 163] on input "All orders" at bounding box center [258, 163] width 0 height 0
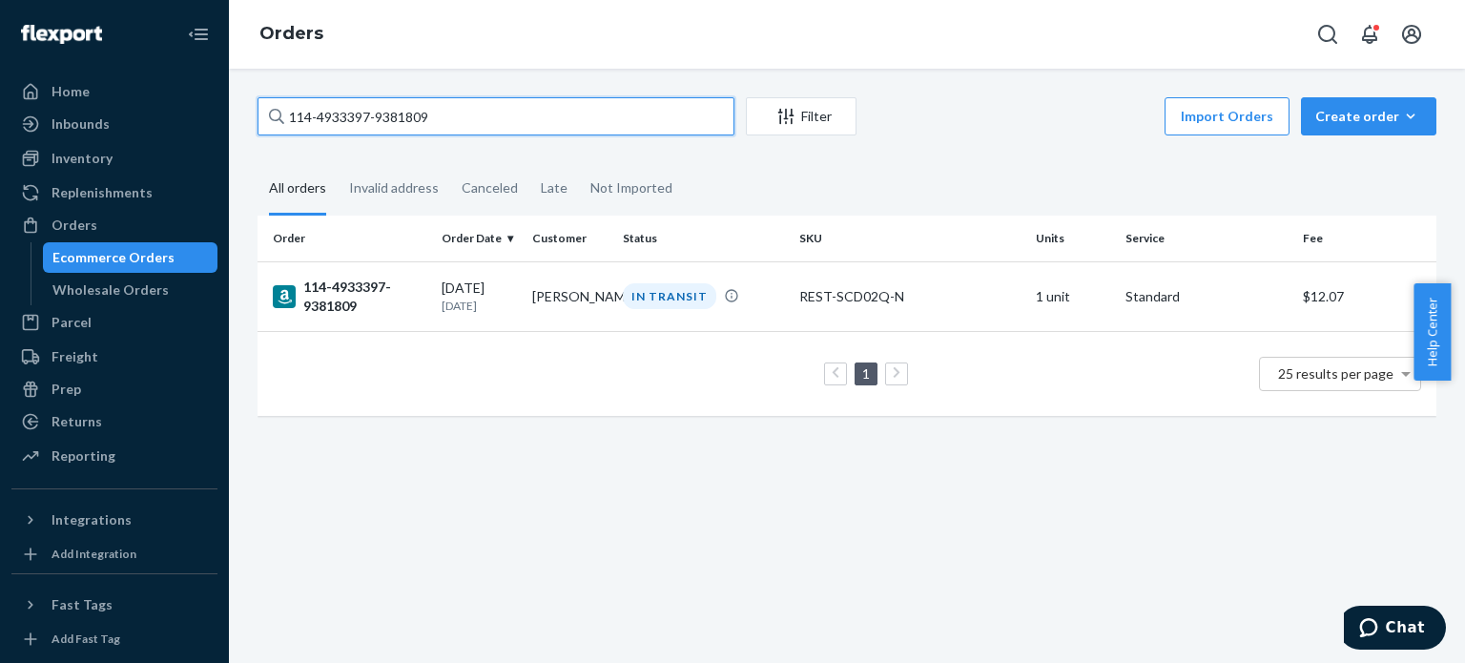
click at [455, 121] on input "114-4933397-9381809" at bounding box center [496, 116] width 477 height 38
paste input "2-6981870-9977836"
click at [507, 113] on input "112-6981870-9977836" at bounding box center [496, 116] width 477 height 38
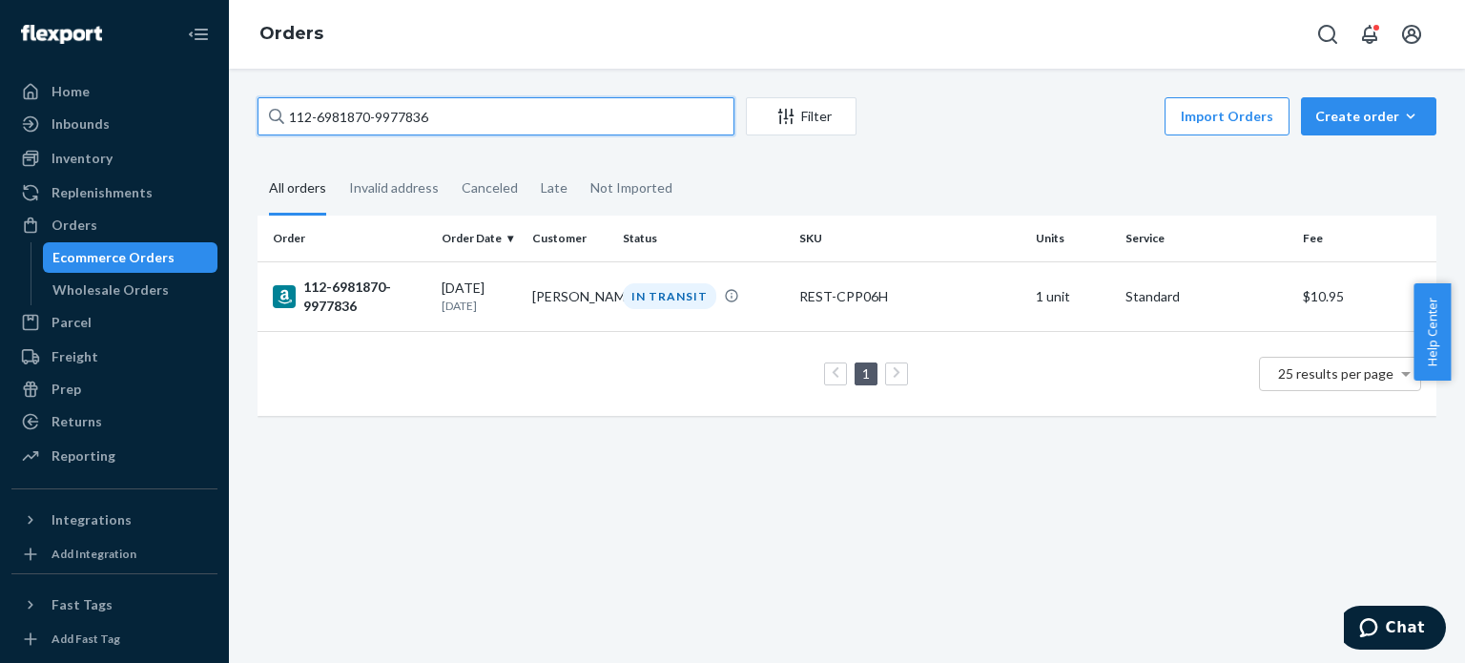
click at [507, 113] on input "112-6981870-9977836" at bounding box center [496, 116] width 477 height 38
click at [507, 114] on input "112-6981870-9977836" at bounding box center [496, 116] width 477 height 38
paste input "1-5429130-4837018"
click at [649, 109] on input "111-5429130-4837018" at bounding box center [496, 116] width 477 height 38
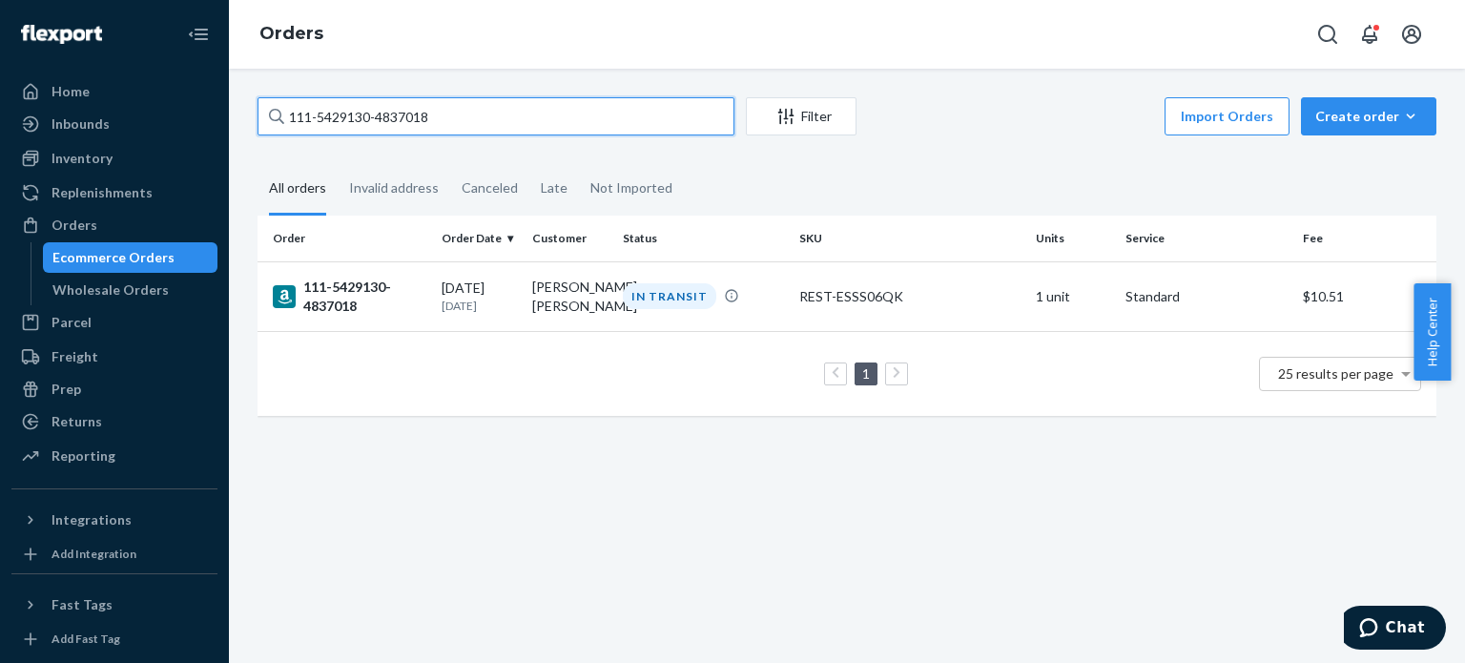
click at [649, 109] on input "111-5429130-4837018" at bounding box center [496, 116] width 477 height 38
paste input "9926052-8102666"
click at [488, 105] on input "111-9926052-8102666" at bounding box center [496, 116] width 477 height 38
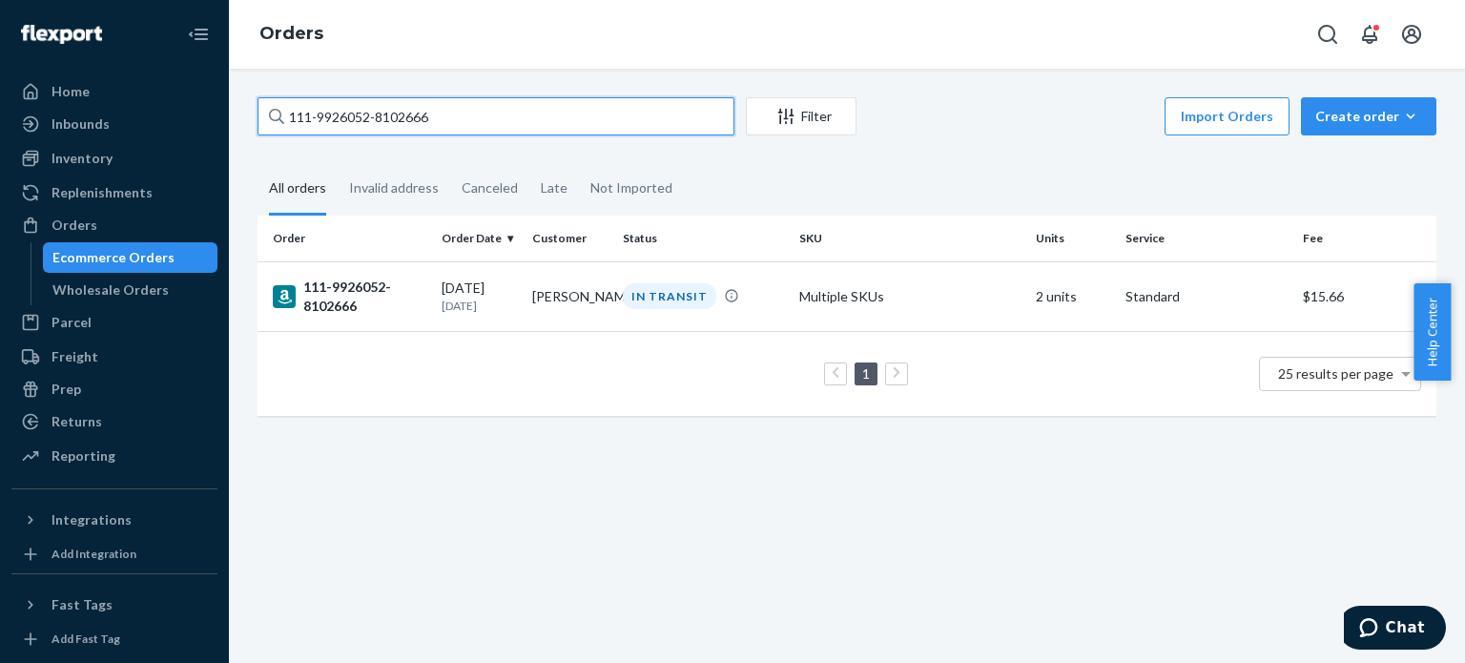
paste input "0193286-8661834"
click at [365, 116] on input "111-0193286-8661834" at bounding box center [496, 116] width 477 height 38
paste input "3-3889449-4230619"
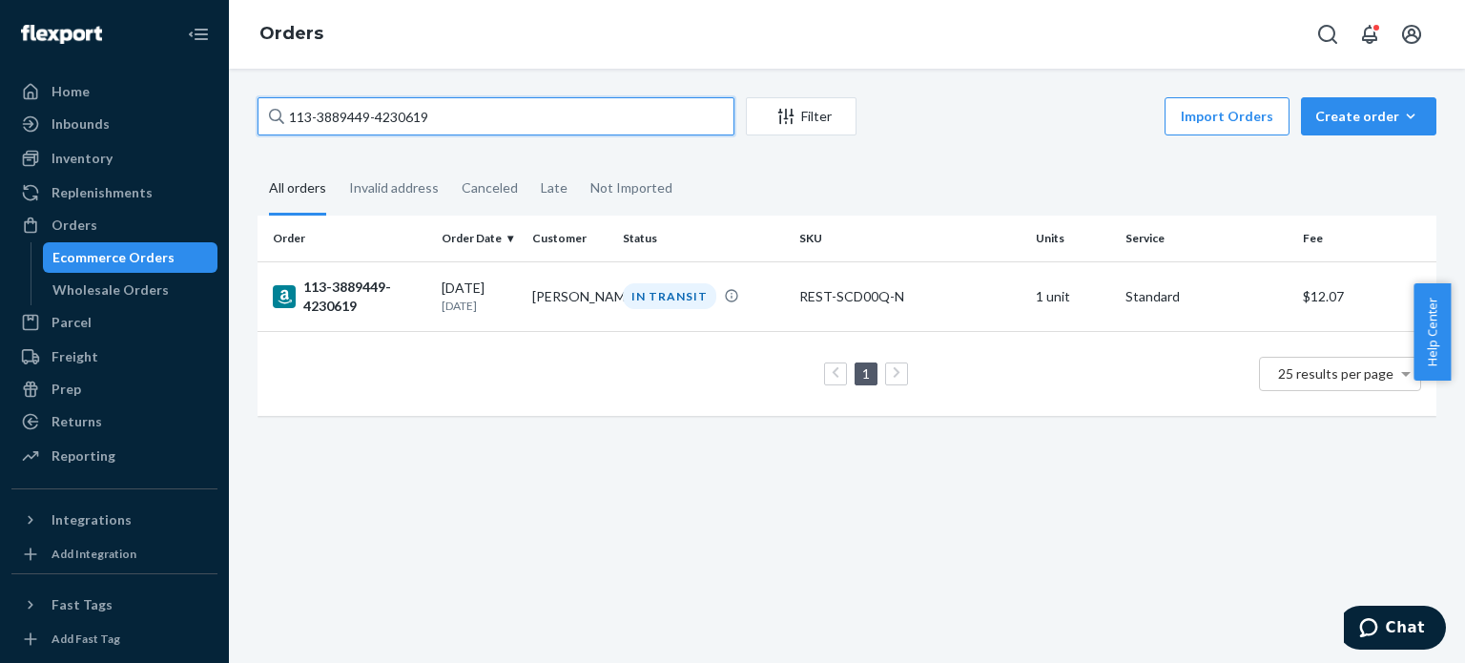
click at [514, 112] on input "113-3889449-4230619" at bounding box center [496, 116] width 477 height 38
paste input "4-6549430-618980"
click at [595, 125] on input "114-6549430-6189809" at bounding box center [496, 116] width 477 height 38
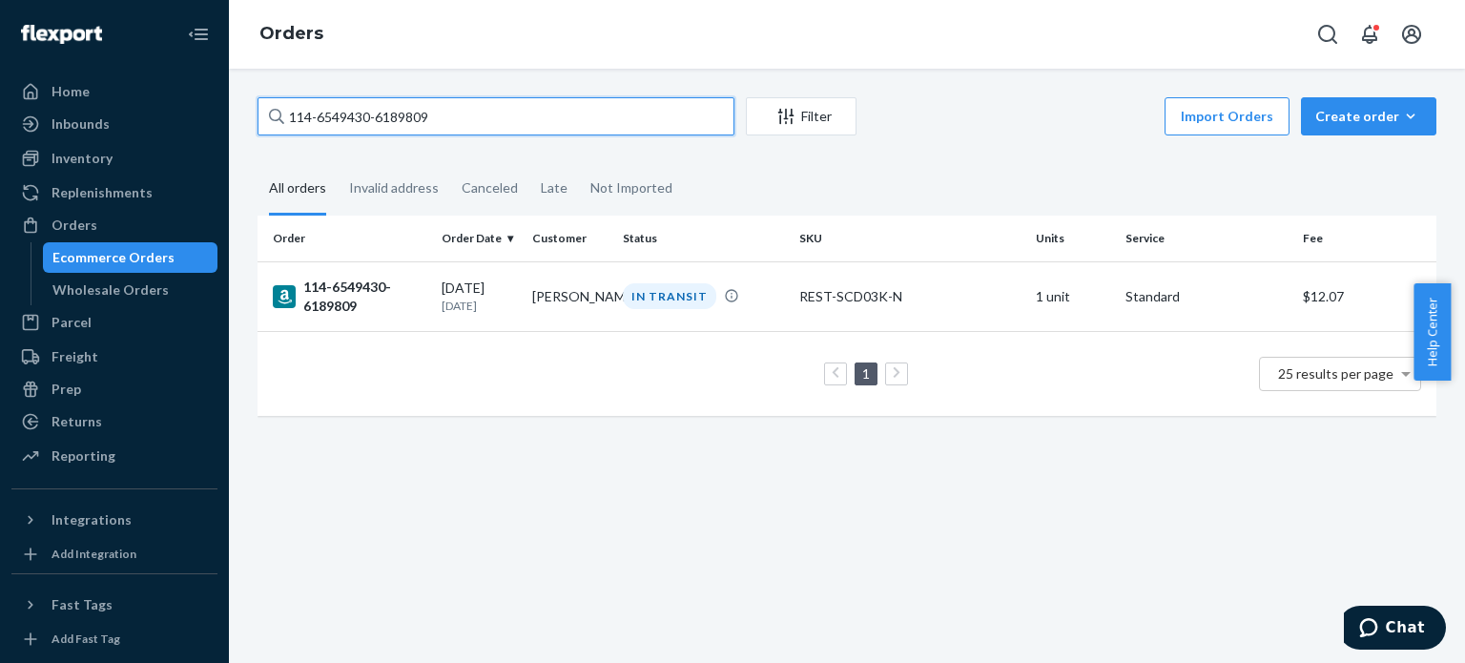
click at [595, 125] on input "114-6549430-6189809" at bounding box center [496, 116] width 477 height 38
paste input "2-0122221-1762610"
click at [377, 109] on input "112-0122221-1762610" at bounding box center [496, 116] width 477 height 38
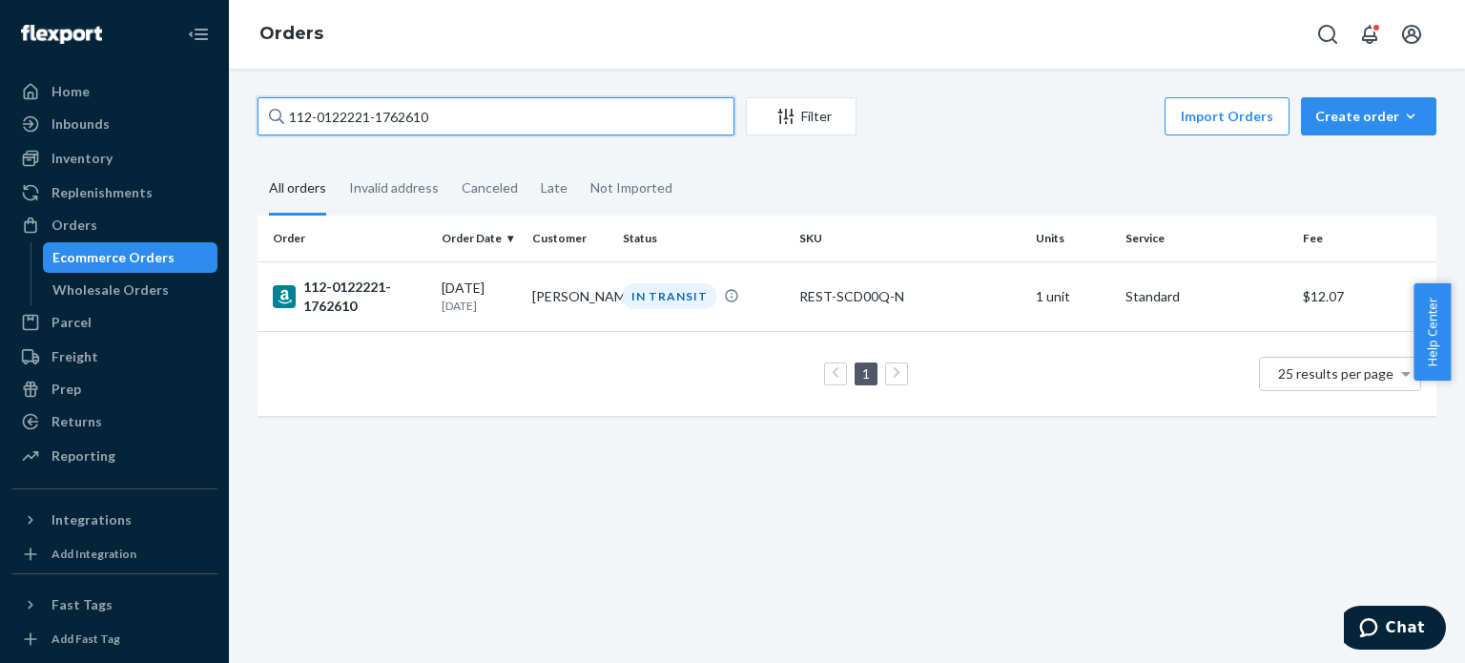
click at [377, 109] on input "112-0122221-1762610" at bounding box center [496, 116] width 477 height 38
paste input "1-4429665-4205825"
click at [514, 103] on input "111-4429665-4205825" at bounding box center [496, 116] width 477 height 38
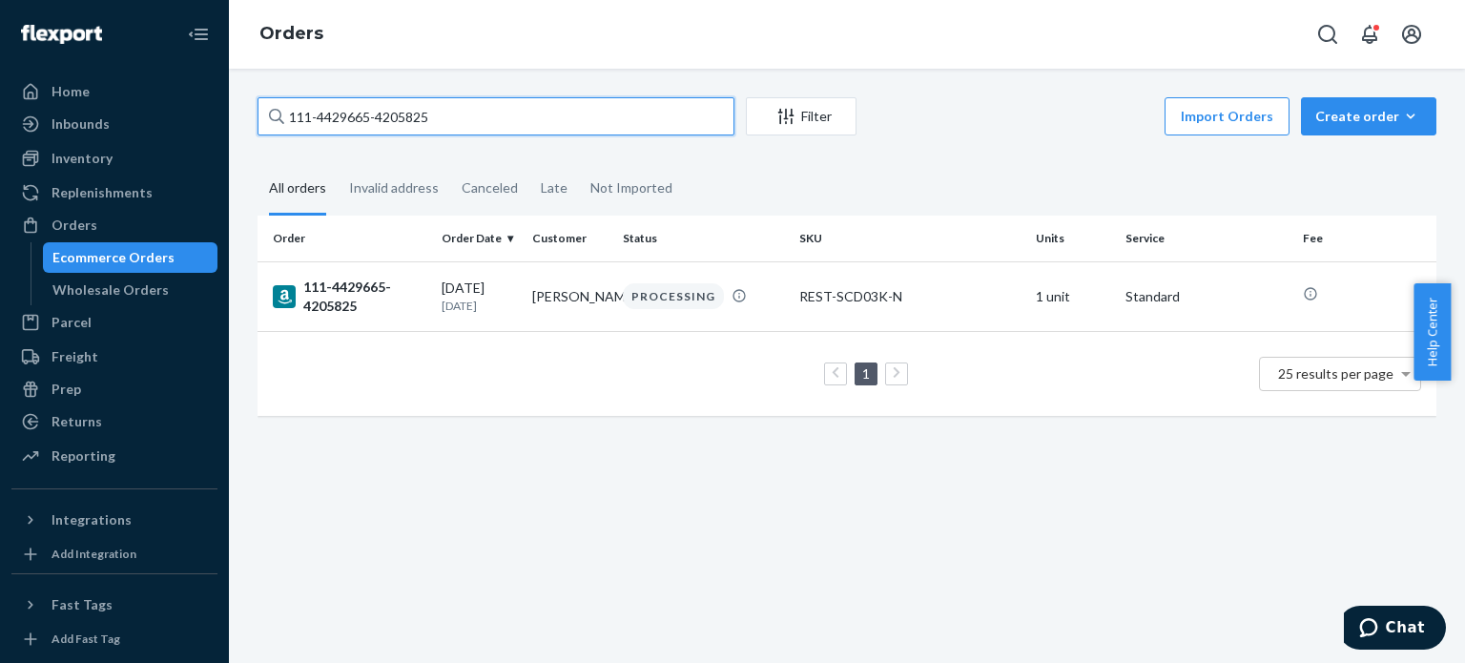
paste input "7467124-9612234"
click at [458, 114] on input "111-7467124-9612234" at bounding box center [496, 116] width 477 height 38
paste input "2-0744163-365300"
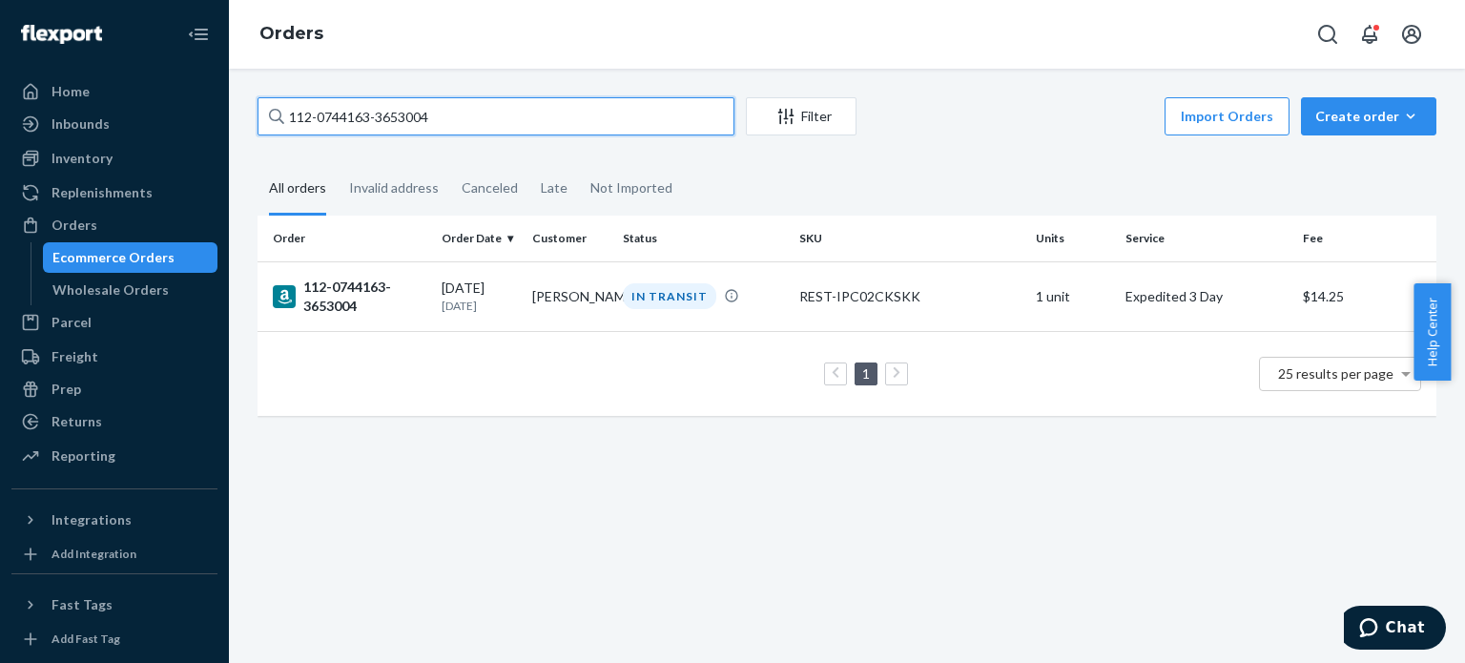
click at [379, 118] on input "112-0744163-3653004" at bounding box center [496, 116] width 477 height 38
paste input "4-2570800-6007418"
click at [475, 114] on input "114-2570800-6007418" at bounding box center [496, 116] width 477 height 38
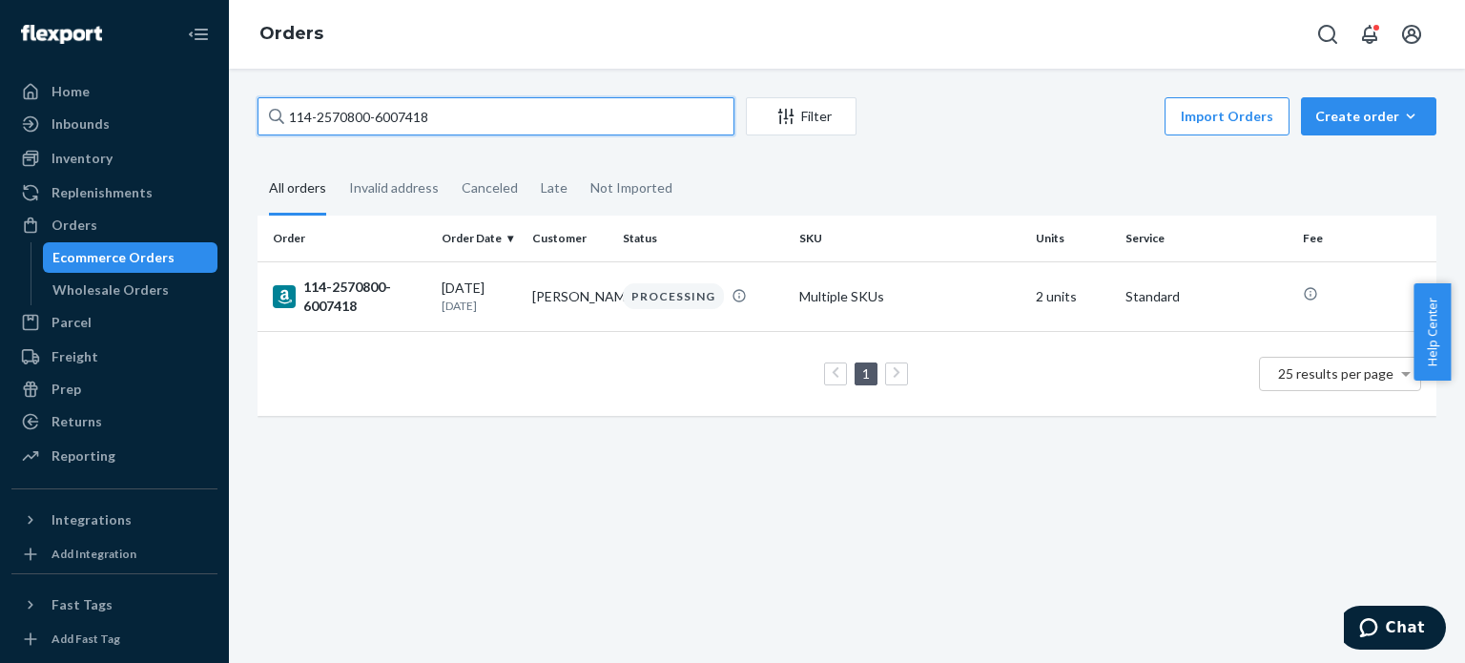
click at [475, 114] on input "114-2570800-6007418" at bounding box center [496, 116] width 477 height 38
paste input "3-7129954-586746"
click at [469, 106] on input "113-7129954-5867468" at bounding box center [496, 116] width 477 height 38
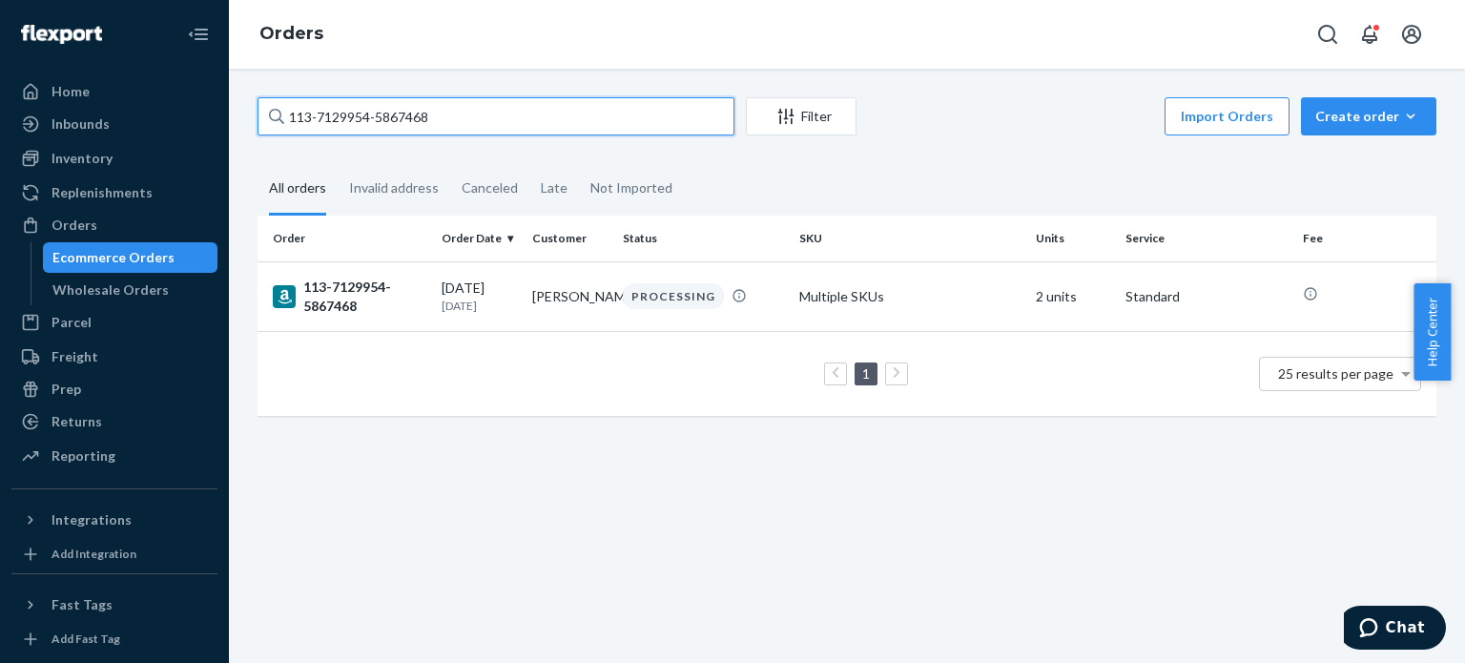
click at [469, 106] on input "113-7129954-5867468" at bounding box center [496, 116] width 477 height 38
paste input "4504605-0208237"
click at [521, 110] on input "113-4504605-0208237" at bounding box center [496, 116] width 477 height 38
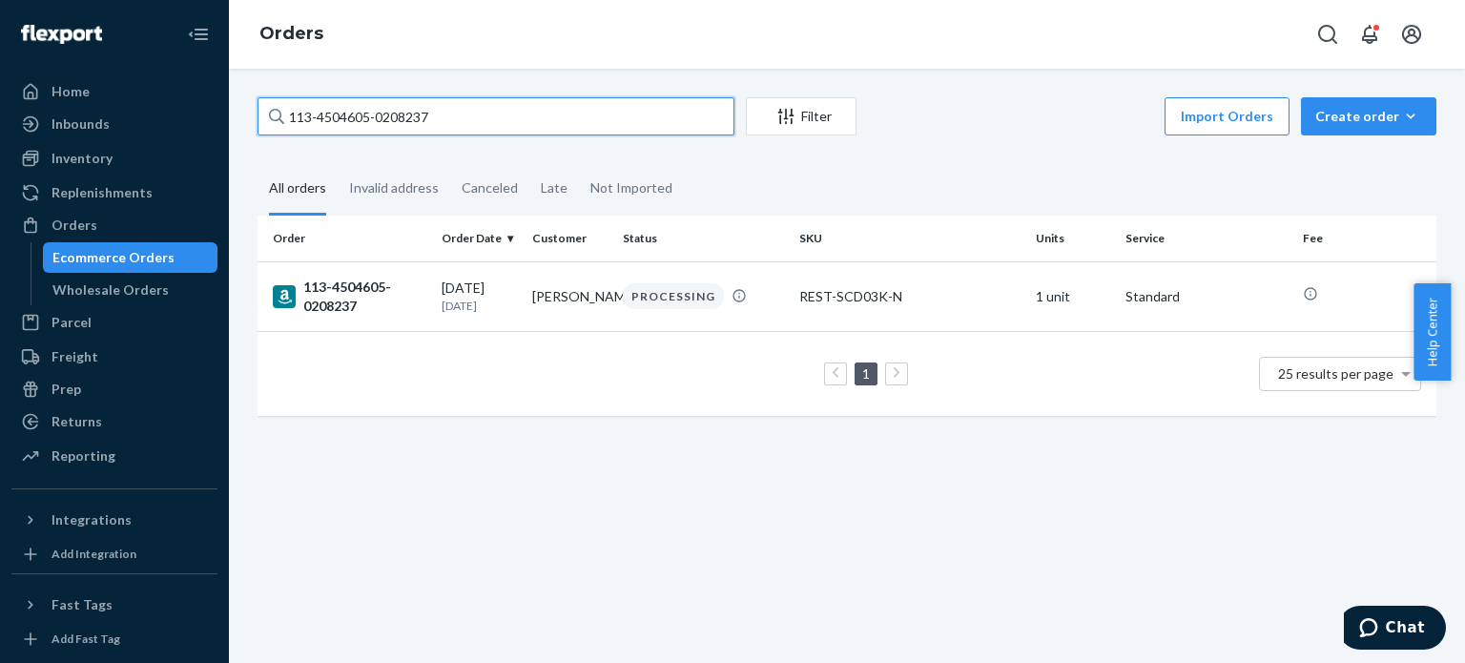
paste input "1-6651025-3813036"
click at [512, 111] on input "111-6651025-3813036" at bounding box center [496, 116] width 477 height 38
paste input "2-6686299-9113852"
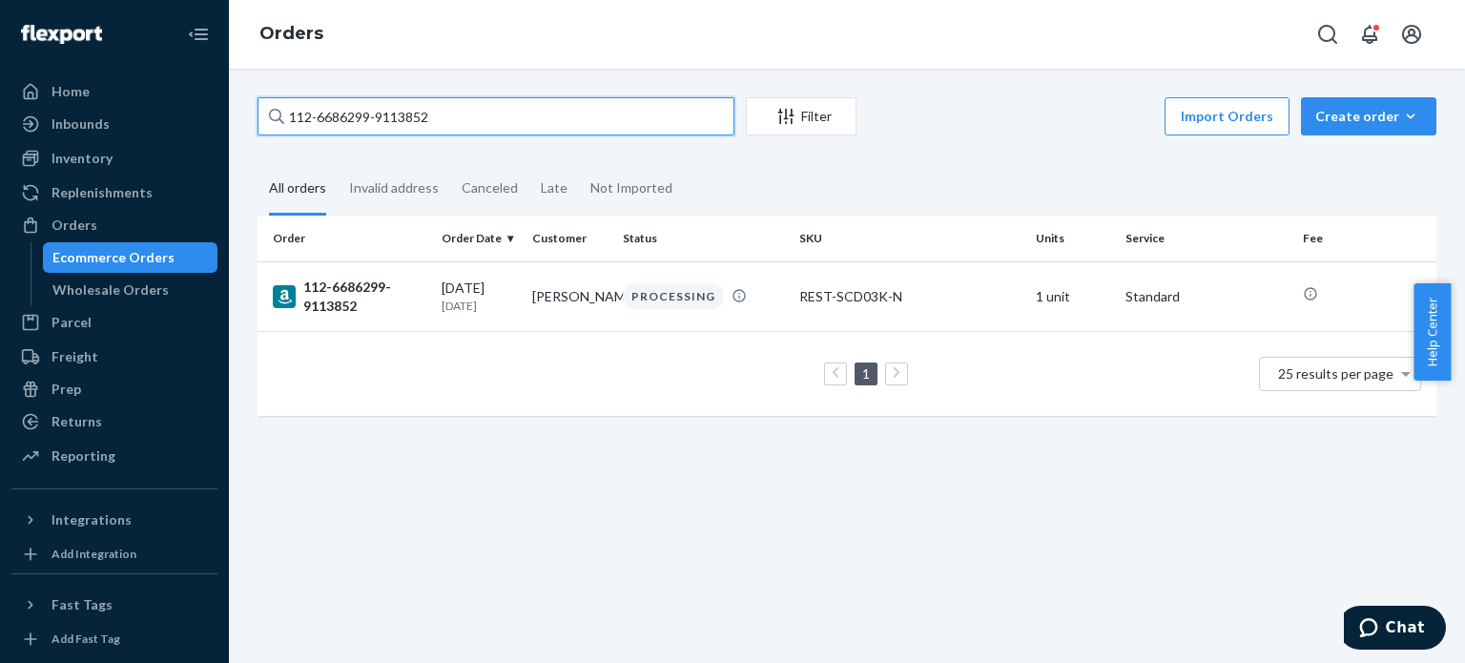
click at [534, 130] on input "112-6686299-9113852" at bounding box center [496, 116] width 477 height 38
paste input "4-0345703-5303454"
click at [591, 122] on input "114-0345703-5303454" at bounding box center [496, 116] width 477 height 38
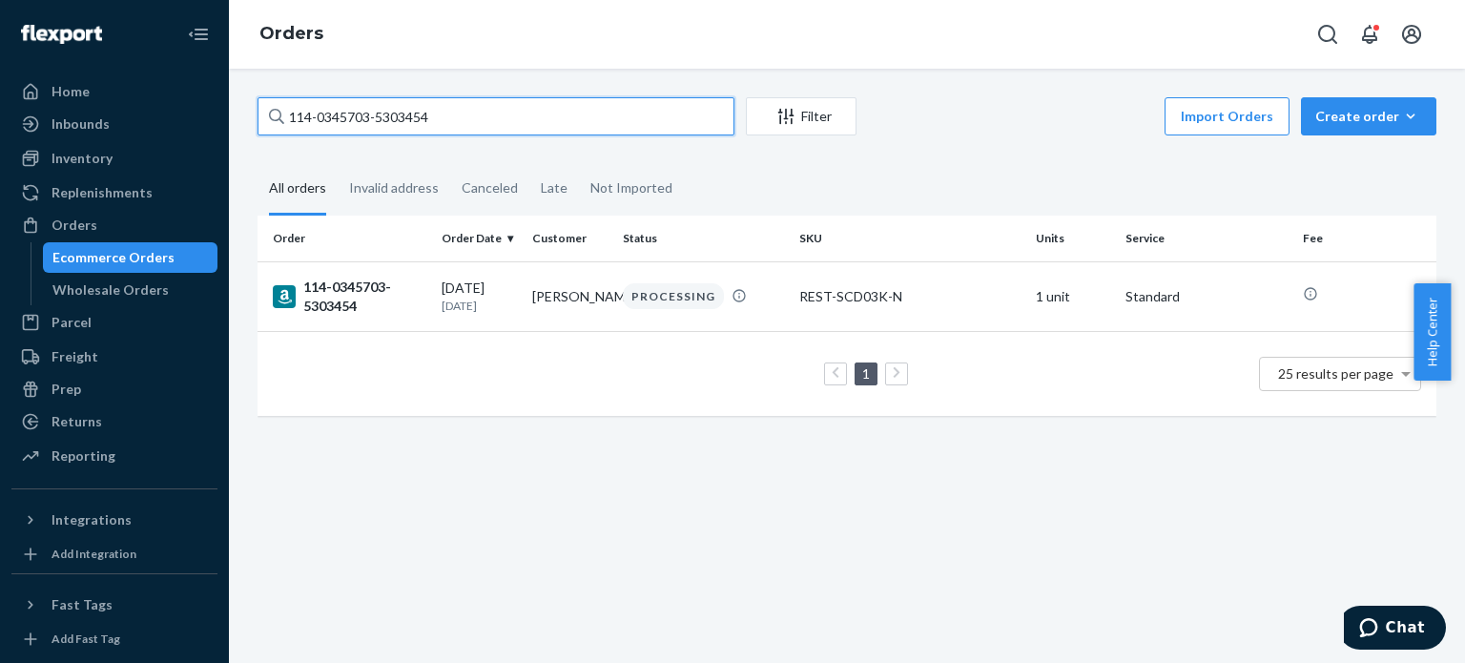
click at [591, 122] on input "114-0345703-5303454" at bounding box center [496, 116] width 477 height 38
paste input "1-1103685-1727435"
click at [473, 114] on input "111-1103685-1727435" at bounding box center [496, 116] width 477 height 38
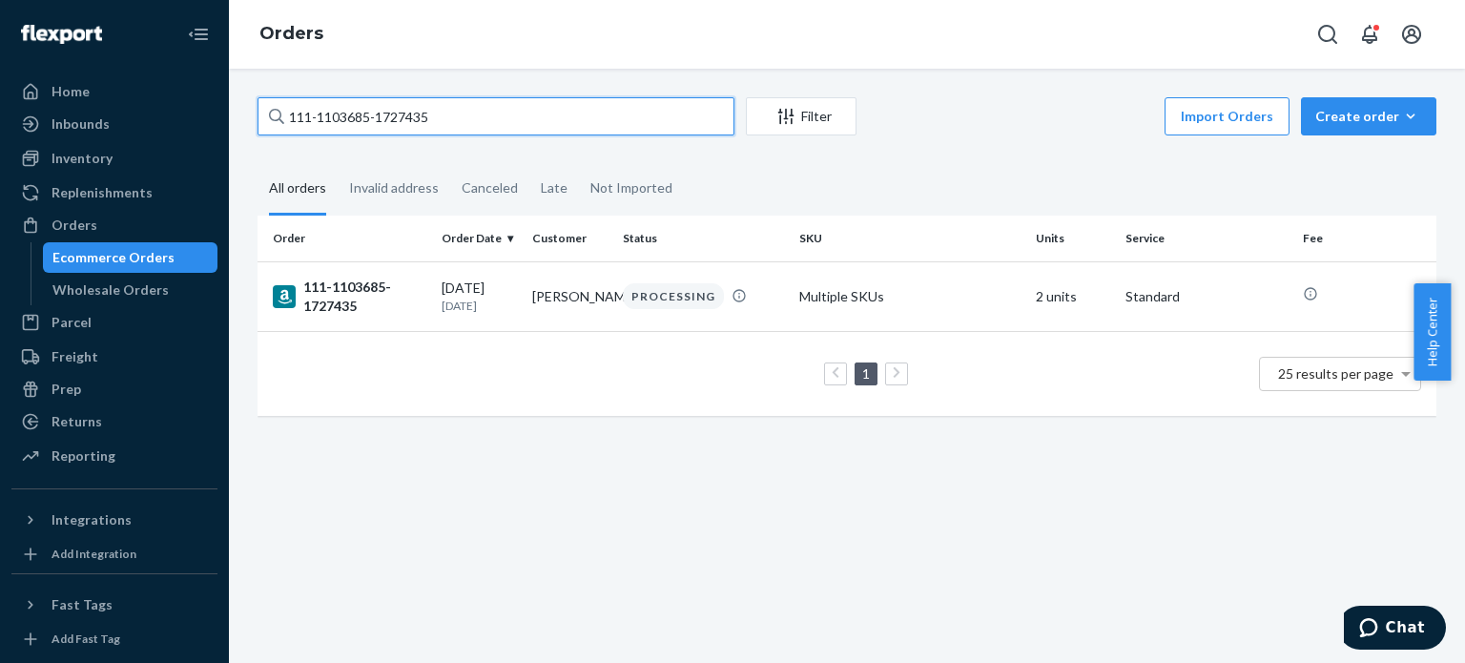
click at [473, 114] on input "111-1103685-1727435" at bounding box center [496, 116] width 477 height 38
paste input "2-3493110-4529032"
click at [507, 108] on input "112-3493110-4529032" at bounding box center [496, 116] width 477 height 38
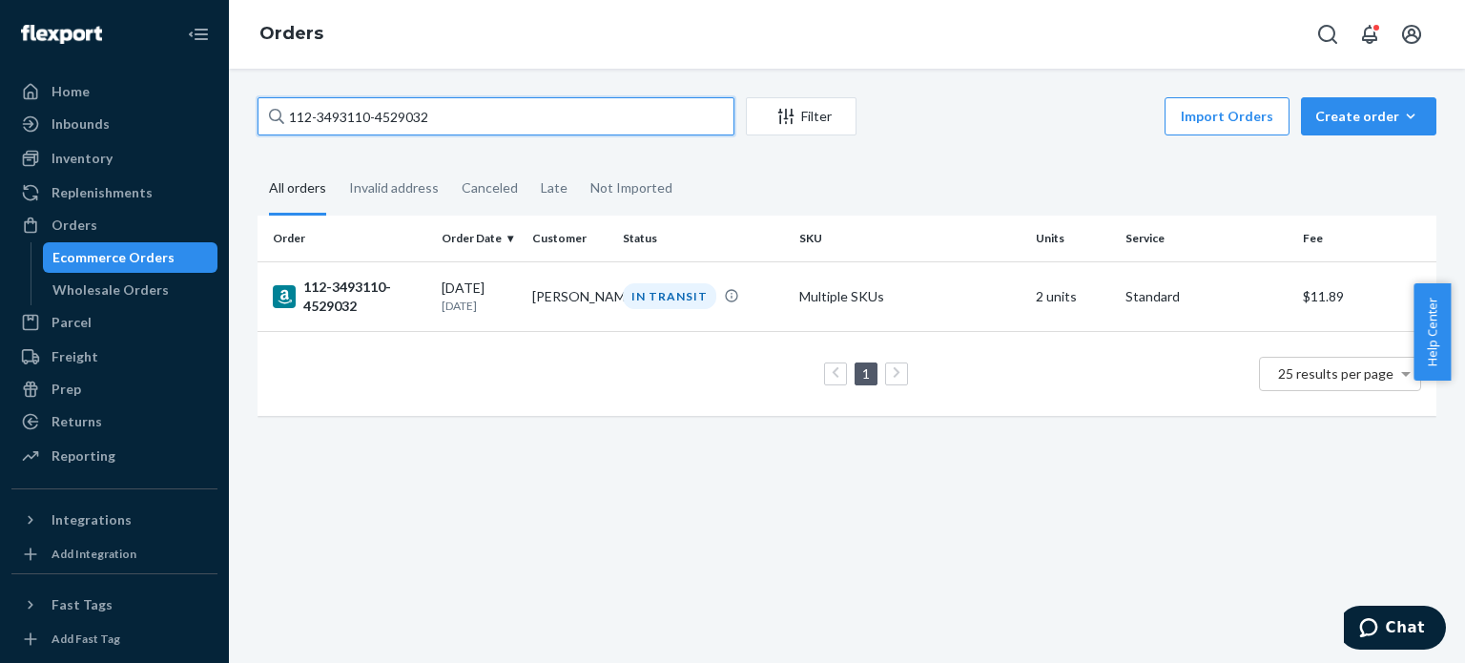
paste input "1716655-0365026"
click at [504, 114] on input "112-1716655-0365026" at bounding box center [496, 116] width 477 height 38
paste input "4-6098495-0416203"
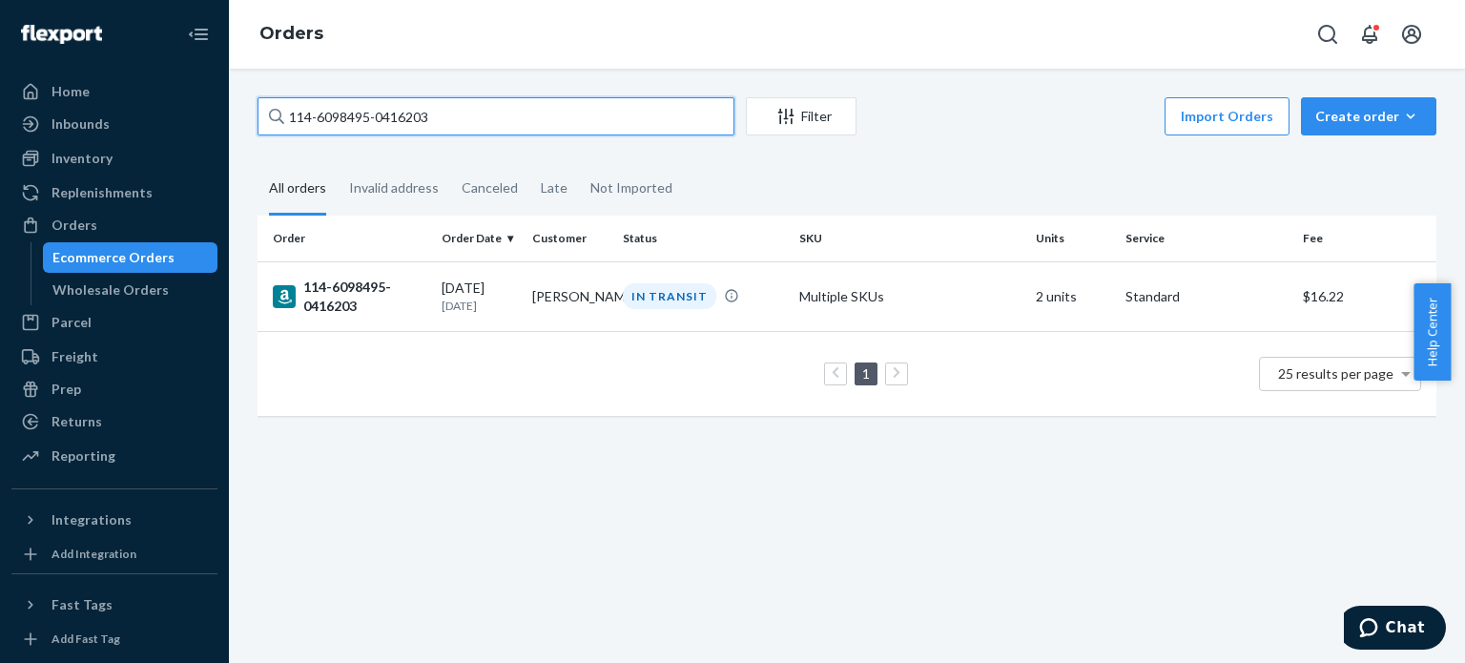
click at [659, 124] on input "114-6098495-0416203" at bounding box center [496, 116] width 477 height 38
paste input "3-0874498-7885059-1"
drag, startPoint x: 431, startPoint y: 110, endPoint x: 279, endPoint y: 121, distance: 153.0
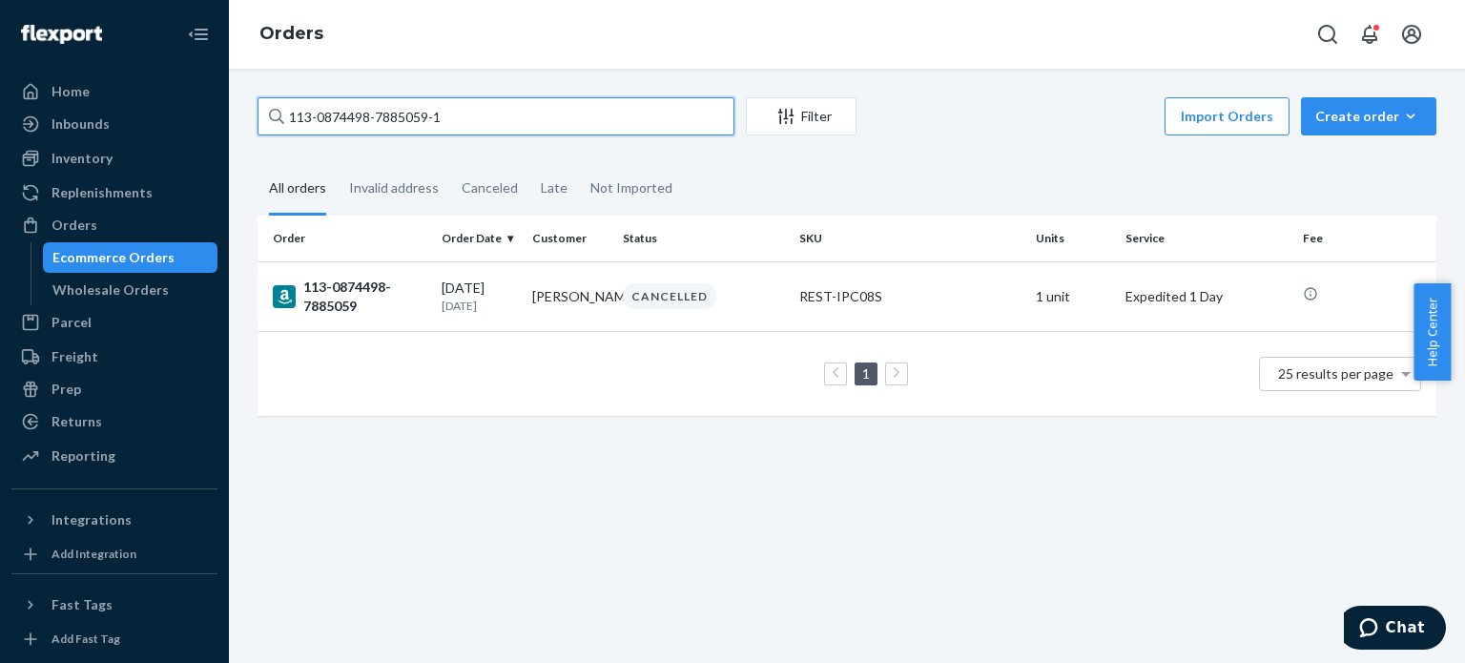
click at [279, 121] on div "113-0874498-7885059-1" at bounding box center [496, 116] width 477 height 38
click at [456, 114] on input "113-0874498-7885059-1" at bounding box center [496, 116] width 477 height 38
paste input "1-0390667-0606648"
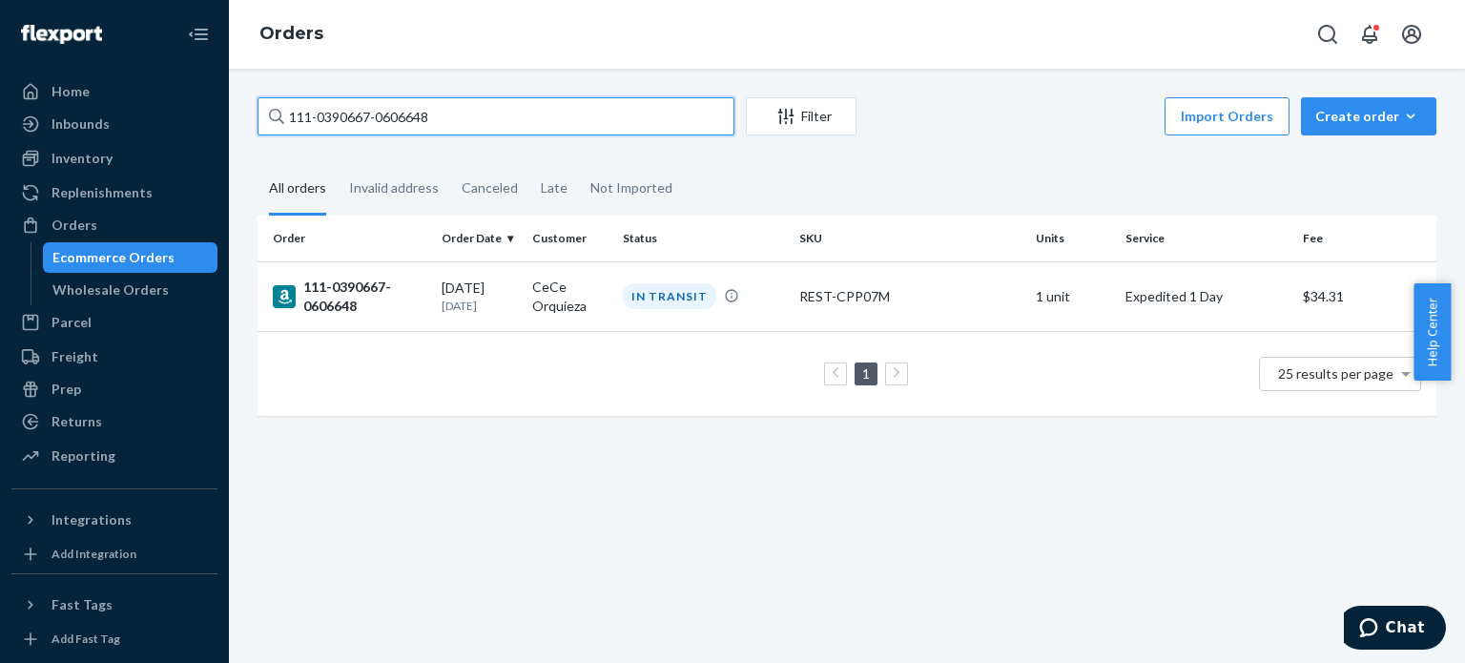
click at [492, 108] on input "111-0390667-0606648" at bounding box center [496, 116] width 477 height 38
paste input "4-2913205-4334659"
click at [504, 114] on input "114-2913205-4334659" at bounding box center [496, 116] width 477 height 38
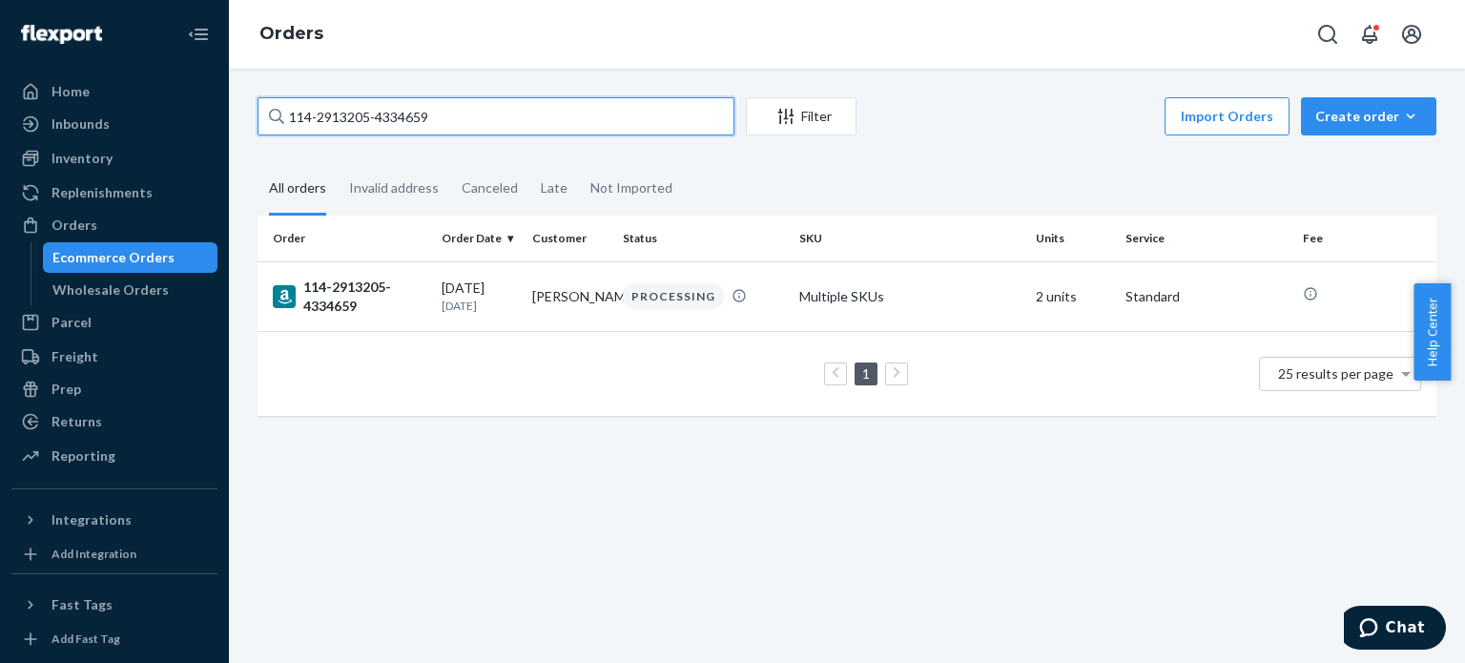
click at [504, 114] on input "114-2913205-4334659" at bounding box center [496, 116] width 477 height 38
paste input "387399-0701017"
click at [529, 101] on input "114-2387399-0701017" at bounding box center [496, 116] width 477 height 38
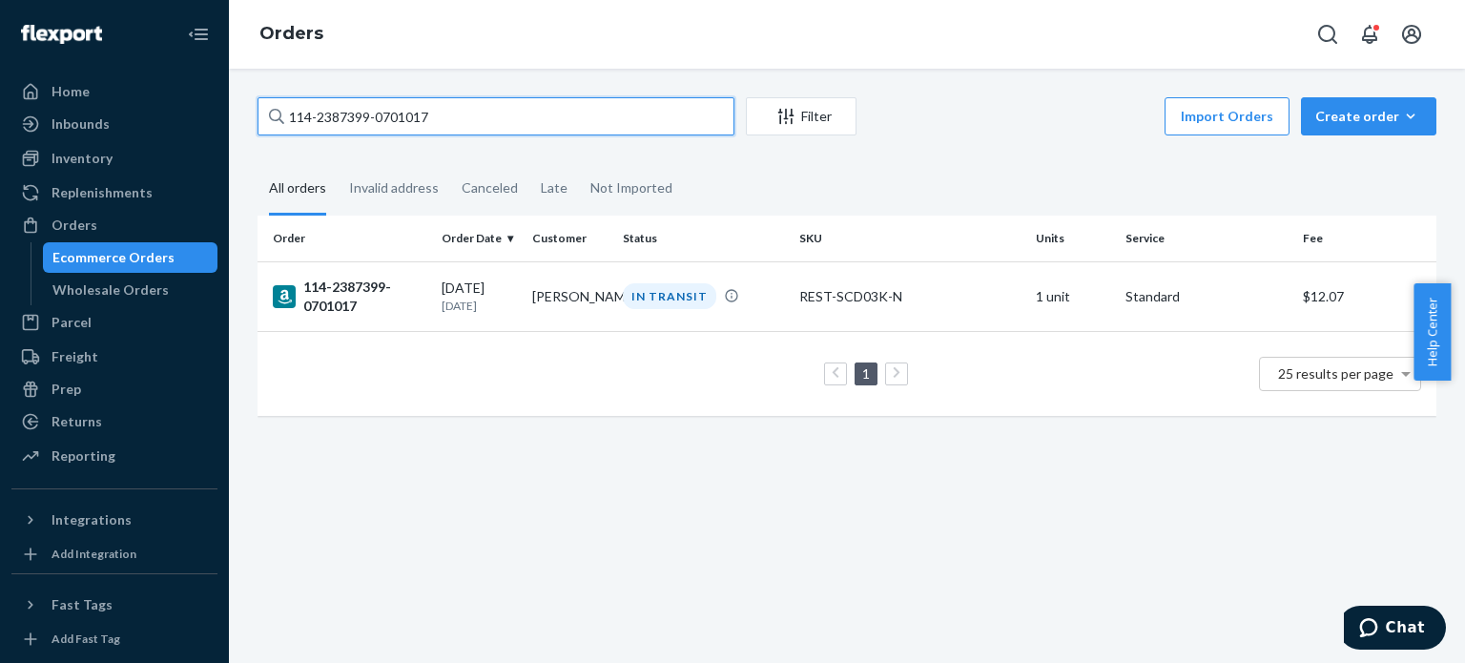
click at [529, 101] on input "114-2387399-0701017" at bounding box center [496, 116] width 477 height 38
paste input "1215981-1627413"
click at [386, 132] on input "114-1215981-1627413" at bounding box center [496, 116] width 477 height 38
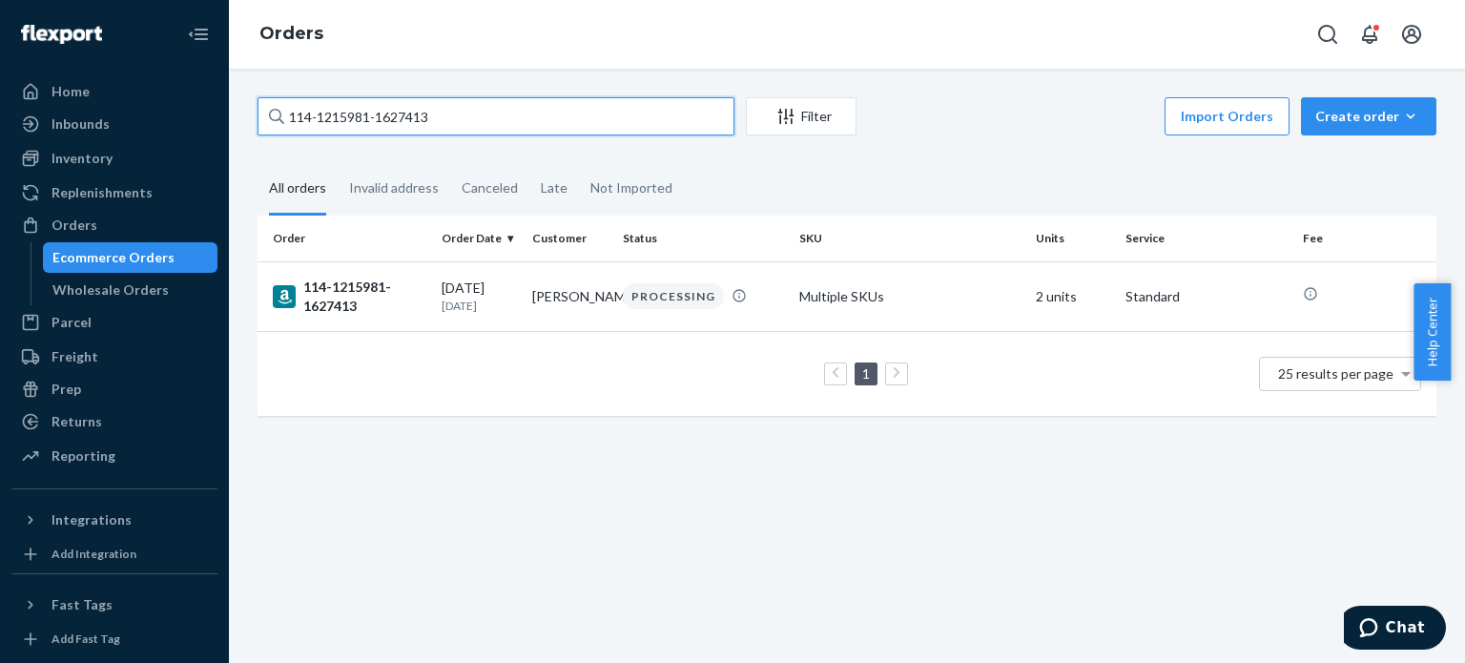
paste input "3-2173653-9841804"
type input "113-2173653-9841804"
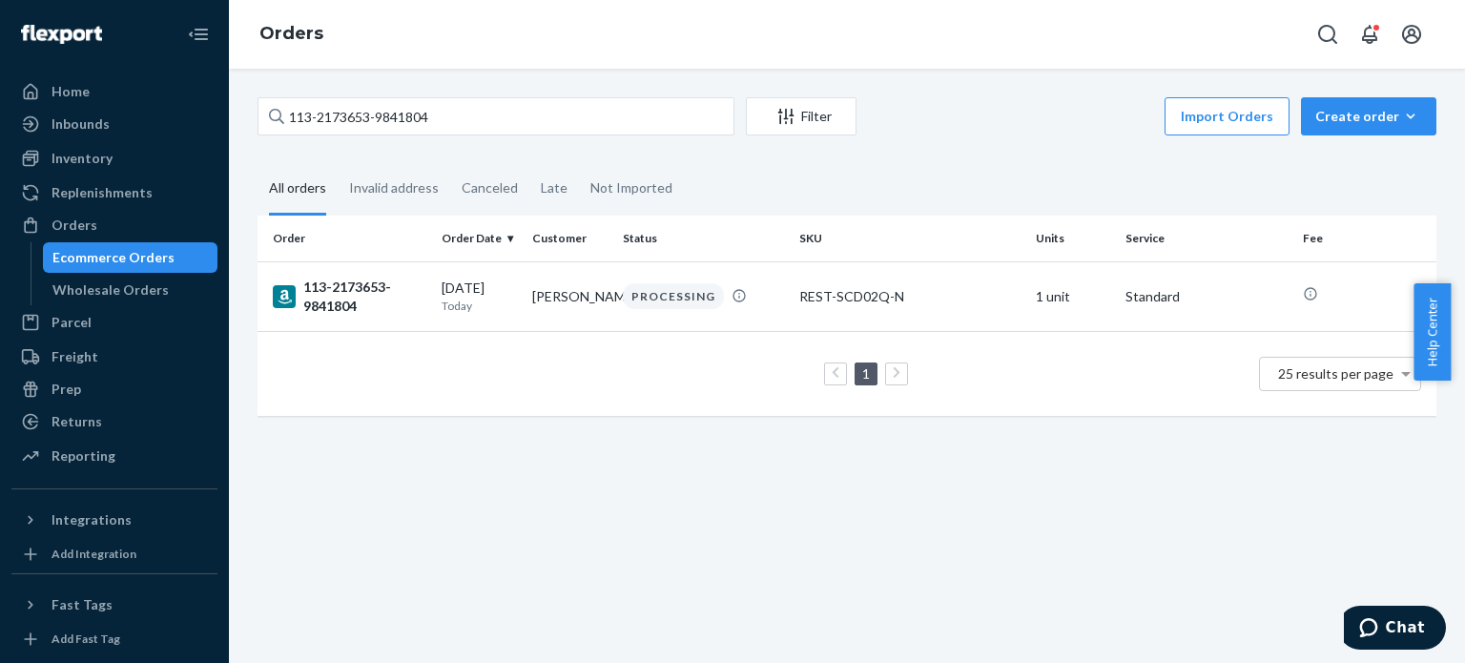
click at [355, 288] on div "113-2173653-9841804" at bounding box center [350, 297] width 154 height 38
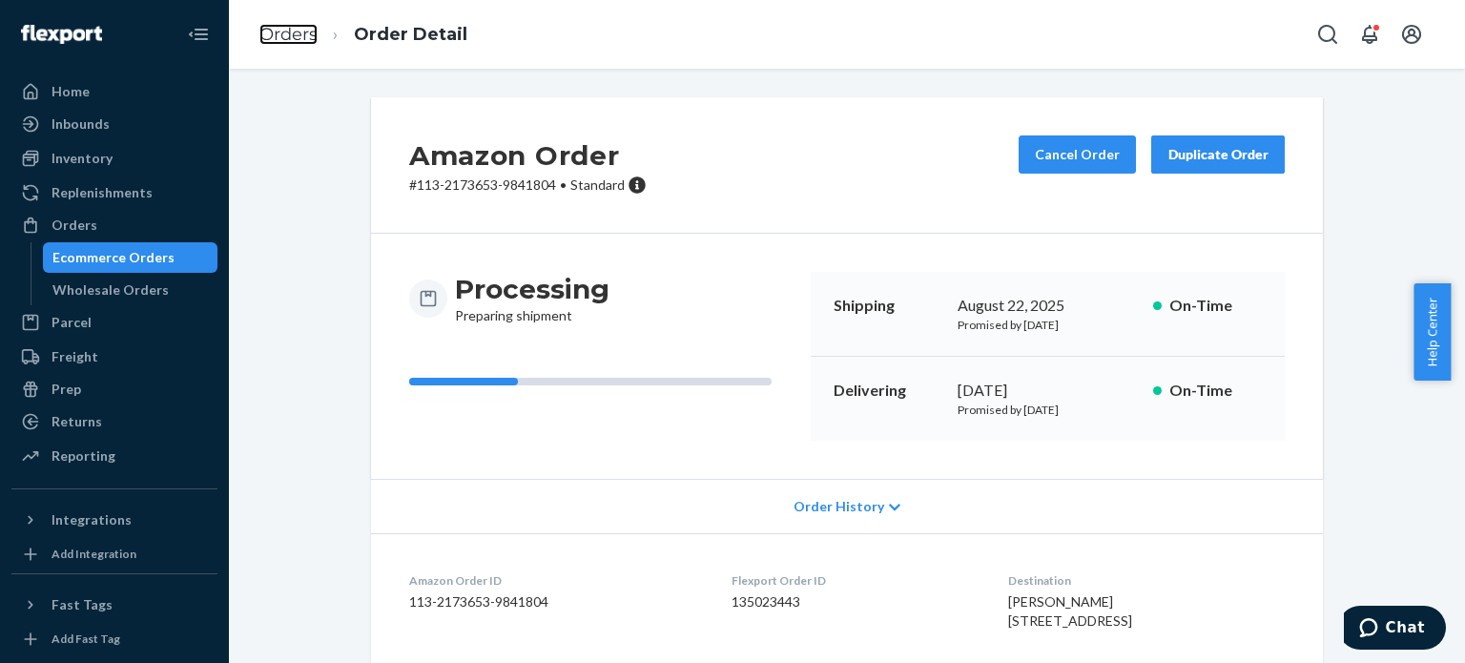
drag, startPoint x: 309, startPoint y: 33, endPoint x: 333, endPoint y: 73, distance: 46.6
click at [309, 33] on link "Orders" at bounding box center [288, 34] width 58 height 21
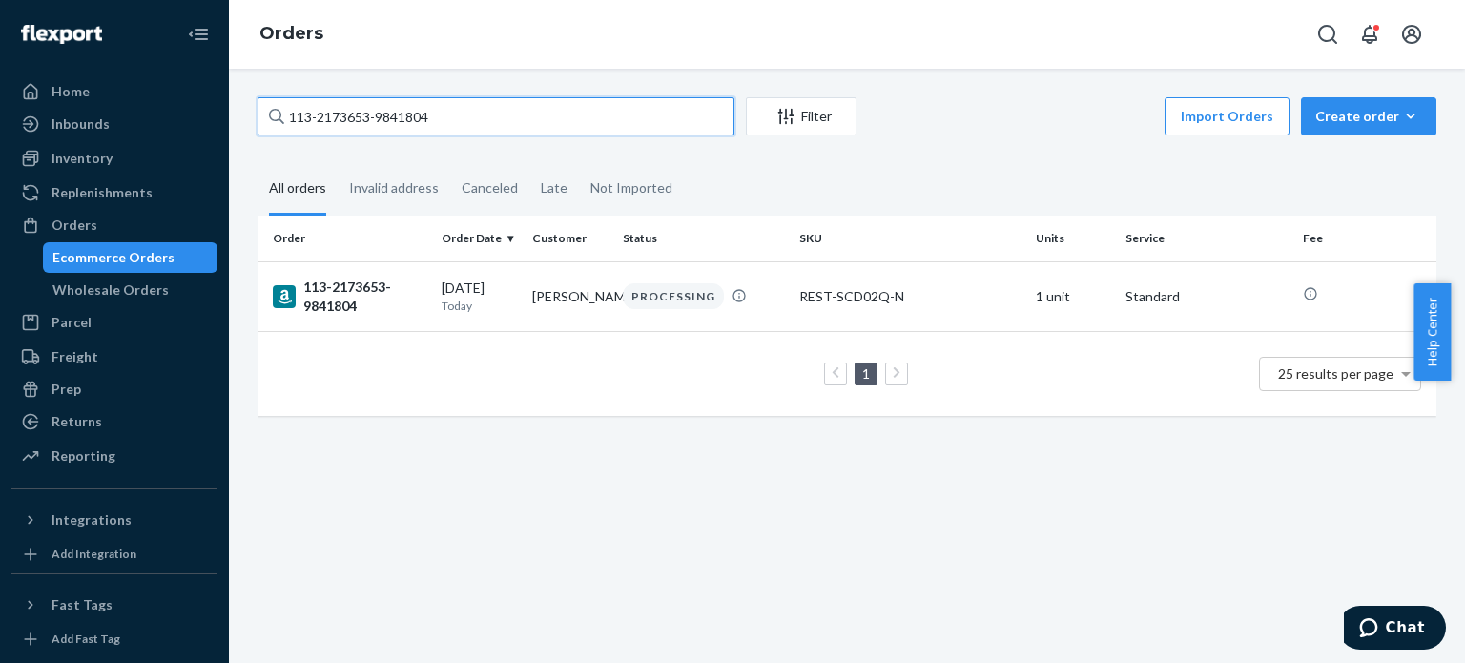
click at [363, 112] on input "113-2173653-9841804" at bounding box center [496, 116] width 477 height 38
paste input "5445213-7246669"
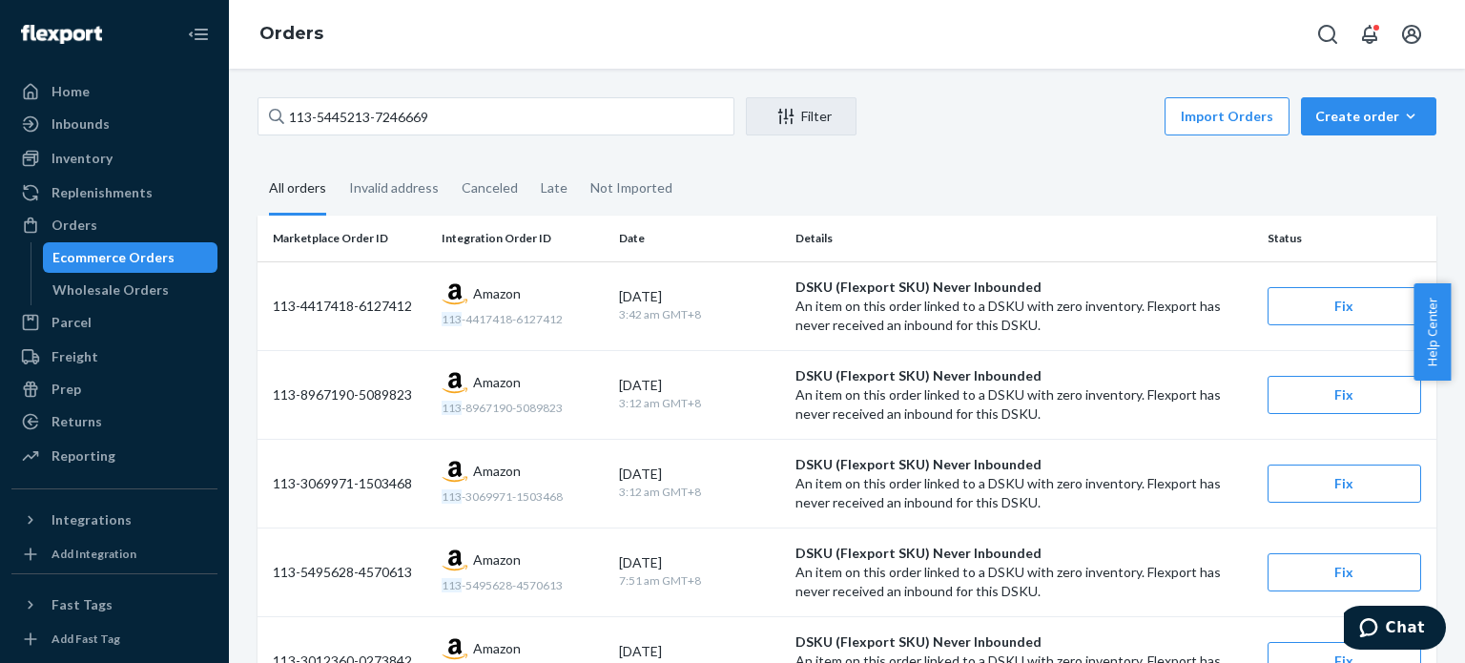
click at [282, 181] on div "All orders" at bounding box center [297, 189] width 57 height 52
click at [258, 163] on input "All orders" at bounding box center [258, 163] width 0 height 0
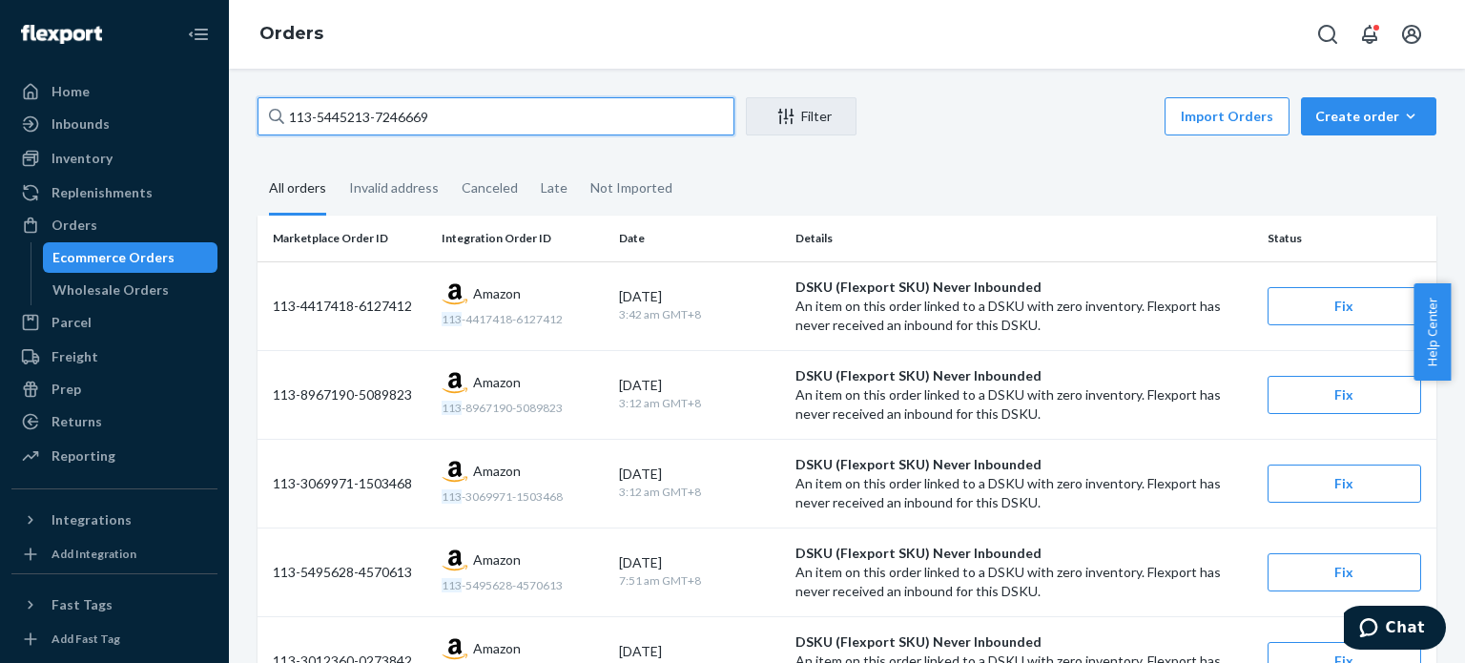
click at [383, 110] on input "113-5445213-7246669" at bounding box center [496, 116] width 477 height 38
paste input "258374-7659464"
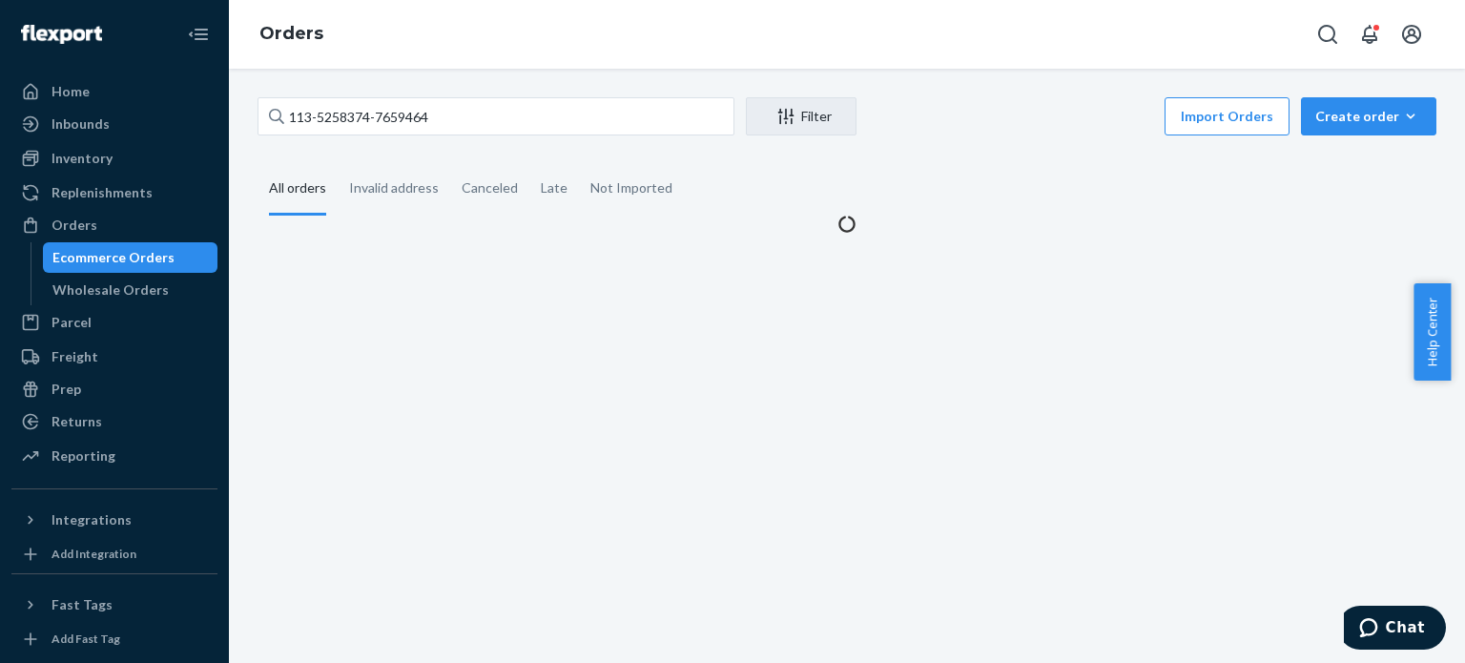
click at [277, 183] on div "All orders" at bounding box center [297, 189] width 57 height 52
click at [258, 163] on input "All orders" at bounding box center [258, 163] width 0 height 0
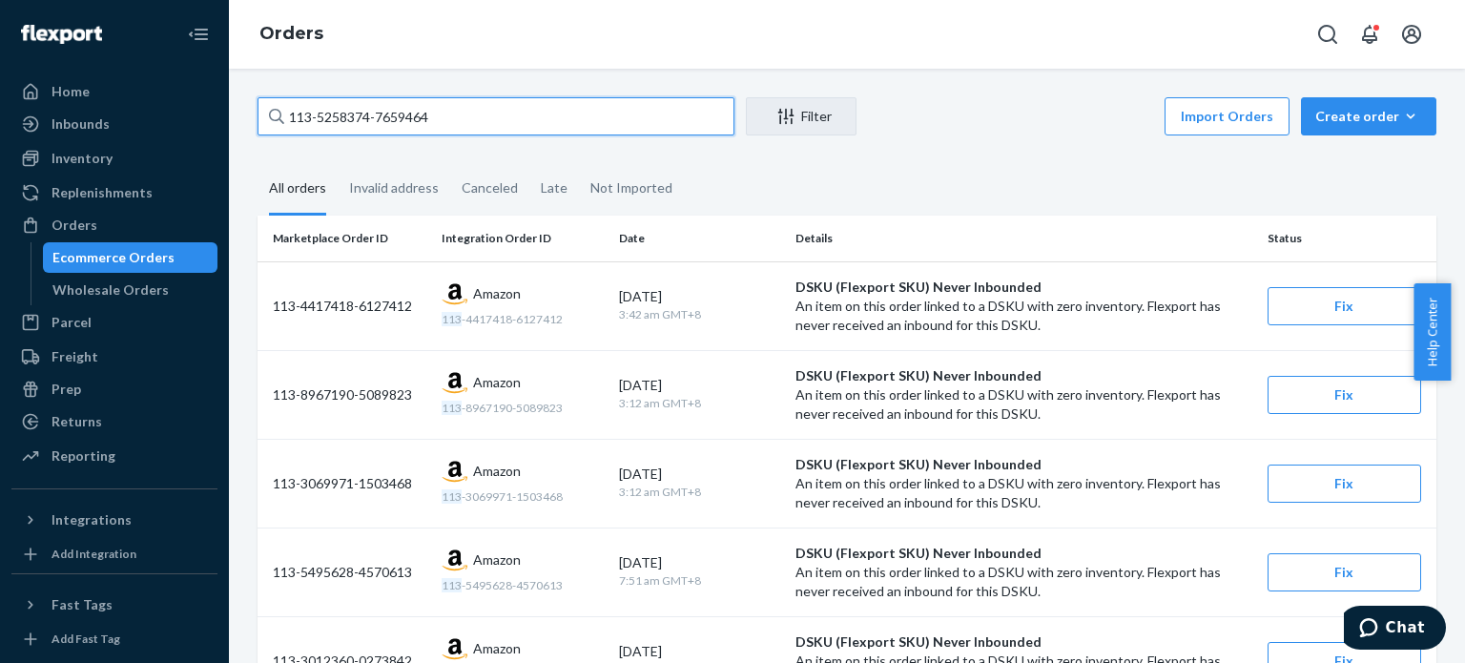
click at [368, 110] on input "113-5258374-7659464" at bounding box center [496, 116] width 477 height 38
click at [366, 110] on input "113-5258374-7659464" at bounding box center [496, 116] width 477 height 38
paste input "113-5445213-7246669"
click at [366, 110] on input "113-113-5445213-7246669-7659464" at bounding box center [496, 116] width 477 height 38
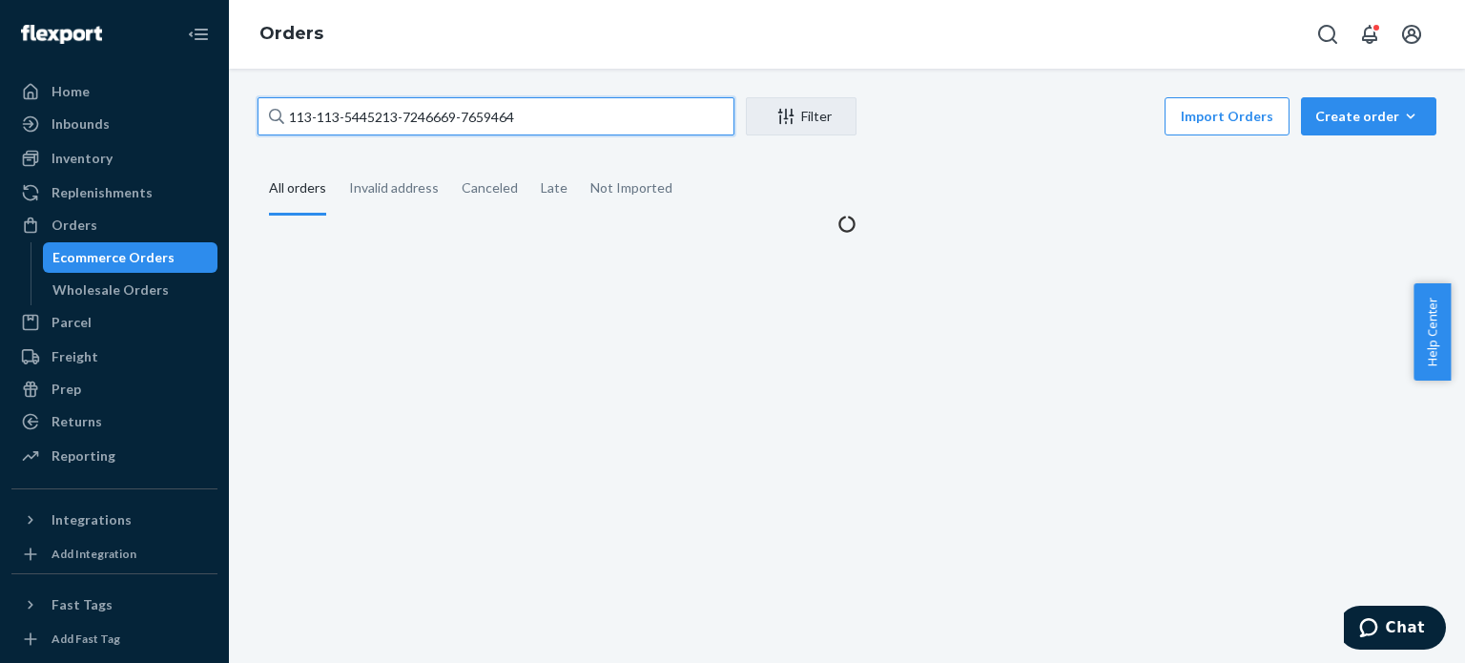
click at [366, 110] on input "113-113-5445213-7246669-7659464" at bounding box center [496, 116] width 477 height 38
paste input "5445213-7246669"
type input "113-5445213-7246669"
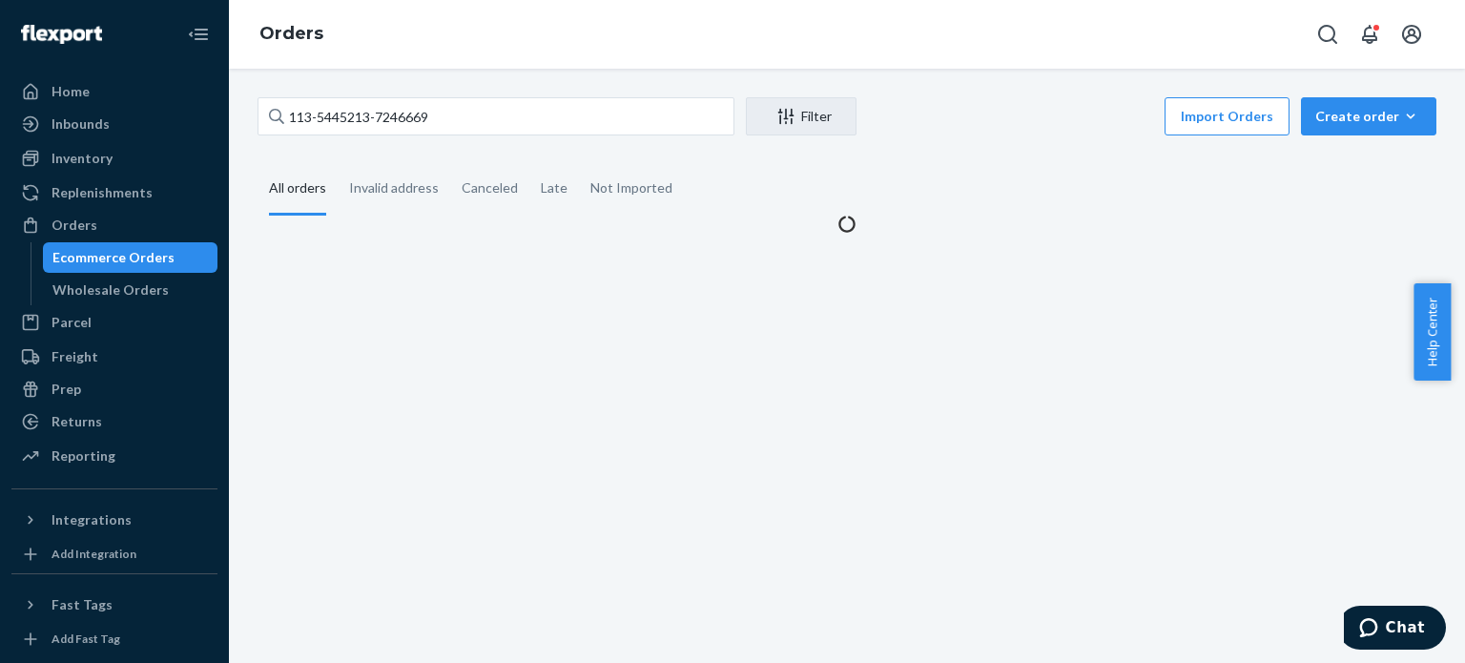
click at [314, 192] on div "All orders" at bounding box center [297, 189] width 57 height 52
click at [258, 163] on input "All orders" at bounding box center [258, 163] width 0 height 0
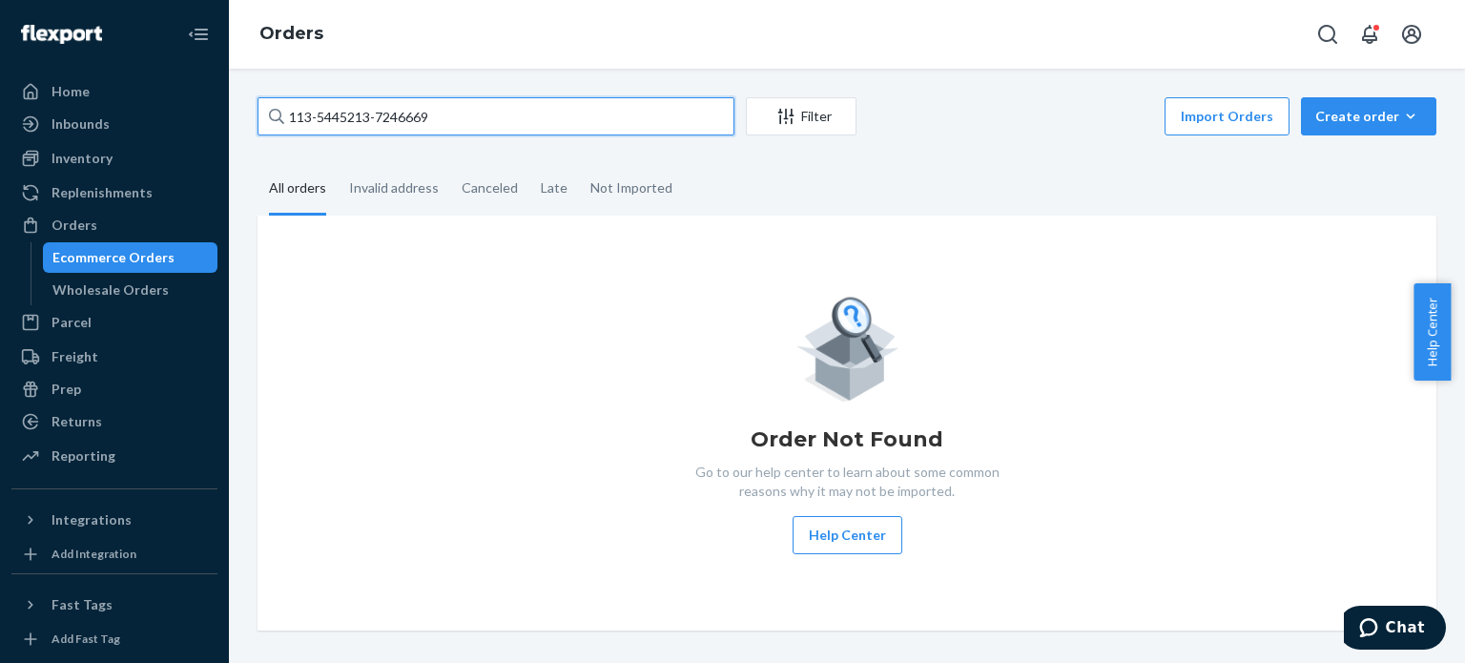
click at [455, 127] on input "113-5445213-7246669" at bounding box center [496, 116] width 477 height 38
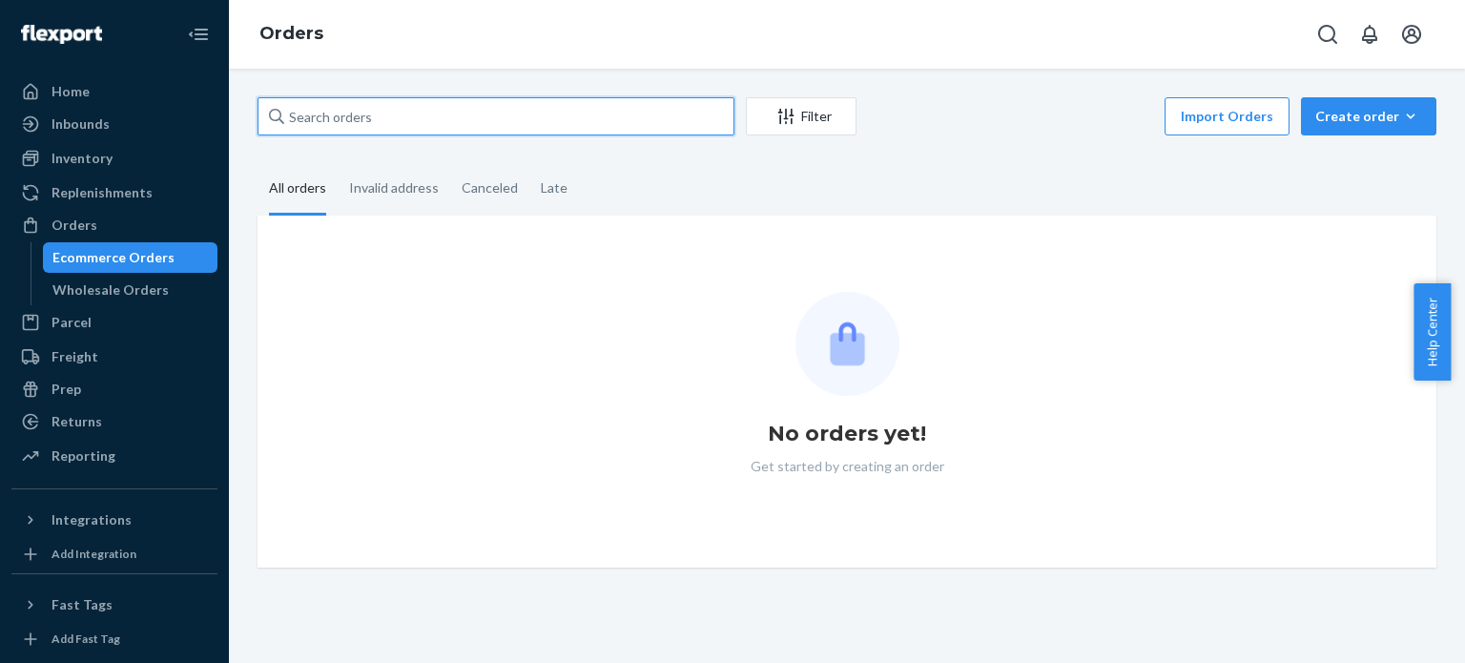
click at [476, 125] on input "text" at bounding box center [496, 116] width 477 height 38
paste input "113-5445213-7246669"
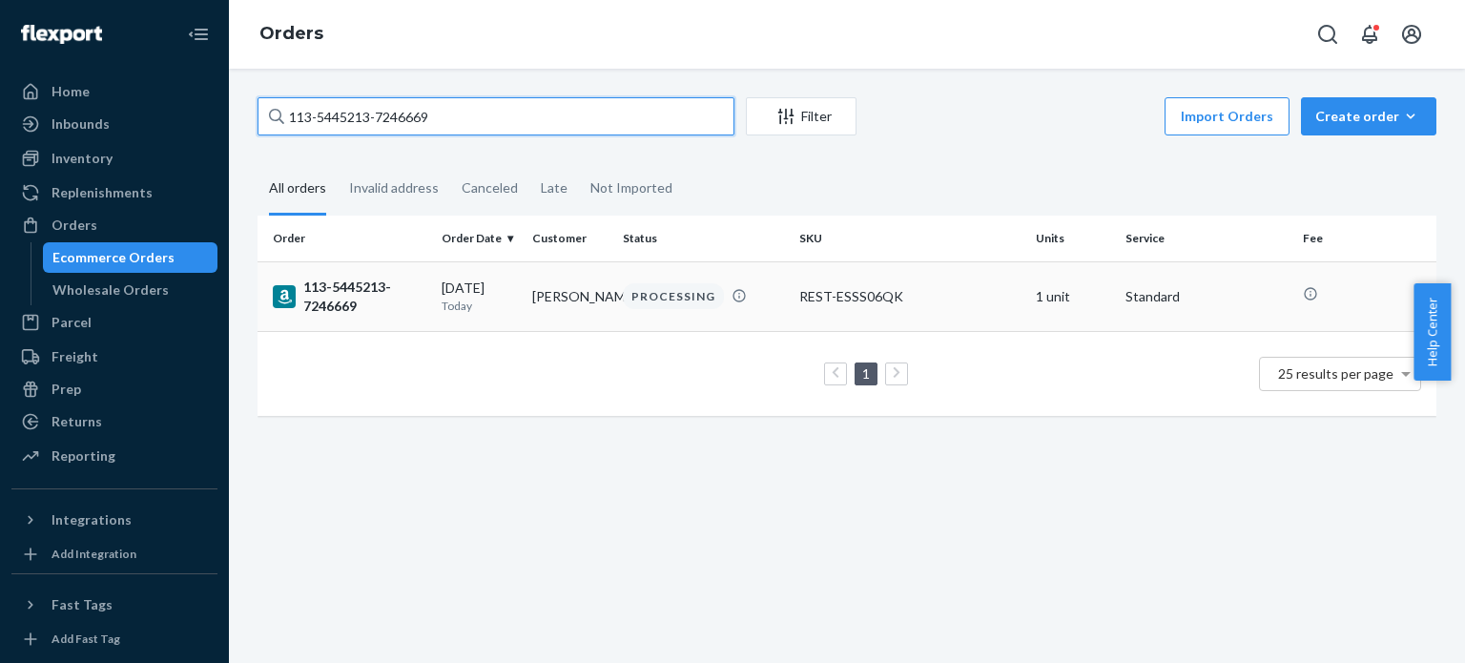
type input "113-5445213-7246669"
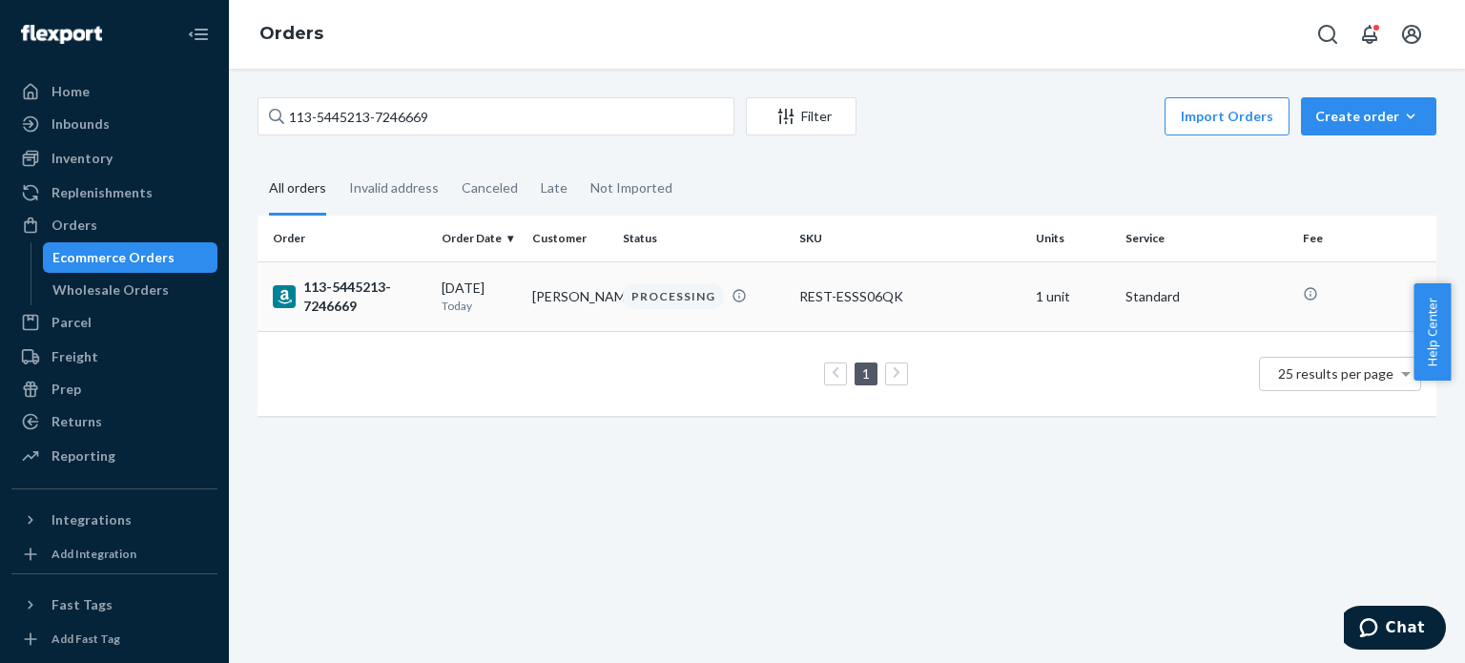
click at [317, 298] on div "113-5445213-7246669" at bounding box center [350, 297] width 154 height 38
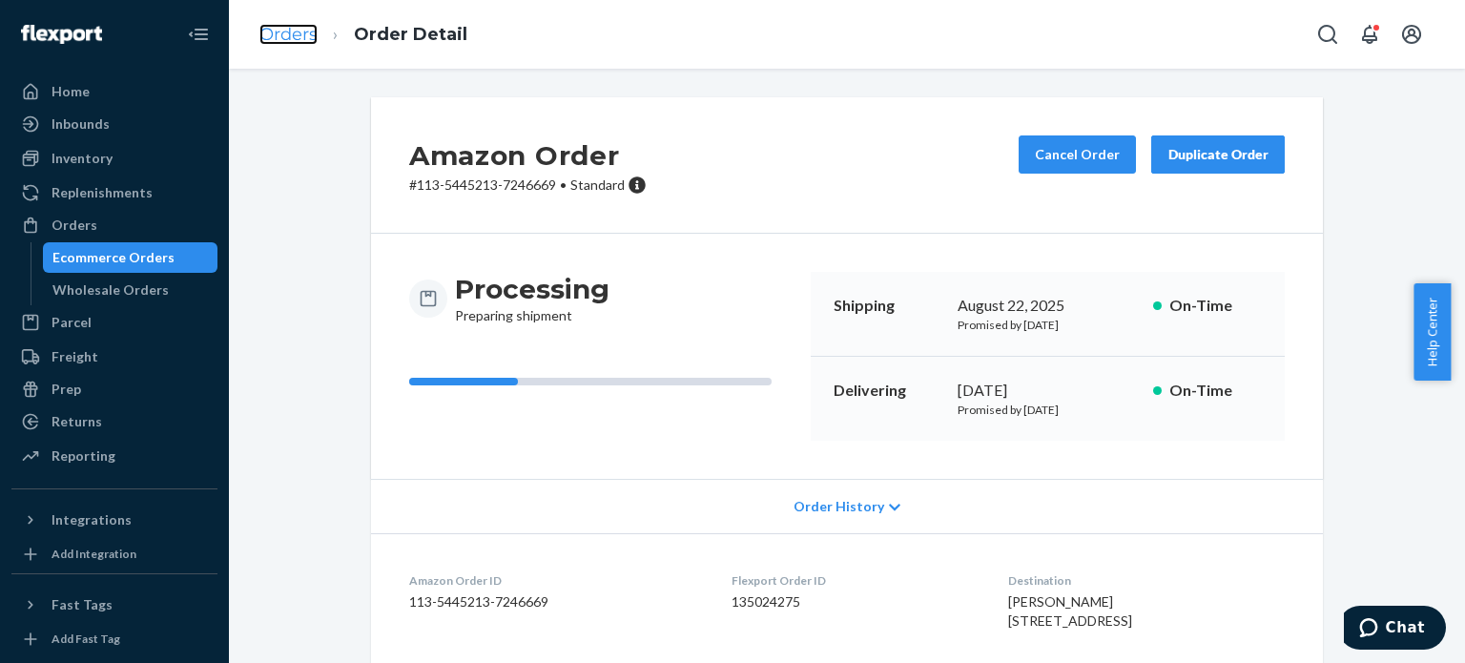
click at [302, 37] on link "Orders" at bounding box center [288, 34] width 58 height 21
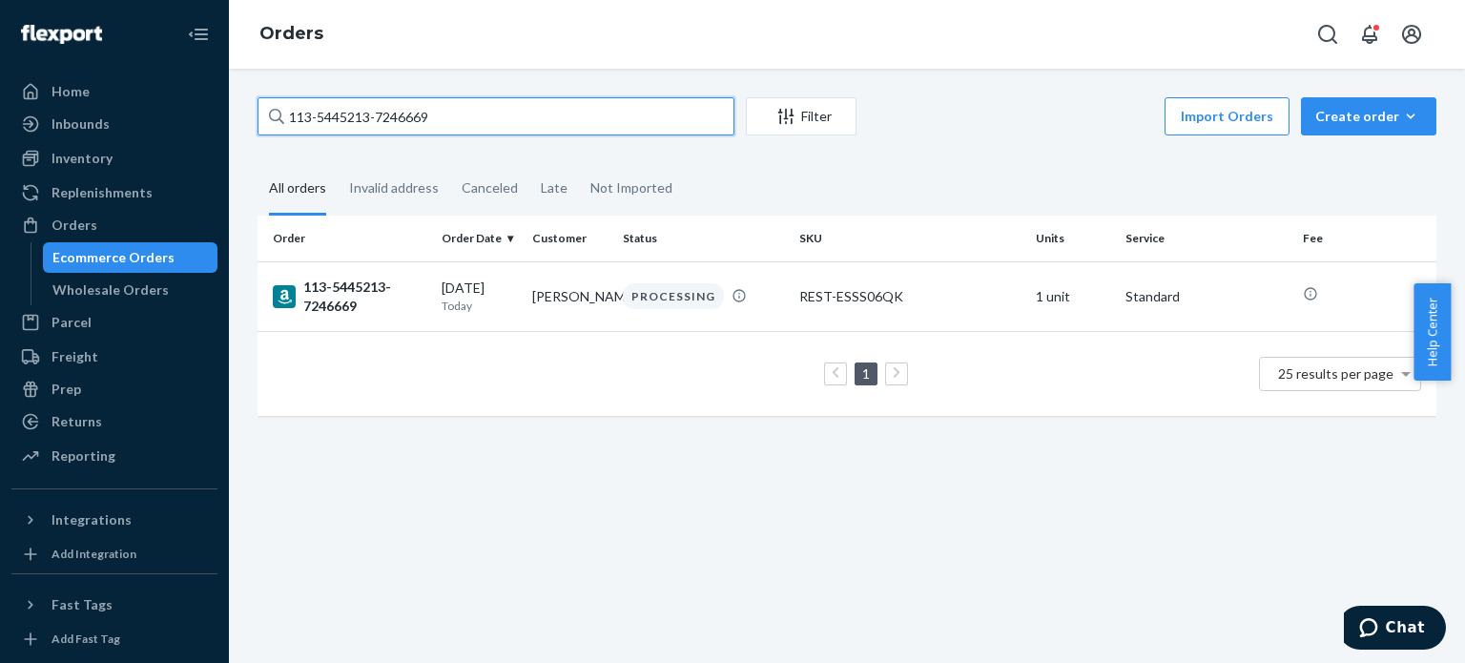
click at [343, 127] on input "113-5445213-7246669" at bounding box center [496, 116] width 477 height 38
paste input "258374-7659464"
type input "113-5258374-7659464"
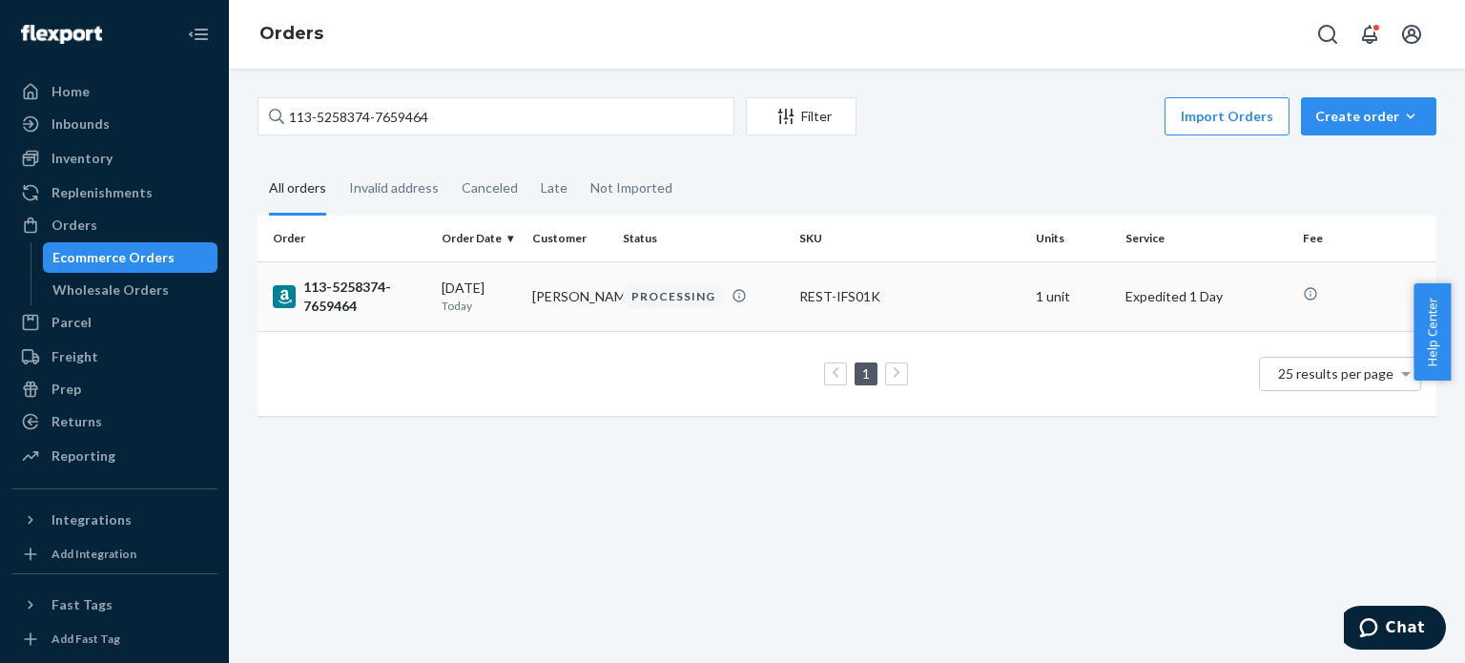
click at [320, 293] on div "113-5258374-7659464" at bounding box center [350, 297] width 154 height 38
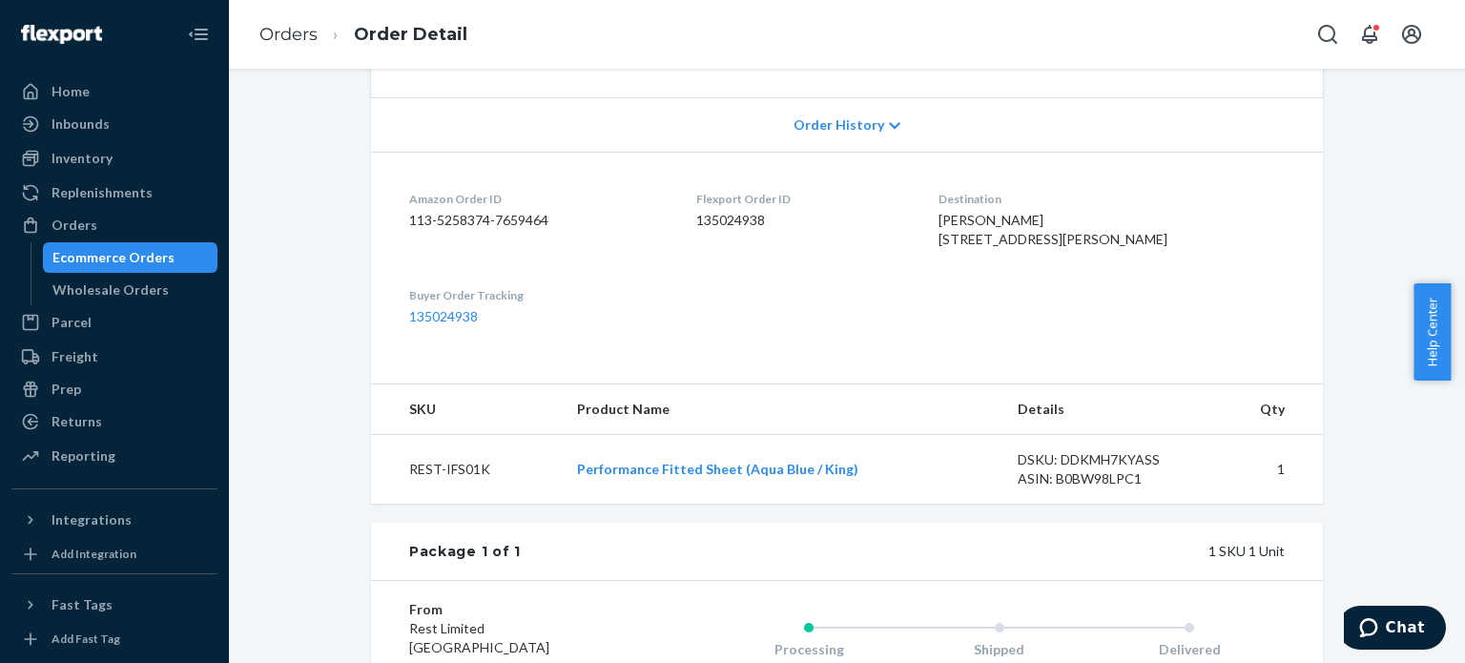
scroll to position [477, 0]
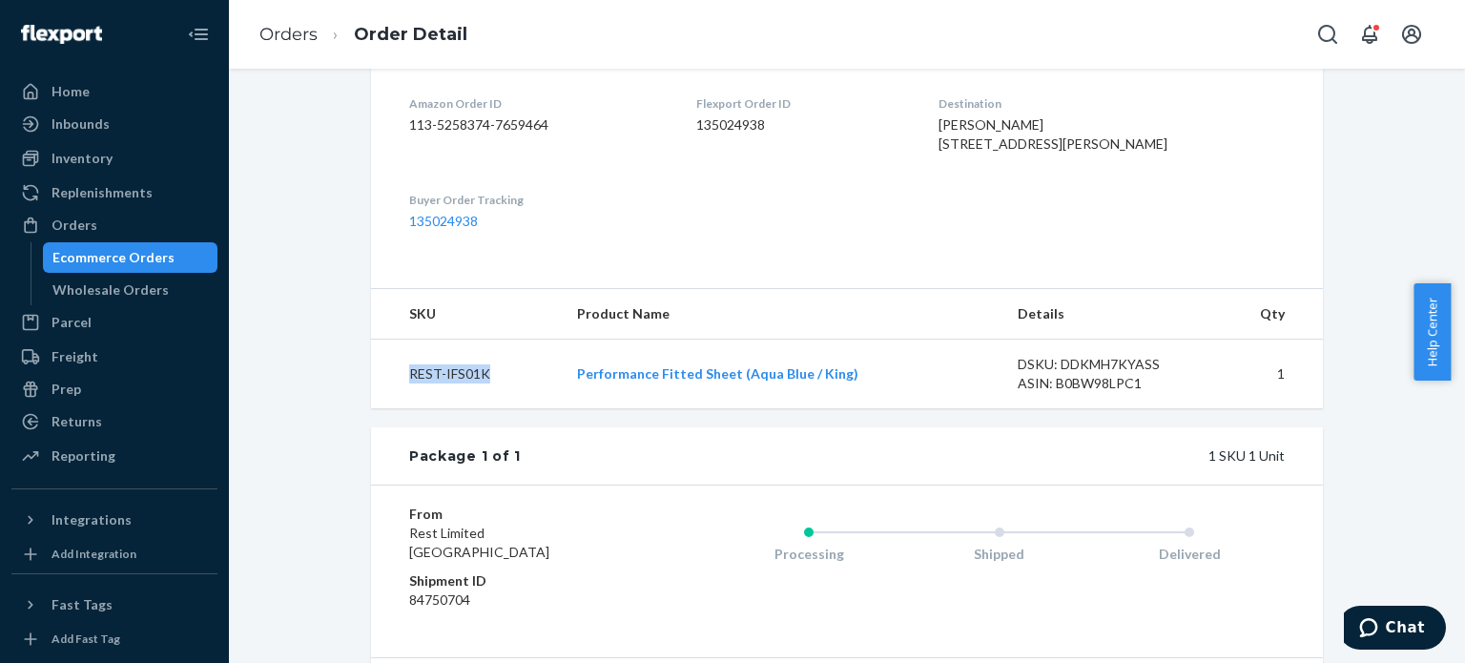
drag, startPoint x: 482, startPoint y: 414, endPoint x: 403, endPoint y: 414, distance: 79.2
click at [403, 409] on td "REST-IFS01K" at bounding box center [466, 375] width 191 height 70
copy td "REST-IFS01K"
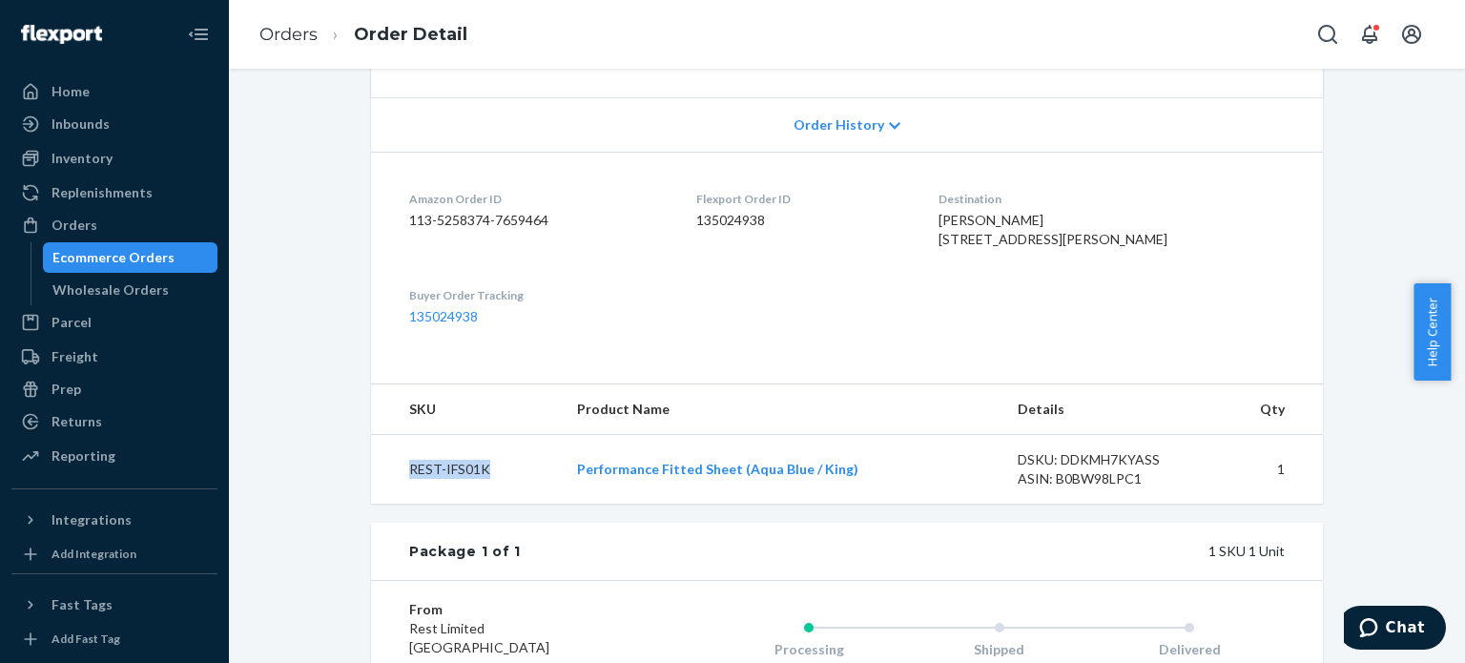
scroll to position [0, 0]
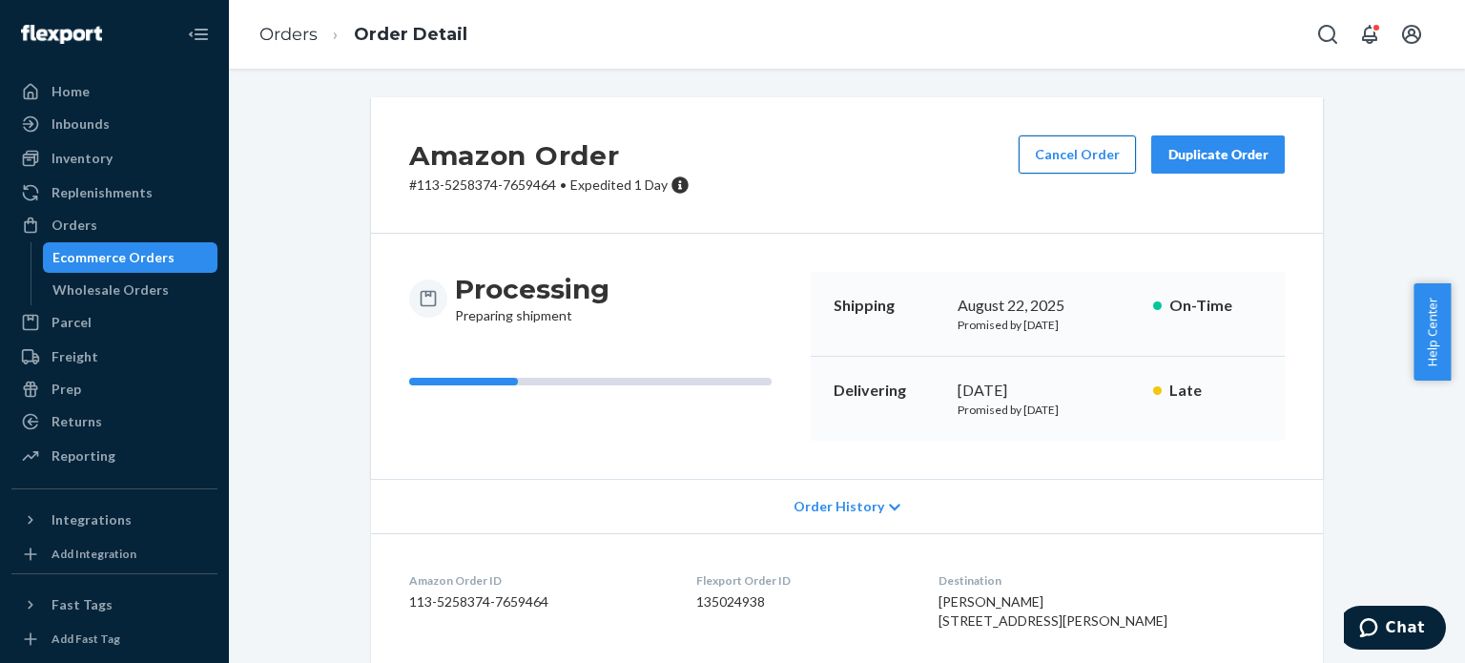
click at [1031, 161] on button "Cancel Order" at bounding box center [1077, 154] width 117 height 38
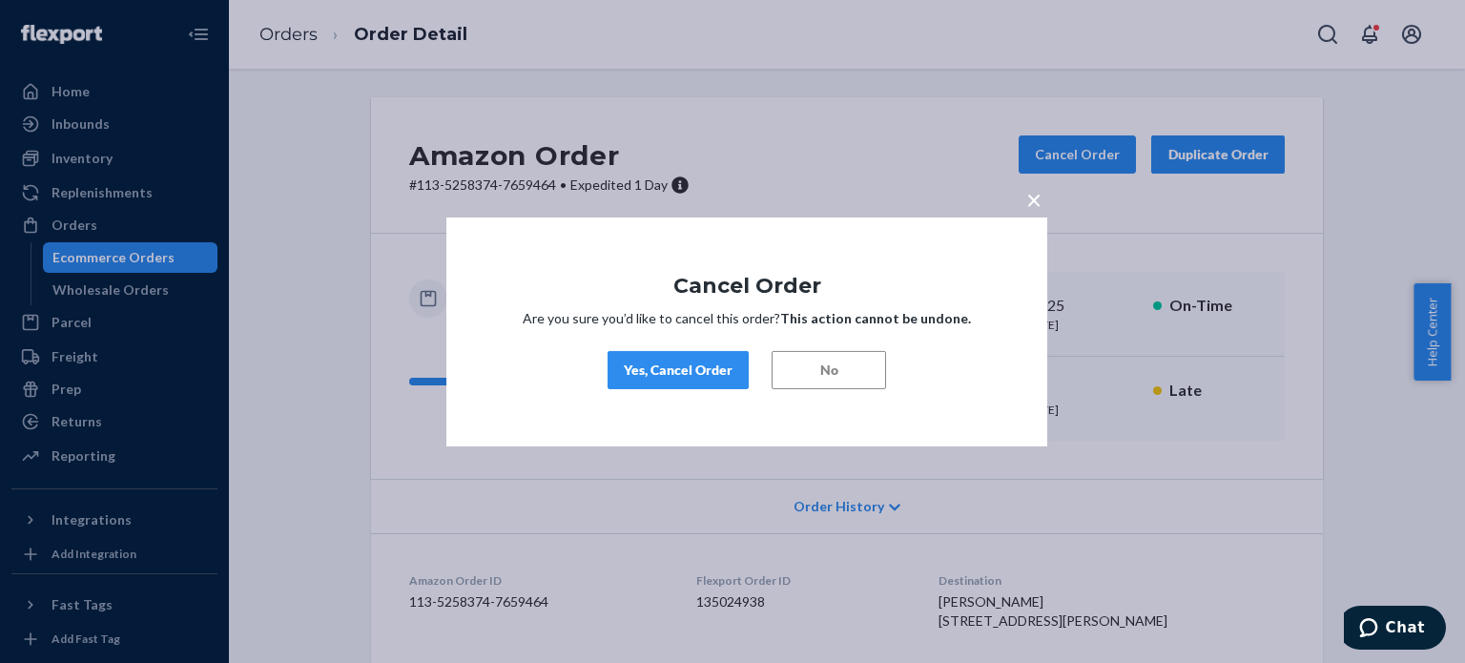
click at [681, 384] on button "Yes, Cancel Order" at bounding box center [678, 370] width 141 height 38
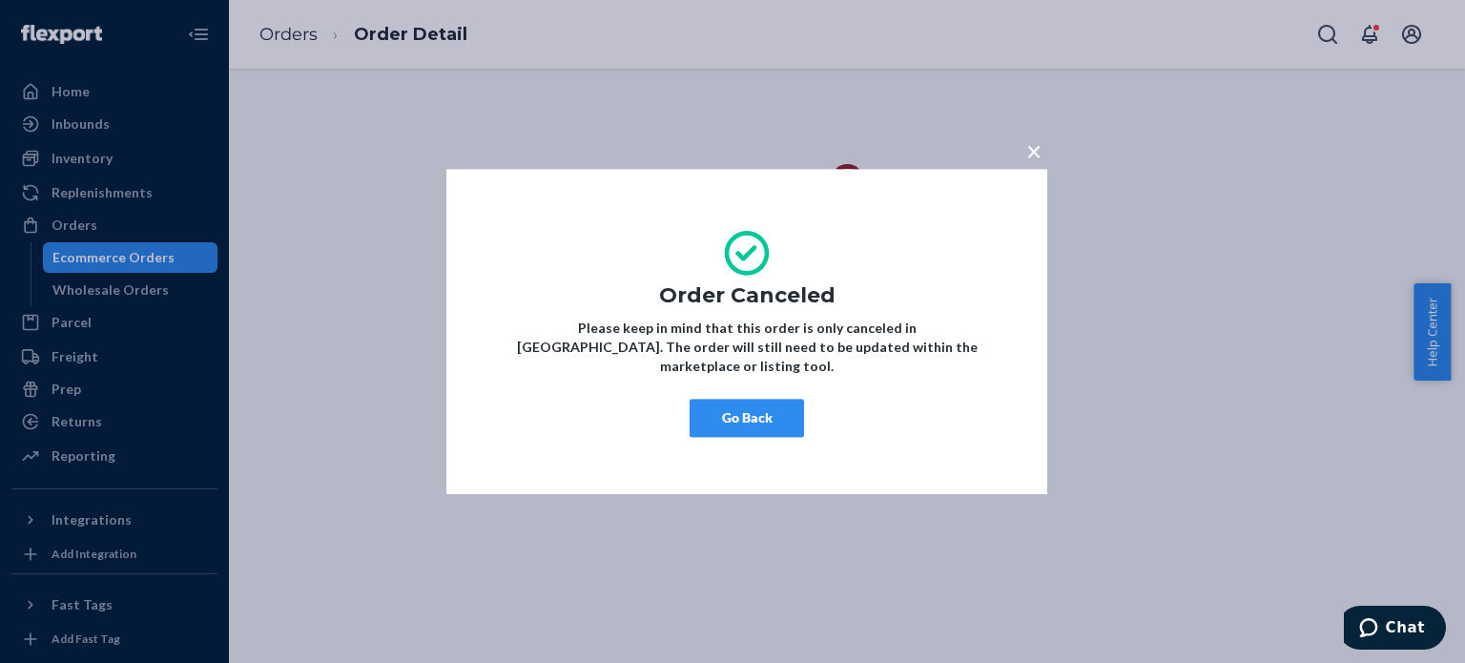
click at [725, 407] on button "Go Back" at bounding box center [747, 418] width 114 height 38
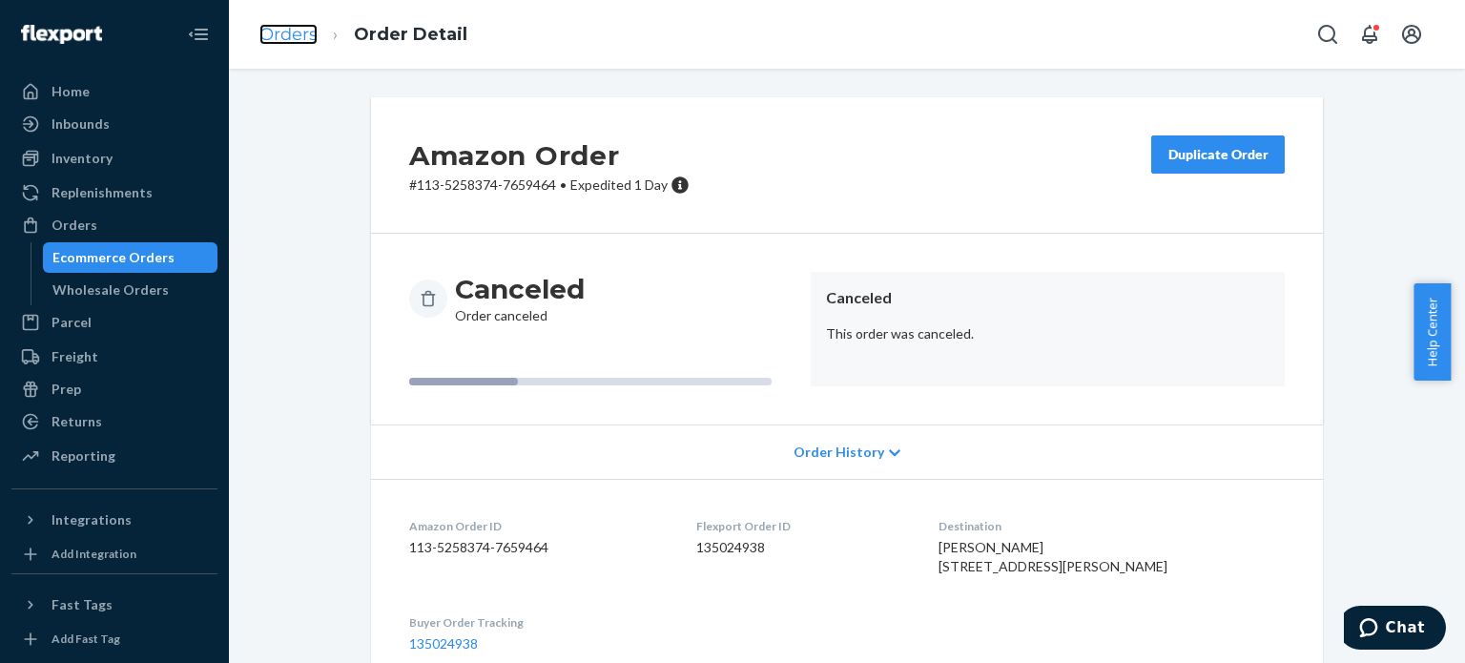
click at [291, 43] on link "Orders" at bounding box center [288, 34] width 58 height 21
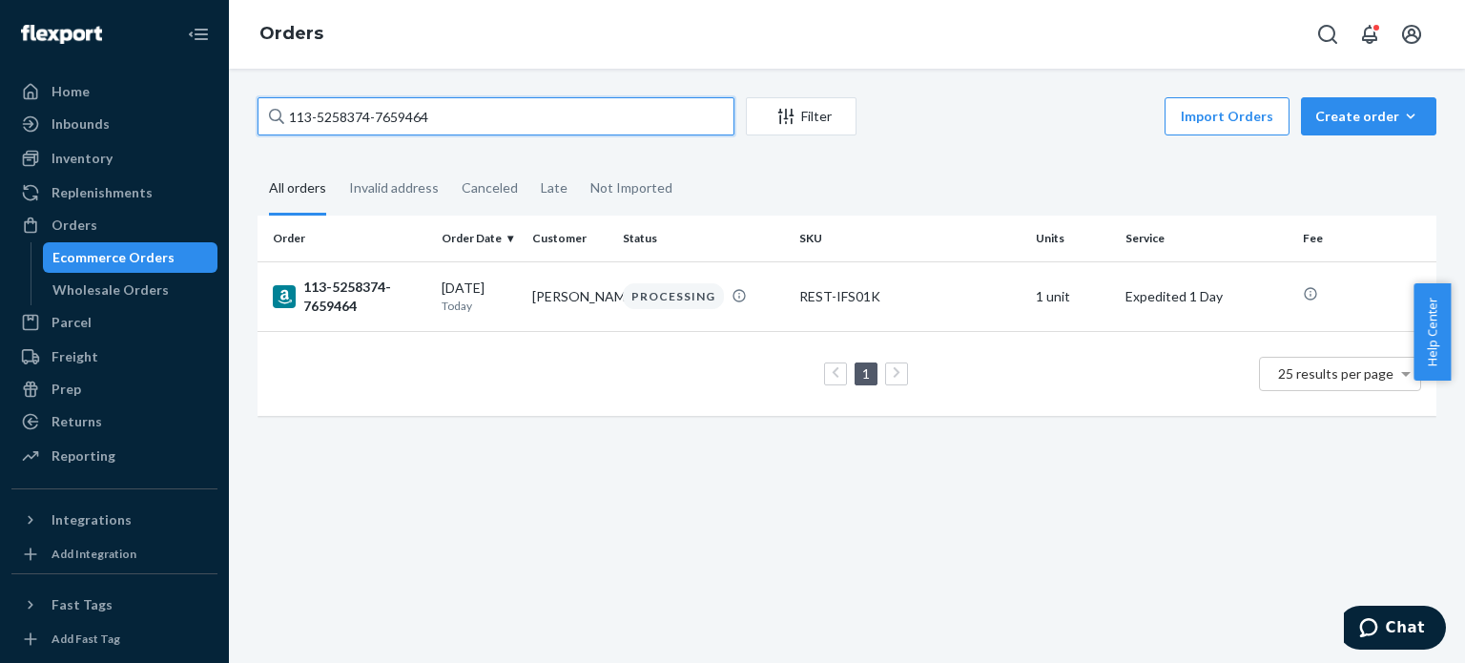
click at [345, 117] on input "113-5258374-7659464" at bounding box center [496, 116] width 477 height 38
paste input "1-7596820-910821"
type input "111-7596820-9108214"
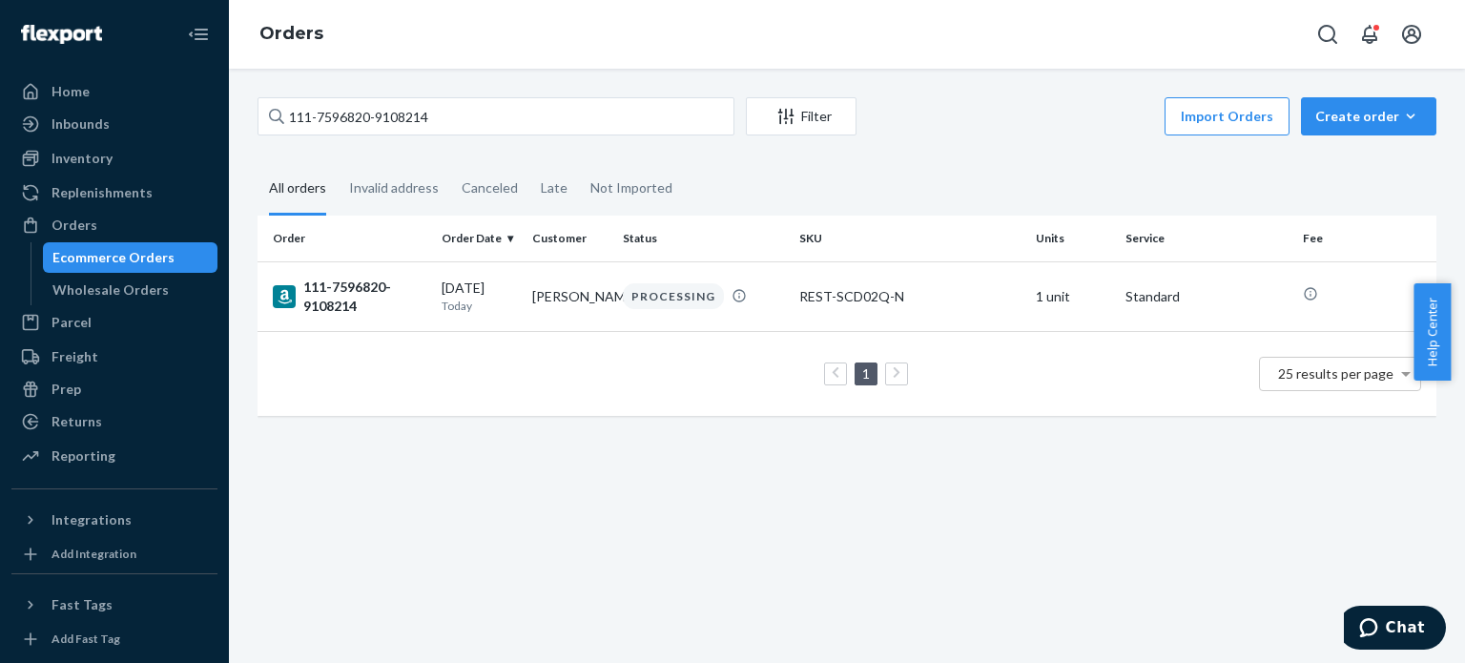
click at [354, 286] on div "111-7596820-9108214" at bounding box center [350, 297] width 154 height 38
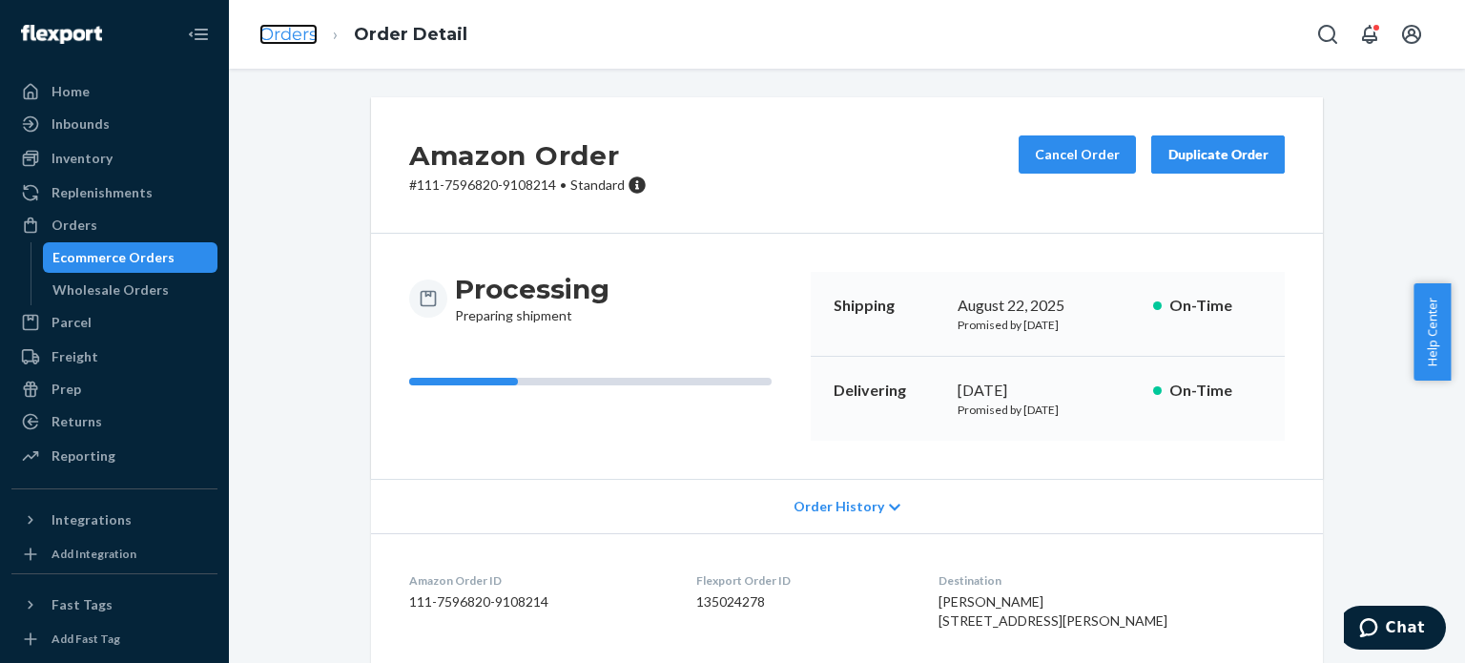
click at [288, 31] on link "Orders" at bounding box center [288, 34] width 58 height 21
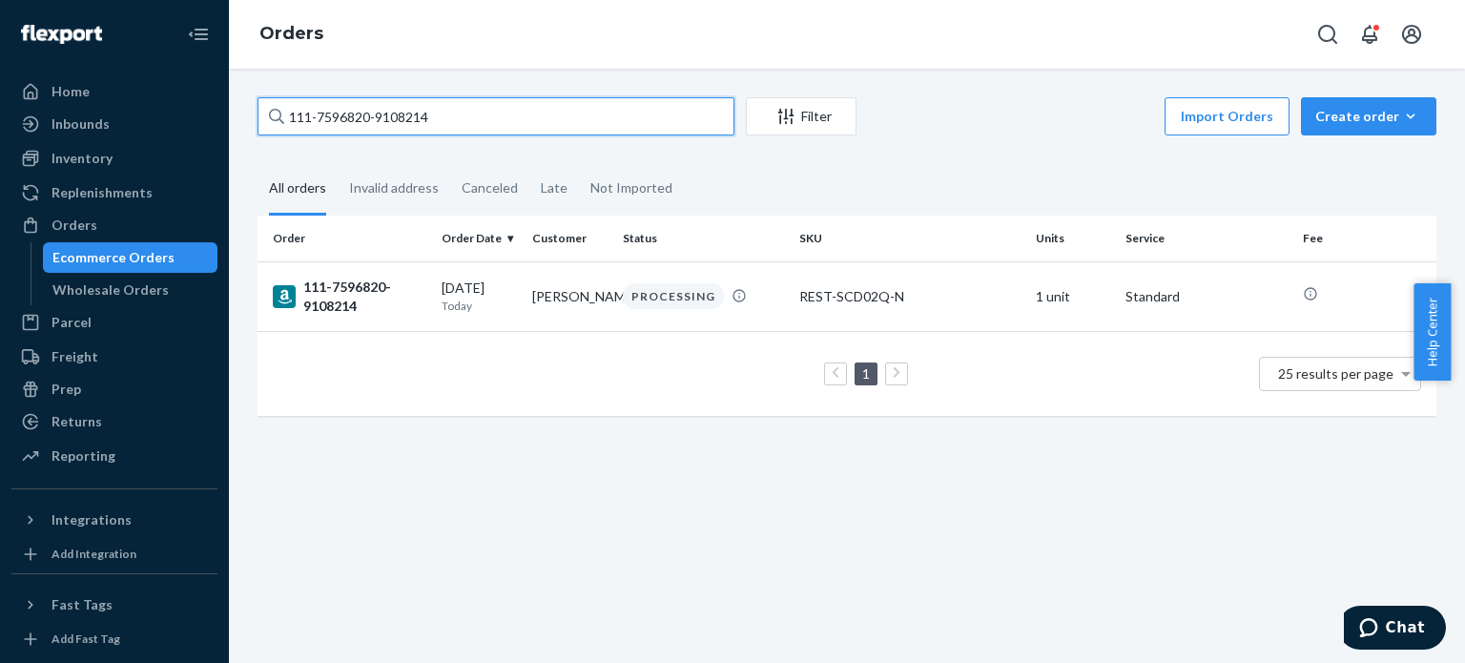
click at [359, 117] on input "111-7596820-9108214" at bounding box center [496, 116] width 477 height 38
paste input "5758226-4875460"
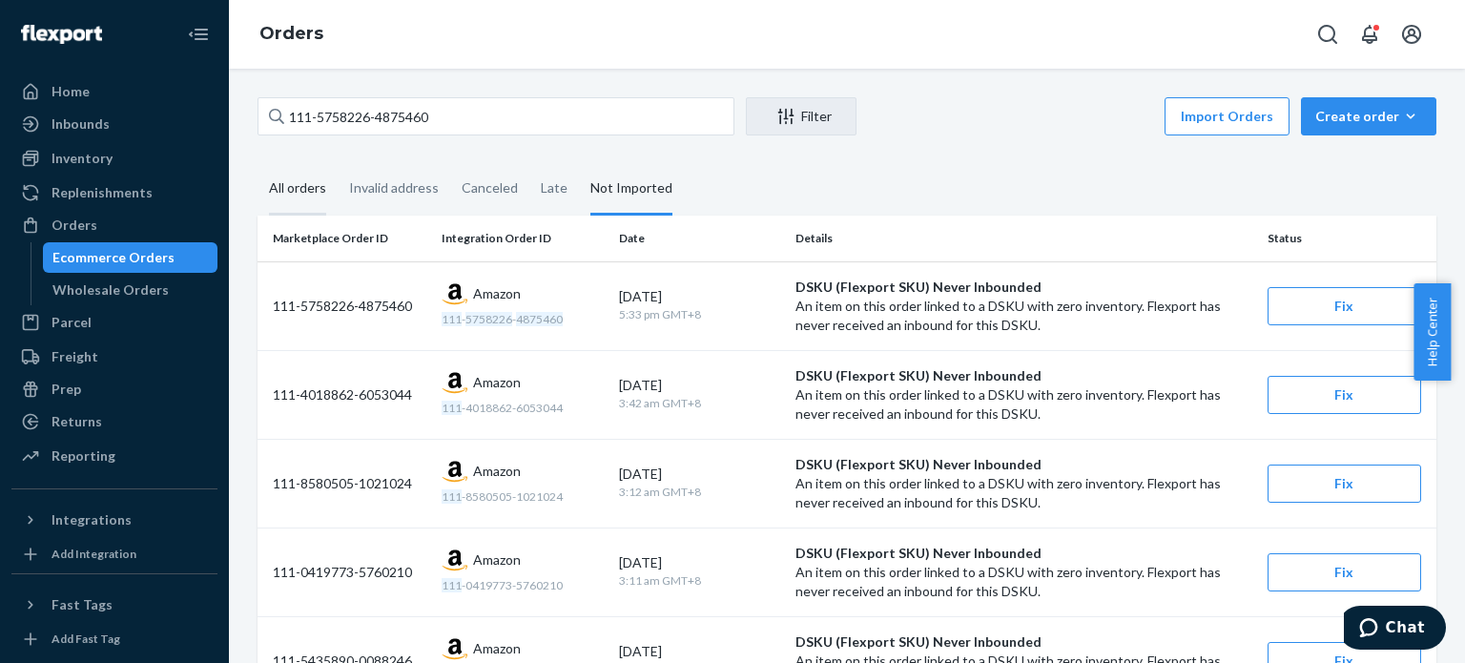
click at [301, 201] on div "All orders" at bounding box center [297, 189] width 57 height 52
click at [258, 163] on input "All orders" at bounding box center [258, 163] width 0 height 0
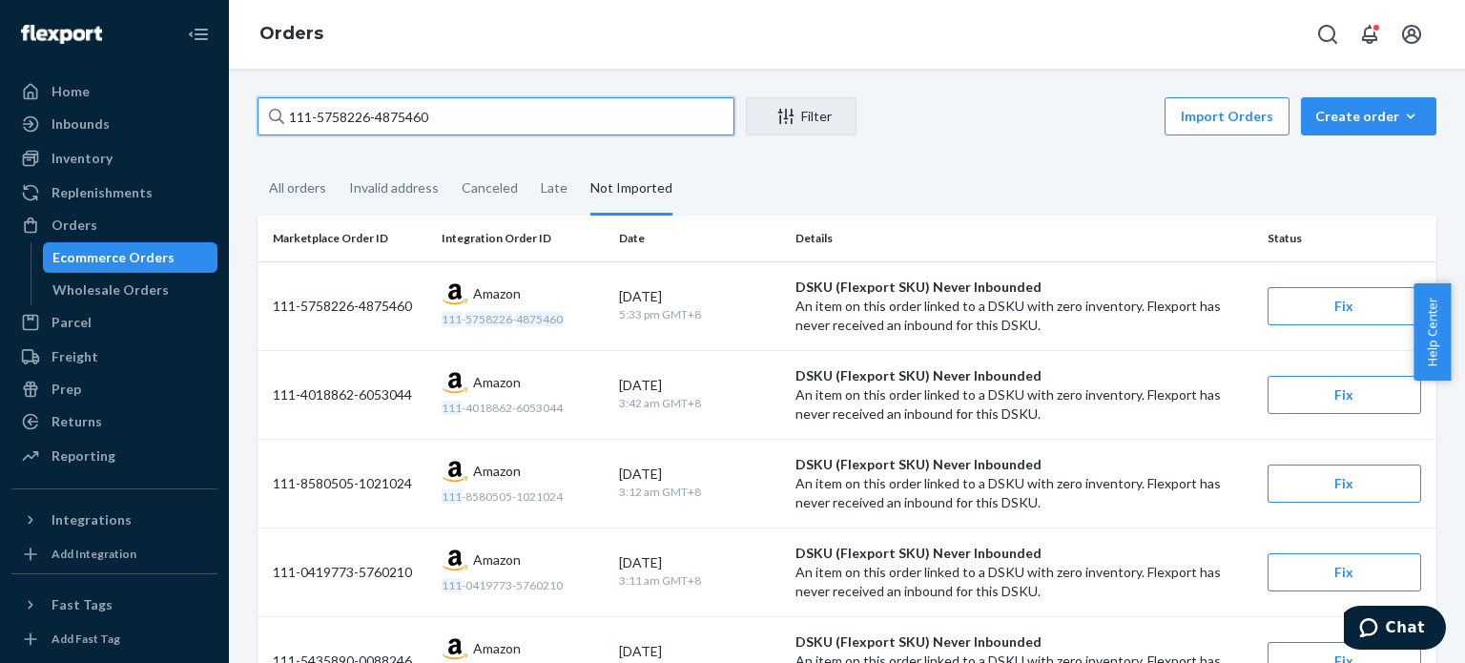
click at [364, 112] on input "111-5758226-4875460" at bounding box center [496, 116] width 477 height 38
paste input "3-9174016-4357004"
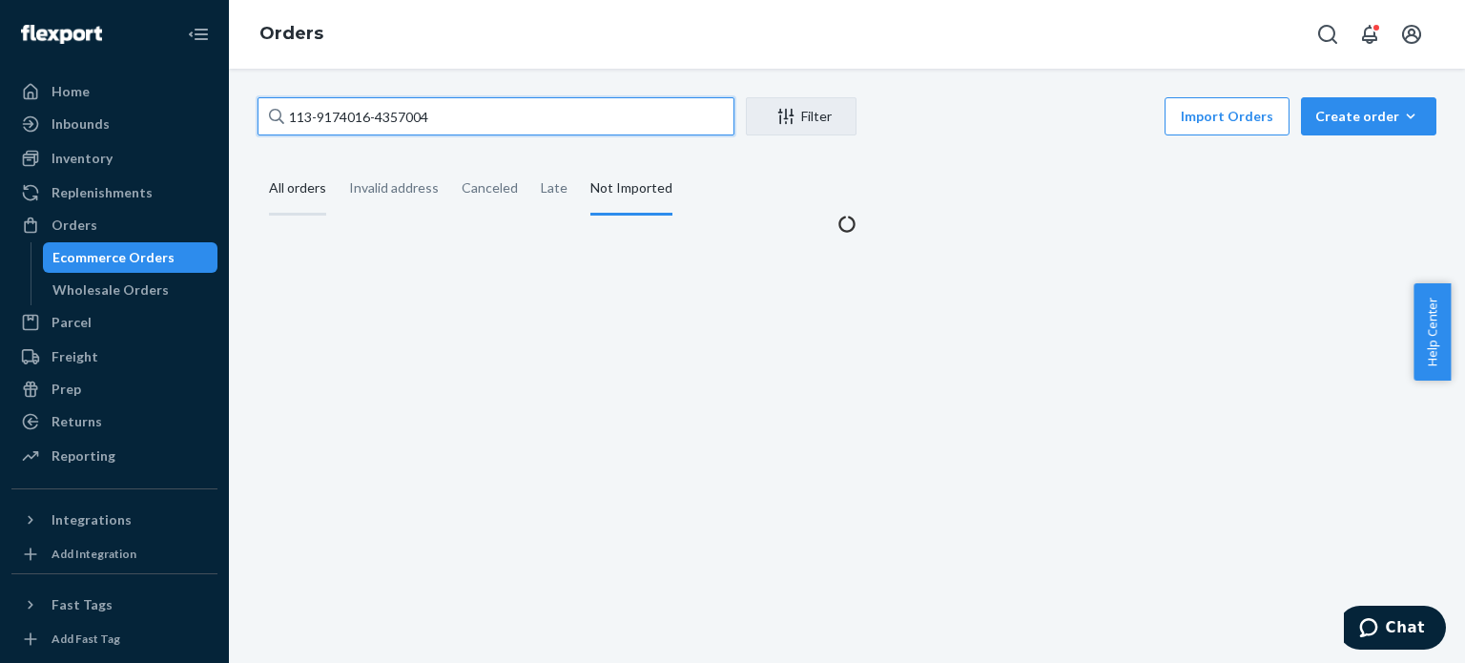
type input "113-9174016-4357004"
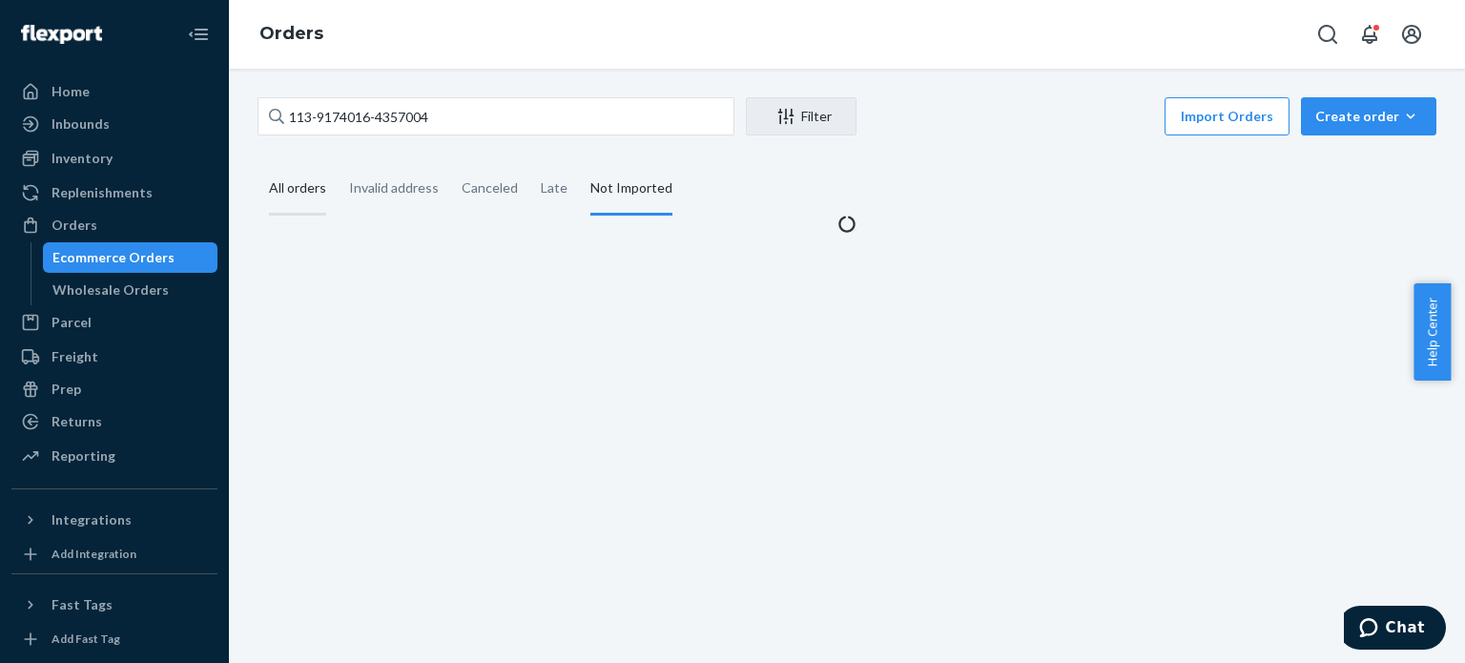
click at [304, 188] on div "All orders" at bounding box center [297, 189] width 57 height 52
click at [258, 163] on input "All orders" at bounding box center [258, 163] width 0 height 0
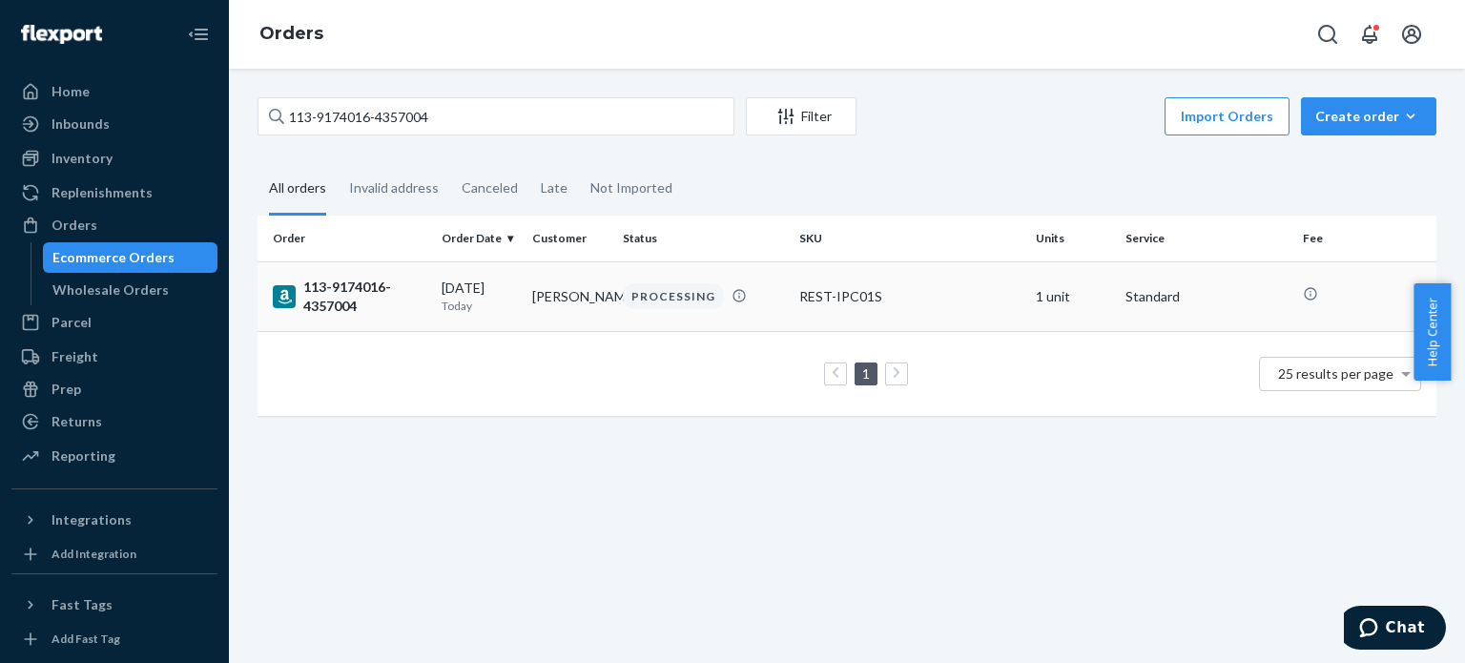
click at [343, 300] on div "113-9174016-4357004" at bounding box center [350, 297] width 154 height 38
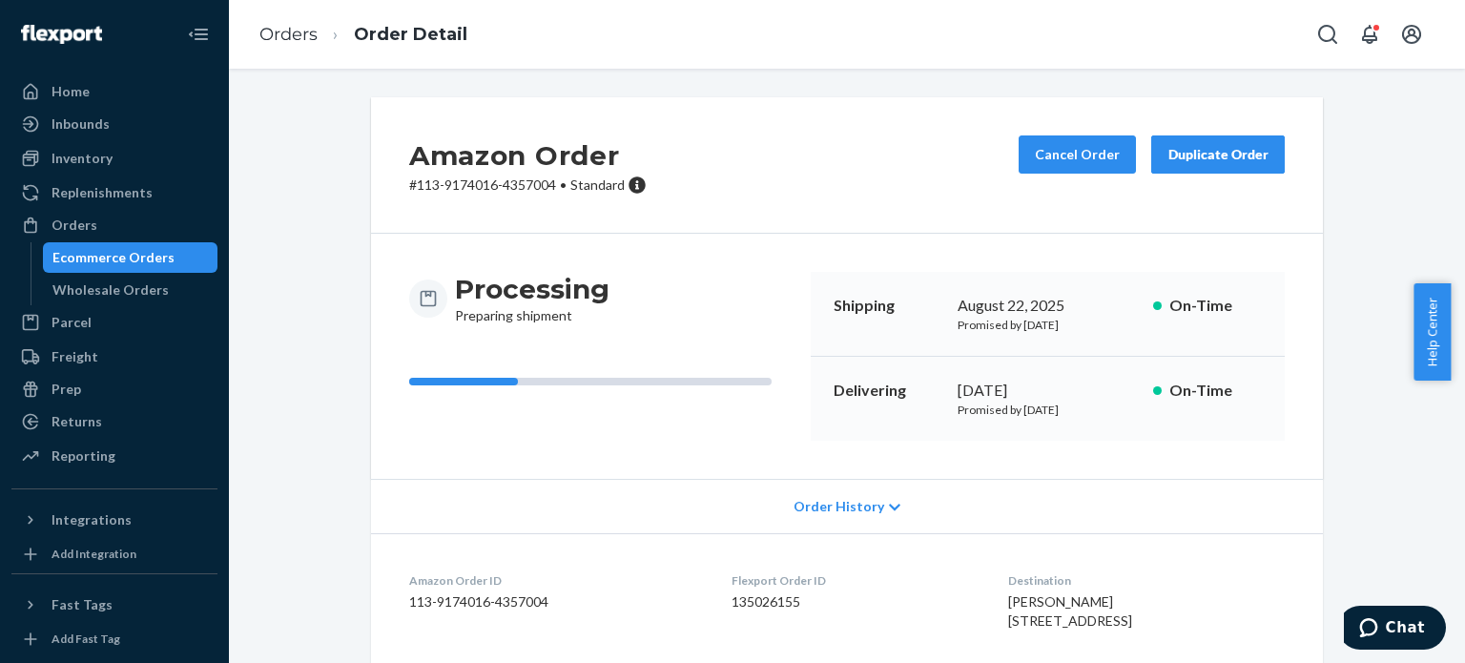
click at [276, 20] on ol "Orders Order Detail" at bounding box center [363, 35] width 238 height 56
click at [280, 29] on link "Orders" at bounding box center [288, 34] width 58 height 21
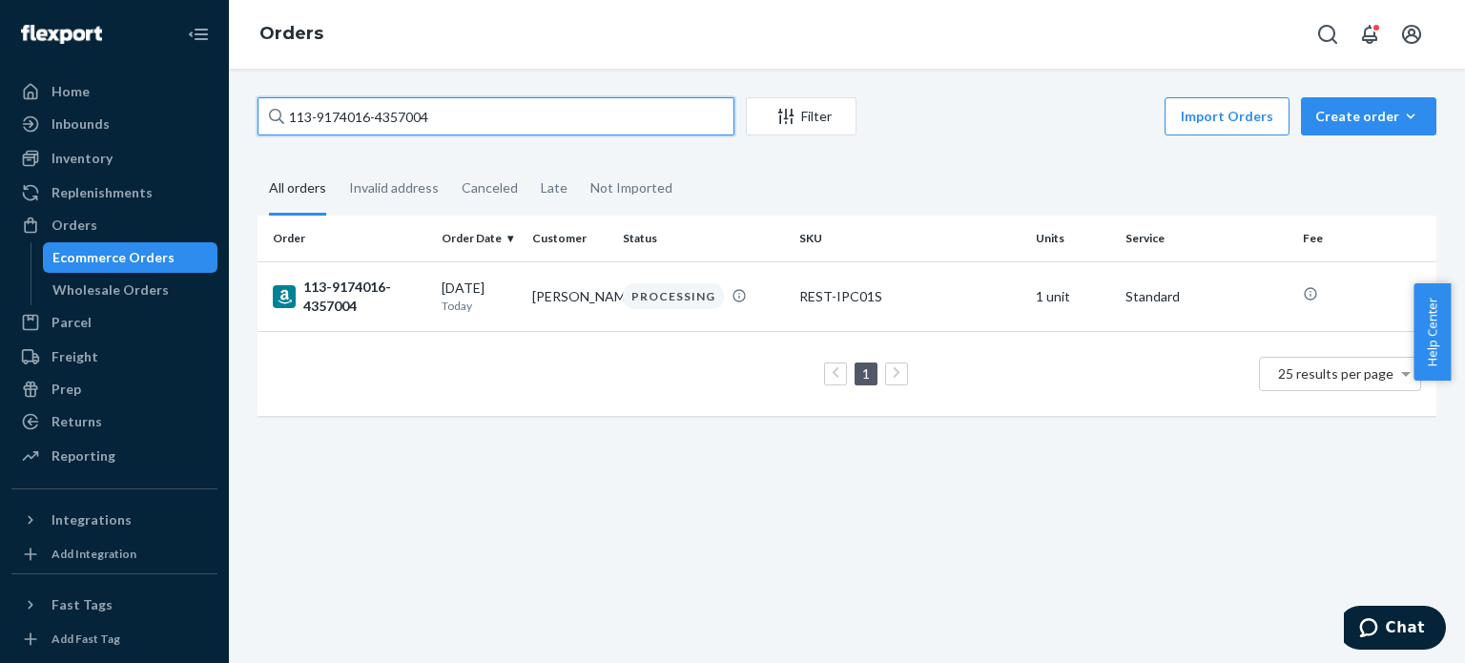
click at [344, 123] on input "113-9174016-4357004" at bounding box center [496, 116] width 477 height 38
paste input "2-0164039-2811423"
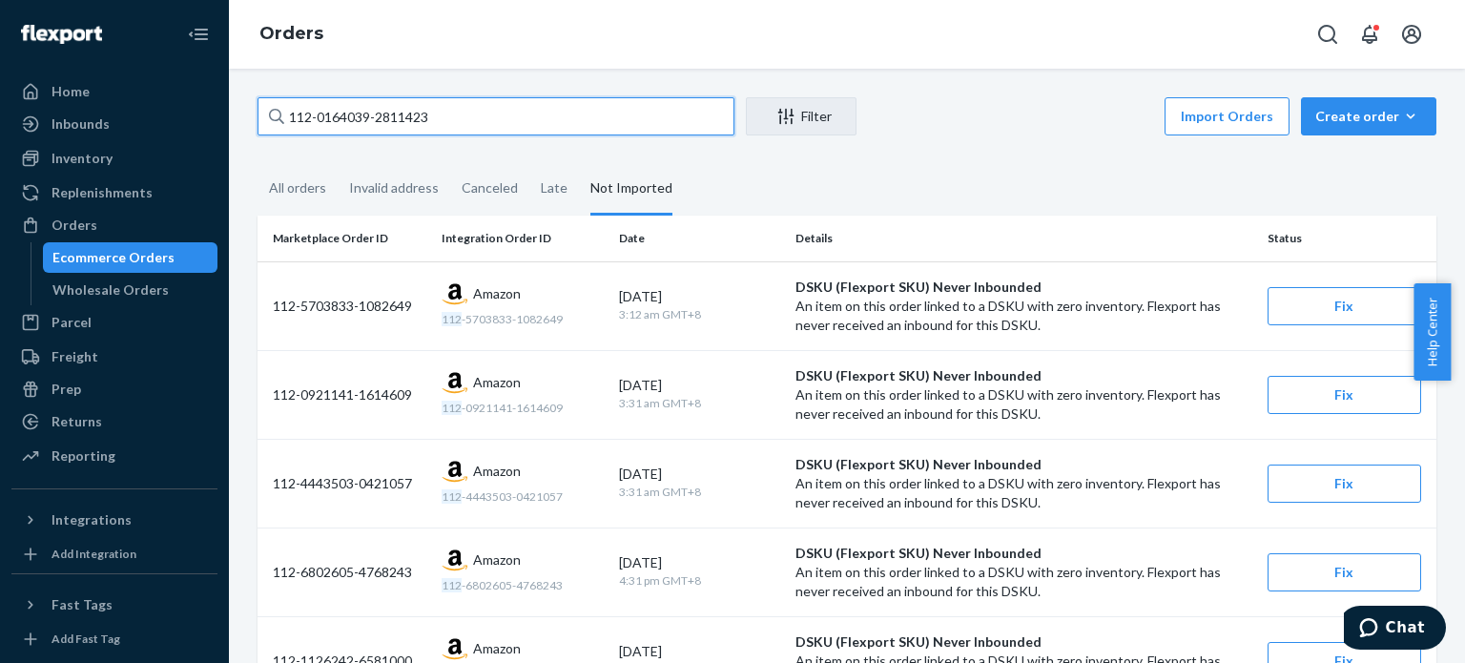
type input "112-0164039-2811423"
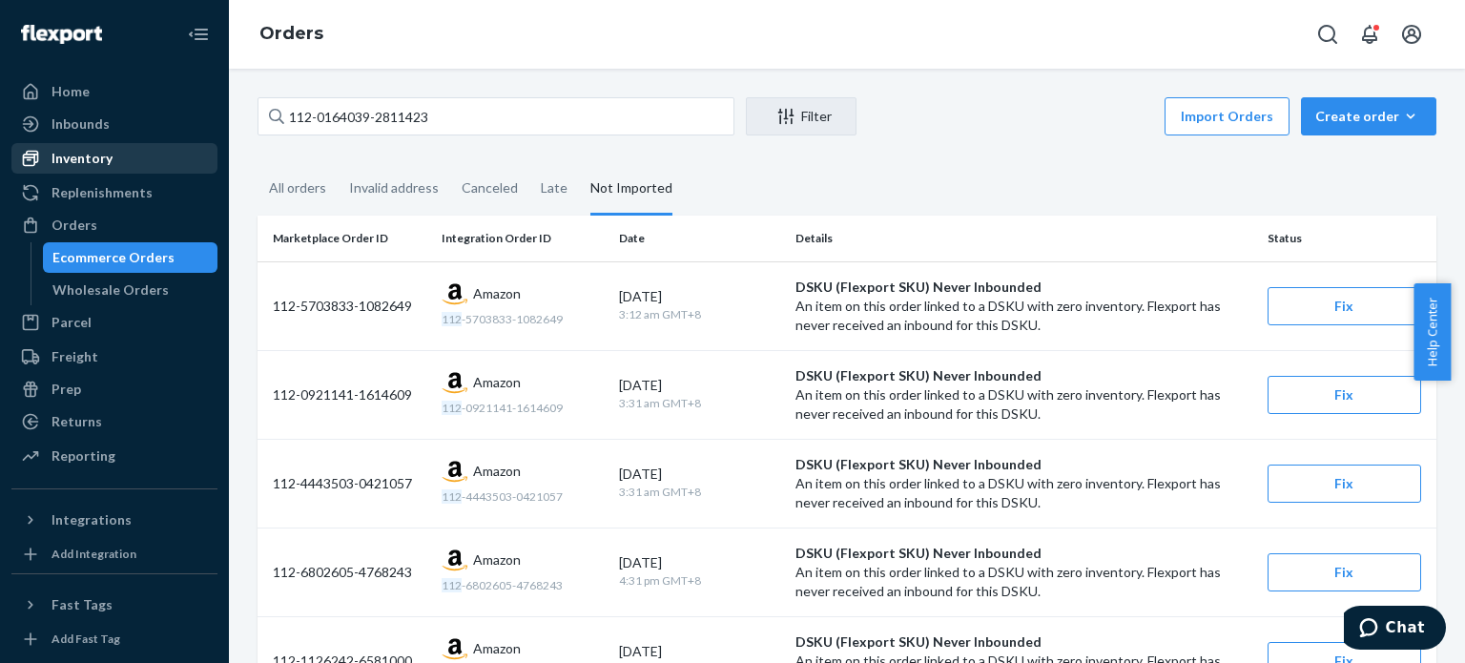
click at [85, 159] on div "Inventory" at bounding box center [82, 158] width 61 height 19
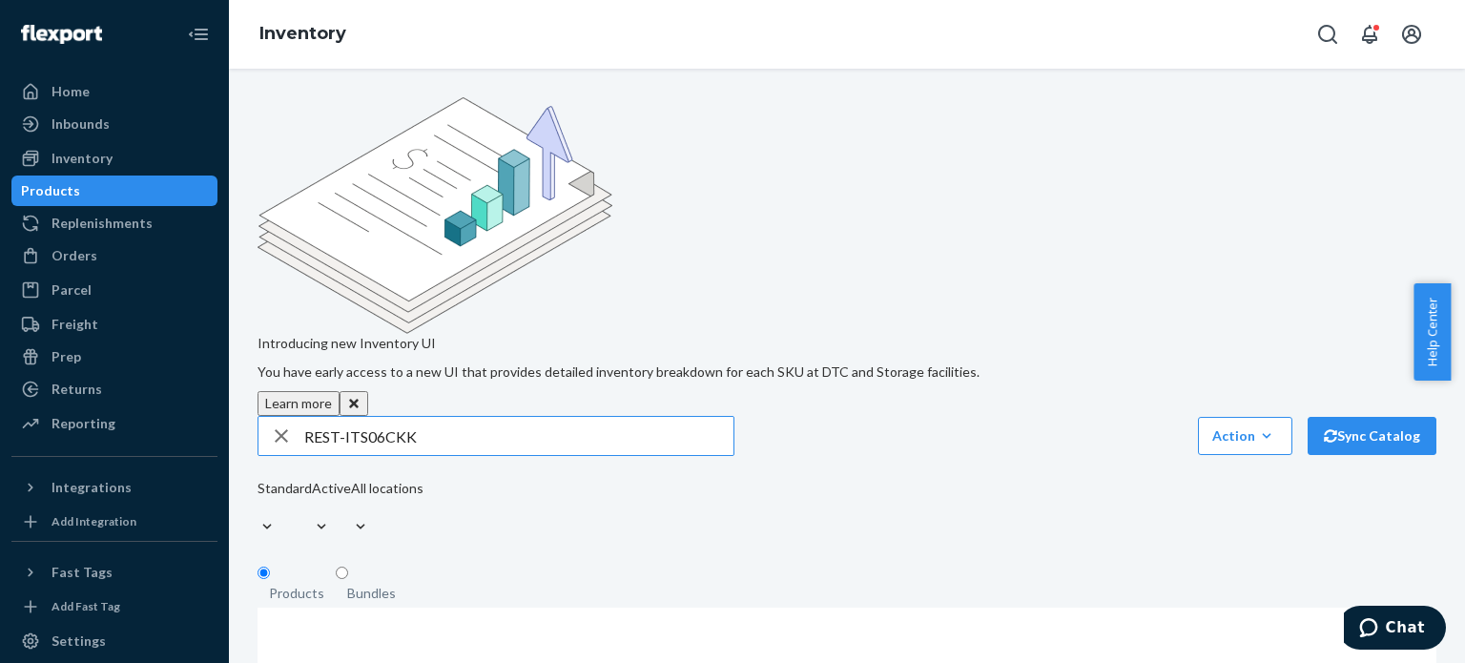
click at [430, 417] on input "REST-ITS06CKK" at bounding box center [518, 436] width 429 height 38
type input "REST-ITS06CKK"
click at [423, 479] on div "Standard Active All locations" at bounding box center [341, 510] width 166 height 63
click at [119, 190] on div "Products" at bounding box center [114, 190] width 202 height 27
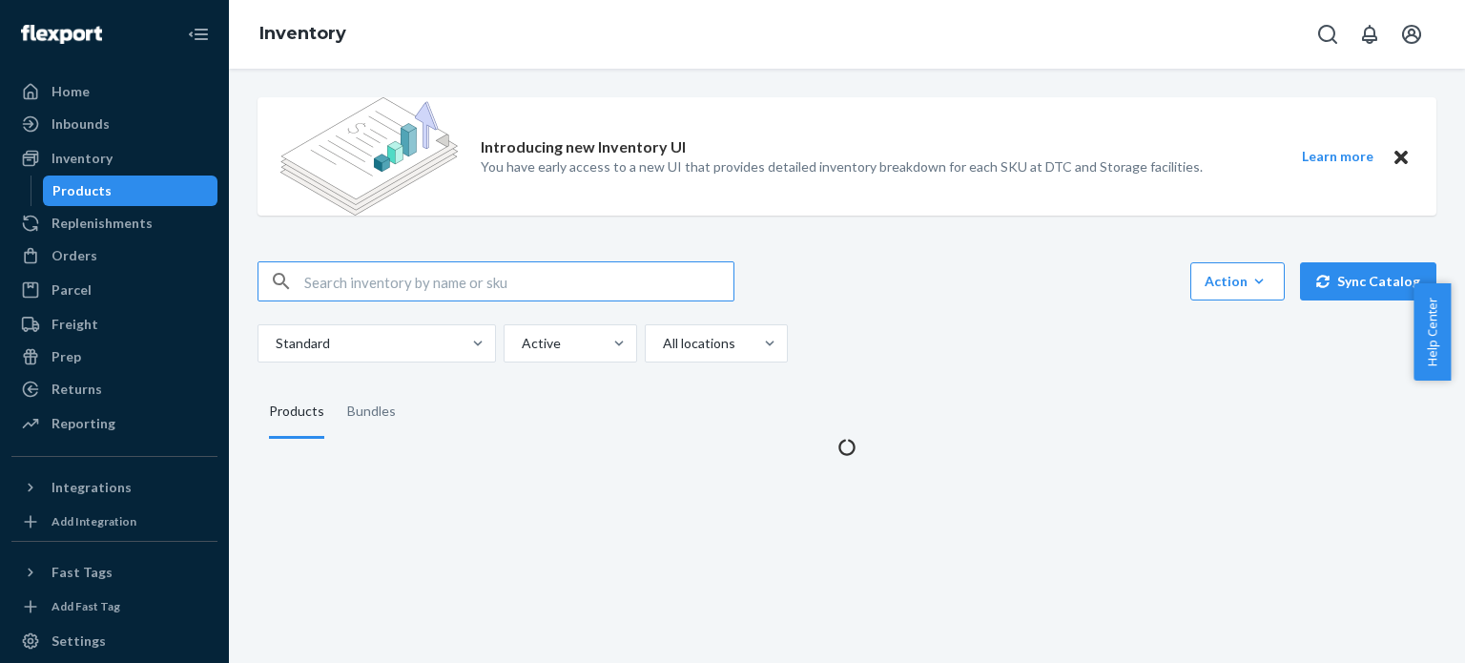
click at [467, 286] on input "text" at bounding box center [518, 281] width 429 height 38
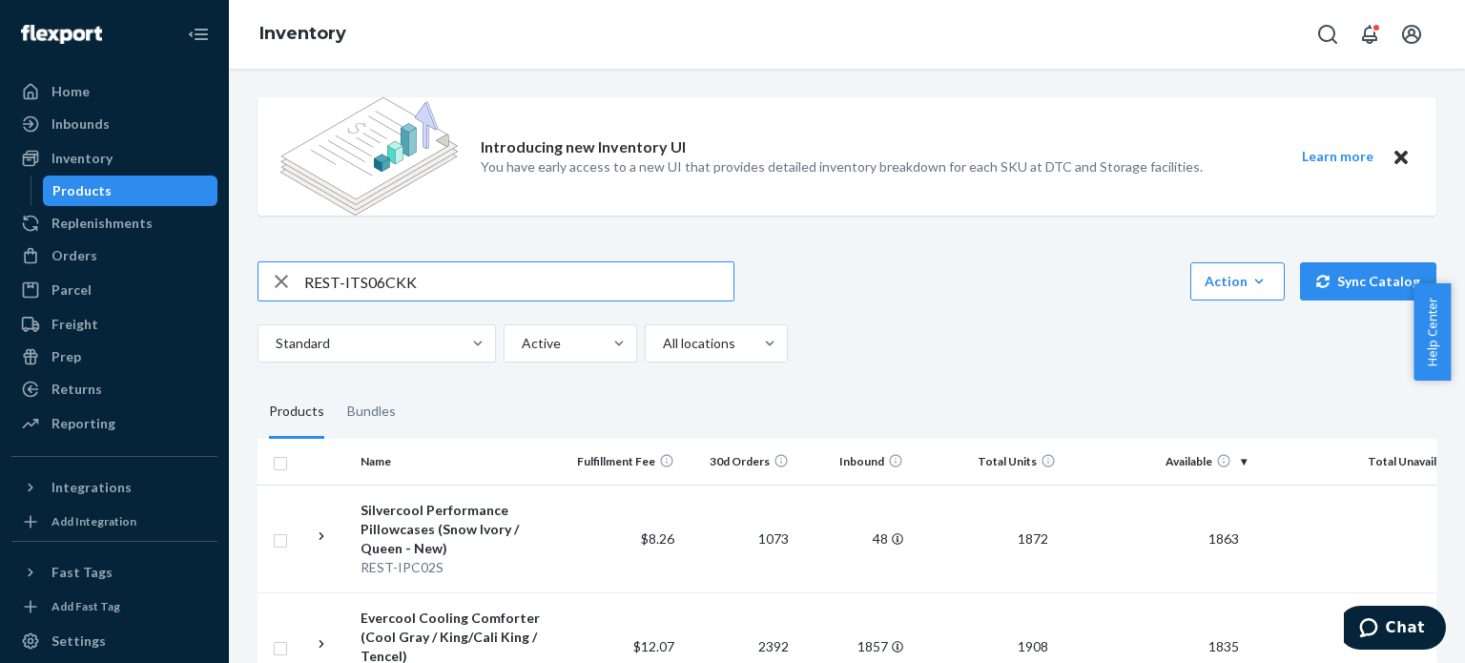
type input "REST-ITS06CKK"
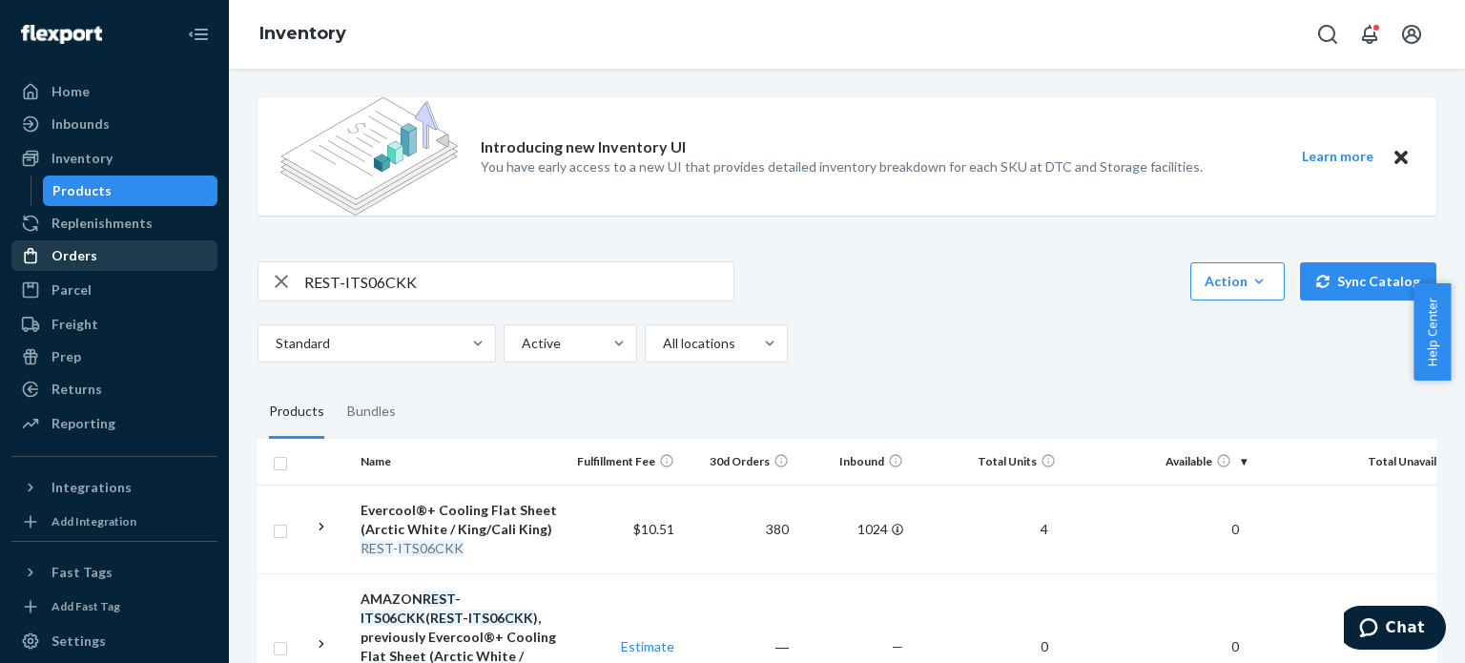
click at [103, 259] on div "Orders" at bounding box center [114, 255] width 202 height 27
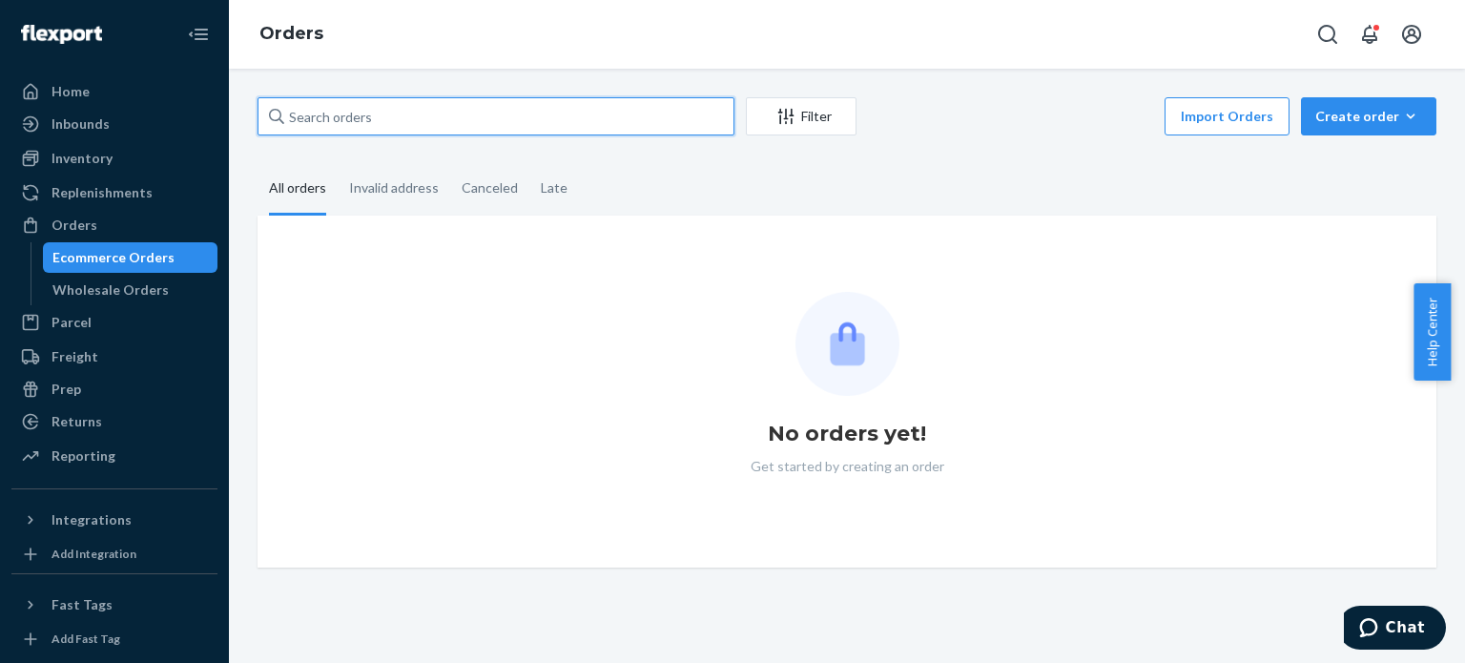
click at [377, 106] on input "text" at bounding box center [496, 116] width 477 height 38
paste input "112-0164039-2811423"
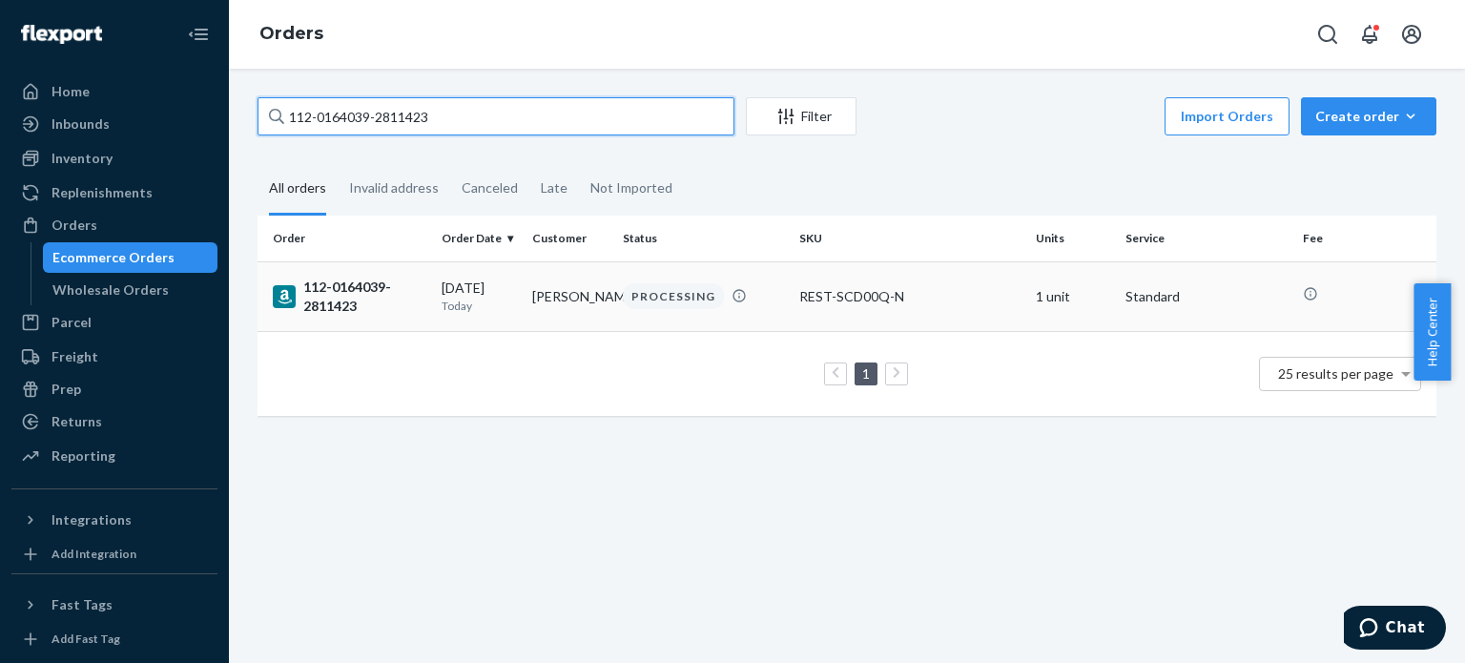
type input "112-0164039-2811423"
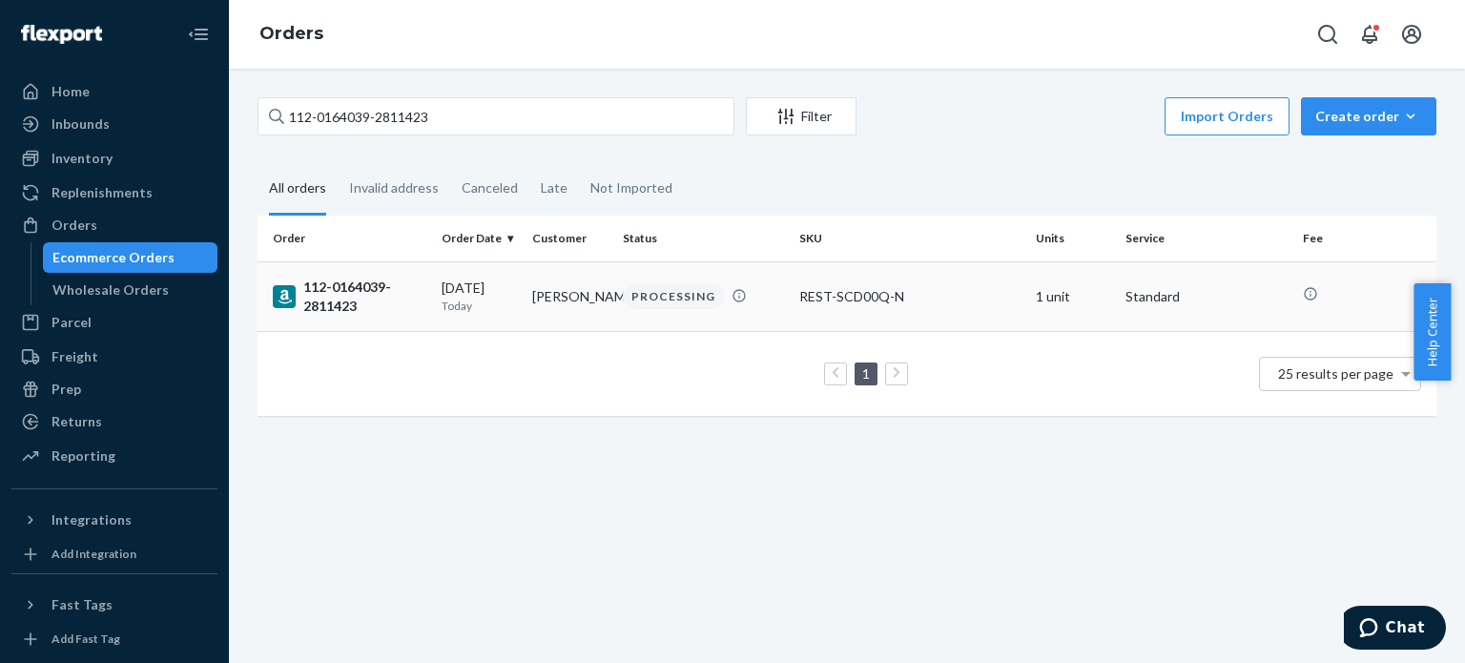
click at [318, 282] on div "112-0164039-2811423" at bounding box center [350, 297] width 154 height 38
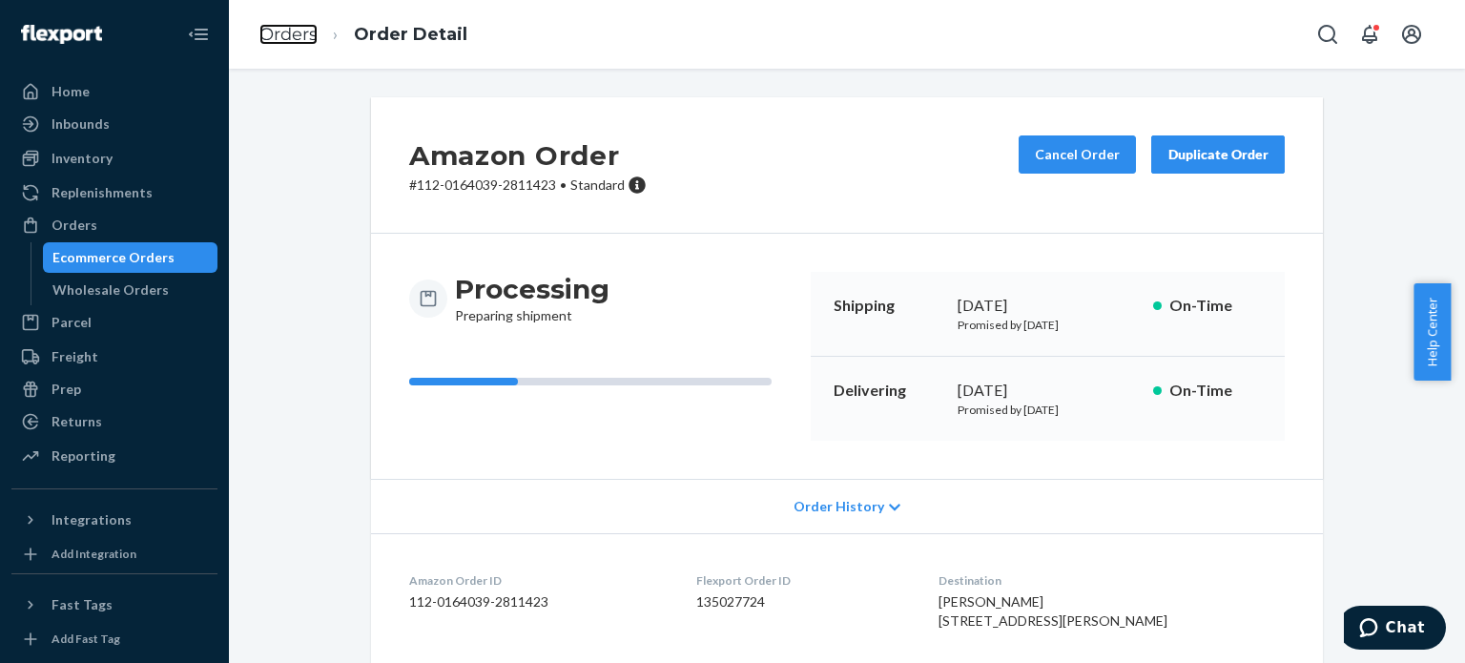
click at [275, 39] on link "Orders" at bounding box center [288, 34] width 58 height 21
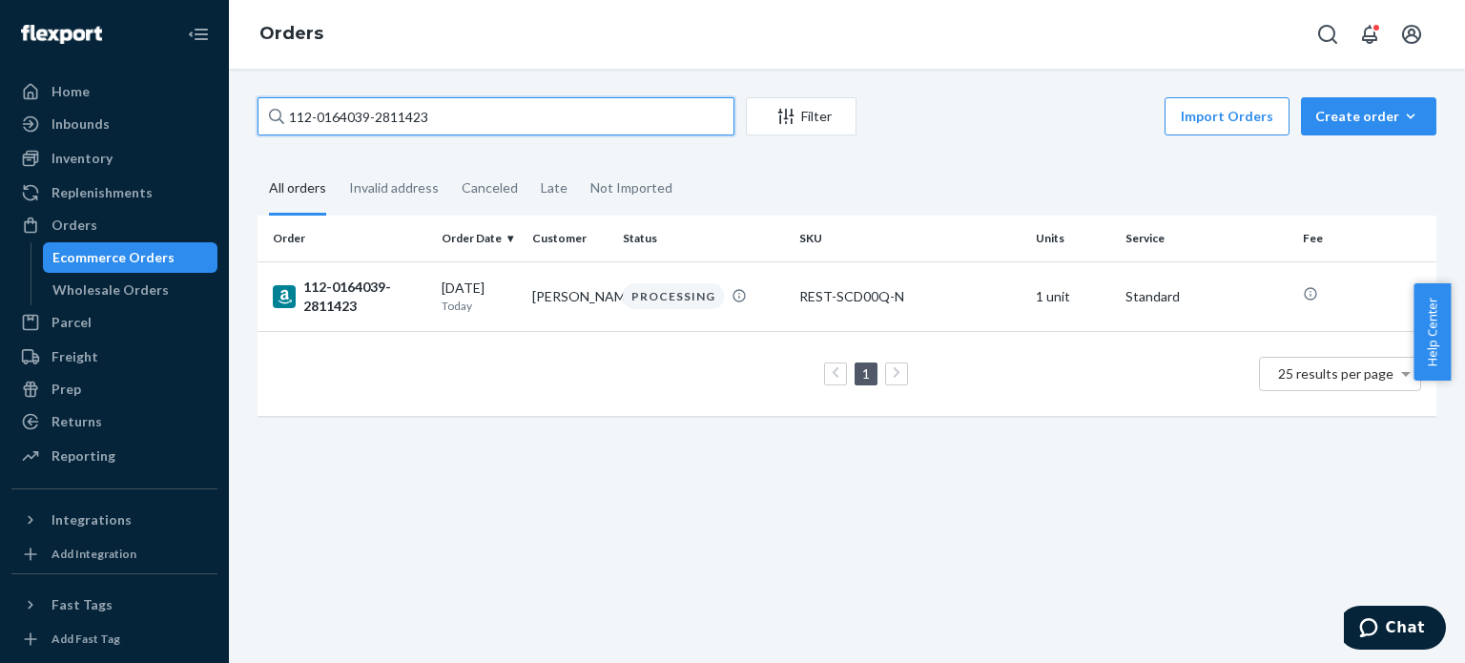
click at [342, 114] on input "112-0164039-2811423" at bounding box center [496, 116] width 477 height 38
paste input "1-5758226-4875460"
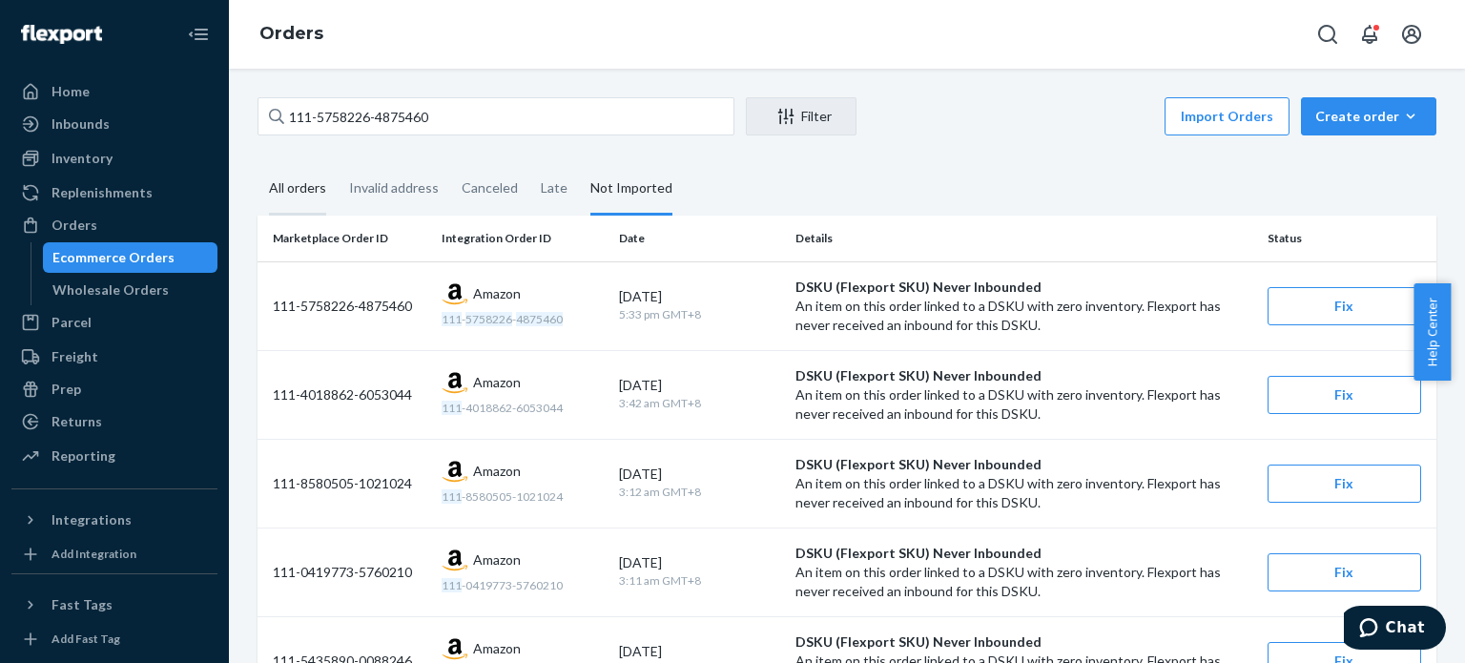
click at [300, 195] on div "All orders" at bounding box center [297, 189] width 57 height 52
click at [258, 163] on input "All orders" at bounding box center [258, 163] width 0 height 0
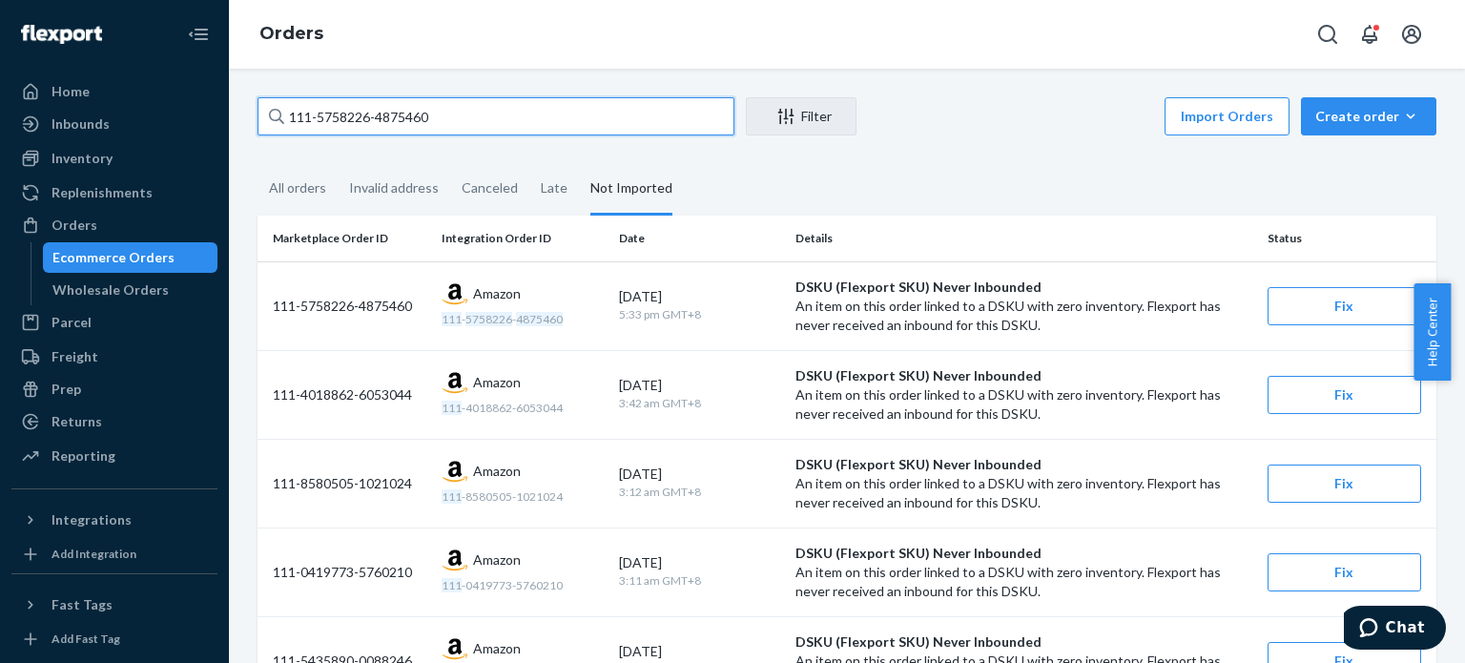
click at [374, 120] on input "111-5758226-4875460" at bounding box center [496, 116] width 477 height 38
paste input "2-7977571-3861061"
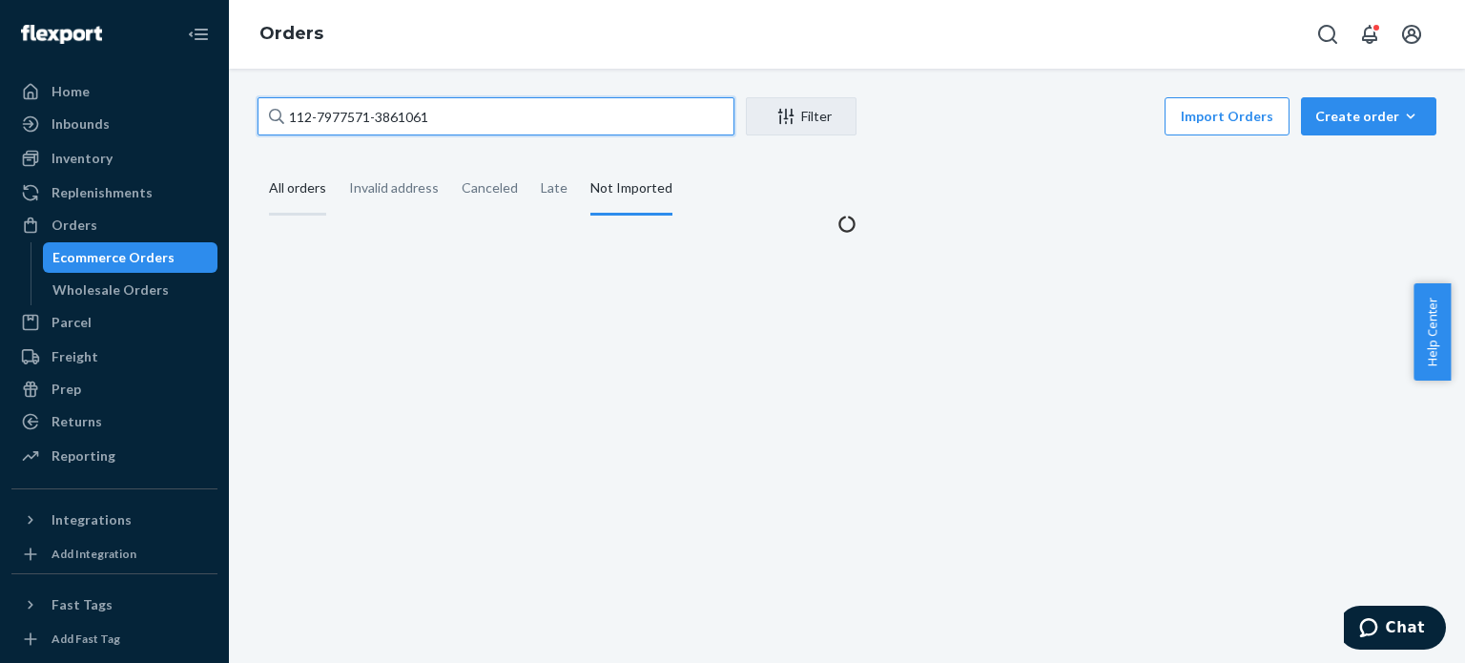
type input "112-7977571-3861061"
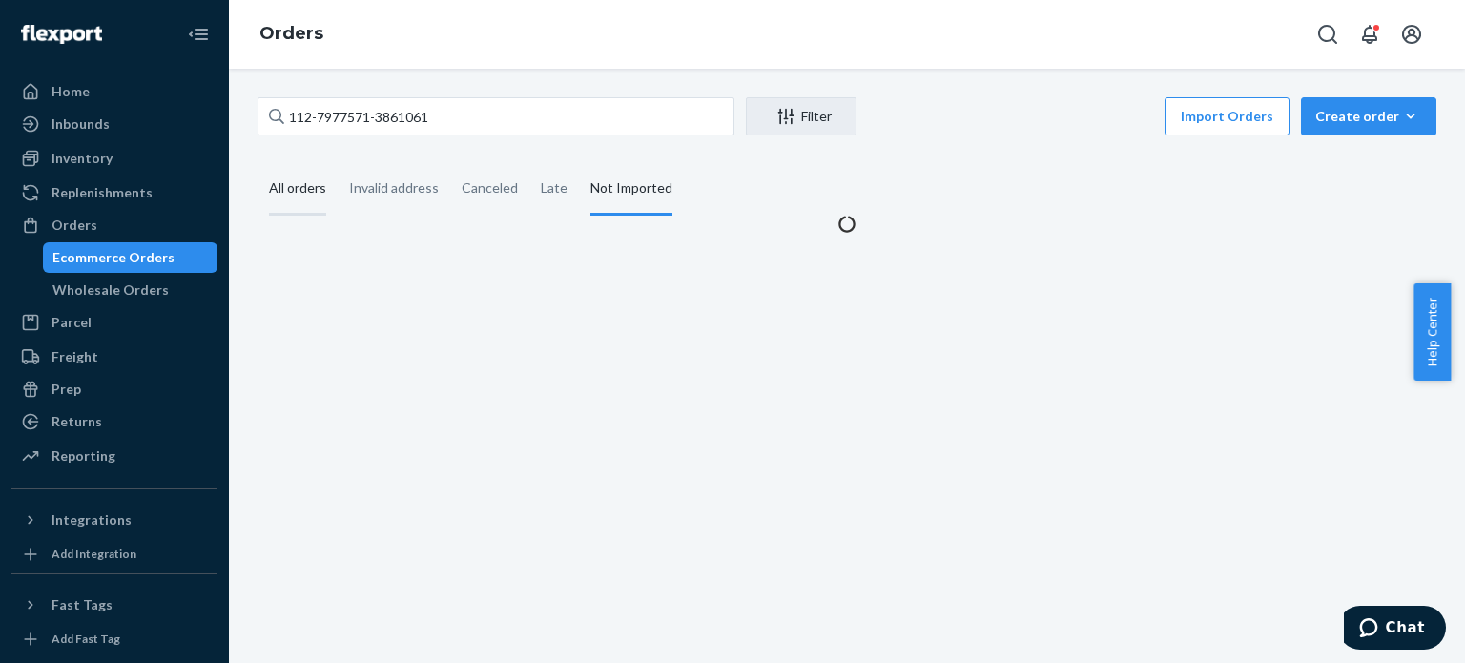
click at [290, 188] on div "All orders" at bounding box center [297, 189] width 57 height 52
click at [258, 163] on input "All orders" at bounding box center [258, 163] width 0 height 0
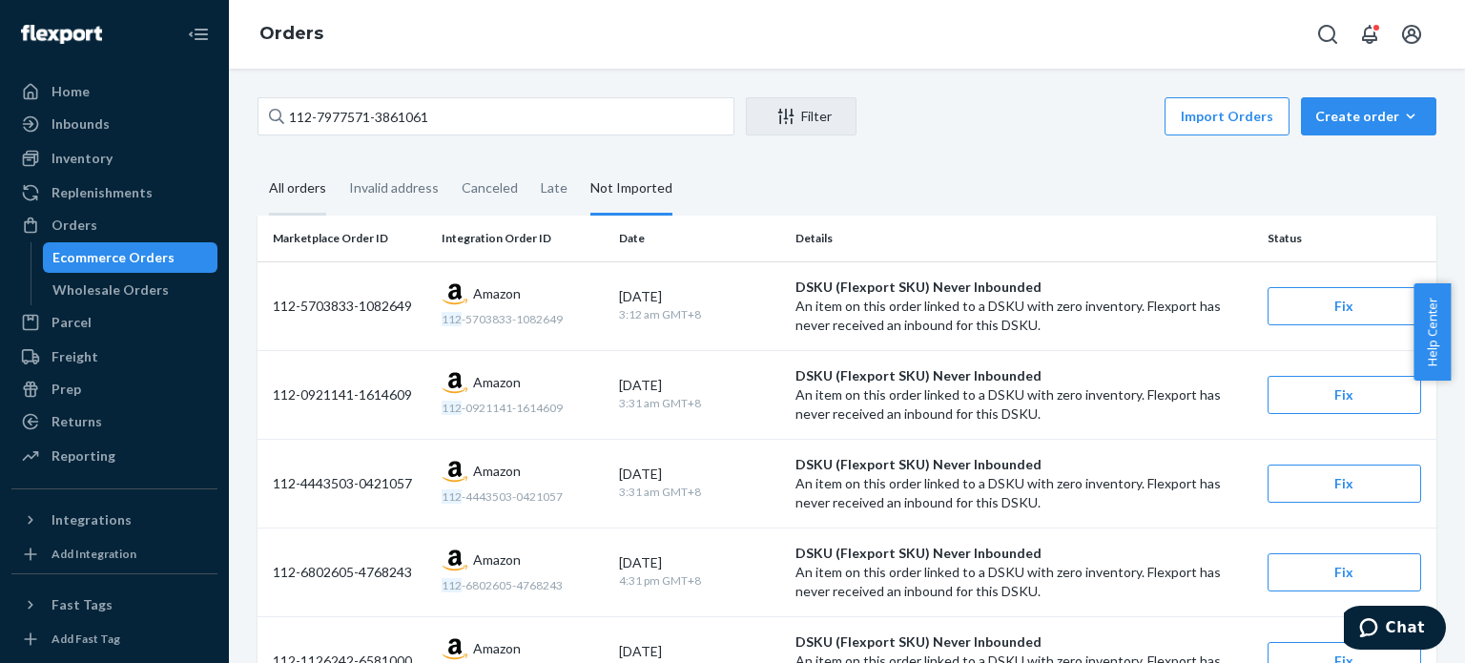
click at [324, 190] on div "All orders" at bounding box center [297, 189] width 57 height 52
click at [258, 163] on input "All orders" at bounding box center [258, 163] width 0 height 0
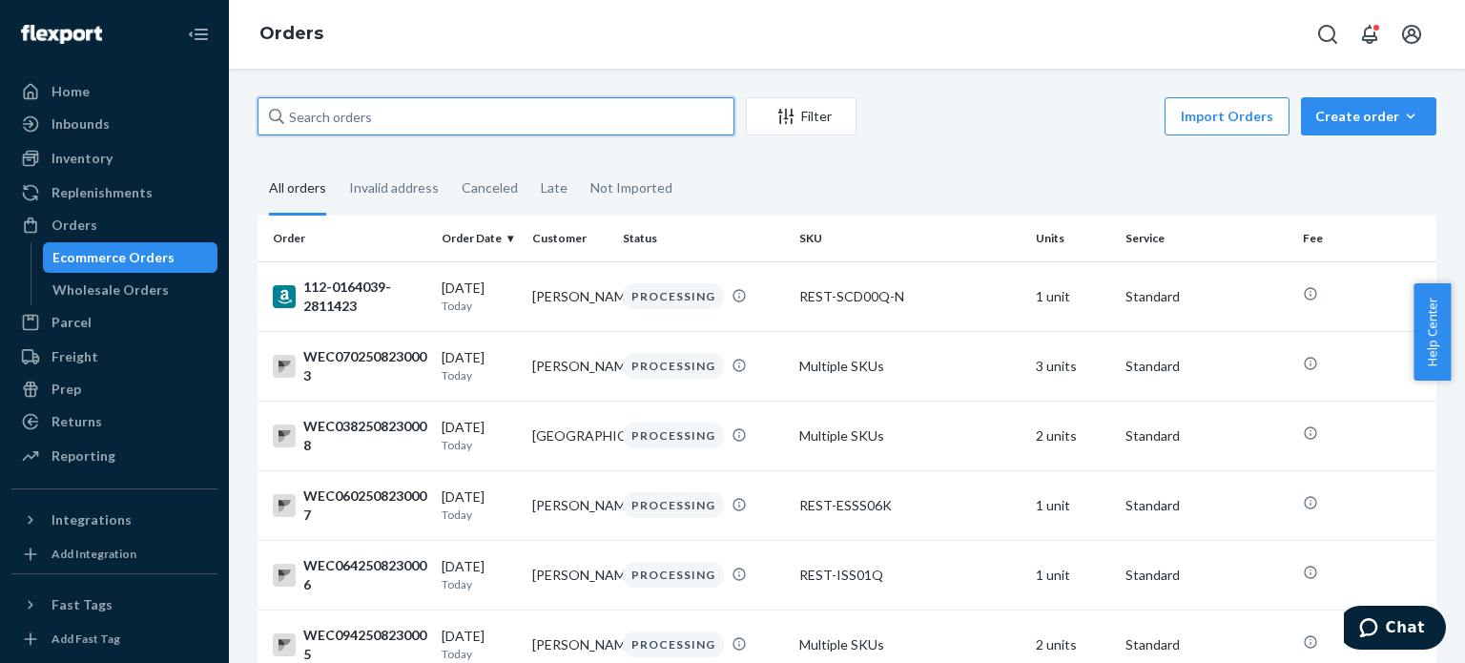
click at [473, 114] on input "text" at bounding box center [496, 116] width 477 height 38
paste input "114-0234553-7805048"
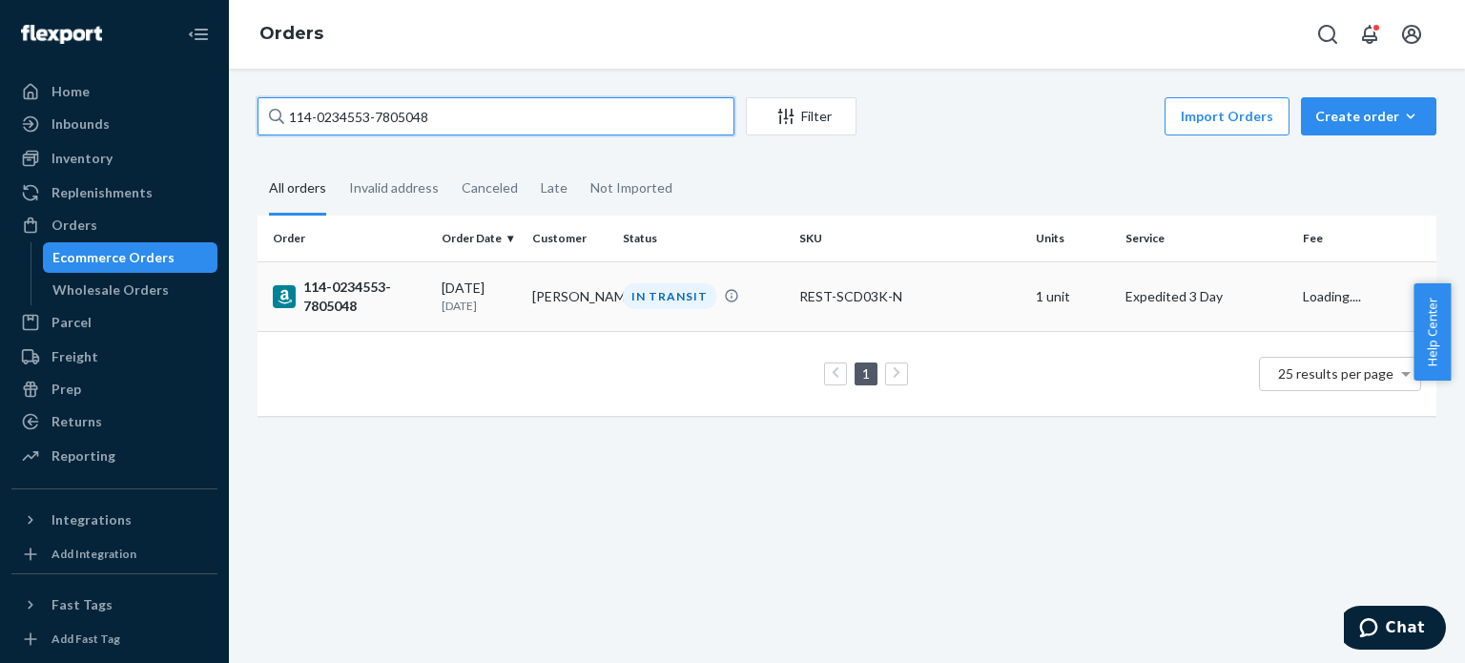
type input "114-0234553-7805048"
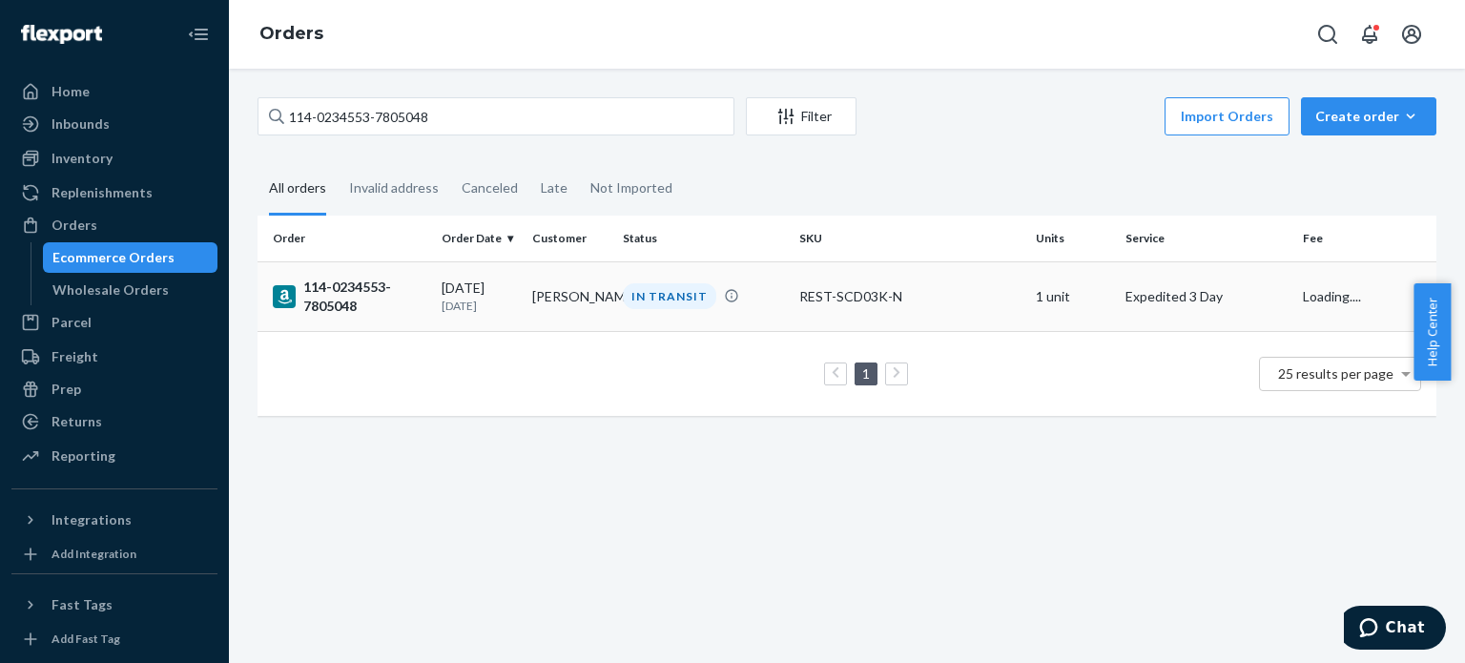
click at [350, 293] on div "114-0234553-7805048" at bounding box center [350, 297] width 154 height 38
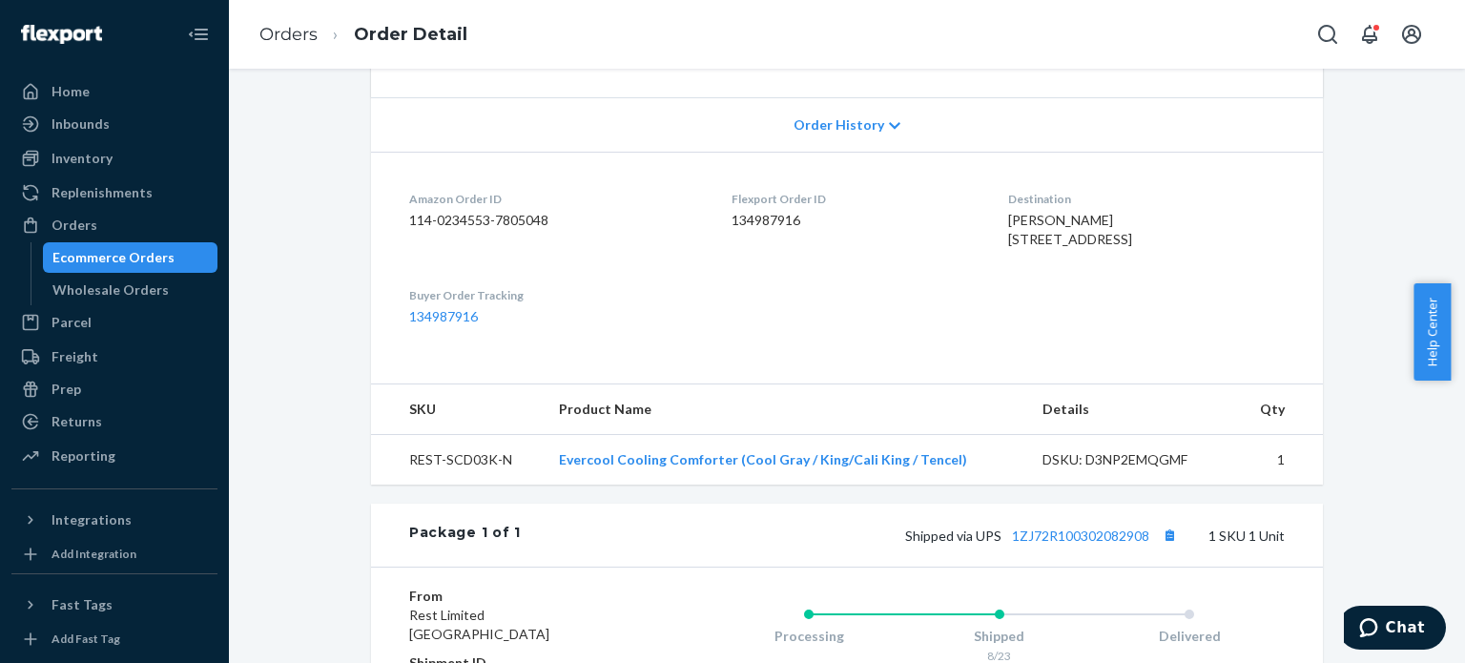
scroll to position [477, 0]
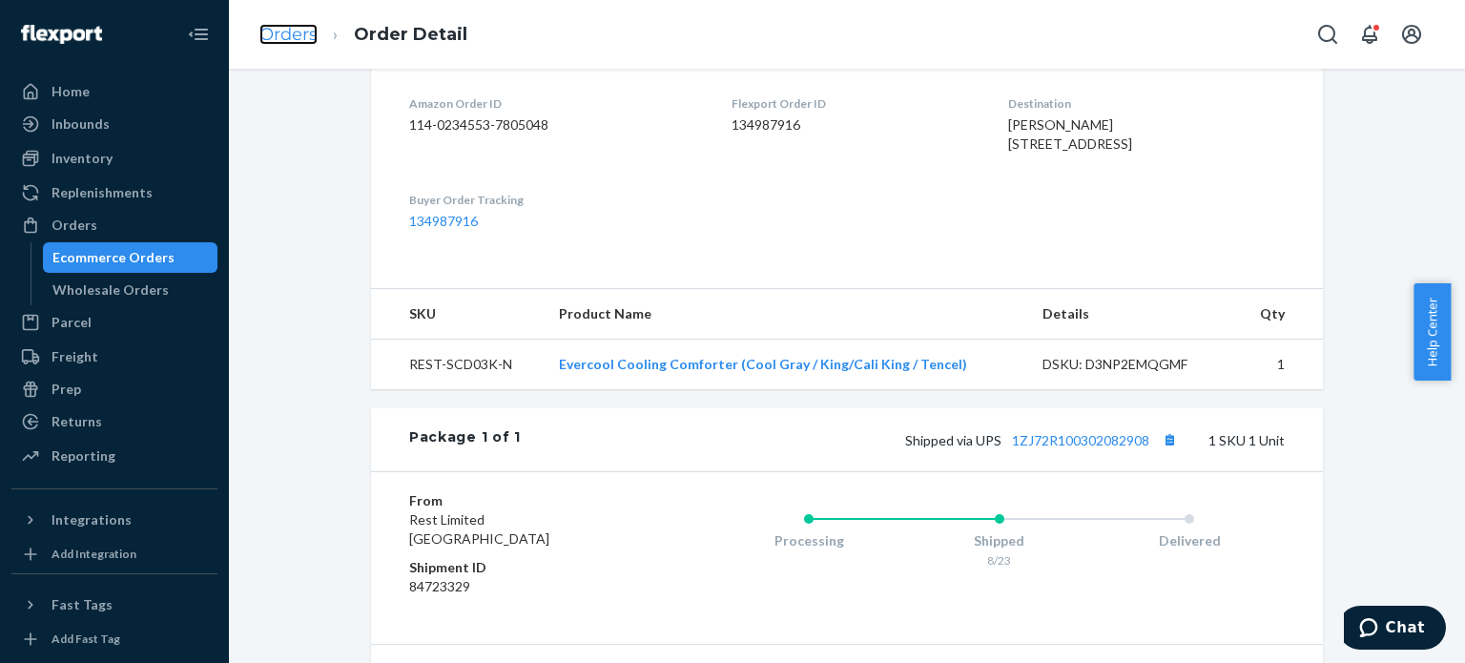
click at [301, 31] on link "Orders" at bounding box center [288, 34] width 58 height 21
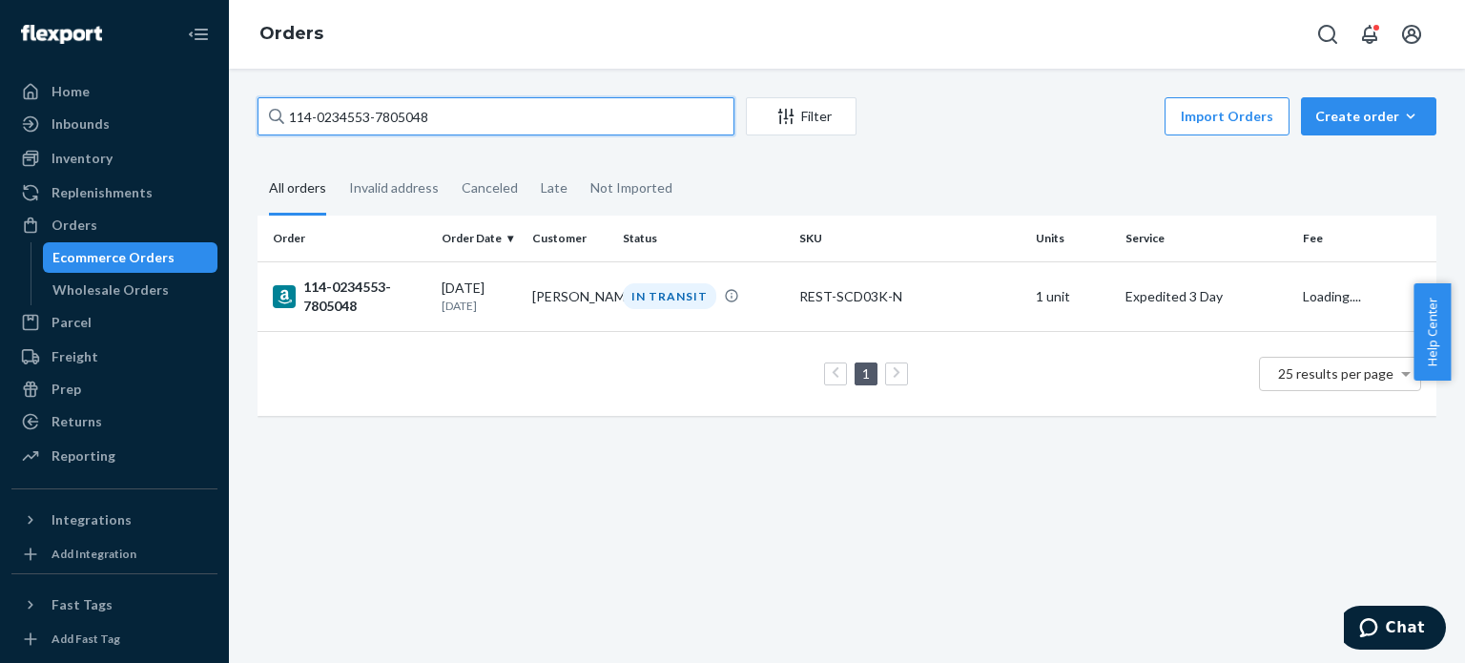
click at [370, 121] on input "114-0234553-7805048" at bounding box center [496, 116] width 477 height 38
paste input "2-7977571-3861061"
type input "112-7977571-3861061"
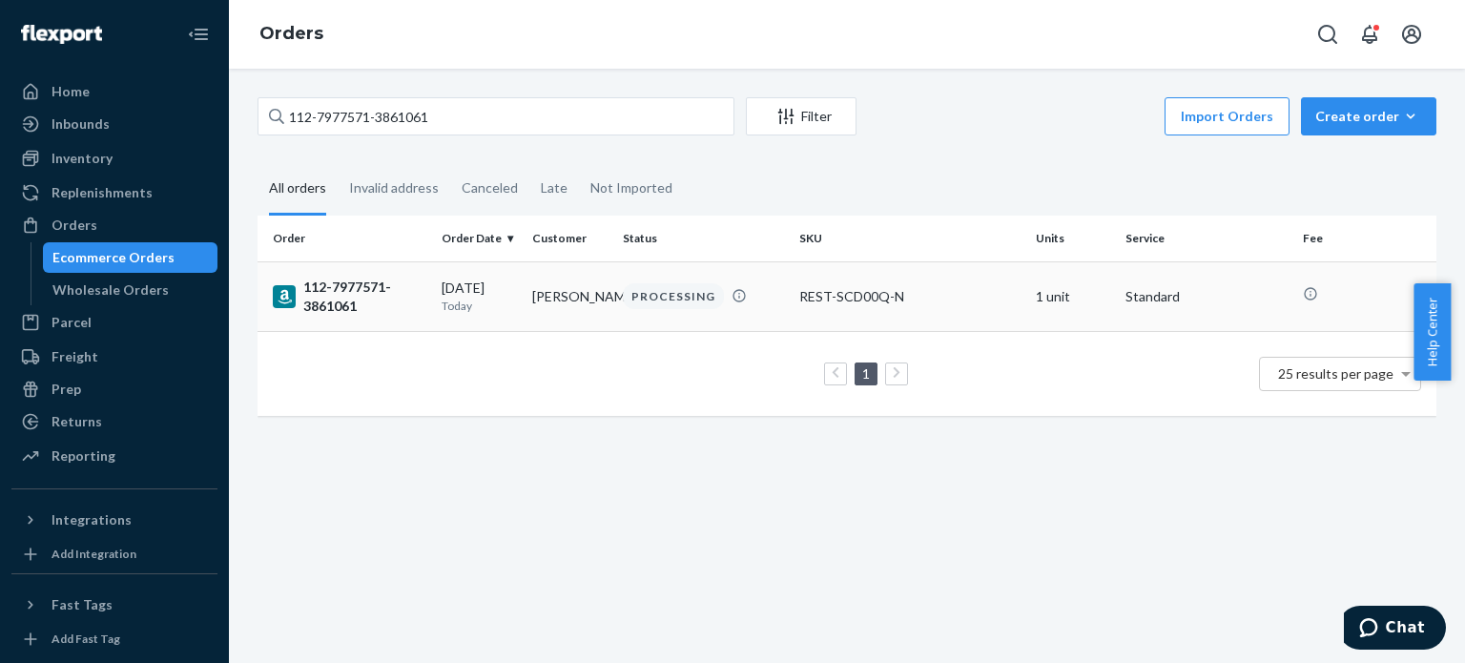
click at [344, 297] on div "112-7977571-3861061" at bounding box center [350, 297] width 154 height 38
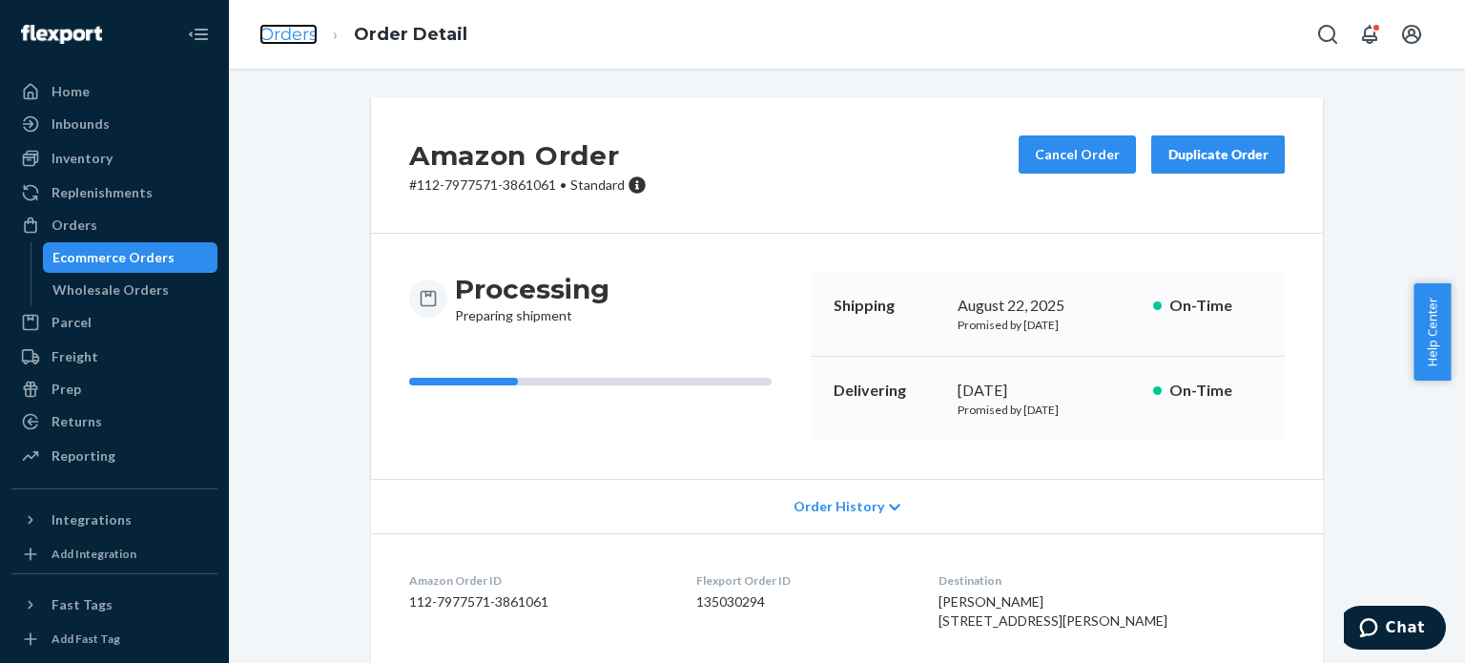
click at [305, 31] on link "Orders" at bounding box center [288, 34] width 58 height 21
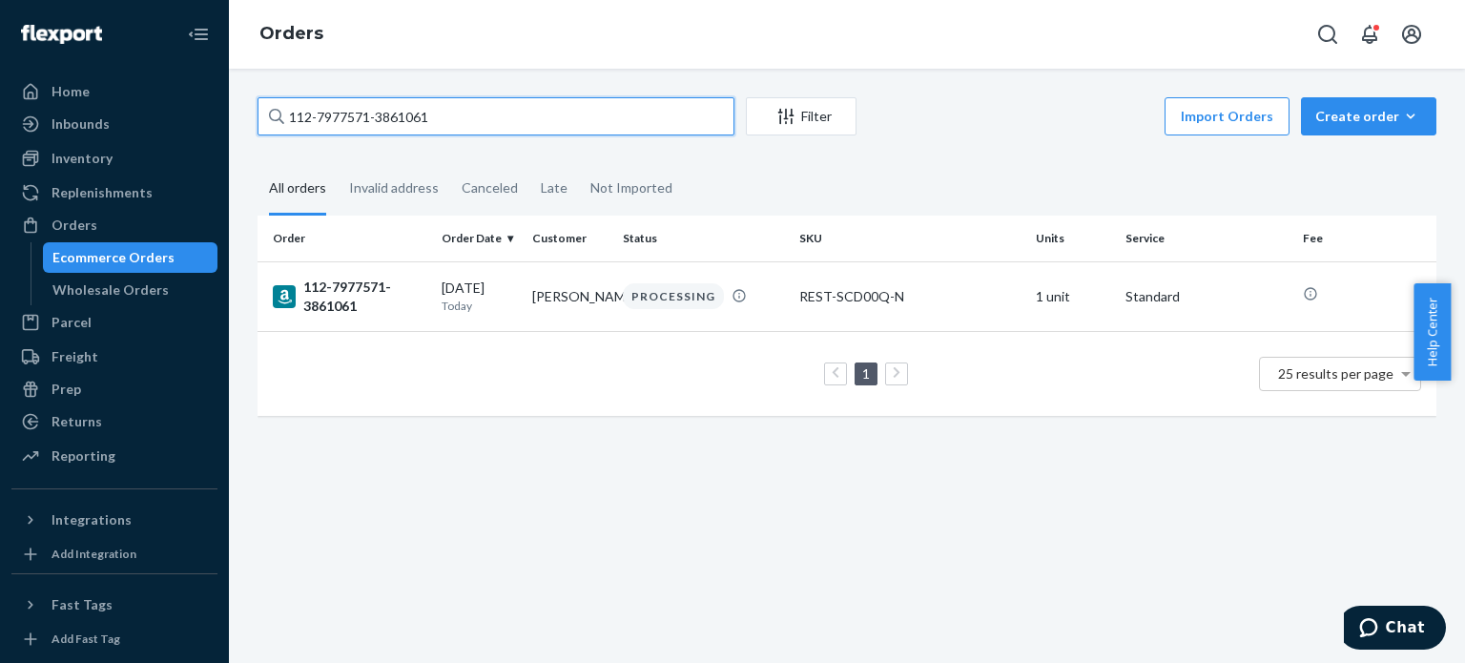
click at [341, 121] on input "112-7977571-3861061" at bounding box center [496, 116] width 477 height 38
paste input "1-5301721-3791407"
type input "111-5301721-3791407"
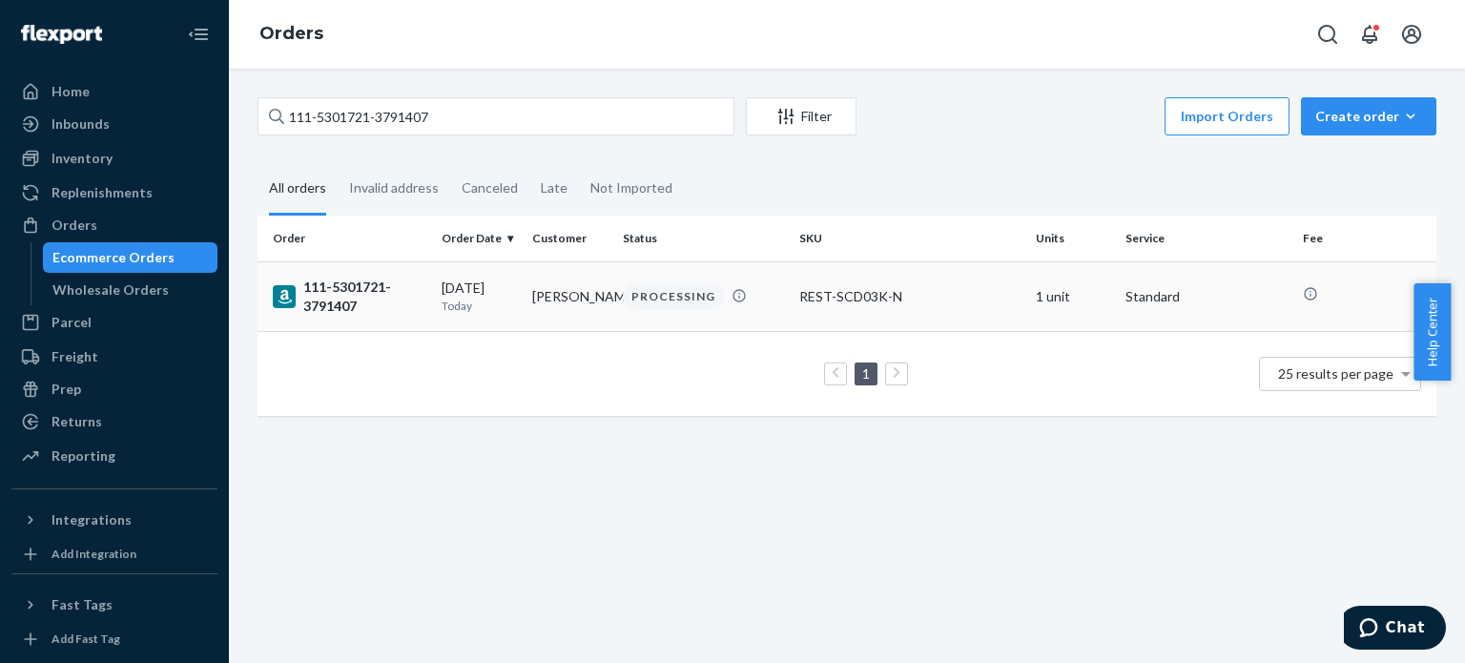
click at [333, 296] on div "111-5301721-3791407" at bounding box center [350, 297] width 154 height 38
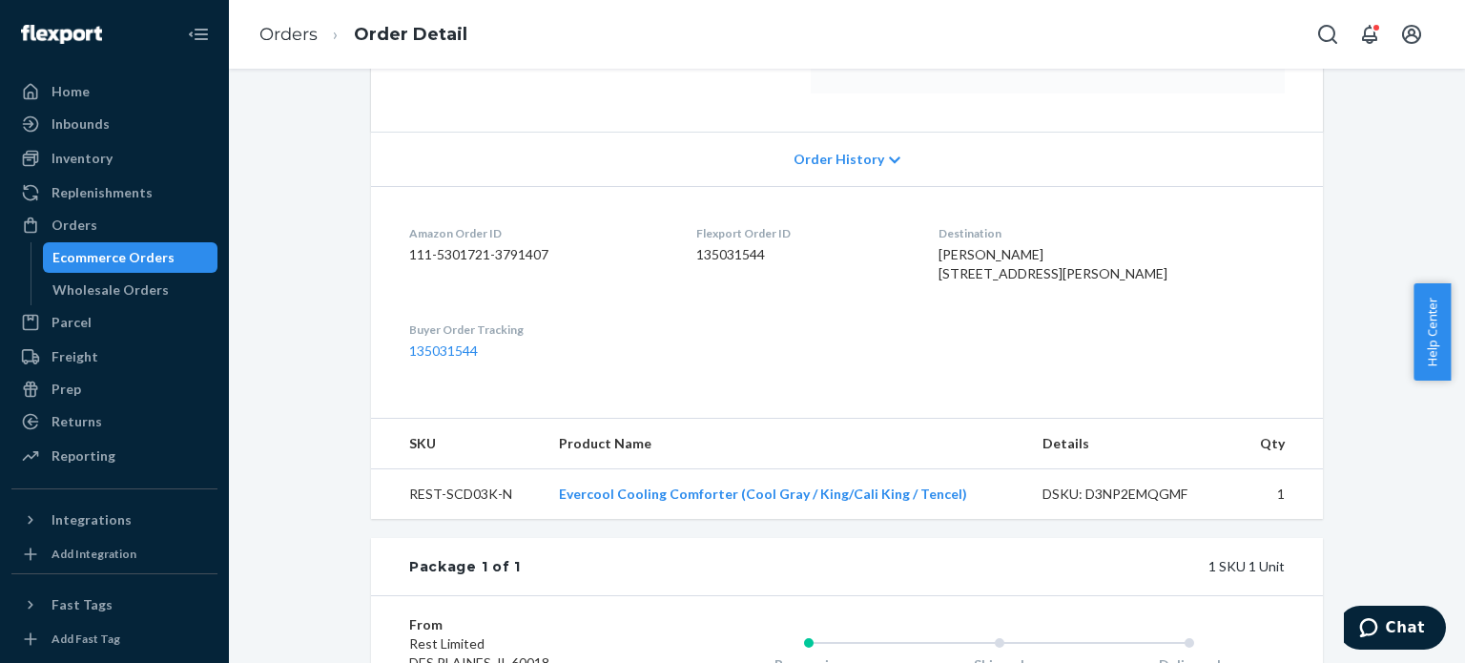
scroll to position [477, 0]
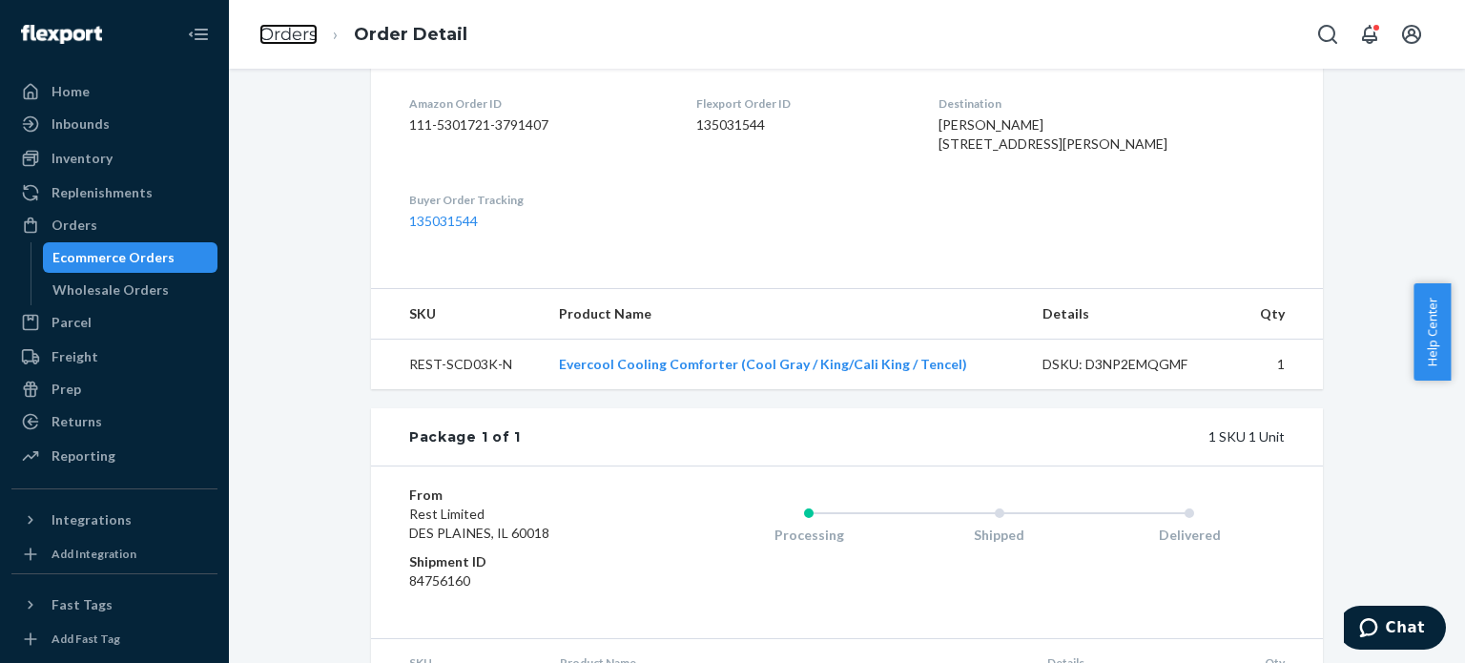
drag, startPoint x: 293, startPoint y: 37, endPoint x: 320, endPoint y: 87, distance: 56.3
click at [293, 37] on link "Orders" at bounding box center [288, 34] width 58 height 21
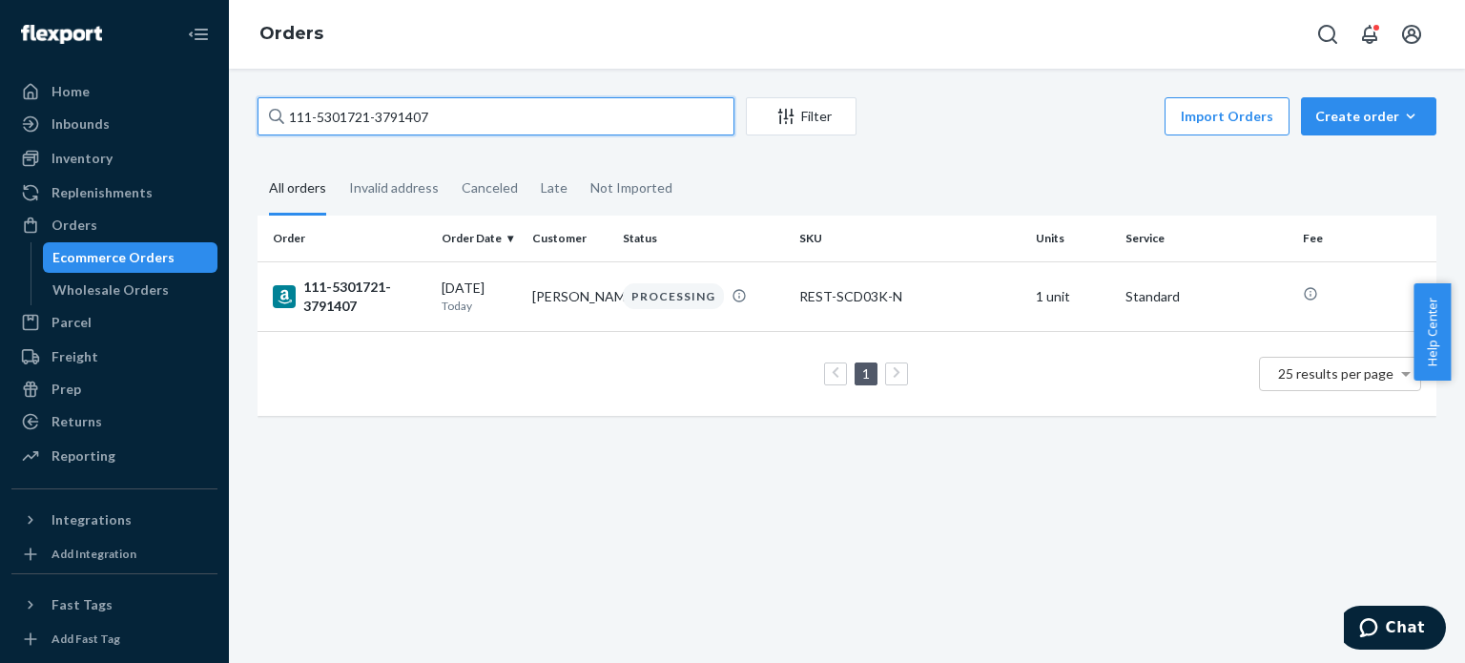
click at [340, 115] on input "111-5301721-3791407" at bounding box center [496, 116] width 477 height 38
paste input "3-3678978-281146"
type input "113-3678978-2811467"
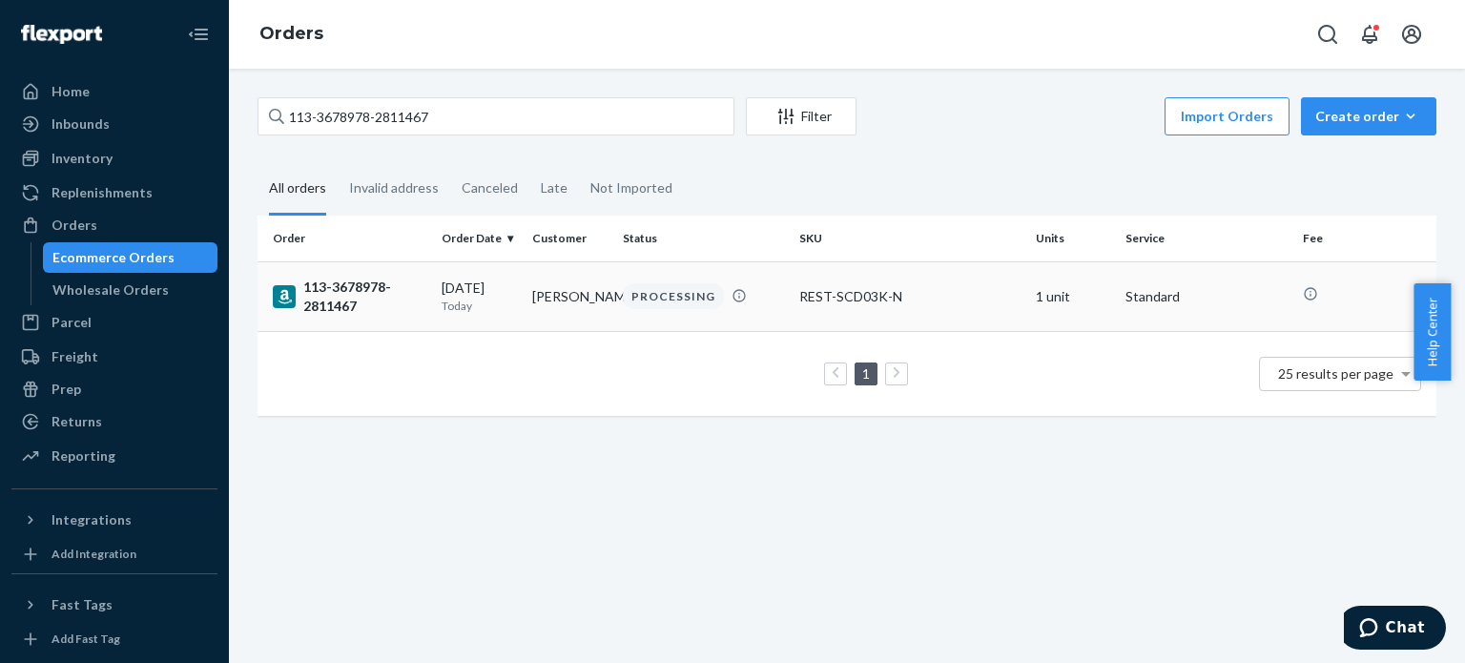
click at [333, 281] on div "113-3678978-2811467" at bounding box center [350, 297] width 154 height 38
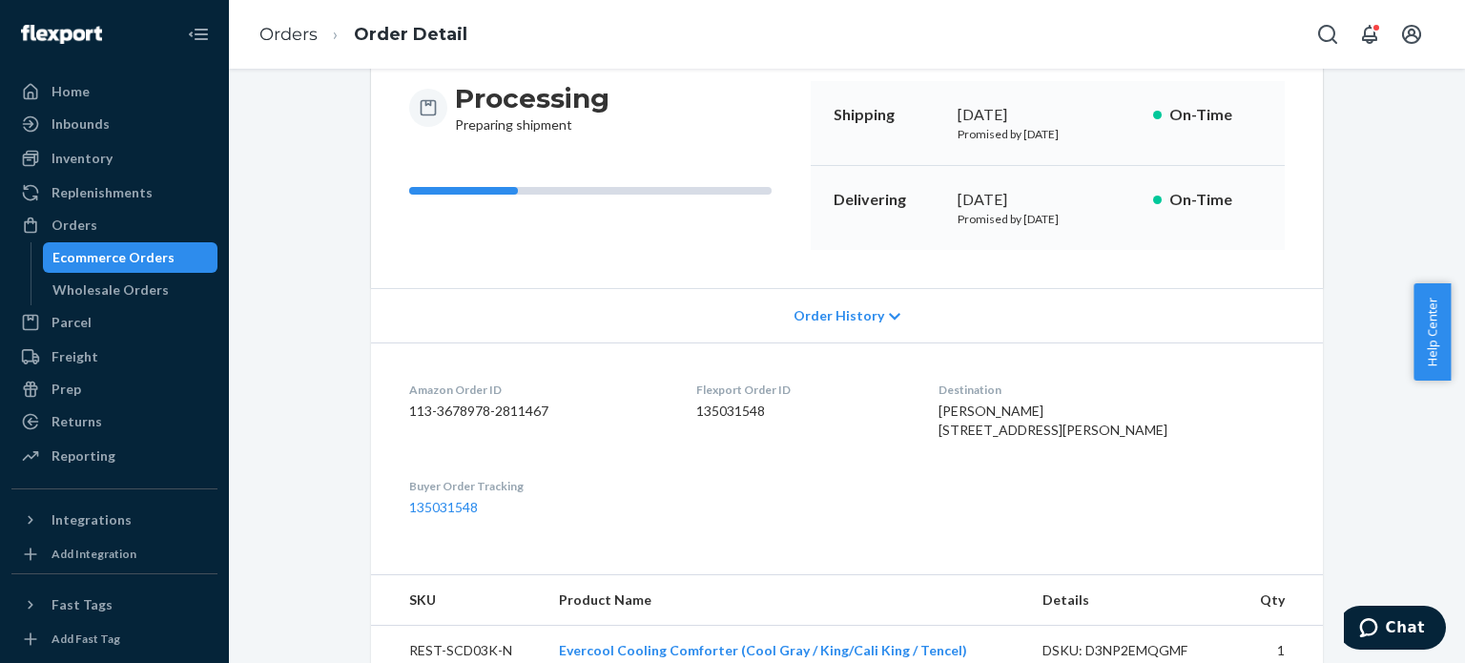
scroll to position [382, 0]
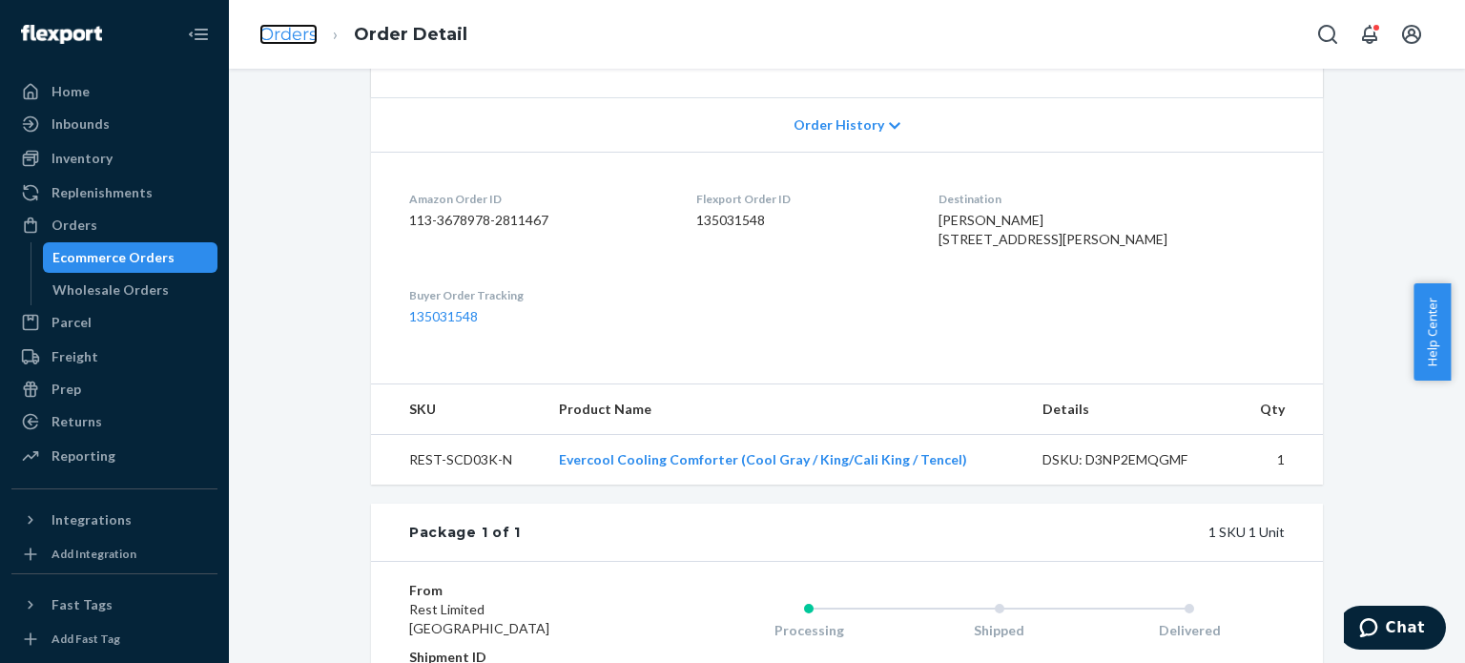
click at [273, 26] on link "Orders" at bounding box center [288, 34] width 58 height 21
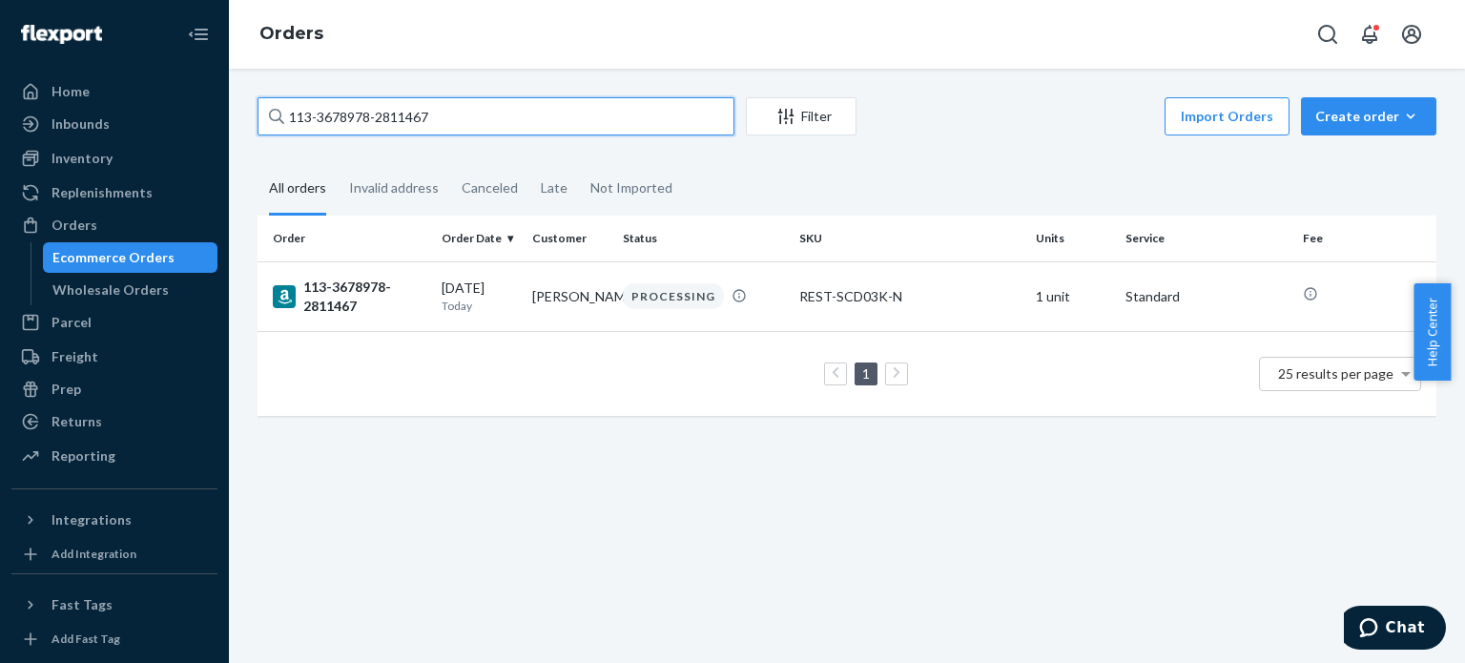
click at [363, 118] on input "113-3678978-2811467" at bounding box center [496, 116] width 477 height 38
paste input "5541214-4040252"
type input "113-5541214-4040252"
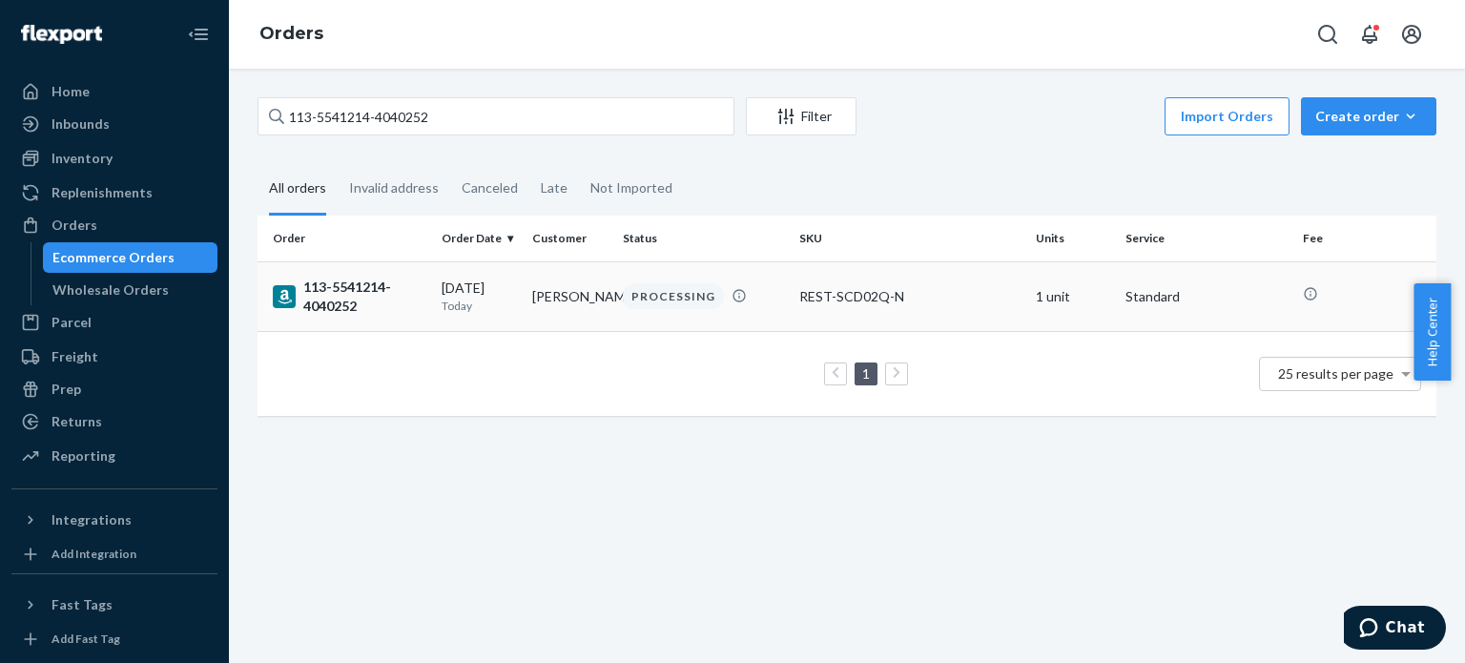
click at [360, 290] on div "113-5541214-4040252" at bounding box center [350, 297] width 154 height 38
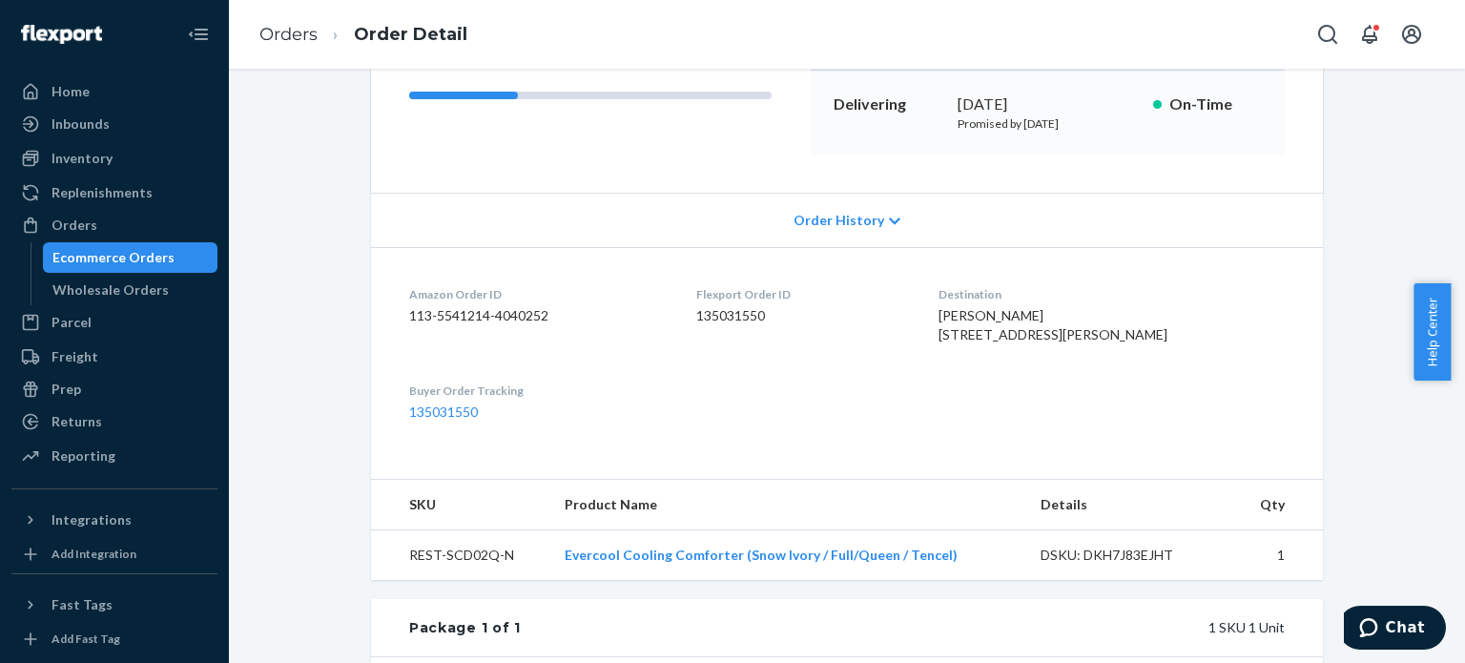
scroll to position [382, 0]
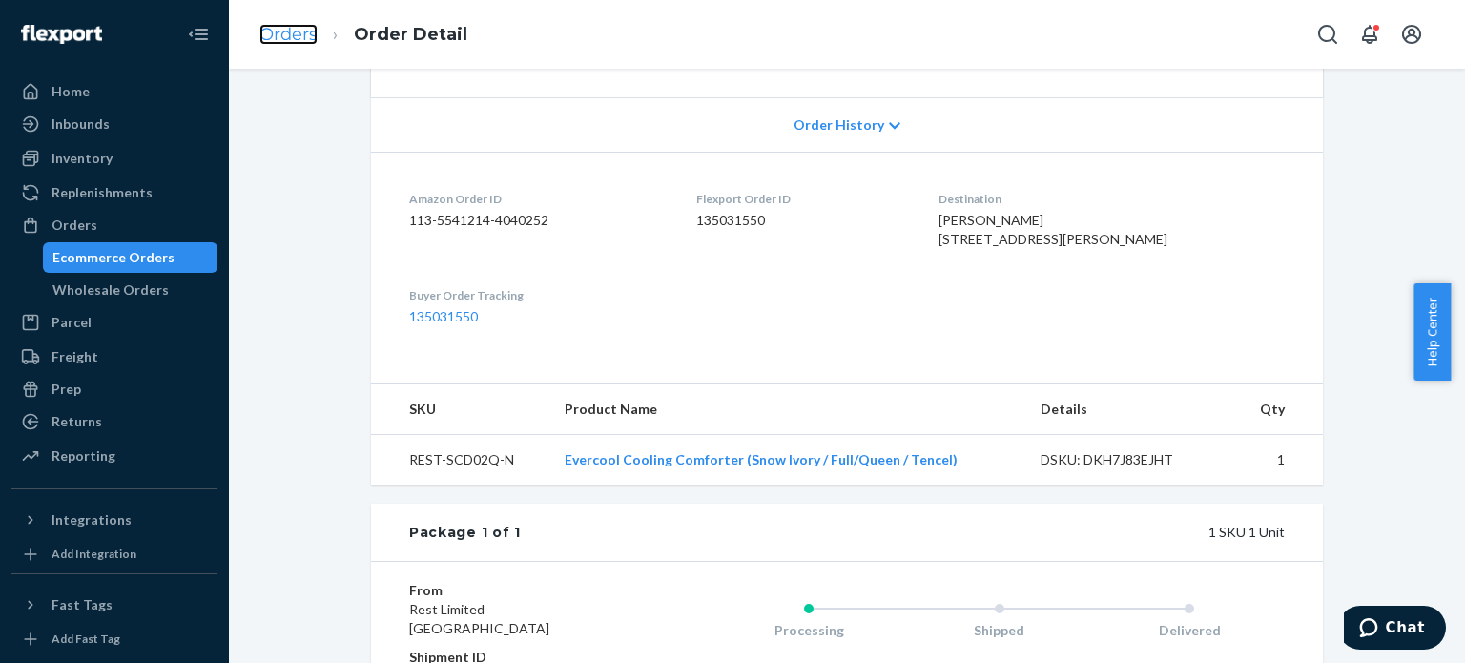
click at [300, 31] on link "Orders" at bounding box center [288, 34] width 58 height 21
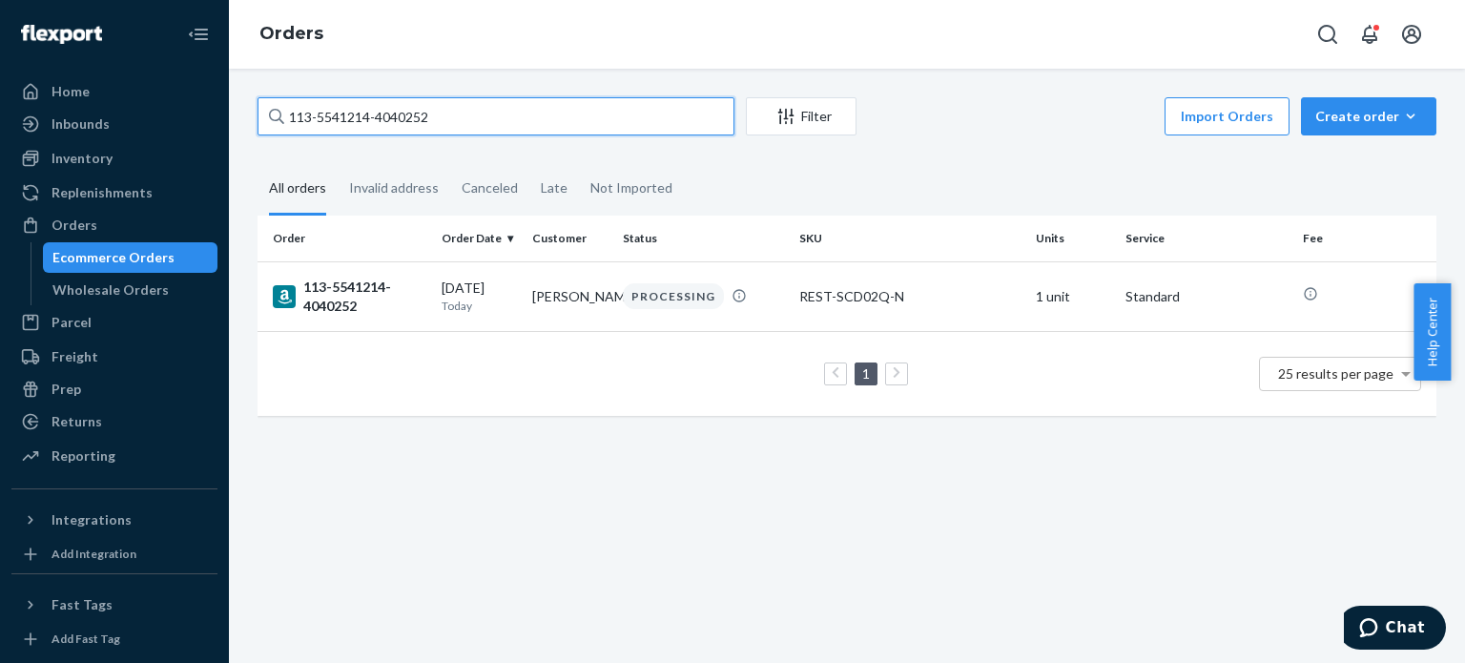
click at [367, 112] on input "113-5541214-4040252" at bounding box center [496, 116] width 477 height 38
paste input "1-3379472-5611440"
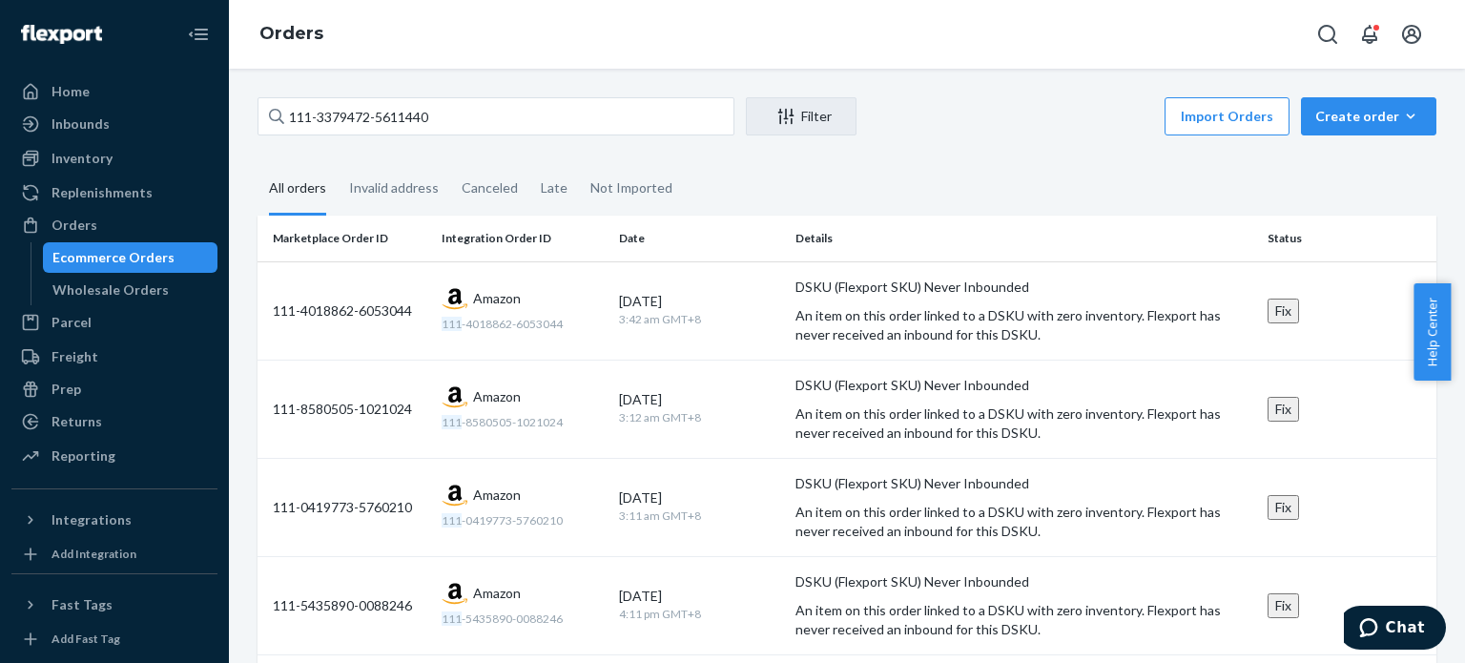
click at [293, 190] on div "All orders" at bounding box center [297, 189] width 57 height 52
click at [258, 163] on input "All orders" at bounding box center [258, 163] width 0 height 0
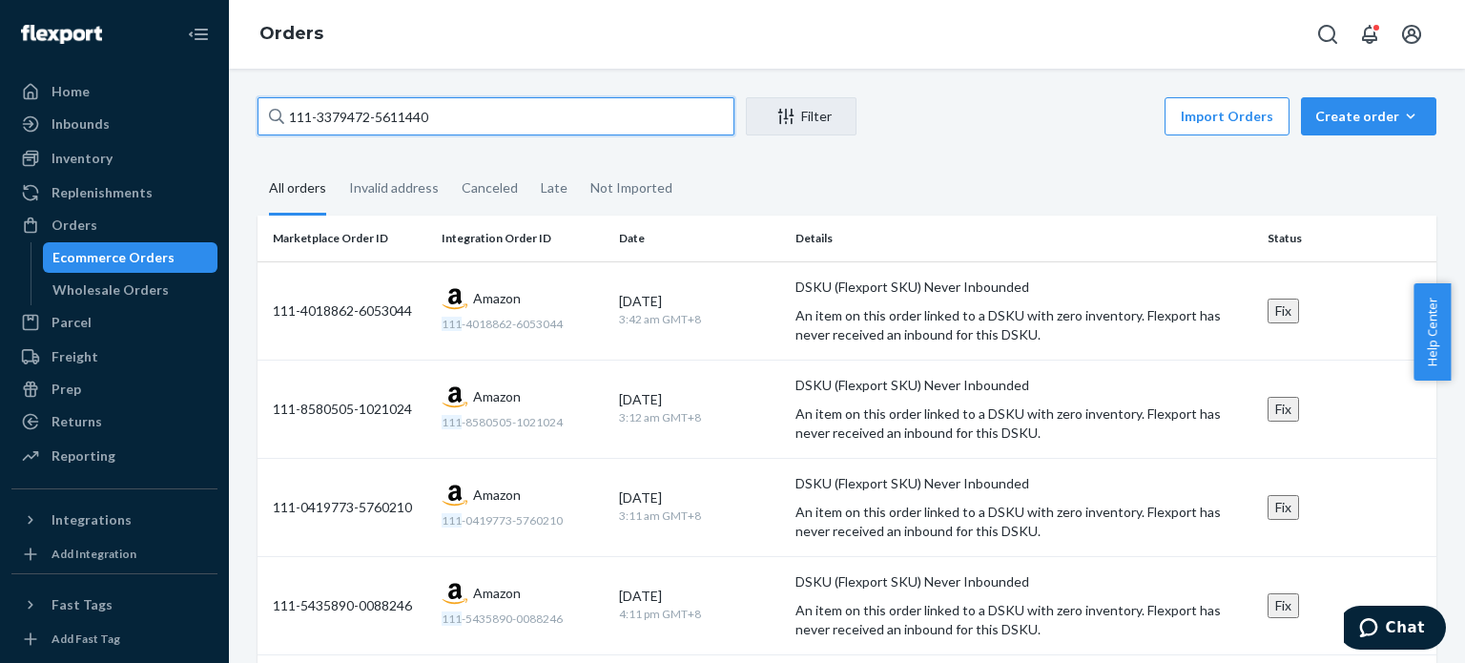
click at [368, 102] on input "111-3379472-5611440" at bounding box center [496, 116] width 477 height 38
paste input "5758226-487546"
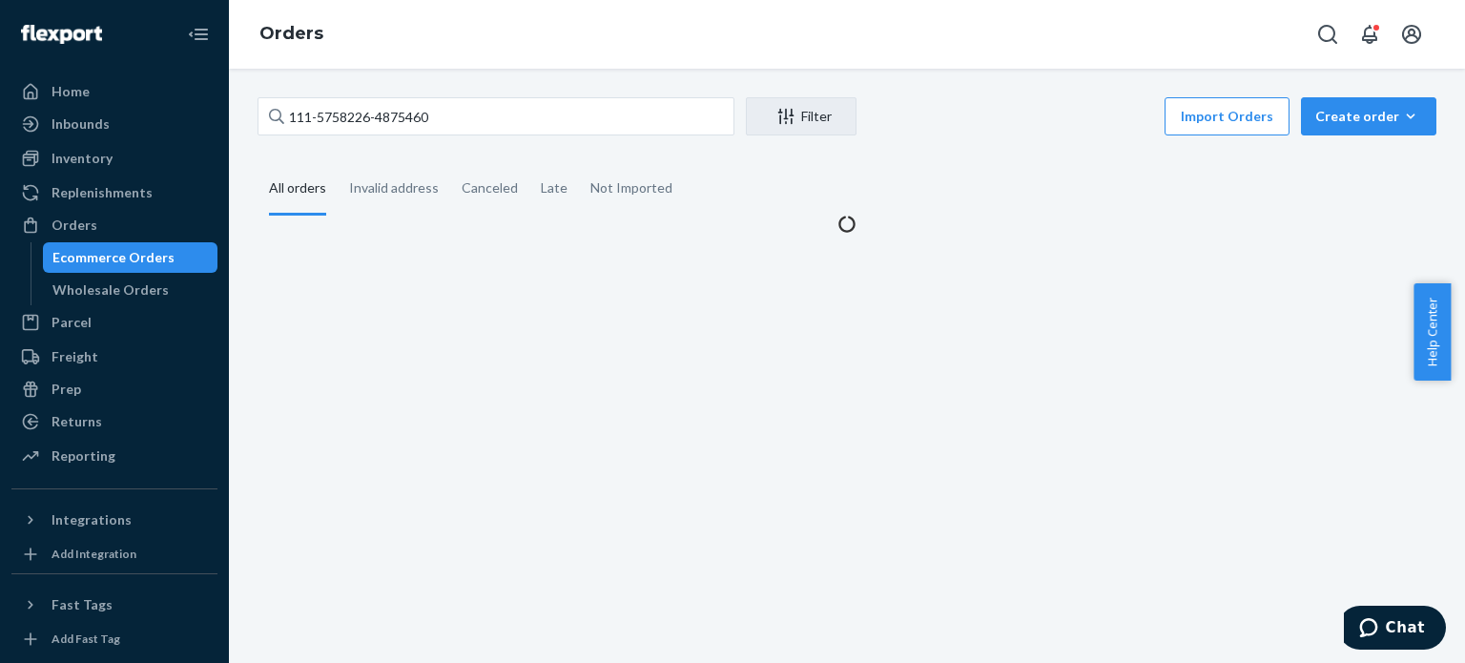
click at [283, 194] on div "All orders" at bounding box center [297, 189] width 57 height 52
click at [258, 163] on input "All orders" at bounding box center [258, 163] width 0 height 0
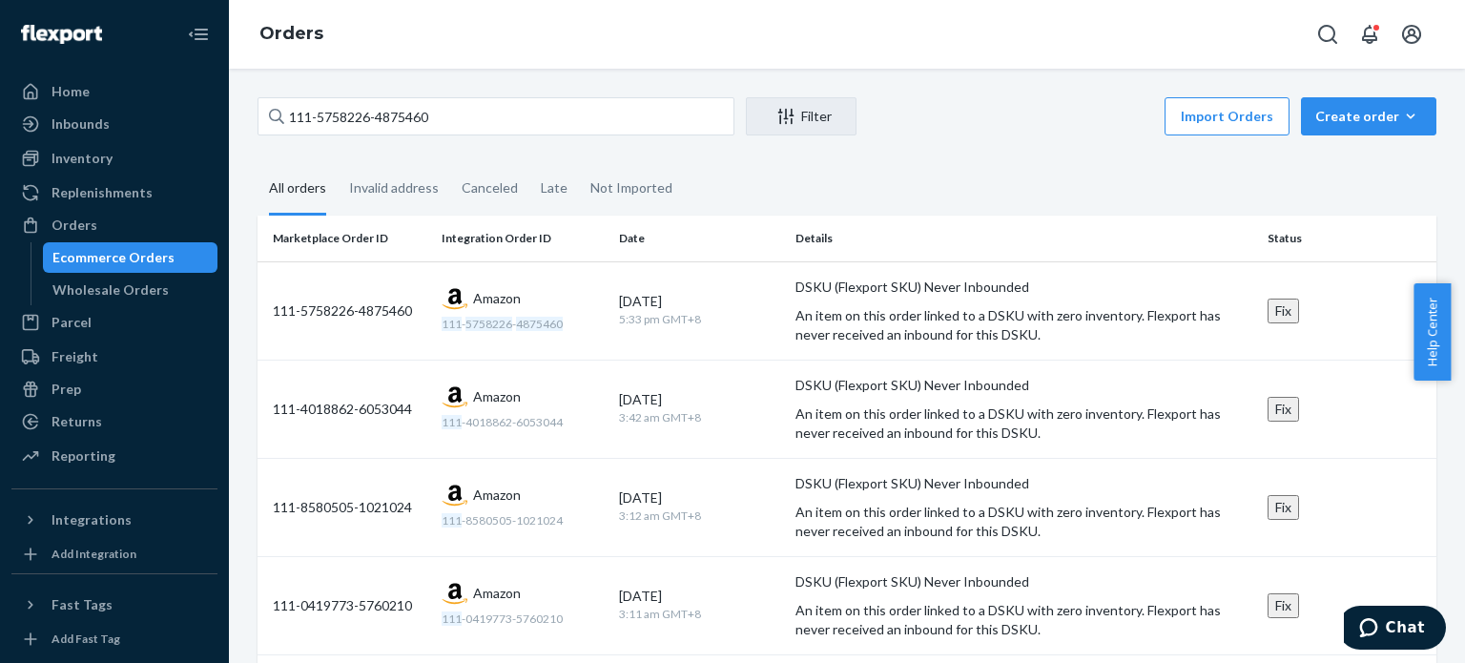
click at [307, 202] on div "All orders" at bounding box center [297, 189] width 57 height 52
click at [258, 163] on input "All orders" at bounding box center [258, 163] width 0 height 0
click at [498, 91] on div "111-5758226-4875460 Filter Import Orders Create order Ecommerce order Removal o…" at bounding box center [847, 366] width 1236 height 594
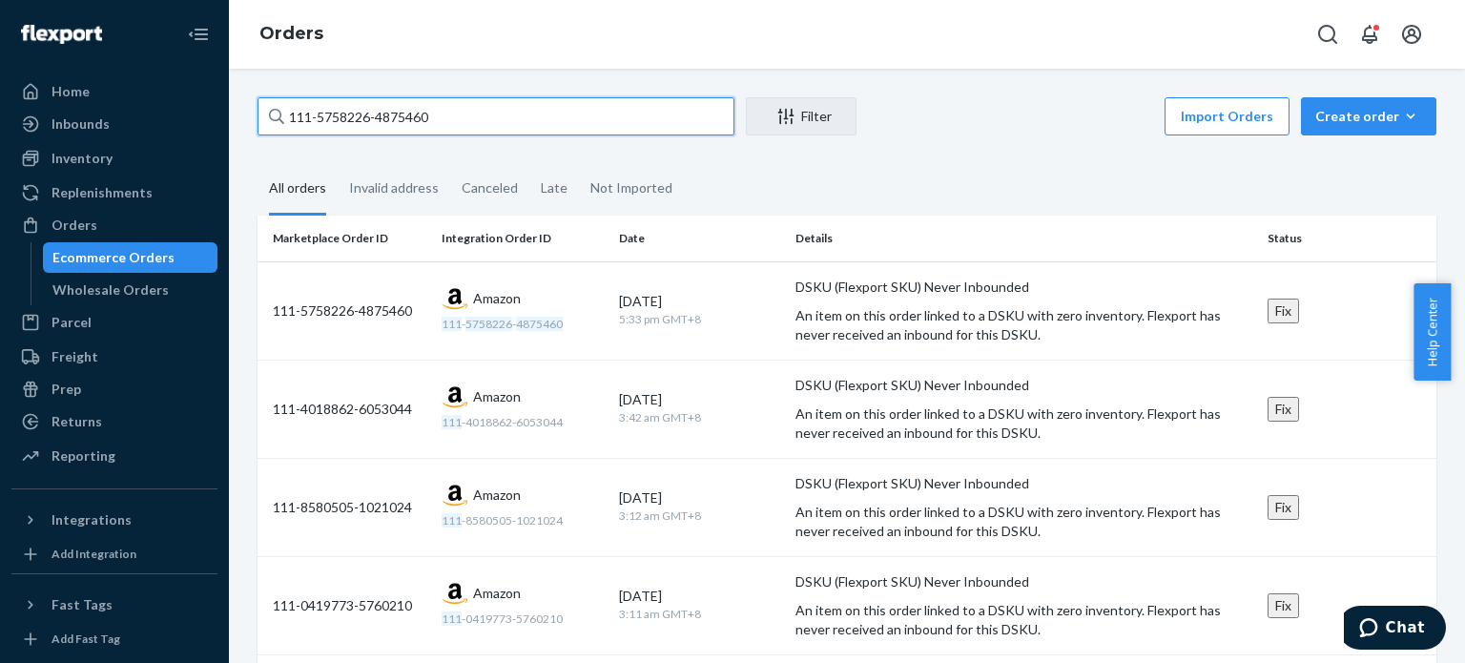
click at [498, 113] on input "111-5758226-4875460" at bounding box center [496, 116] width 477 height 38
paste input "4429665-4205825"
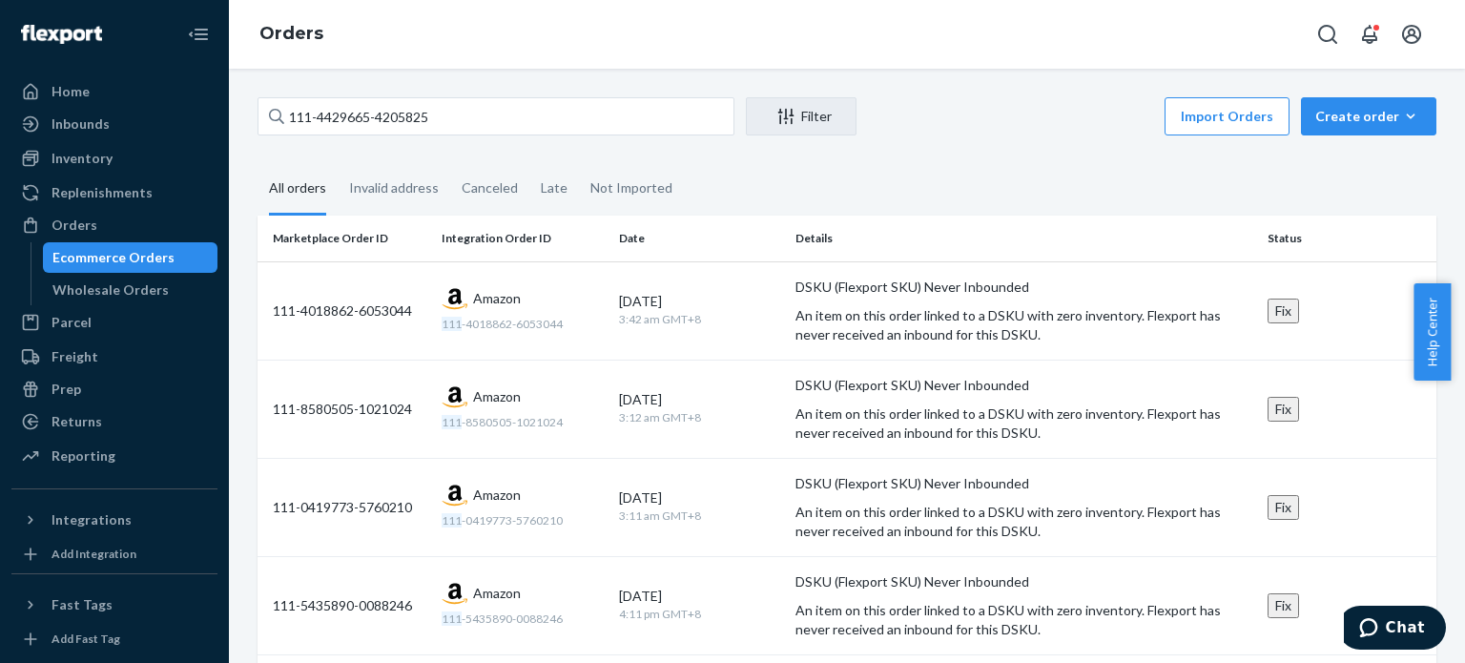
click at [324, 204] on div "All orders" at bounding box center [297, 189] width 57 height 52
click at [258, 163] on input "All orders" at bounding box center [258, 163] width 0 height 0
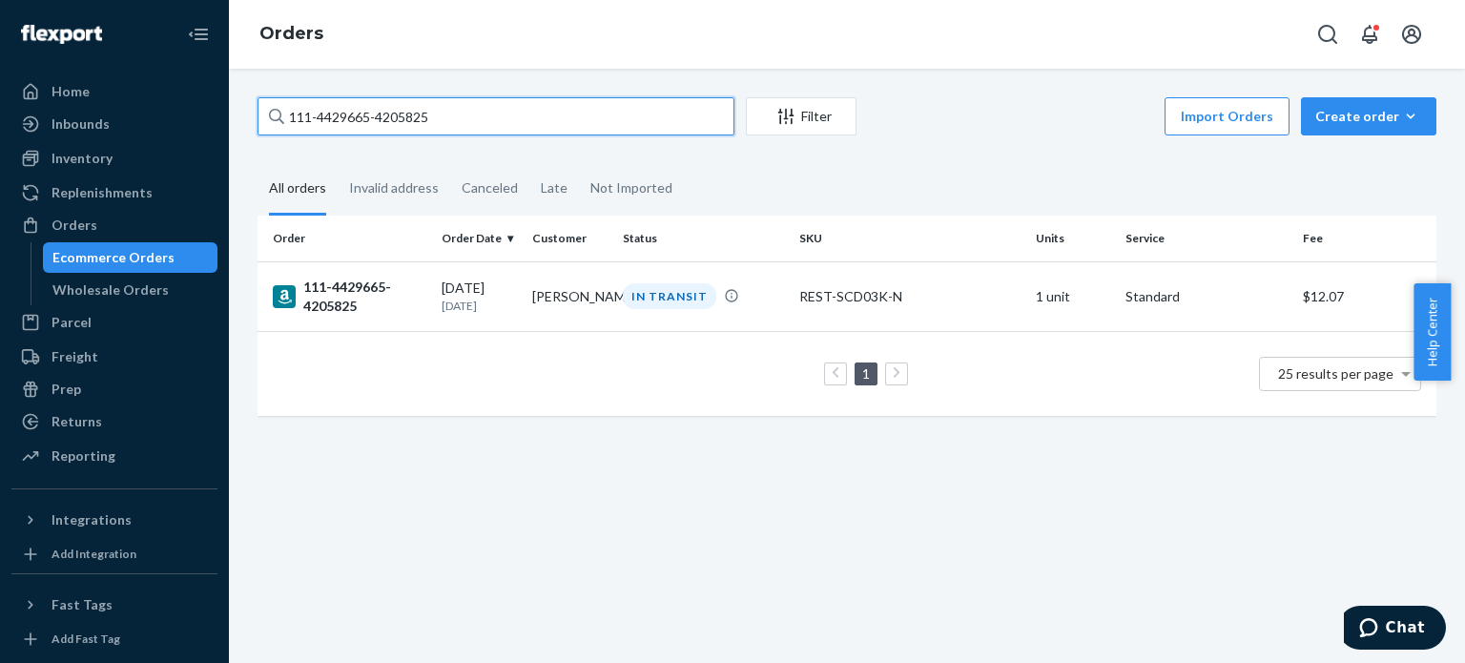
click at [529, 124] on input "111-4429665-4205825" at bounding box center [496, 116] width 477 height 38
paste input "4-2570800-6007418"
click at [596, 117] on input "114-2570800-6007418" at bounding box center [496, 116] width 477 height 38
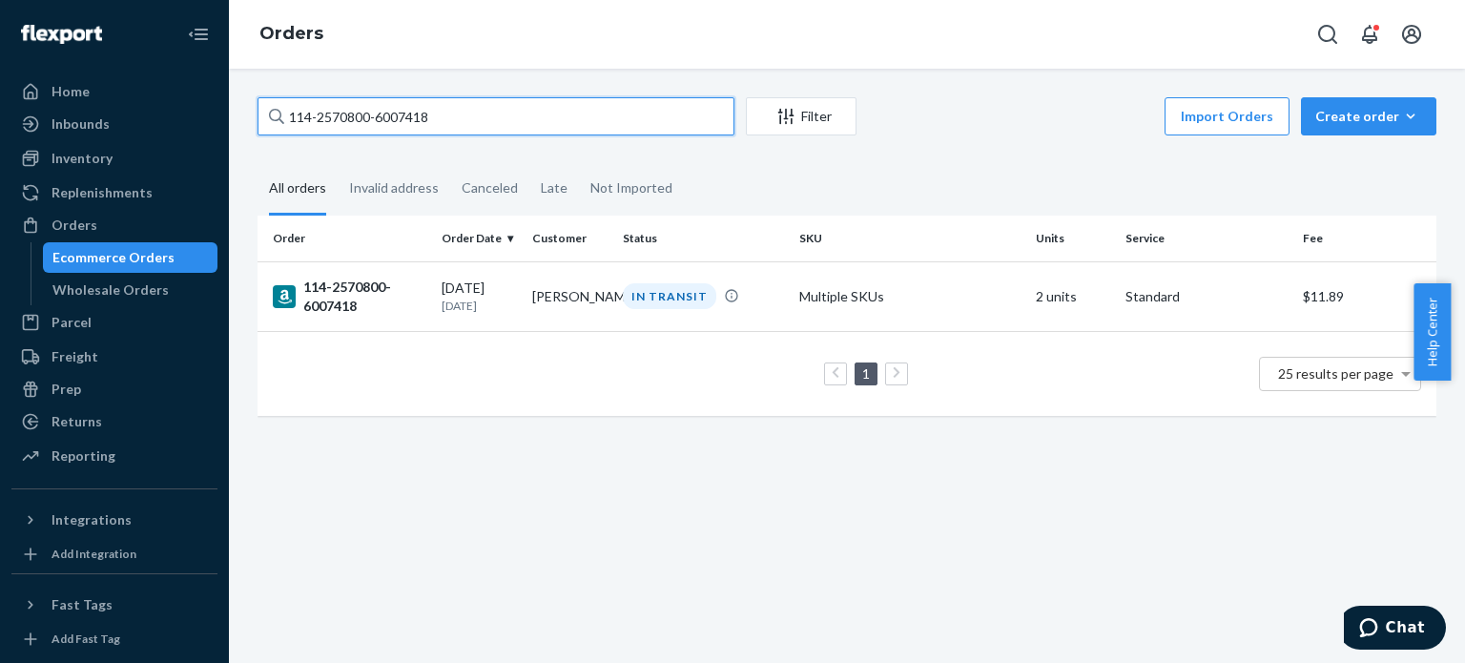
click at [596, 117] on input "114-2570800-6007418" at bounding box center [496, 116] width 477 height 38
paste input "3-7129954-586746"
click at [634, 100] on input "113-7129954-5867468" at bounding box center [496, 116] width 477 height 38
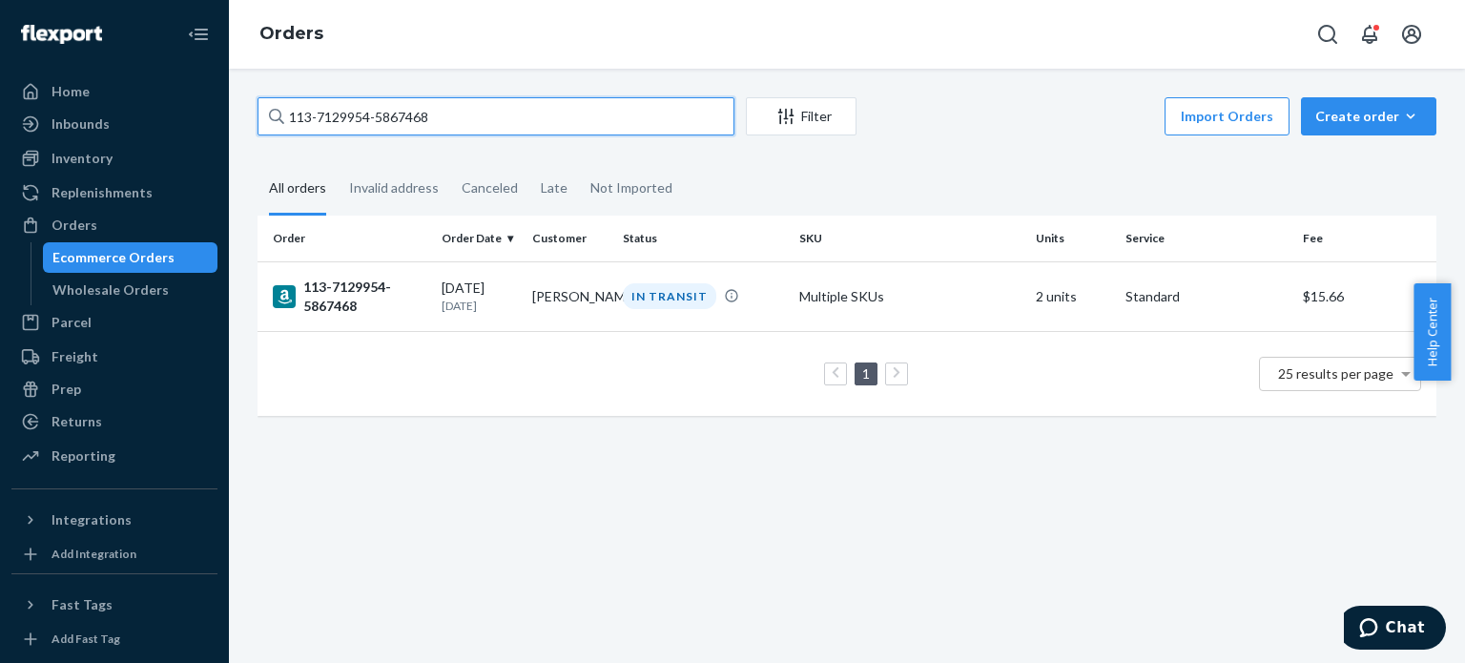
click at [634, 100] on input "113-7129954-5867468" at bounding box center [496, 116] width 477 height 38
paste input "4504605-0208237"
click at [492, 114] on input "113-4504605-0208237" at bounding box center [496, 116] width 477 height 38
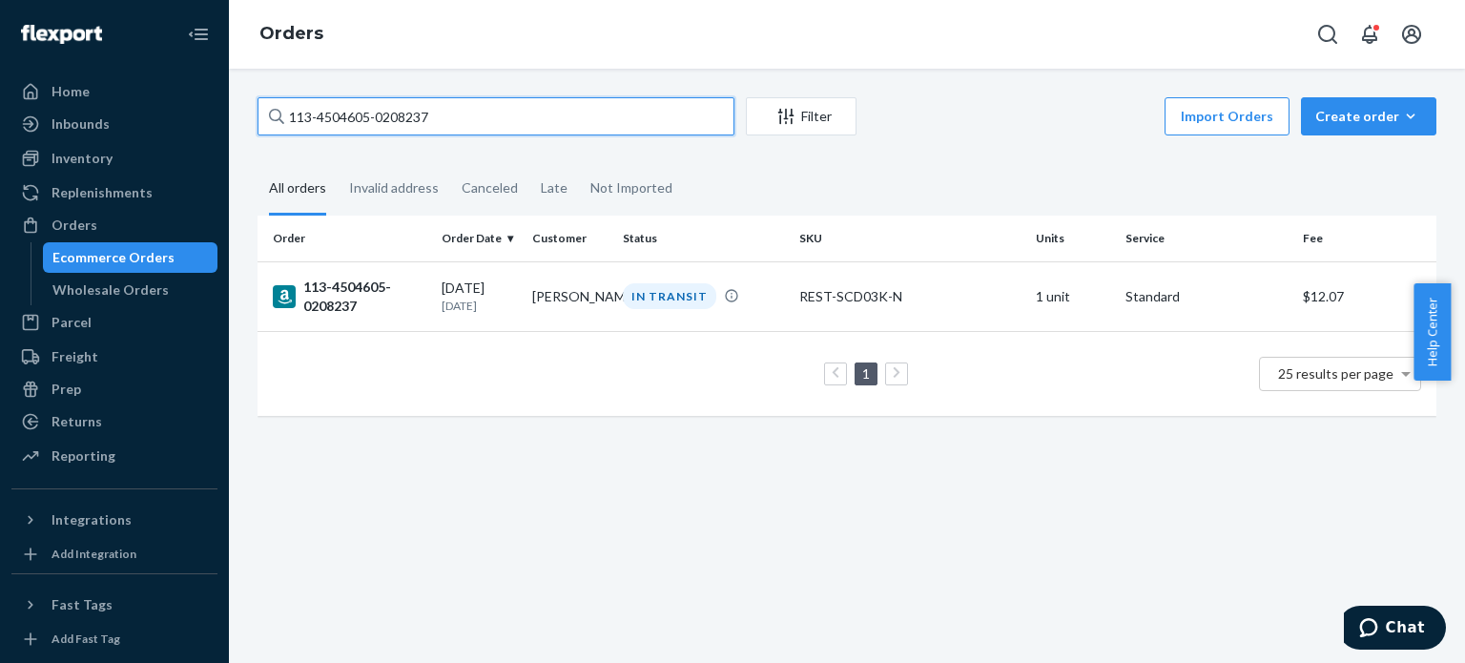
paste input "2-6686299-9113852"
click at [575, 115] on input "112-6686299-9113852" at bounding box center [496, 116] width 477 height 38
paste input "4-0345703-5303454"
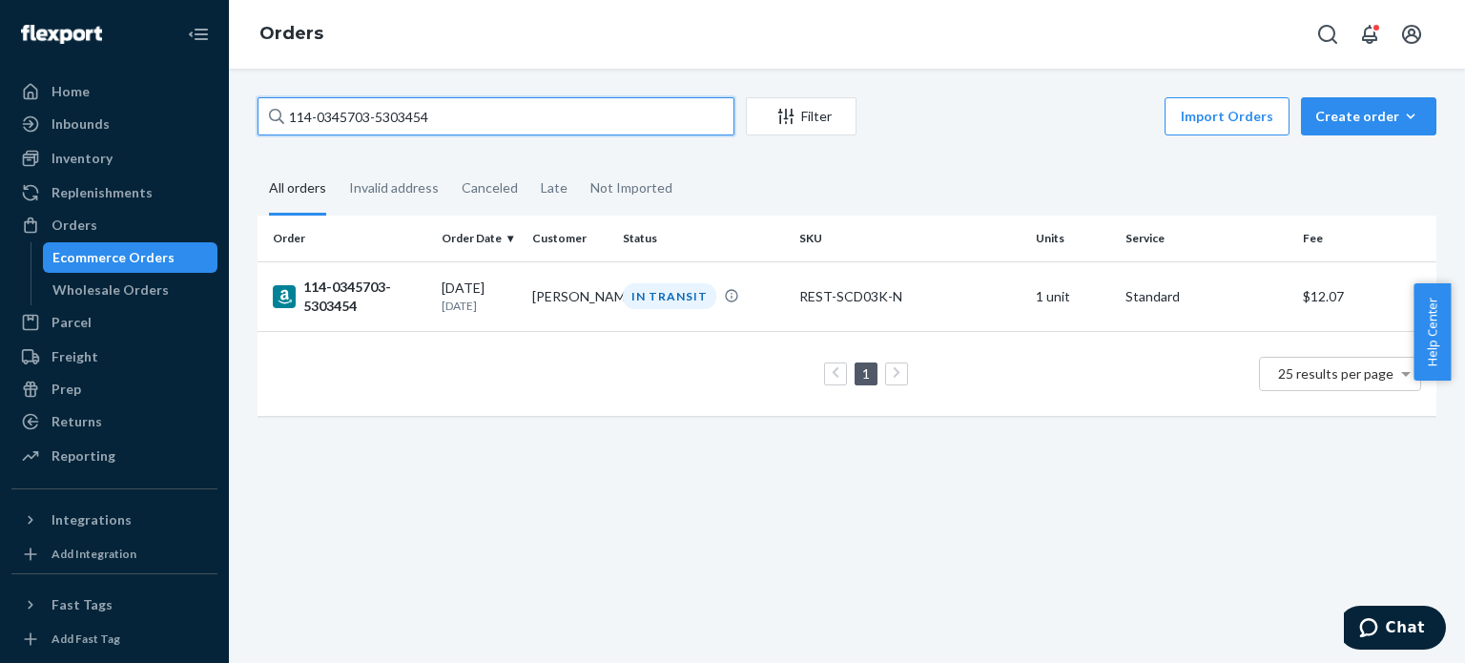
click at [549, 109] on input "114-0345703-5303454" at bounding box center [496, 116] width 477 height 38
paste input "1-1103685-1727435"
click at [488, 113] on input "111-1103685-1727435" at bounding box center [496, 116] width 477 height 38
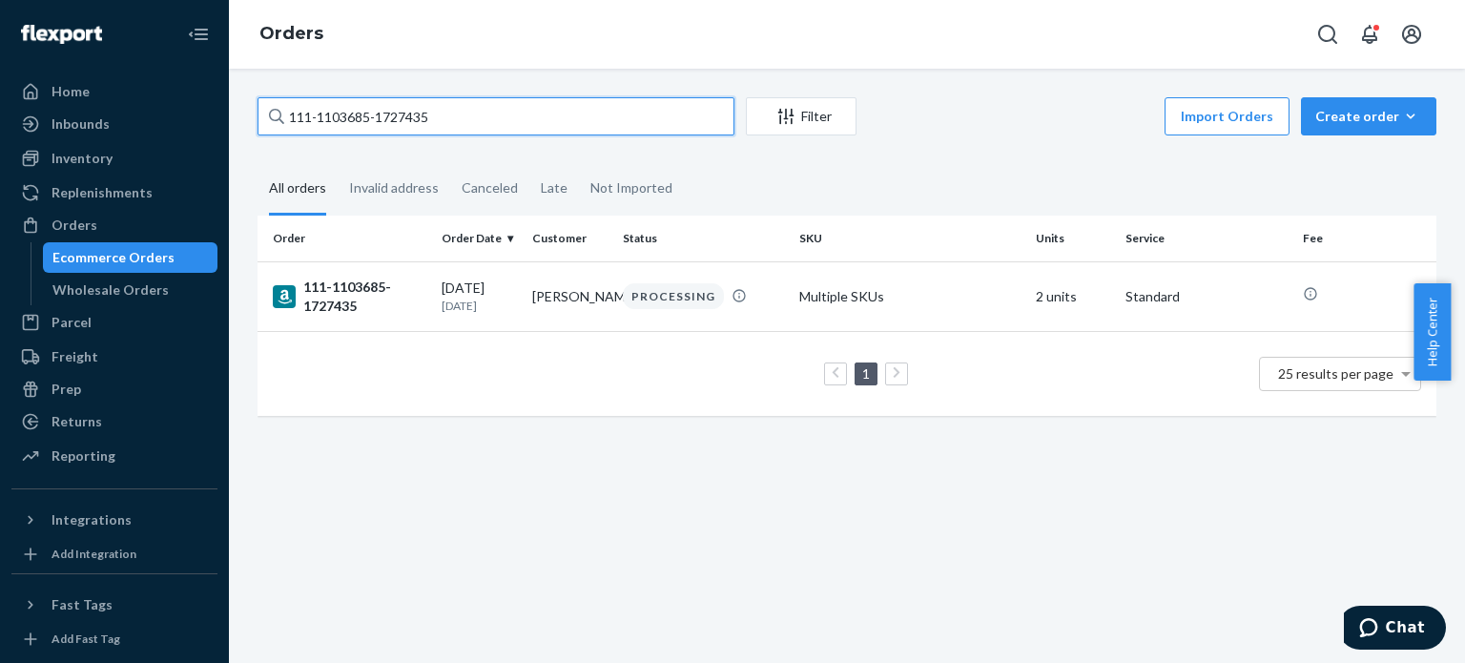
click at [488, 113] on input "111-1103685-1727435" at bounding box center [496, 116] width 477 height 38
paste input "2-1716655-0365026"
click at [507, 114] on input "112-1716655-0365026" at bounding box center [496, 116] width 477 height 38
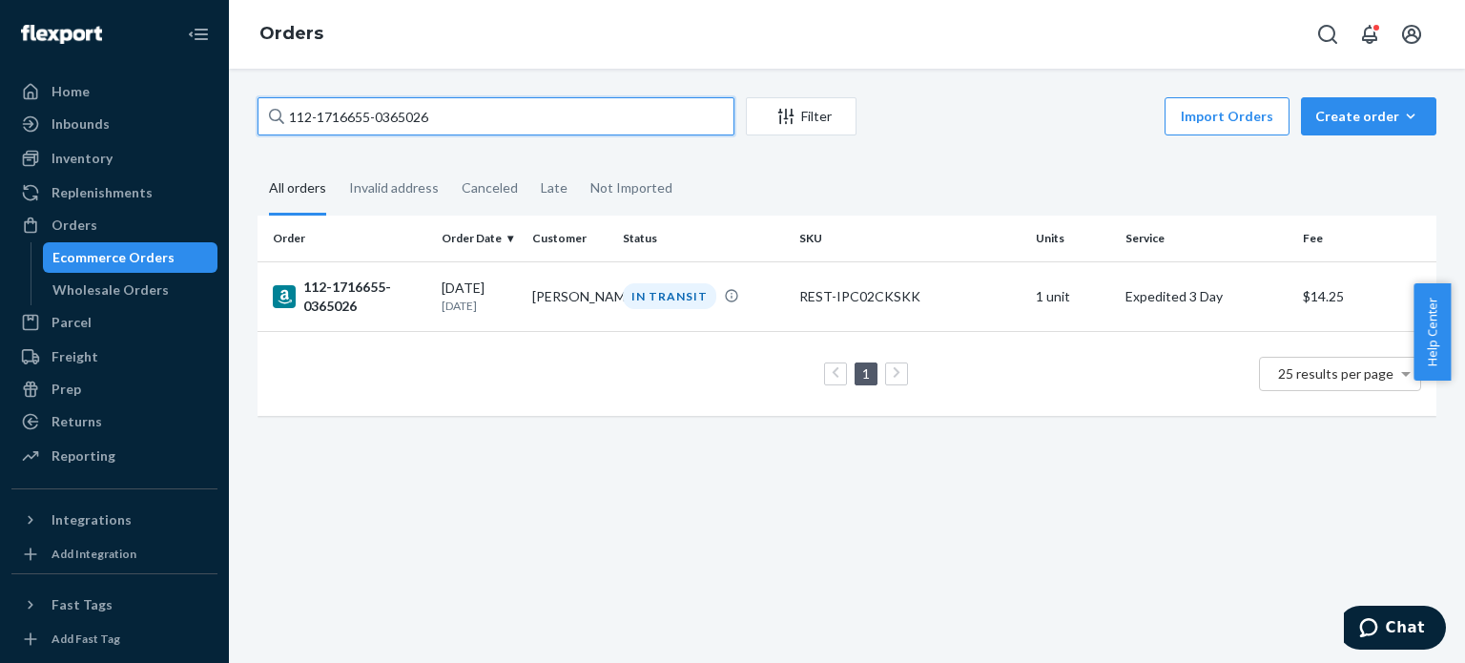
click at [507, 114] on input "112-1716655-0365026" at bounding box center [496, 116] width 477 height 38
paste input "4-2913205-4334659"
click at [423, 103] on input "114-2913205-4334659" at bounding box center [496, 116] width 477 height 38
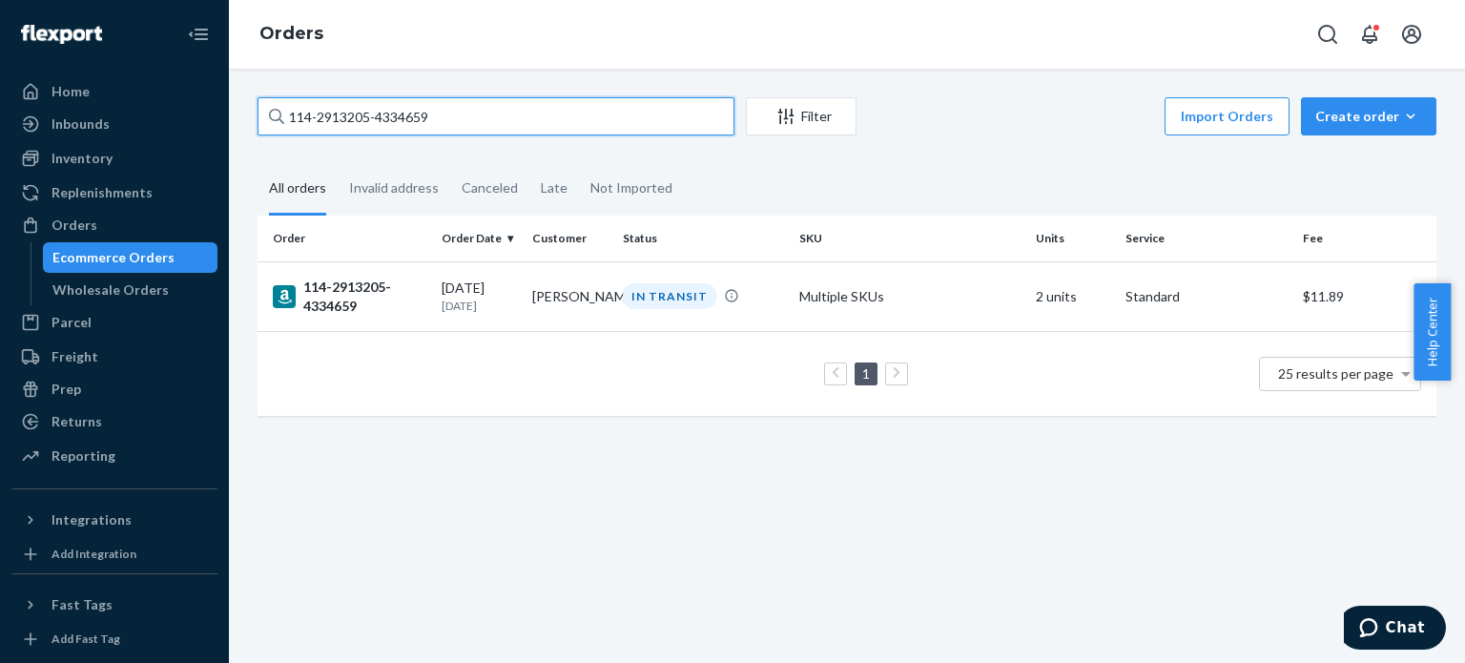
paste input "1-0014074-3405817"
click at [523, 120] on input "111-0014074-3405817" at bounding box center [496, 116] width 477 height 38
click at [523, 121] on input "111-0014074-3405817" at bounding box center [496, 116] width 477 height 38
paste input "2-7087857-9976239"
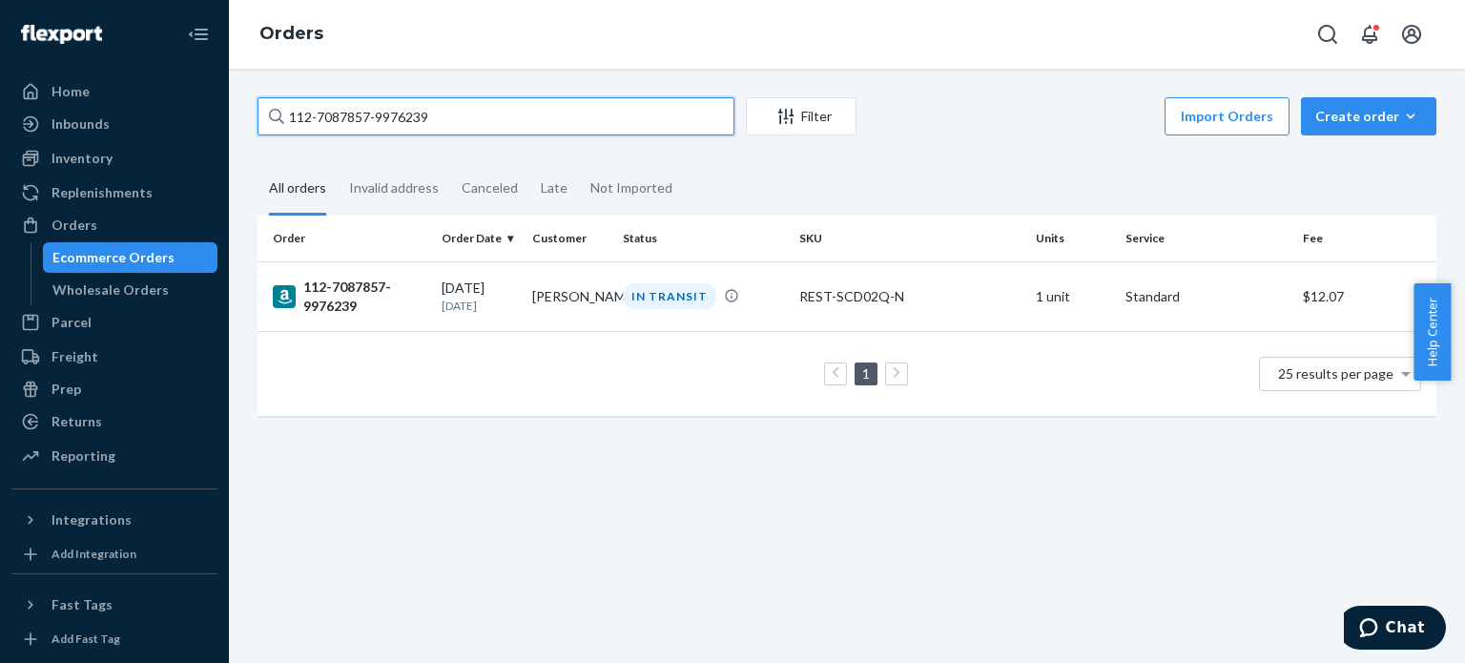
click at [588, 108] on input "112-7087857-9976239" at bounding box center [496, 116] width 477 height 38
paste input "8178569-1367455"
click at [635, 124] on input "112-8178569-1367455" at bounding box center [496, 116] width 477 height 38
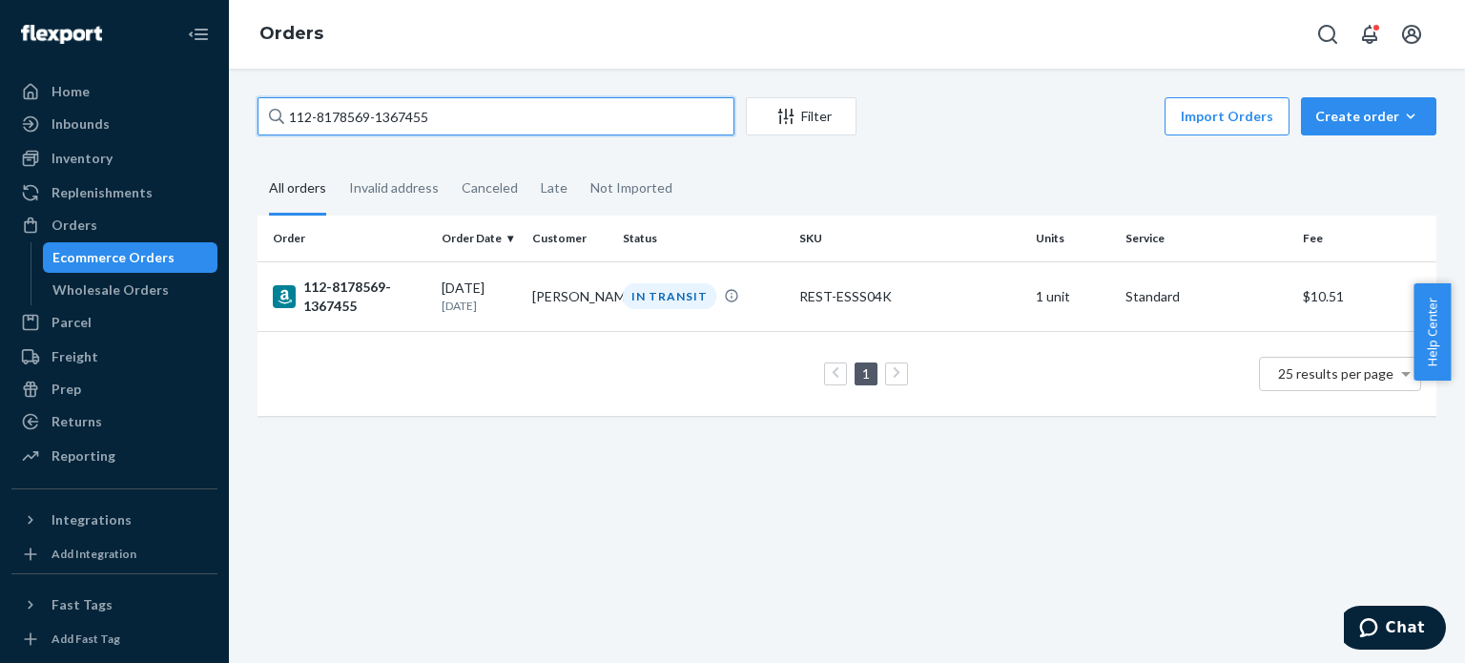
click at [635, 124] on input "112-8178569-1367455" at bounding box center [496, 116] width 477 height 38
paste input "1-0831889-8317060"
click at [602, 114] on input "111-0831889-8317060" at bounding box center [496, 116] width 477 height 38
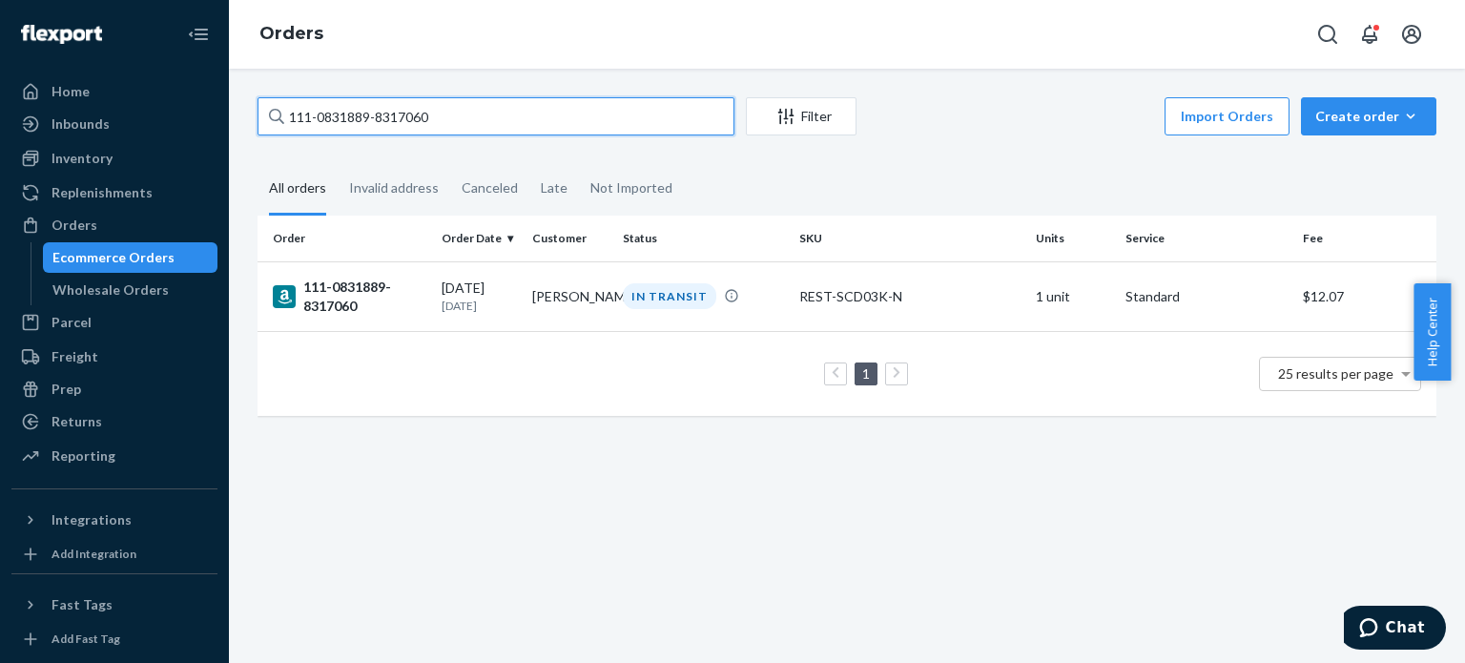
click at [602, 114] on input "111-0831889-8317060" at bounding box center [496, 116] width 477 height 38
paste input "4-5329685-7813035"
click at [647, 119] on input "114-5329685-7813035" at bounding box center [496, 116] width 477 height 38
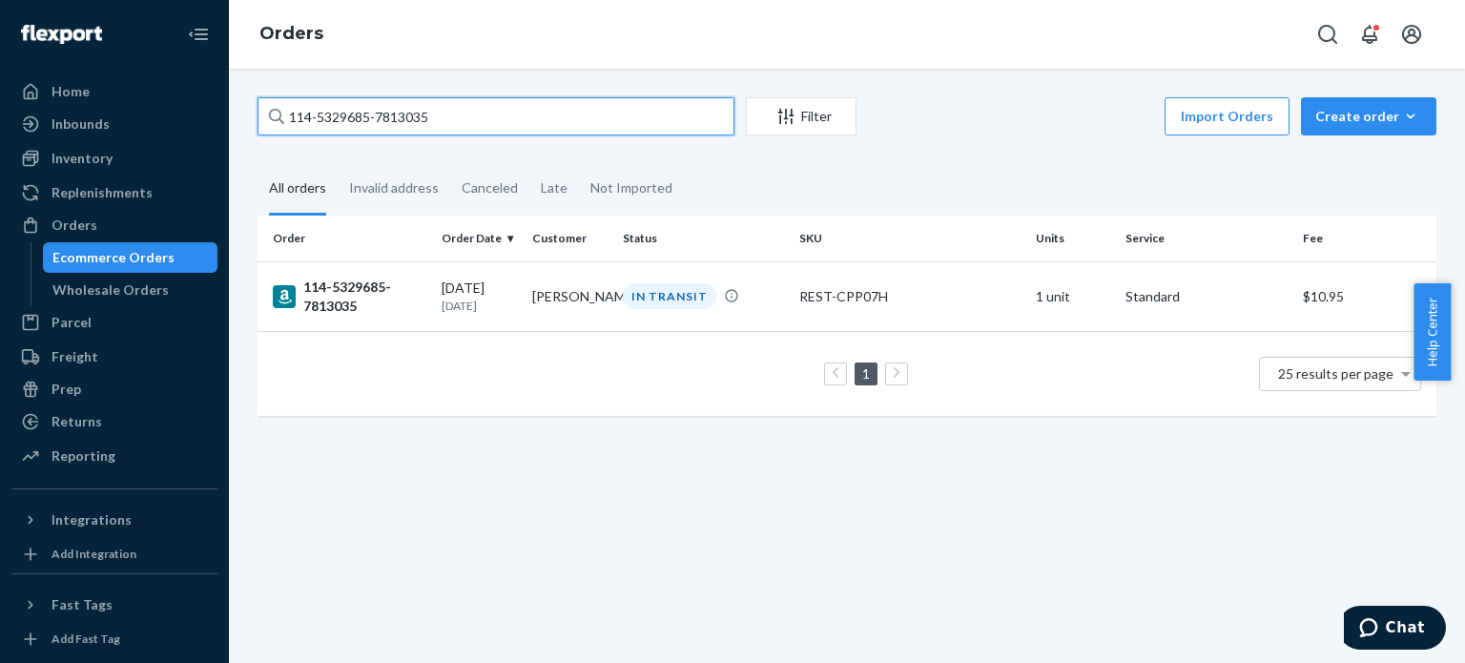
paste input "1-8609704-973704"
click at [612, 115] on input "111-8609704-9737045" at bounding box center [496, 116] width 477 height 38
paste input "4-5852942-7852216"
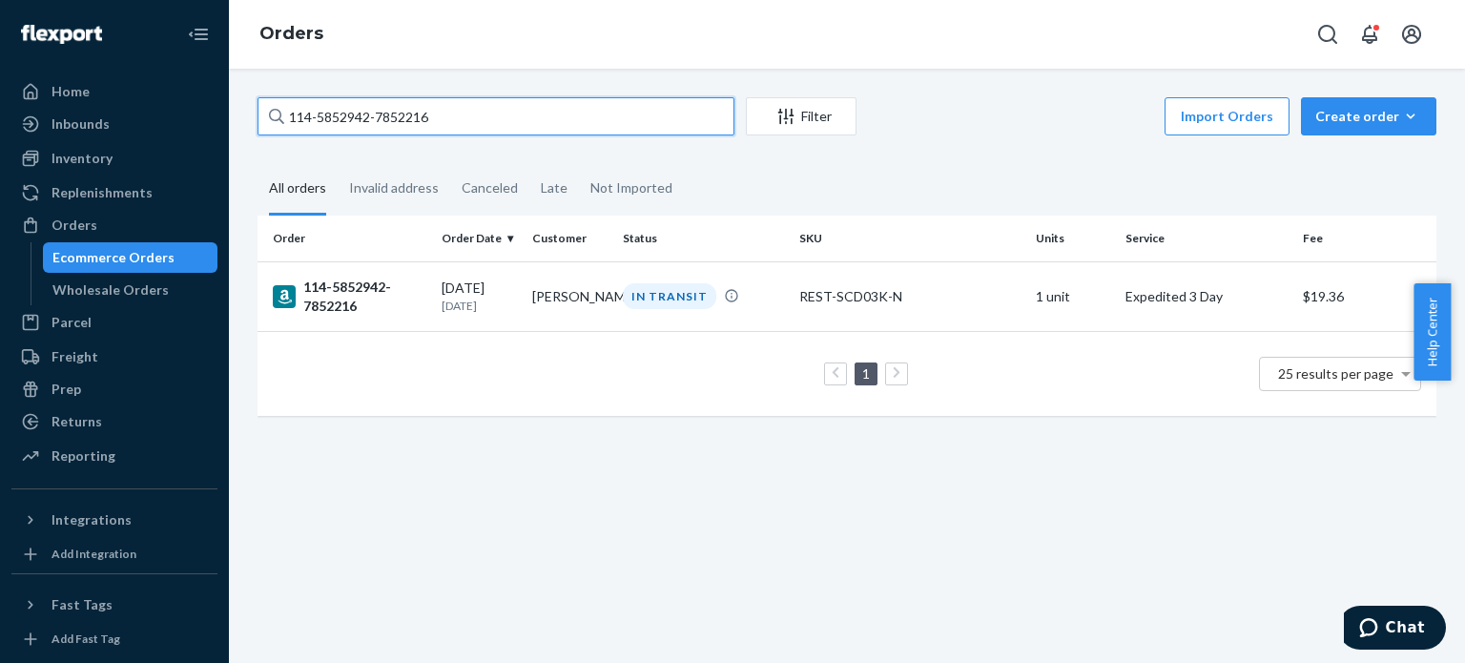
click at [571, 120] on input "114-5852942-7852216" at bounding box center [496, 116] width 477 height 38
paste input "8065301-8036239"
click at [622, 102] on input "114-8065301-8036239" at bounding box center [496, 116] width 477 height 38
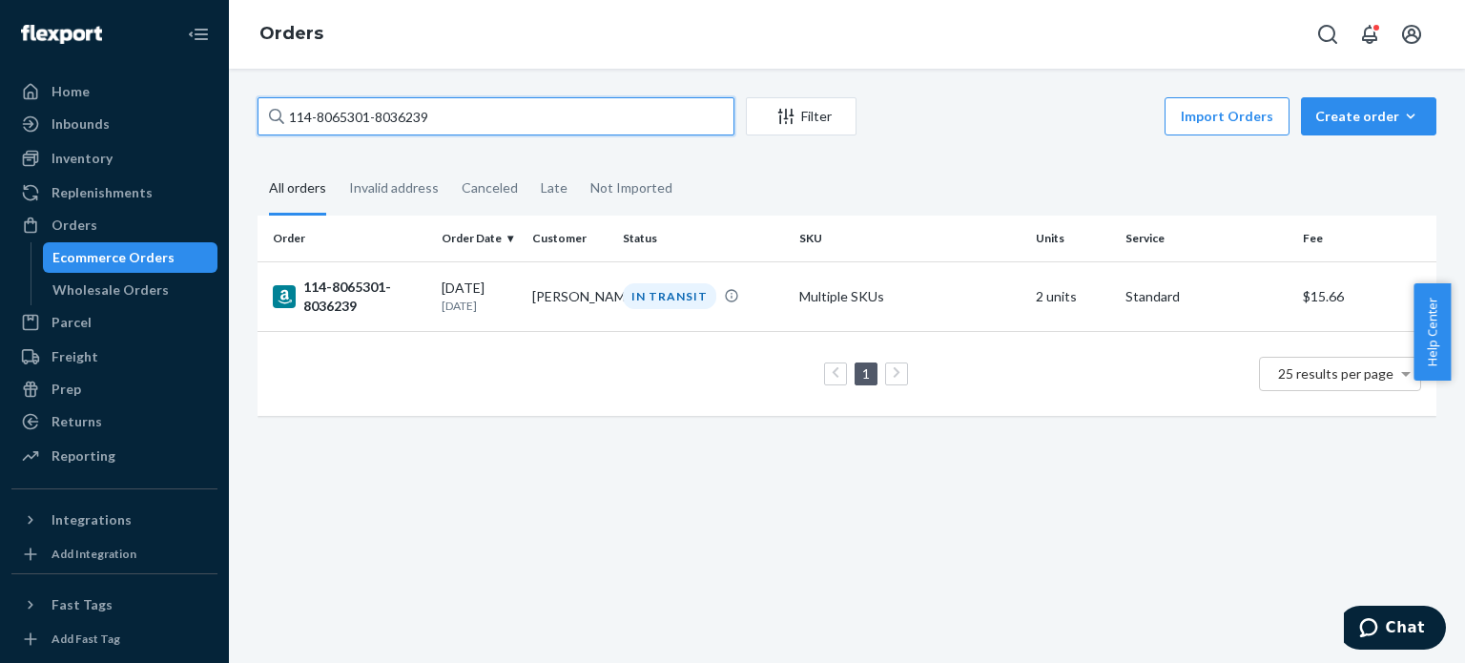
click at [622, 102] on input "114-8065301-8036239" at bounding box center [496, 116] width 477 height 38
paste input "1-3285880-3945851"
click at [565, 129] on input "111-3285880-3945851" at bounding box center [496, 116] width 477 height 38
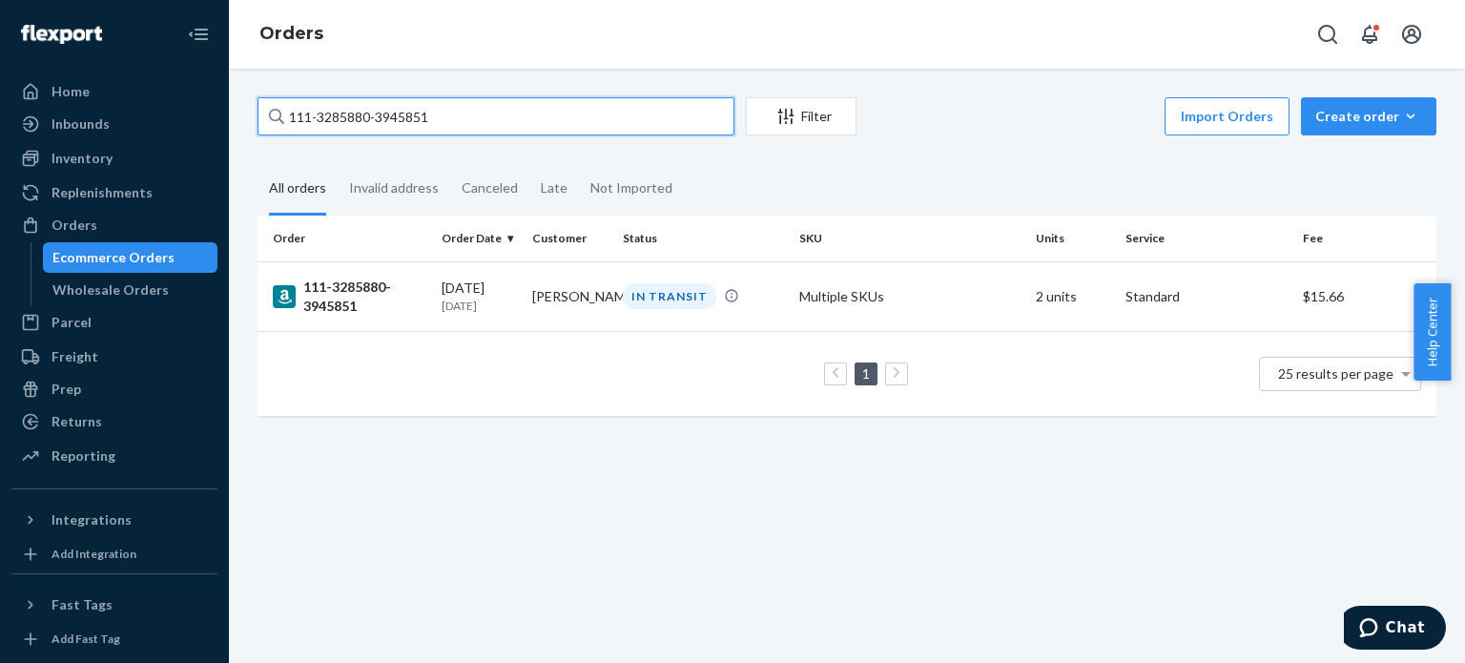
click at [565, 129] on input "111-3285880-3945851" at bounding box center [496, 116] width 477 height 38
paste input "3-2177067-332342"
click at [691, 107] on input "113-2177067-3323421" at bounding box center [496, 116] width 477 height 38
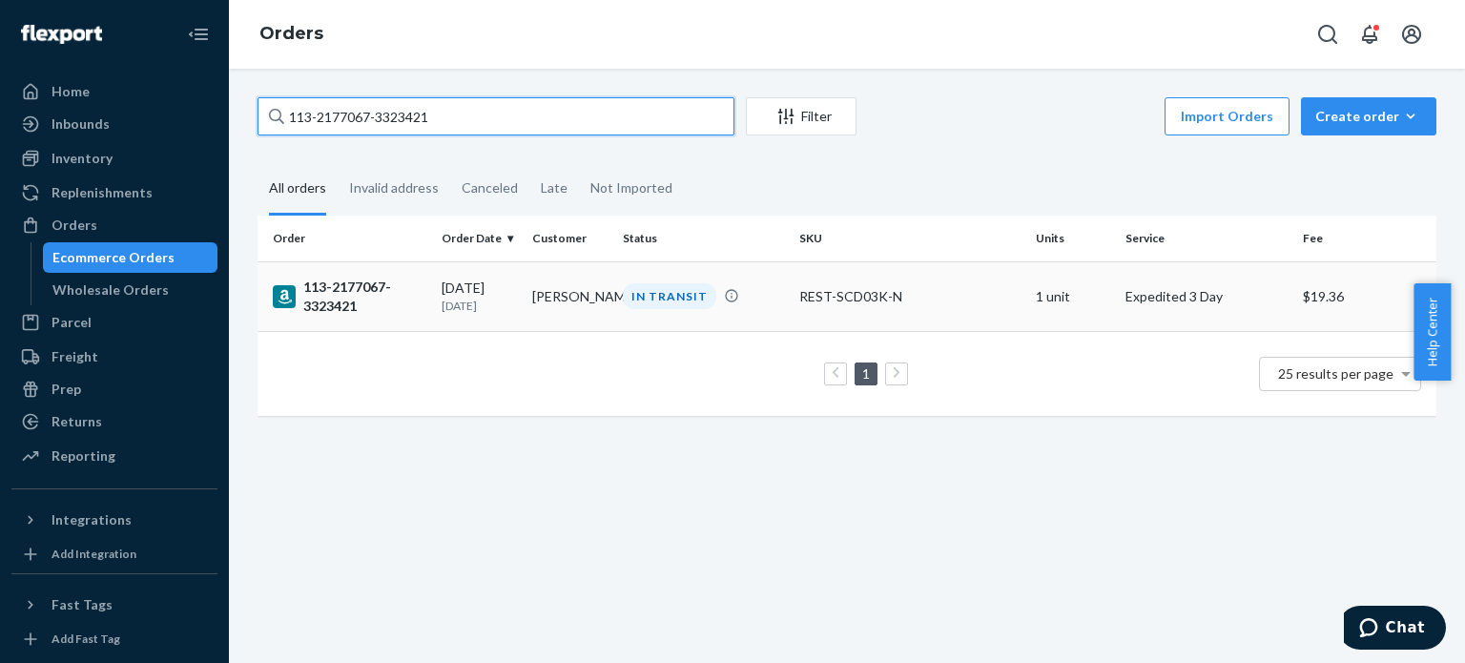
paste input "2-6992562-1609029"
click at [459, 108] on input "112-6992562-1609029" at bounding box center [496, 116] width 477 height 38
paste input "1-4398580-8800241"
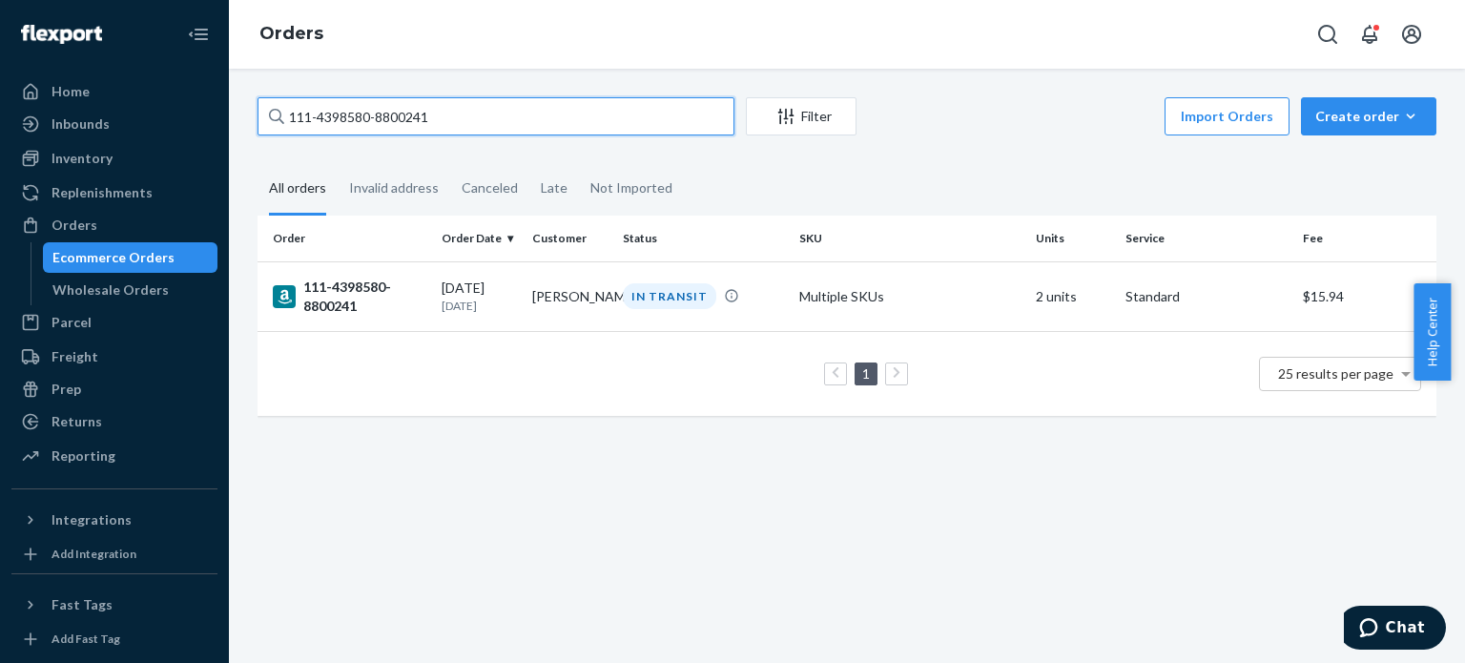
click at [595, 117] on input "111-4398580-8800241" at bounding box center [496, 116] width 477 height 38
paste input "4-8410178-5821002"
click at [572, 125] on input "114-8410178-5821002" at bounding box center [496, 116] width 477 height 38
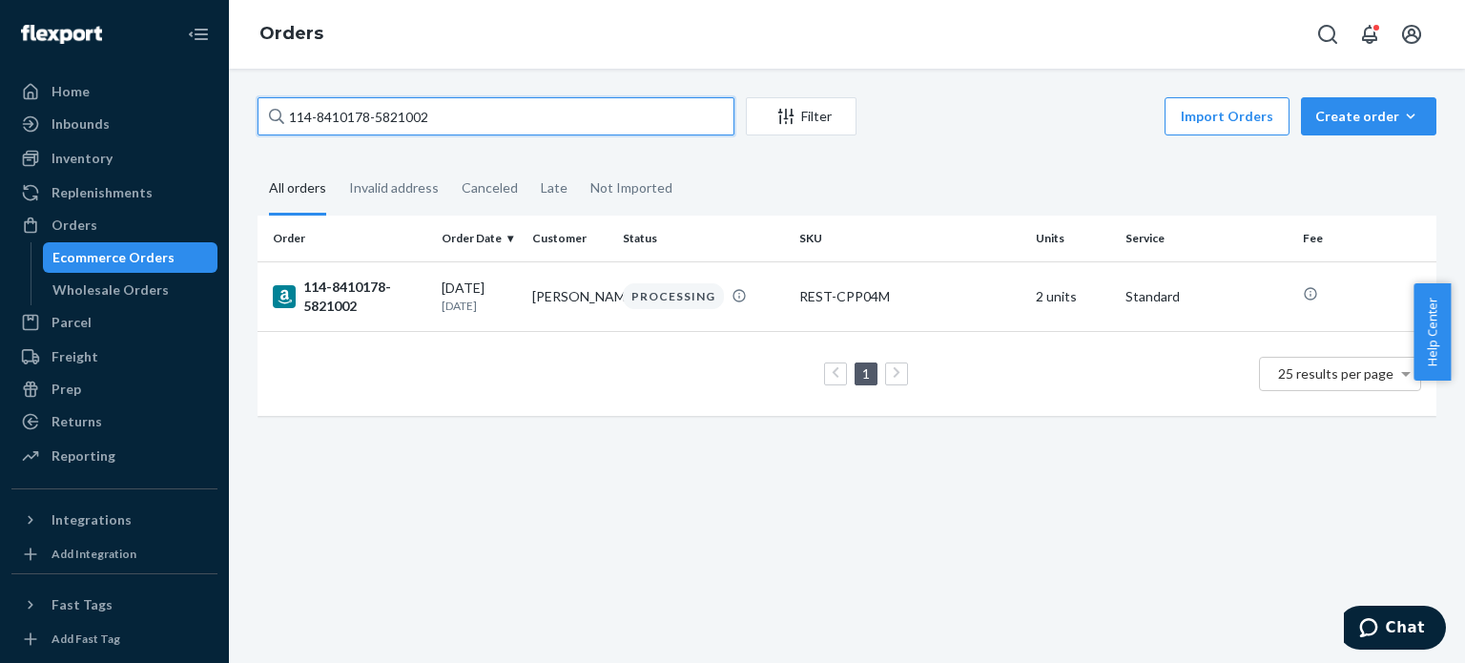
click at [572, 125] on input "114-8410178-5821002" at bounding box center [496, 116] width 477 height 38
paste input "1-3481698-3065006"
click at [452, 114] on input "111-3481698-3065006" at bounding box center [496, 116] width 477 height 38
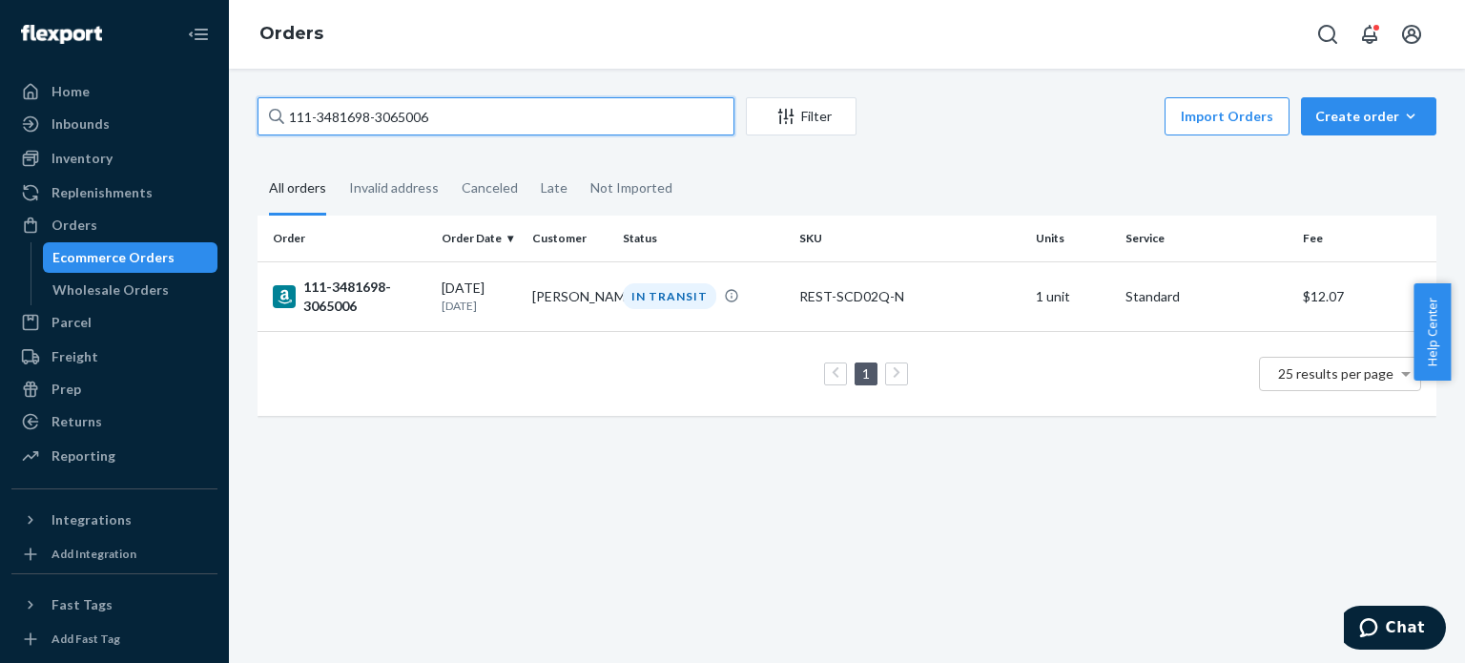
click at [452, 114] on input "111-3481698-3065006" at bounding box center [496, 116] width 477 height 38
paste input "3-7541965-4260240"
click at [567, 123] on input "113-7541965-4260240" at bounding box center [496, 116] width 477 height 38
click at [566, 123] on input "113-7541965-4260240" at bounding box center [496, 116] width 477 height 38
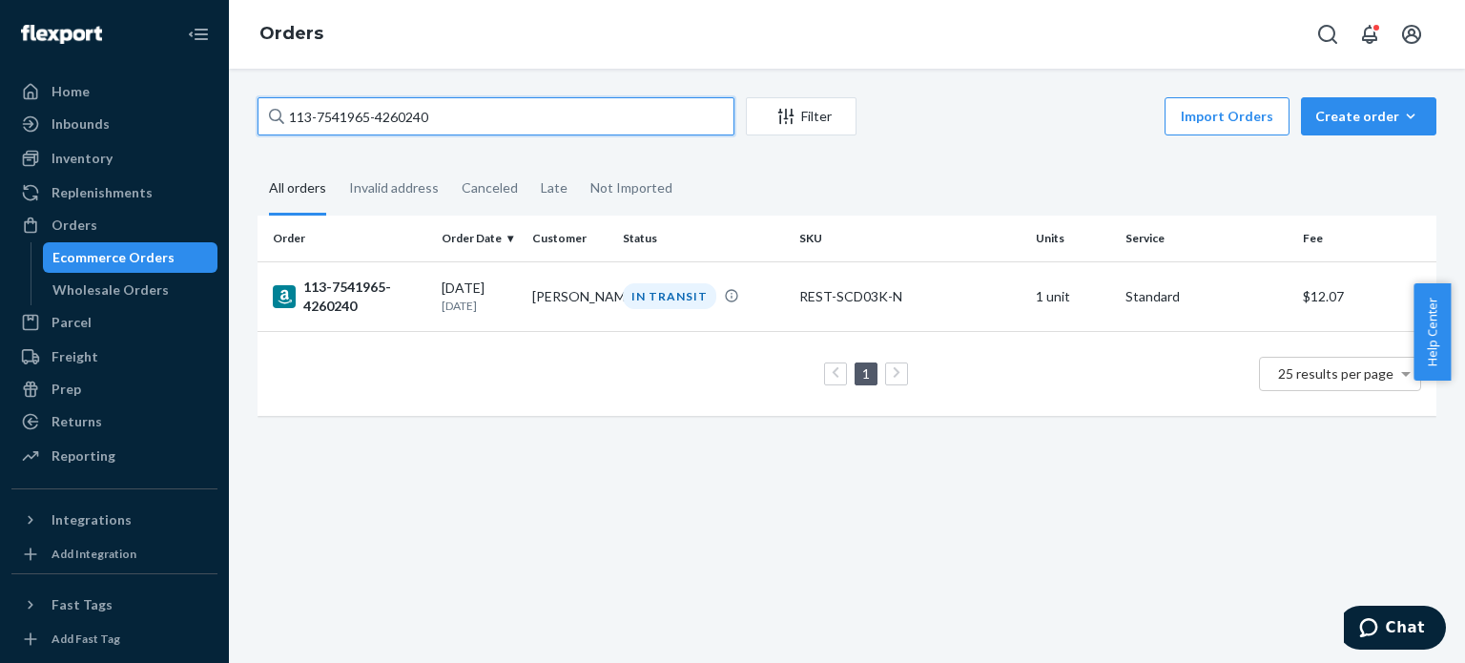
paste input "4-8774750-4657066"
click at [546, 124] on input "114-8774750-4657066" at bounding box center [496, 116] width 477 height 38
click at [546, 123] on input "114-8774750-4657066" at bounding box center [496, 116] width 477 height 38
drag, startPoint x: 546, startPoint y: 123, endPoint x: 568, endPoint y: 458, distance: 335.6
click at [545, 123] on input "114-8774750-4657066" at bounding box center [496, 116] width 477 height 38
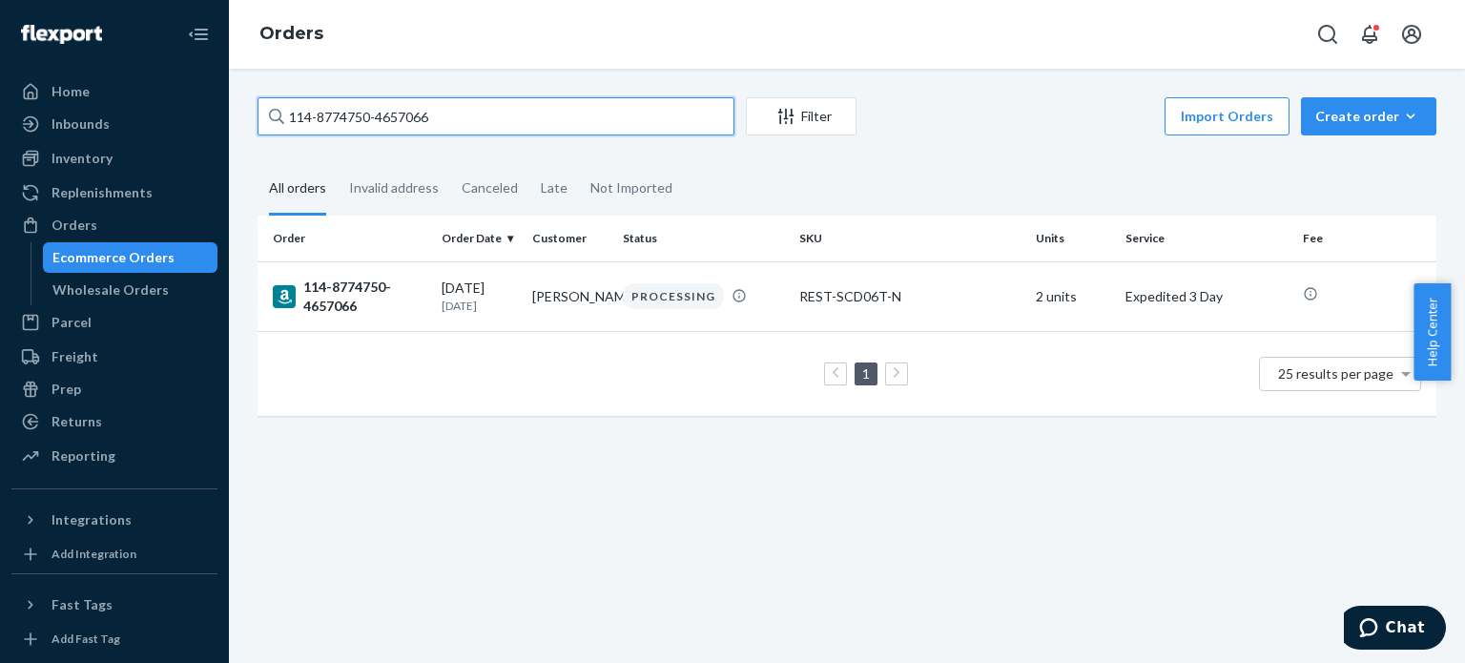
paste input "5694672-5521850"
click at [572, 115] on input "114-5694672-5521850" at bounding box center [496, 116] width 477 height 38
paste input "2-2247269-7831454"
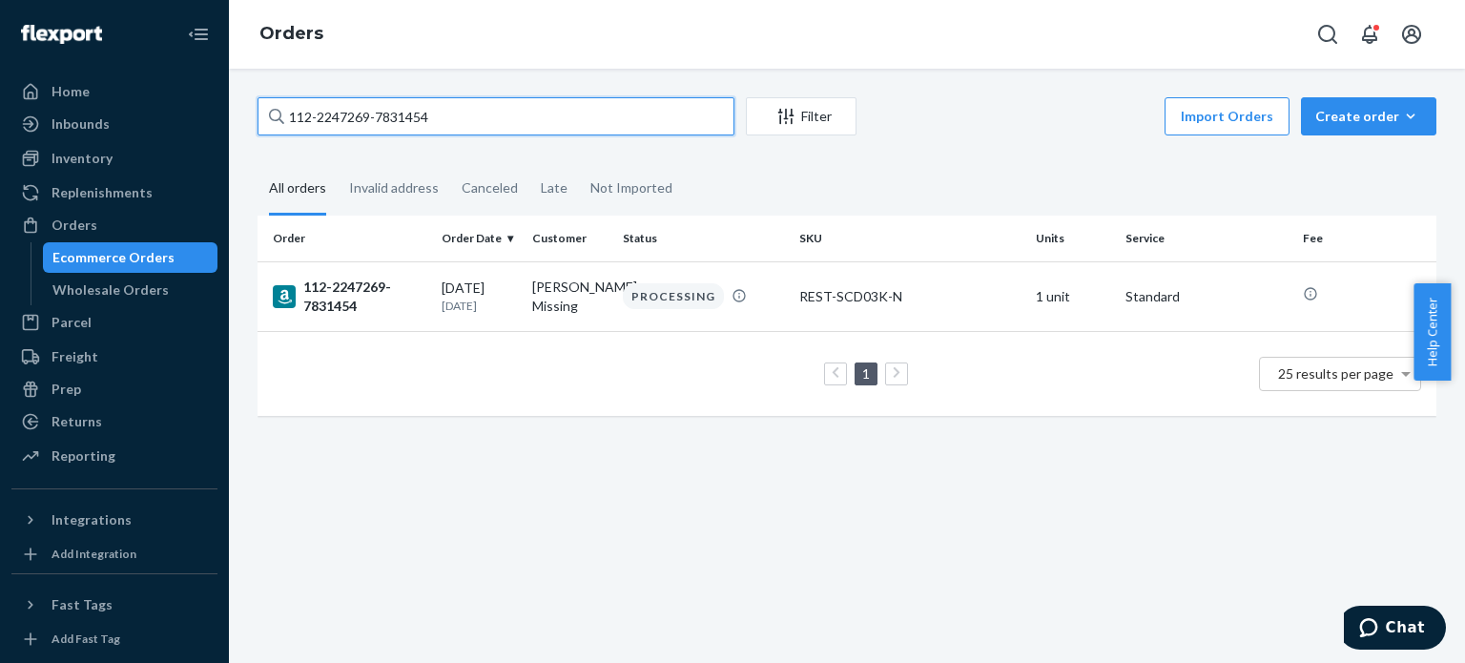
click at [635, 118] on input "112-2247269-7831454" at bounding box center [496, 116] width 477 height 38
paste input "8172024-0890628"
click at [464, 104] on input "112-8172024-0890628" at bounding box center [496, 116] width 477 height 38
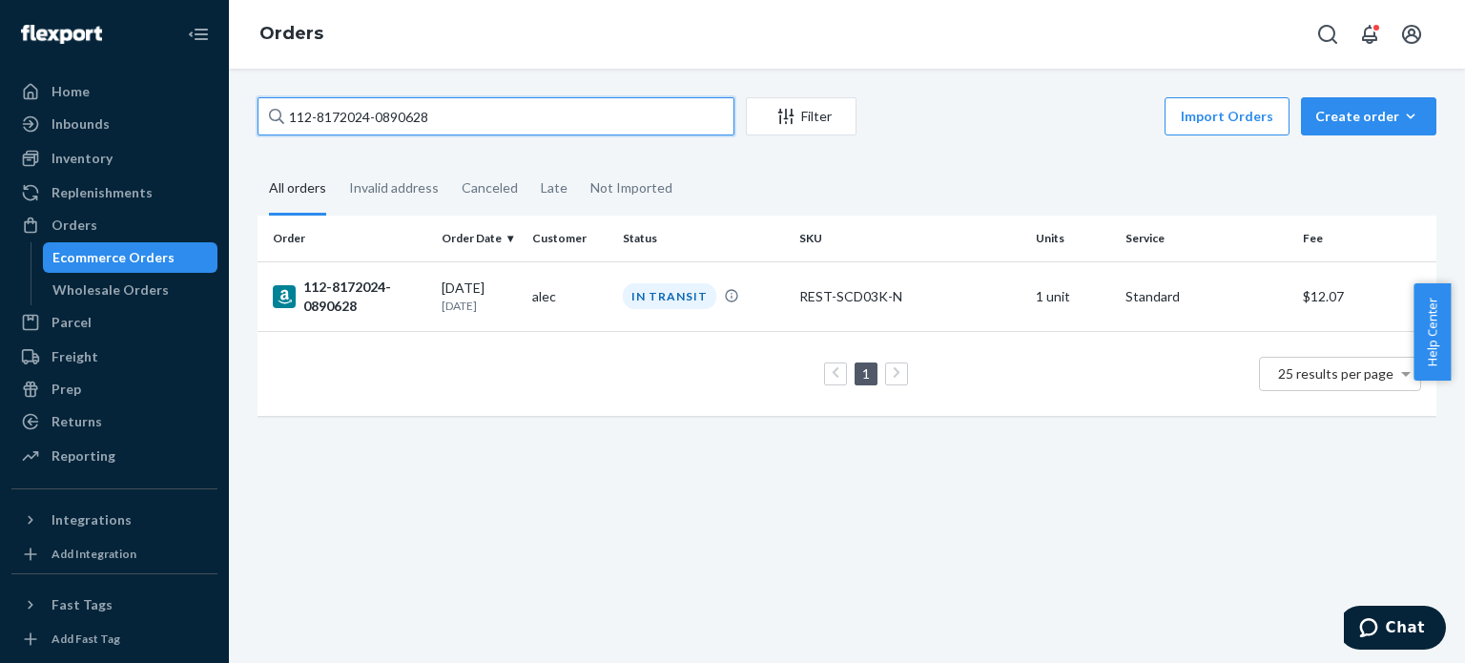
click at [464, 104] on input "112-8172024-0890628" at bounding box center [496, 116] width 477 height 38
paste input "4-1512738-7305854"
click at [559, 117] on input "114-1512738-7305854" at bounding box center [496, 116] width 477 height 38
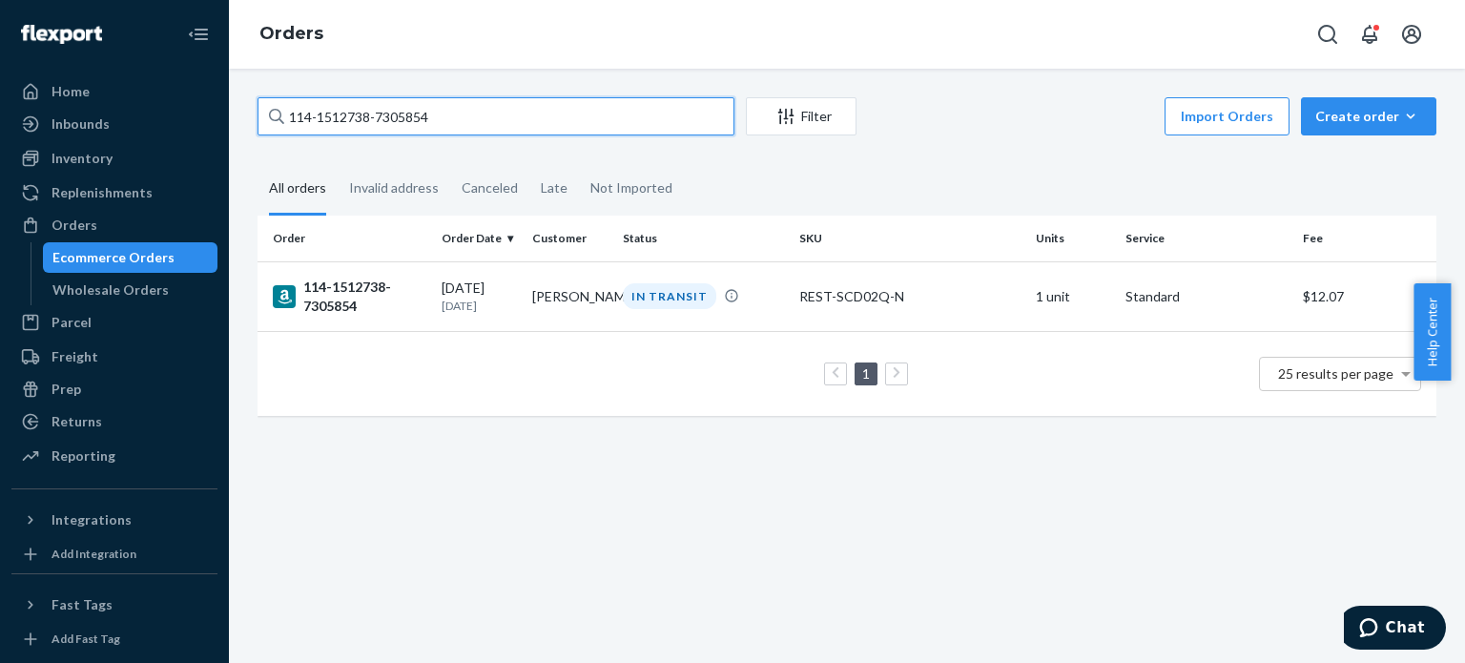
click at [559, 117] on input "114-1512738-7305854" at bounding box center [496, 116] width 477 height 38
paste input "1-6372354-5743428"
click at [610, 133] on input "111-6372354-5743428" at bounding box center [496, 116] width 477 height 38
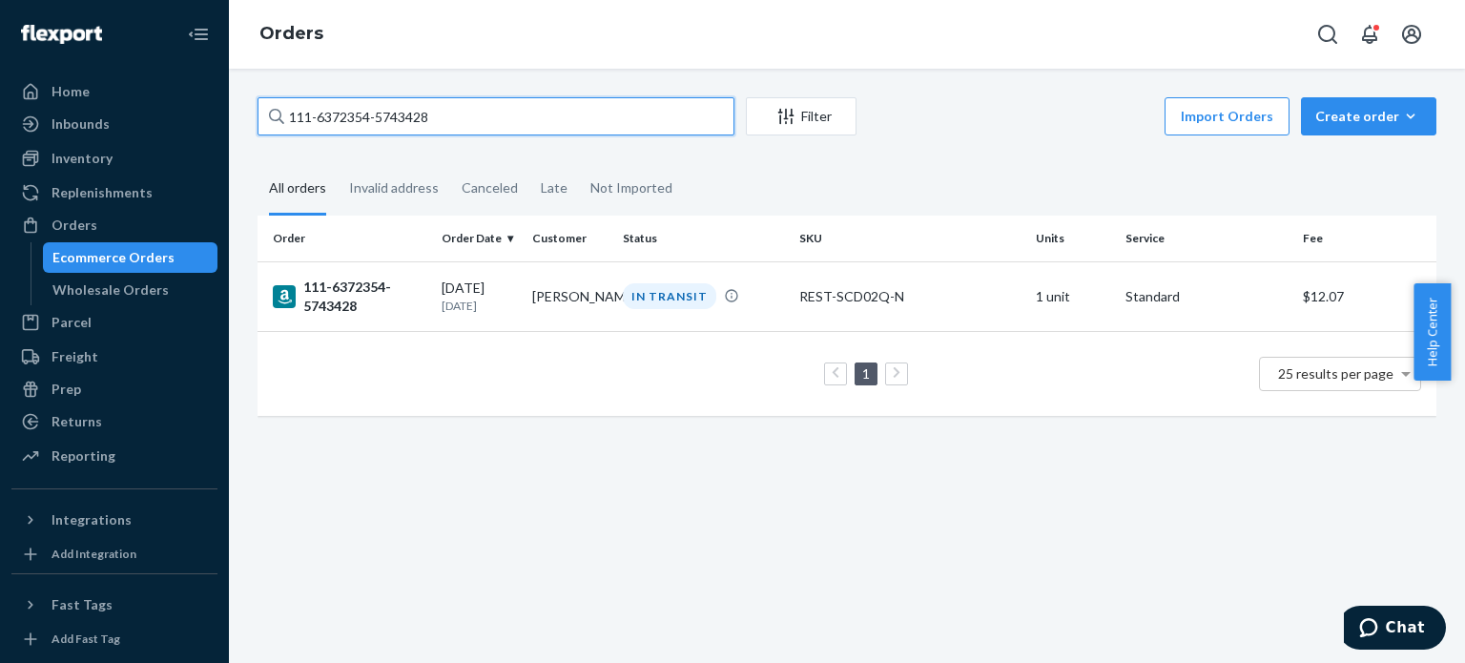
paste input "9883364-5471401"
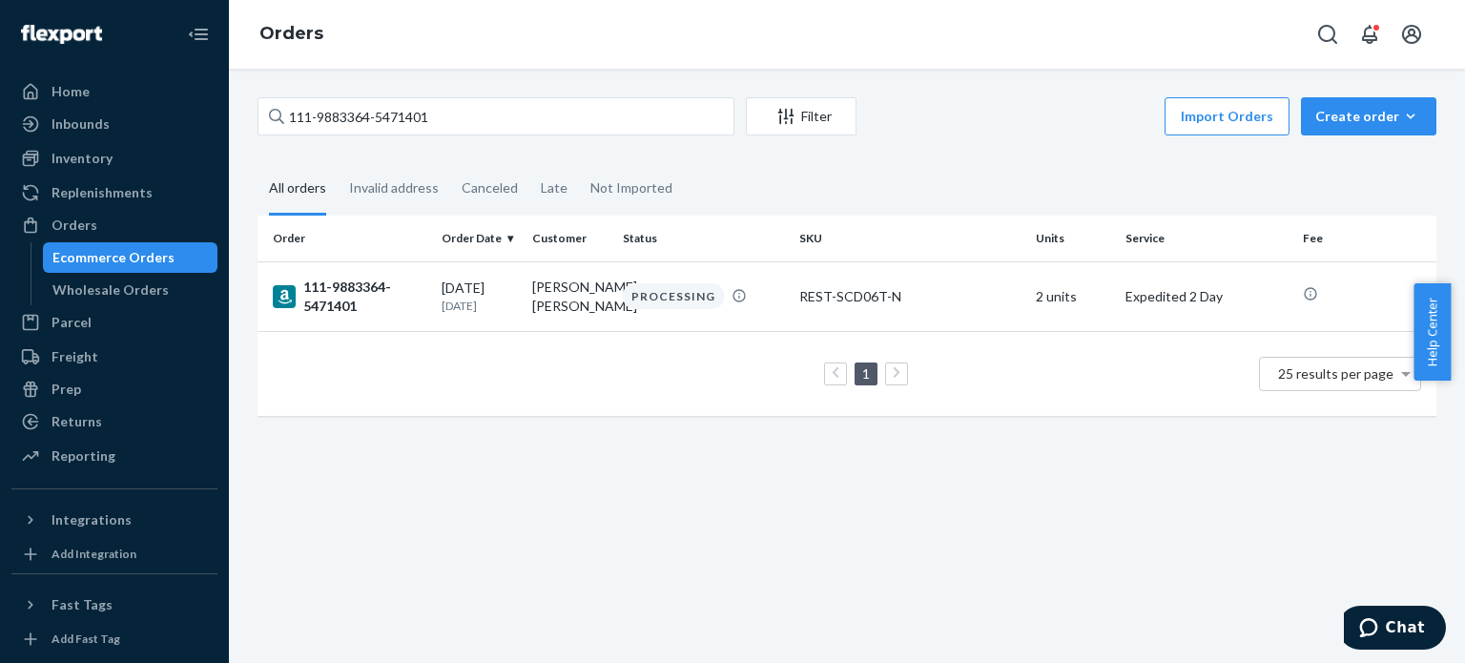
click at [589, 141] on div "111-9883364-5471401 Filter Import Orders Create order Ecommerce order Removal o…" at bounding box center [847, 266] width 1208 height 338
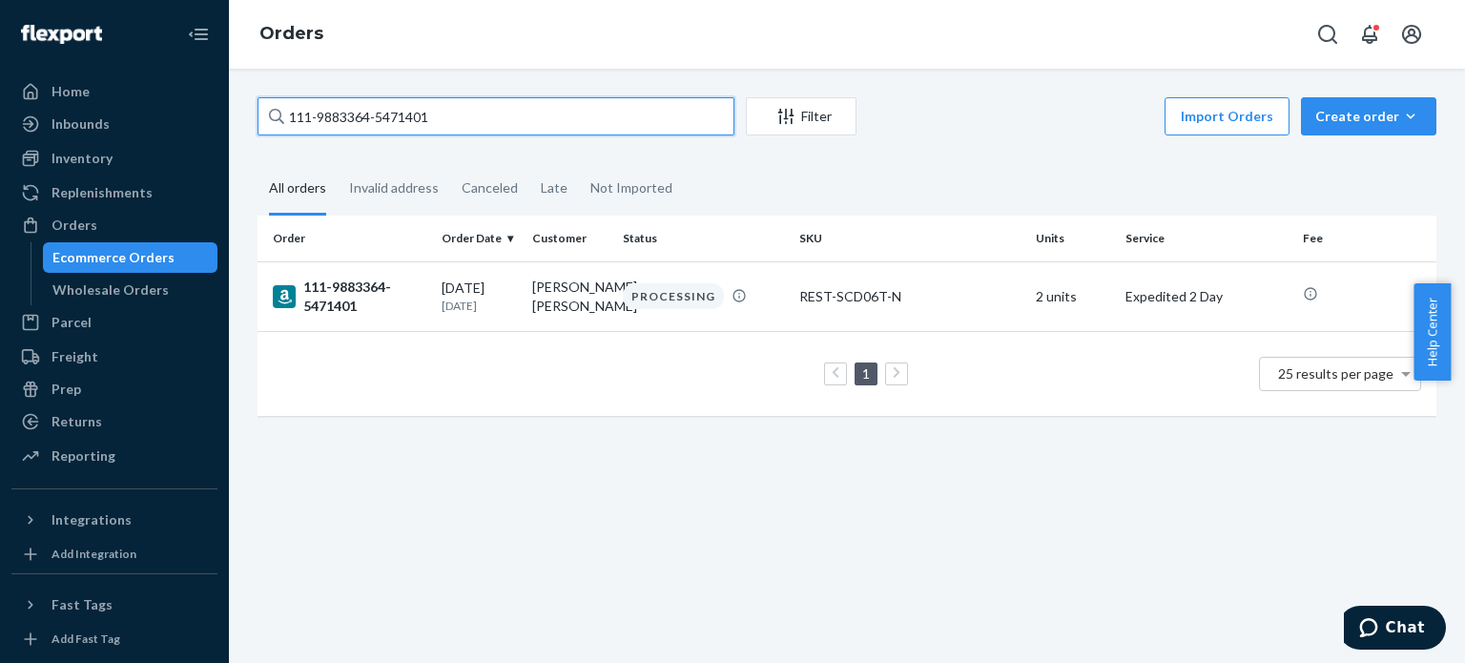
click at [590, 123] on input "111-9883364-5471401" at bounding box center [496, 116] width 477 height 38
paste input "4-6286798-781385"
click at [558, 110] on input "114-6286798-7813851" at bounding box center [496, 116] width 477 height 38
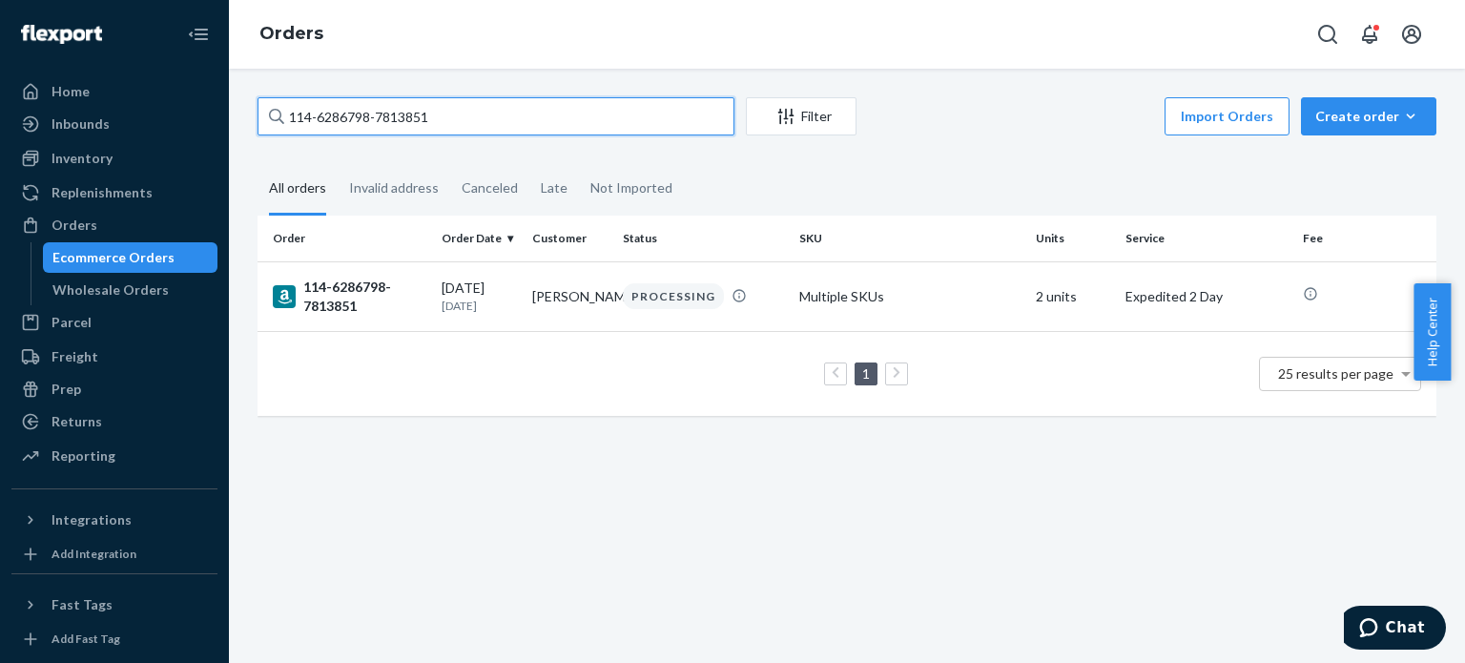
click at [558, 110] on input "114-6286798-7813851" at bounding box center [496, 116] width 477 height 38
paste input "2-7976304-8292253"
click at [465, 121] on input "112-7976304-8292253" at bounding box center [496, 116] width 477 height 38
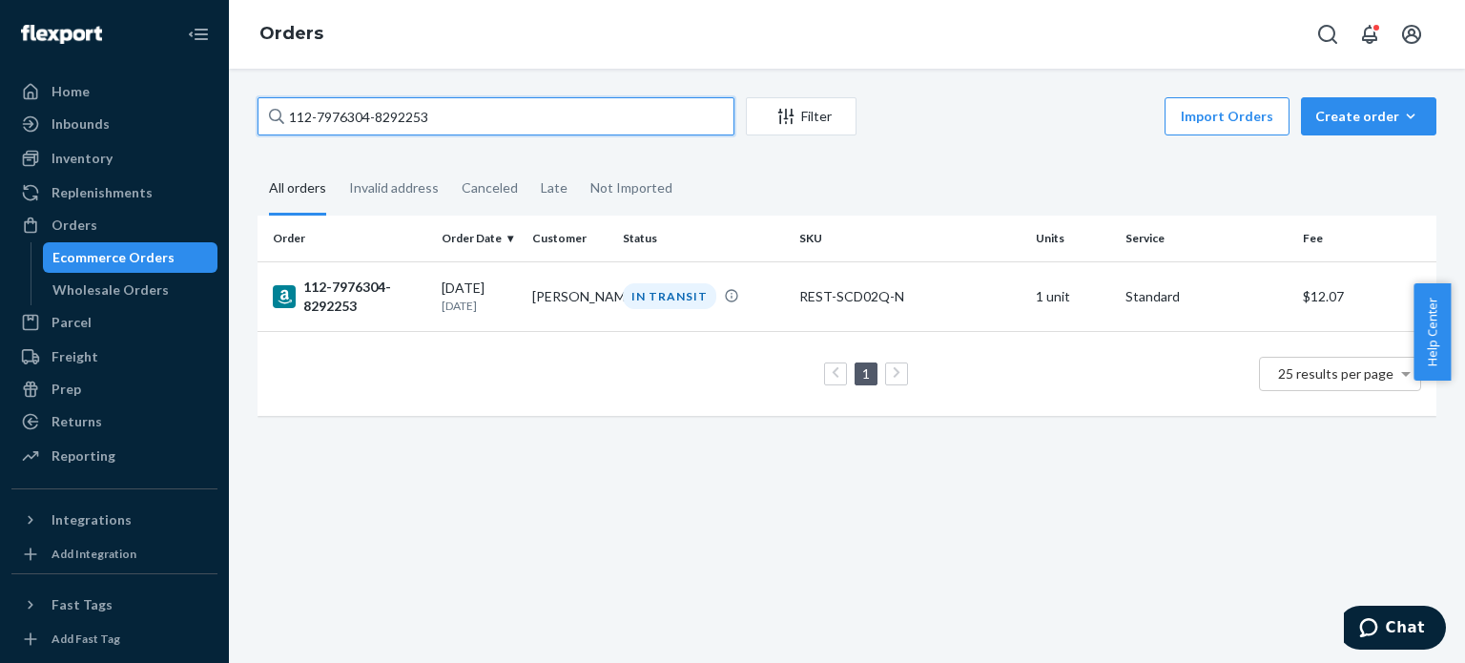
click at [465, 121] on input "112-7976304-8292253" at bounding box center [496, 116] width 477 height 38
paste input "1605004-4115419"
click at [590, 104] on input "112-1605004-4115419" at bounding box center [496, 116] width 477 height 38
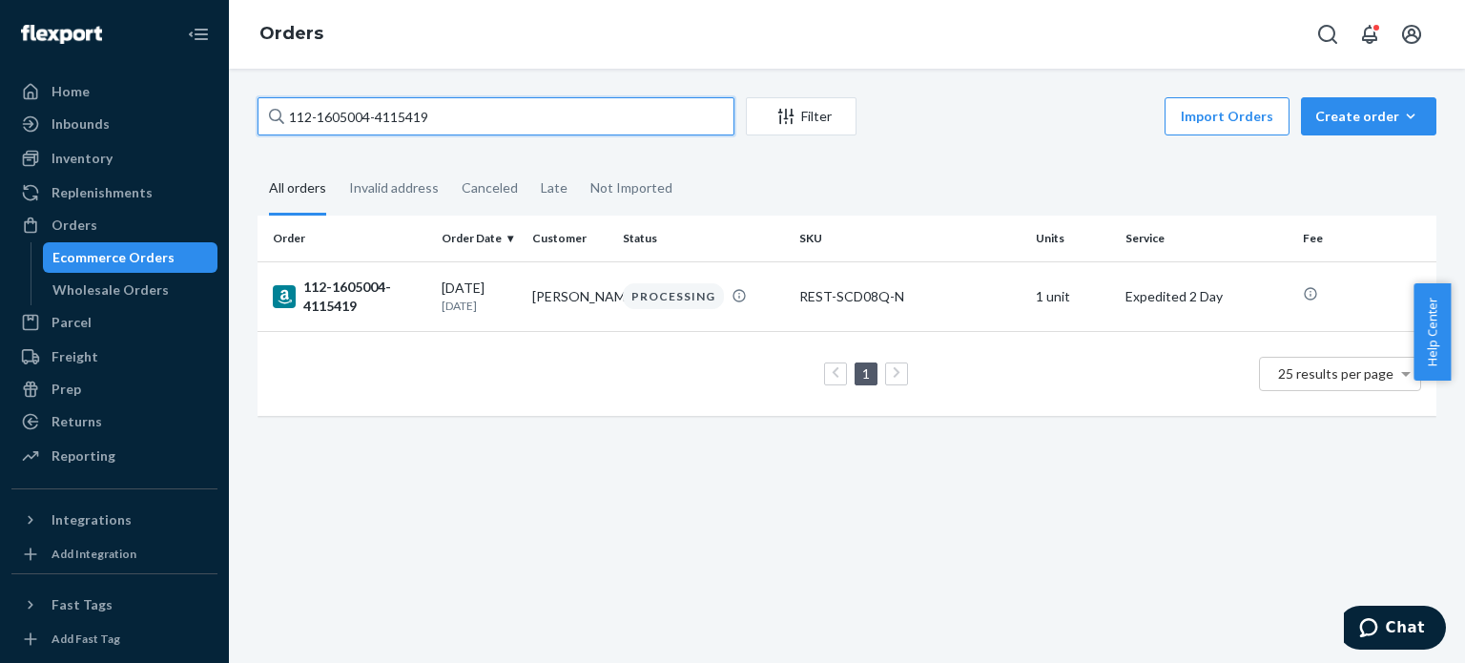
paste input "2076803-3681806"
click at [440, 121] on input "112-2076803-3681806" at bounding box center [496, 116] width 477 height 38
paste input "1-5575764-7841817"
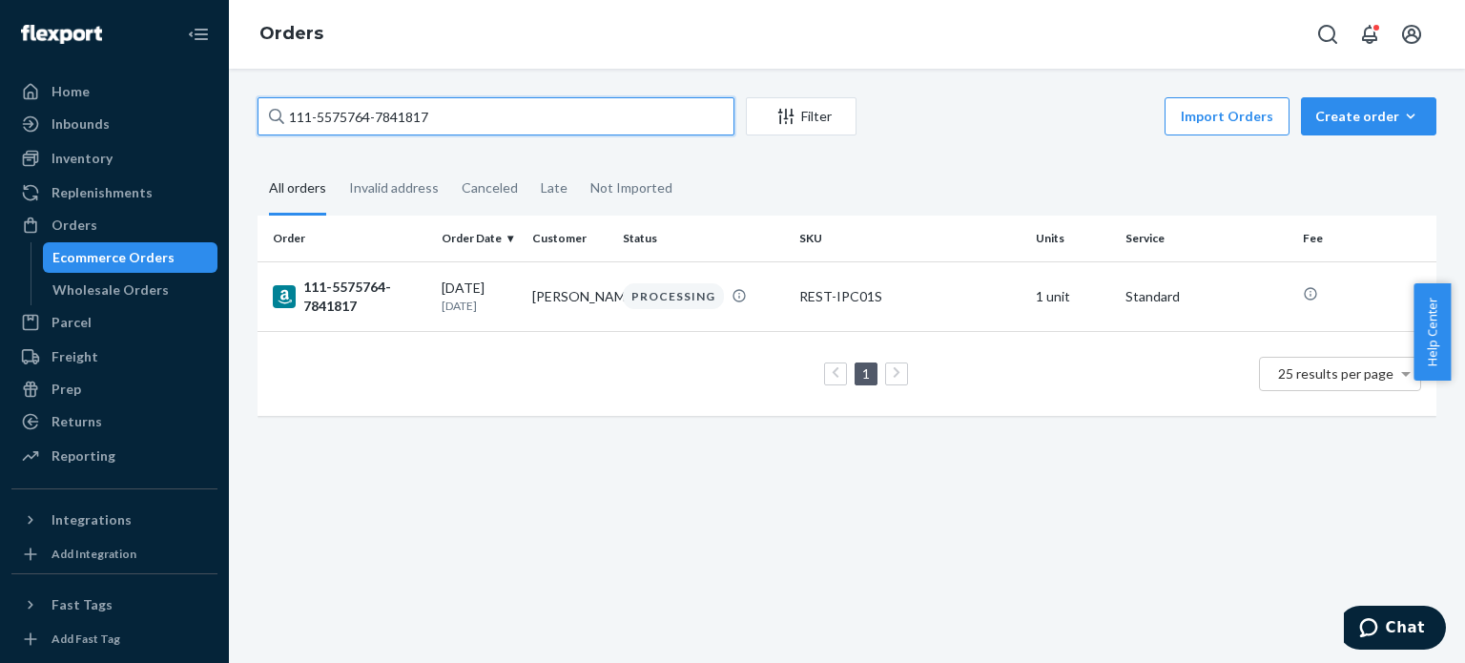
click at [535, 115] on input "111-5575764-7841817" at bounding box center [496, 116] width 477 height 38
paste input "2-4132525-878984"
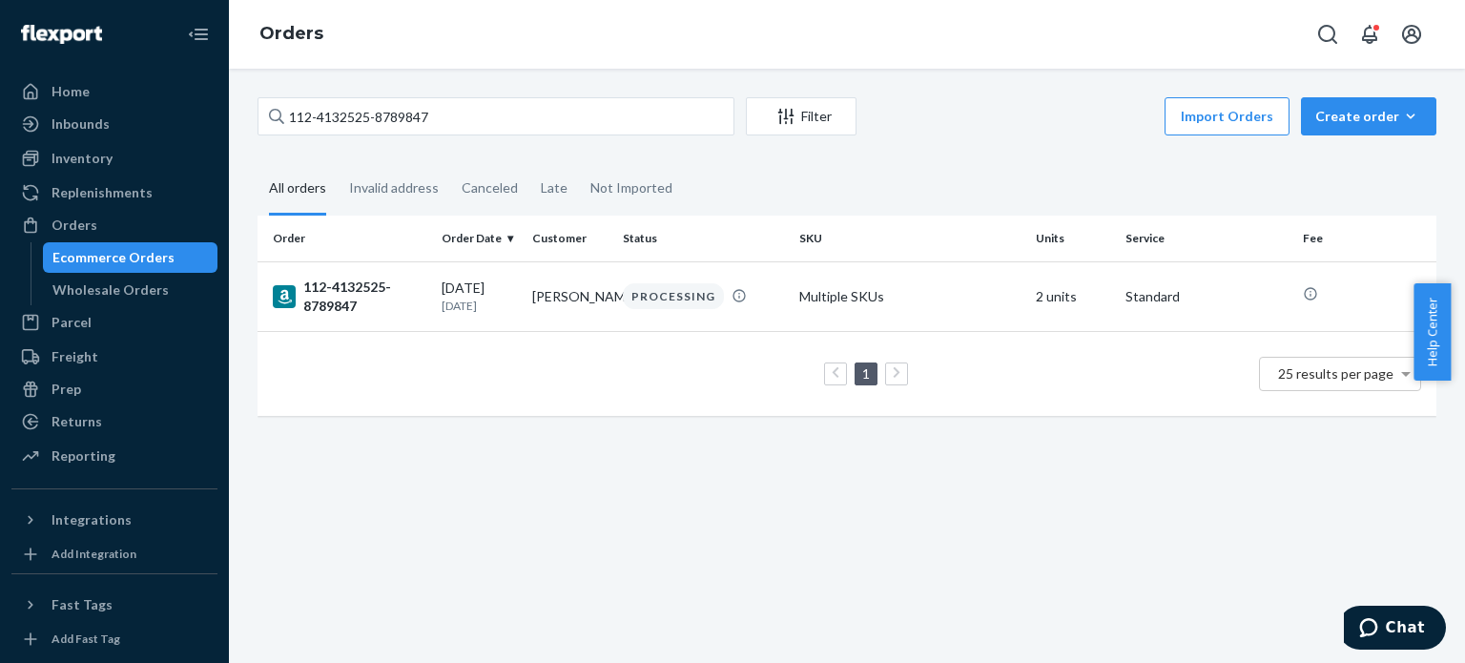
click at [649, 92] on div "112-4132525-8789847 Filter Import Orders Create order Ecommerce order Removal o…" at bounding box center [847, 366] width 1236 height 594
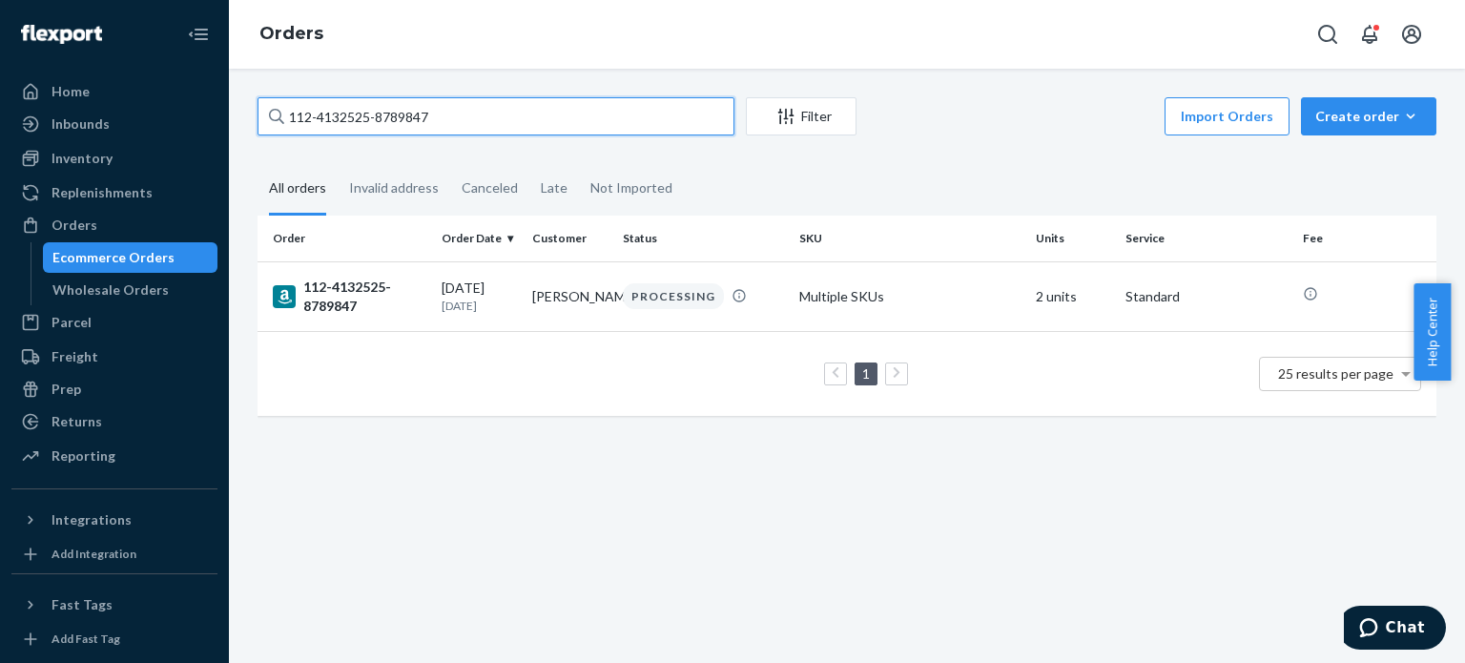
click at [644, 114] on input "112-4132525-8789847" at bounding box center [496, 116] width 477 height 38
paste input "1-1864600-4033033"
click at [610, 103] on input "111-1864600-4033033" at bounding box center [496, 116] width 477 height 38
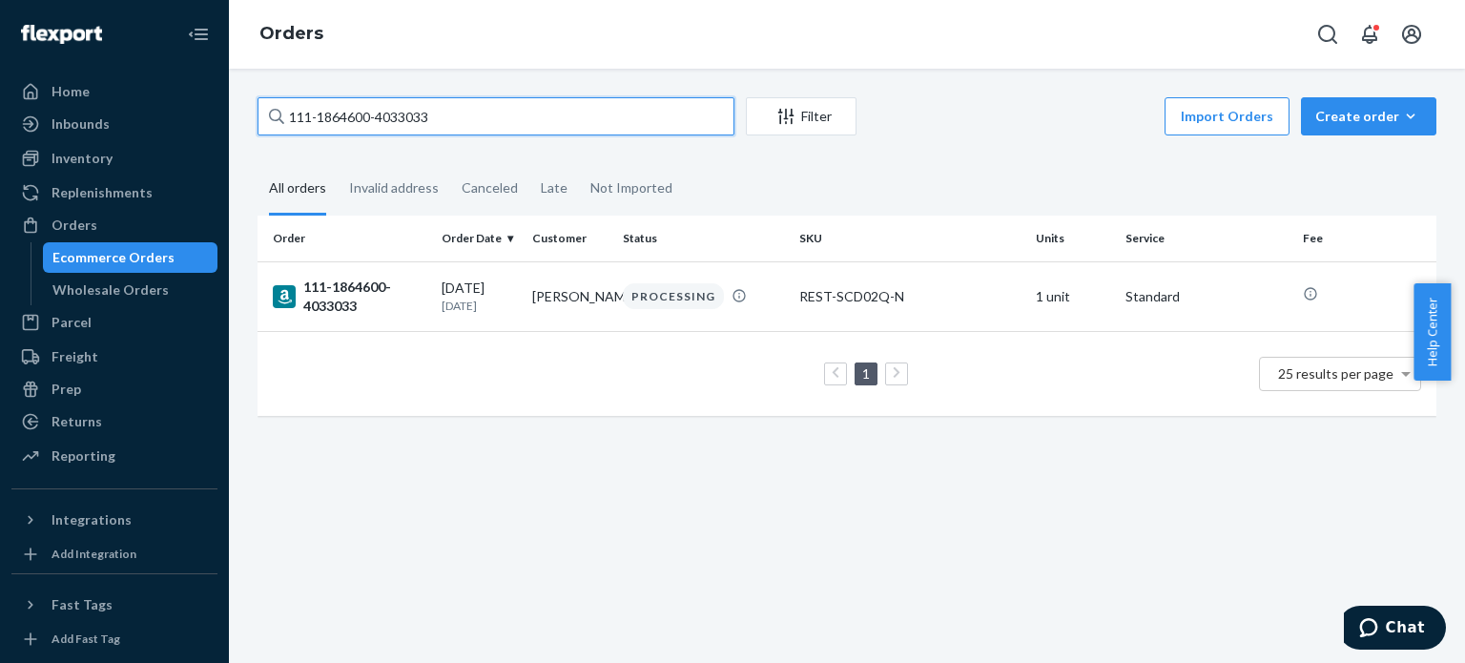
click at [610, 103] on input "111-1864600-4033033" at bounding box center [496, 116] width 477 height 38
paste input "4-6685126-1507441"
click at [626, 113] on input "114-6685126-1507441" at bounding box center [496, 116] width 477 height 38
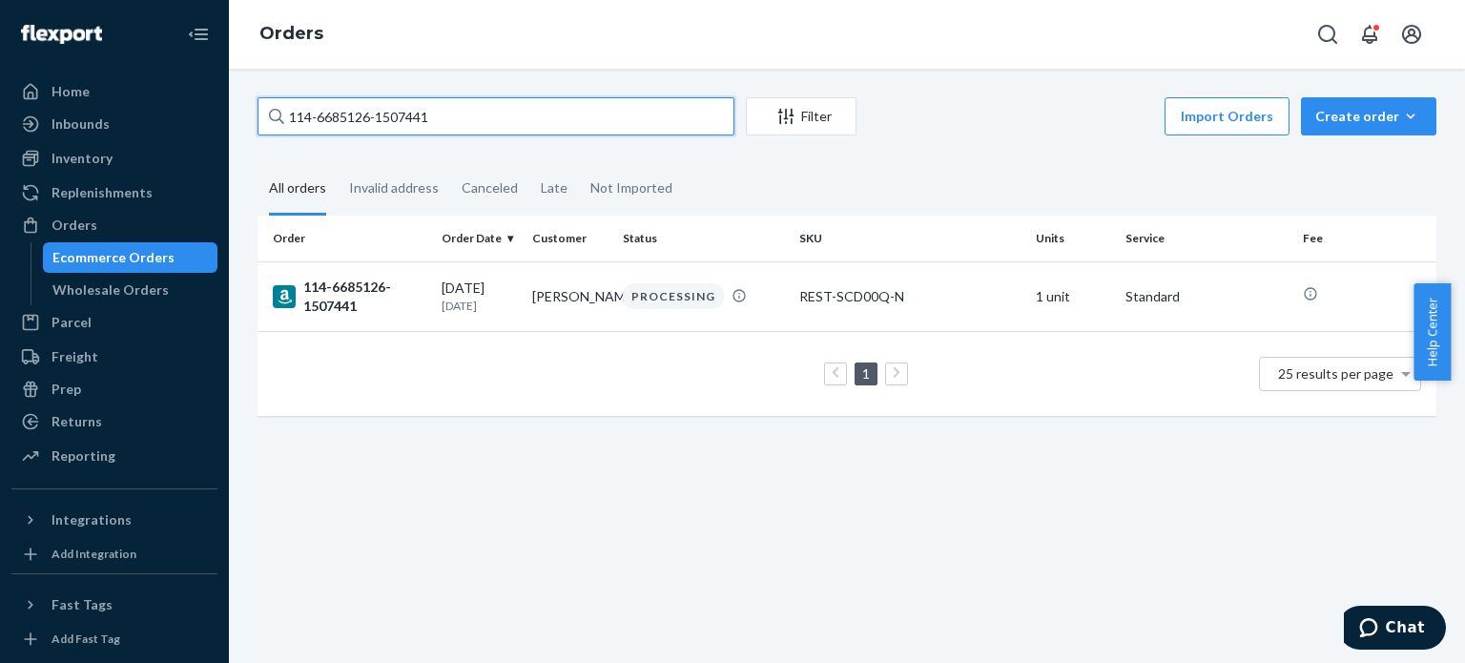
click at [626, 113] on input "114-6685126-1507441" at bounding box center [496, 116] width 477 height 38
paste input "1-5410550-2324209"
click at [665, 116] on input "111-5410550-2324209" at bounding box center [496, 116] width 477 height 38
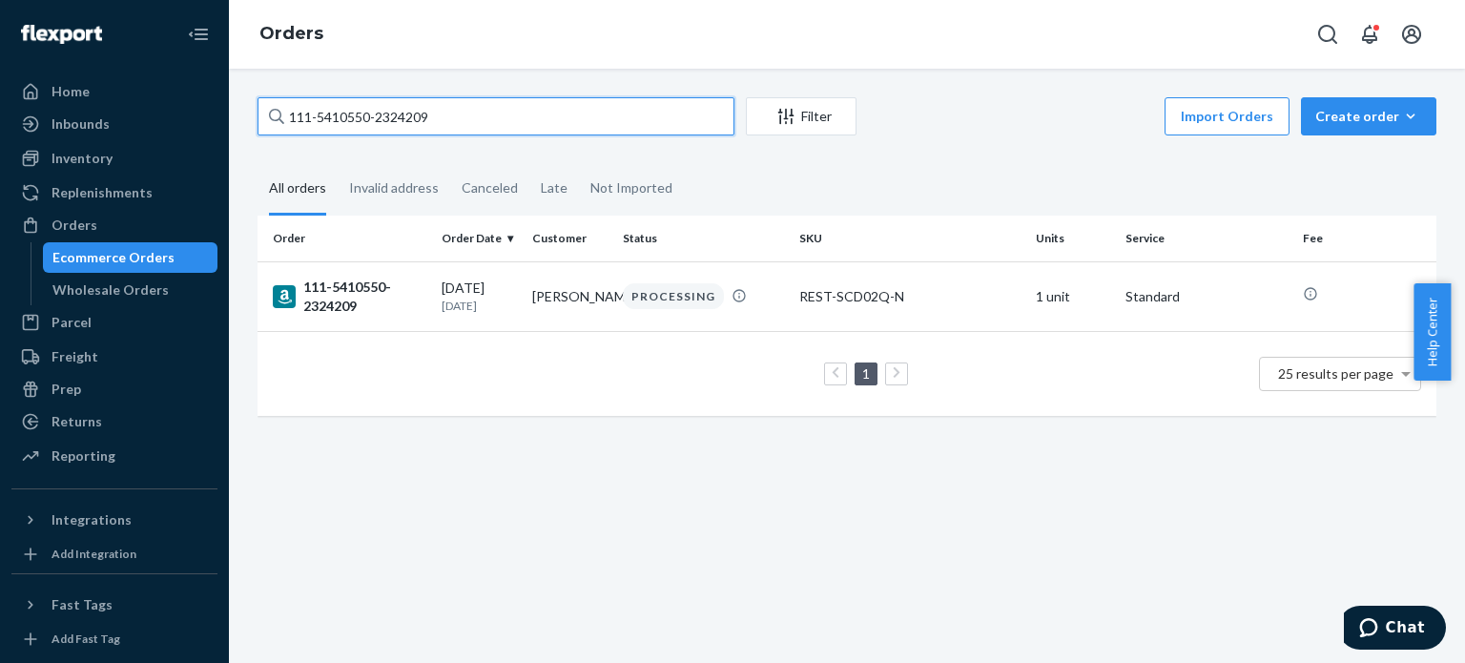
paste input "2-1115983-1698658"
click at [622, 133] on input "112-1115983-1698658" at bounding box center [496, 116] width 477 height 38
paste input "1-4381845-4542637"
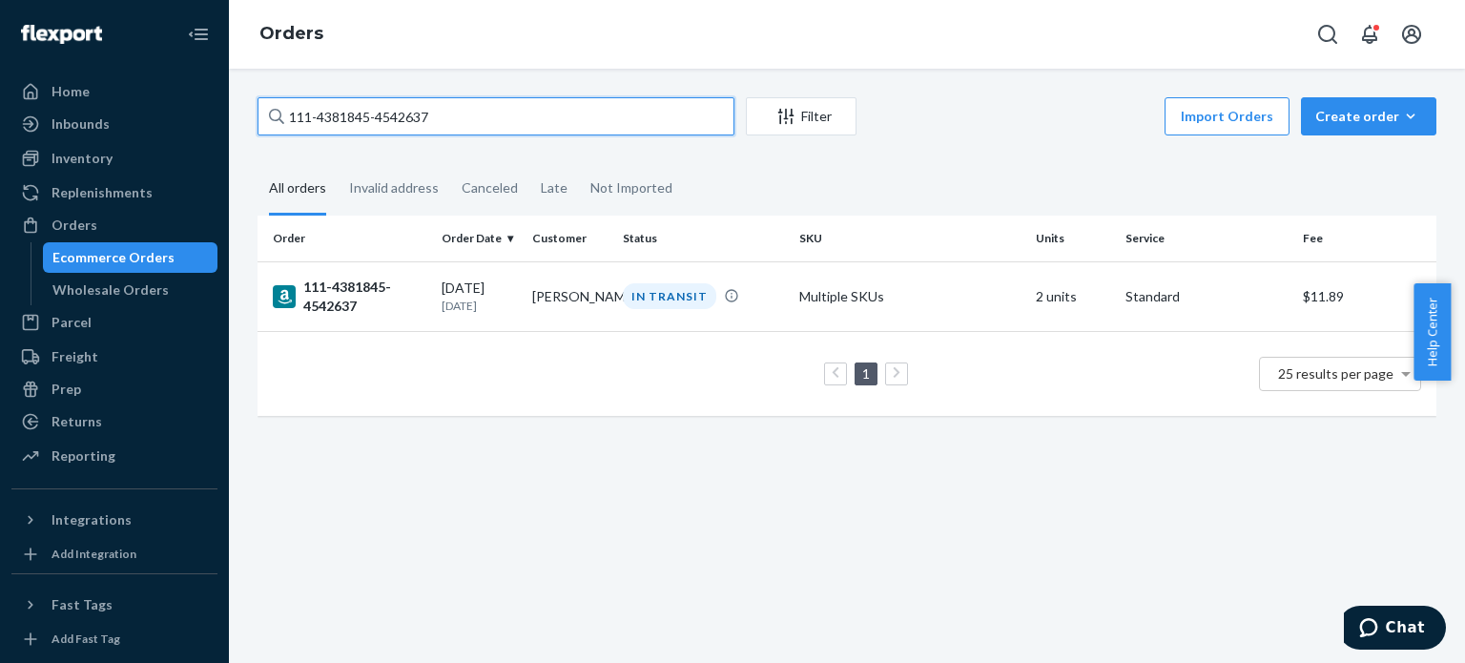
click at [463, 114] on input "111-4381845-4542637" at bounding box center [496, 116] width 477 height 38
paste input "2-7373307-7804210"
click at [623, 114] on input "112-7373307-7804210" at bounding box center [496, 116] width 477 height 38
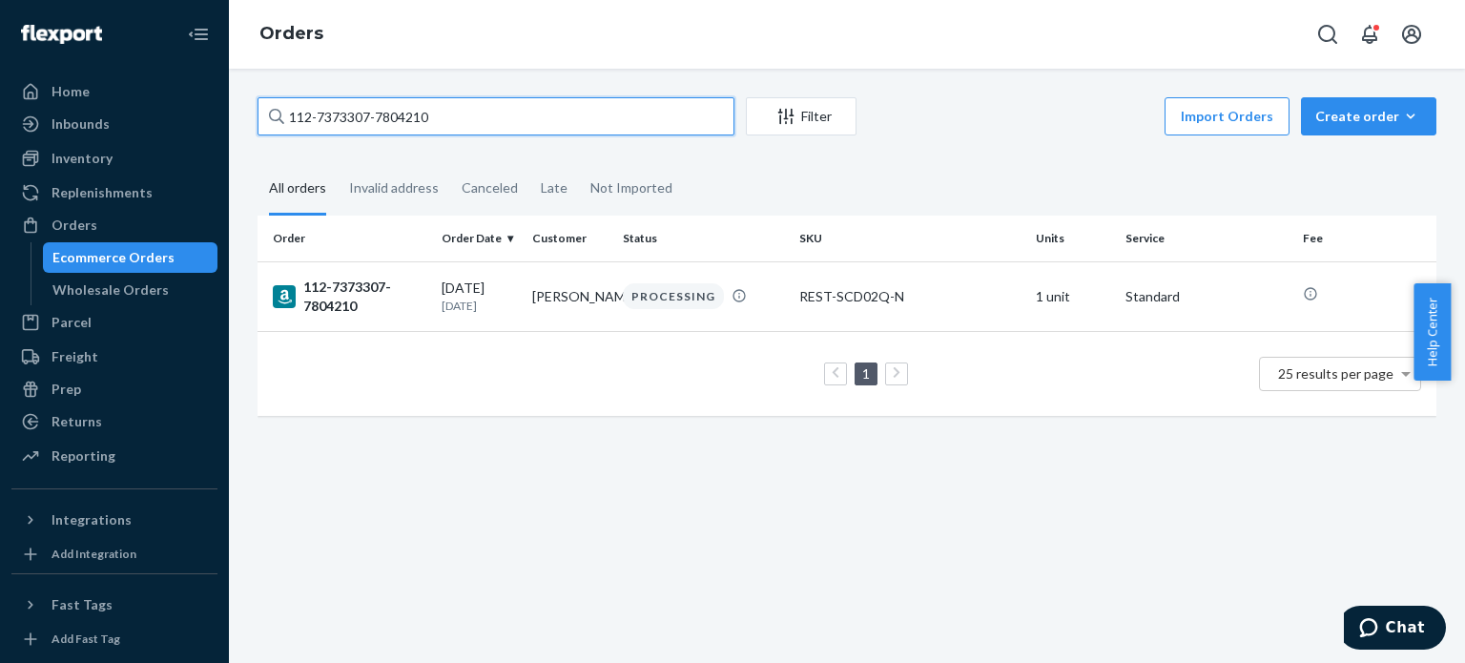
click at [623, 114] on input "112-7373307-7804210" at bounding box center [496, 116] width 477 height 38
paste input "4-1764502-7961009"
click at [626, 116] on input "114-1764502-7961009" at bounding box center [496, 116] width 477 height 38
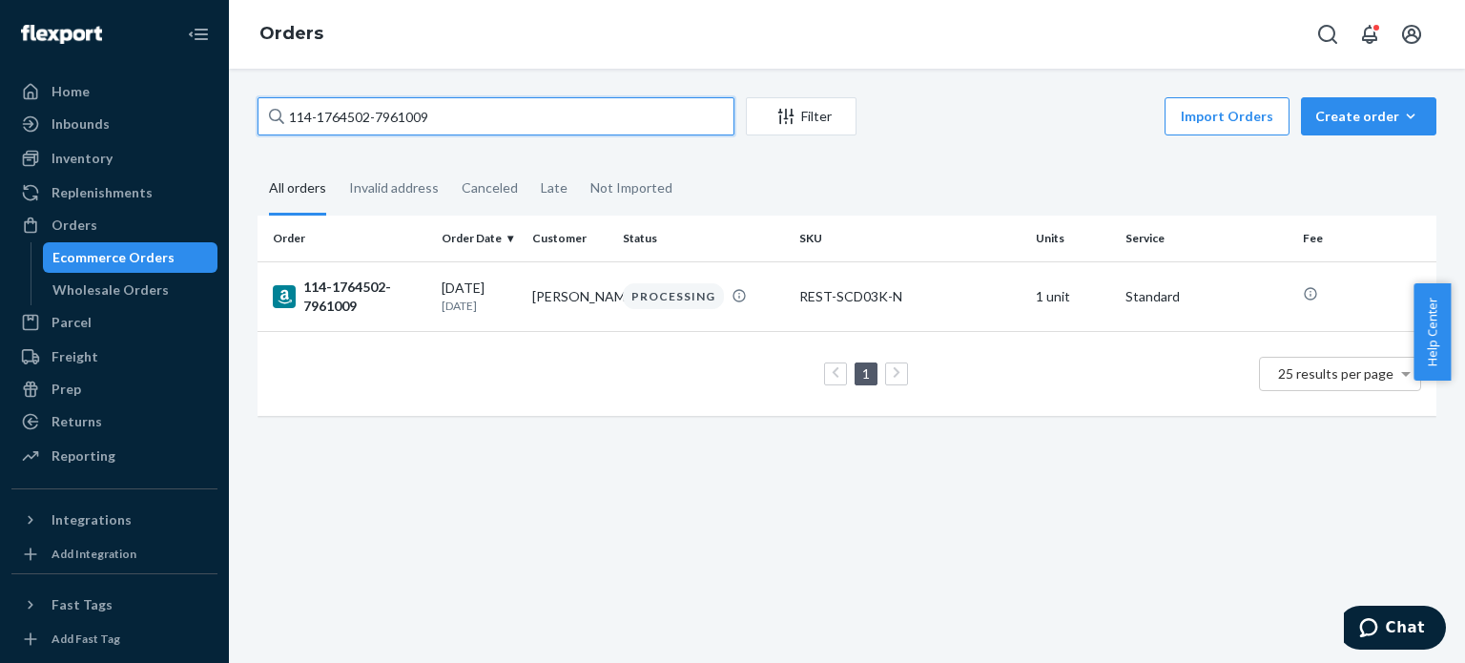
click at [626, 116] on input "114-1764502-7961009" at bounding box center [496, 116] width 477 height 38
paste input "2-0378665-7466664"
click at [566, 114] on input "112-0378665-7466664" at bounding box center [496, 116] width 477 height 38
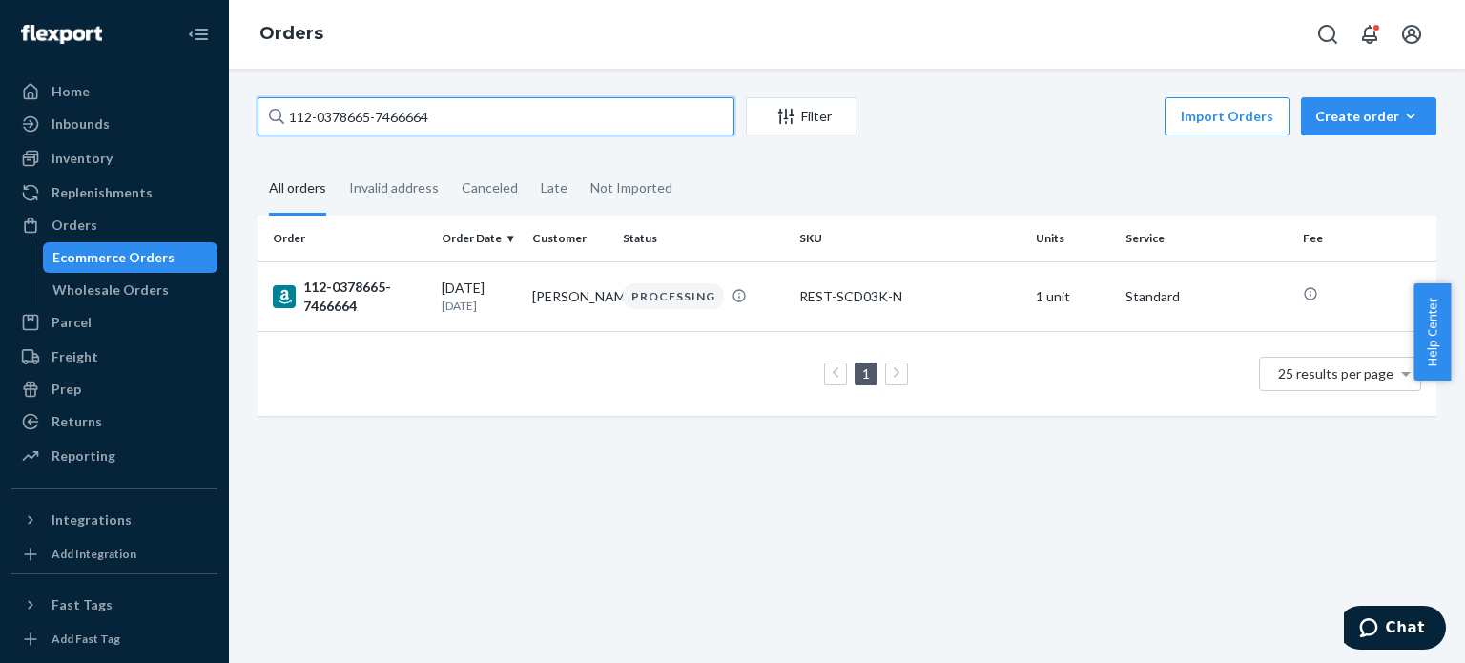
paste input "1-3285161-4537029"
click at [515, 129] on input "111-3285161-4537029" at bounding box center [496, 116] width 477 height 38
click at [515, 130] on input "111-3285161-4537029" at bounding box center [496, 116] width 477 height 38
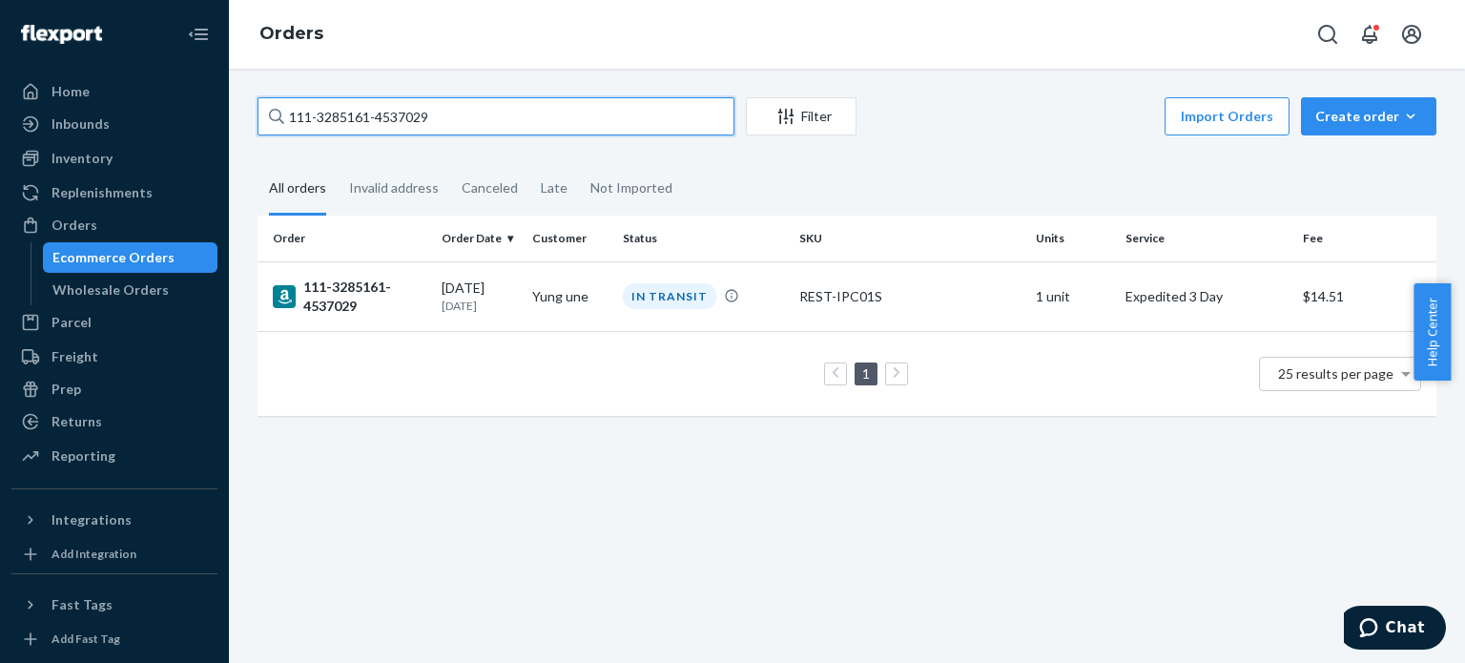
paste input "2-2296245-4617065"
click at [538, 117] on input "112-2296245-4617065" at bounding box center [496, 116] width 477 height 38
paste input "3-2173653-9841804"
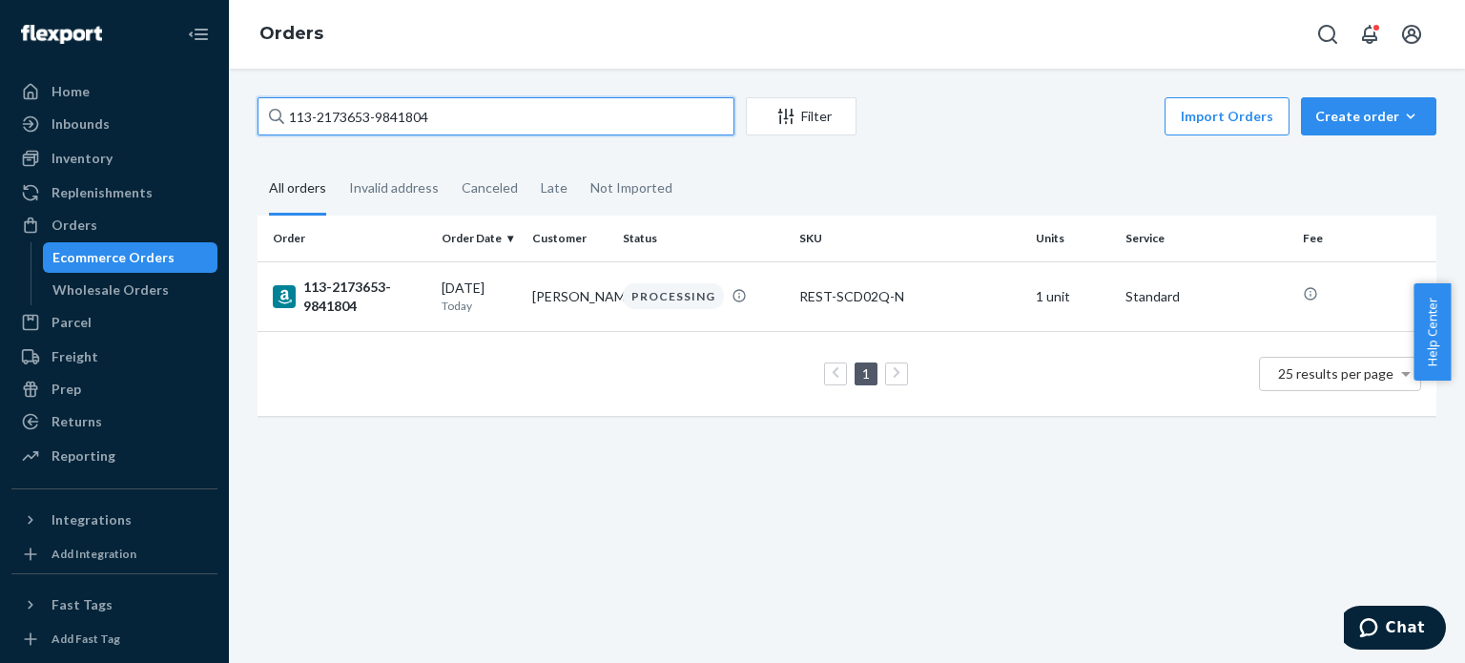
click at [483, 113] on input "113-2173653-9841804" at bounding box center [496, 116] width 477 height 38
paste input "5445213-7246669"
click at [527, 117] on input "113-5445213-7246669" at bounding box center [496, 116] width 477 height 38
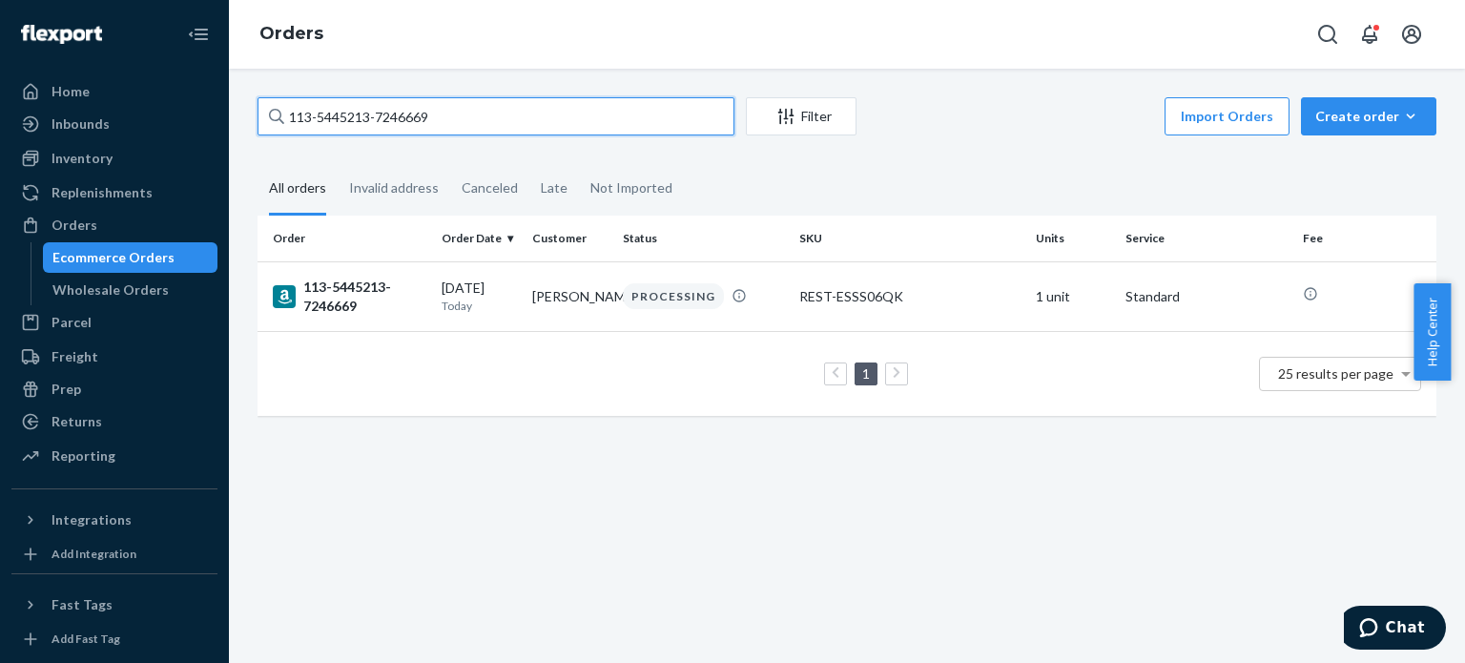
click at [527, 117] on input "113-5445213-7246669" at bounding box center [496, 116] width 477 height 38
paste input "1-7596820-9108214"
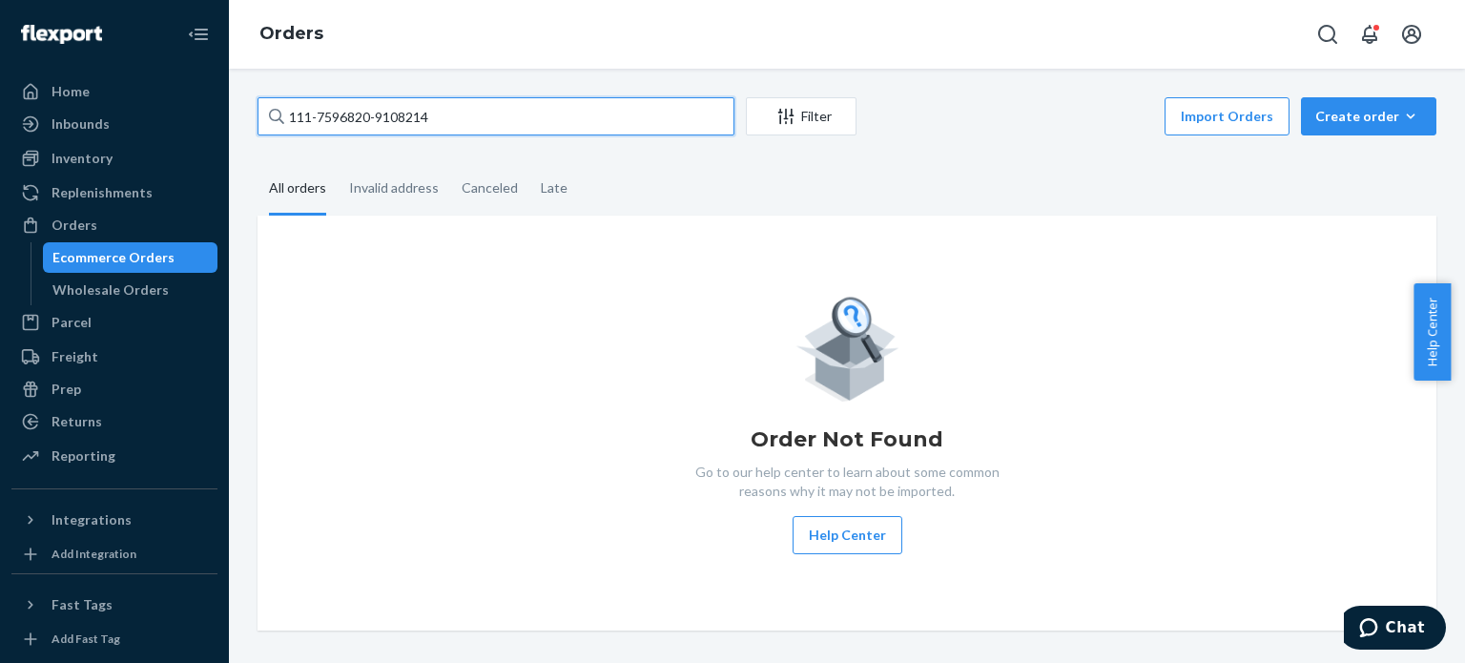
type input "111-7596820-9108214"
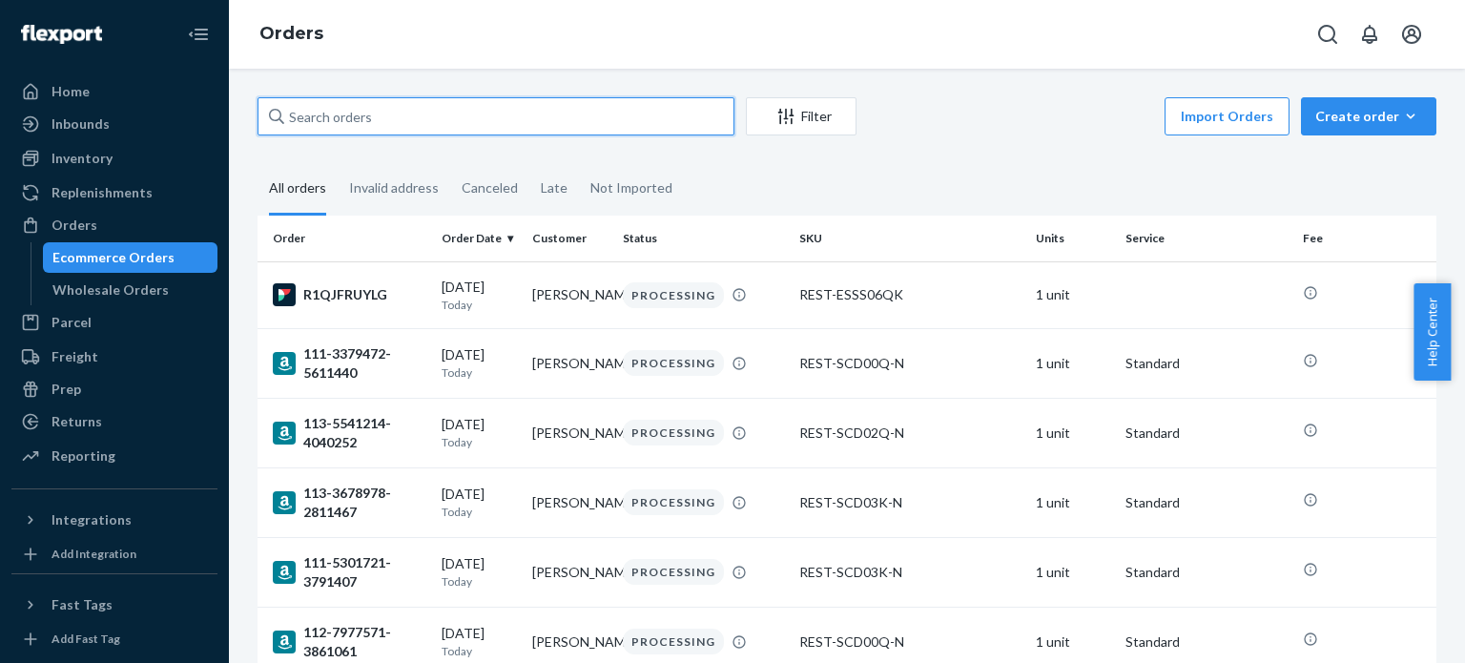
click at [430, 119] on input "text" at bounding box center [496, 116] width 477 height 38
paste input "111-7596820-9108214"
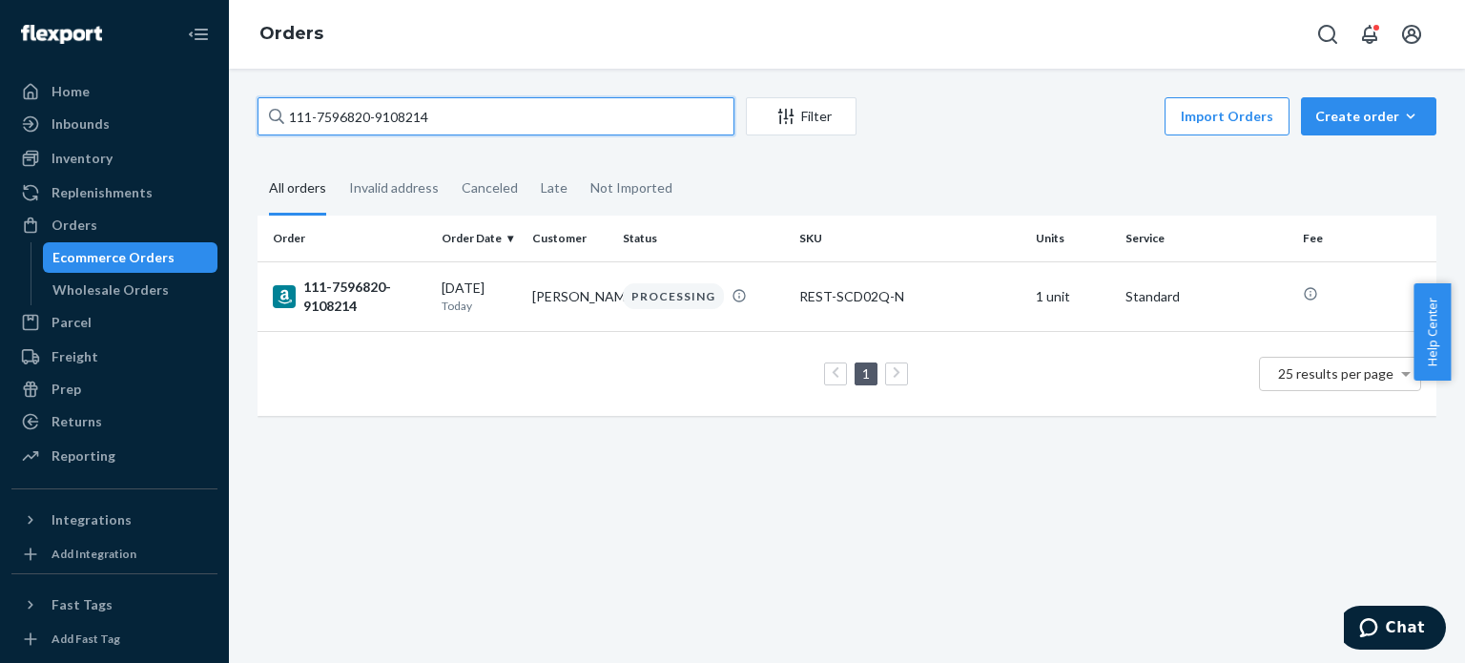
click at [420, 120] on input "111-7596820-9108214" at bounding box center [496, 116] width 477 height 38
paste input "3379472-5611440"
type input "111-3379472-5611440"
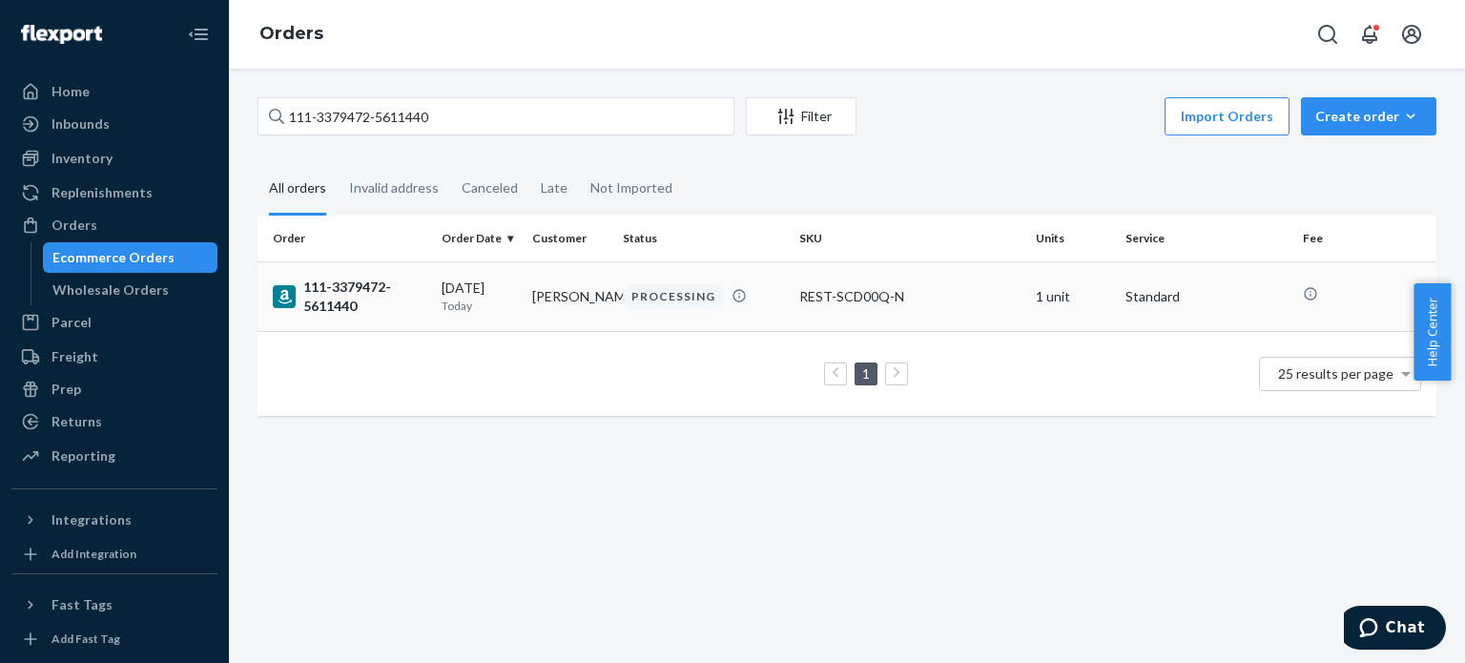
click at [328, 300] on div "111-3379472-5611440" at bounding box center [350, 297] width 154 height 38
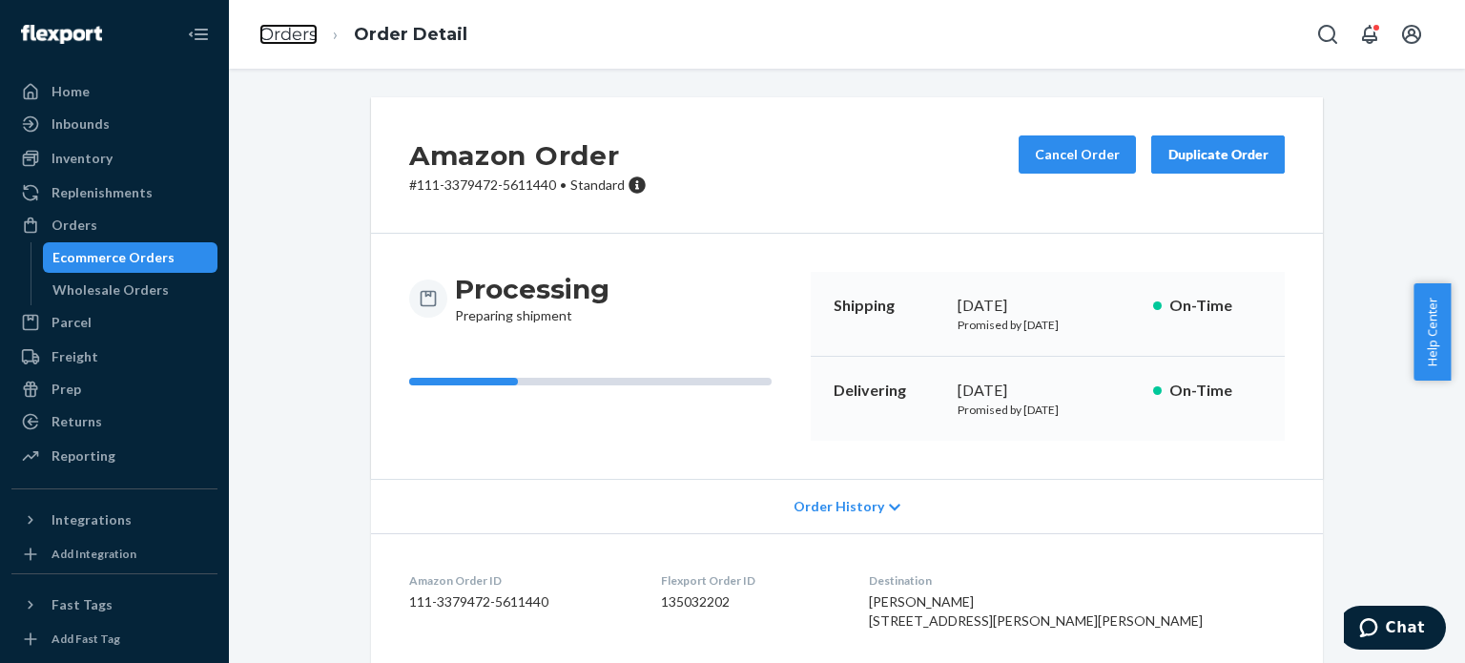
drag, startPoint x: 273, startPoint y: 33, endPoint x: 301, endPoint y: 75, distance: 50.8
click at [273, 33] on link "Orders" at bounding box center [288, 34] width 58 height 21
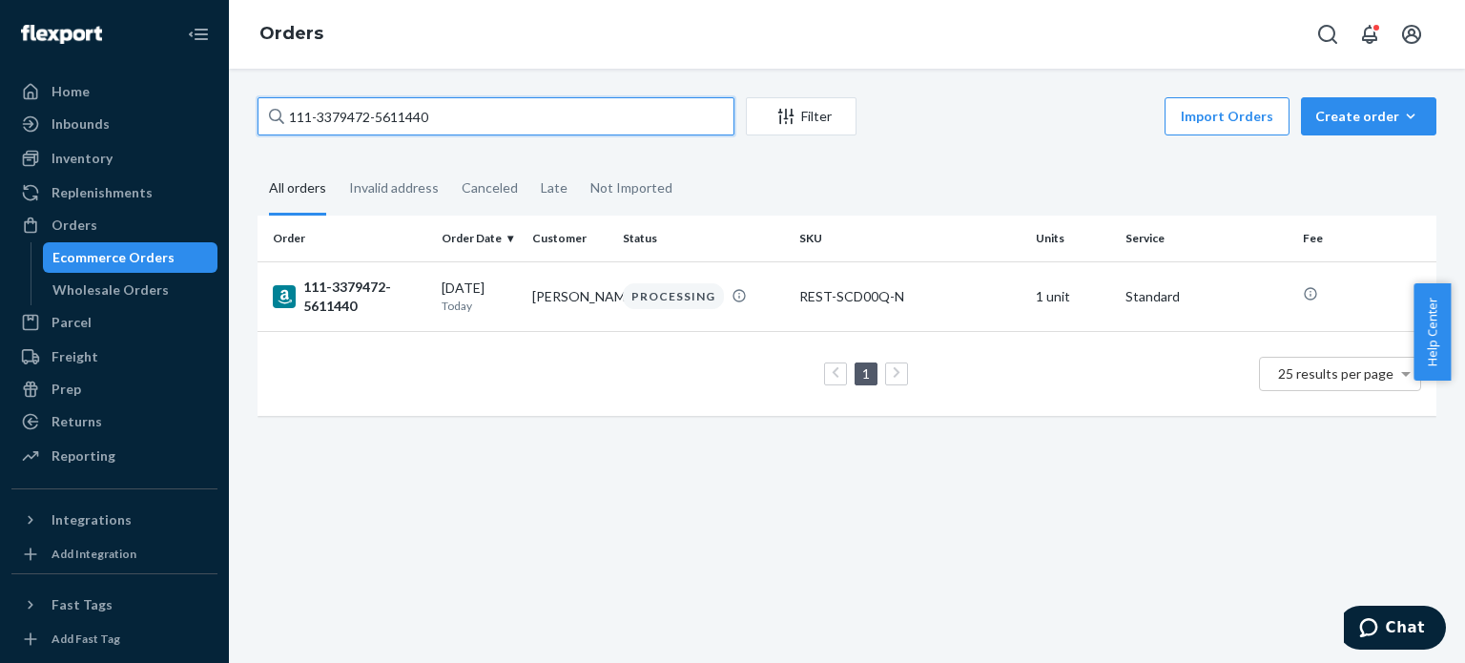
click at [359, 131] on input "111-3379472-5611440" at bounding box center [496, 116] width 477 height 38
paste input "2-2359266-5170642"
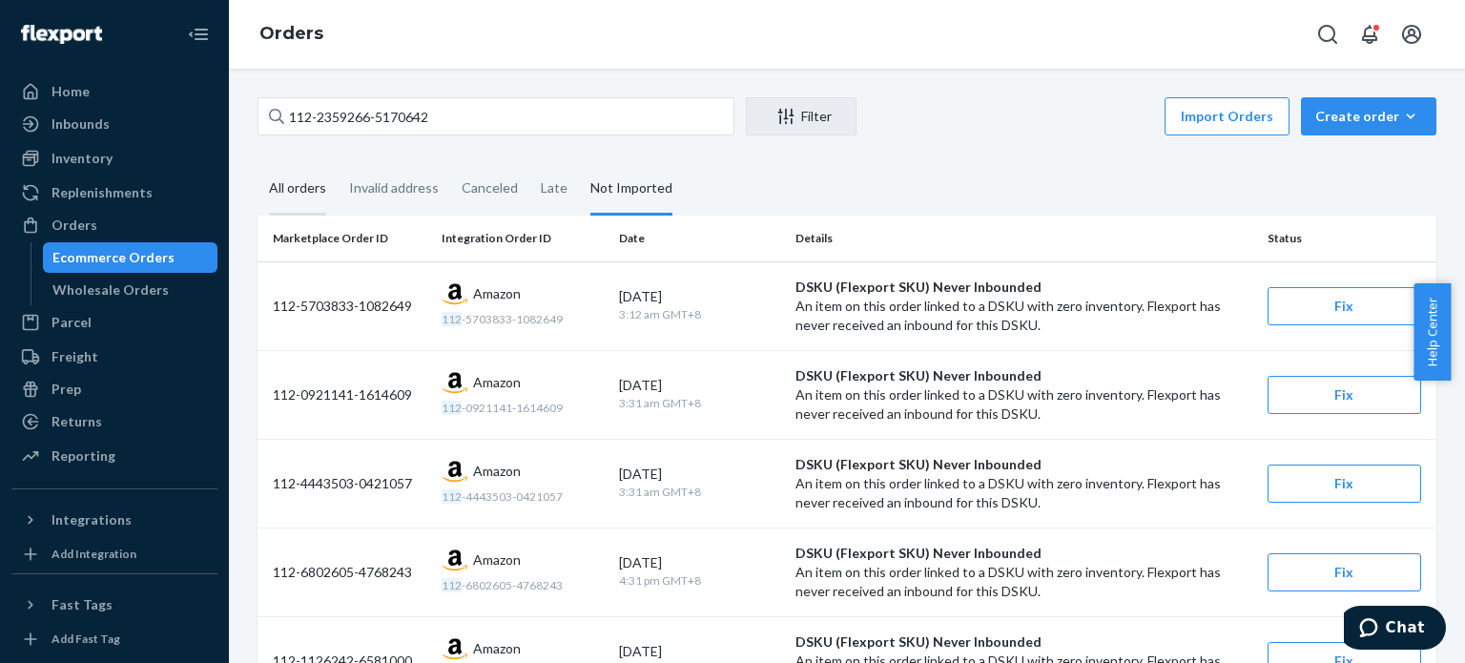
click at [314, 181] on div "All orders" at bounding box center [297, 189] width 57 height 52
click at [258, 163] on input "All orders" at bounding box center [258, 163] width 0 height 0
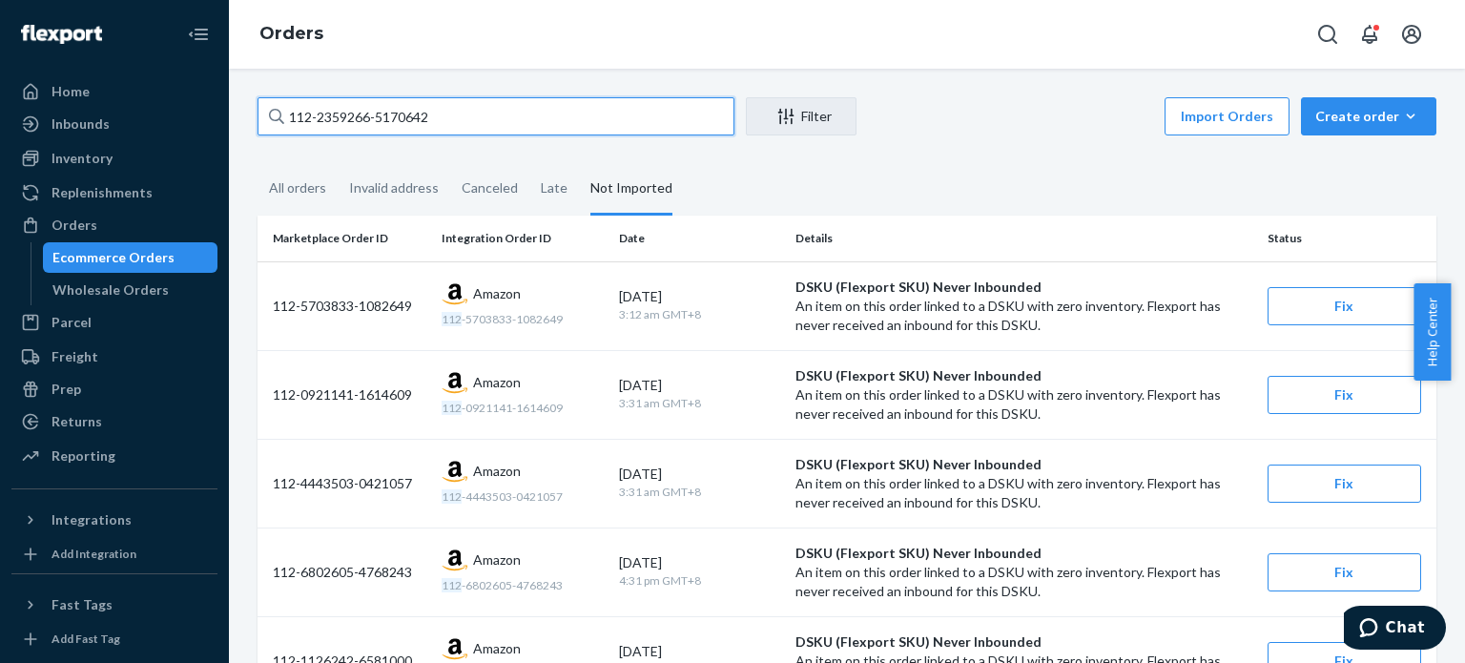
click at [414, 116] on input "112-2359266-5170642" at bounding box center [496, 116] width 477 height 38
paste input "4-2342195-0277029"
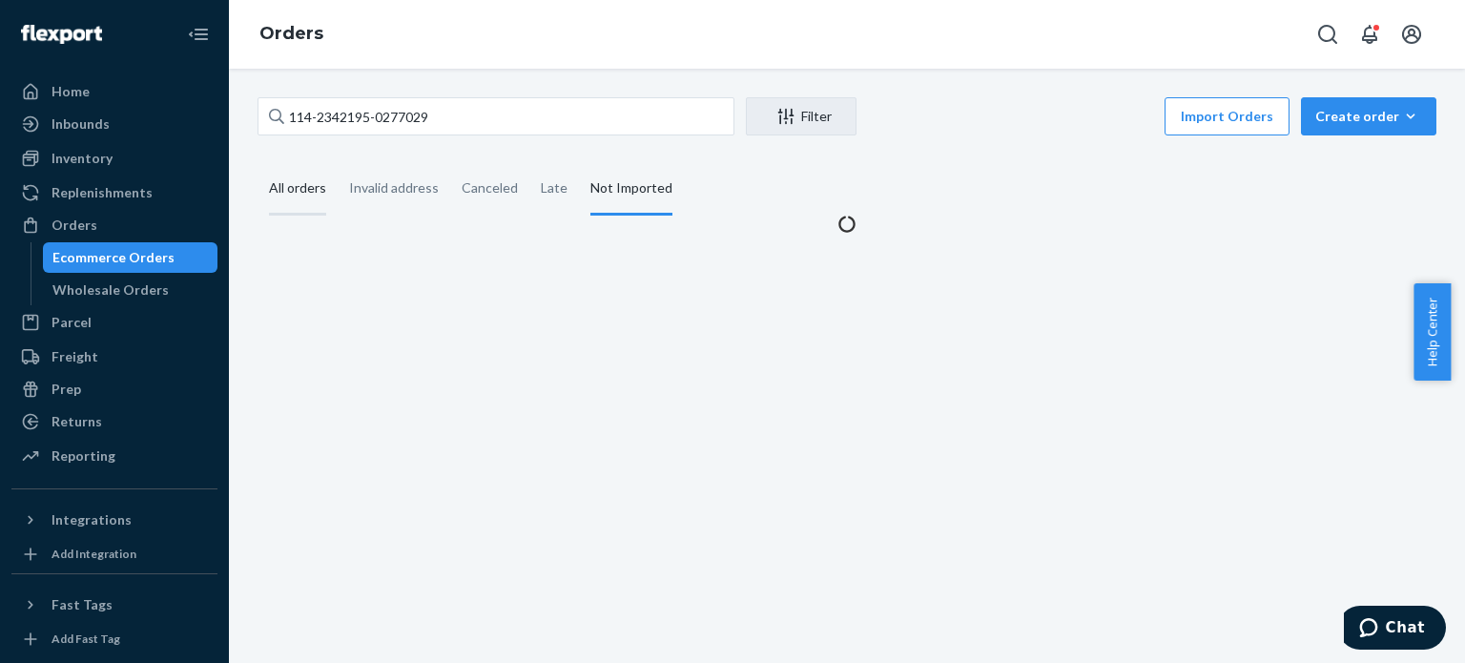
click at [310, 182] on div "All orders" at bounding box center [297, 189] width 57 height 52
click at [258, 163] on input "All orders" at bounding box center [258, 163] width 0 height 0
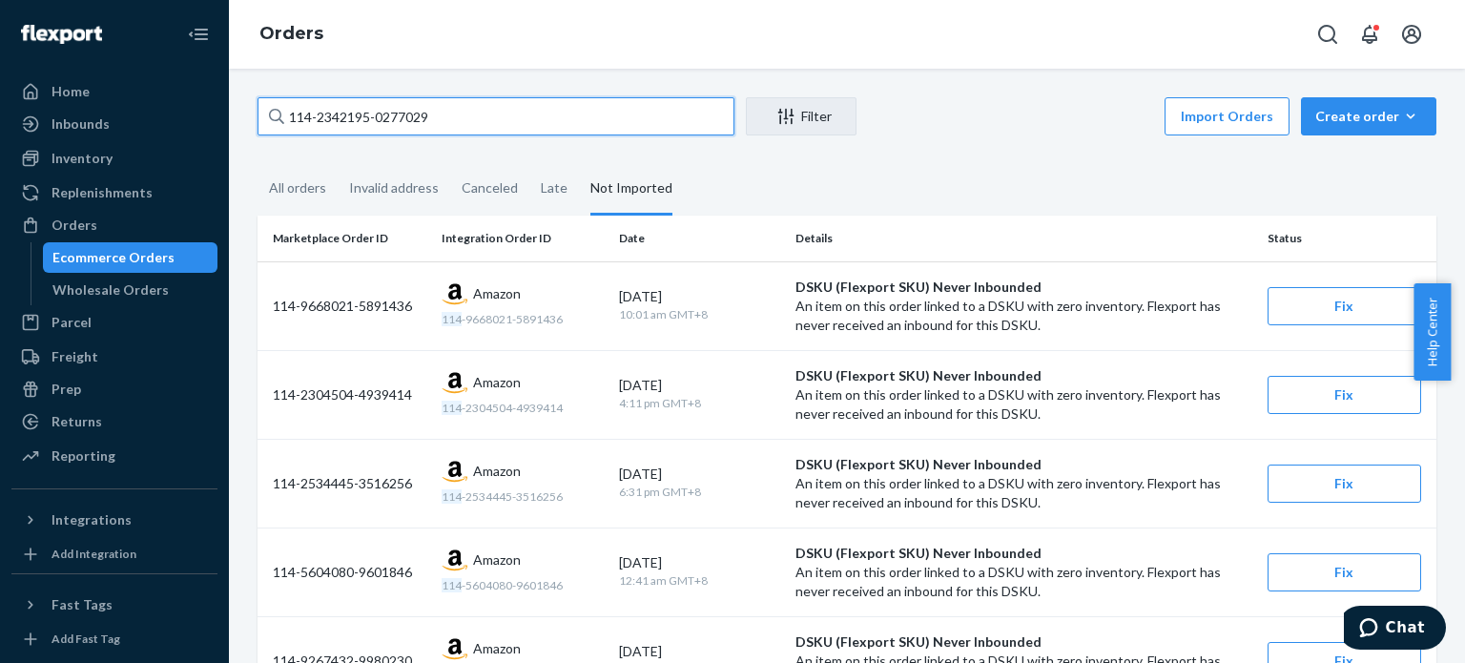
click at [423, 122] on input "114-2342195-0277029" at bounding box center [496, 116] width 477 height 38
paste input "2-2359266-5170642"
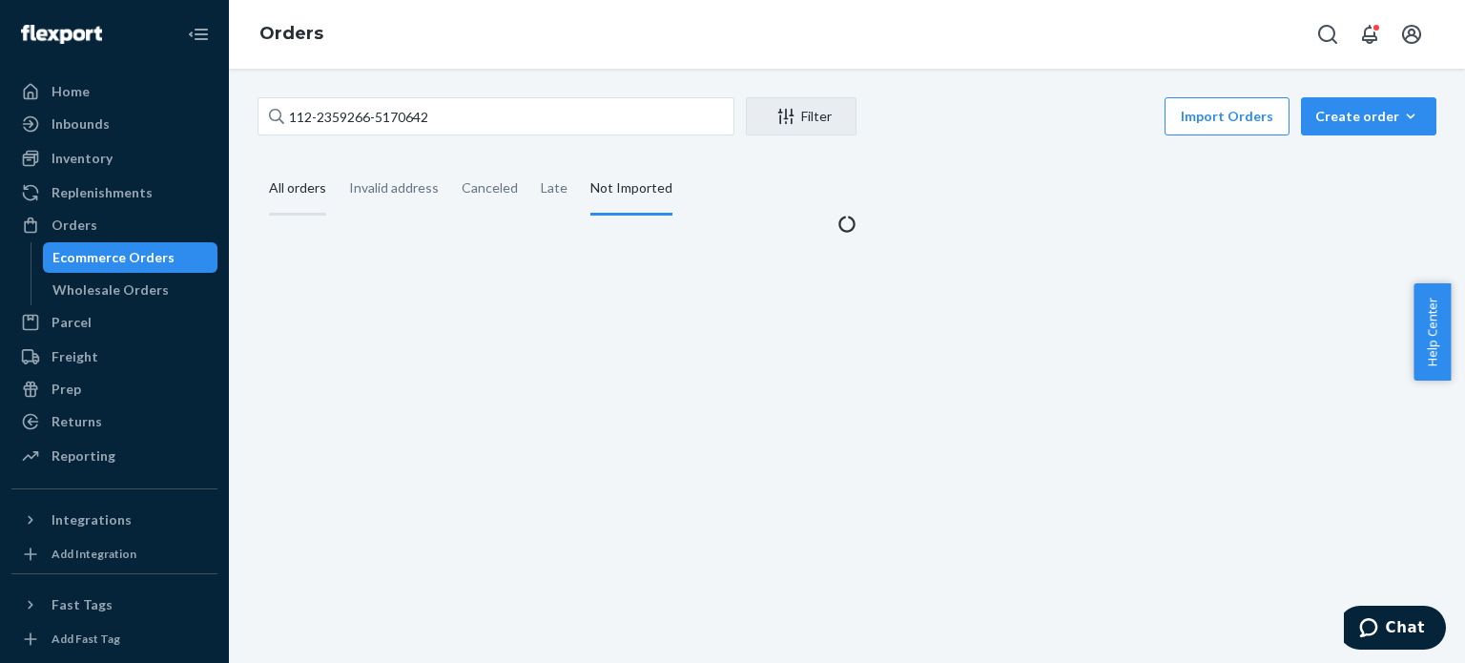
click at [300, 186] on div "All orders" at bounding box center [297, 189] width 57 height 52
click at [258, 163] on input "All orders" at bounding box center [258, 163] width 0 height 0
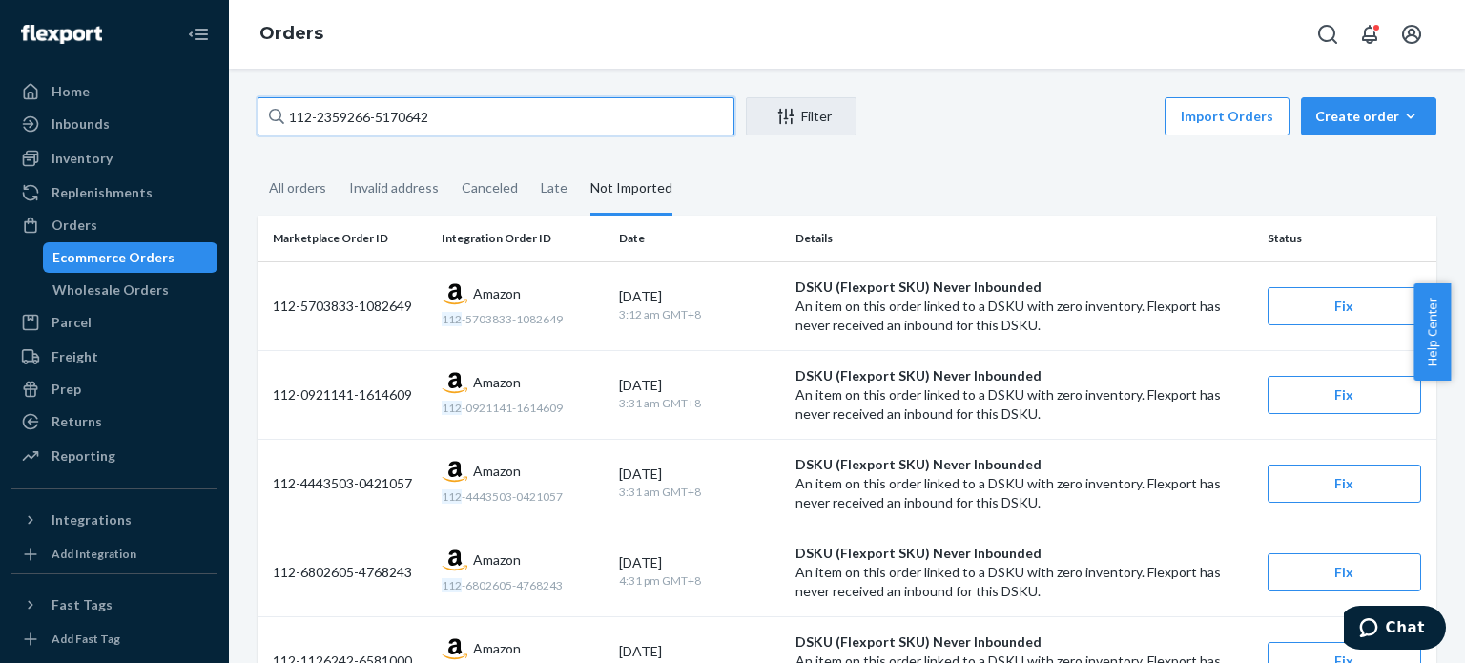
click at [454, 102] on input "112-2359266-5170642" at bounding box center [496, 116] width 477 height 38
paste input "1-9285484-531145"
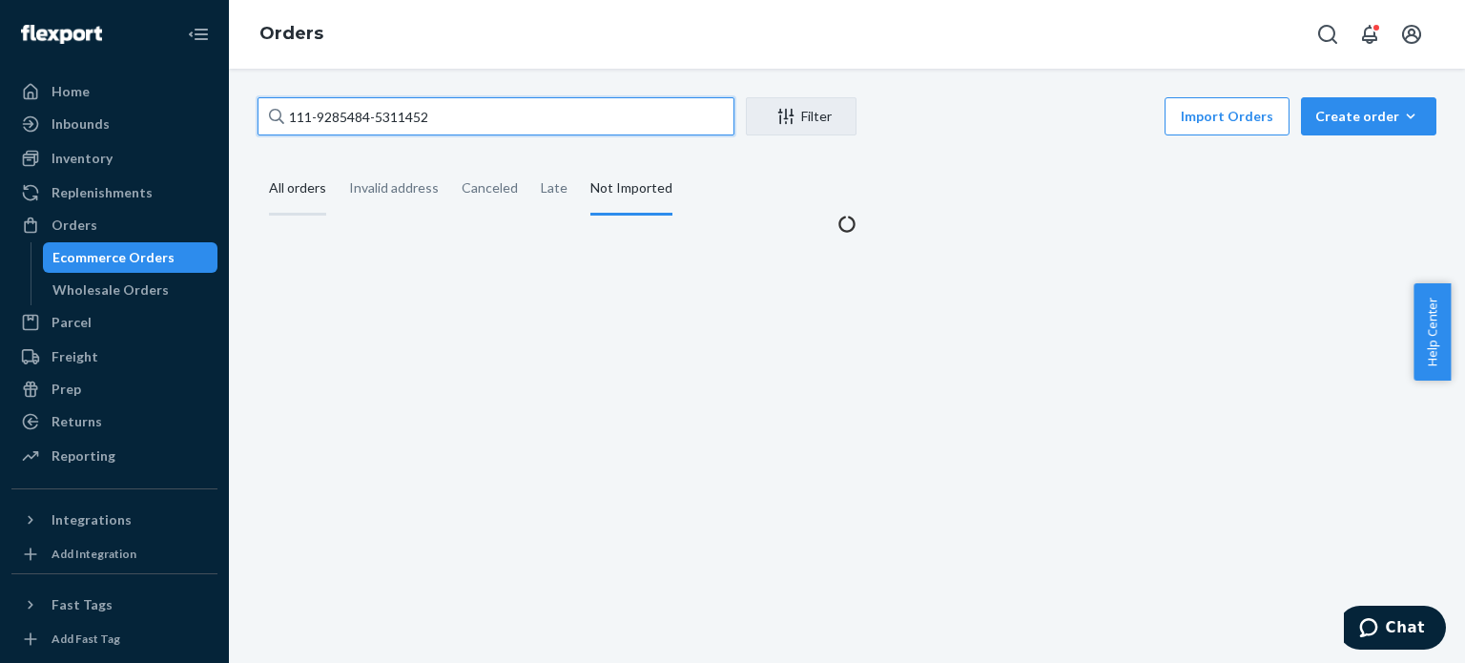
type input "111-9285484-5311452"
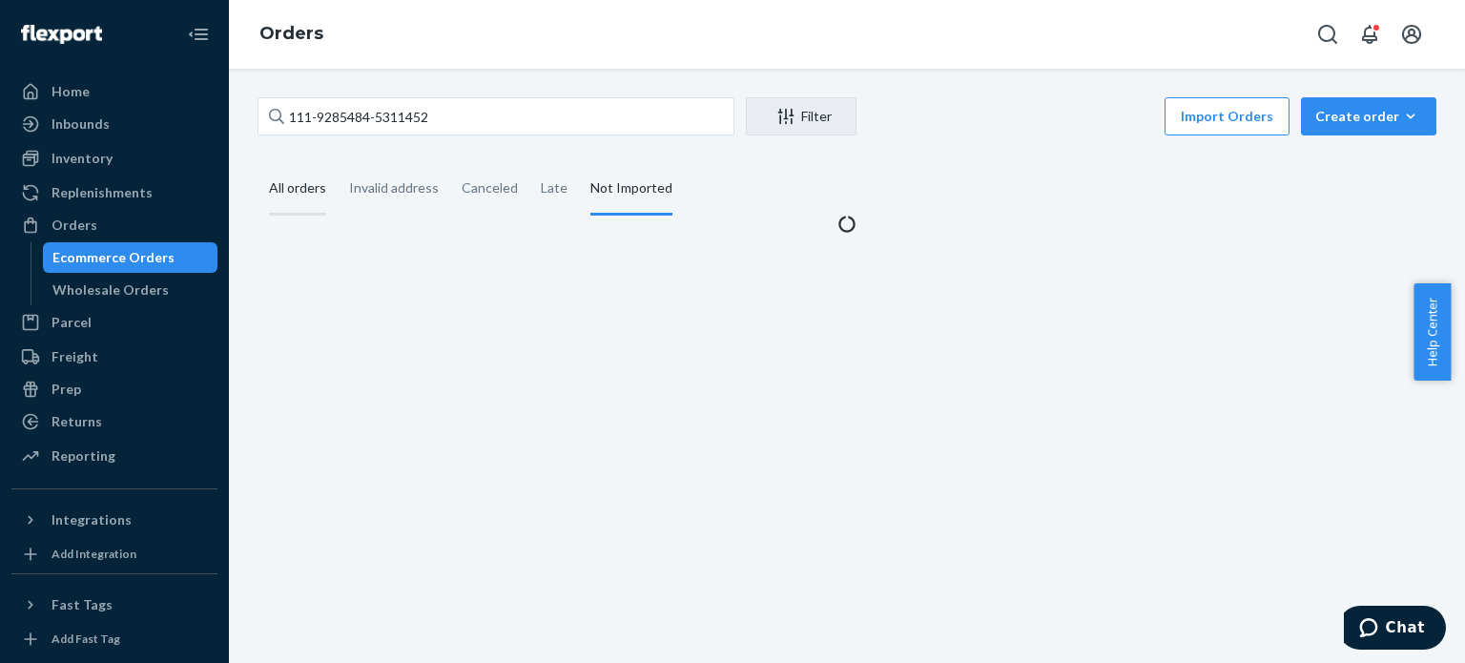
click at [301, 205] on div "All orders" at bounding box center [297, 189] width 57 height 52
click at [258, 163] on input "All orders" at bounding box center [258, 163] width 0 height 0
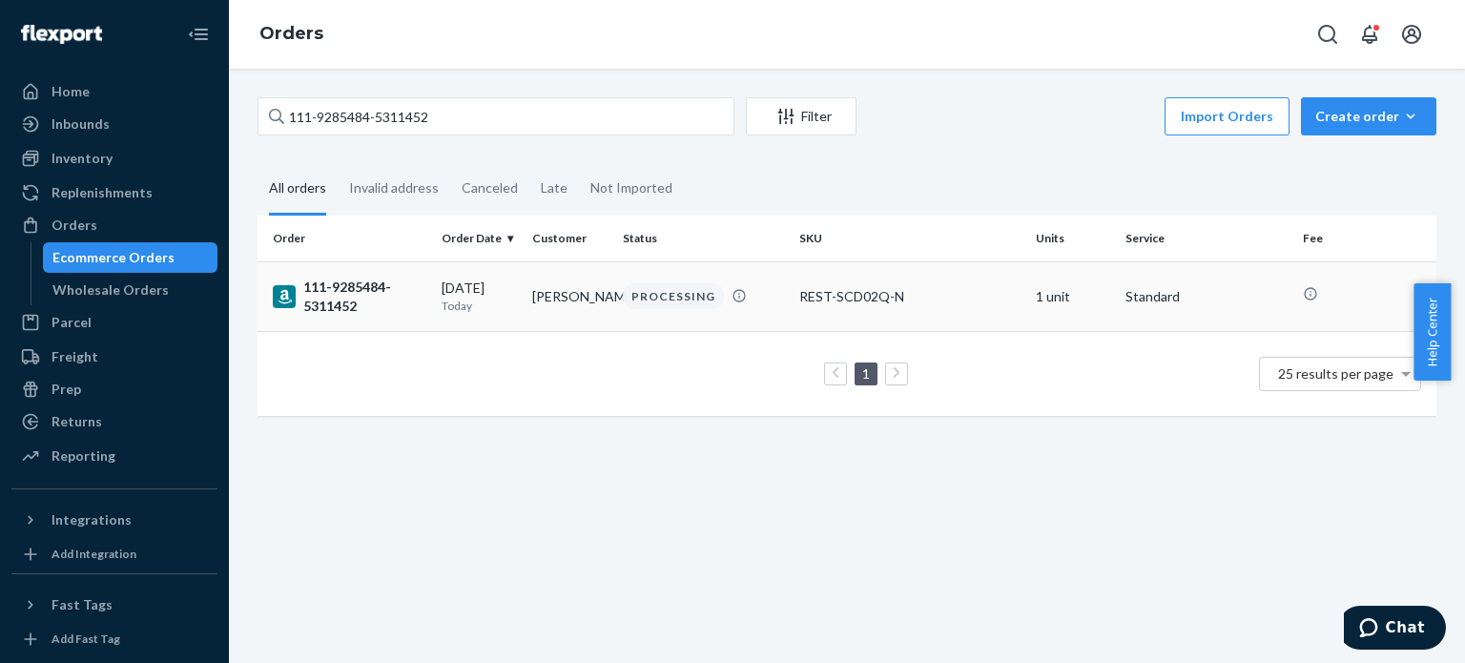
drag, startPoint x: 326, startPoint y: 288, endPoint x: 379, endPoint y: 289, distance: 52.5
click at [326, 289] on div "111-9285484-5311452" at bounding box center [350, 297] width 154 height 38
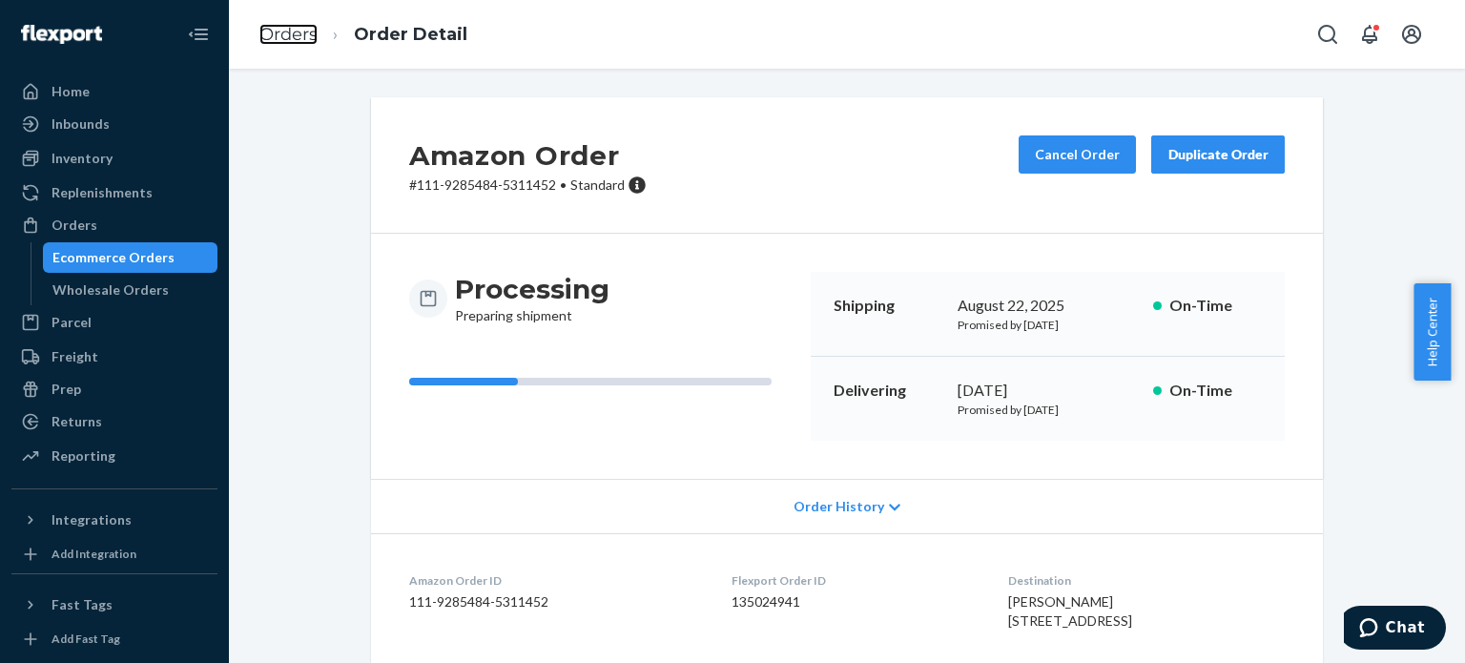
drag, startPoint x: 285, startPoint y: 26, endPoint x: 361, endPoint y: 88, distance: 98.3
click at [285, 26] on link "Orders" at bounding box center [288, 34] width 58 height 21
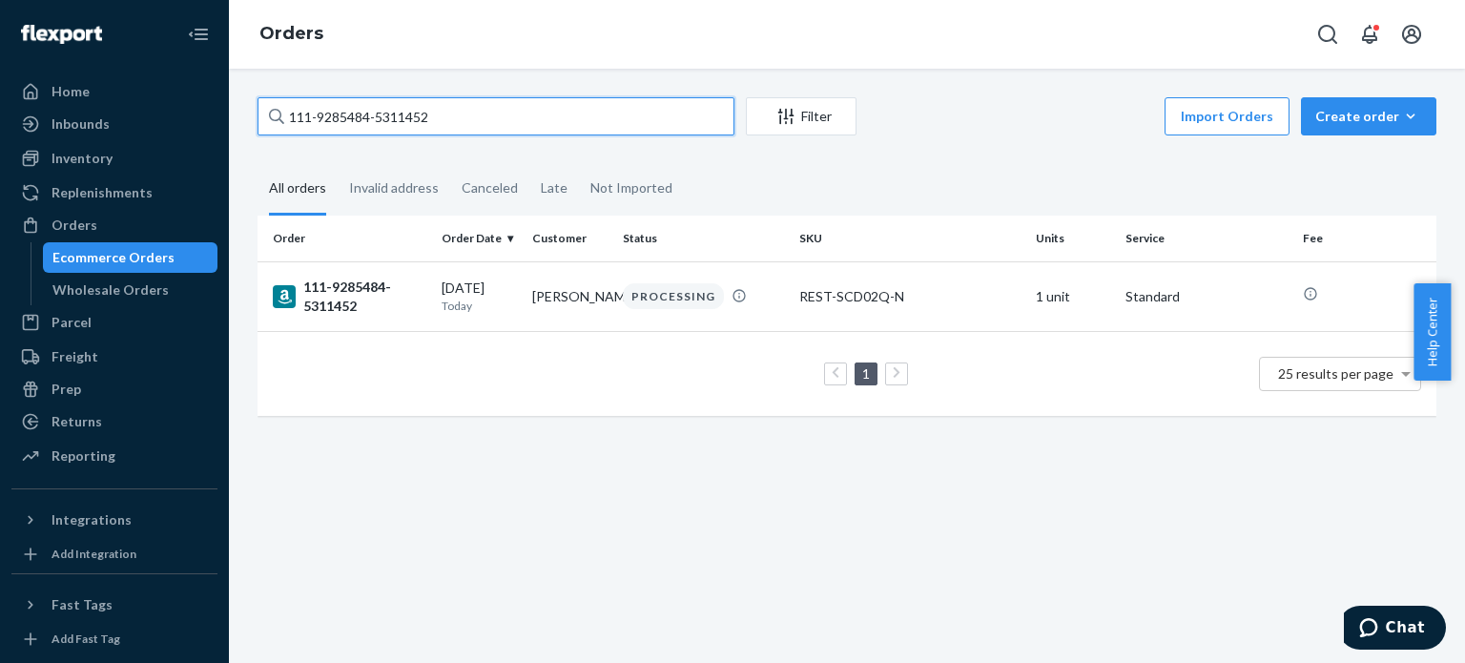
click at [377, 112] on input "111-9285484-5311452" at bounding box center [496, 116] width 477 height 38
paste input "2-3687092-0840206"
type input "112-3687092-0840206"
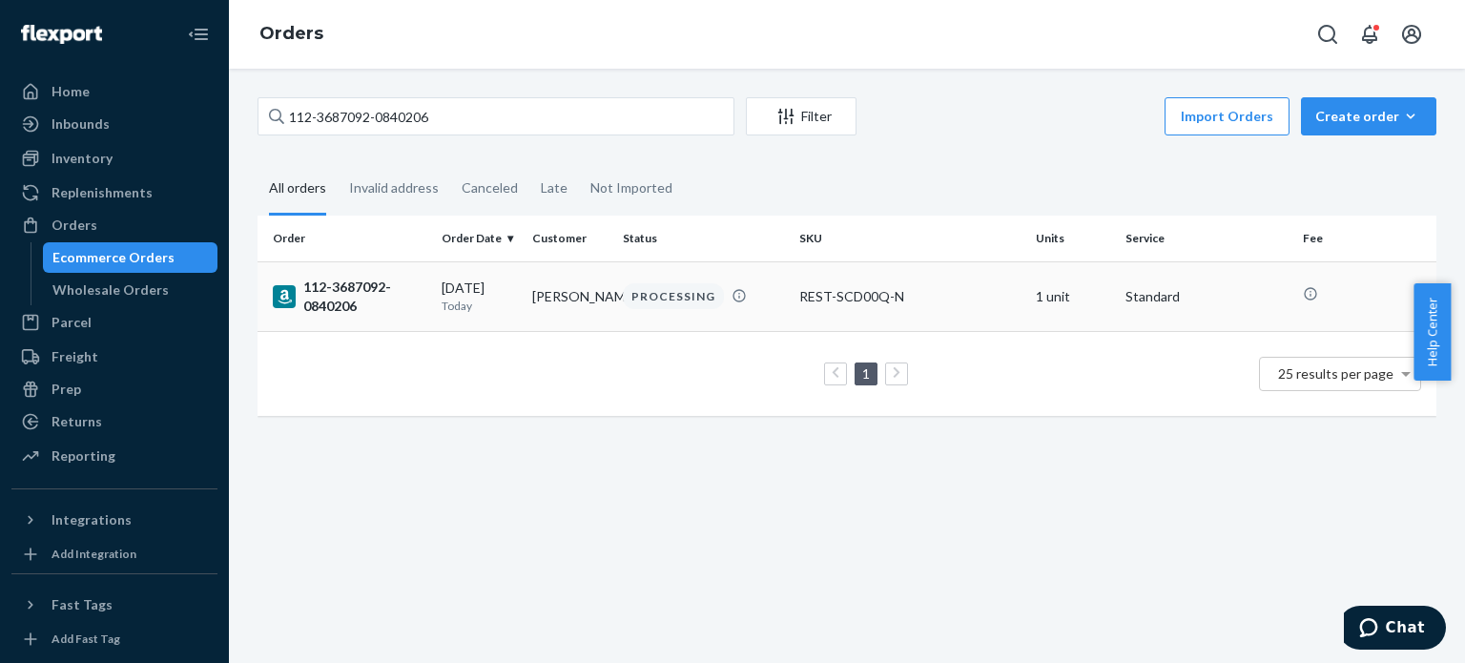
click at [334, 311] on div "112-3687092-0840206" at bounding box center [350, 297] width 154 height 38
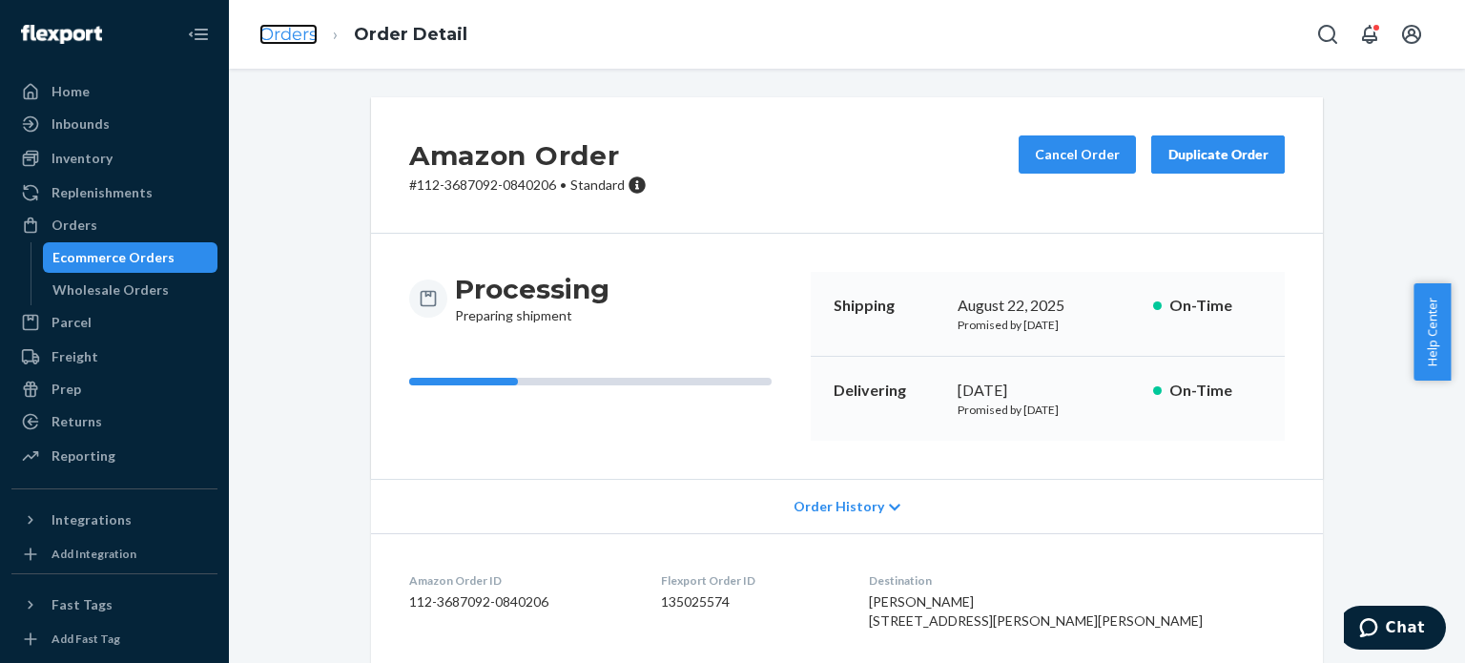
click at [271, 31] on link "Orders" at bounding box center [288, 34] width 58 height 21
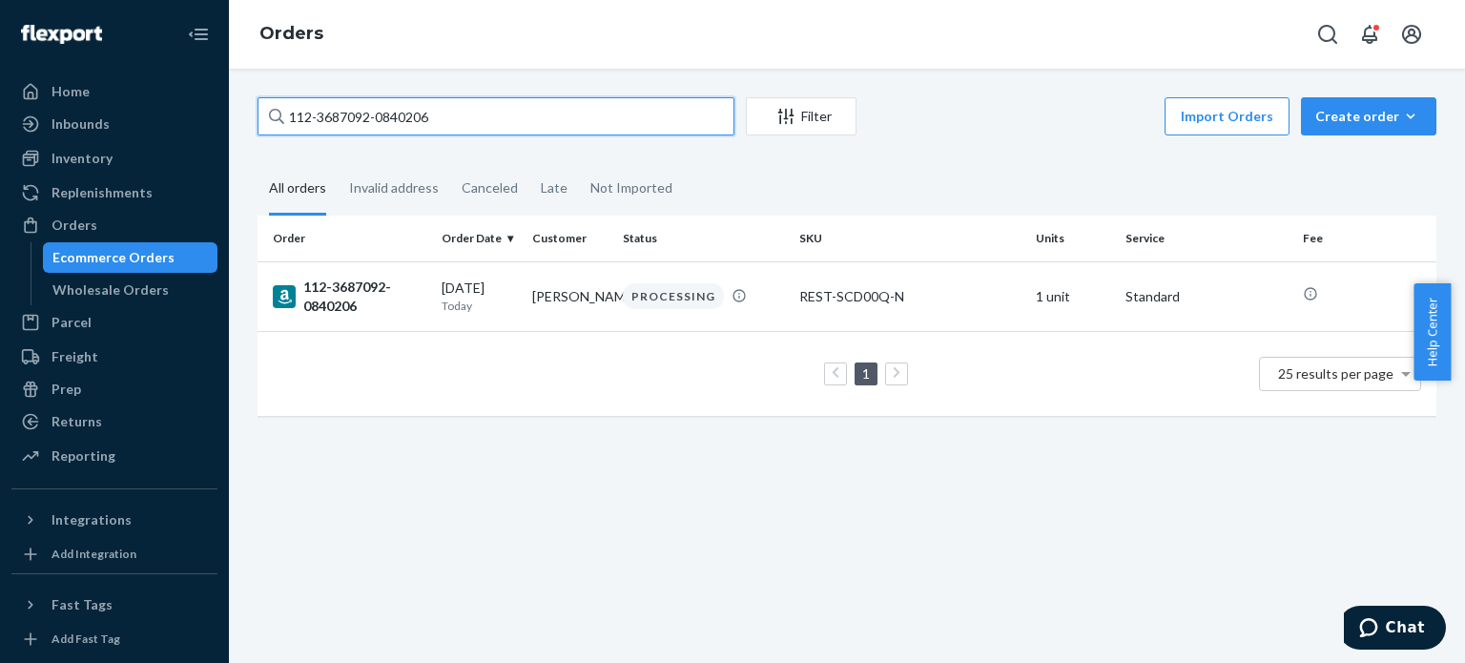
click at [294, 99] on input "112-3687092-0840206" at bounding box center [496, 116] width 477 height 38
paste input "4-2342195-0277029"
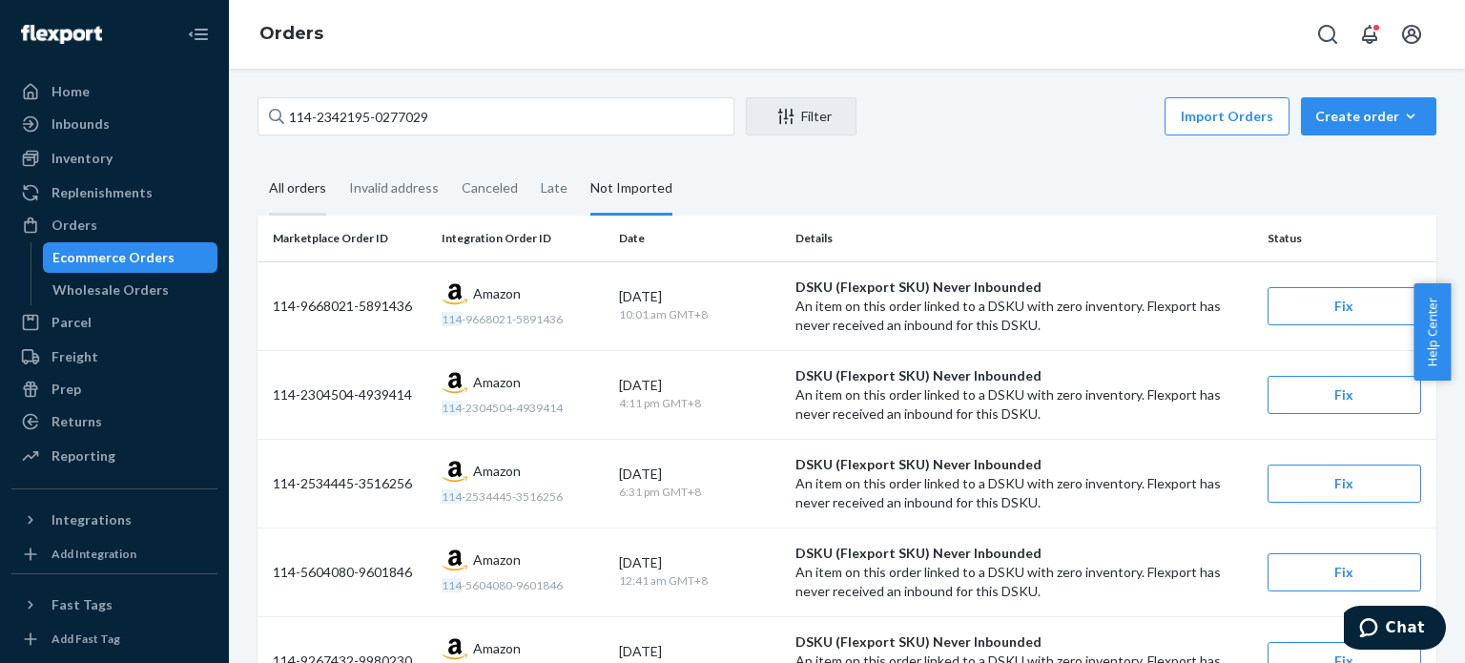
click at [300, 194] on div "All orders" at bounding box center [297, 189] width 57 height 52
click at [258, 163] on input "All orders" at bounding box center [258, 163] width 0 height 0
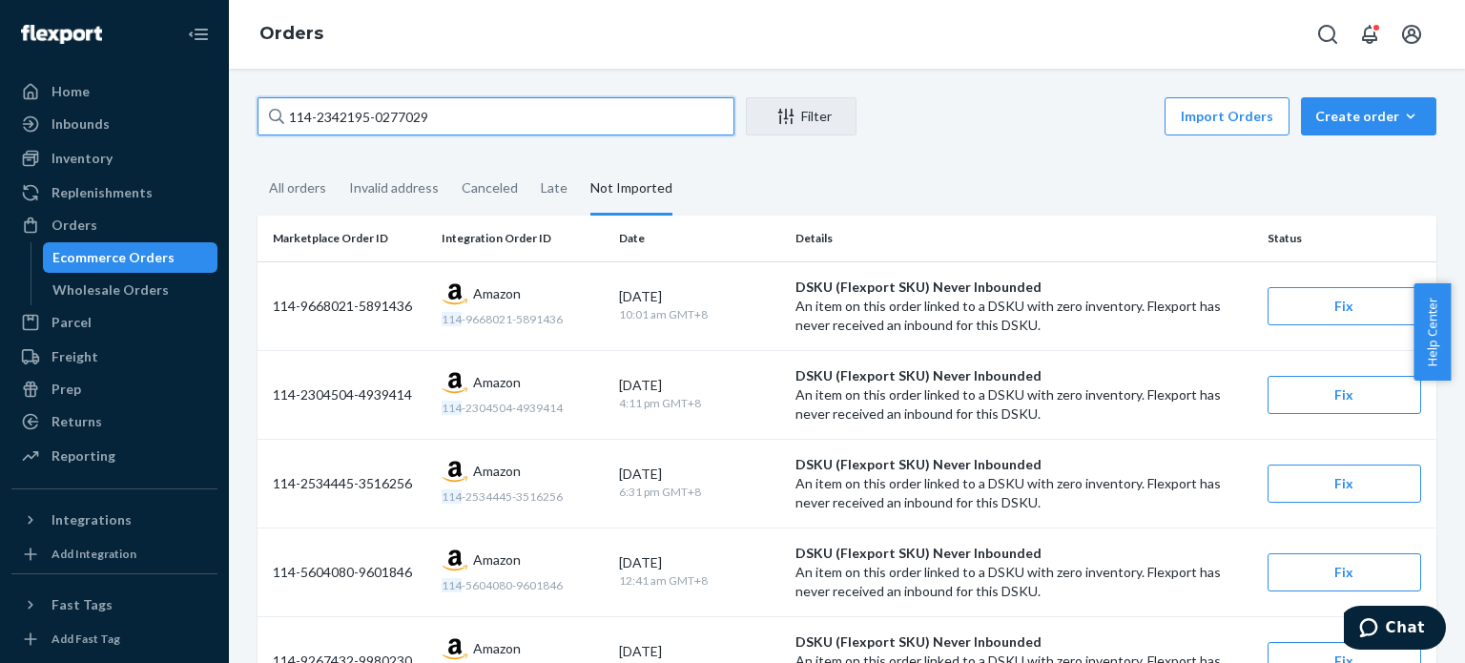
click at [382, 117] on input "114-2342195-0277029" at bounding box center [496, 116] width 477 height 38
paste input "2-2359266-5170642"
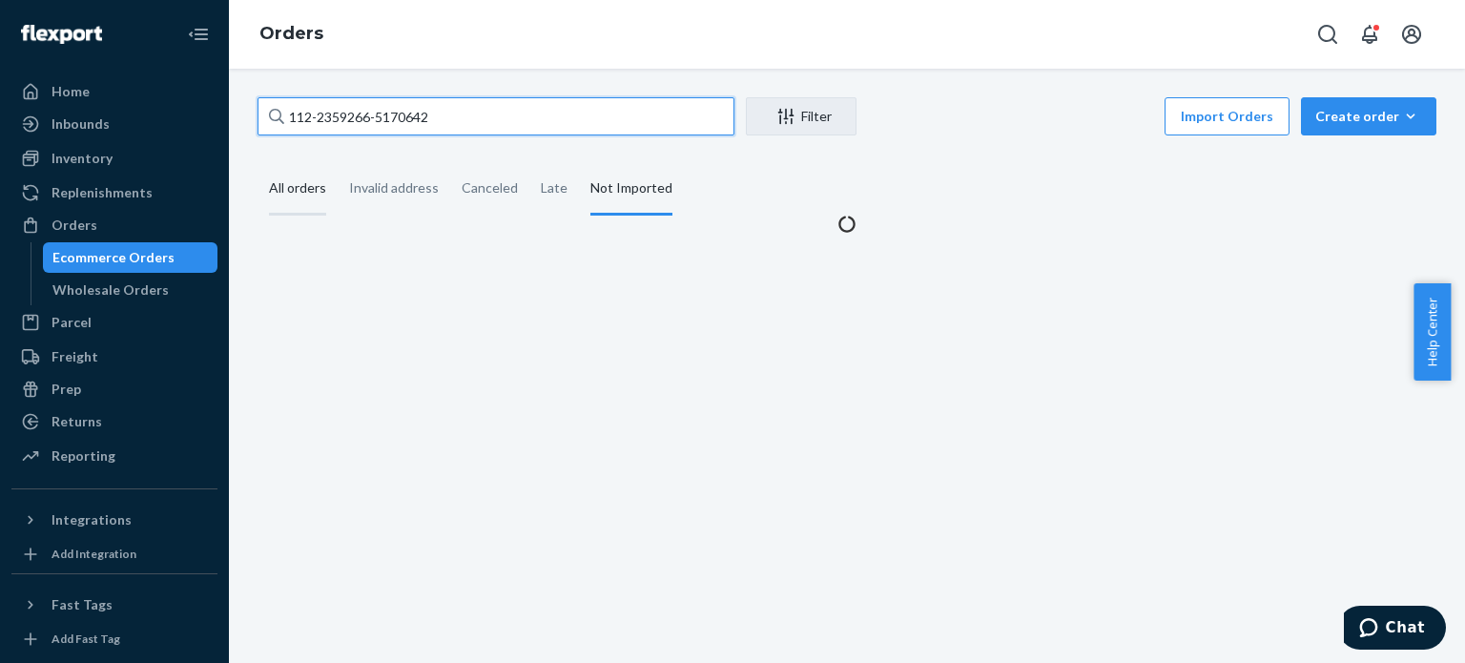
type input "112-2359266-5170642"
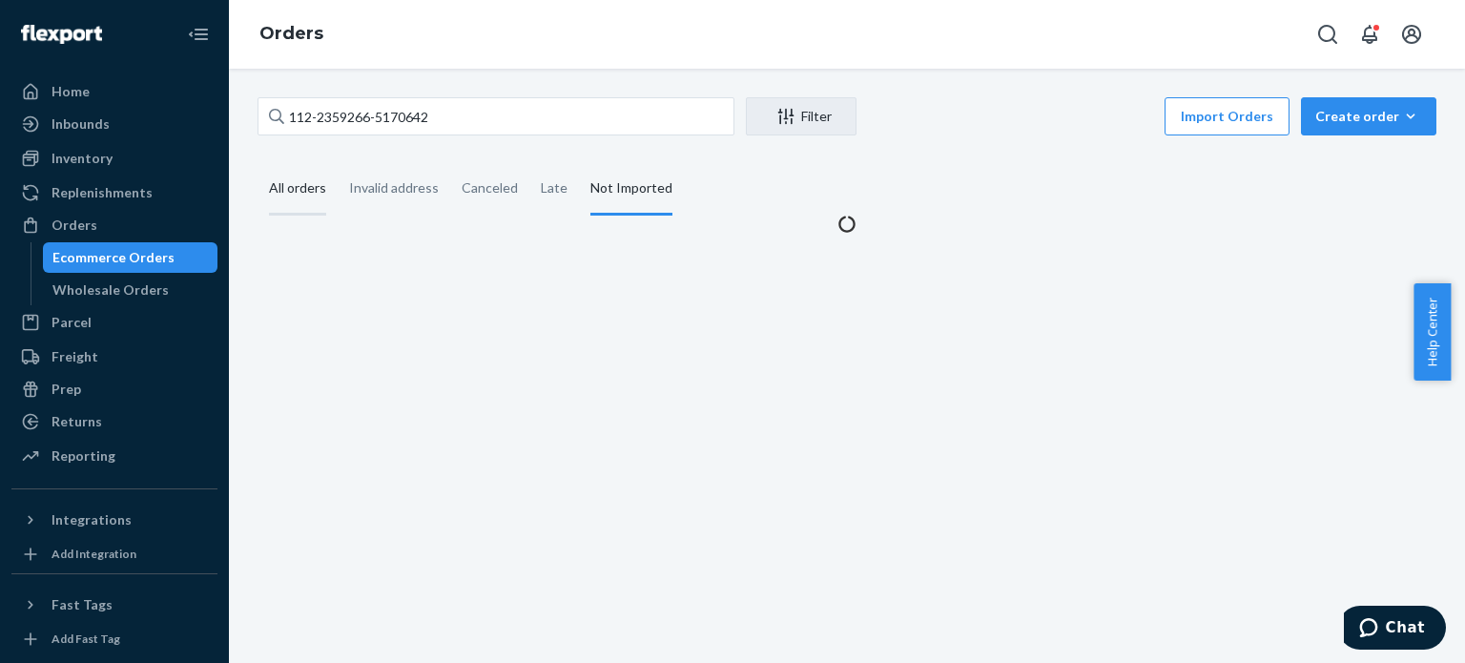
click at [301, 196] on div "All orders" at bounding box center [297, 189] width 57 height 52
click at [258, 163] on input "All orders" at bounding box center [258, 163] width 0 height 0
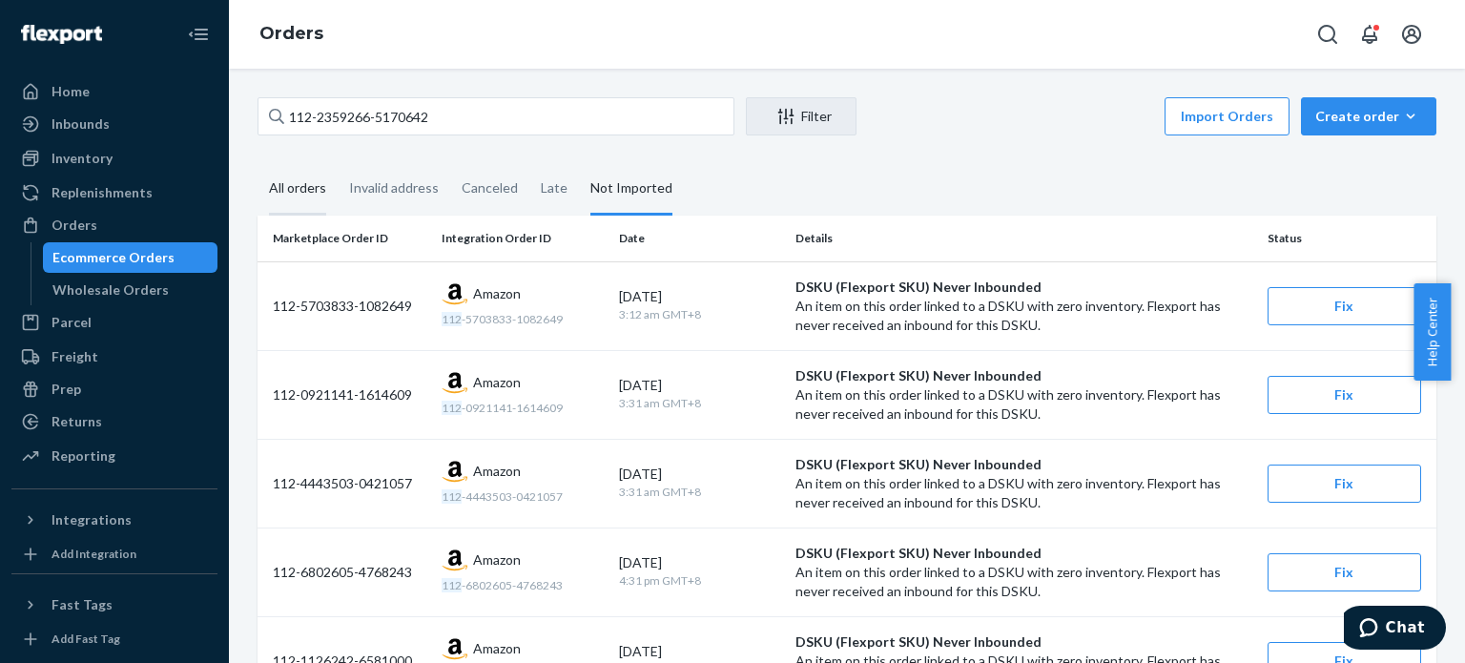
click at [286, 182] on div "All orders" at bounding box center [297, 189] width 57 height 52
click at [258, 163] on input "All orders" at bounding box center [258, 163] width 0 height 0
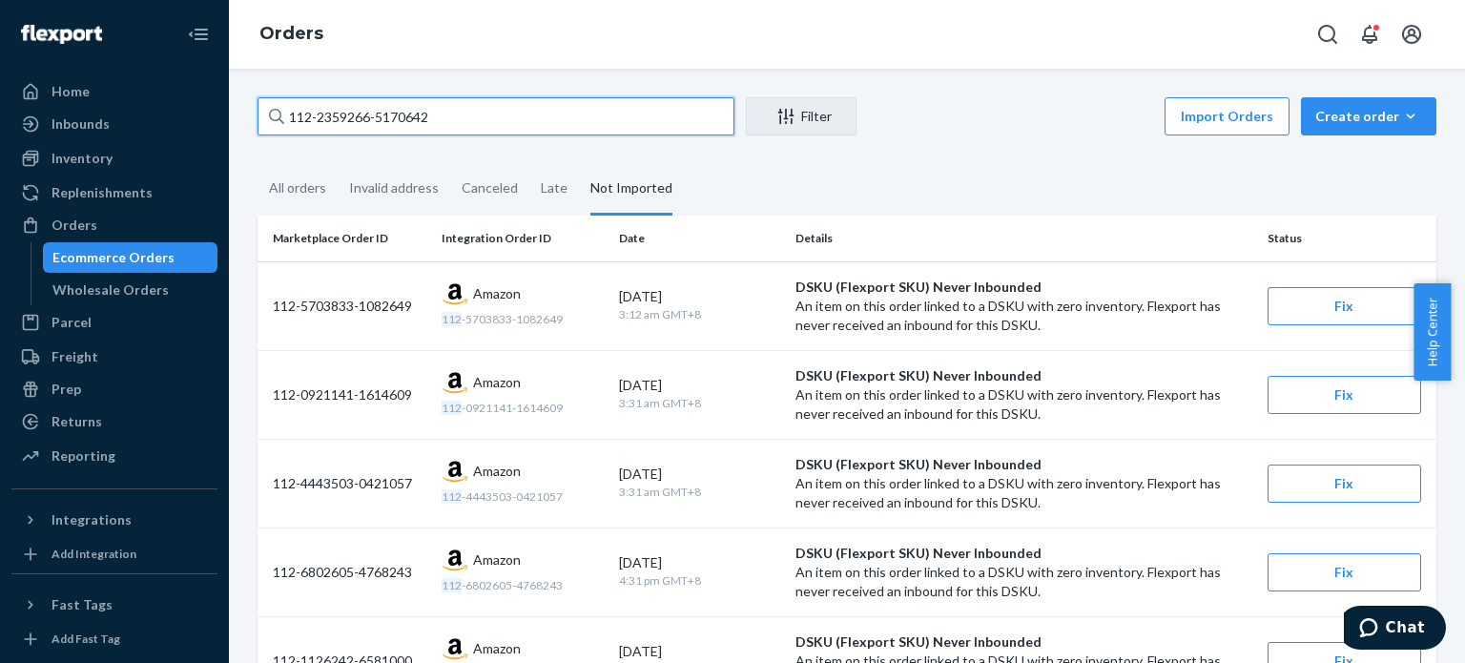
click at [405, 130] on input "112-2359266-5170642" at bounding box center [496, 116] width 477 height 38
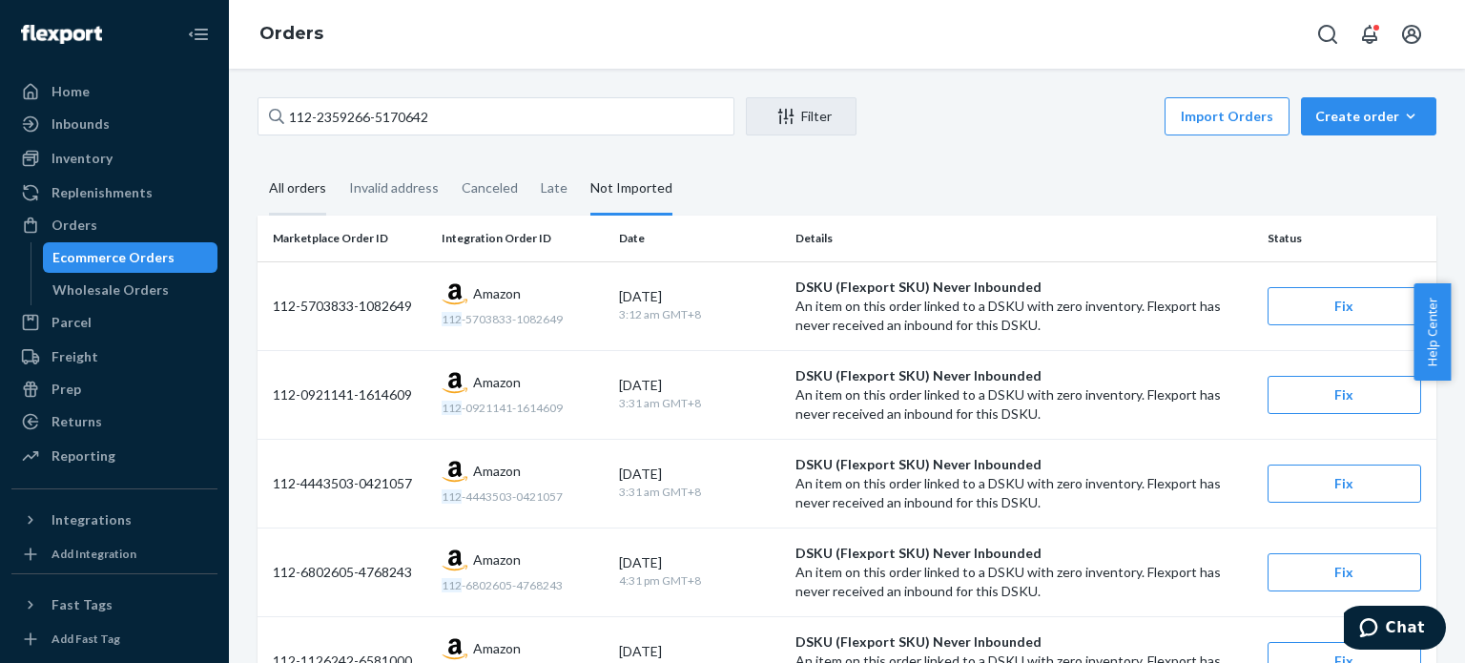
click at [320, 184] on div "All orders" at bounding box center [297, 189] width 57 height 52
click at [258, 163] on input "All orders" at bounding box center [258, 163] width 0 height 0
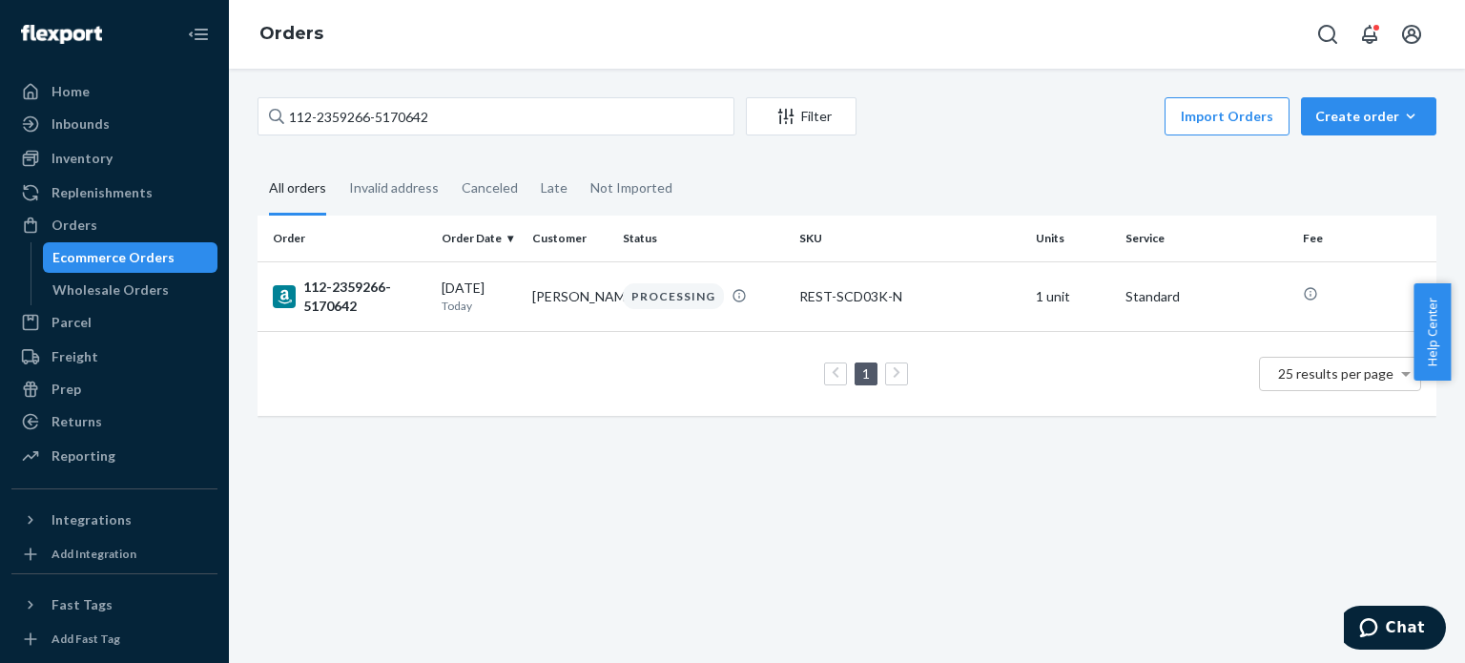
click at [337, 301] on div "112-2359266-5170642" at bounding box center [350, 297] width 154 height 38
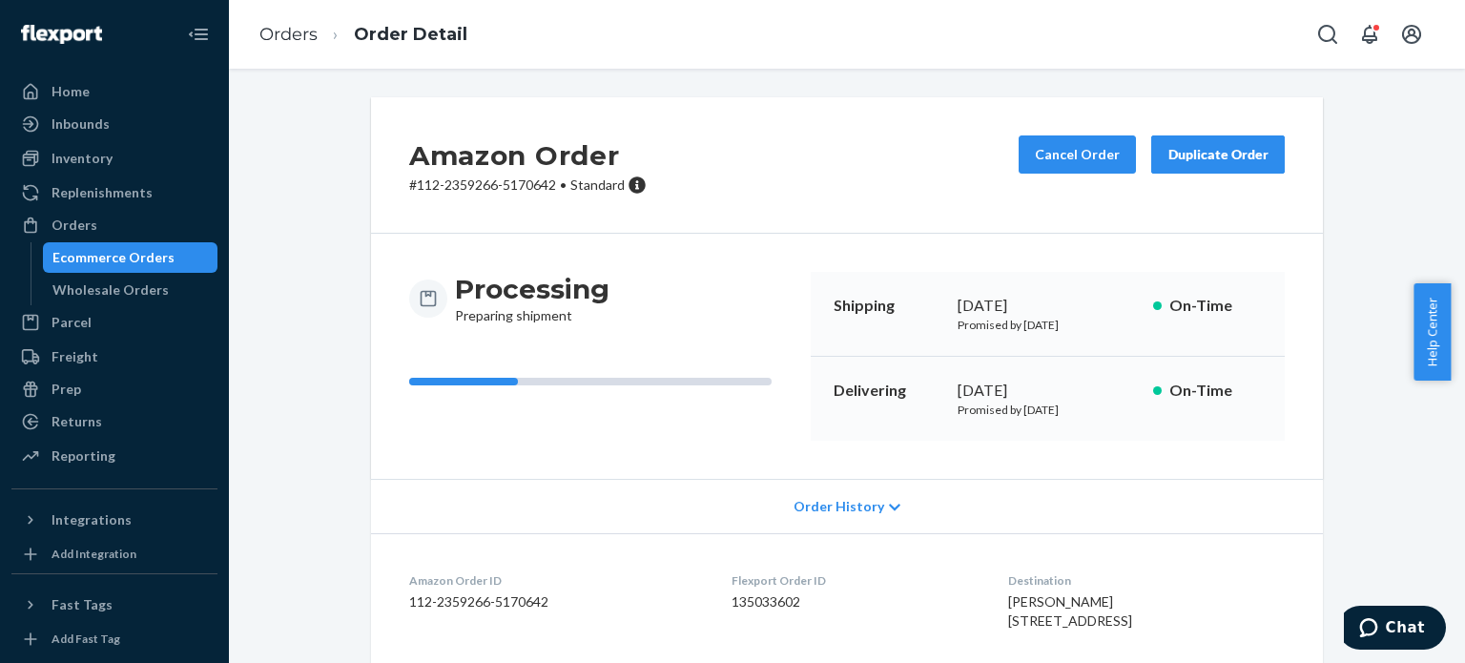
click at [284, 23] on li "Orders" at bounding box center [288, 35] width 58 height 25
click at [291, 37] on link "Orders" at bounding box center [288, 34] width 58 height 21
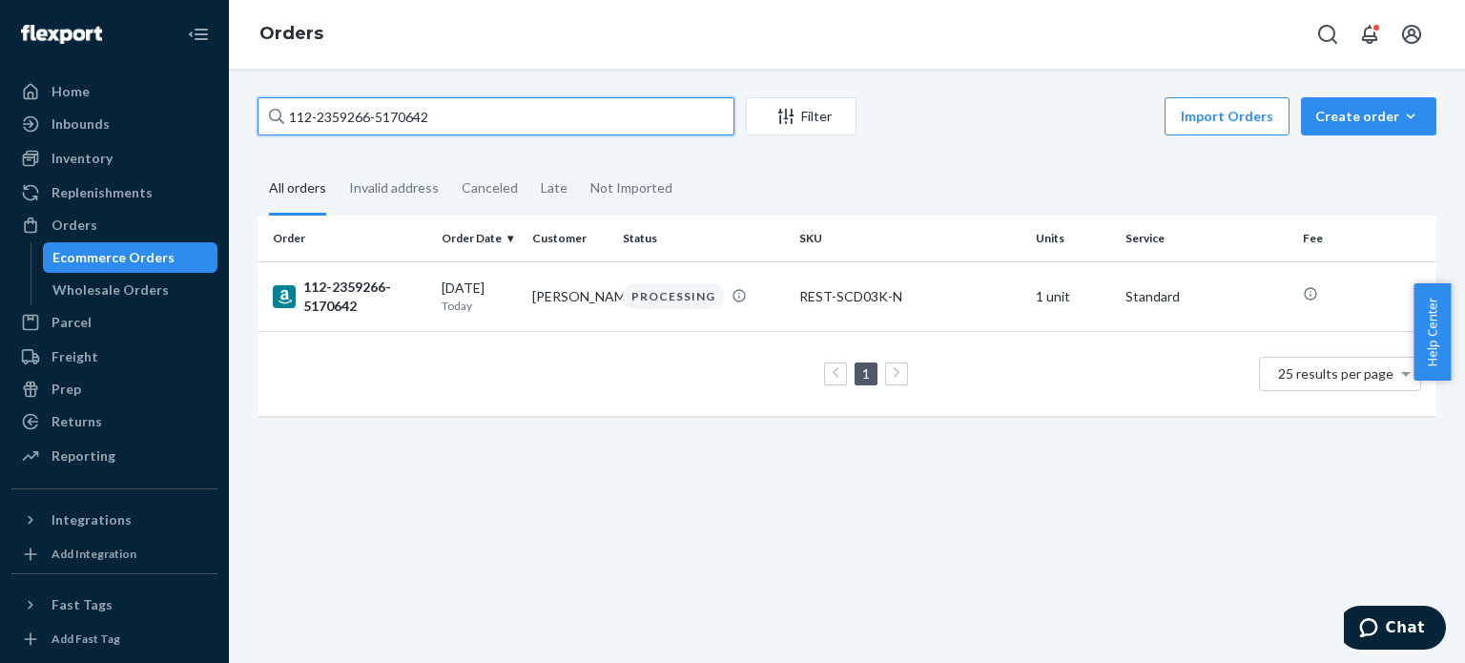
click at [373, 125] on input "112-2359266-5170642" at bounding box center [496, 116] width 477 height 38
paste input "4-2342195-0277029"
type input "114-2342195-0277029"
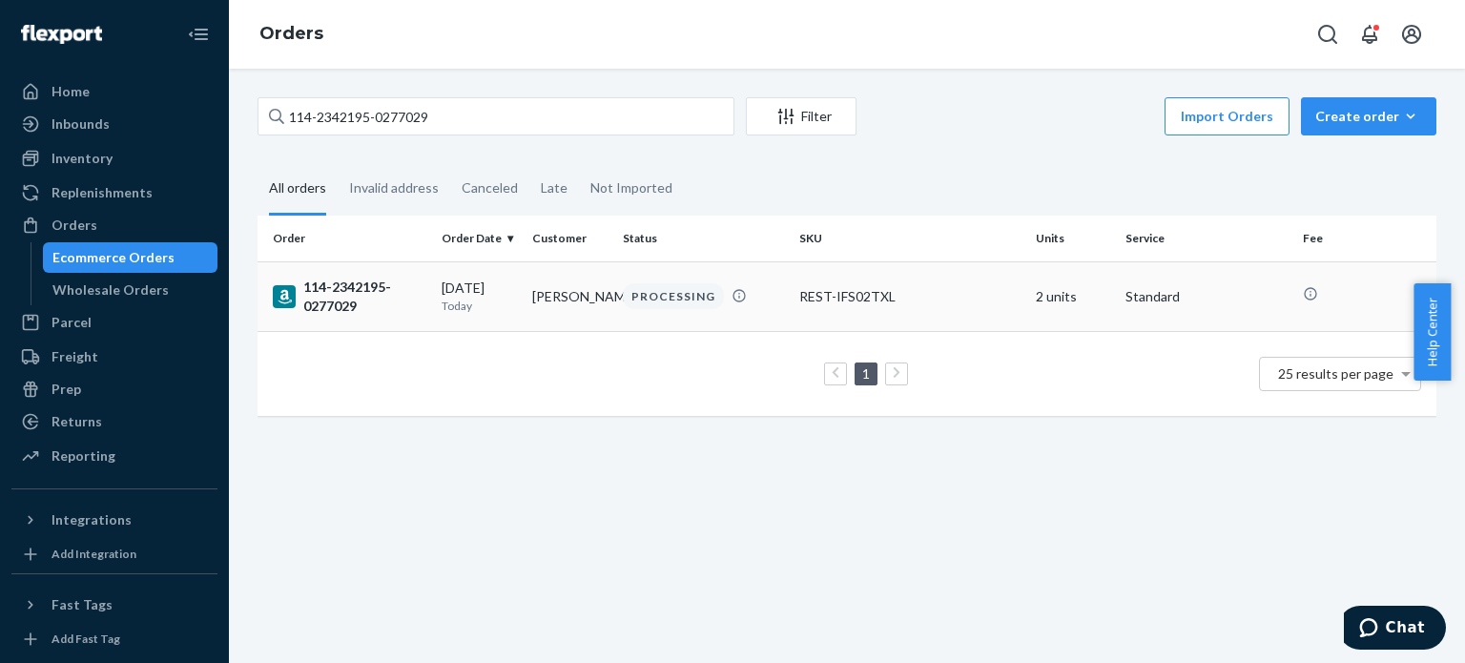
click at [312, 286] on div "114-2342195-0277029" at bounding box center [350, 297] width 154 height 38
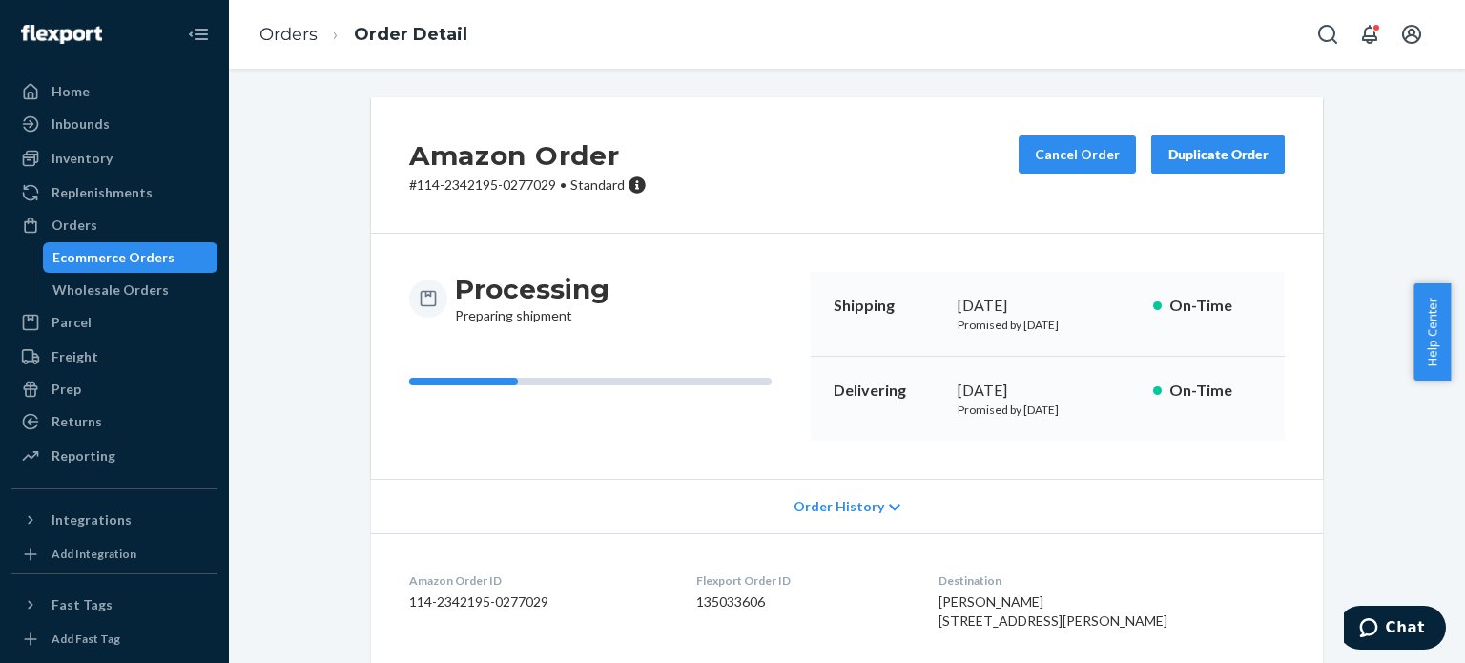
click at [320, 41] on li "Order Detail" at bounding box center [393, 35] width 150 height 26
click at [291, 33] on link "Orders" at bounding box center [288, 34] width 58 height 21
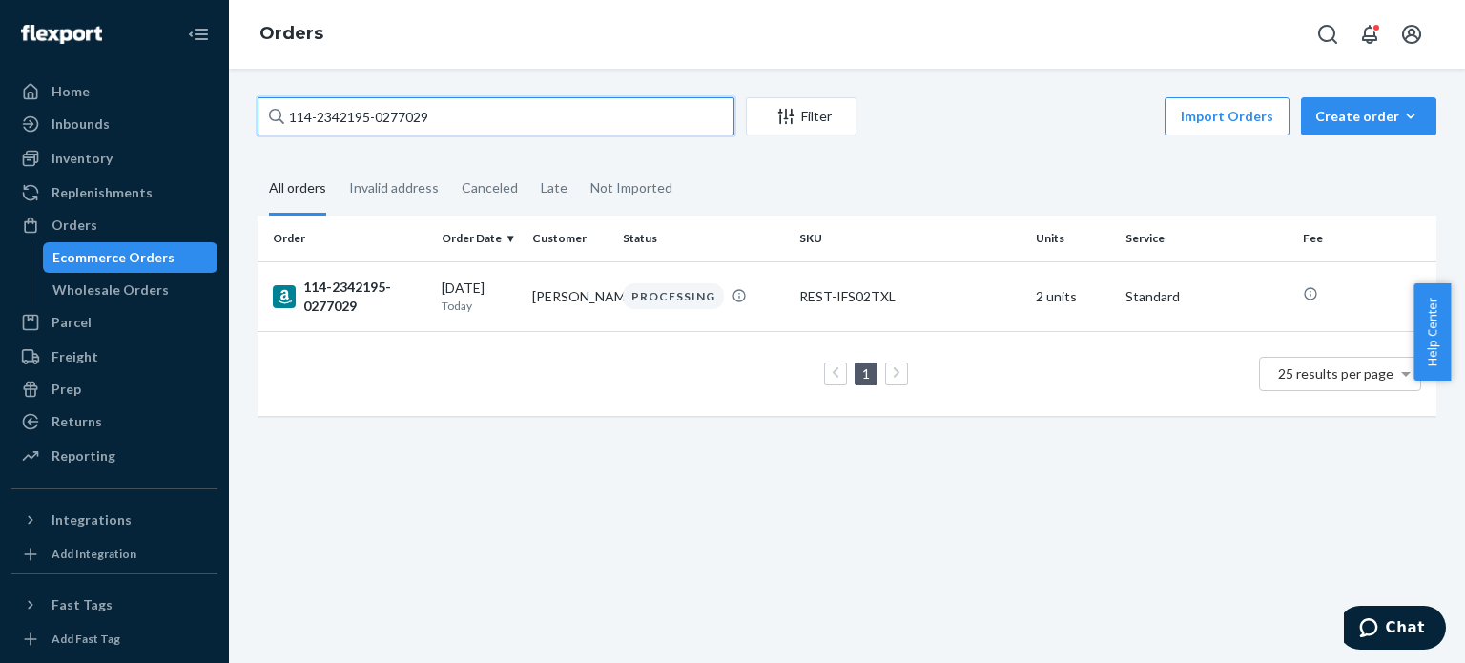
click at [370, 122] on input "114-2342195-0277029" at bounding box center [496, 116] width 477 height 38
paste input "1-4321268-7610630"
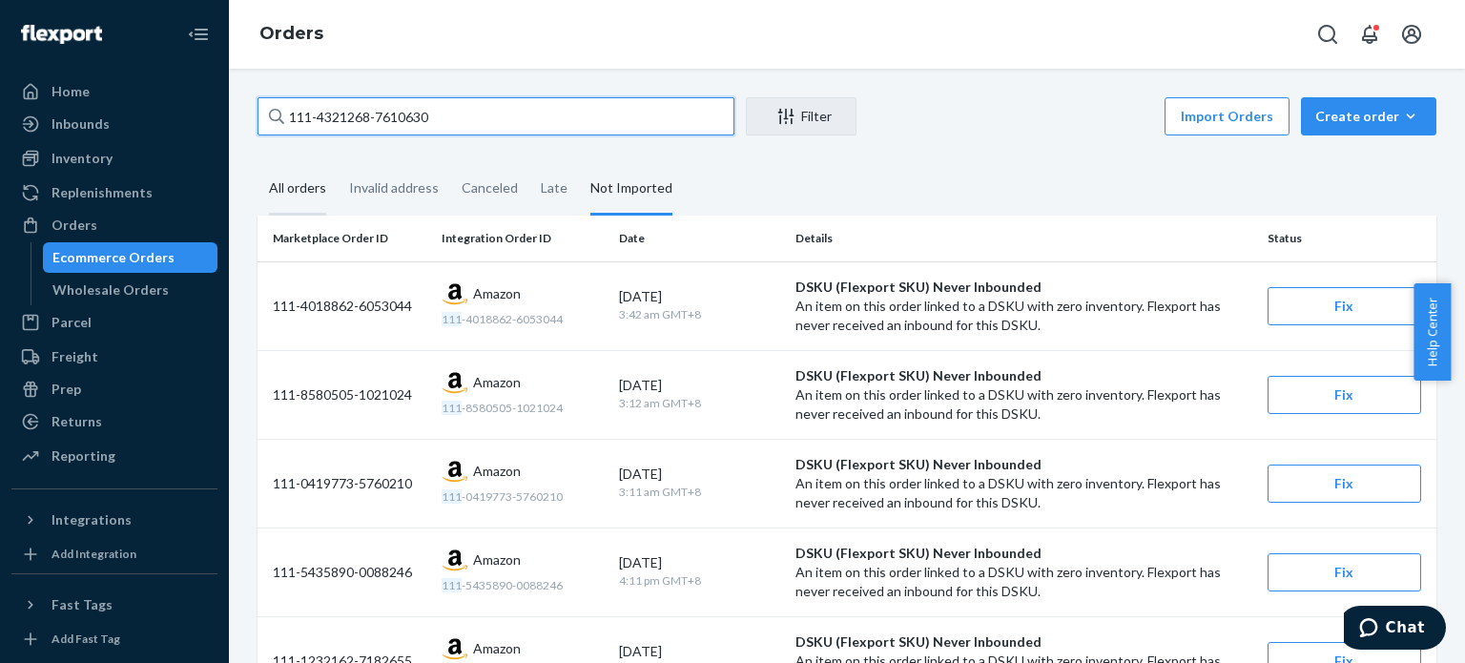
type input "111-4321268-7610630"
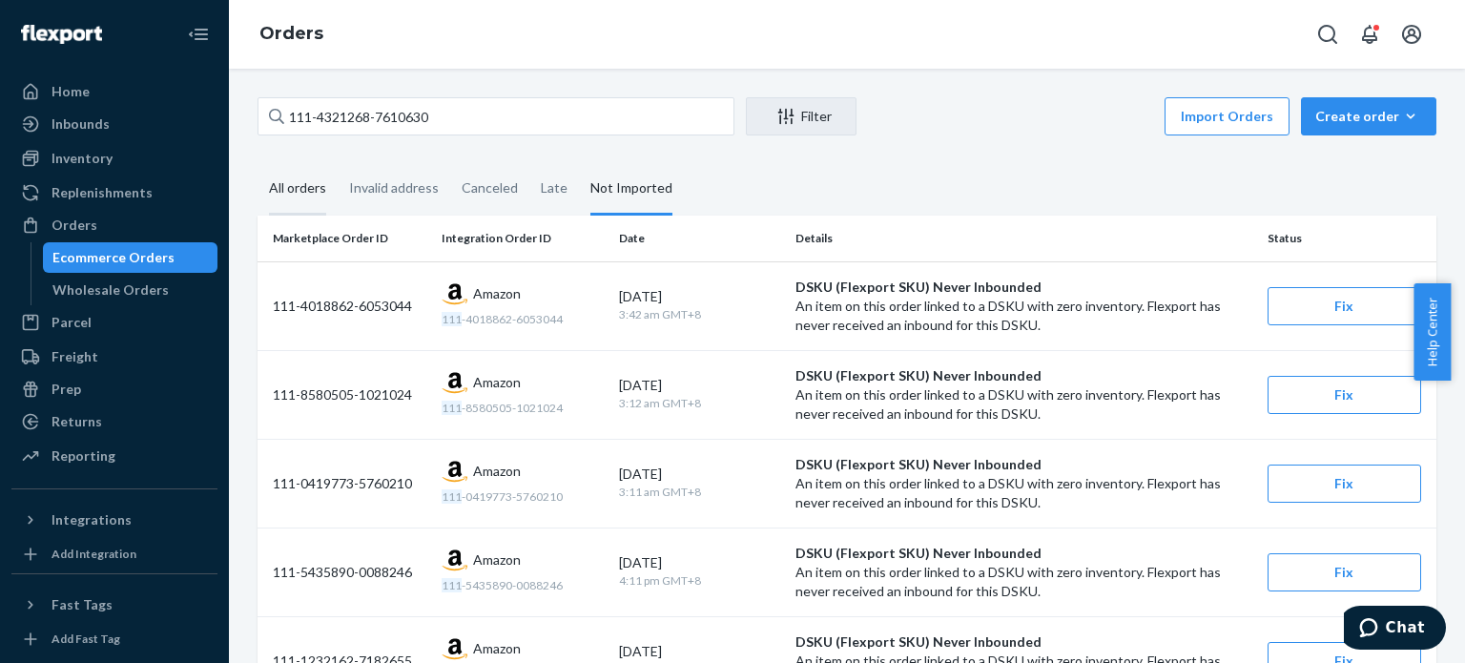
click at [289, 196] on div "All orders" at bounding box center [297, 189] width 57 height 52
click at [258, 163] on input "All orders" at bounding box center [258, 163] width 0 height 0
